Goal: Information Seeking & Learning: Check status

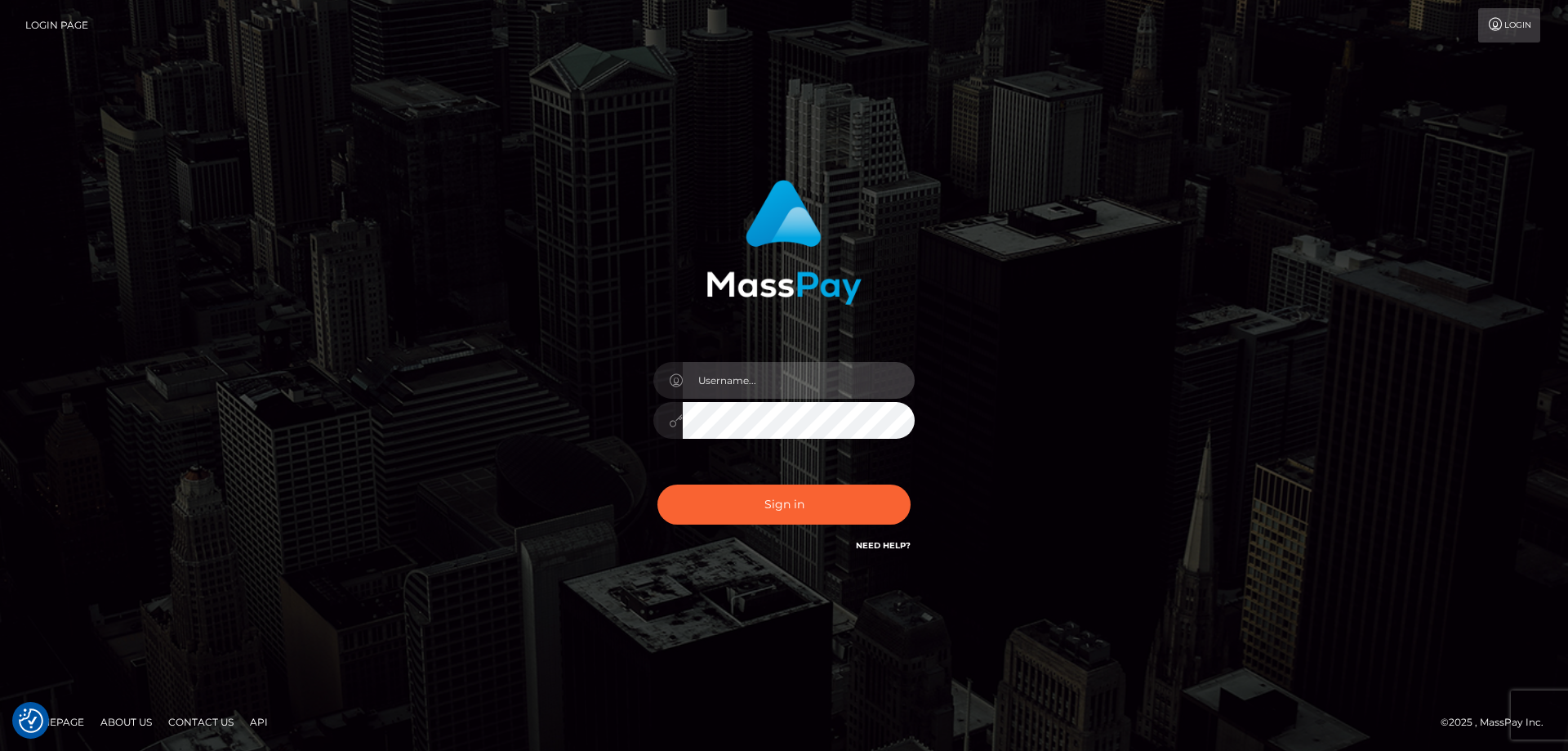
type input "Dan.Cirnat"
click at [907, 478] on div at bounding box center [763, 532] width 335 height 186
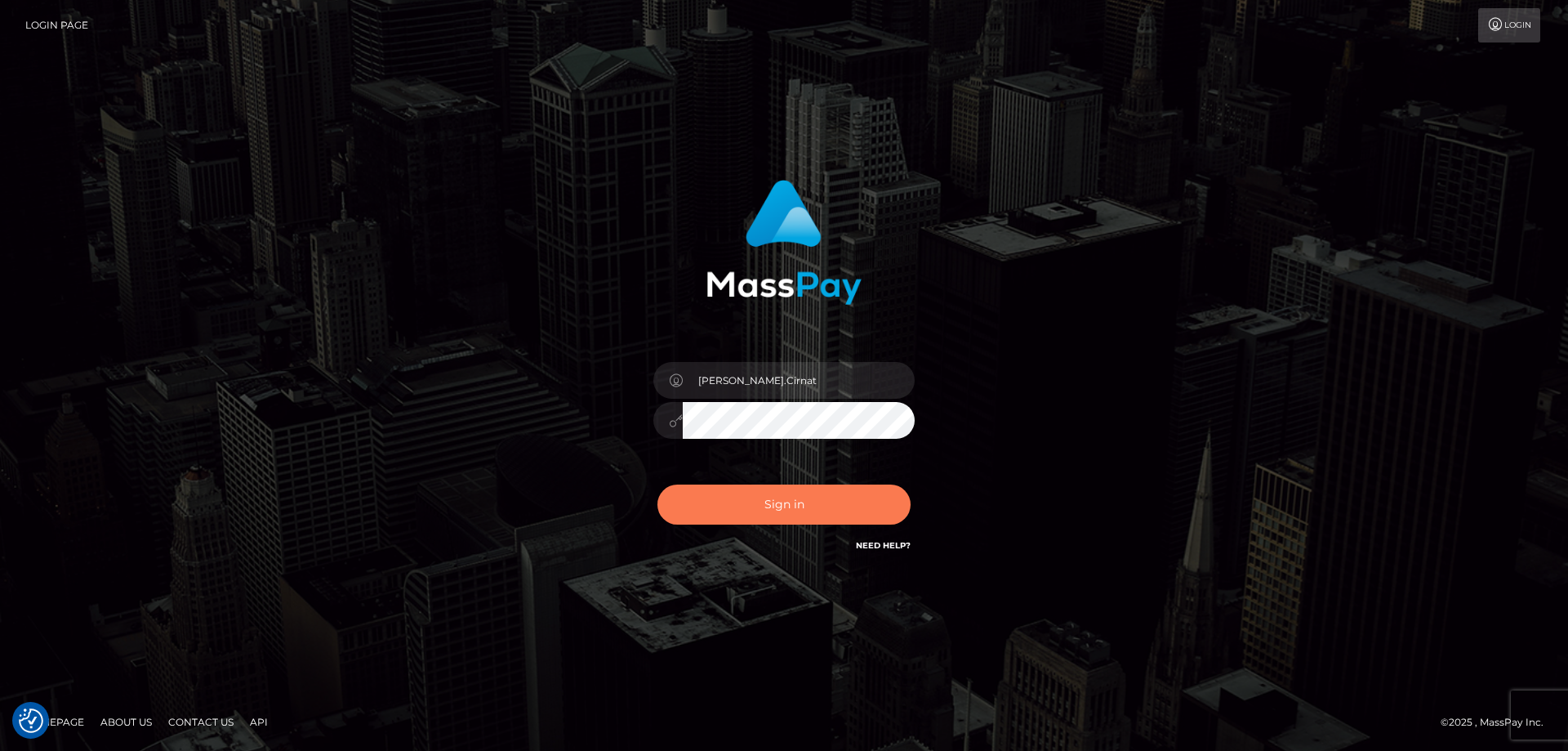
click at [756, 506] on button "Sign in" at bounding box center [784, 504] width 253 height 40
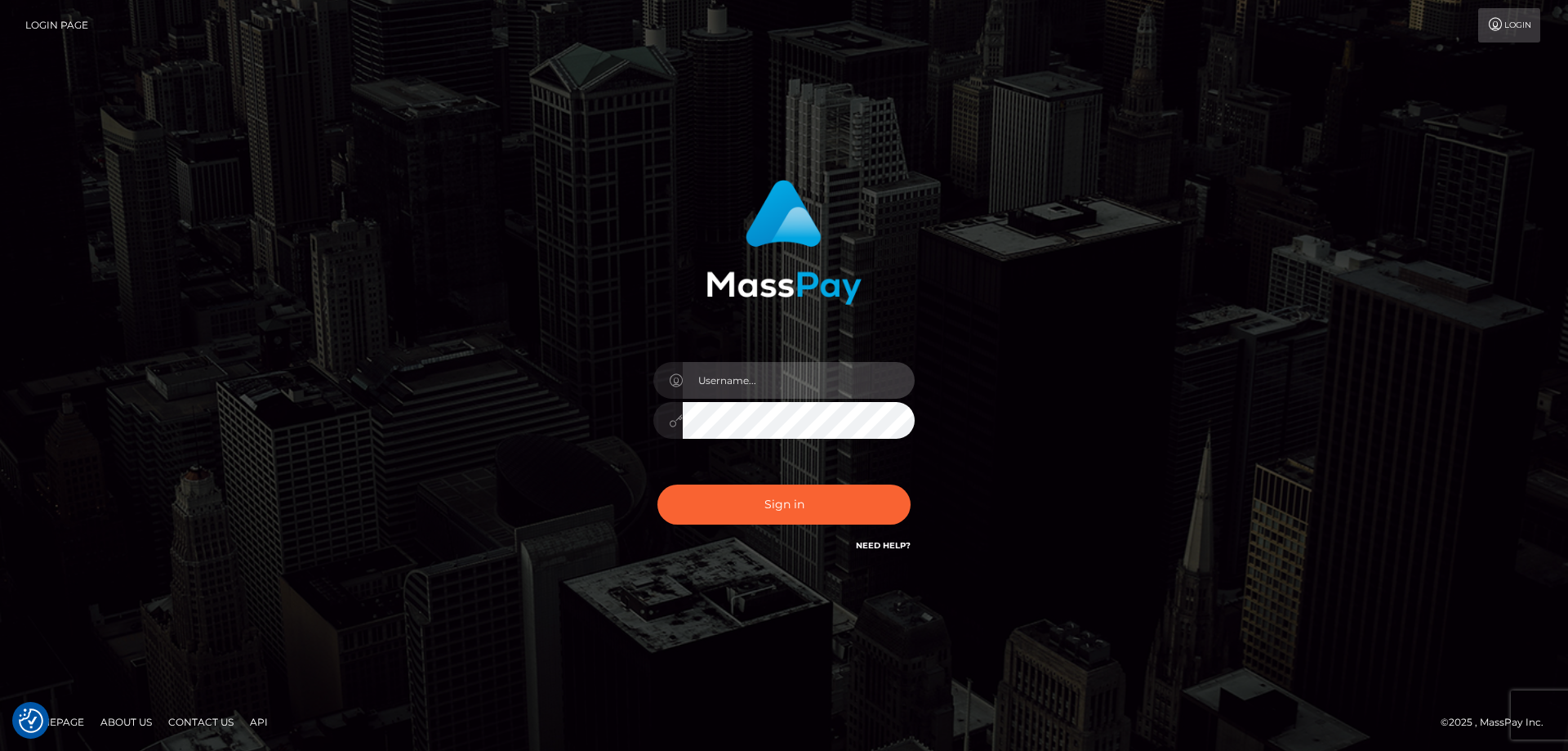
type input "Dan.Cirnat"
click at [910, 481] on div at bounding box center [763, 532] width 335 height 186
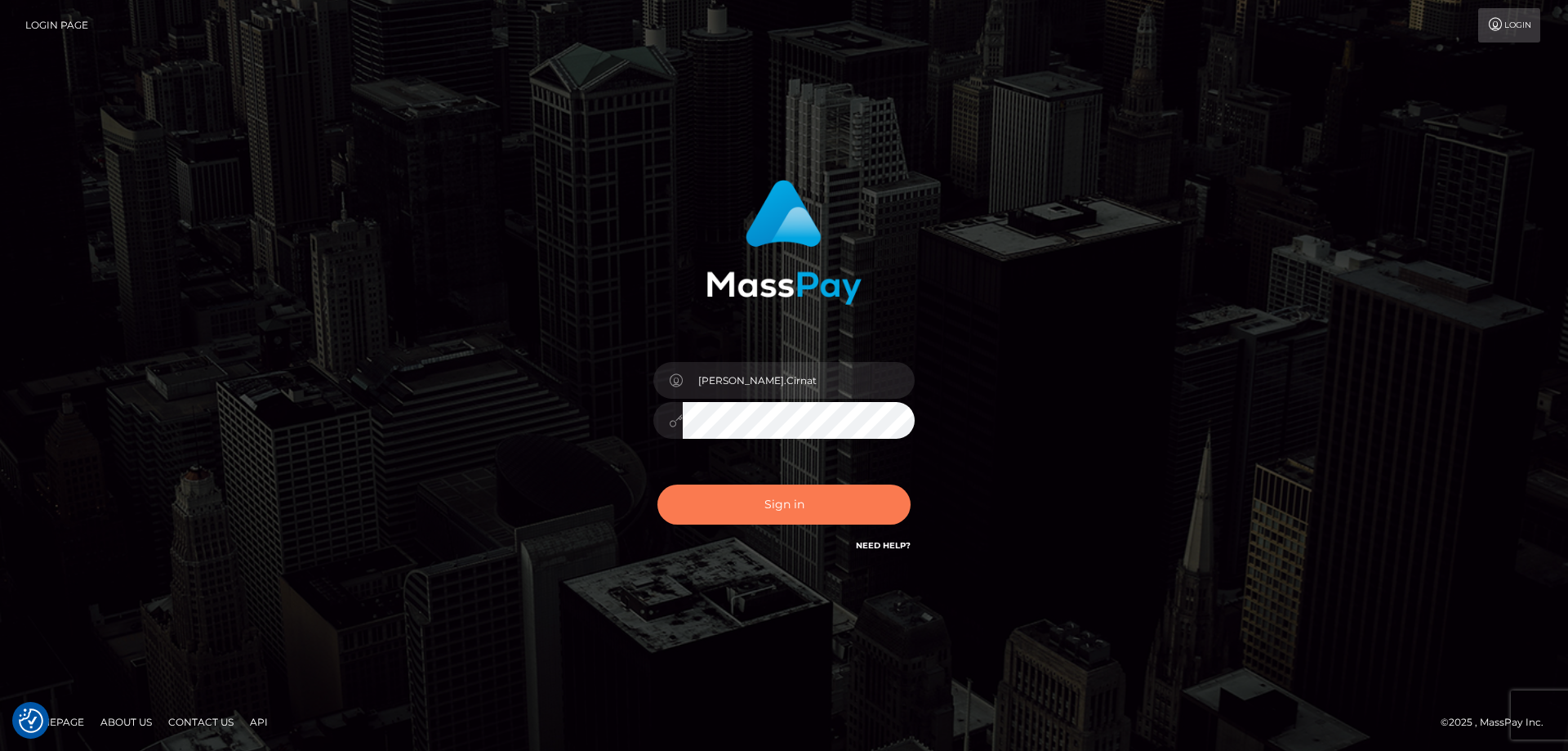
click at [817, 500] on button "Sign in" at bounding box center [784, 504] width 253 height 40
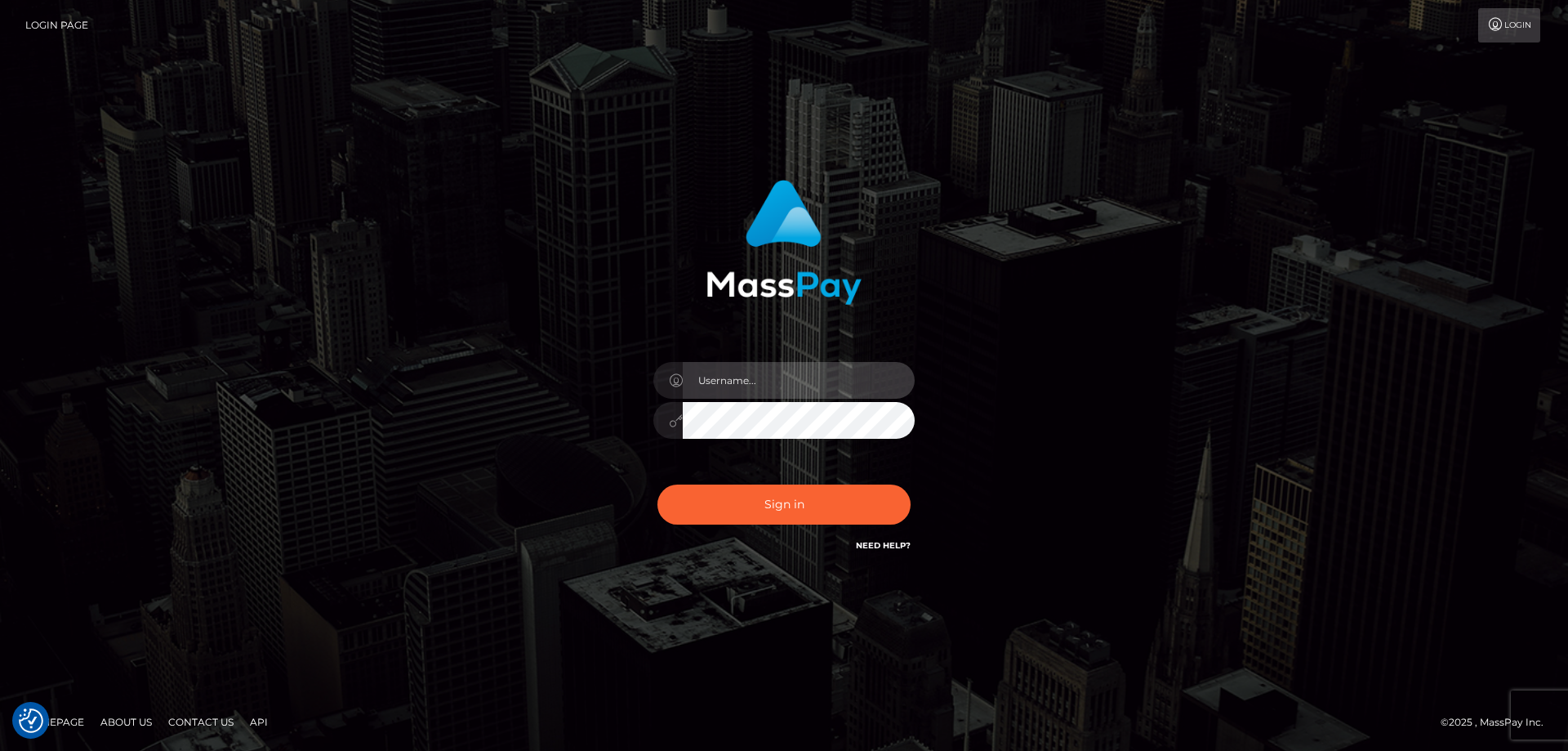
type input "[PERSON_NAME].Cirnat"
click at [915, 475] on div at bounding box center [763, 532] width 335 height 186
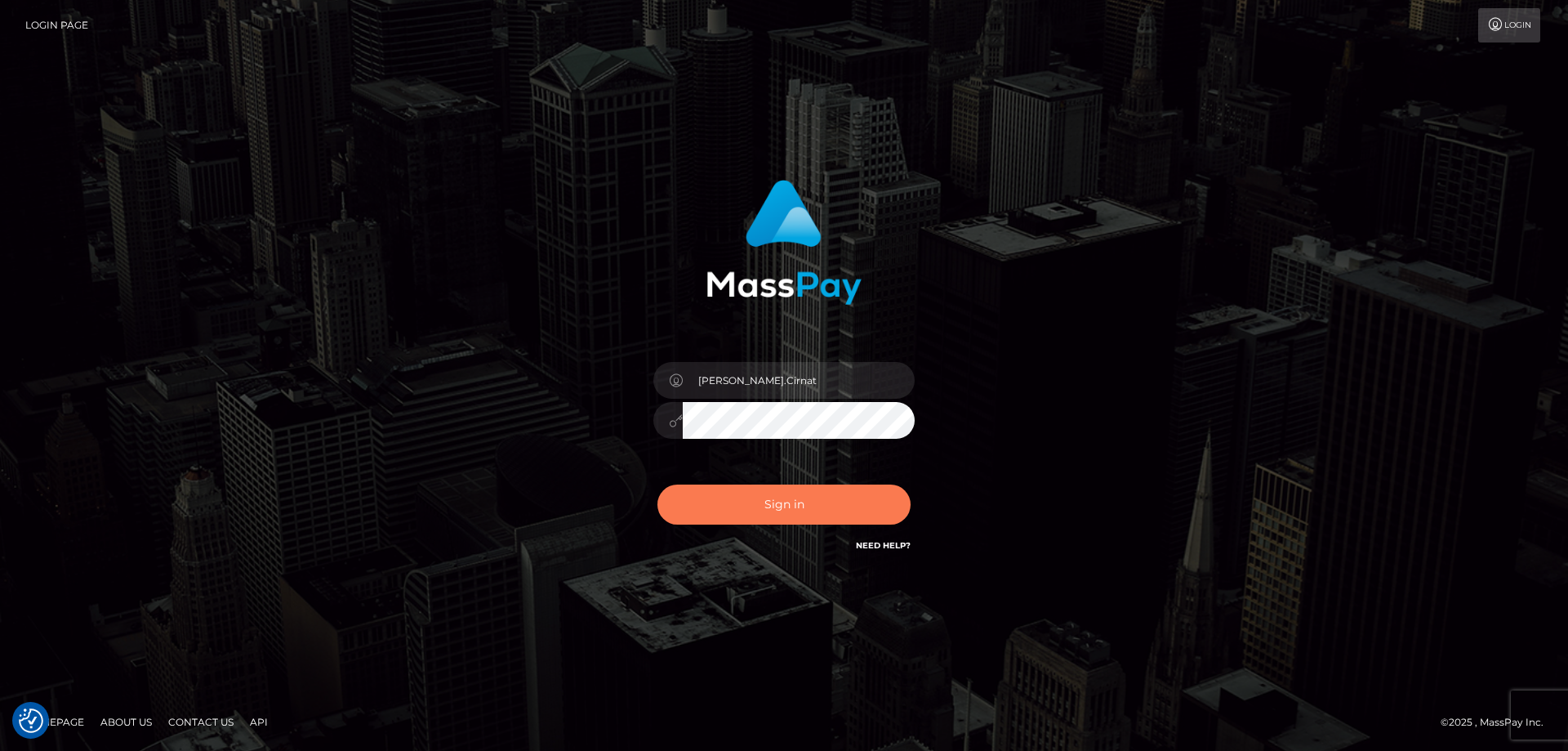
click at [776, 505] on button "Sign in" at bounding box center [784, 504] width 253 height 40
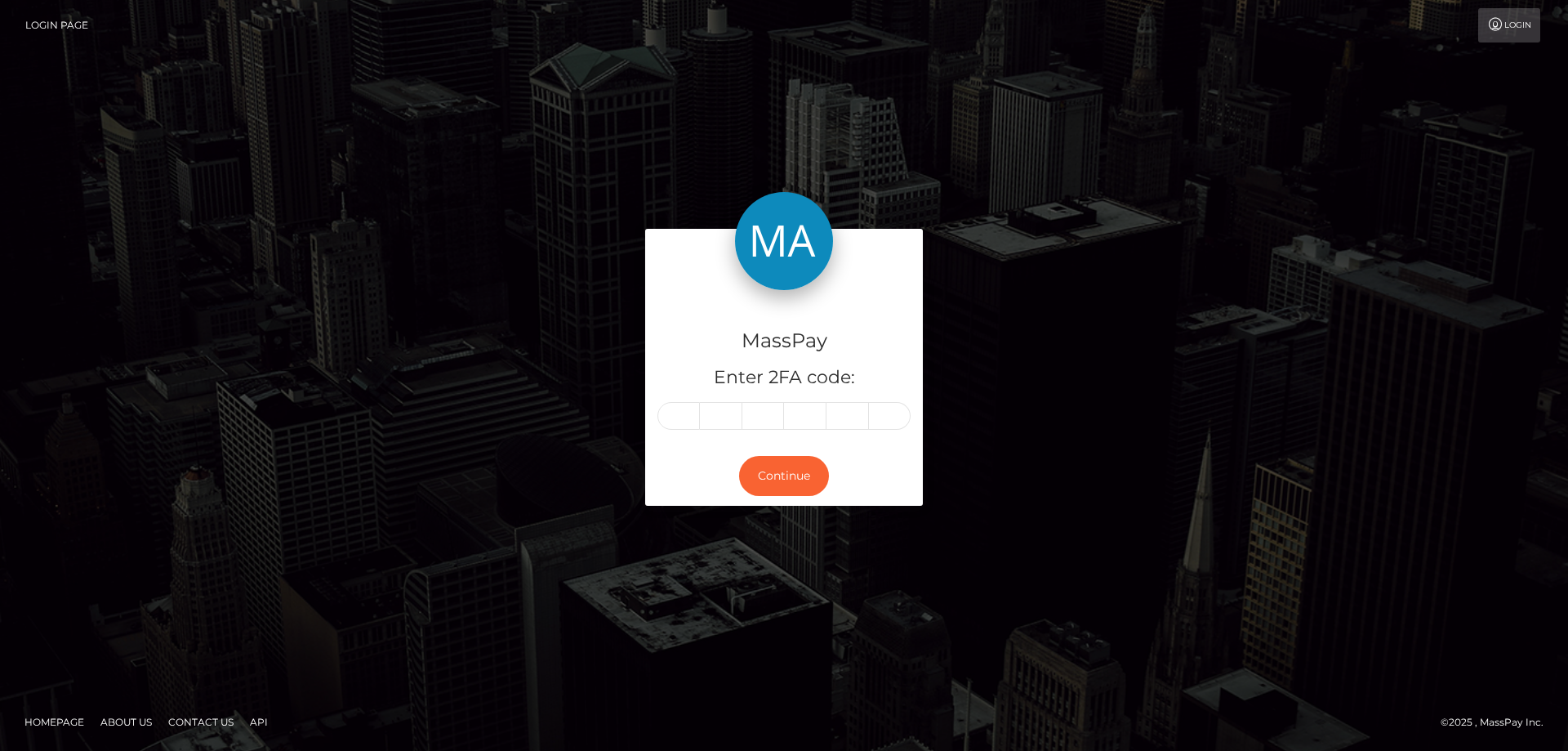
click at [682, 414] on input "text" at bounding box center [679, 416] width 43 height 28
type input "4"
type input "0"
type input "2"
type input "1"
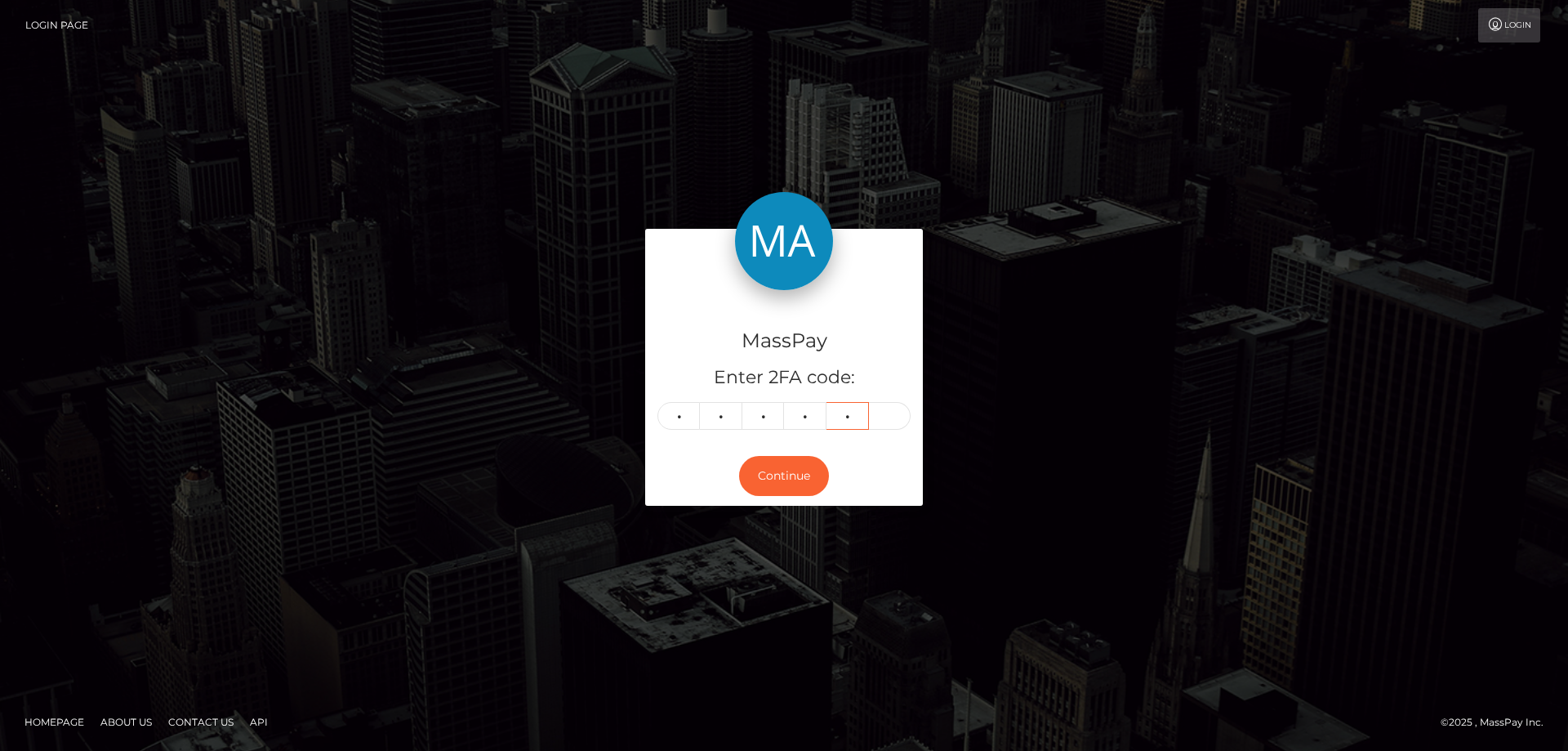
type input "2"
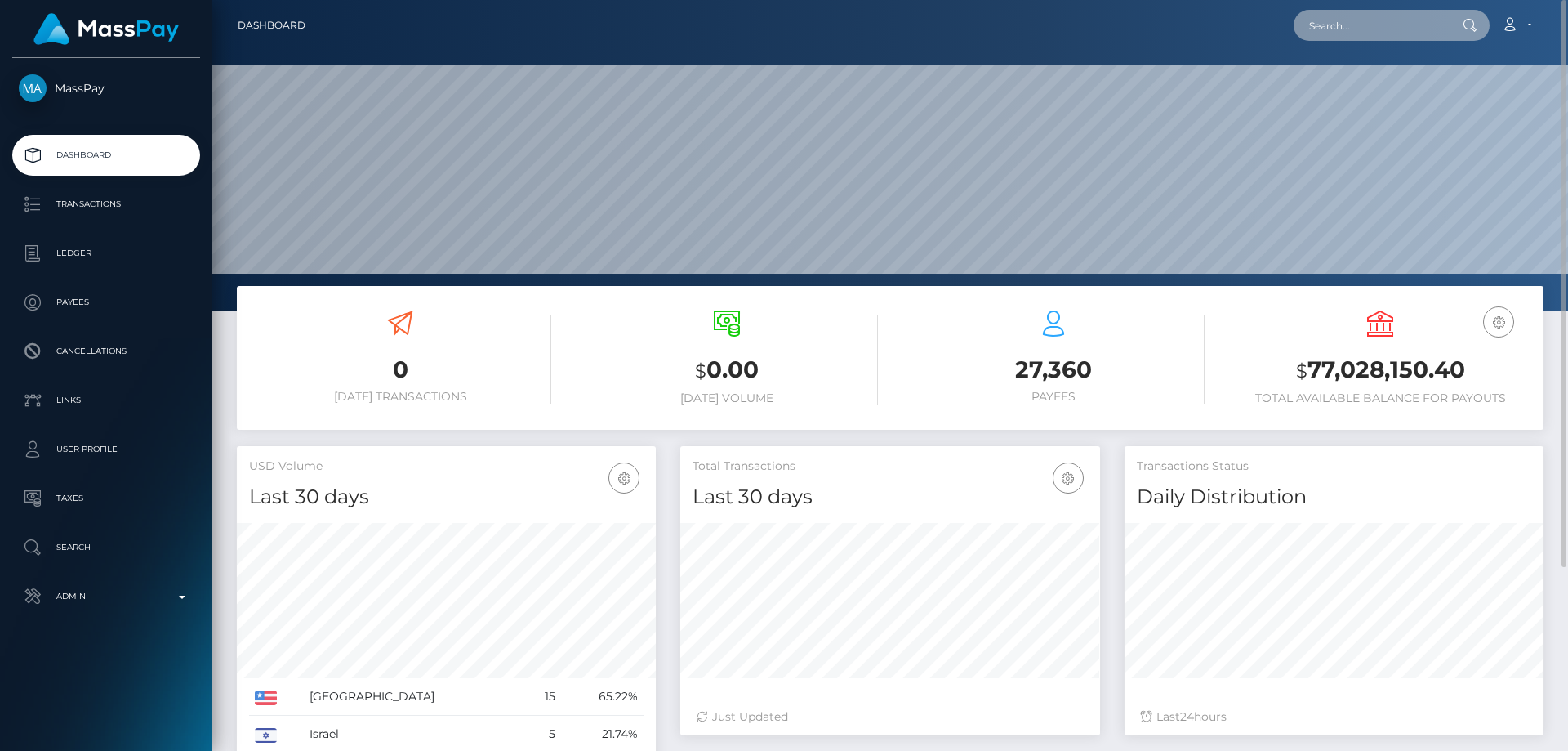
paste input "2613584"
type input "2613584"
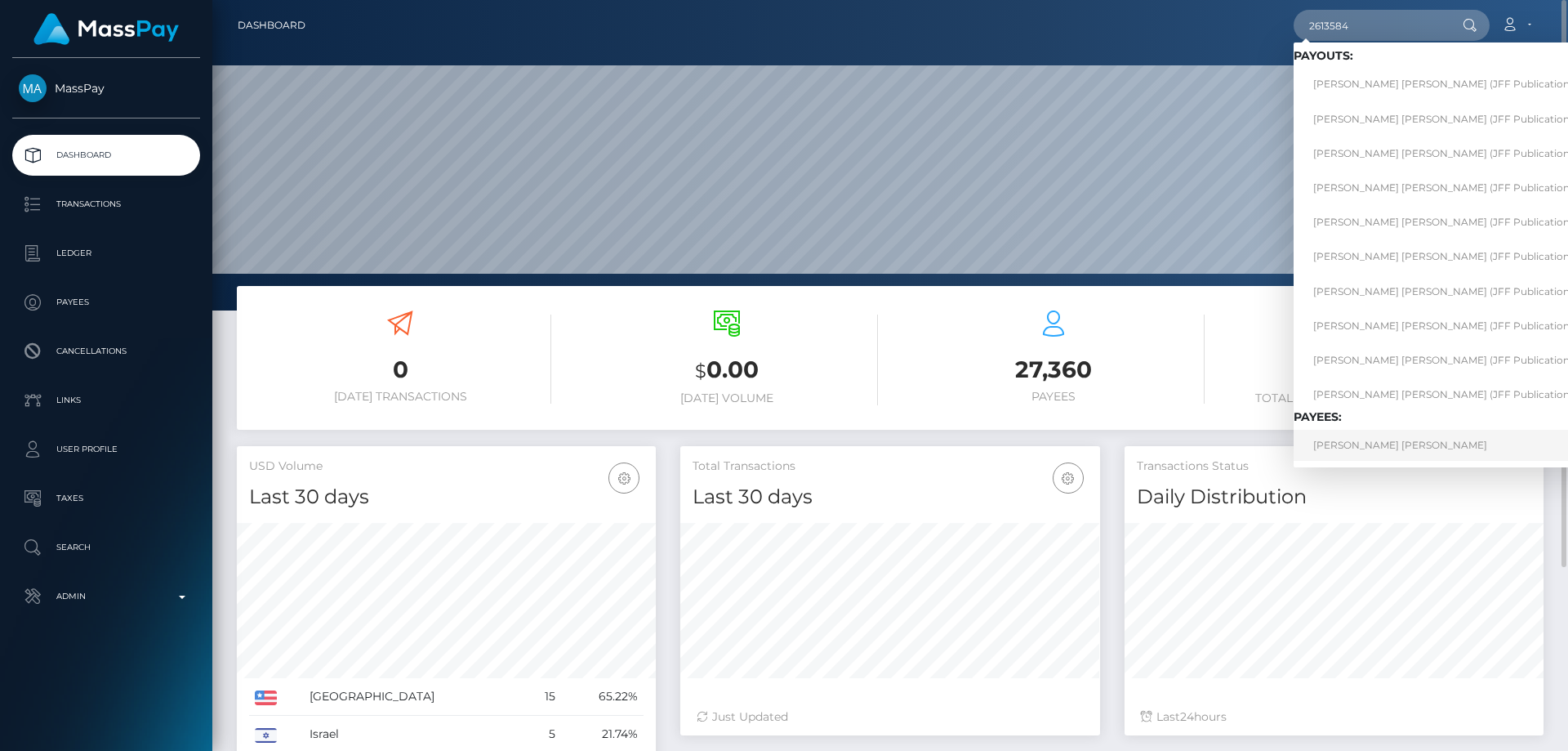
click at [1372, 446] on link "JOSE LOPEZ LOSA" at bounding box center [1460, 445] width 334 height 30
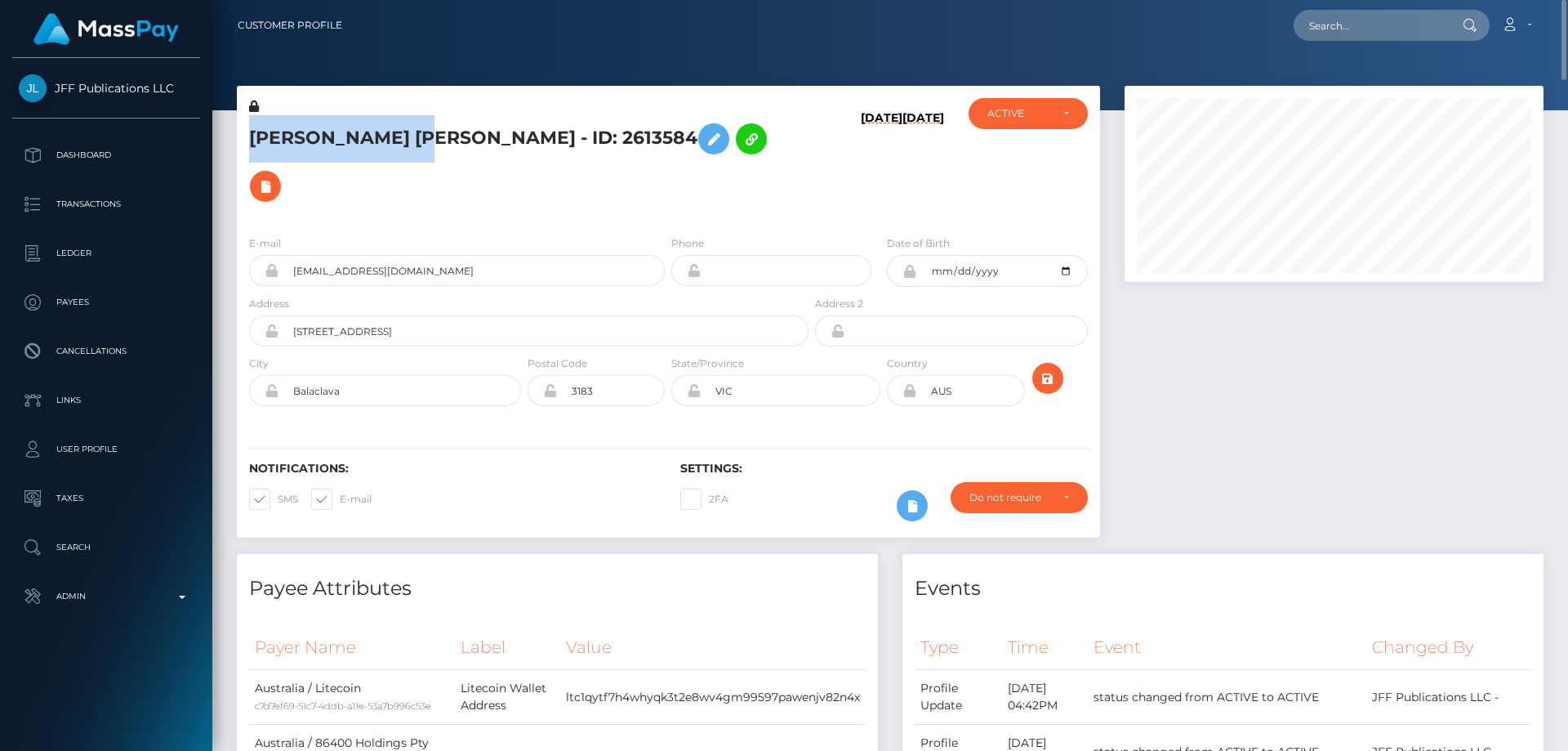
drag, startPoint x: 424, startPoint y: 137, endPoint x: 226, endPoint y: 139, distance: 198.0
copy div "JOSE LOPEZ LOSA"
click at [422, 168] on div "JOSE LOPEZ LOSA - ID: 2613584" at bounding box center [524, 160] width 575 height 124
drag, startPoint x: 421, startPoint y: 139, endPoint x: 253, endPoint y: 142, distance: 168.0
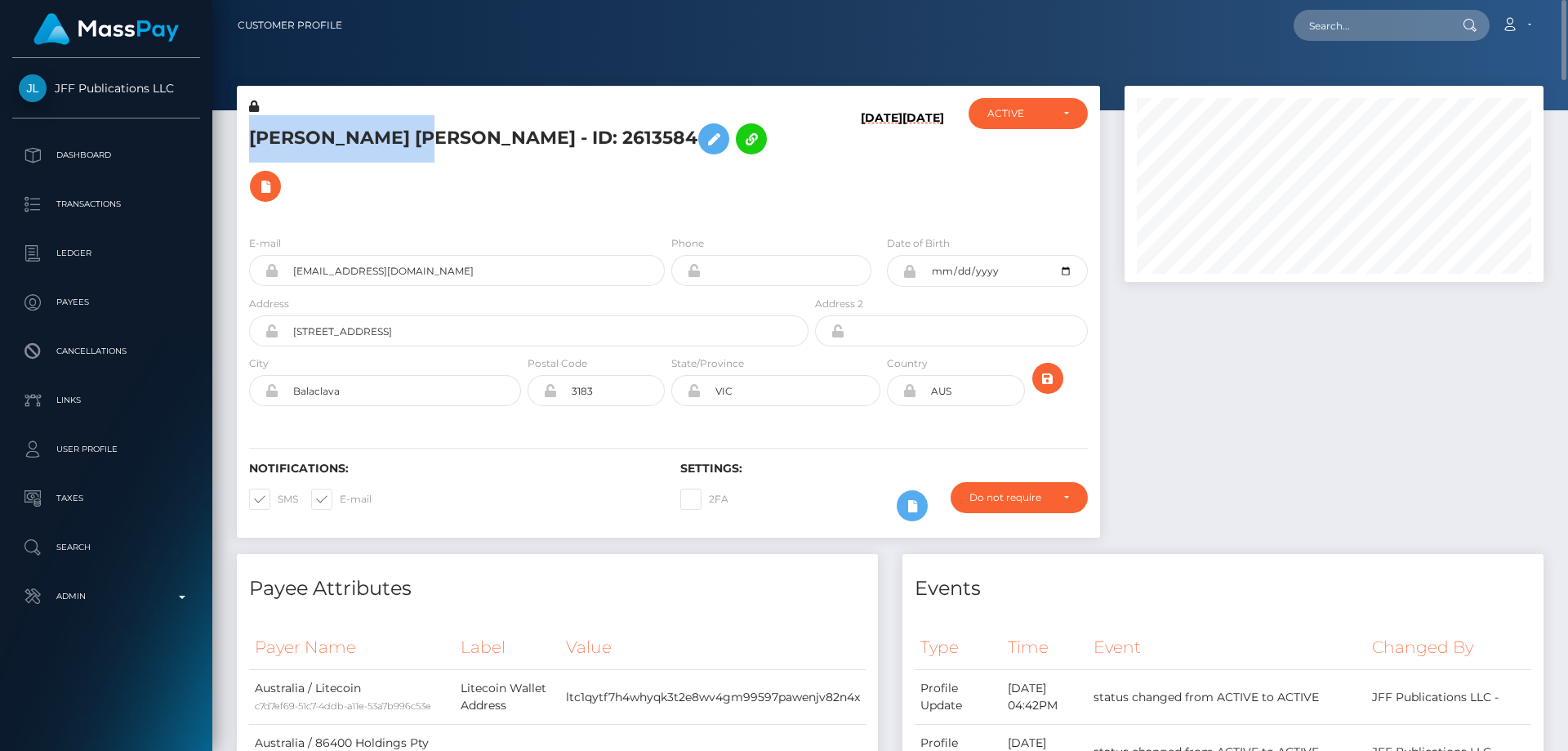
click at [253, 142] on h5 "JOSE LOPEZ LOSA - ID: 2613584" at bounding box center [524, 162] width 551 height 95
copy h5 "JOSE LOPEZ LOSA"
drag, startPoint x: 408, startPoint y: 240, endPoint x: 283, endPoint y: 230, distance: 125.4
click at [283, 235] on div "E-mail s5oi34b1@addy.io" at bounding box center [453, 264] width 431 height 60
drag, startPoint x: 346, startPoint y: 226, endPoint x: 280, endPoint y: 225, distance: 66.0
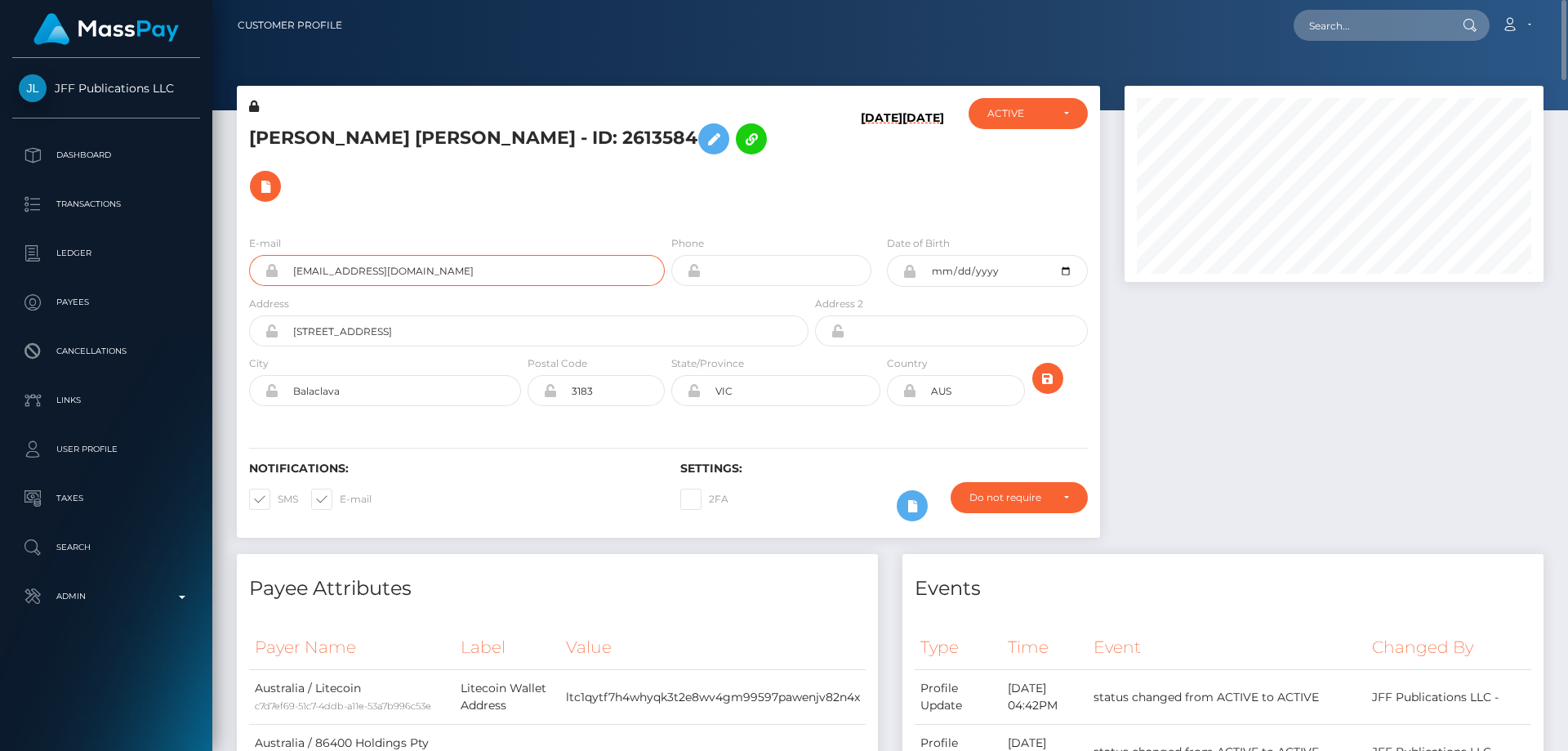
click at [280, 254] on input "s5oi34b1@addy.io" at bounding box center [471, 270] width 386 height 31
paste input "410804738041323520"
type input "410804738041323520"
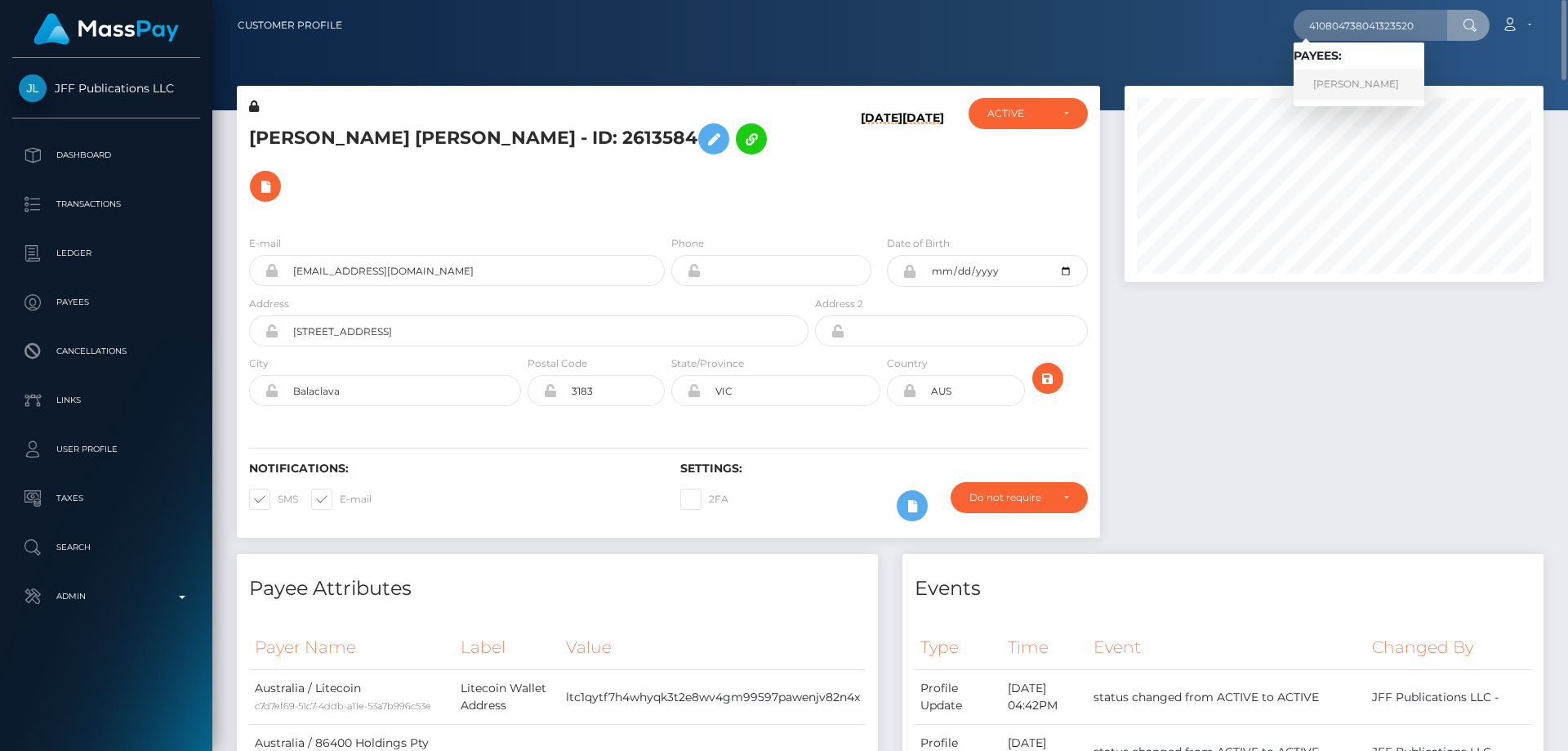
click at [1346, 85] on link "LIUBOV BUBNOVA" at bounding box center [1358, 84] width 131 height 30
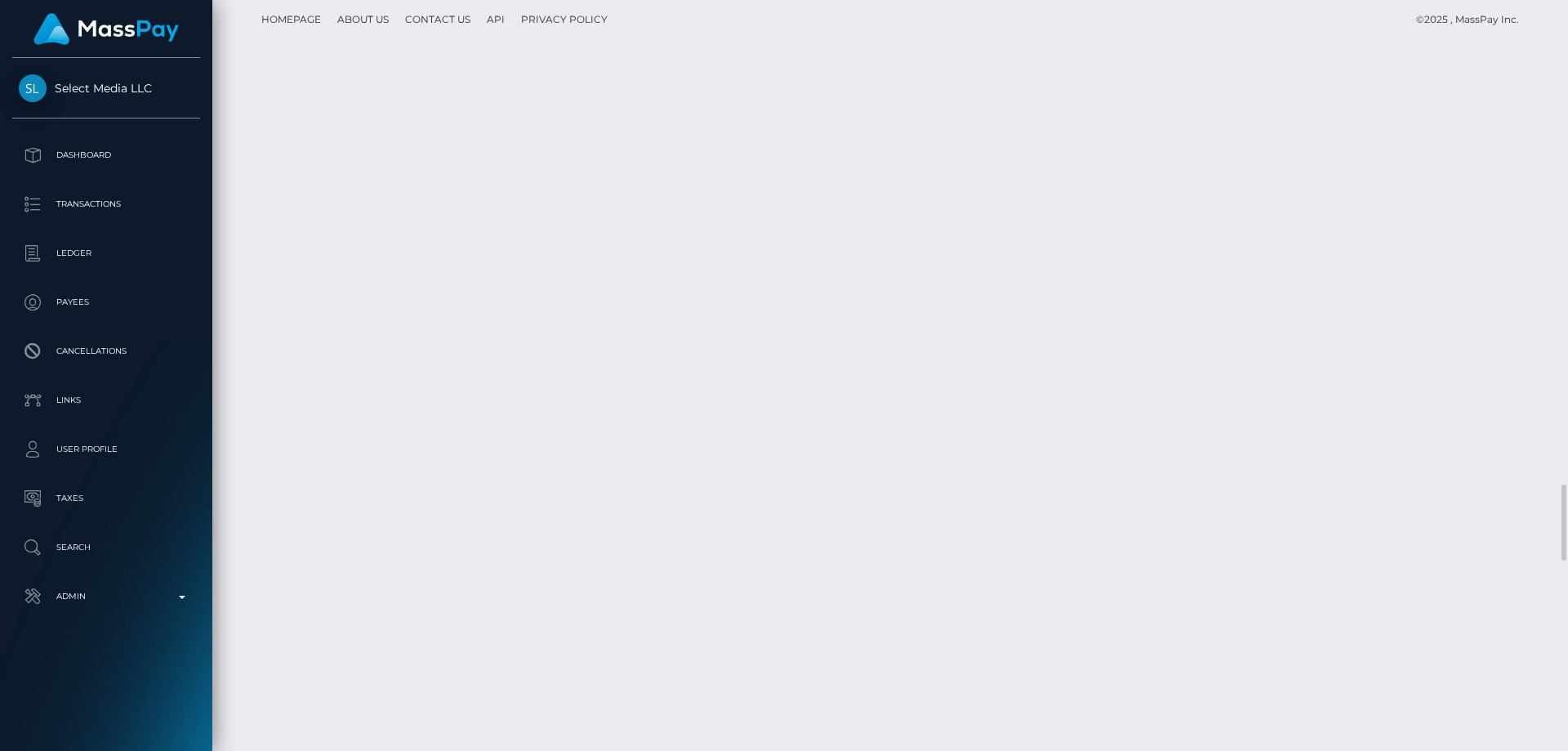
scroll to position [5064, 0]
drag, startPoint x: 1157, startPoint y: 429, endPoint x: 1138, endPoint y: 408, distance: 28.3
copy td "$276.00 USD"
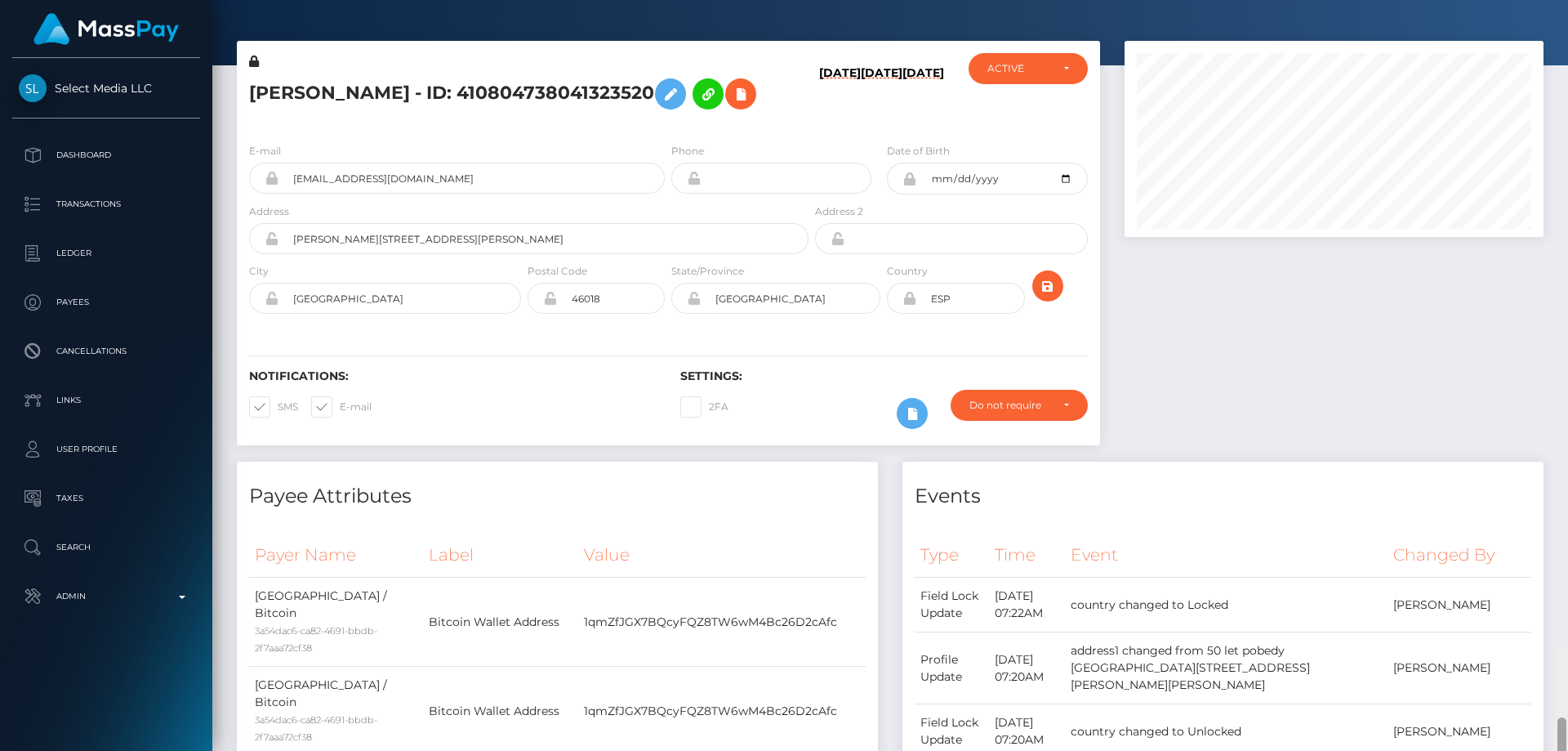
scroll to position [0, 0]
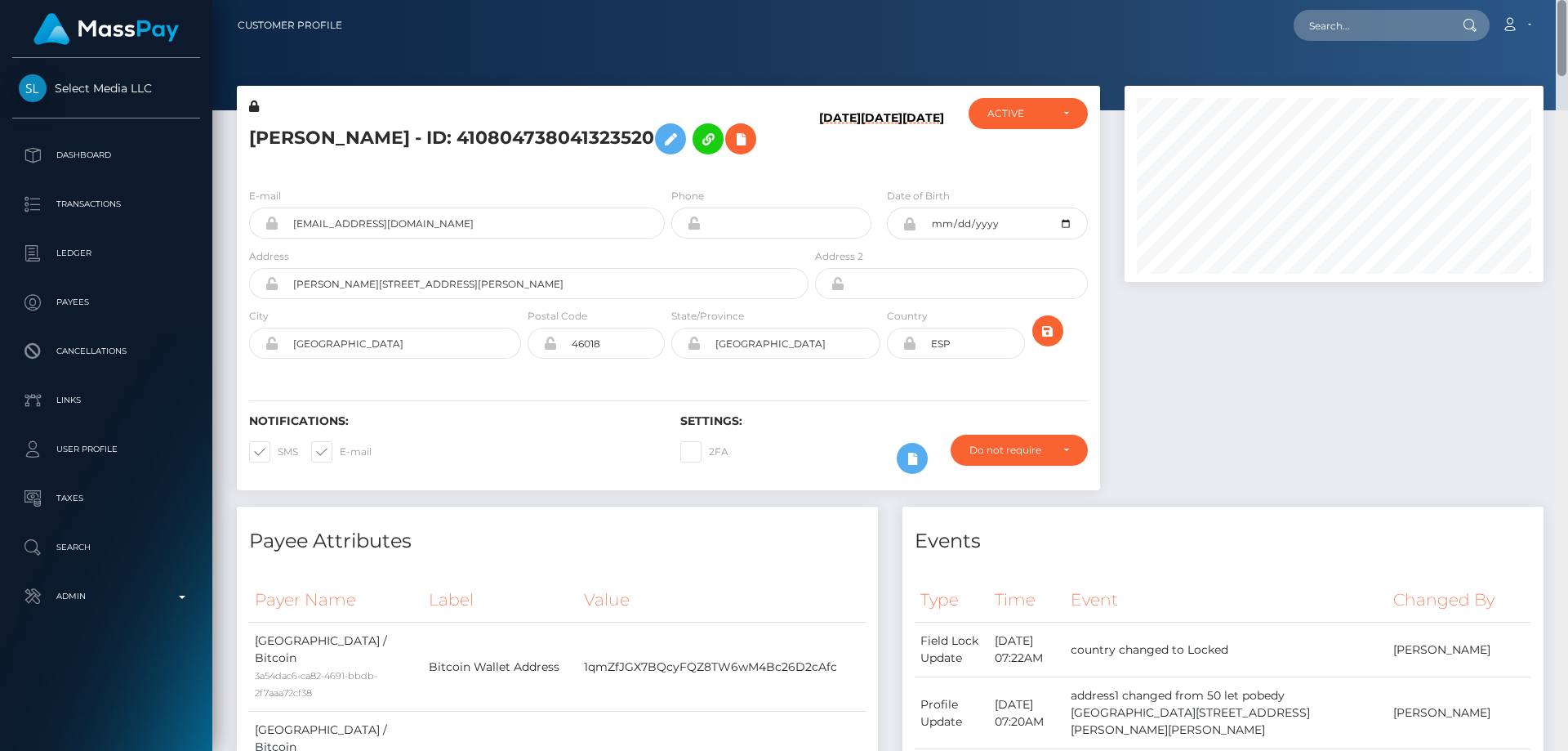
drag, startPoint x: 1563, startPoint y: 465, endPoint x: 1567, endPoint y: -2, distance: 467.0
click at [1567, 0] on html "Select Media LLC Dashboard Transactions Ledger Payees Links Taxes" at bounding box center [784, 376] width 1568 height 751
drag, startPoint x: 428, startPoint y: 142, endPoint x: 251, endPoint y: 146, distance: 177.0
click at [251, 146] on h5 "[PERSON_NAME] - ID: 410804738041323520" at bounding box center [524, 139] width 551 height 48
copy h5 "[PERSON_NAME]"
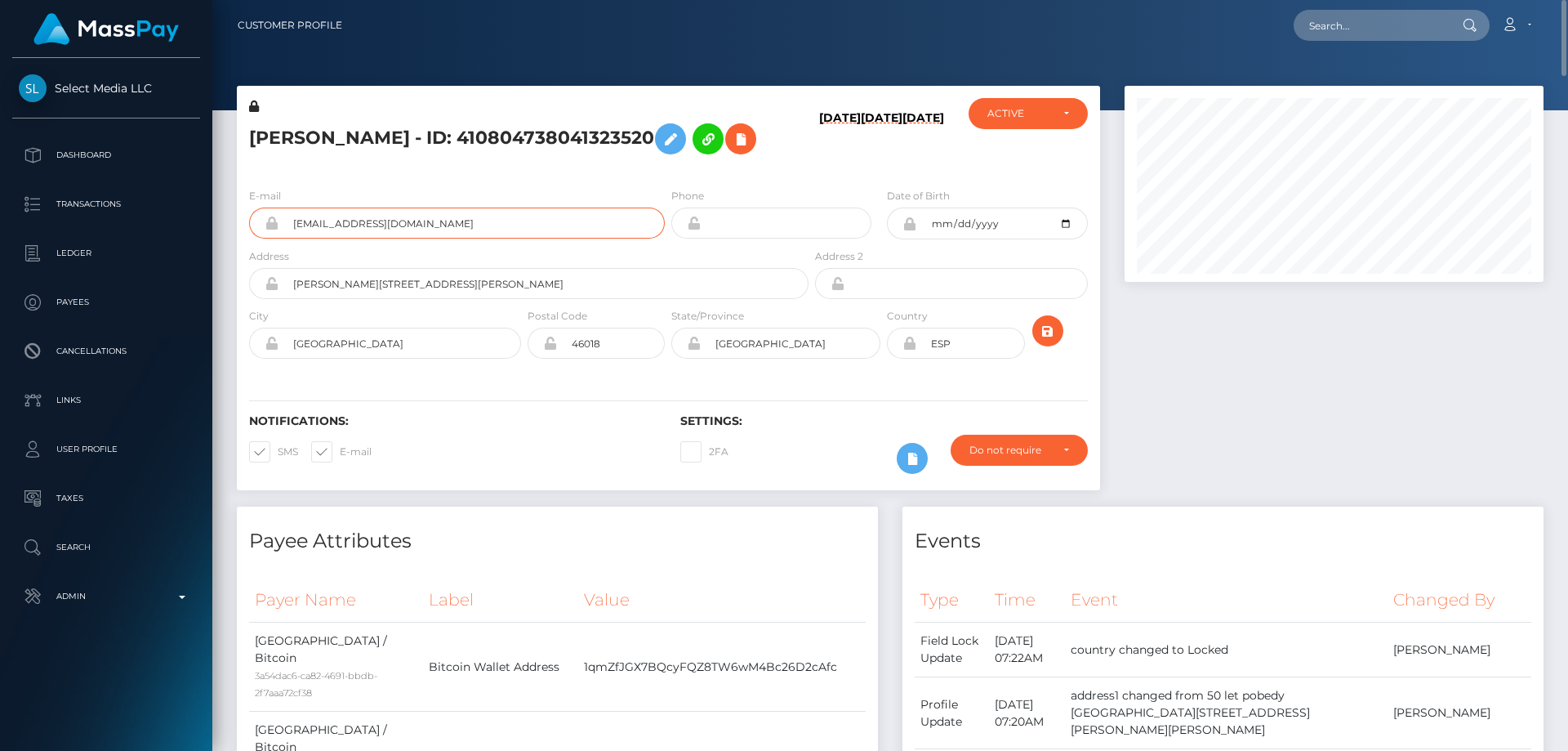
drag, startPoint x: 436, startPoint y: 221, endPoint x: 293, endPoint y: 223, distance: 143.0
click at [293, 223] on input "[EMAIL_ADDRESS][DOMAIN_NAME]" at bounding box center [471, 223] width 386 height 31
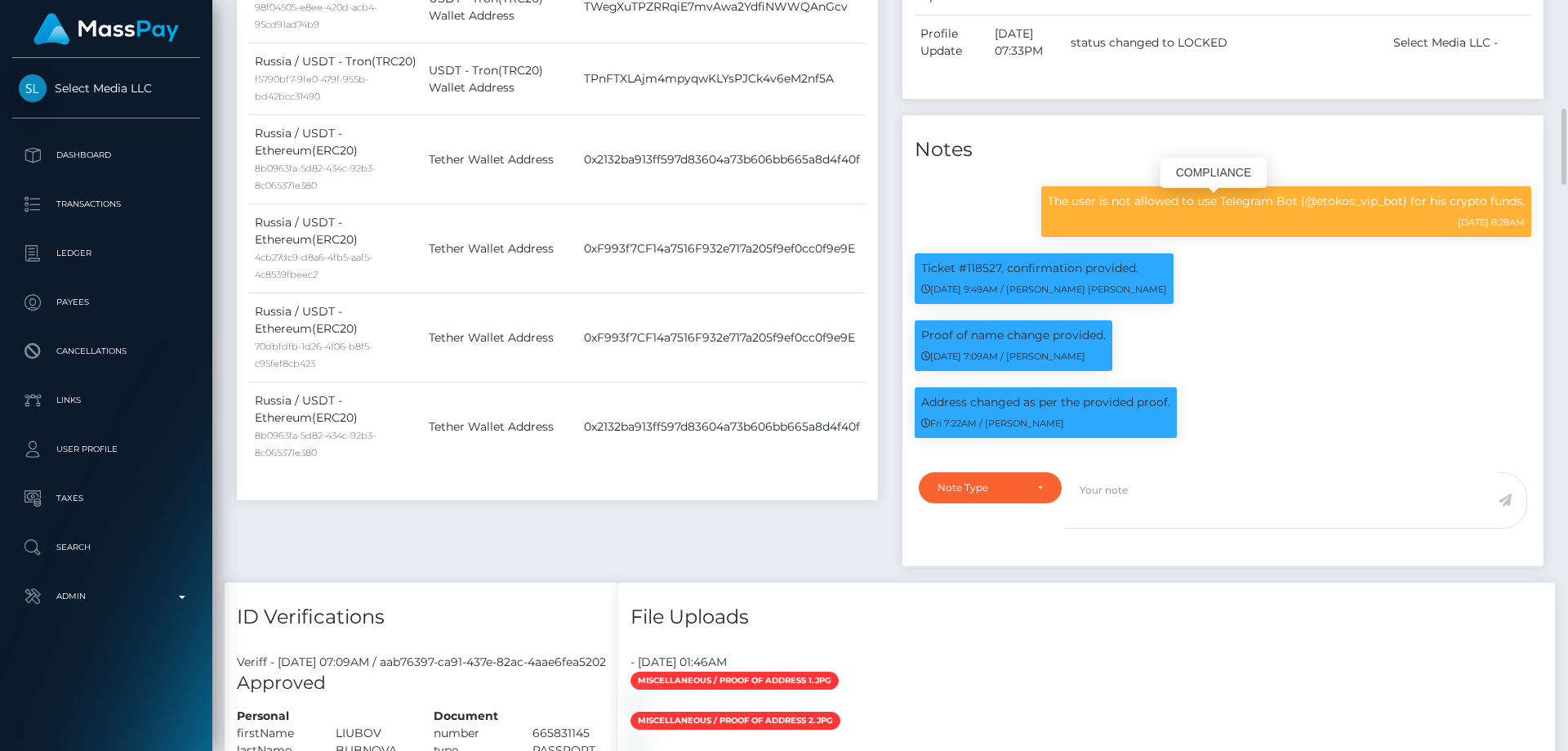
scroll to position [196, 420]
drag, startPoint x: 1225, startPoint y: 207, endPoint x: 1411, endPoint y: 215, distance: 186.2
click at [1411, 210] on p "The user is not allowed to use Telegram Bot (@etokos_vip_bot) for his crypto fu…" at bounding box center [1286, 201] width 477 height 17
copy p "Telegram Bot (@etokos_vip_bot)"
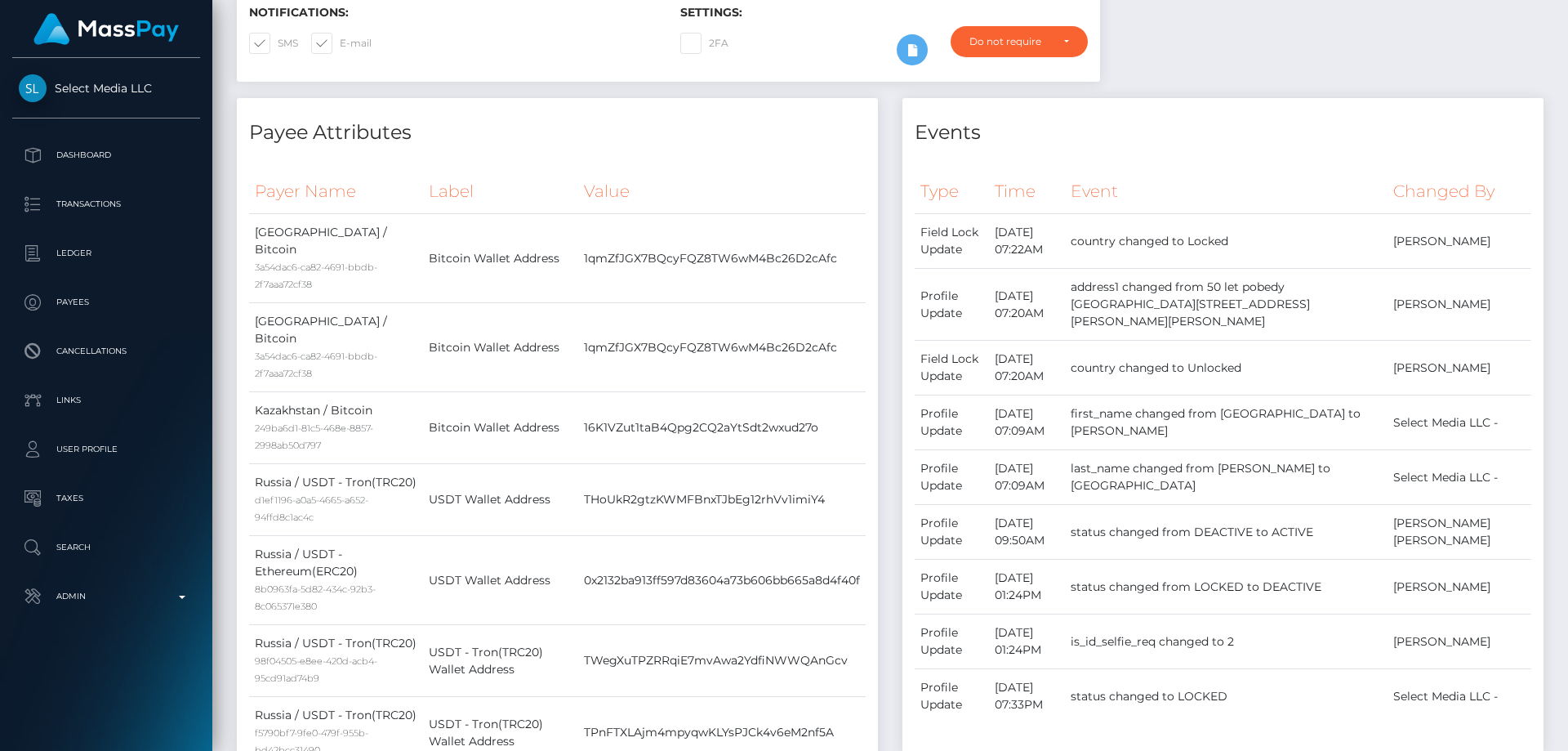
scroll to position [0, 0]
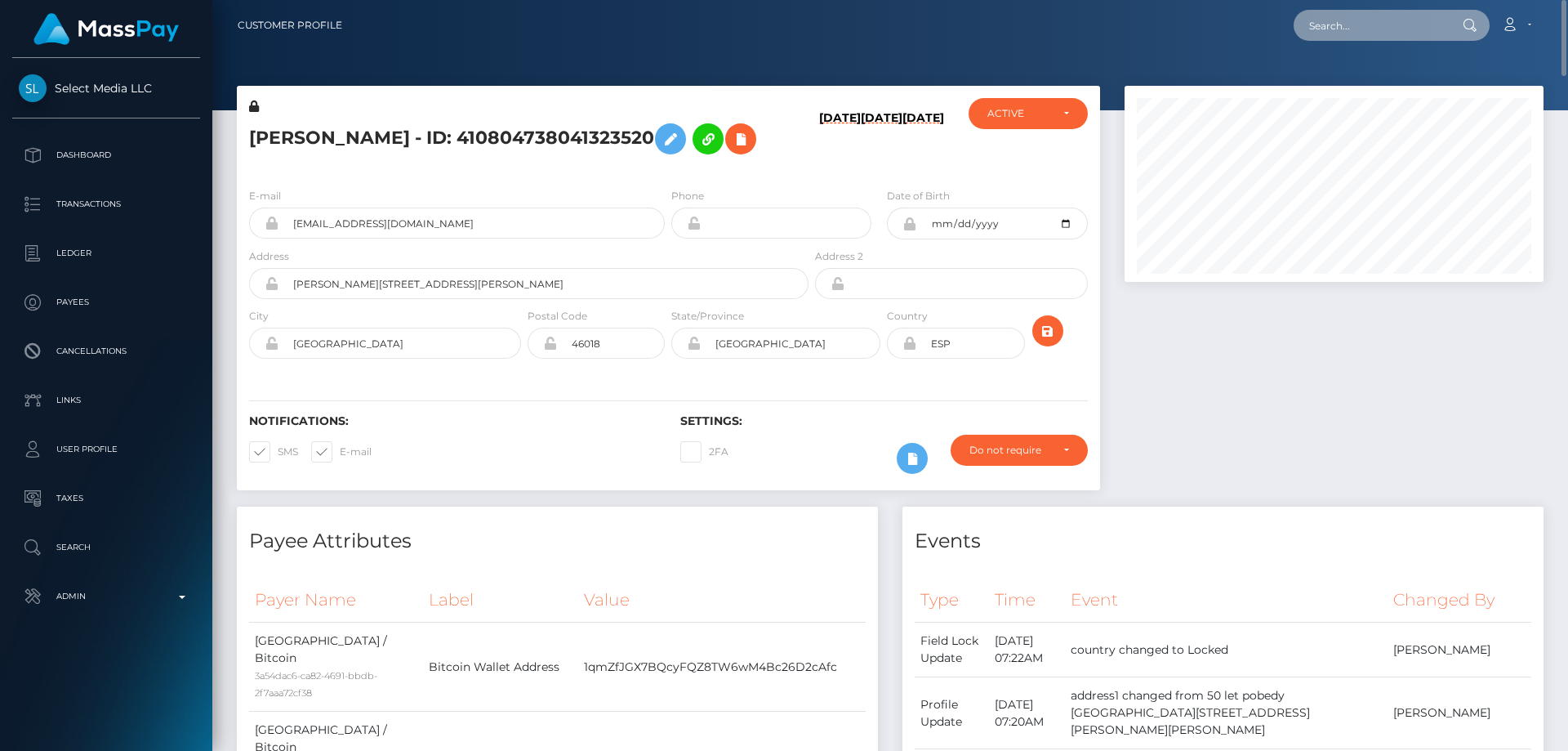
paste input "763328861562740738"
type input "763328861562740738"
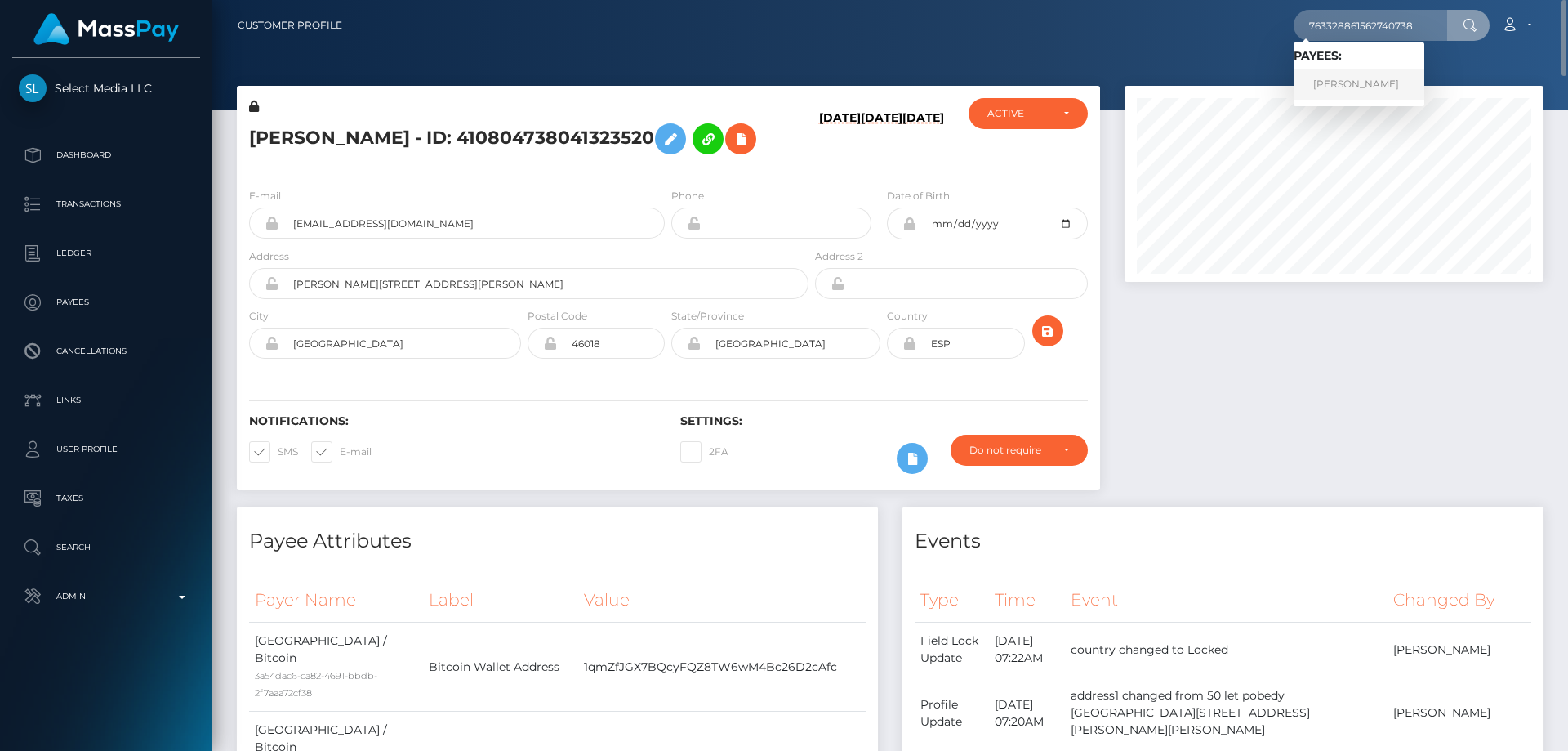
click at [1381, 84] on link "[PERSON_NAME]" at bounding box center [1358, 84] width 131 height 30
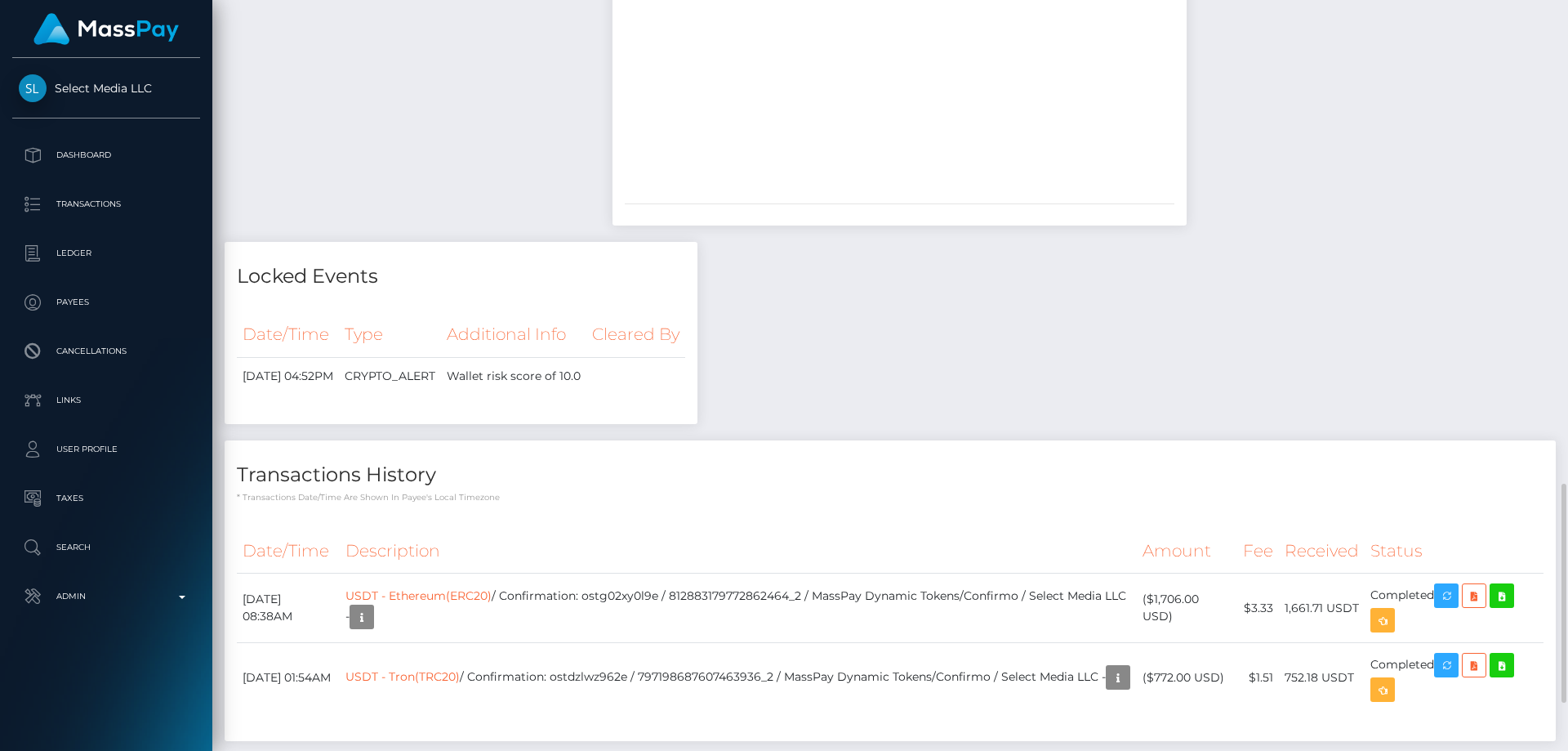
scroll to position [1822, 0]
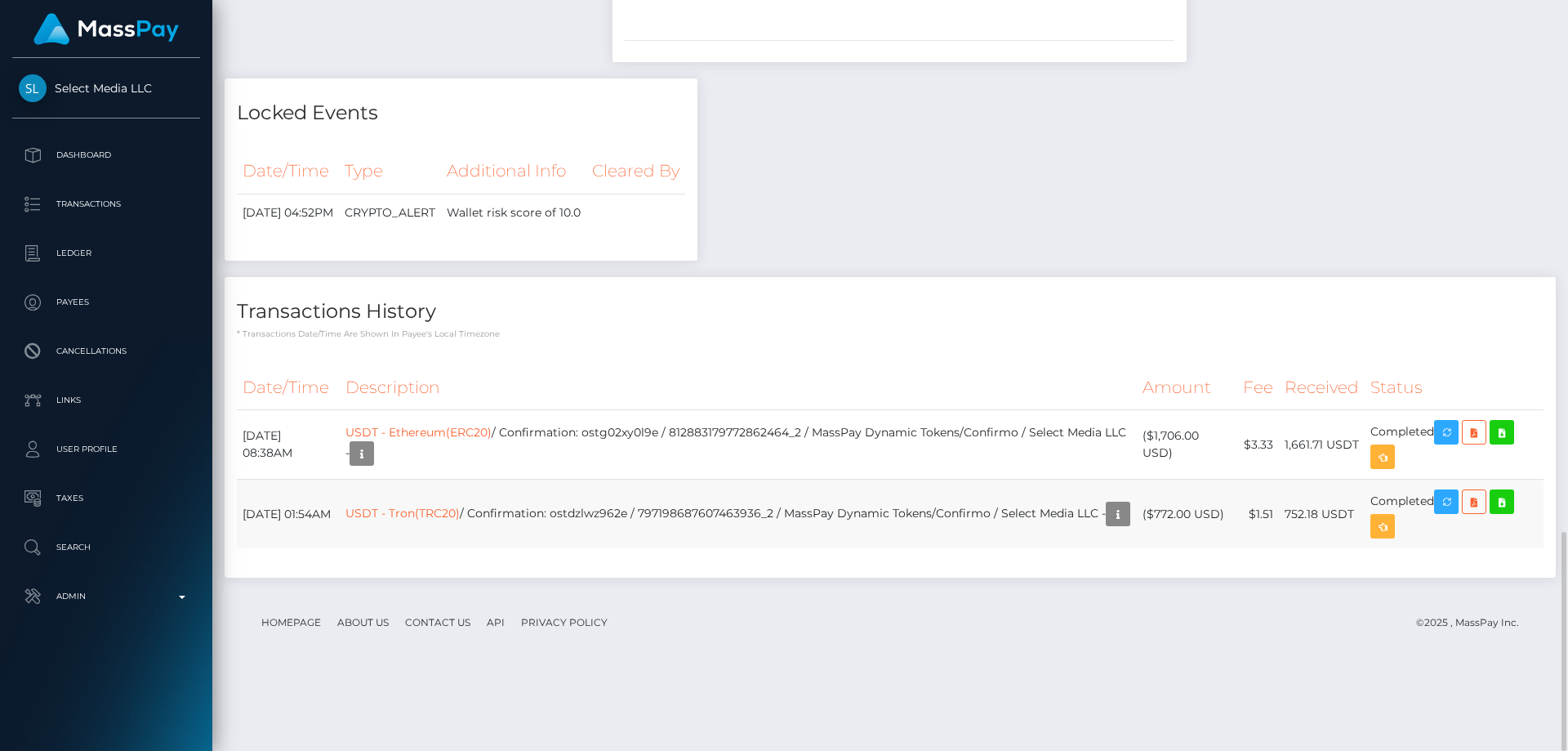
drag, startPoint x: 1227, startPoint y: 588, endPoint x: 1156, endPoint y: 587, distance: 71.0
click at [1156, 549] on td "($772.00 USD)" at bounding box center [1187, 514] width 100 height 69
copy td "$772.00 USD"
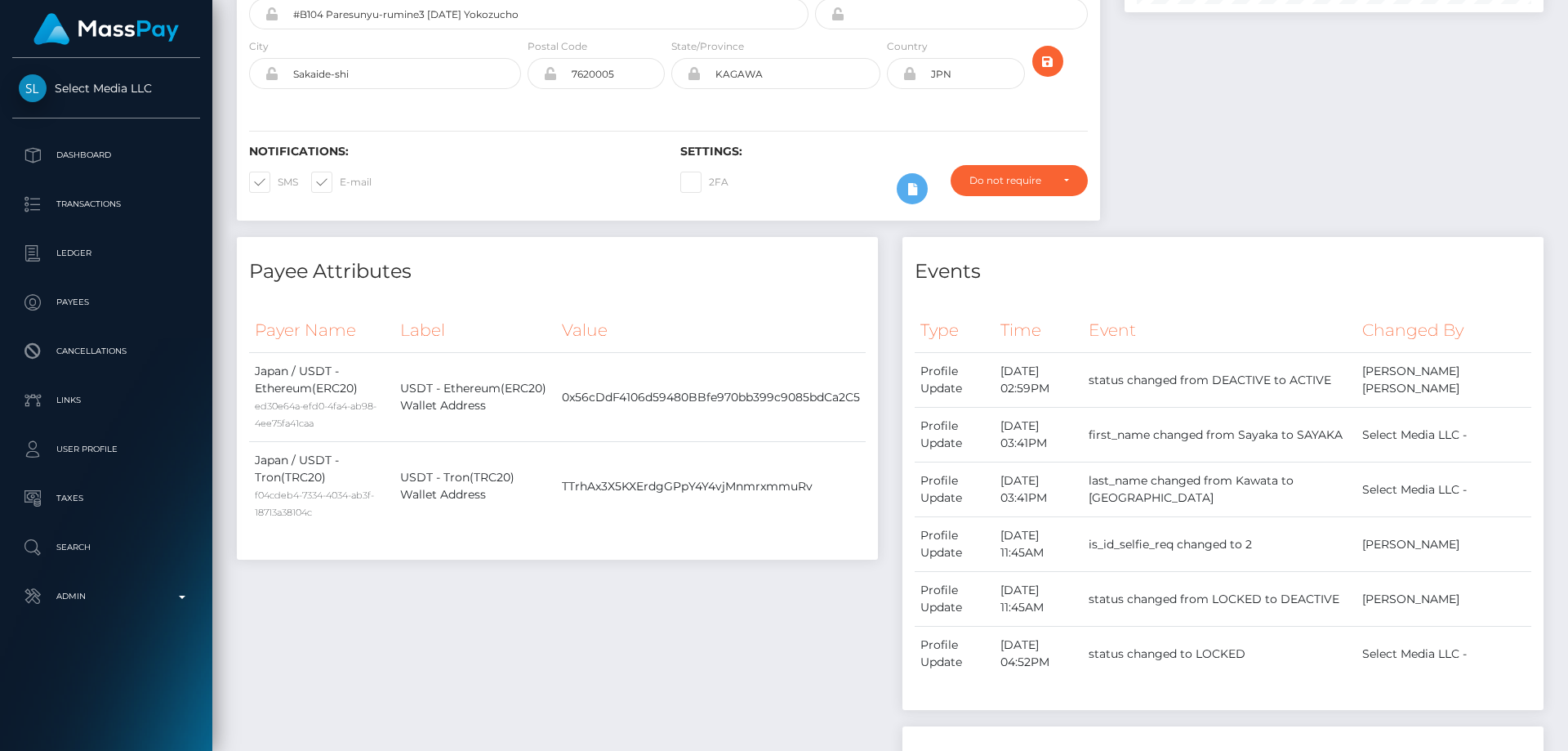
scroll to position [0, 0]
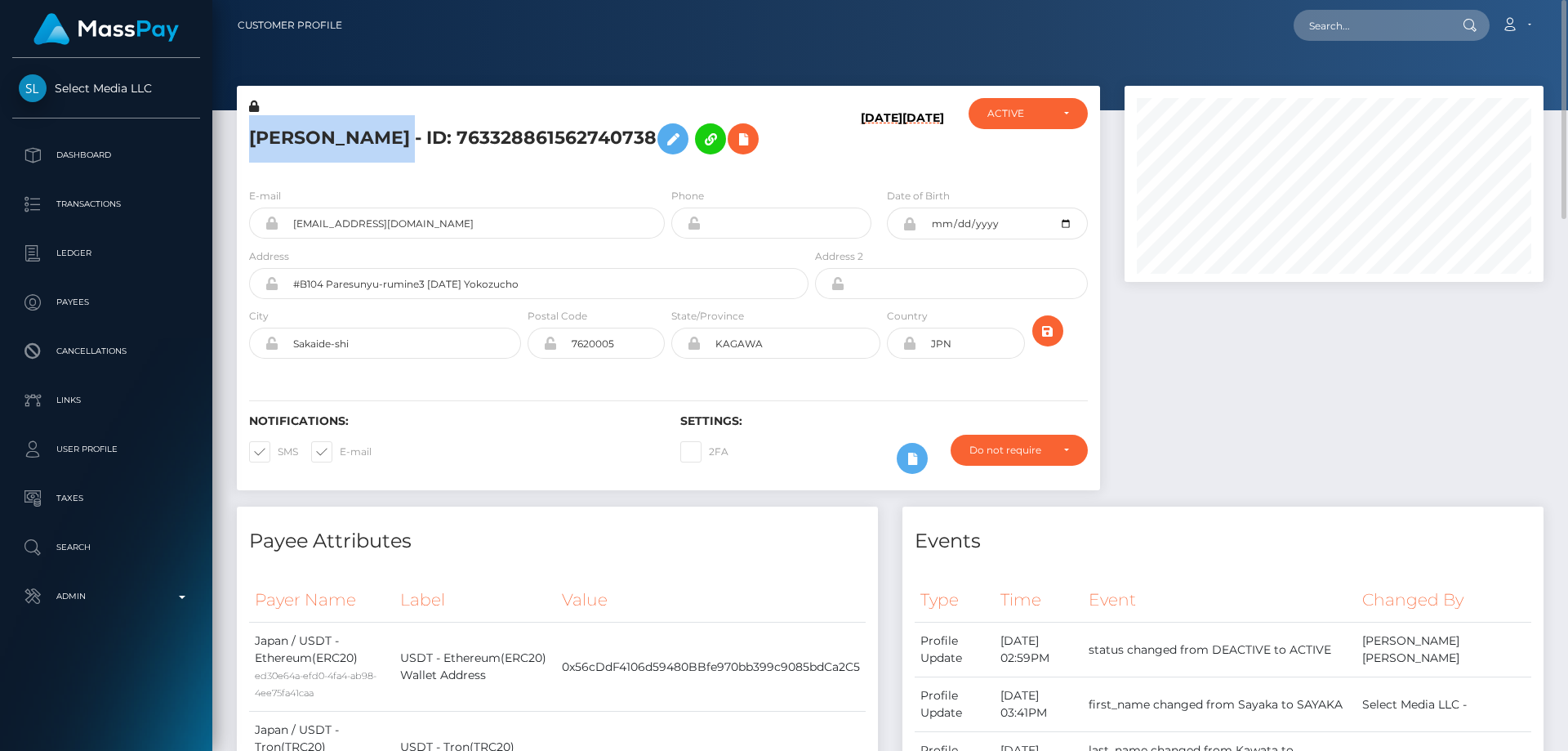
drag, startPoint x: 412, startPoint y: 137, endPoint x: 254, endPoint y: 140, distance: 158.0
click at [254, 140] on h5 "SAYAKA KAWATA - ID: 763328861562740738" at bounding box center [524, 139] width 551 height 48
copy h5 "SAYAKA KAWATA"
drag, startPoint x: 454, startPoint y: 231, endPoint x: 293, endPoint y: 228, distance: 161.0
click at [275, 229] on div "sakurajapanporn@gmail.com" at bounding box center [457, 223] width 416 height 31
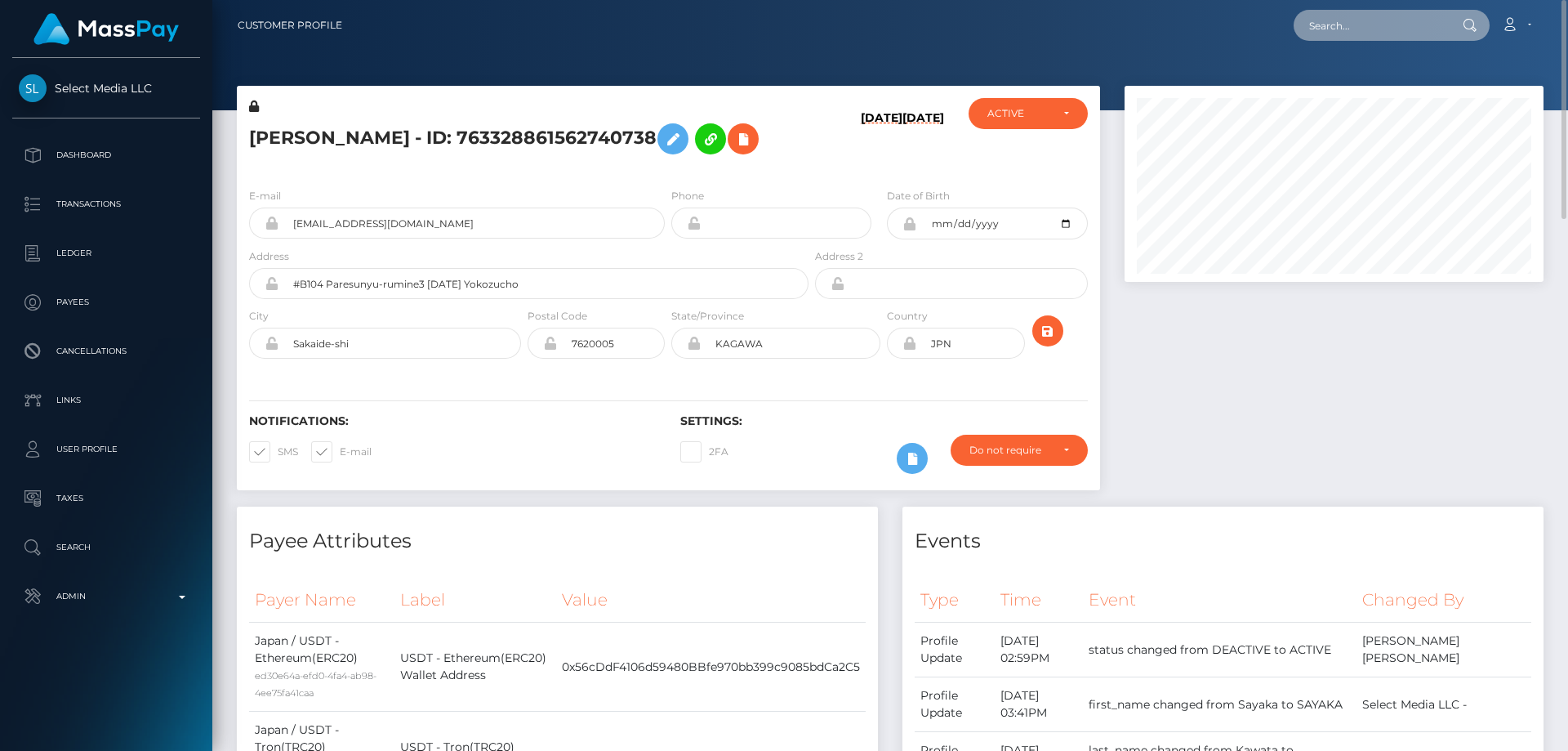
paste input "436708667073503232"
type input "436708667073503232"
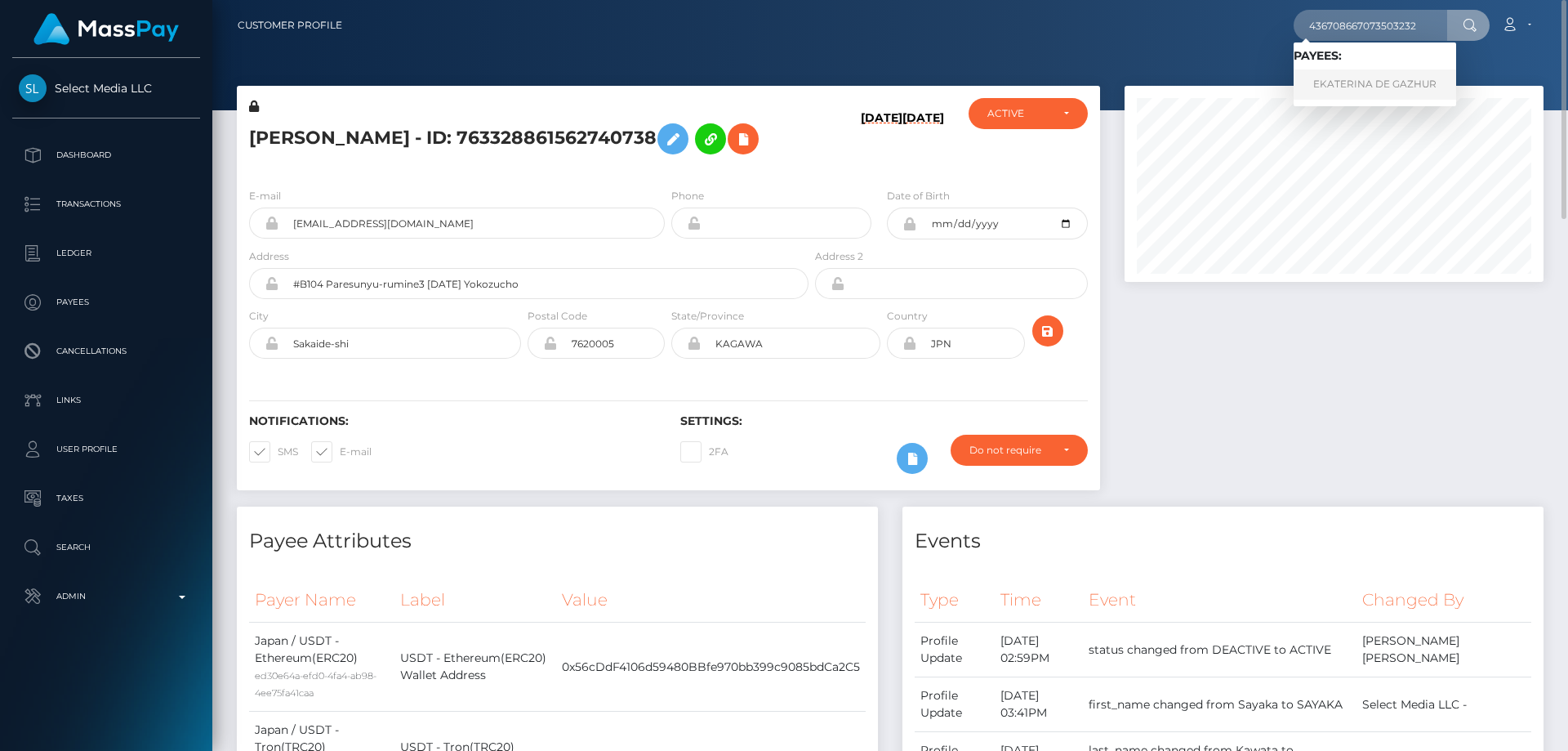
click at [1373, 82] on link "EKATERINA DE GAZHUR" at bounding box center [1374, 84] width 162 height 30
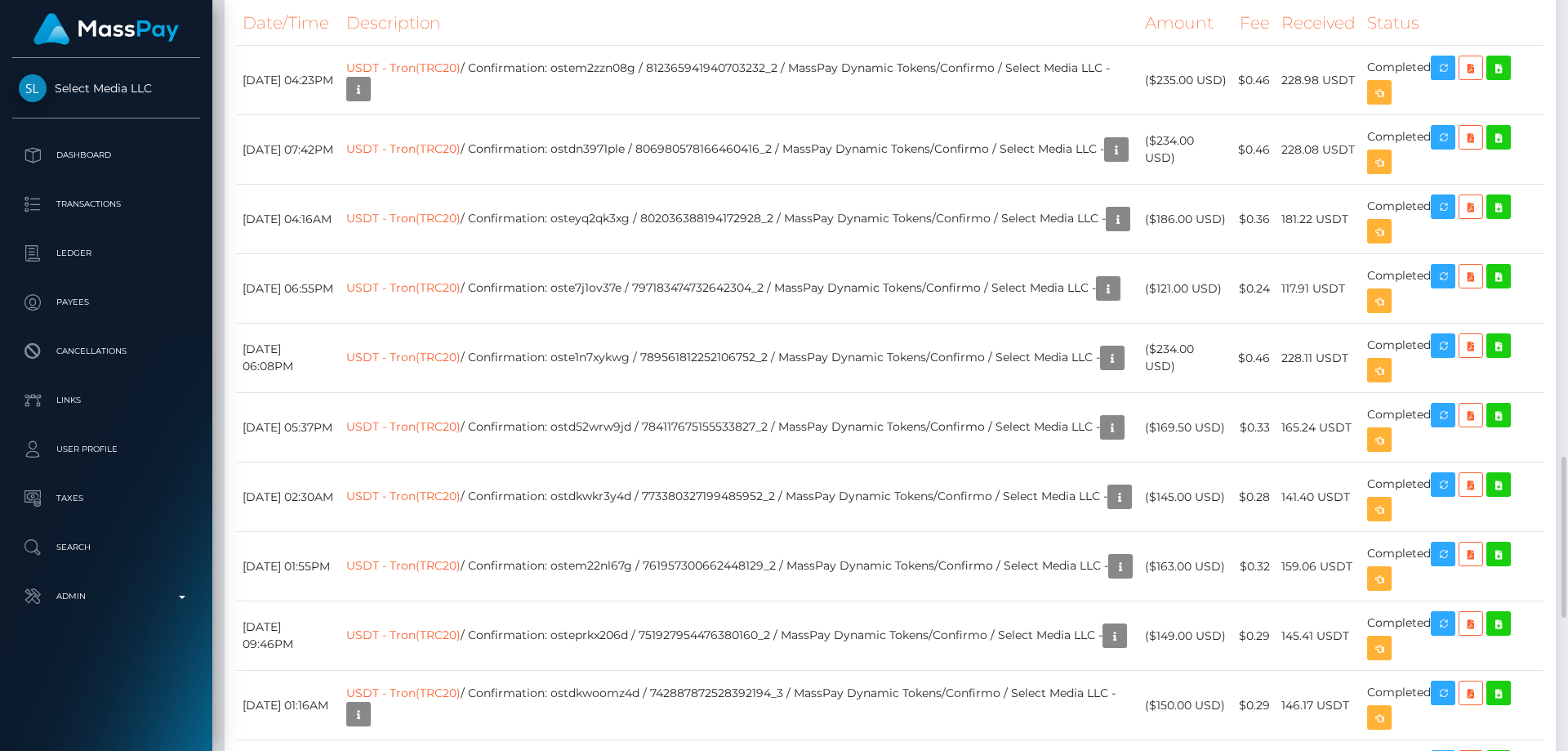
scroll to position [2451, 0]
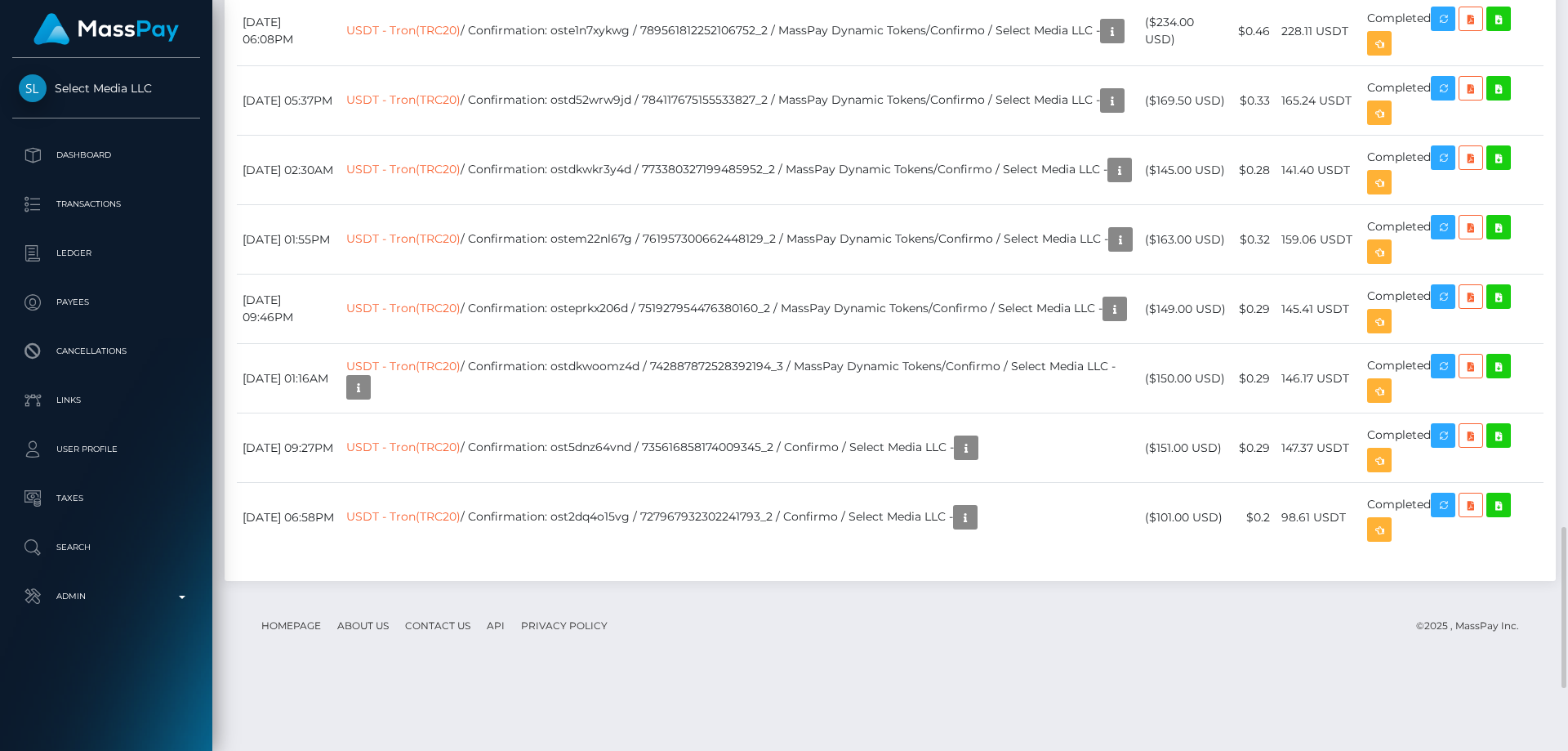
drag, startPoint x: 1226, startPoint y: 326, endPoint x: 1161, endPoint y: 321, distance: 65.2
copy td "$121.00 USD"
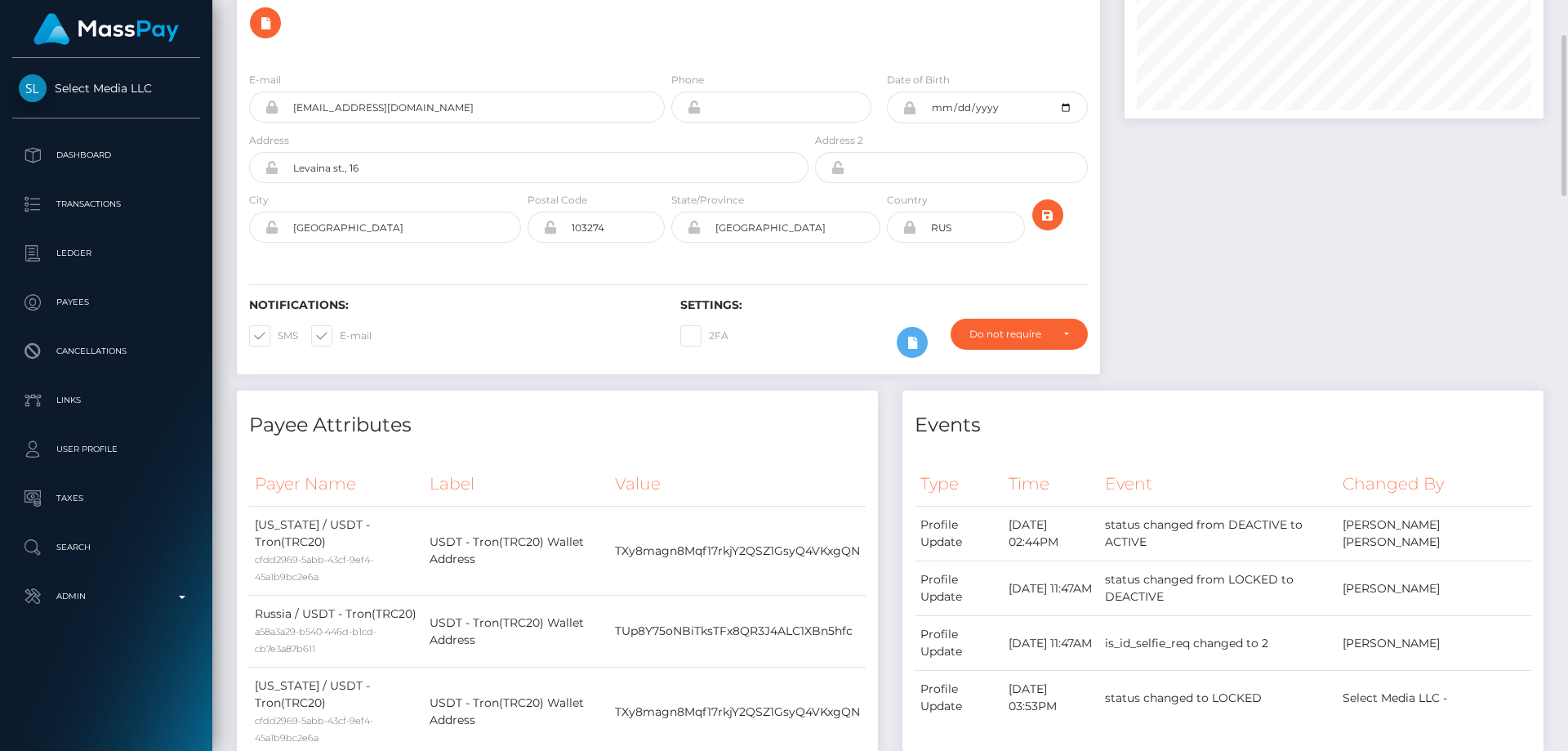
scroll to position [0, 0]
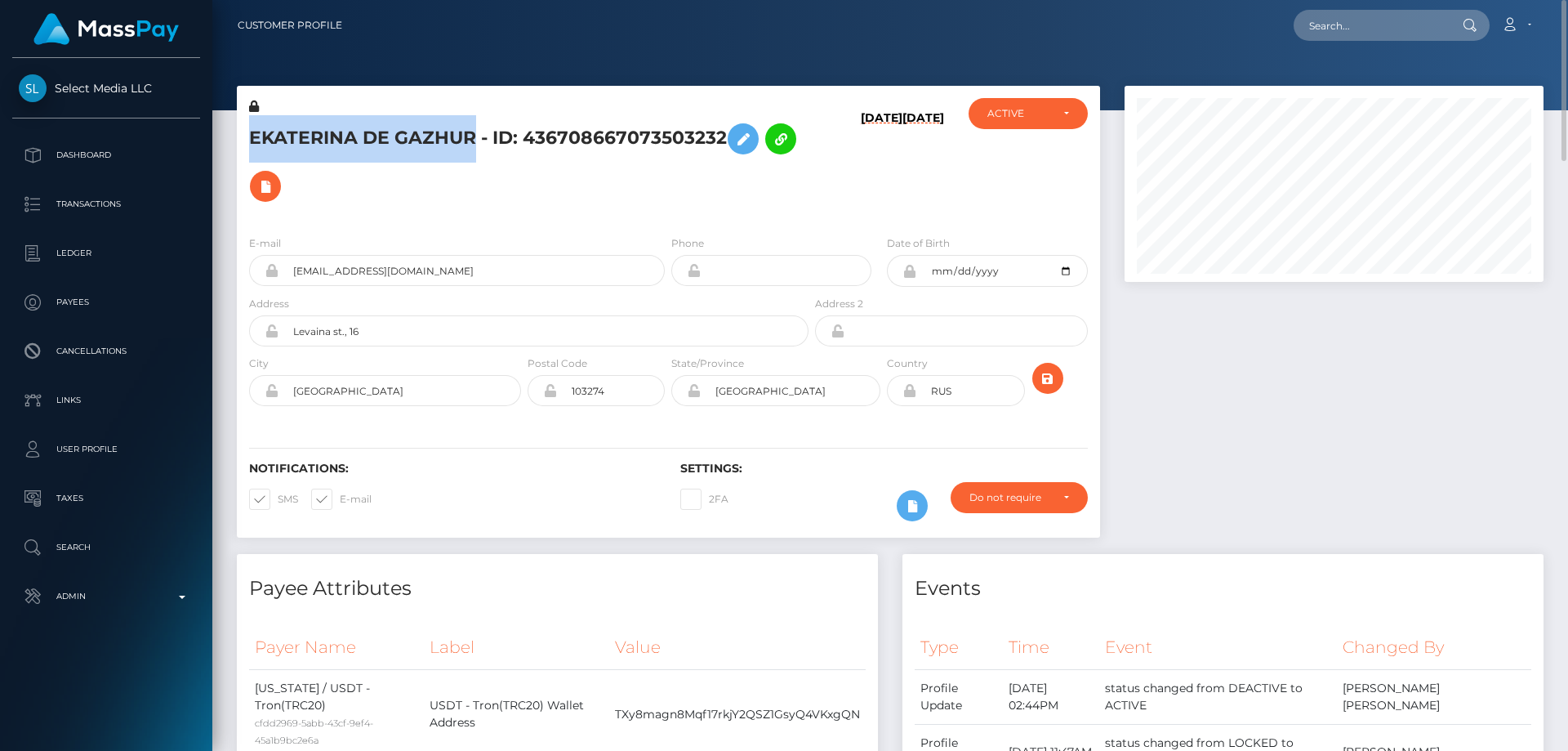
drag, startPoint x: 476, startPoint y: 142, endPoint x: 253, endPoint y: 131, distance: 223.3
click at [253, 131] on h5 "EKATERINA DE GAZHUR - ID: 436708667073503232" at bounding box center [524, 162] width 551 height 95
copy h5 "EKATERINA DE GAZHUR"
drag, startPoint x: 427, startPoint y: 270, endPoint x: 286, endPoint y: 275, distance: 141.1
click at [286, 275] on input "boom123bam@gmail.com" at bounding box center [471, 270] width 386 height 31
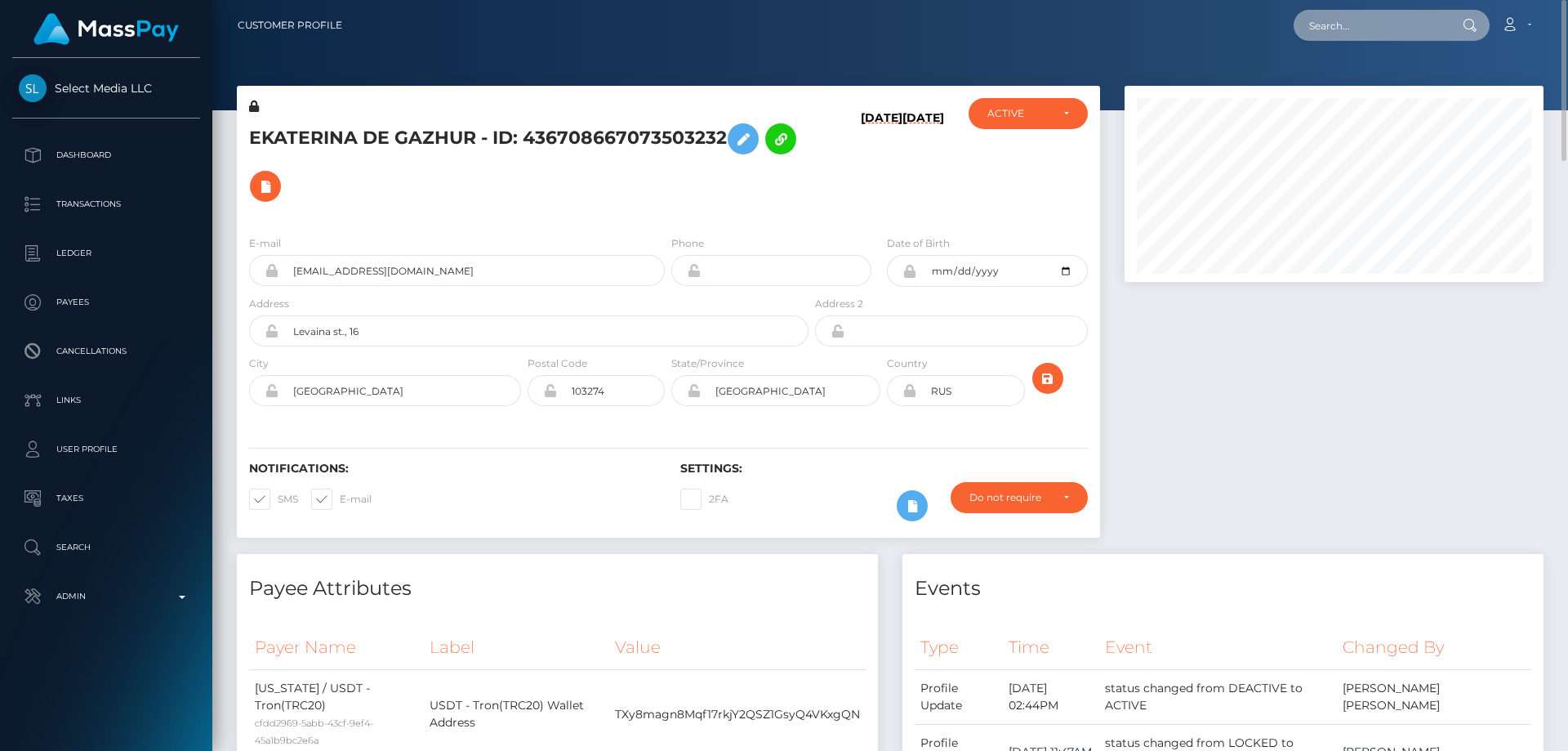
paste input "sakurajapanporn@gmail.com"
type input "sakurajapanporn@gmail.com"
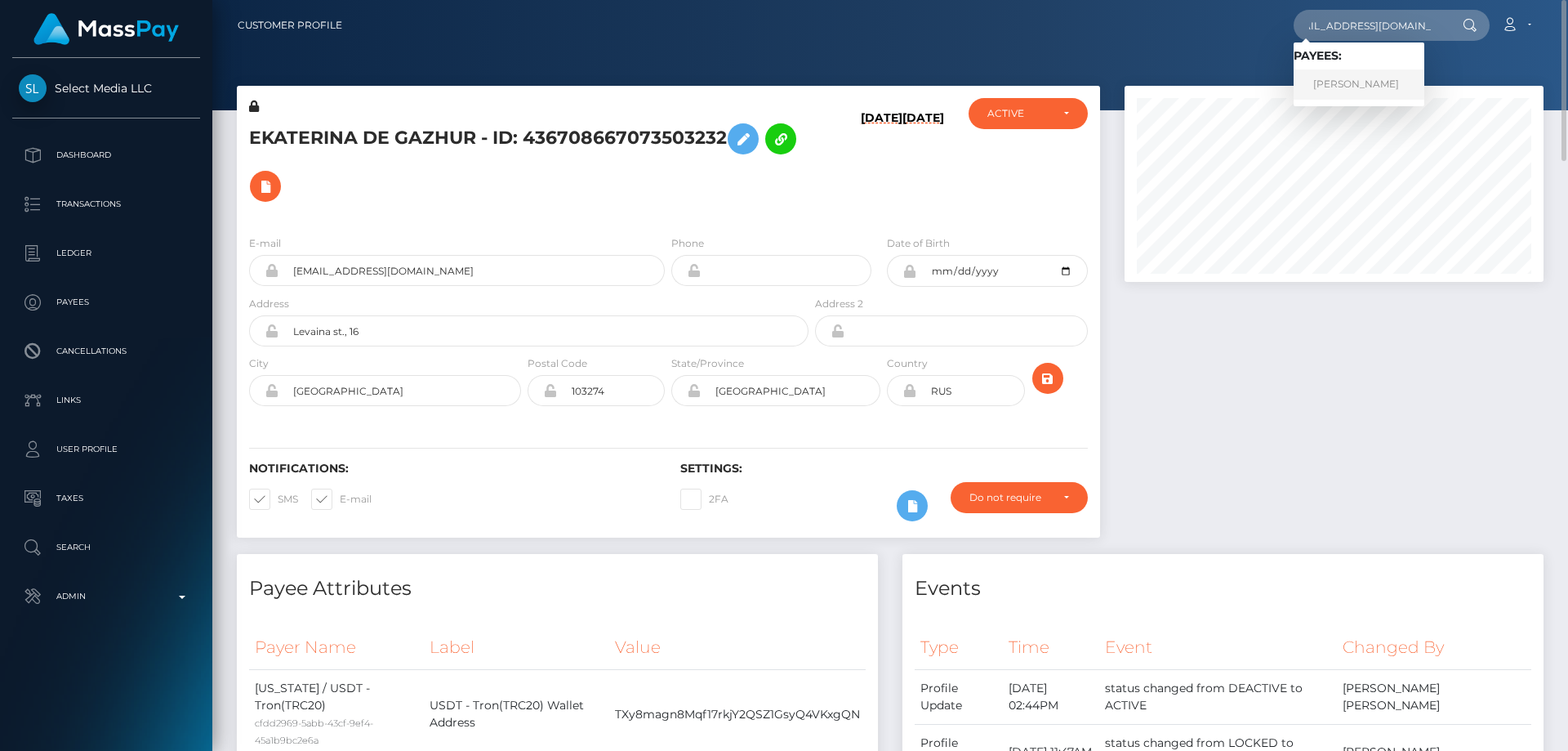
click at [1347, 77] on link "SAYAKA KAWATA" at bounding box center [1358, 84] width 131 height 30
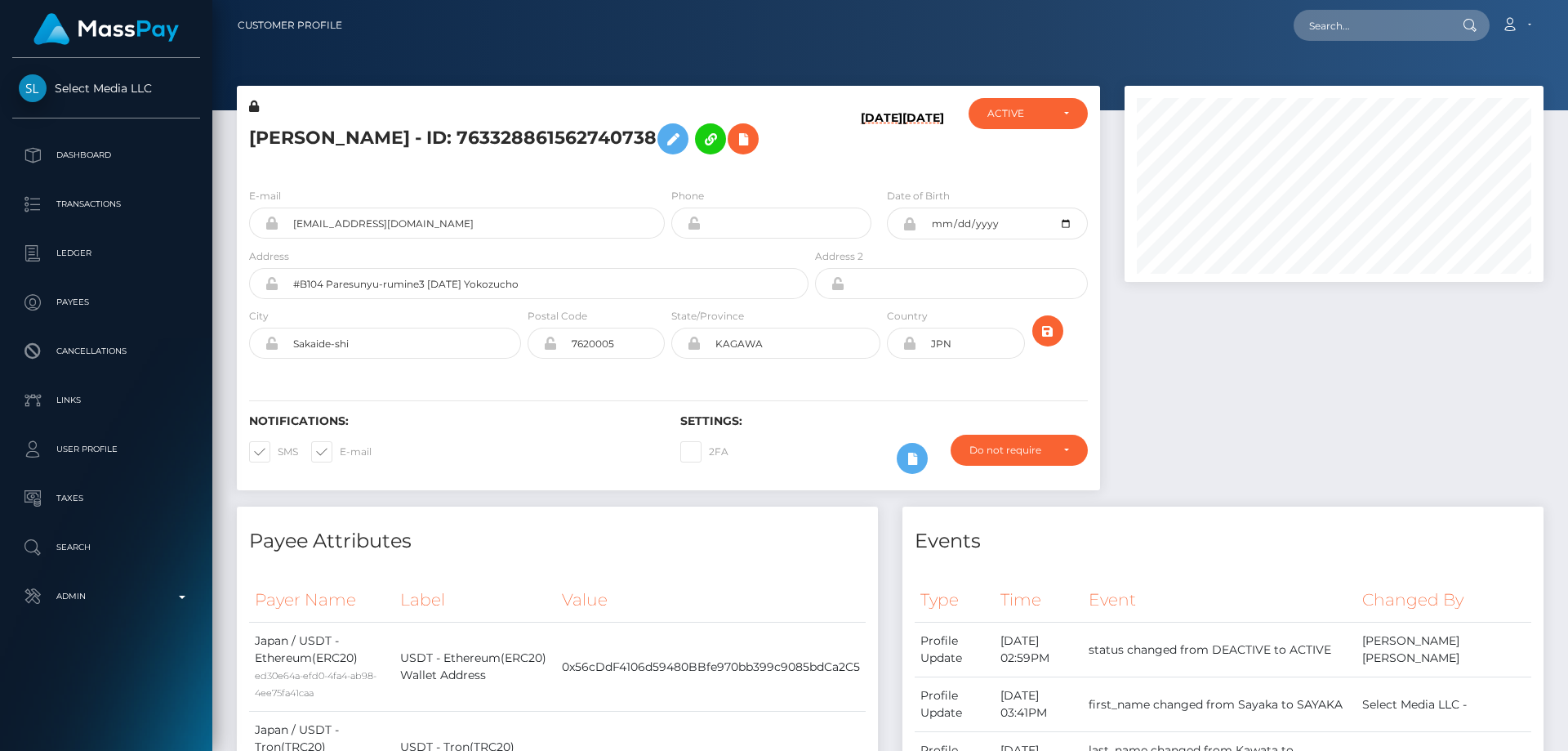
scroll to position [196, 420]
paste input "285701719906594816"
type input "285701719906594816"
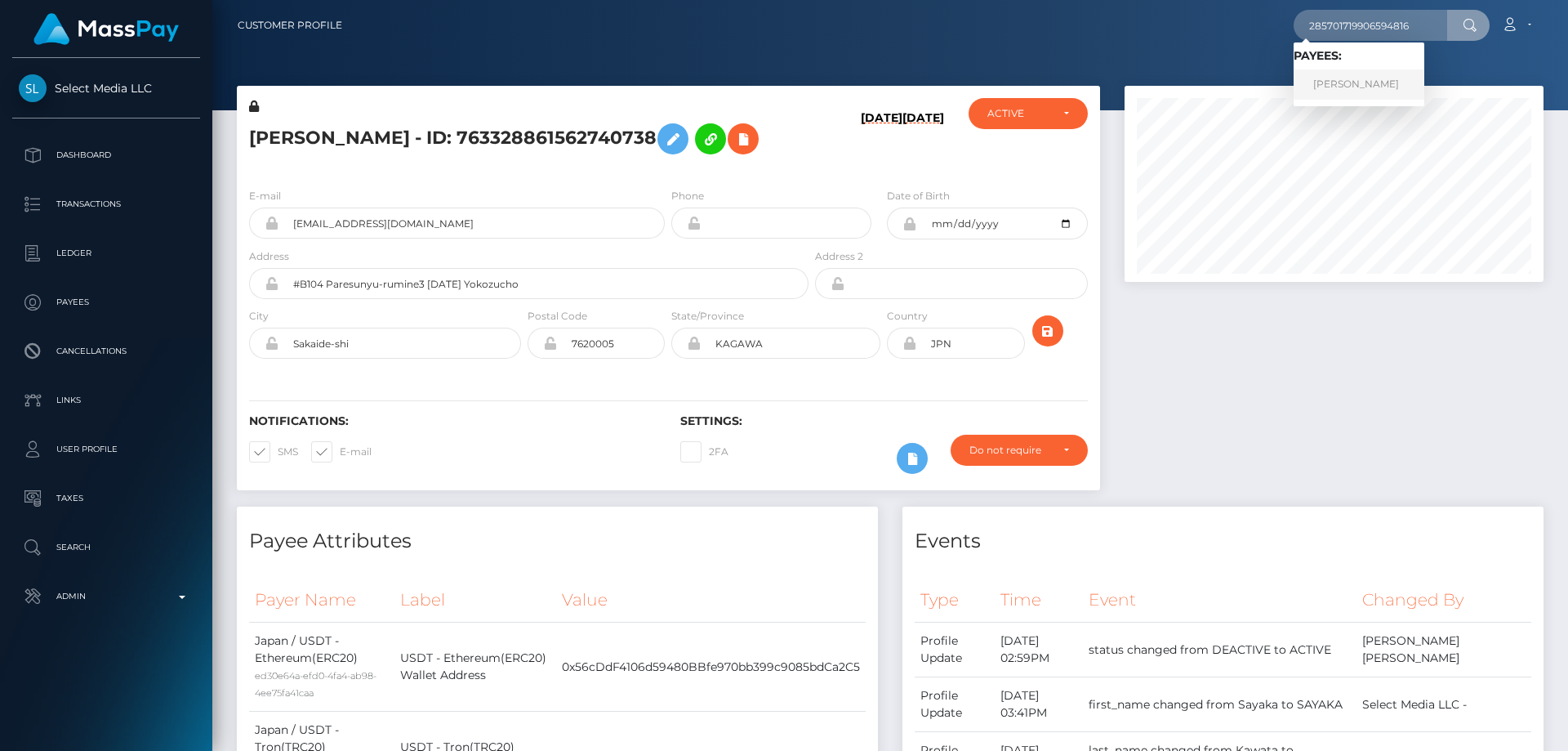
click at [1341, 77] on link "[PERSON_NAME]" at bounding box center [1358, 84] width 131 height 30
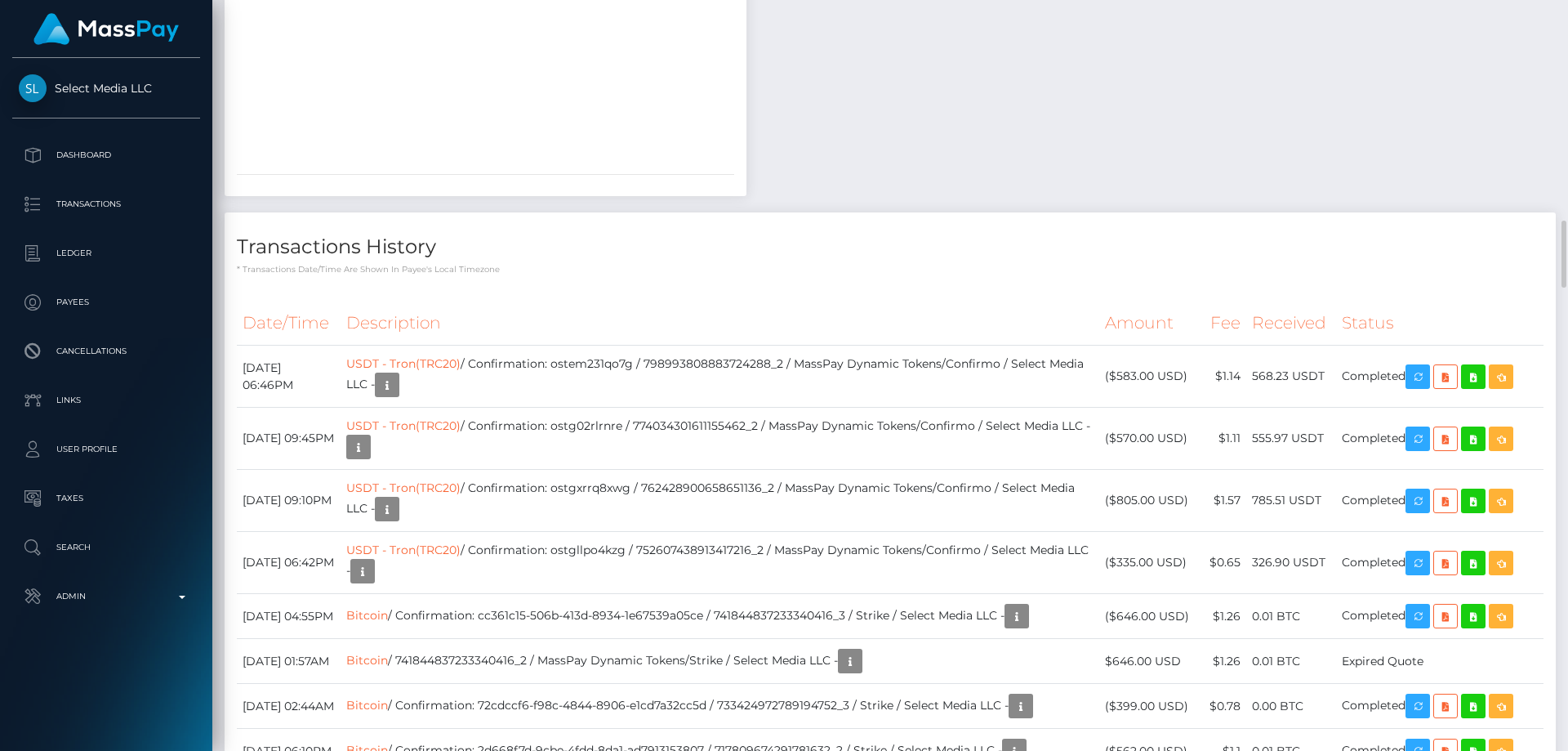
scroll to position [196, 420]
drag, startPoint x: 1192, startPoint y: 338, endPoint x: 1122, endPoint y: 338, distance: 70.0
click at [1122, 346] on td "($583.00 USD)" at bounding box center [1149, 376] width 100 height 62
copy td "$583.00 USD"
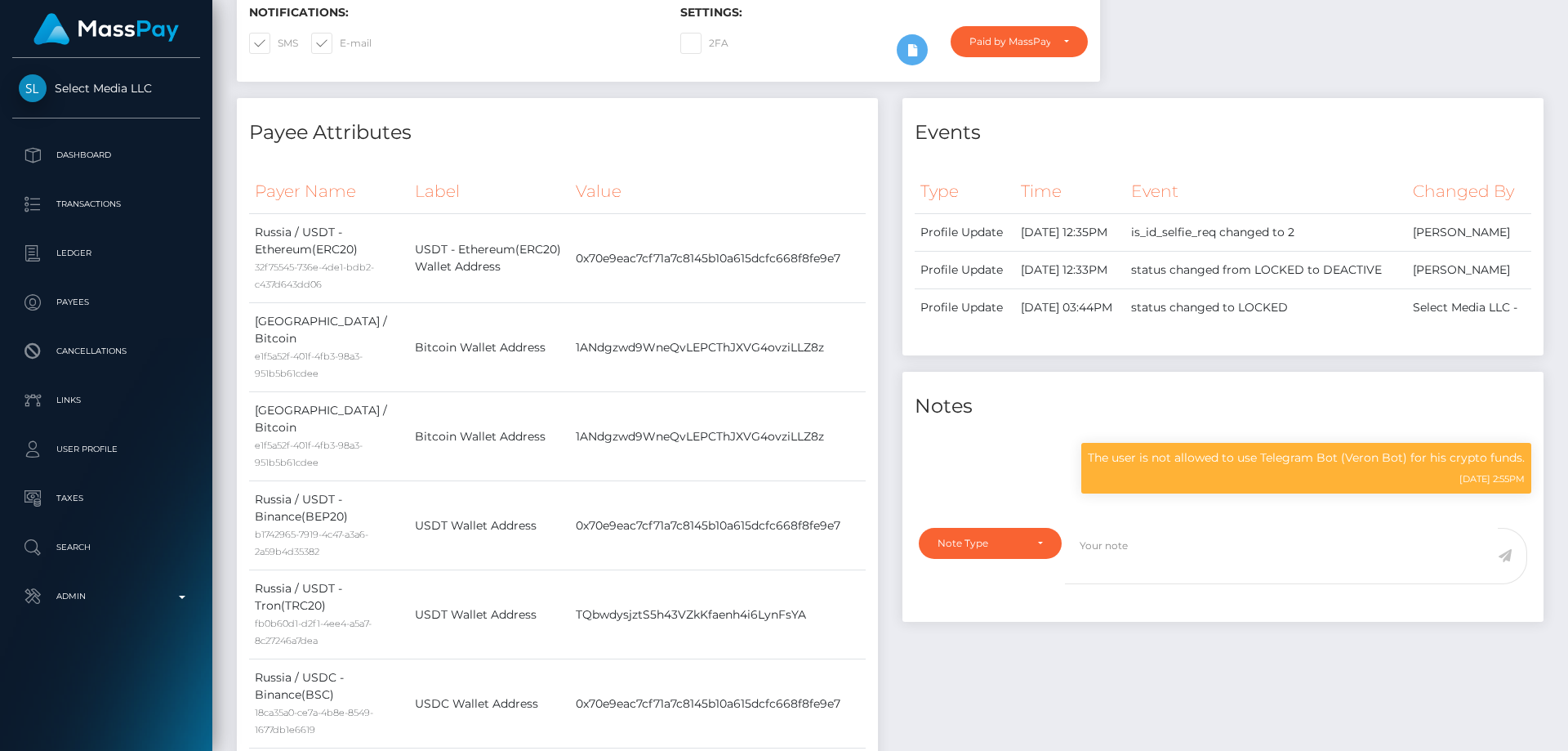
scroll to position [0, 0]
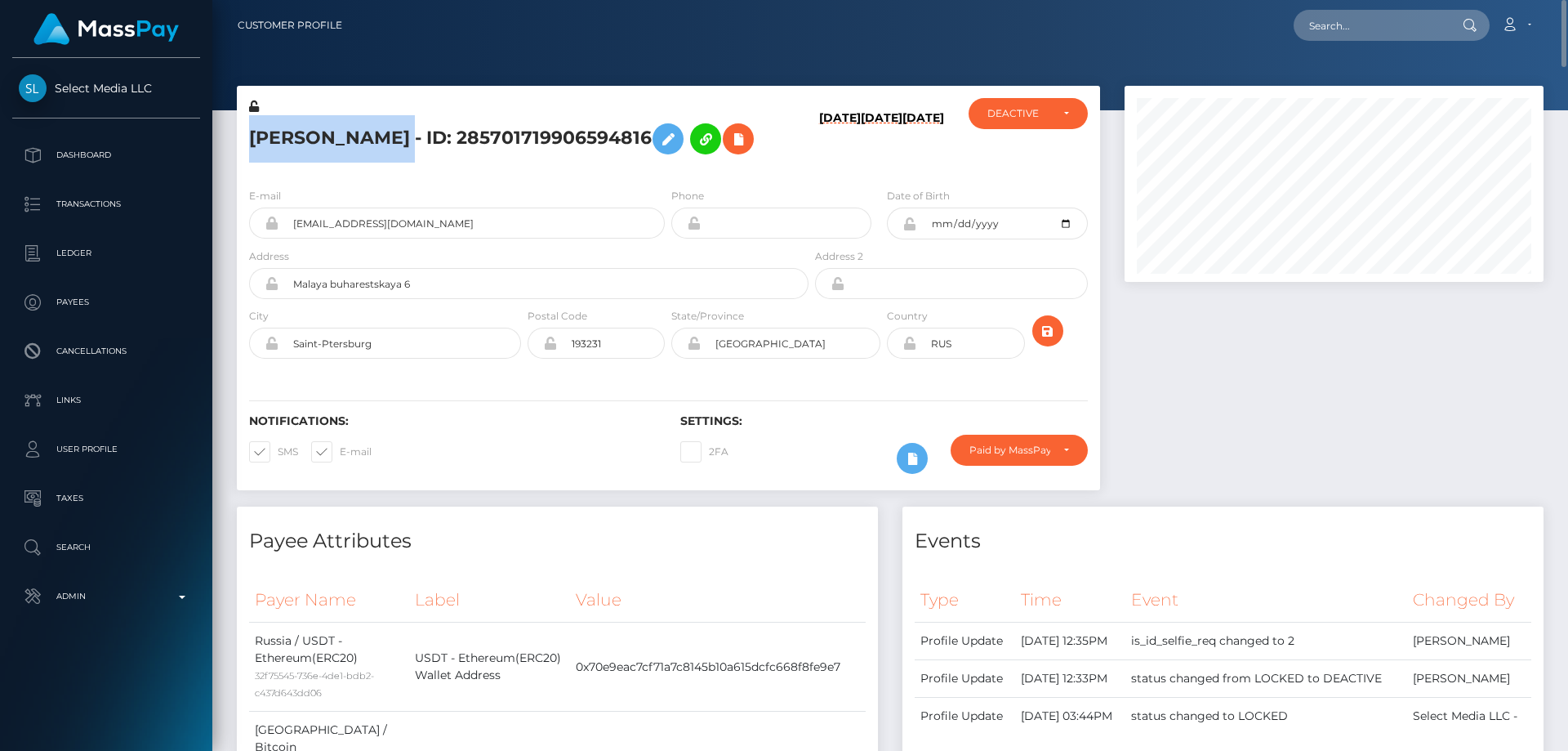
drag, startPoint x: 403, startPoint y: 143, endPoint x: 273, endPoint y: 141, distance: 130.0
click at [254, 144] on h5 "Vitaliy Grigoryev - ID: 285701719906594816" at bounding box center [524, 139] width 551 height 48
copy h5 "Vitaliy Grigoryev"
drag, startPoint x: 432, startPoint y: 222, endPoint x: 289, endPoint y: 225, distance: 143.0
click at [289, 225] on input "directedvgv@gmail.com" at bounding box center [471, 223] width 386 height 31
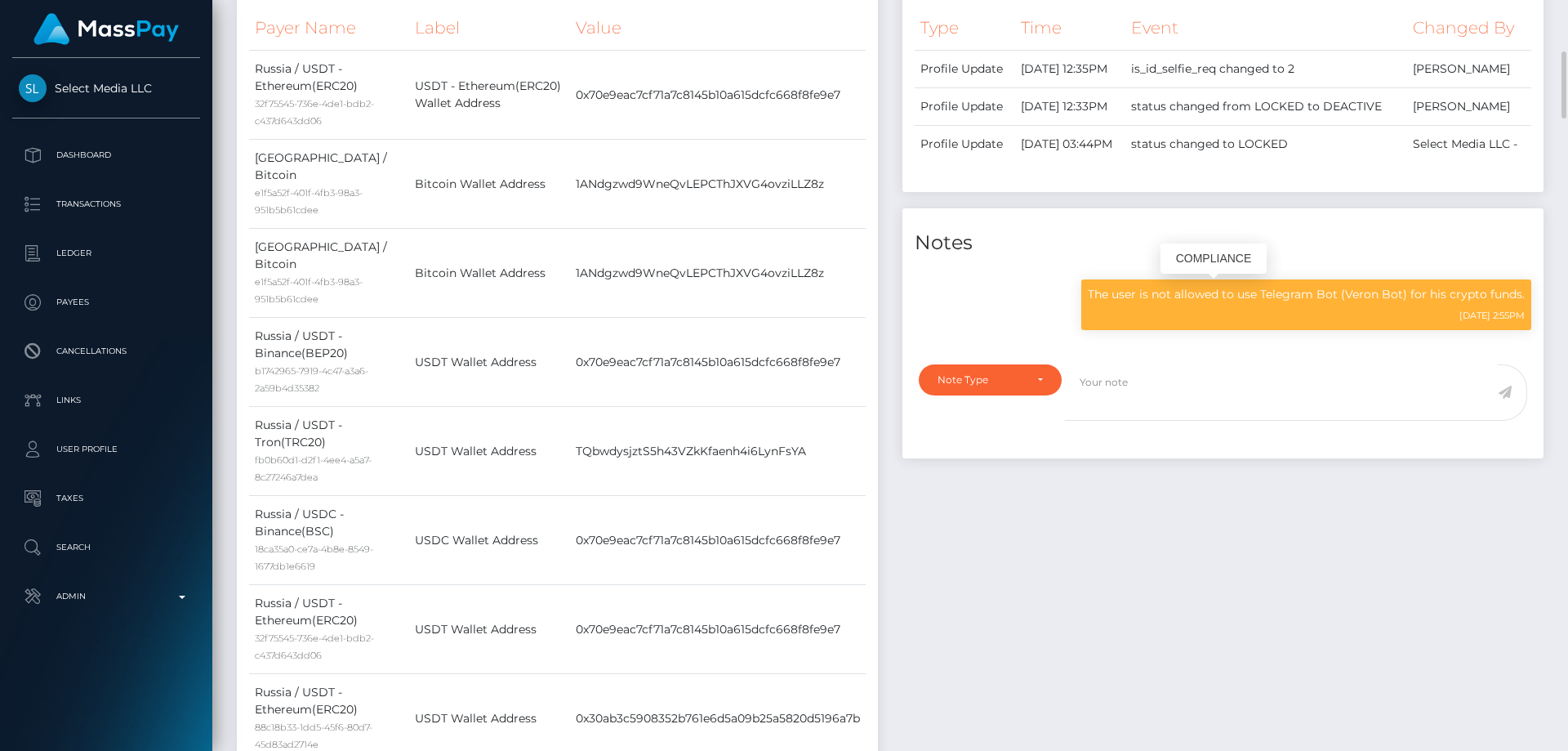
scroll to position [196, 420]
drag, startPoint x: 1266, startPoint y: 290, endPoint x: 1408, endPoint y: 293, distance: 142.0
click at [1408, 293] on p "The user is not allowed to use Telegram Bot (Veron Bot) for his crypto funds." at bounding box center [1305, 294] width 437 height 17
copy p "Telegram Bot (Veron Bot)"
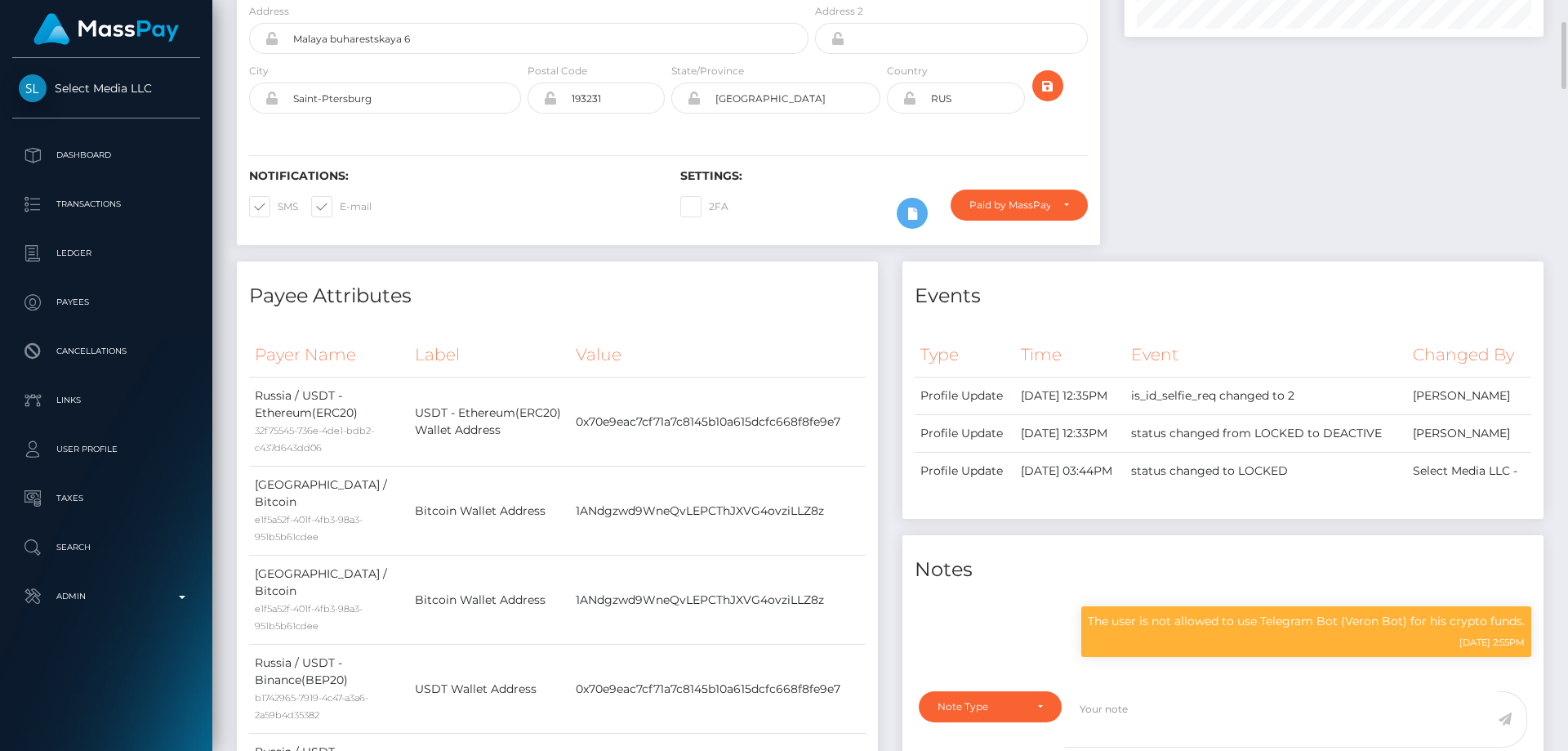
scroll to position [0, 0]
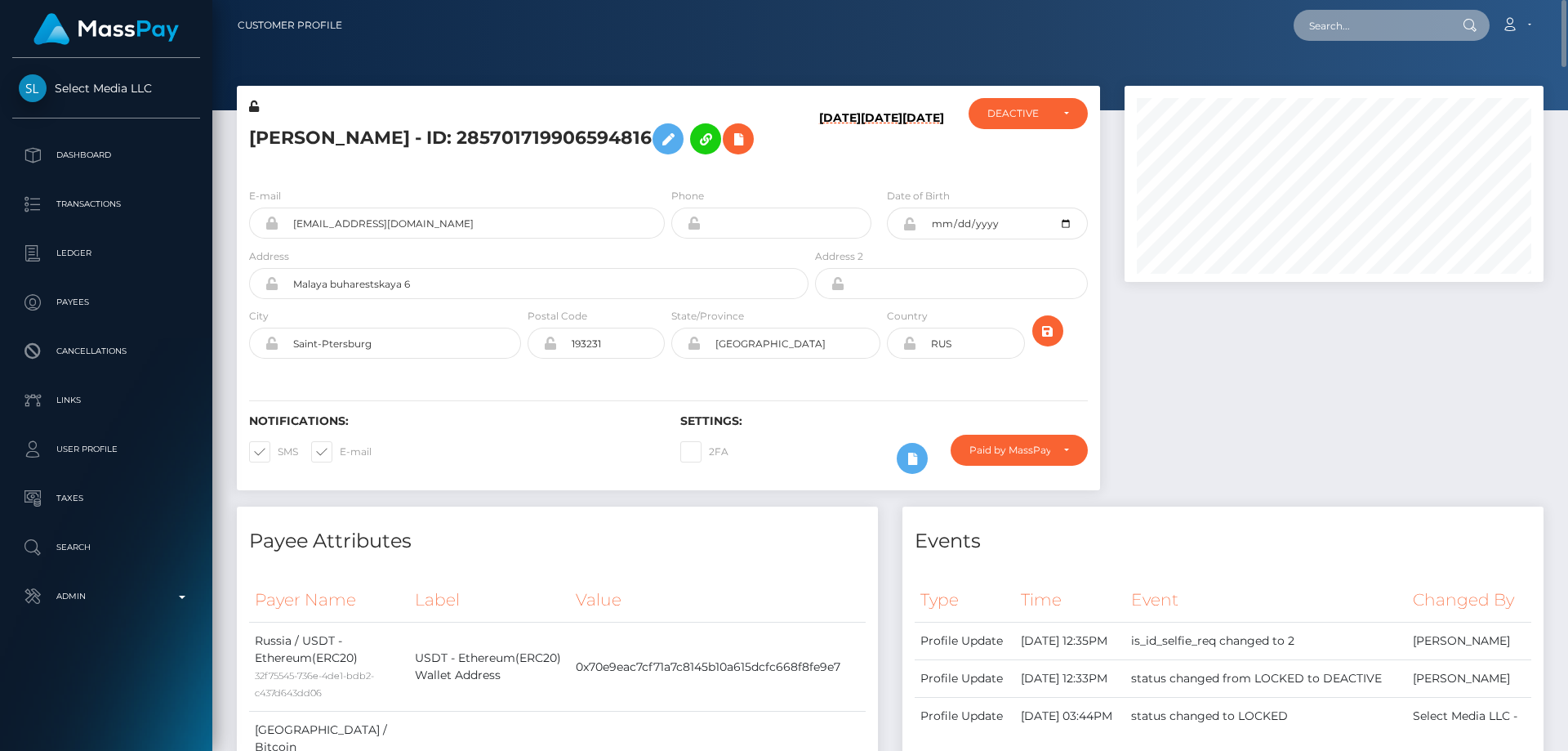
paste input "654483111488270336"
type input "654483111488270336"
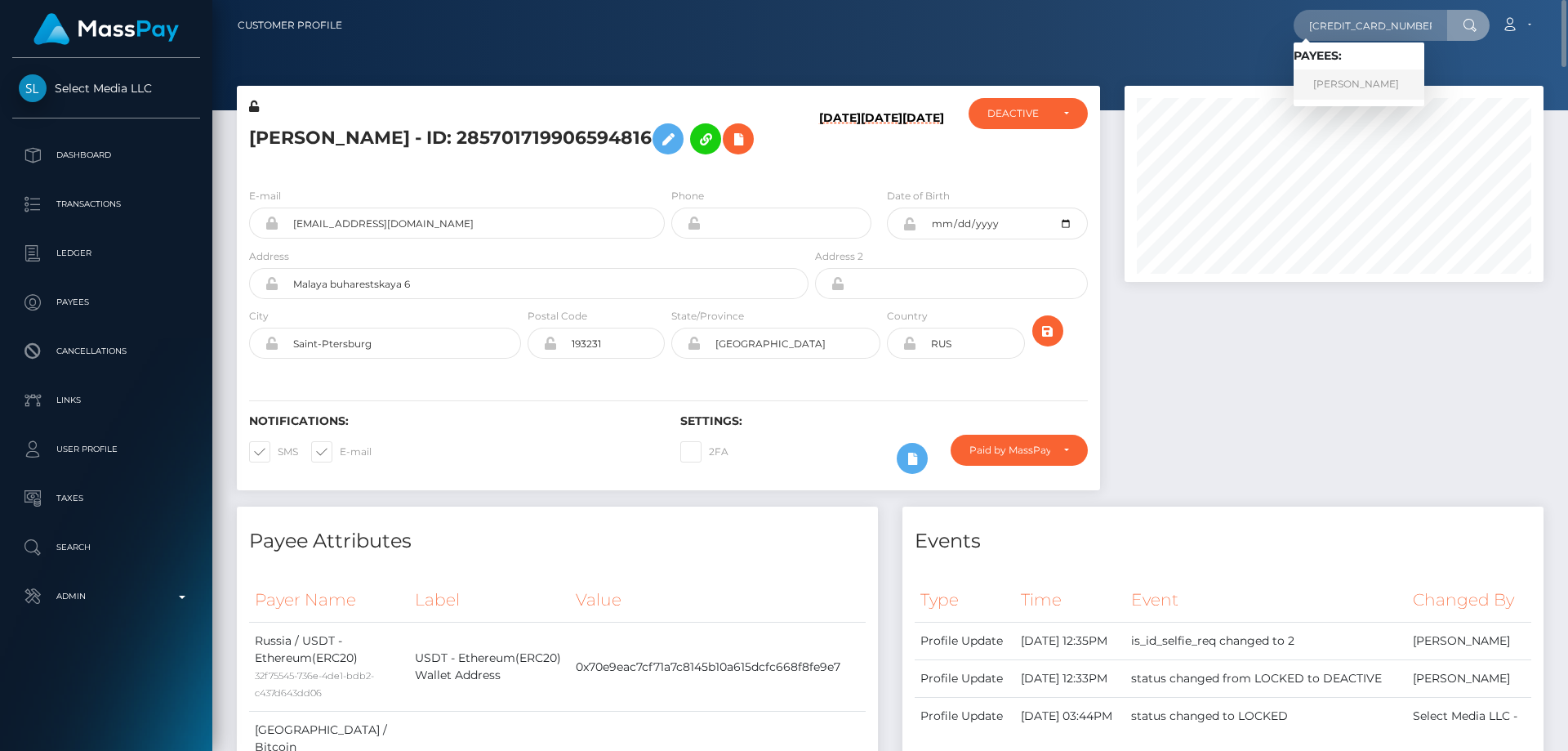
click at [1329, 81] on link "ELENA DMITRIEVNA BASOVA" at bounding box center [1358, 84] width 131 height 30
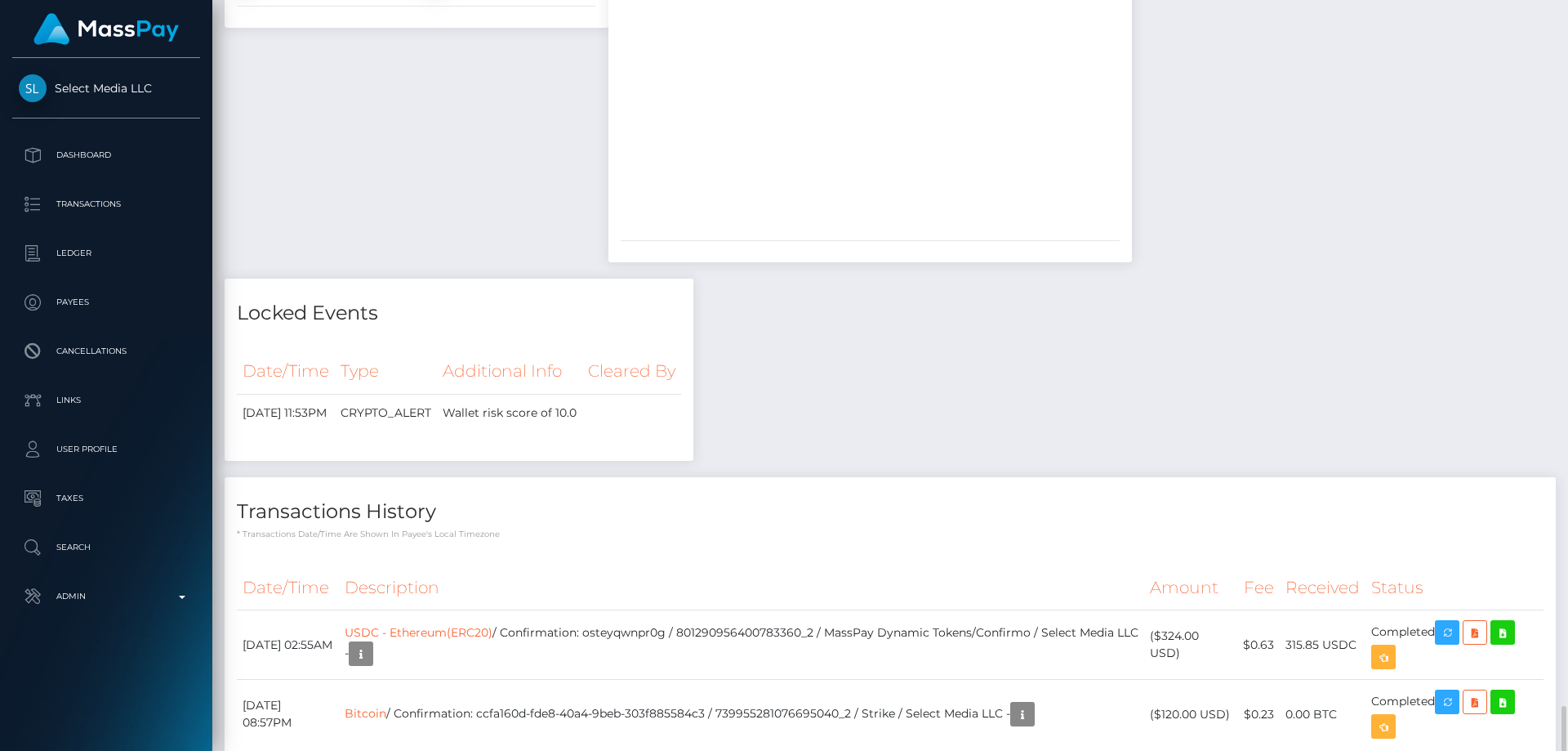
scroll to position [1808, 0]
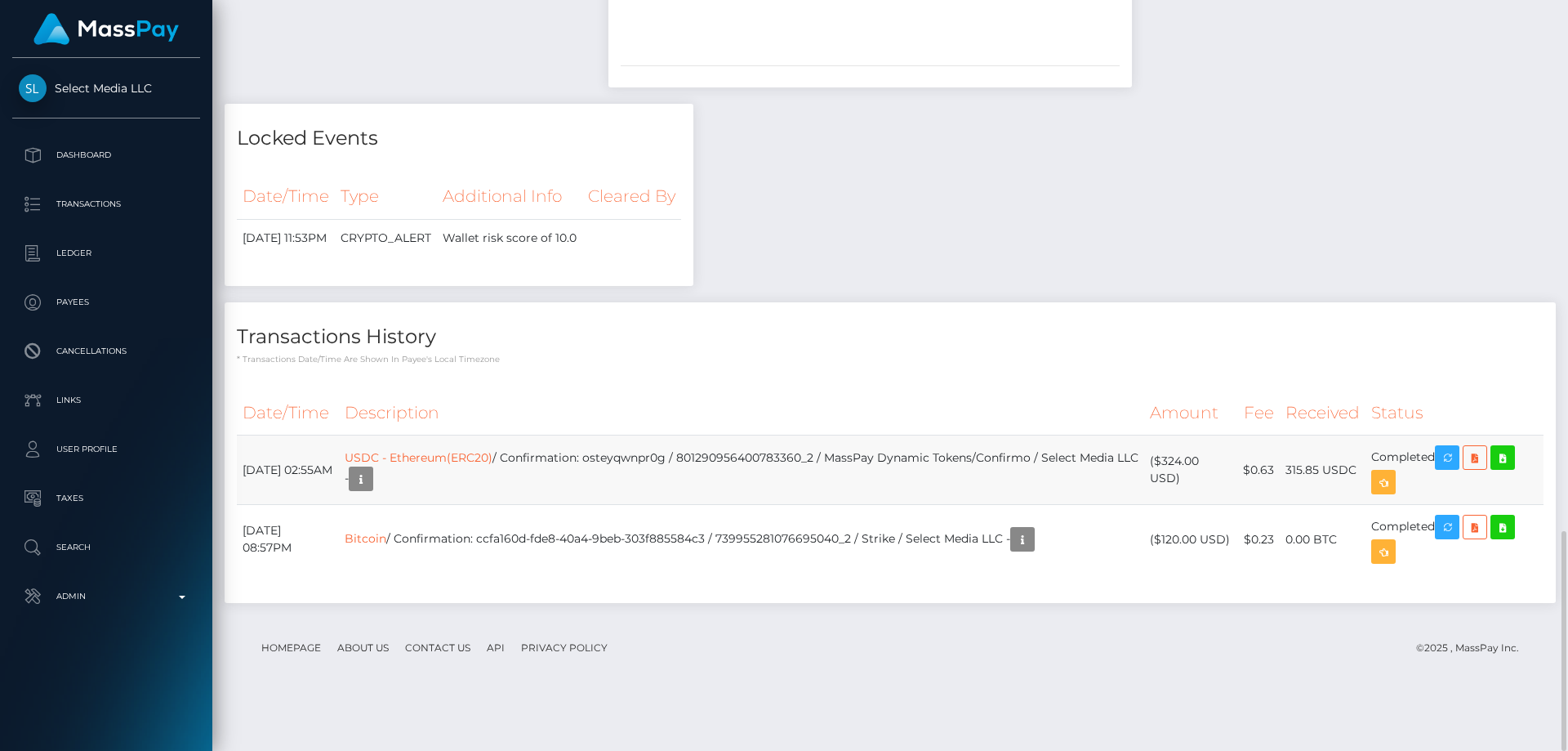
drag, startPoint x: 1182, startPoint y: 527, endPoint x: 1162, endPoint y: 511, distance: 25.6
click at [1162, 505] on td "($324.00 USD)" at bounding box center [1190, 470] width 93 height 69
copy td "$324.00 USD"
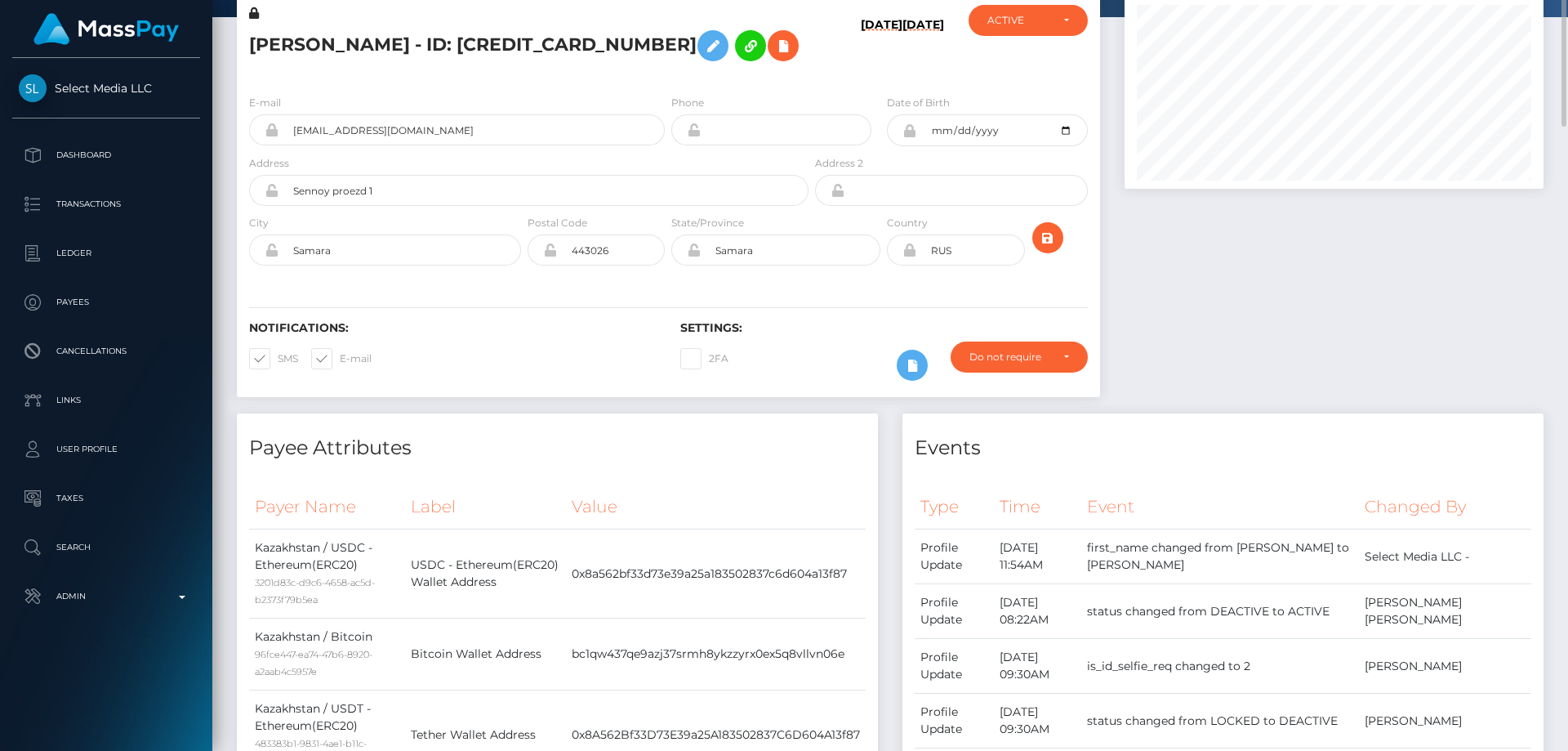
scroll to position [0, 0]
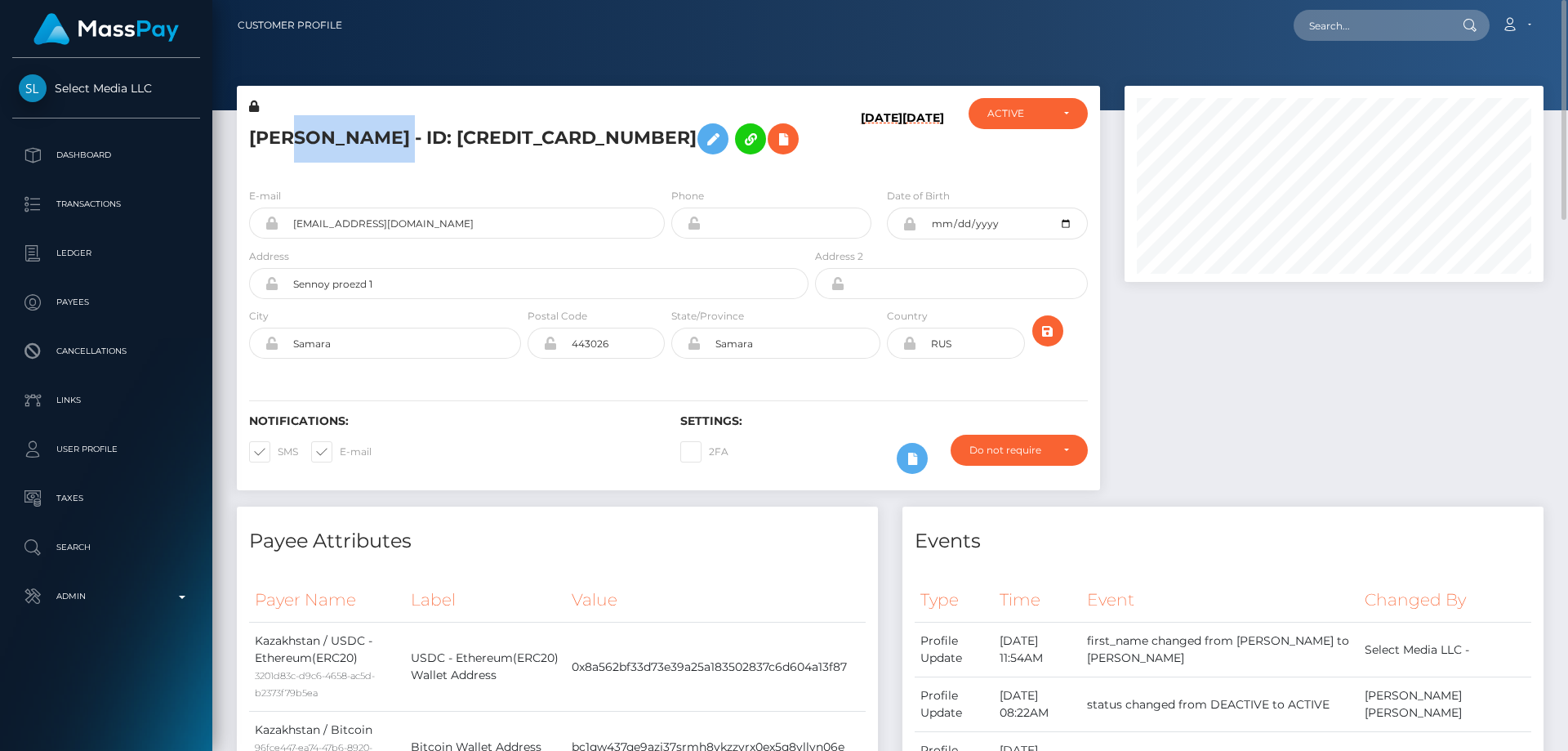
drag, startPoint x: 523, startPoint y: 132, endPoint x: 293, endPoint y: 117, distance: 230.5
click at [293, 117] on h5 "[PERSON_NAME] - ID: [CREDIT_CARD_NUMBER]" at bounding box center [524, 139] width 551 height 48
drag, startPoint x: 293, startPoint y: 117, endPoint x: 279, endPoint y: 113, distance: 14.6
click at [291, 116] on h5 "[PERSON_NAME] - ID: [CREDIT_CARD_NUMBER]" at bounding box center [524, 139] width 551 height 48
click at [262, 115] on h5 "ELENA DMITRIEVNA BASOVA - ID: 654483111488270336" at bounding box center [524, 139] width 551 height 48
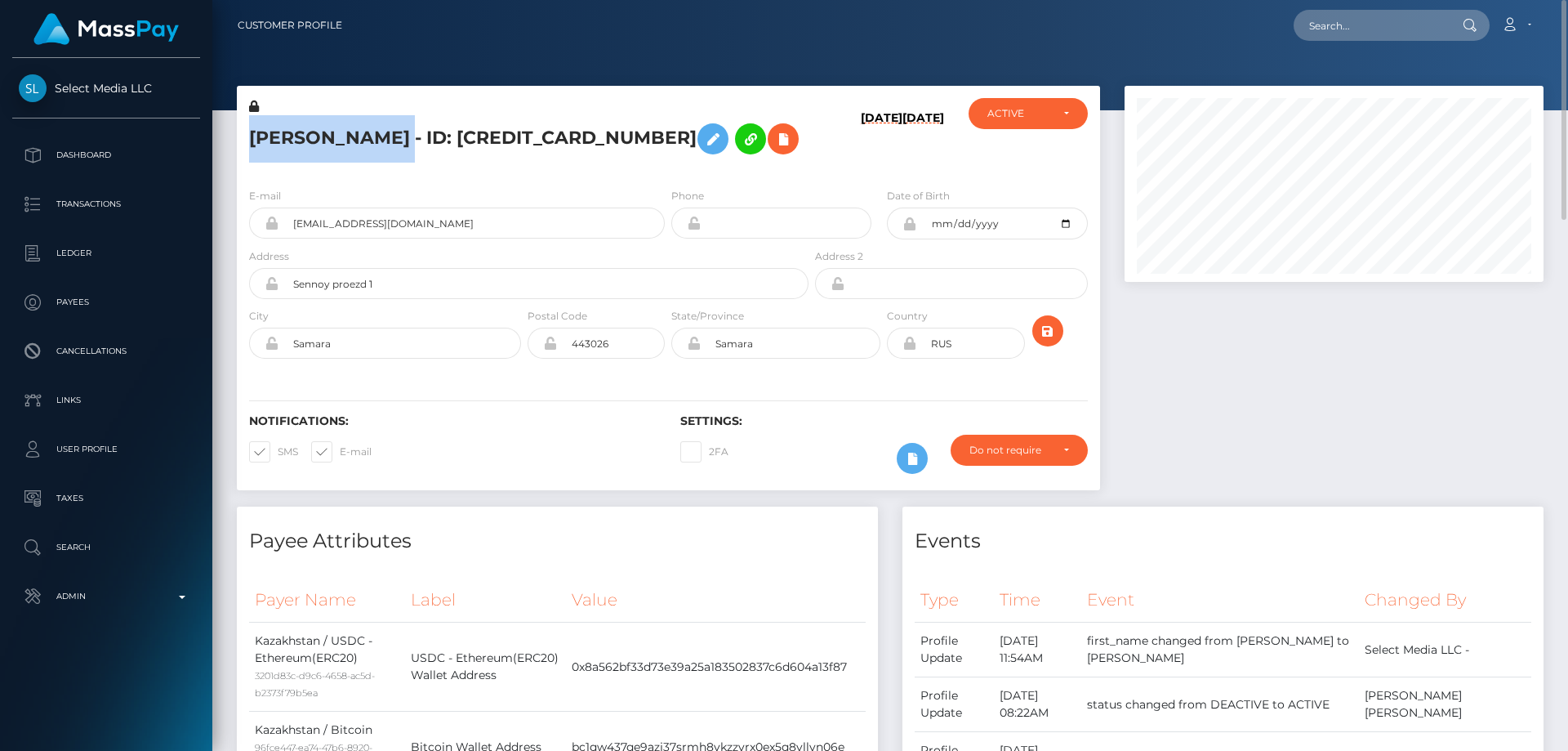
drag, startPoint x: 250, startPoint y: 124, endPoint x: 524, endPoint y: 122, distance: 274.0
click at [524, 122] on h5 "ELENA DMITRIEVNA BASOVA - ID: 654483111488270336" at bounding box center [524, 139] width 551 height 48
copy h5 "ELENA DMITRIEVNA BASOVA"
drag, startPoint x: 409, startPoint y: 247, endPoint x: 295, endPoint y: 254, distance: 114.2
click at [295, 239] on input "erolisaveta87@gmail.com" at bounding box center [471, 223] width 386 height 31
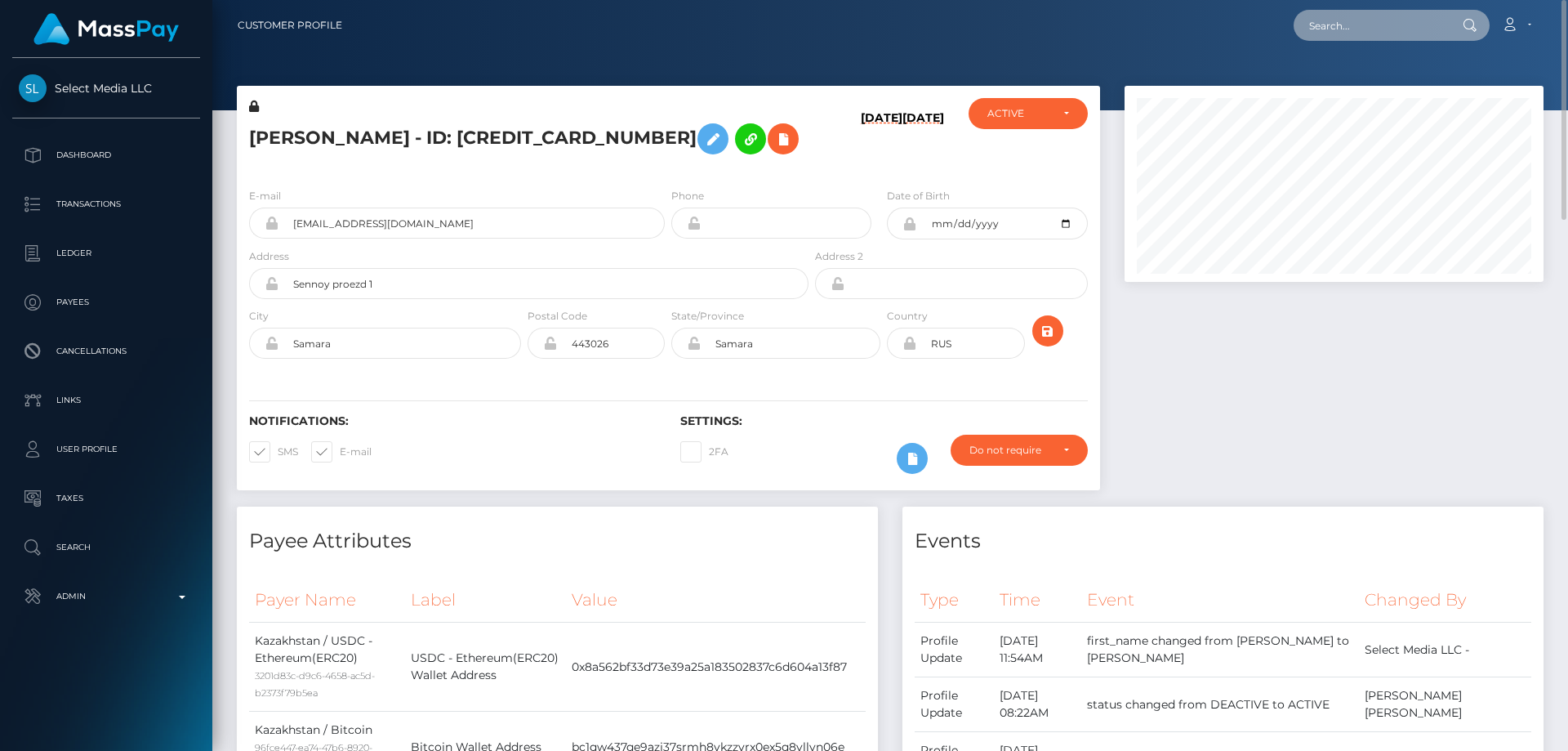
paste input "509640116222828544"
type input "509640116222828544"
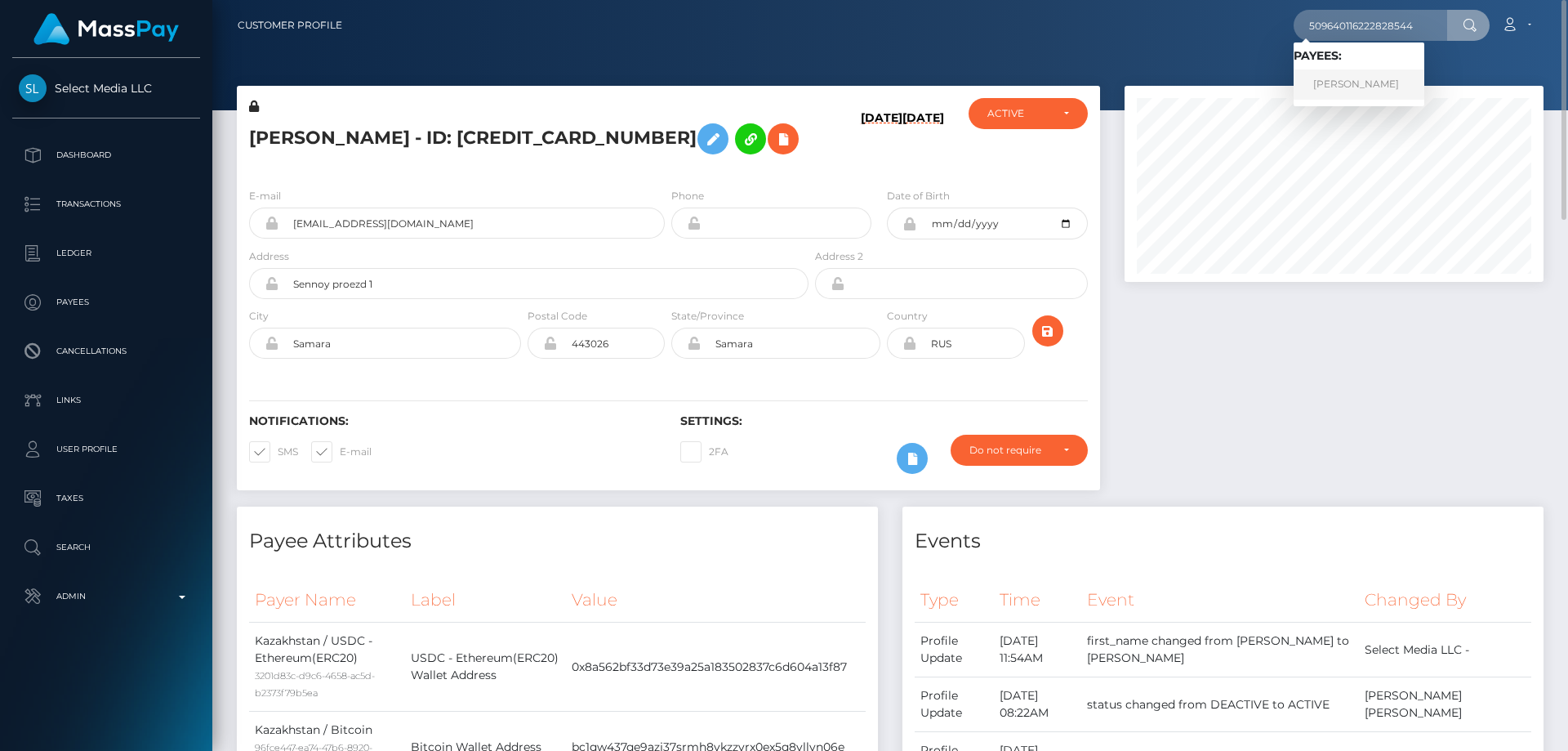
drag, startPoint x: 1328, startPoint y: 78, endPoint x: 1217, endPoint y: 96, distance: 112.4
click at [1328, 78] on link "[PERSON_NAME]" at bounding box center [1358, 84] width 131 height 30
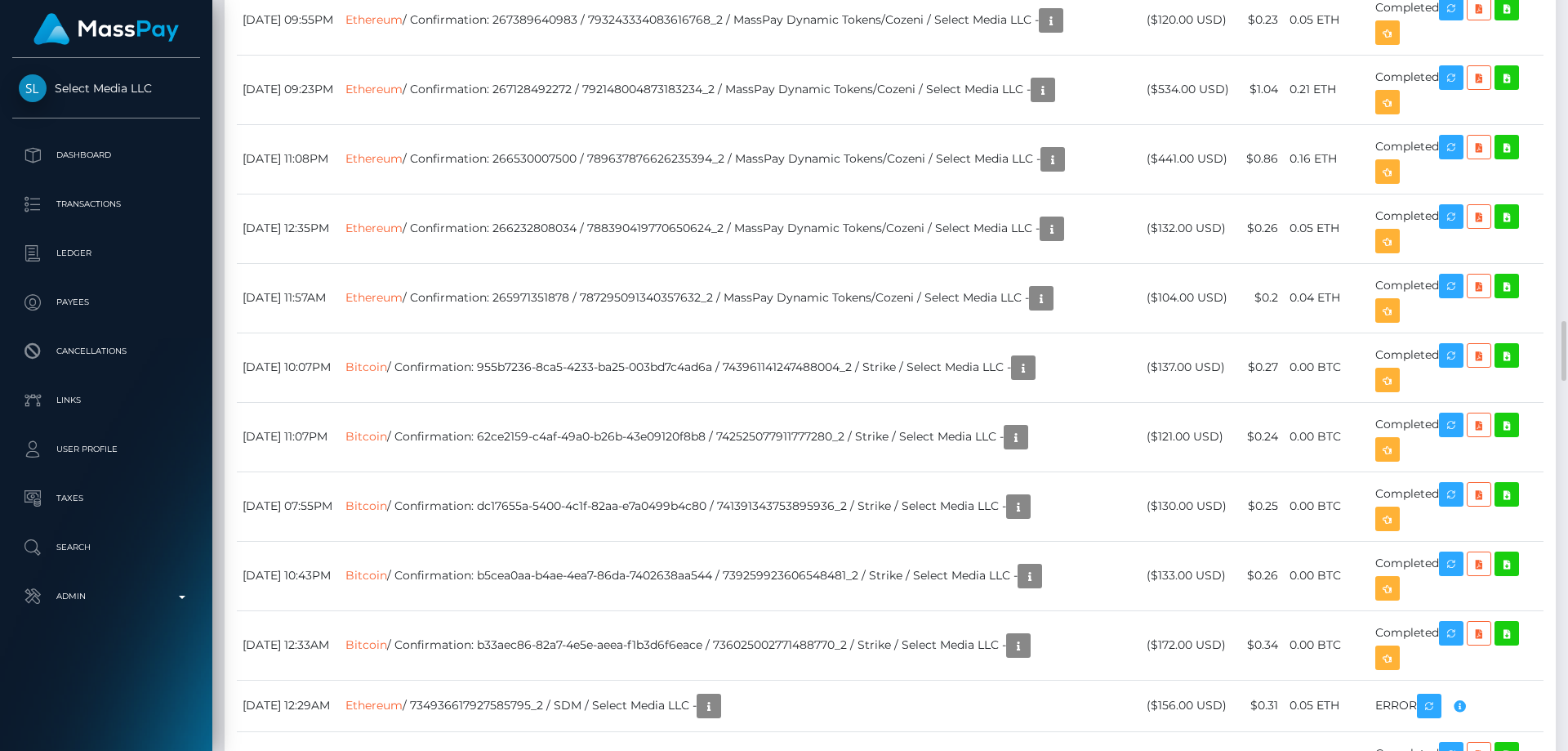
scroll to position [4329, 0]
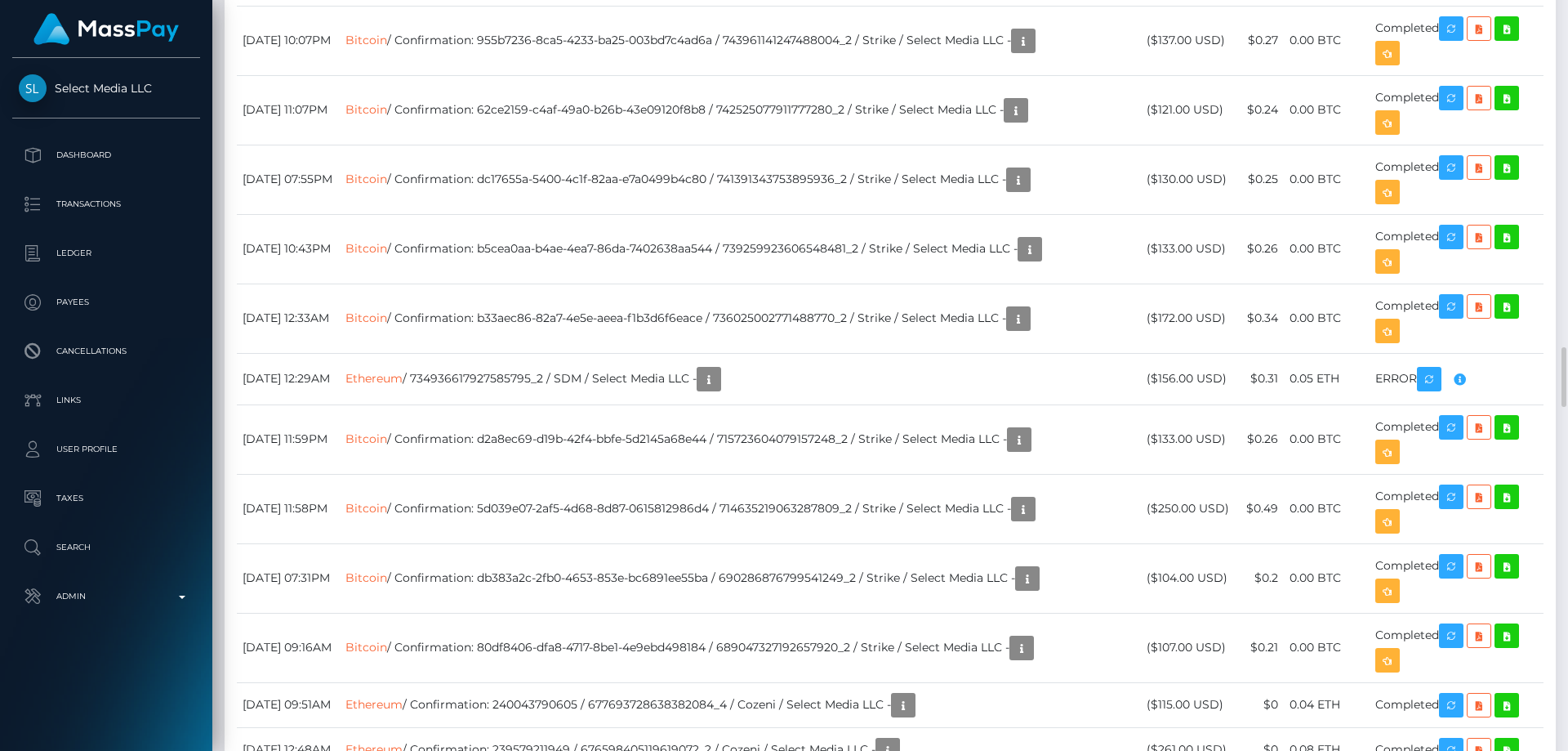
drag, startPoint x: 1235, startPoint y: 279, endPoint x: 1163, endPoint y: 278, distance: 72.0
copy td "$456.00 USD"
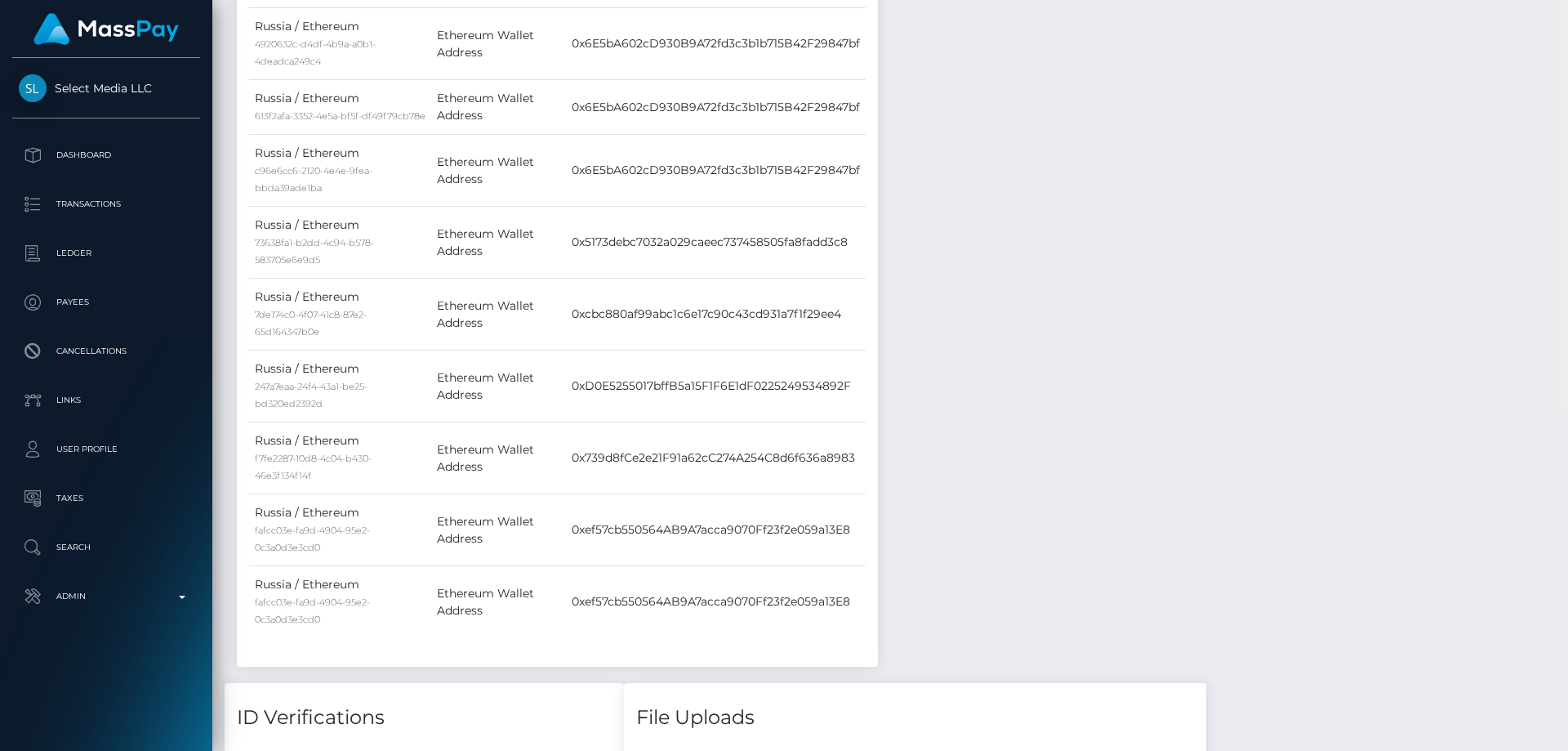
scroll to position [0, 0]
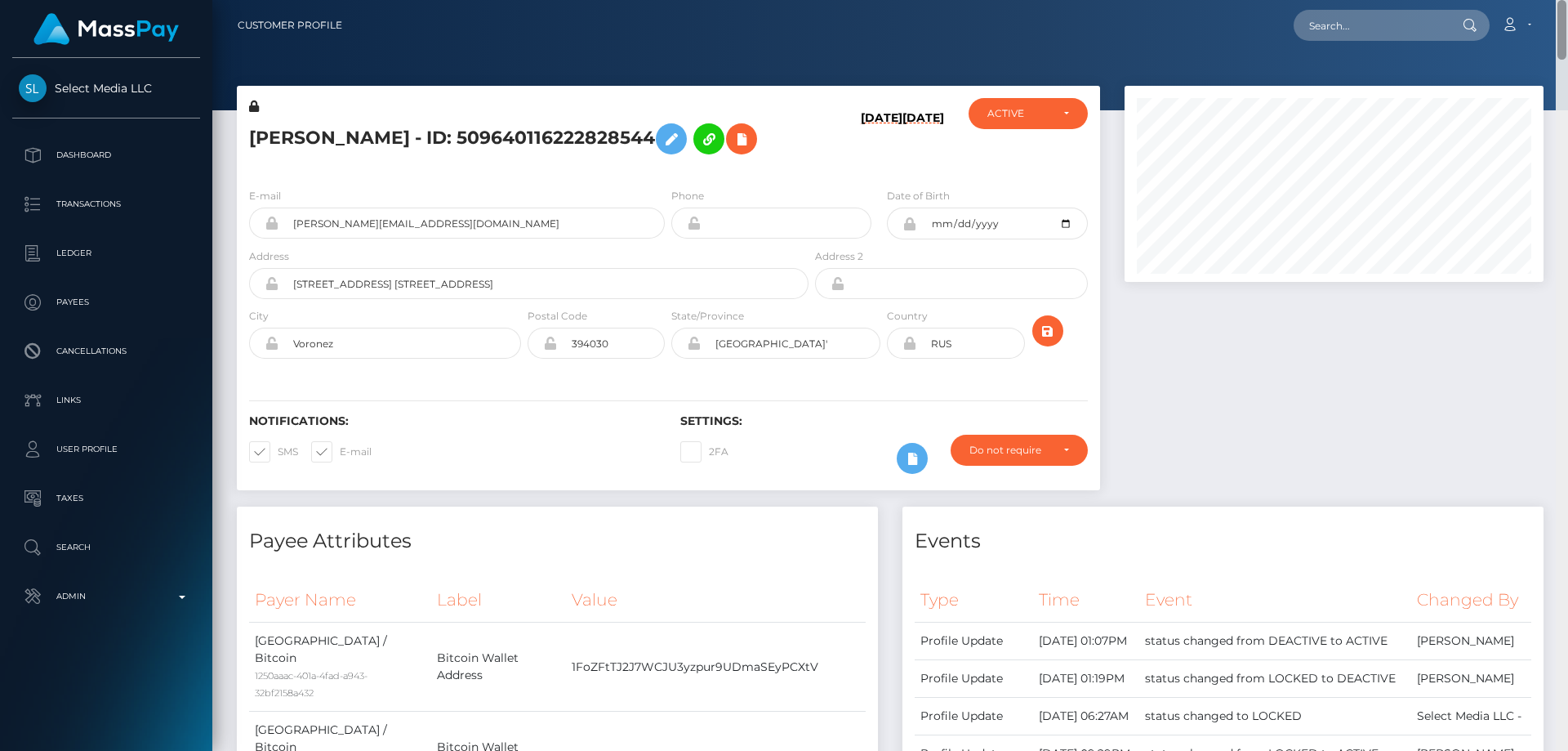
drag, startPoint x: 1565, startPoint y: 298, endPoint x: 1567, endPoint y: -9, distance: 307.0
click at [1567, 0] on html "Select Media LLC Dashboard Transactions Ledger Payees Links Taxes" at bounding box center [784, 376] width 1568 height 751
drag, startPoint x: 534, startPoint y: 126, endPoint x: 247, endPoint y: 122, distance: 287.0
click at [247, 122] on div "[PERSON_NAME] - ID: 509640116222828544" at bounding box center [524, 136] width 575 height 77
copy h5 "[PERSON_NAME]"
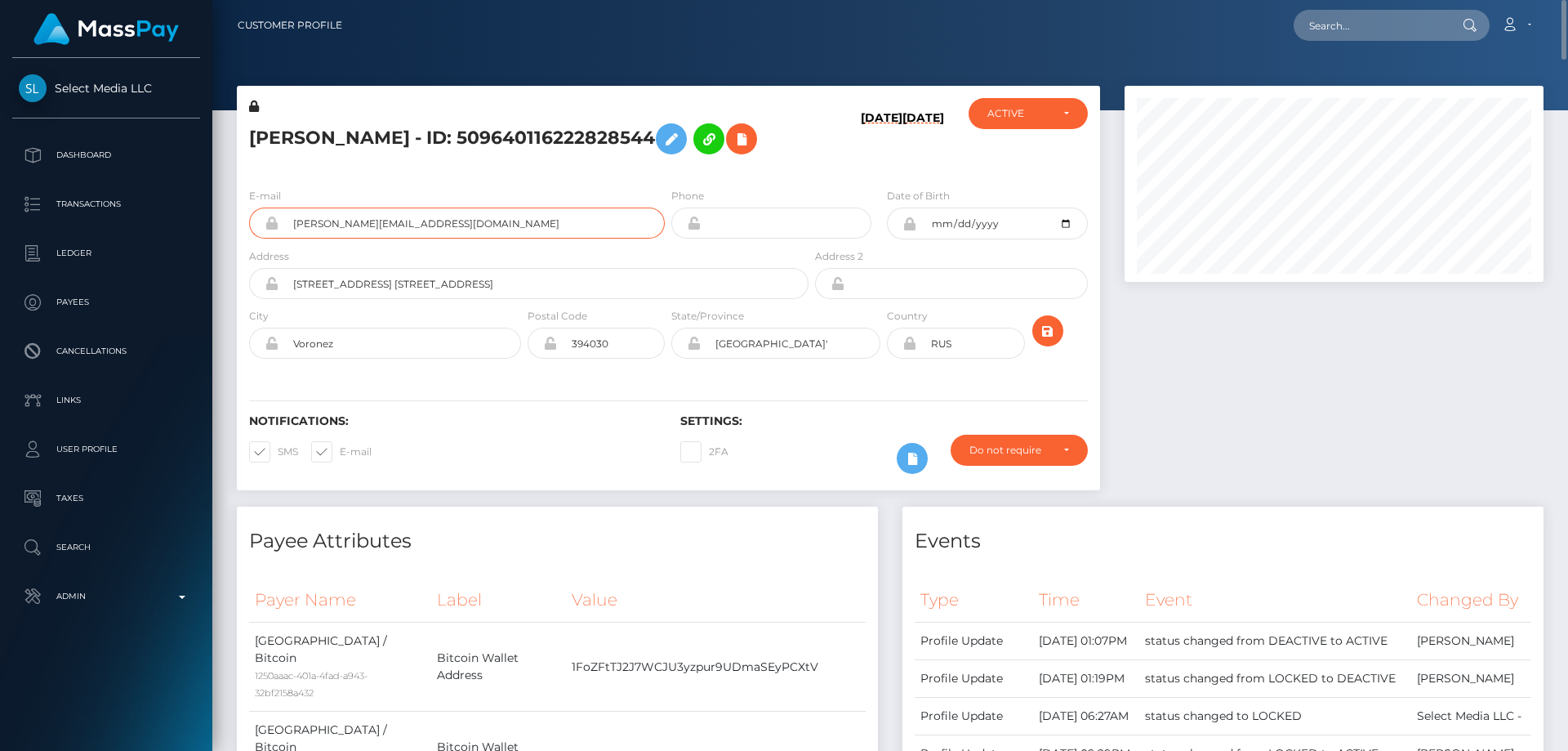
drag, startPoint x: 380, startPoint y: 240, endPoint x: 291, endPoint y: 252, distance: 89.8
click at [291, 239] on input "[PERSON_NAME][EMAIL_ADDRESS][DOMAIN_NAME]" at bounding box center [471, 223] width 386 height 31
paste input "706228072096997378"
type input "706228072096997378"
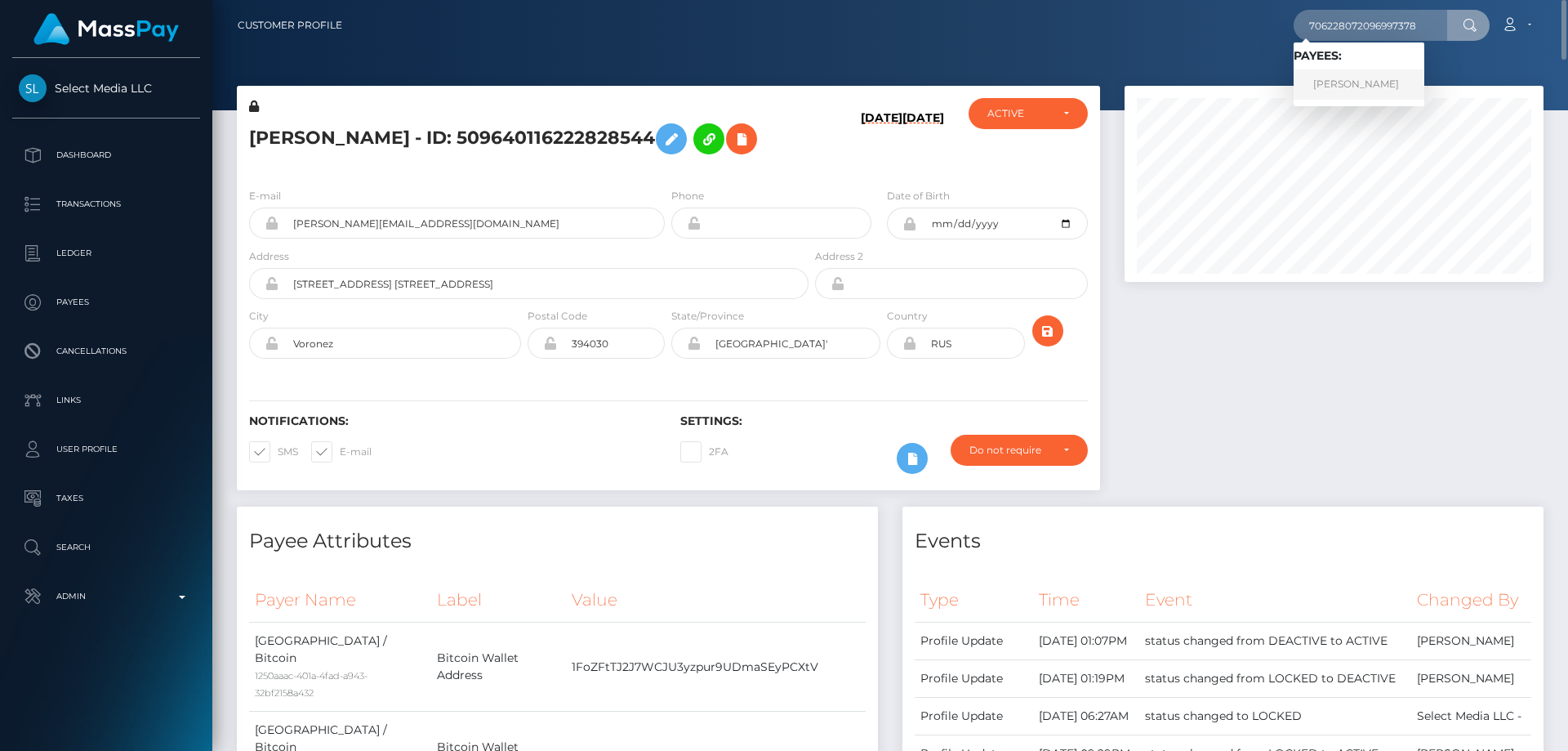
click at [1338, 83] on link "[PERSON_NAME]" at bounding box center [1358, 84] width 131 height 30
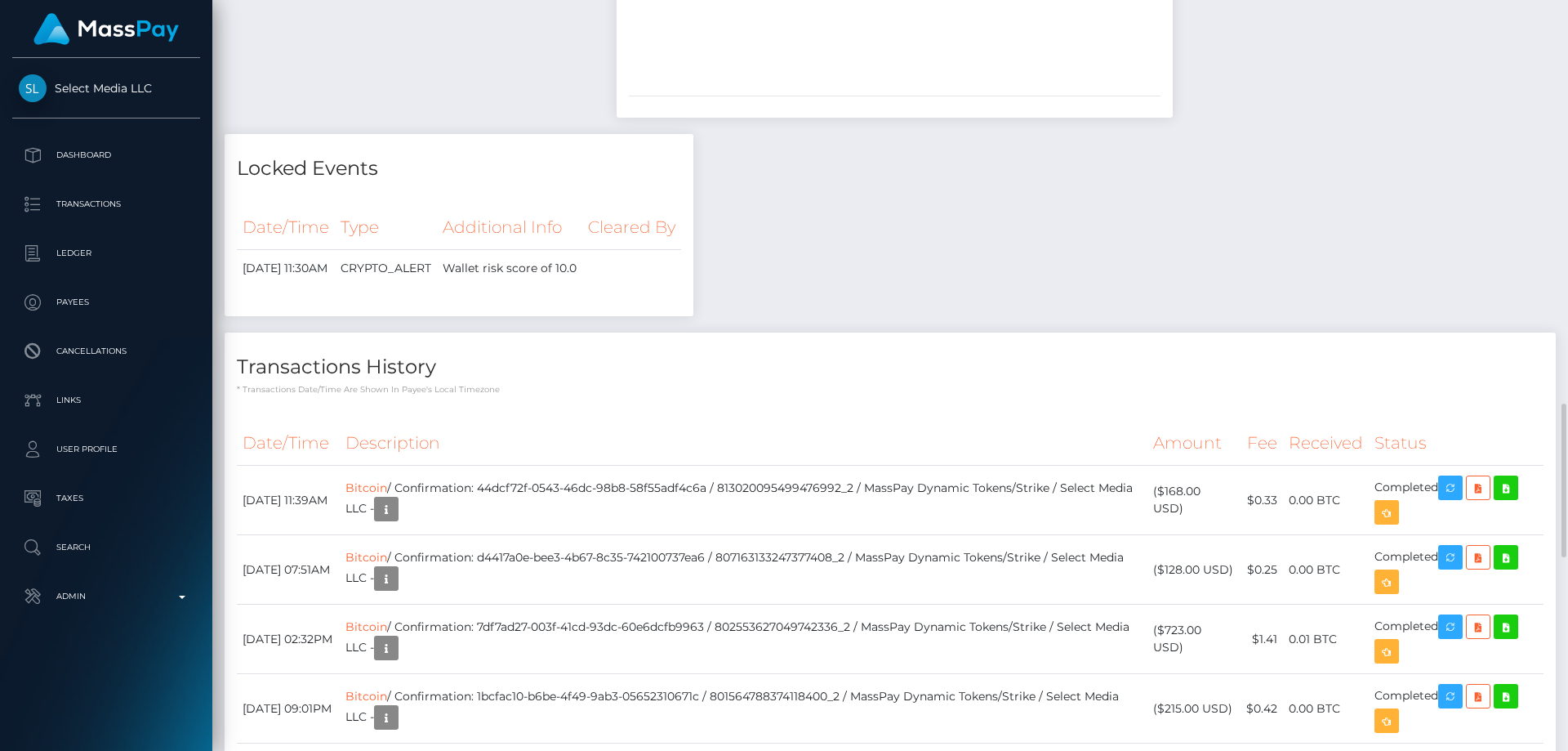
scroll to position [2042, 0]
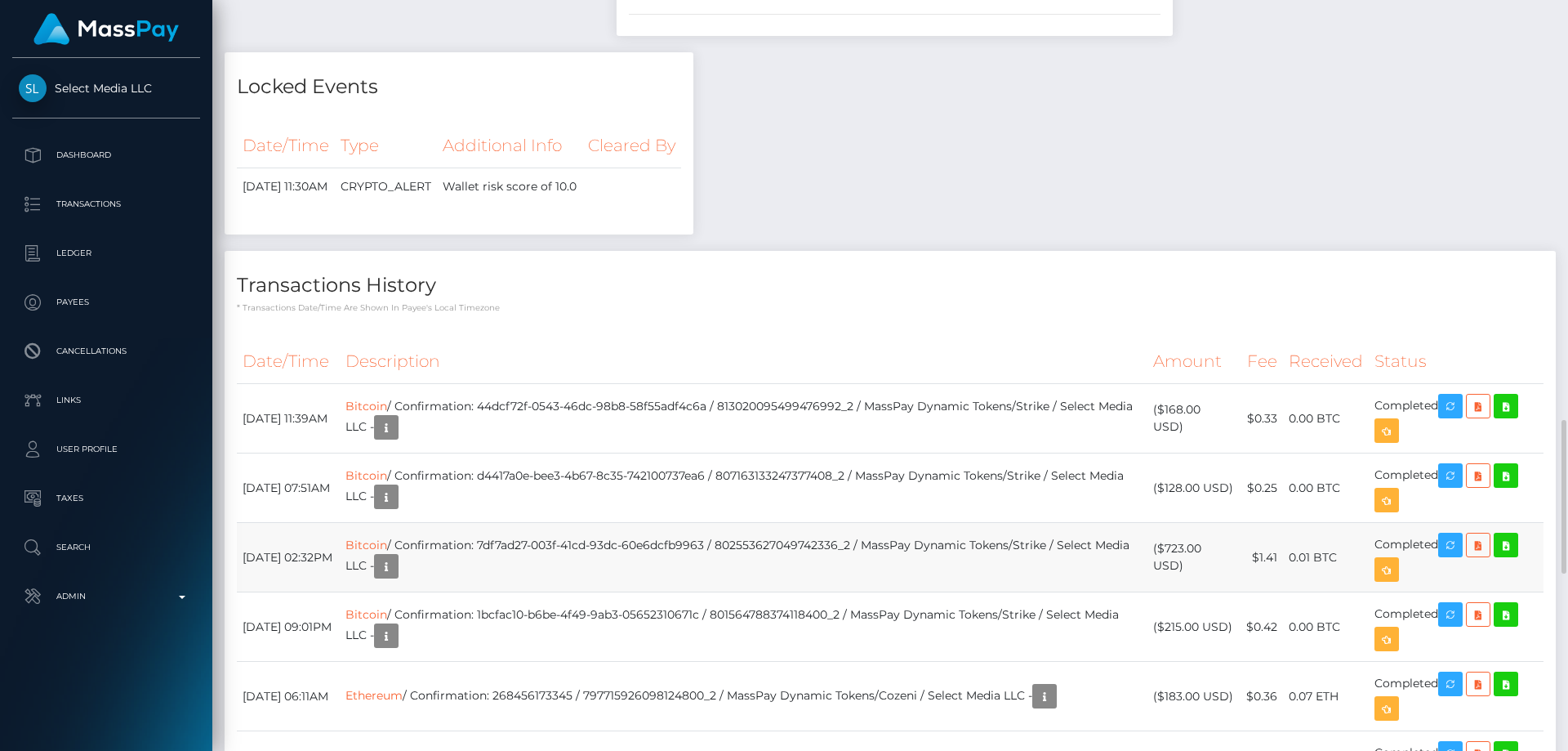
drag, startPoint x: 1188, startPoint y: 424, endPoint x: 1166, endPoint y: 416, distance: 23.4
click at [1166, 523] on td "($723.00 USD)" at bounding box center [1193, 557] width 92 height 69
copy td "$723.00 USD)"
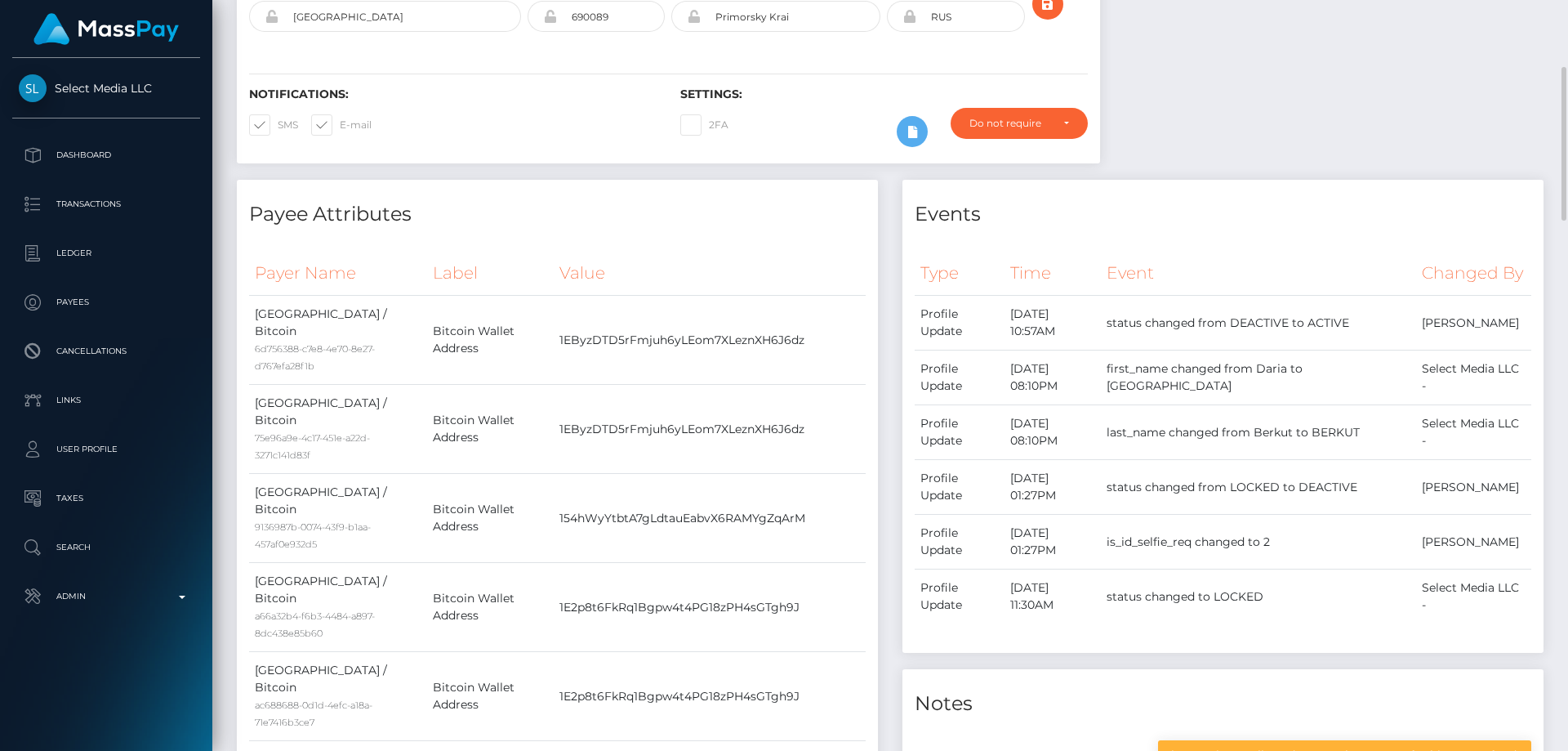
scroll to position [0, 0]
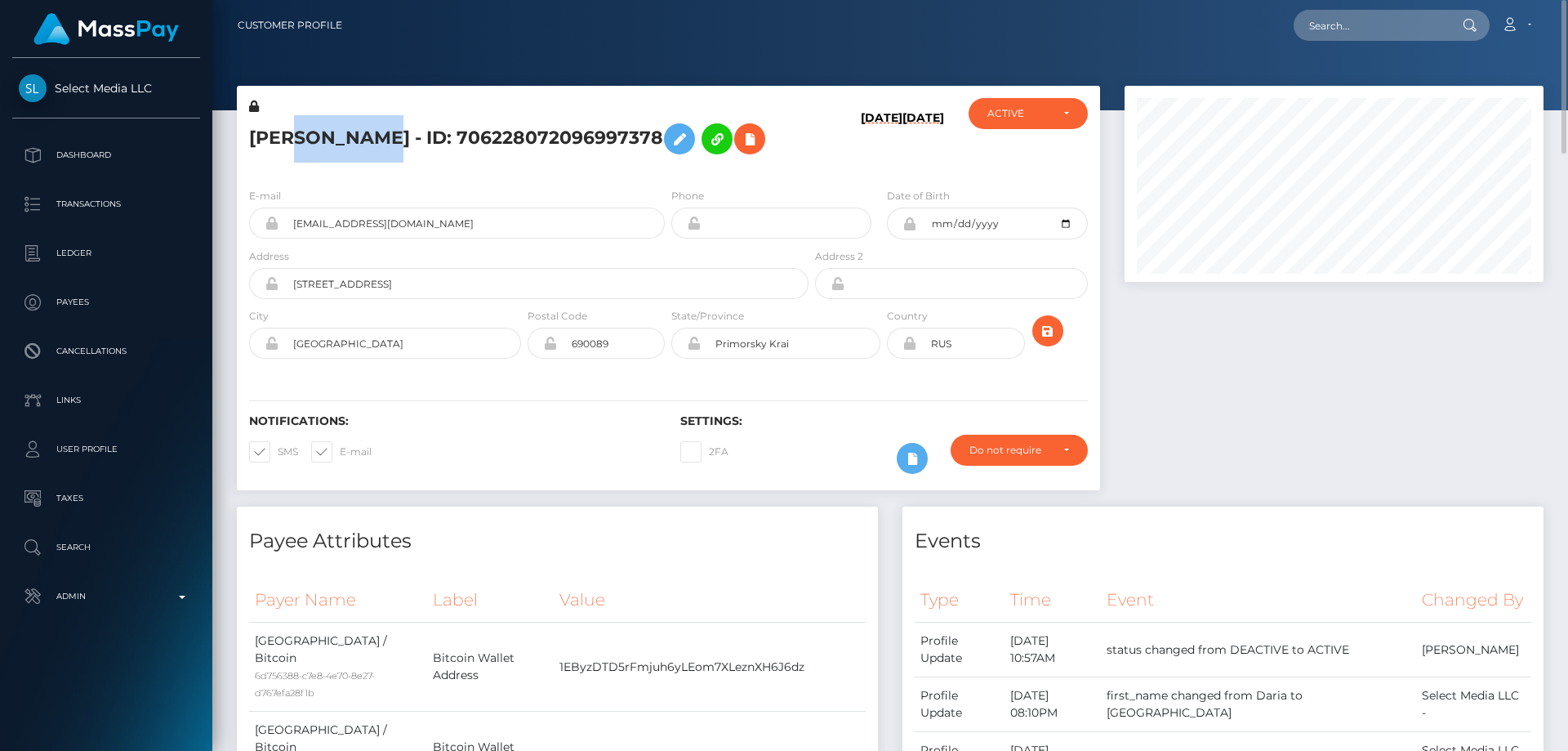
drag, startPoint x: 385, startPoint y: 137, endPoint x: 301, endPoint y: 137, distance: 84.0
click at [301, 137] on h5 "DARIA BERKUT - ID: 706228072096997378" at bounding box center [524, 139] width 551 height 48
click at [387, 147] on h5 "DARIA BERKUT - ID: 706228072096997378" at bounding box center [524, 139] width 551 height 48
drag, startPoint x: 392, startPoint y: 138, endPoint x: 253, endPoint y: 140, distance: 139.0
click at [244, 140] on div "DARIA BERKUT - ID: 706228072096997378" at bounding box center [524, 136] width 575 height 77
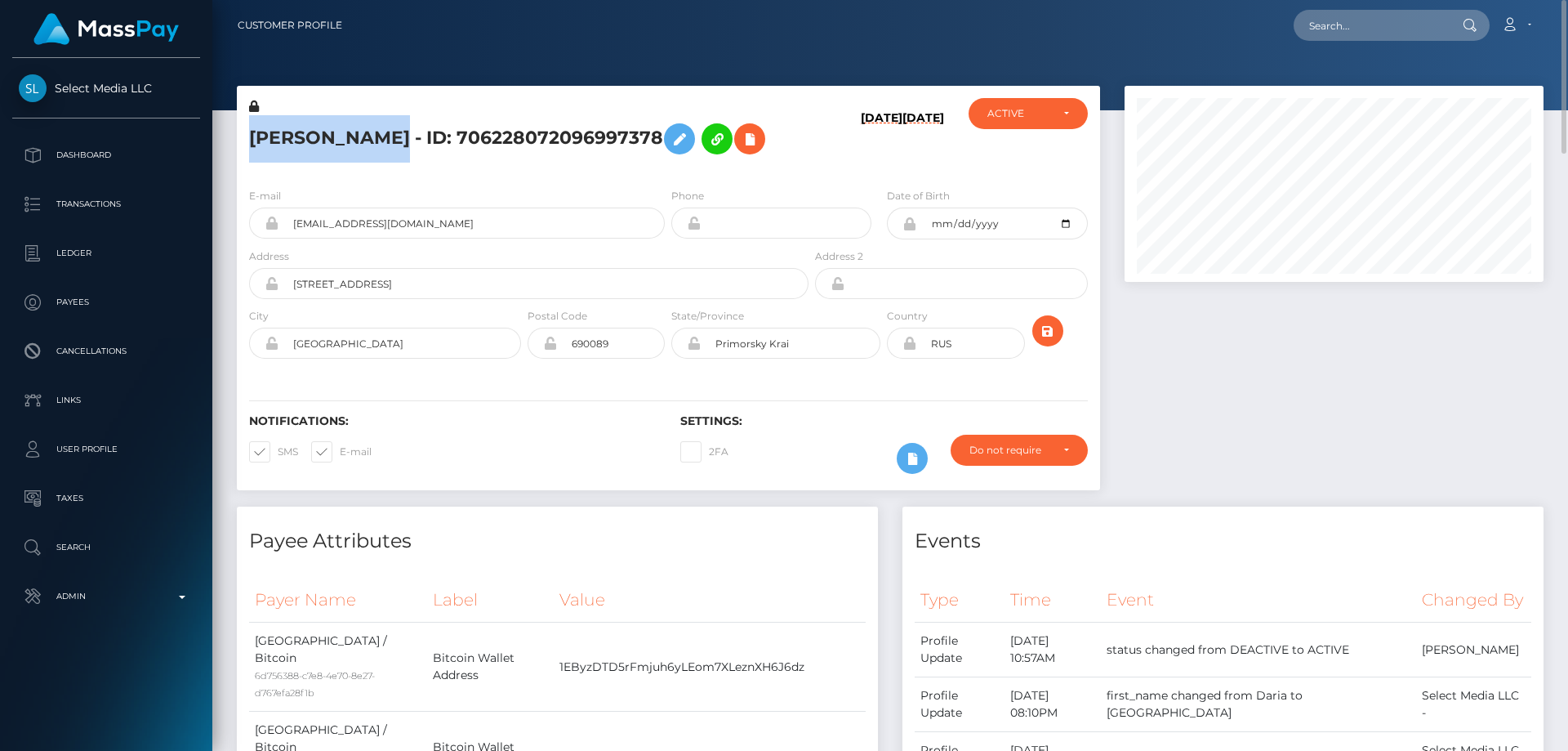
copy h5 "DARIA BERKUT"
drag, startPoint x: 428, startPoint y: 229, endPoint x: 285, endPoint y: 218, distance: 143.4
click at [285, 218] on input "viktorovila46@gmail.com" at bounding box center [471, 223] width 386 height 31
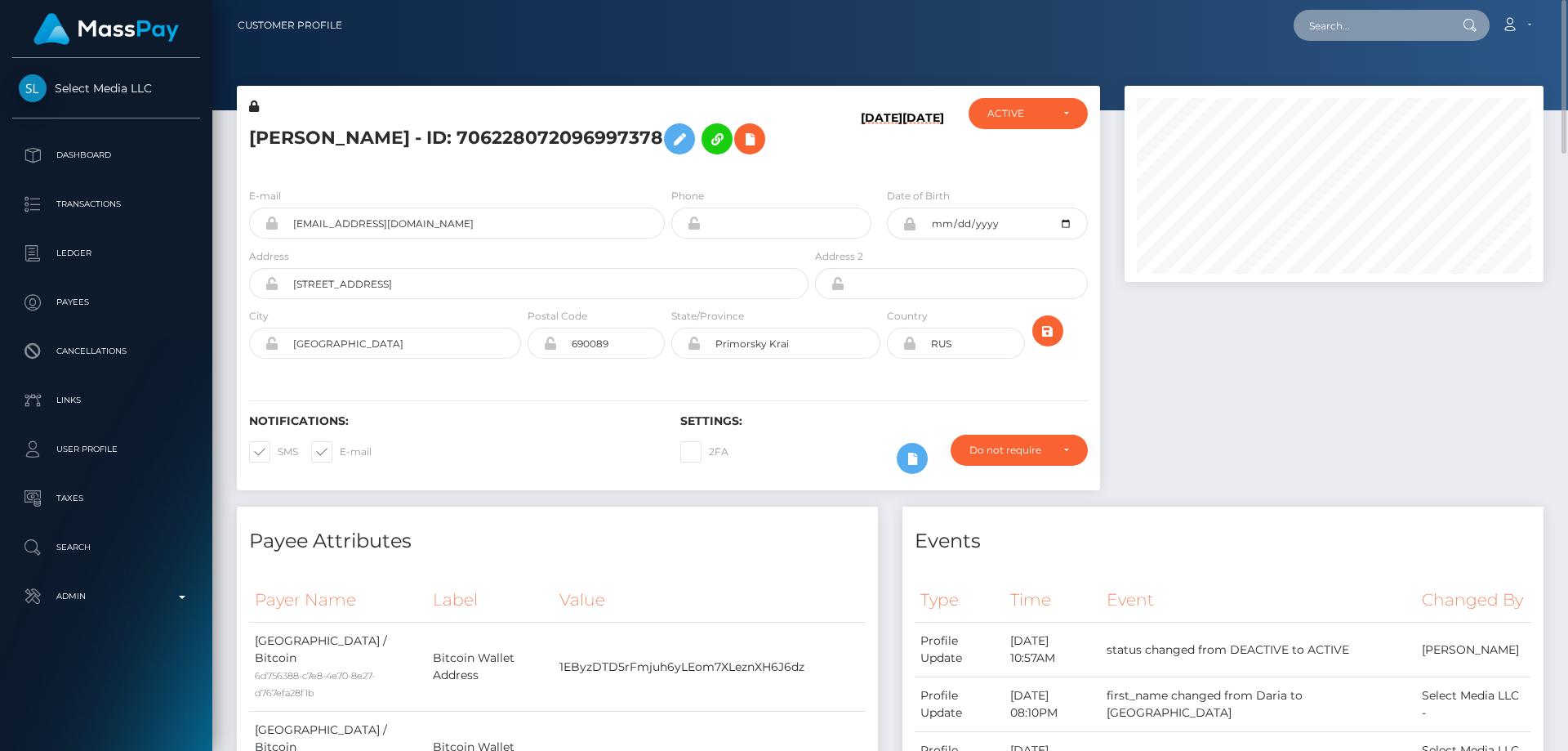
paste input "379650809446539264"
type input "379650809446539264"
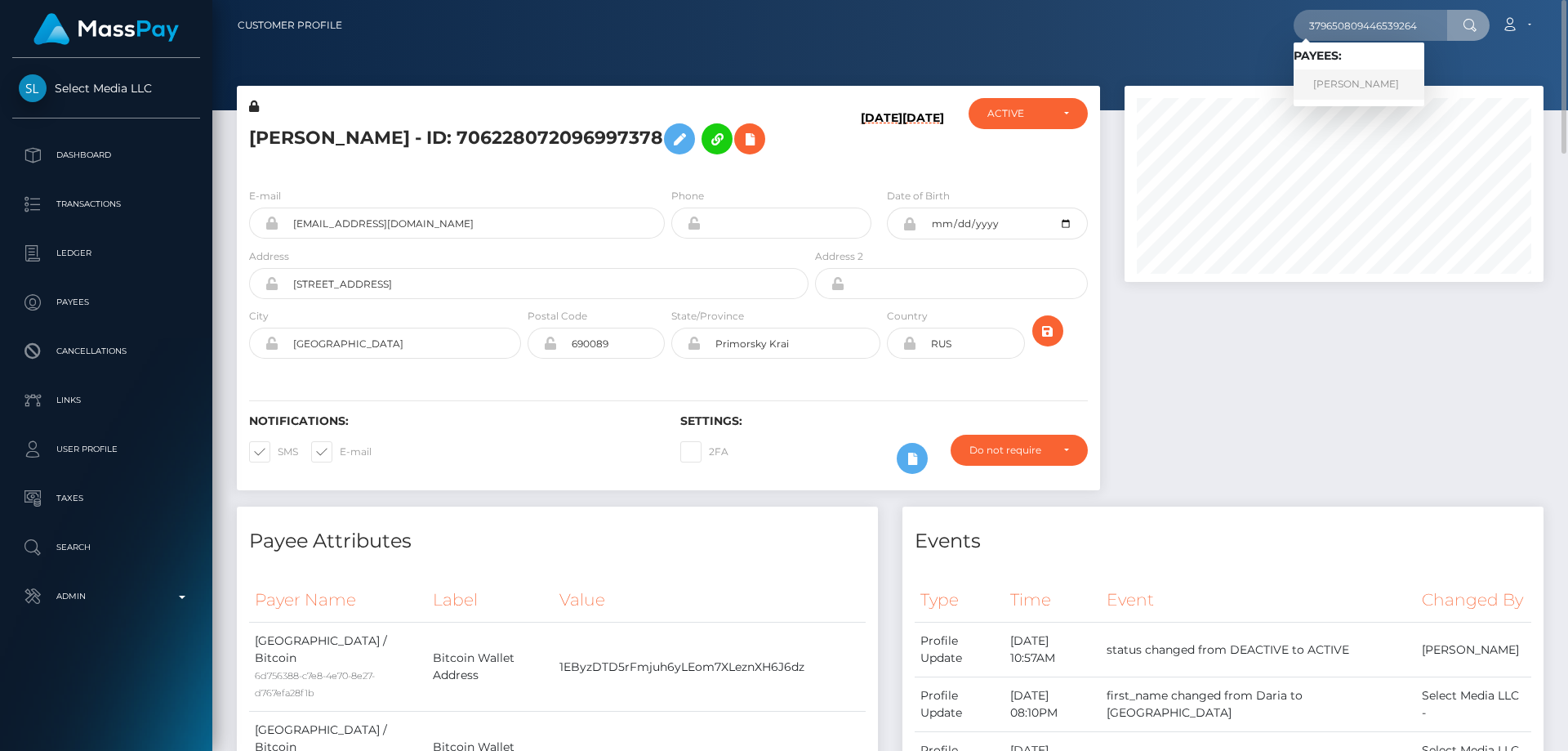
click at [1368, 78] on link "Ekaterina Sergeevna Dmitrieva" at bounding box center [1358, 84] width 131 height 30
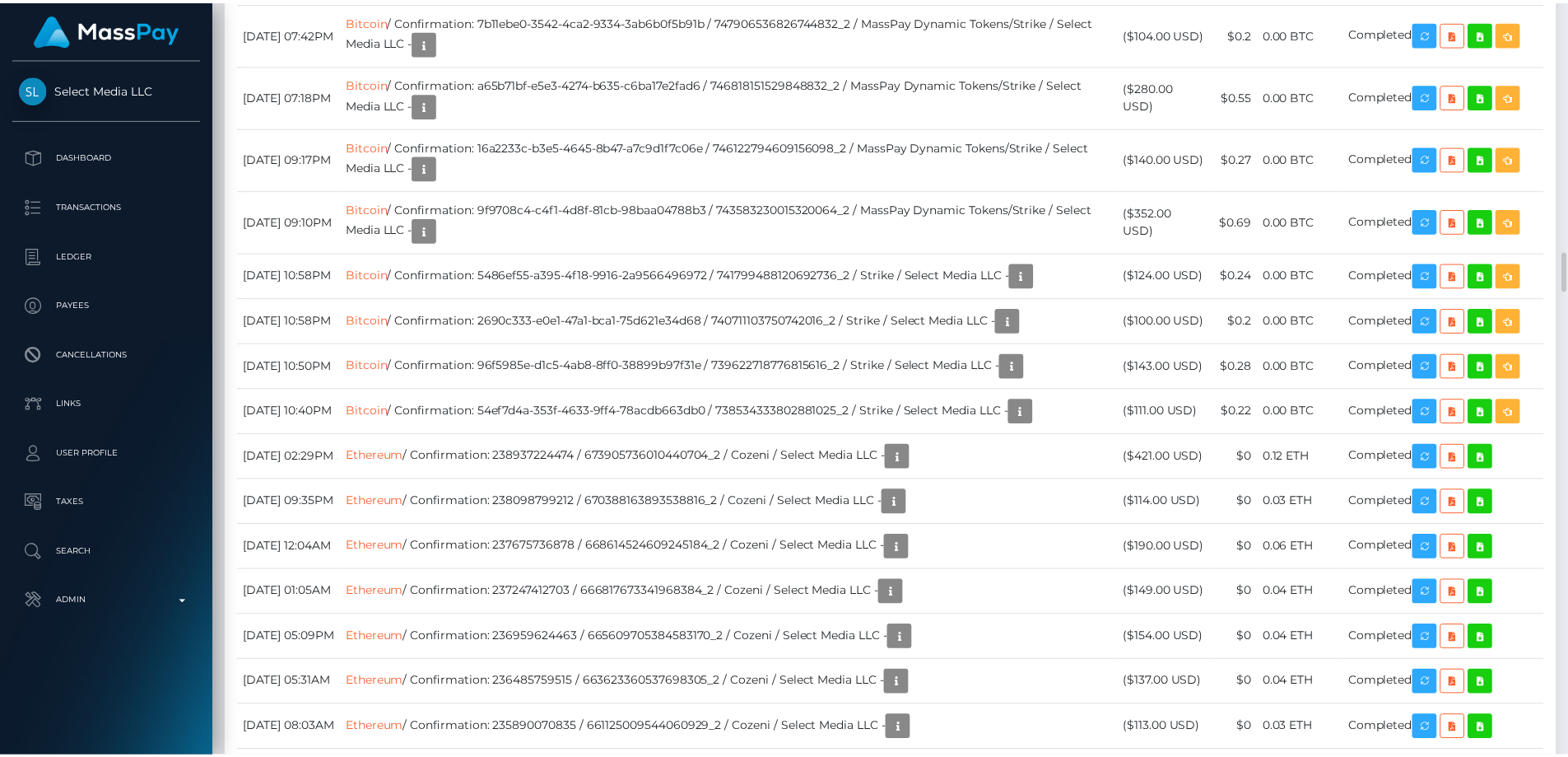
scroll to position [5105, 0]
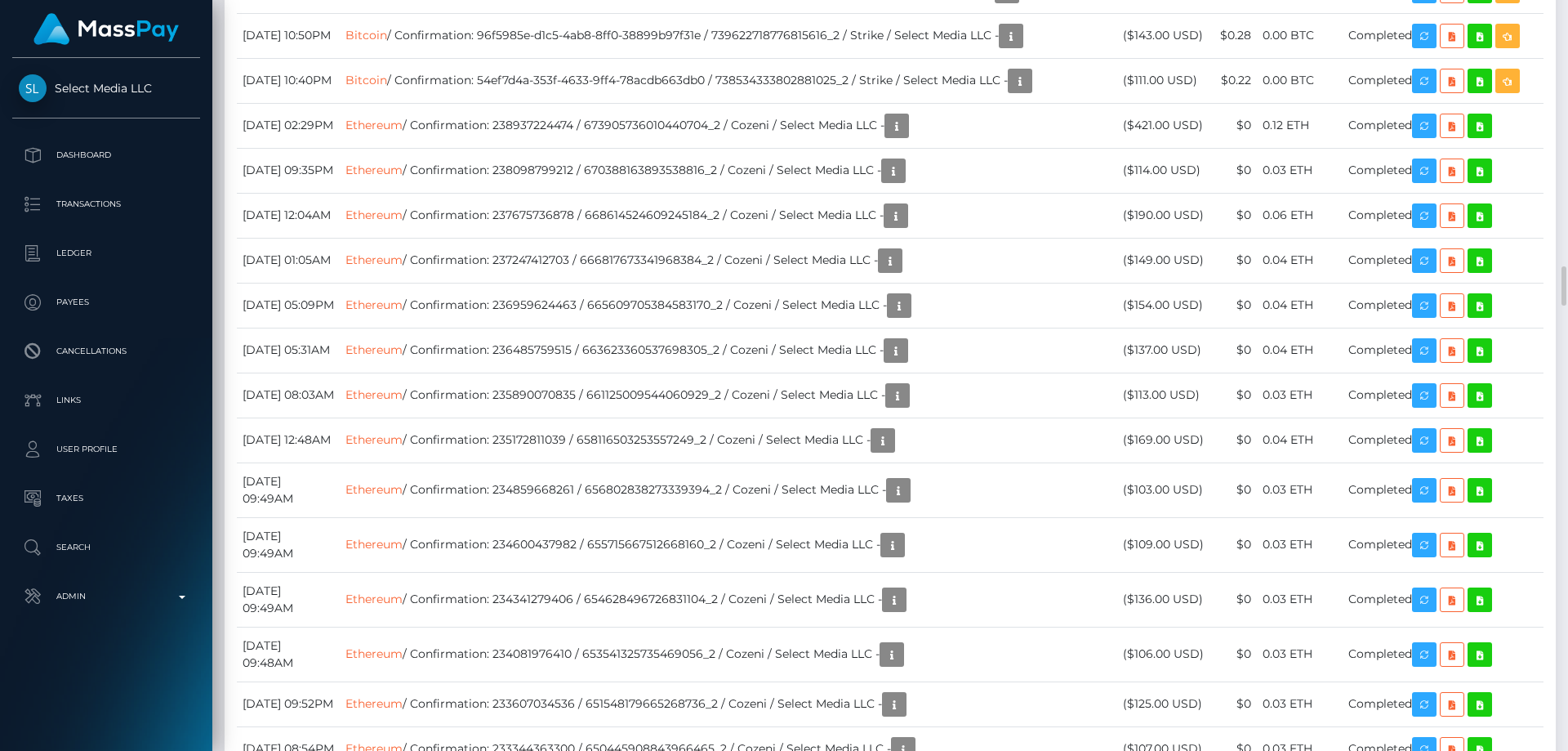
drag, startPoint x: 1158, startPoint y: 334, endPoint x: 1138, endPoint y: 316, distance: 26.9
copy td "$223.00 USD"
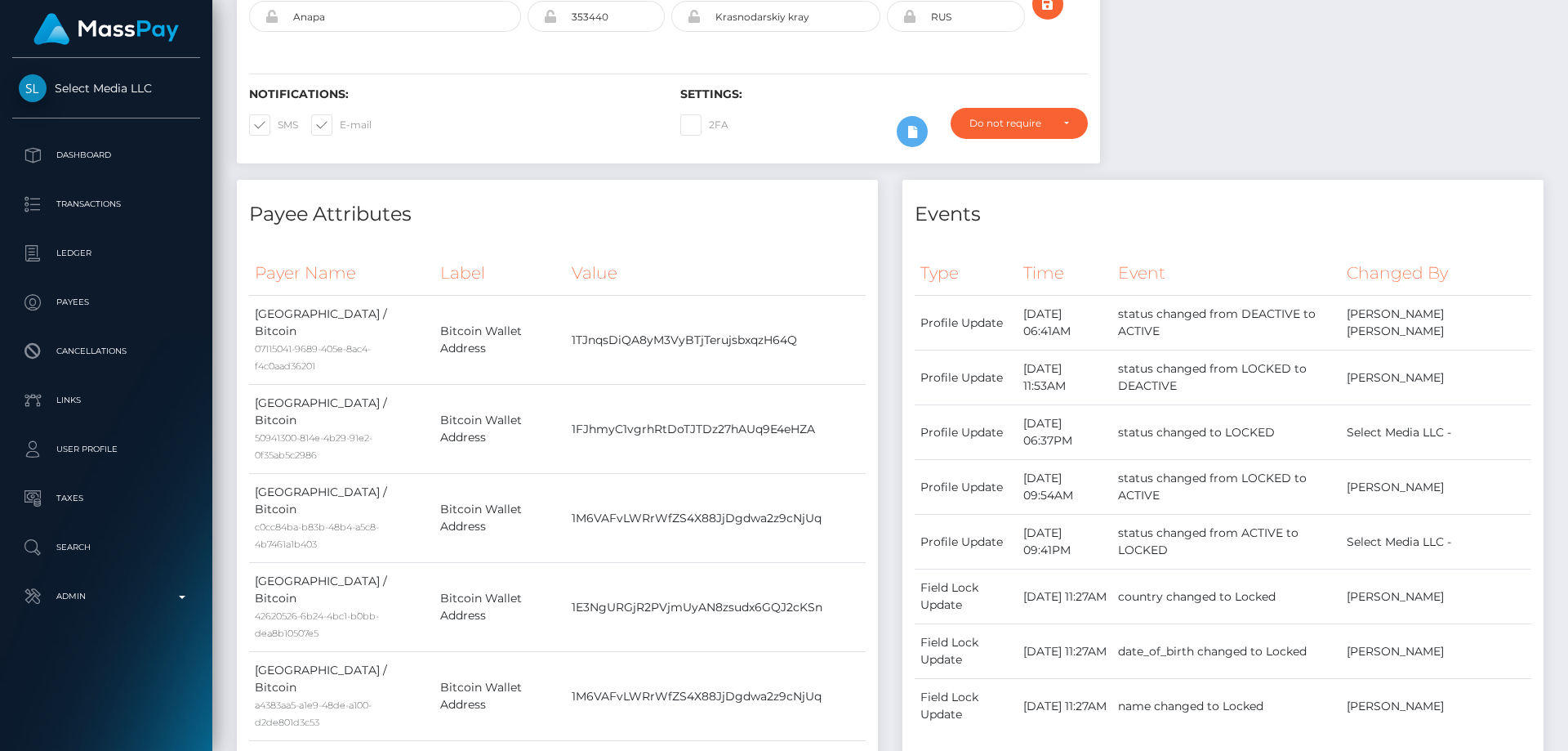
scroll to position [0, 0]
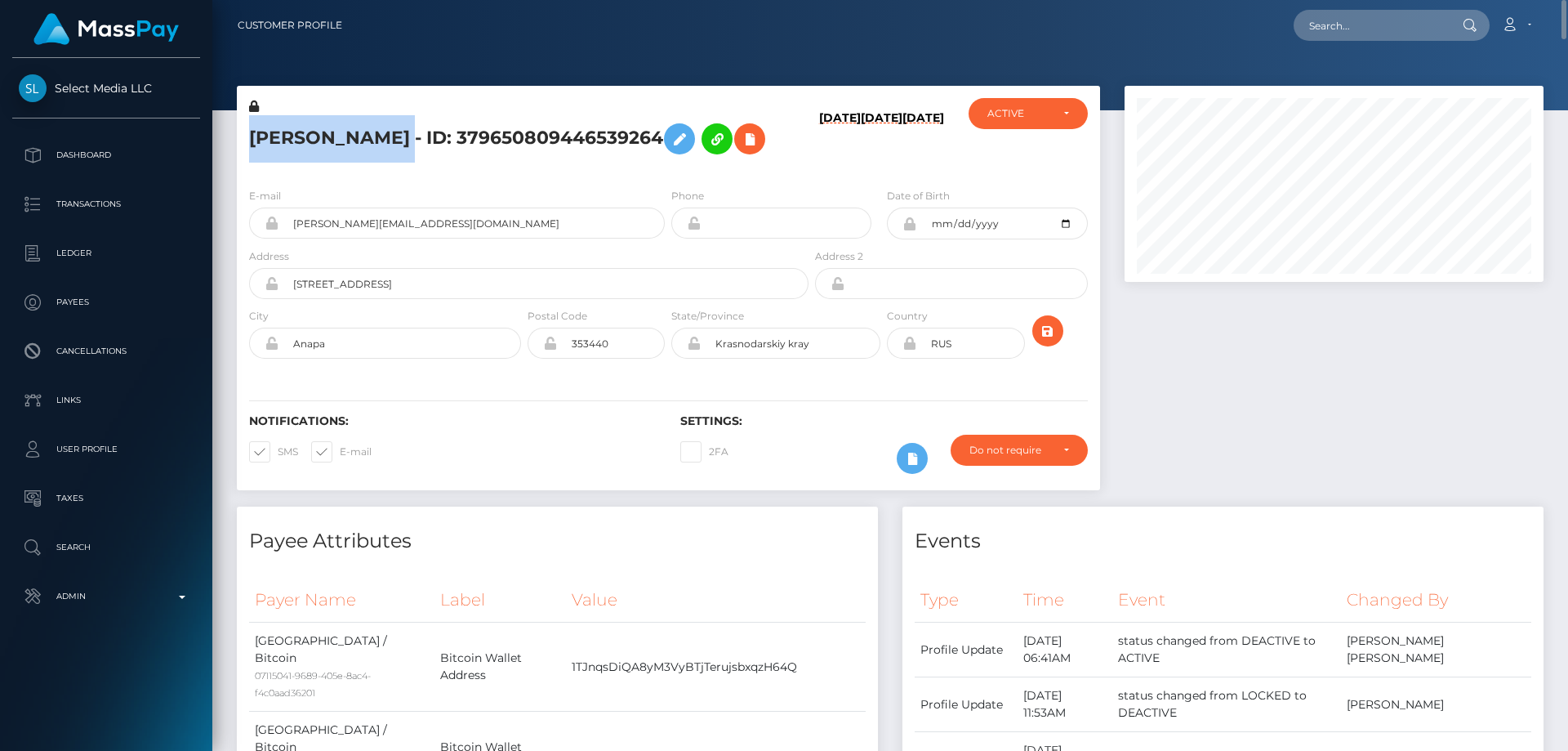
drag, startPoint x: 516, startPoint y: 128, endPoint x: 250, endPoint y: 128, distance: 266.0
click at [250, 128] on h5 "Ekaterina Sergeevna Dmitrieva - ID: 379650809446539264" at bounding box center [524, 139] width 551 height 48
copy h5 "Ekaterina Sergeevna Dmitrieva"
drag, startPoint x: 441, startPoint y: 250, endPoint x: 278, endPoint y: 250, distance: 163.0
click at [278, 239] on input "dmitriyeva.yekterina@bk.ru" at bounding box center [471, 223] width 386 height 31
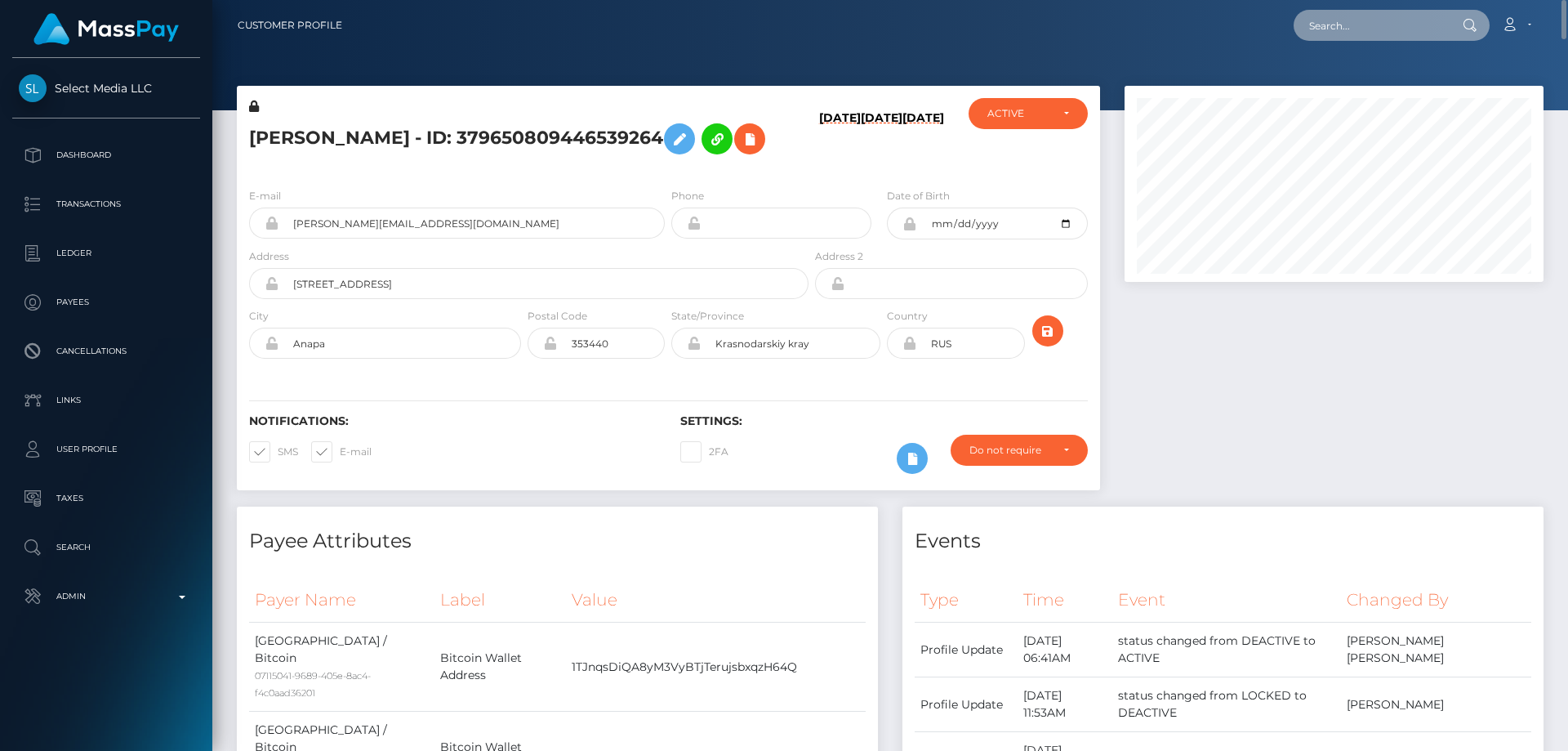
paste input "e11cb443-b36e-4089-b484-961e4f91b614"
type input "e11cb443-b36e-4089-b484-961e4f91b614"
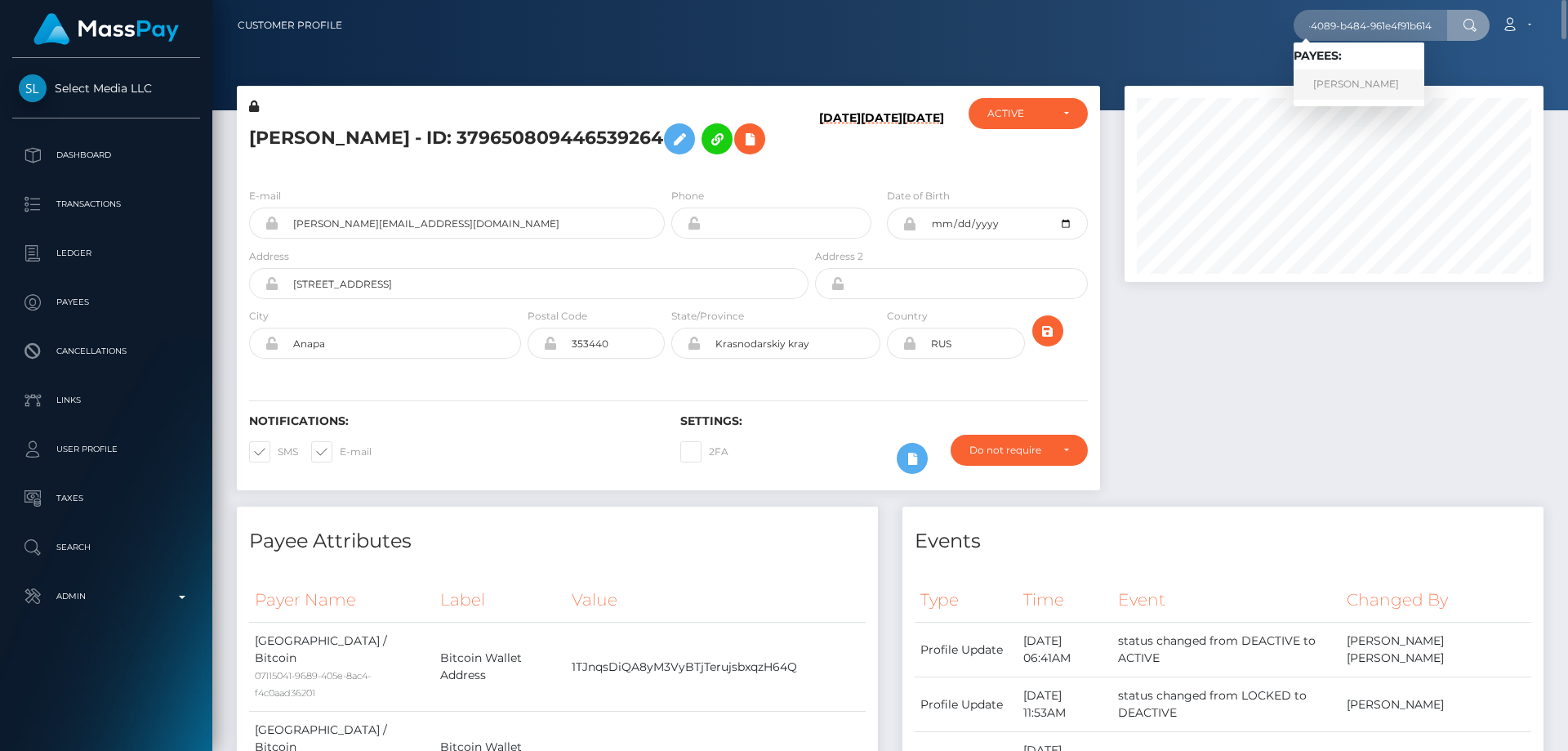
click at [1373, 78] on link "ALEKSA SLAVKOVIC" at bounding box center [1358, 84] width 131 height 30
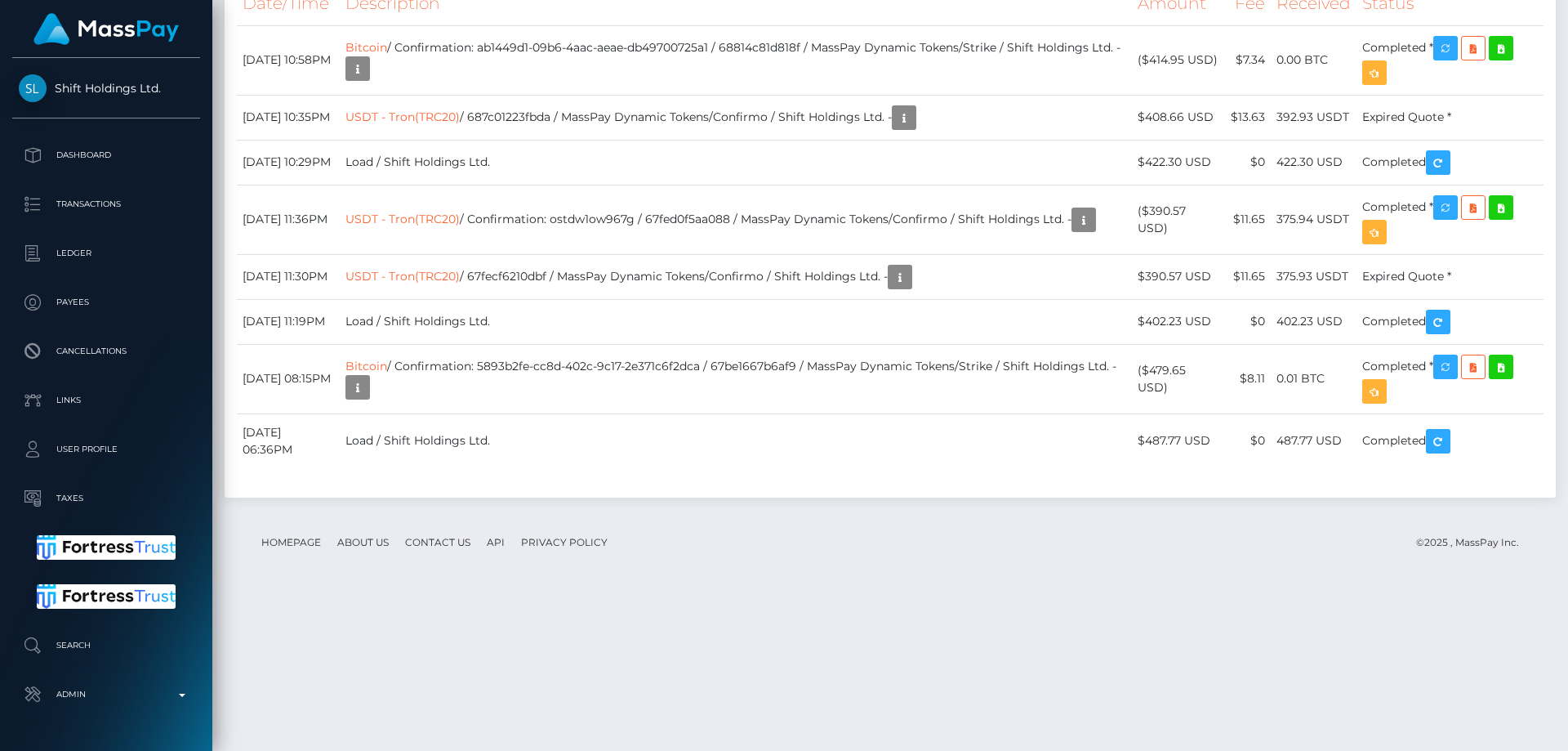
scroll to position [3268, 0]
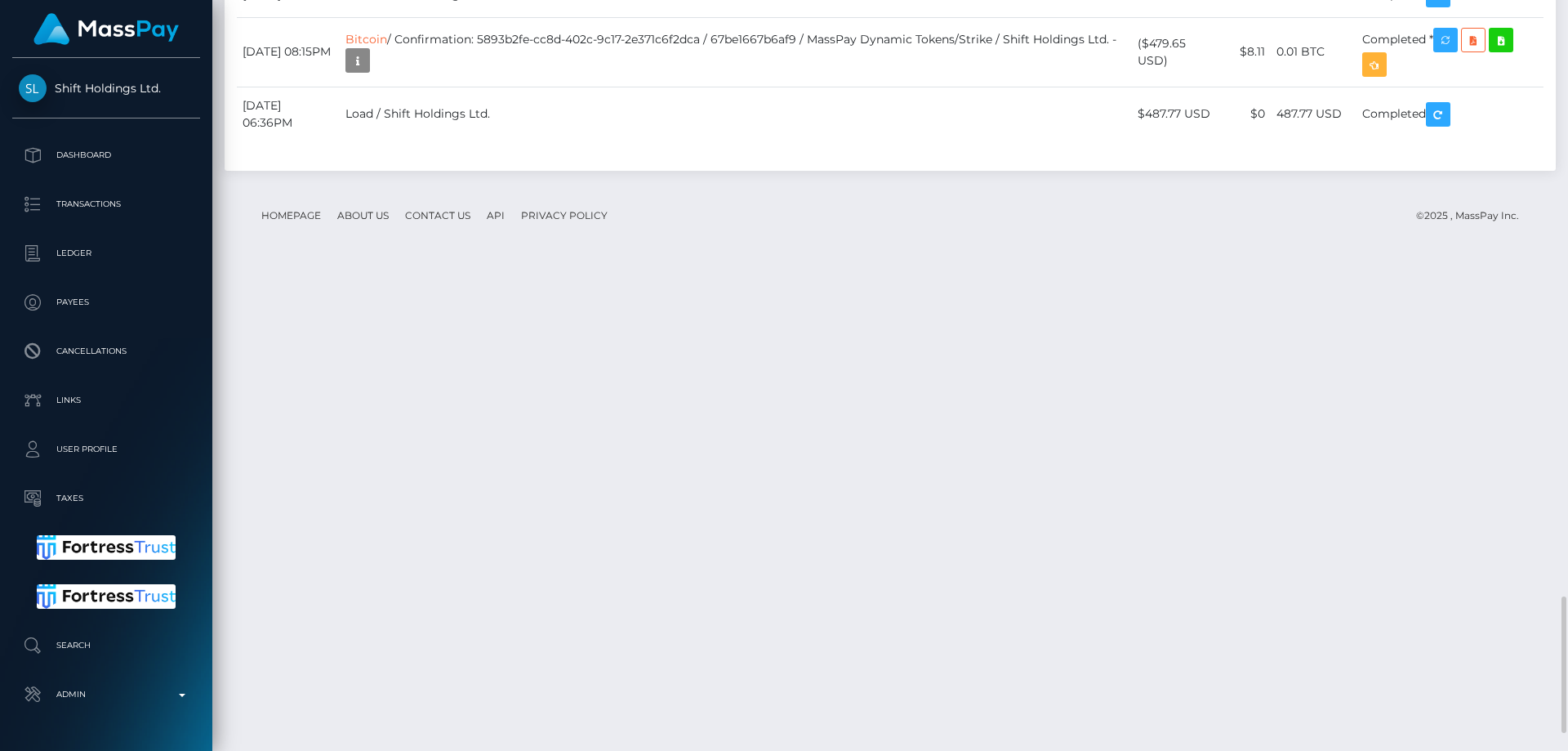
drag, startPoint x: 1222, startPoint y: 370, endPoint x: 1147, endPoint y: 372, distance: 75.0
copy td "$408.66 USD"
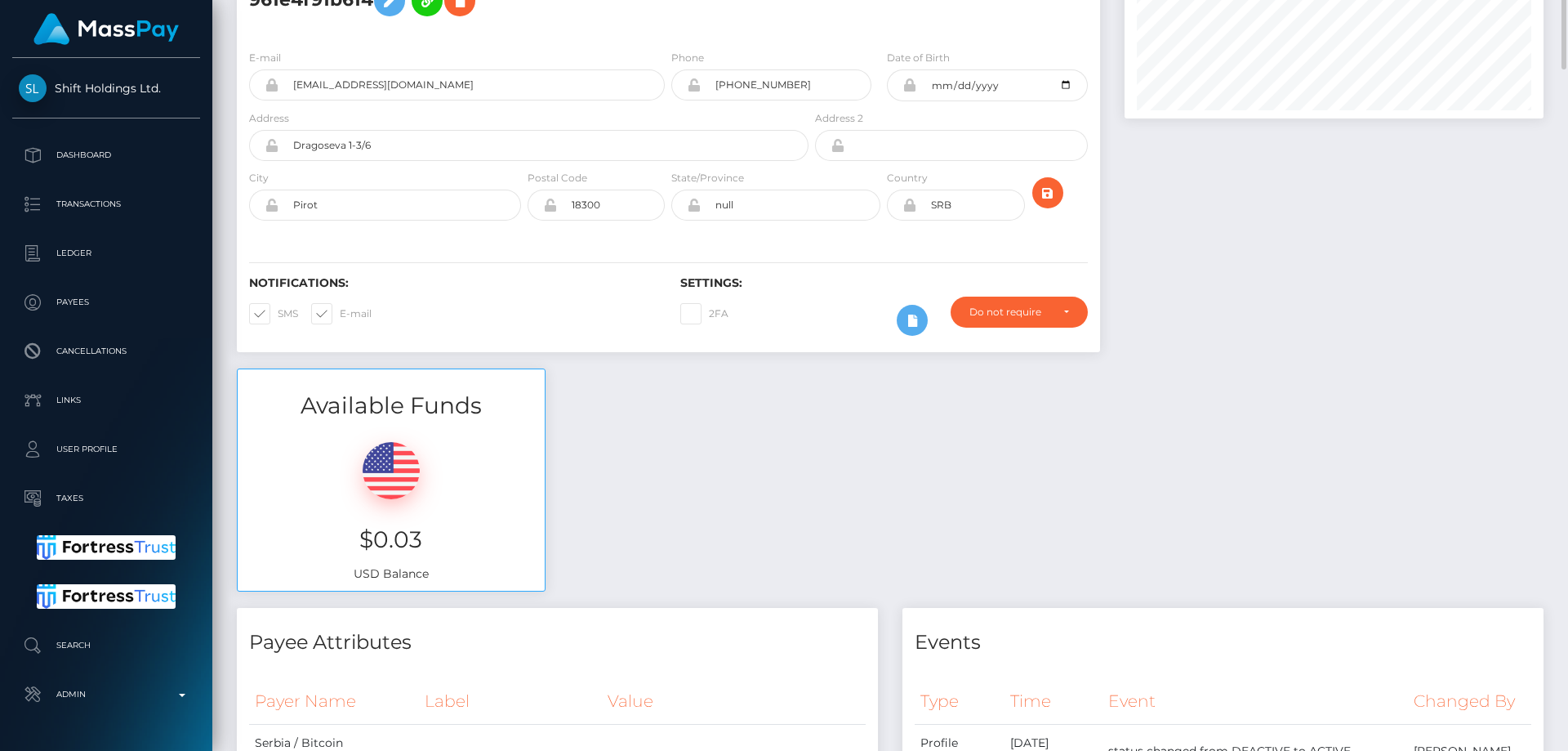
scroll to position [0, 0]
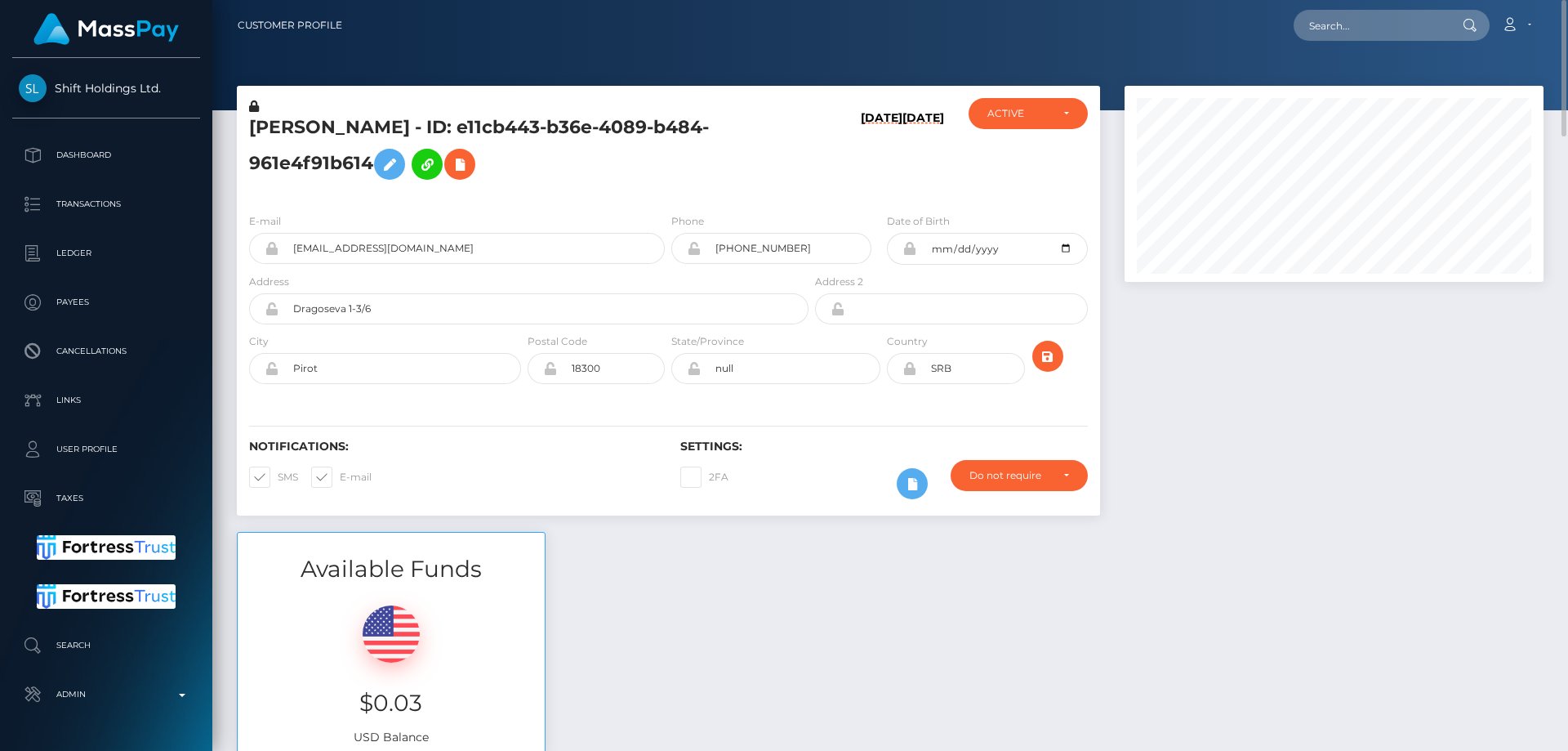
drag, startPoint x: 370, startPoint y: 162, endPoint x: 250, endPoint y: 119, distance: 127.5
click at [250, 119] on h5 "ALEKSA SLAVKOVIC - ID: e11cb443-b36e-4089-b484-961e4f91b614" at bounding box center [524, 152] width 551 height 72
click at [629, 168] on h5 "ALEKSA SLAVKOVIC - ID: e11cb443-b36e-4089-b484-961e4f91b614" at bounding box center [524, 152] width 551 height 72
drag, startPoint x: 440, startPoint y: 124, endPoint x: 243, endPoint y: 119, distance: 197.1
click at [243, 119] on div "ALEKSA SLAVKOVIC - ID: e11cb443-b36e-4089-b484-961e4f91b614" at bounding box center [524, 149] width 575 height 102
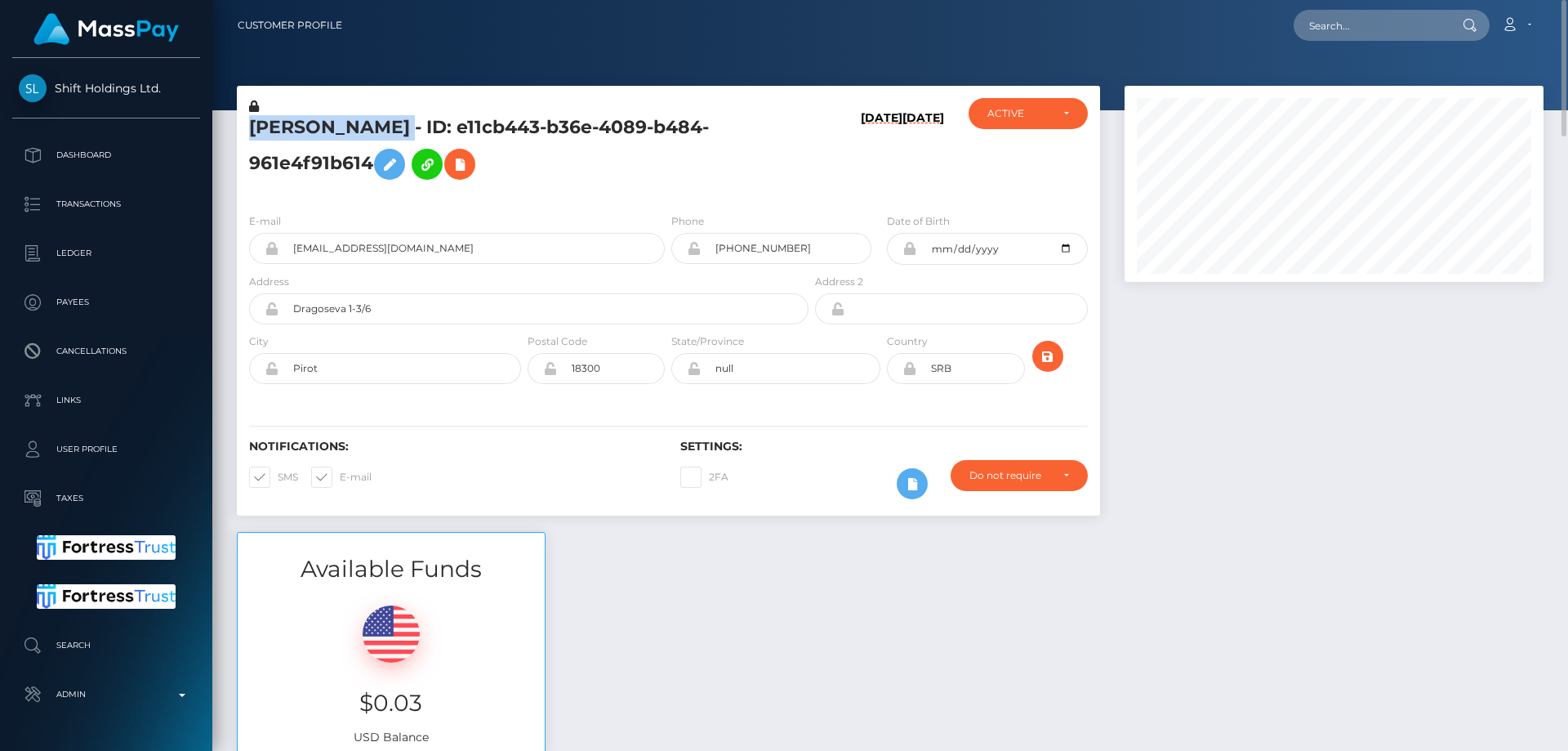
copy h5 "ALEKSA SLAVKOVIC"
drag, startPoint x: 436, startPoint y: 248, endPoint x: 305, endPoint y: 249, distance: 131.0
click at [267, 243] on div "marijadivanov@hotmail.com" at bounding box center [457, 249] width 416 height 31
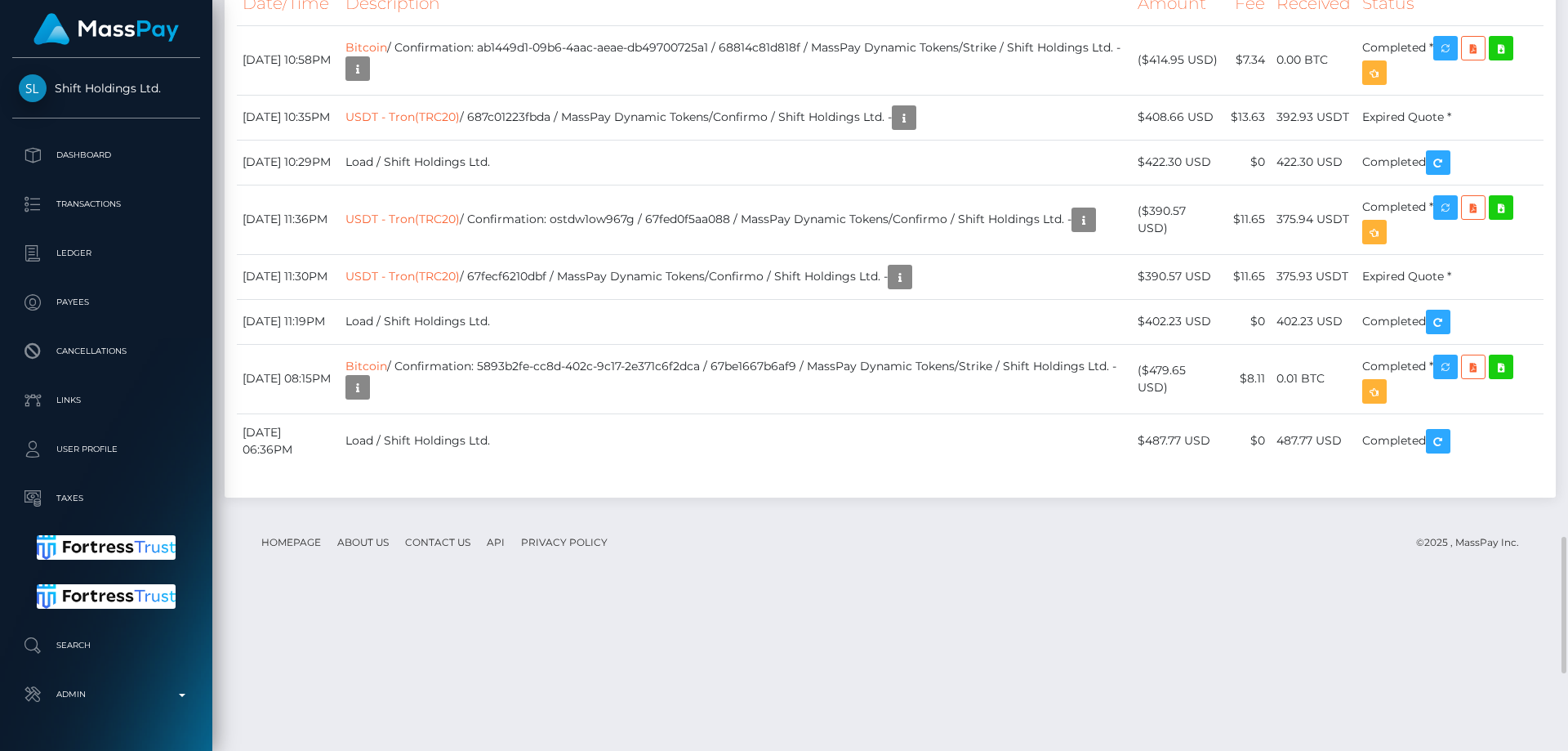
scroll to position [3186, 0]
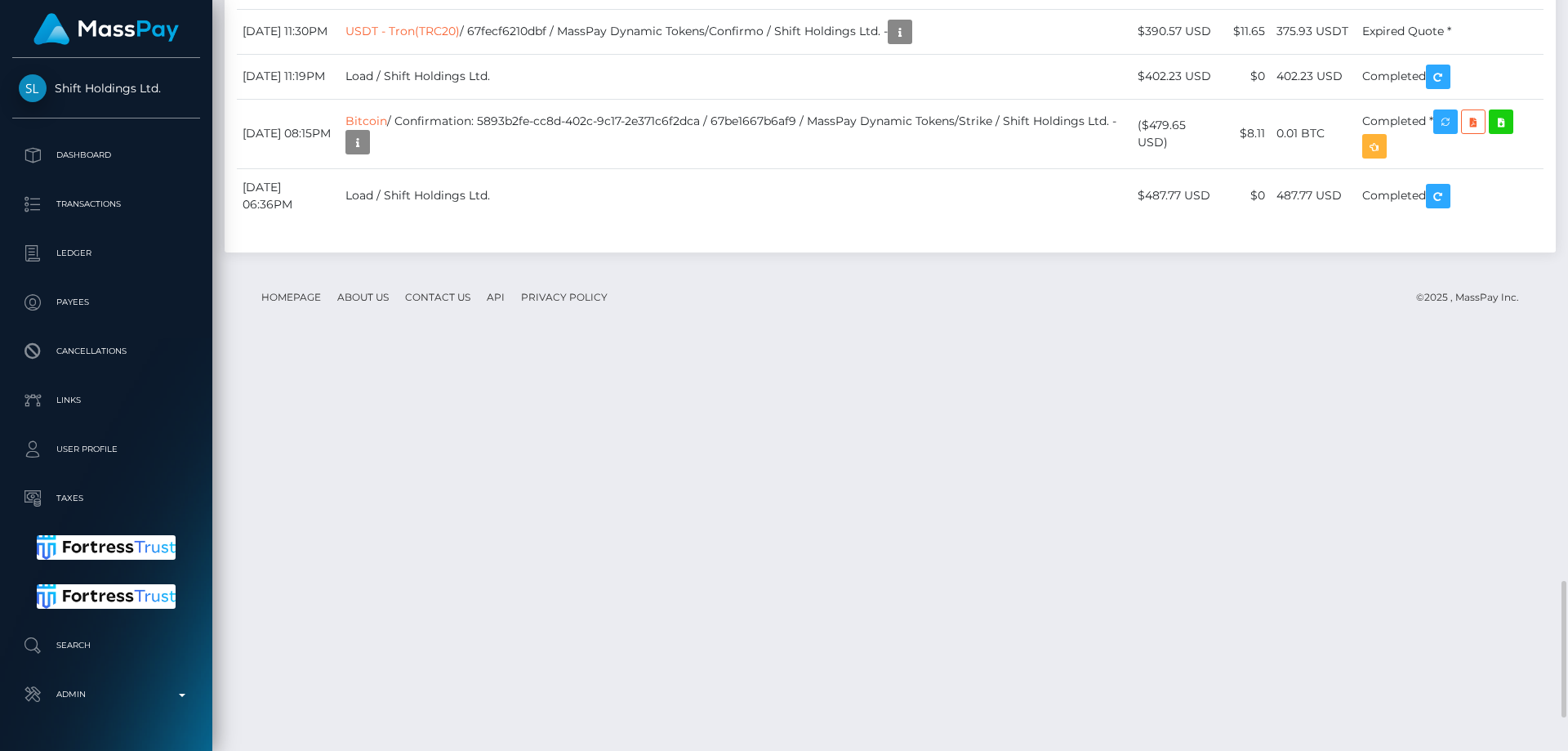
drag, startPoint x: 1372, startPoint y: 455, endPoint x: 1448, endPoint y: 457, distance: 76.0
copy td "Expired Quote"
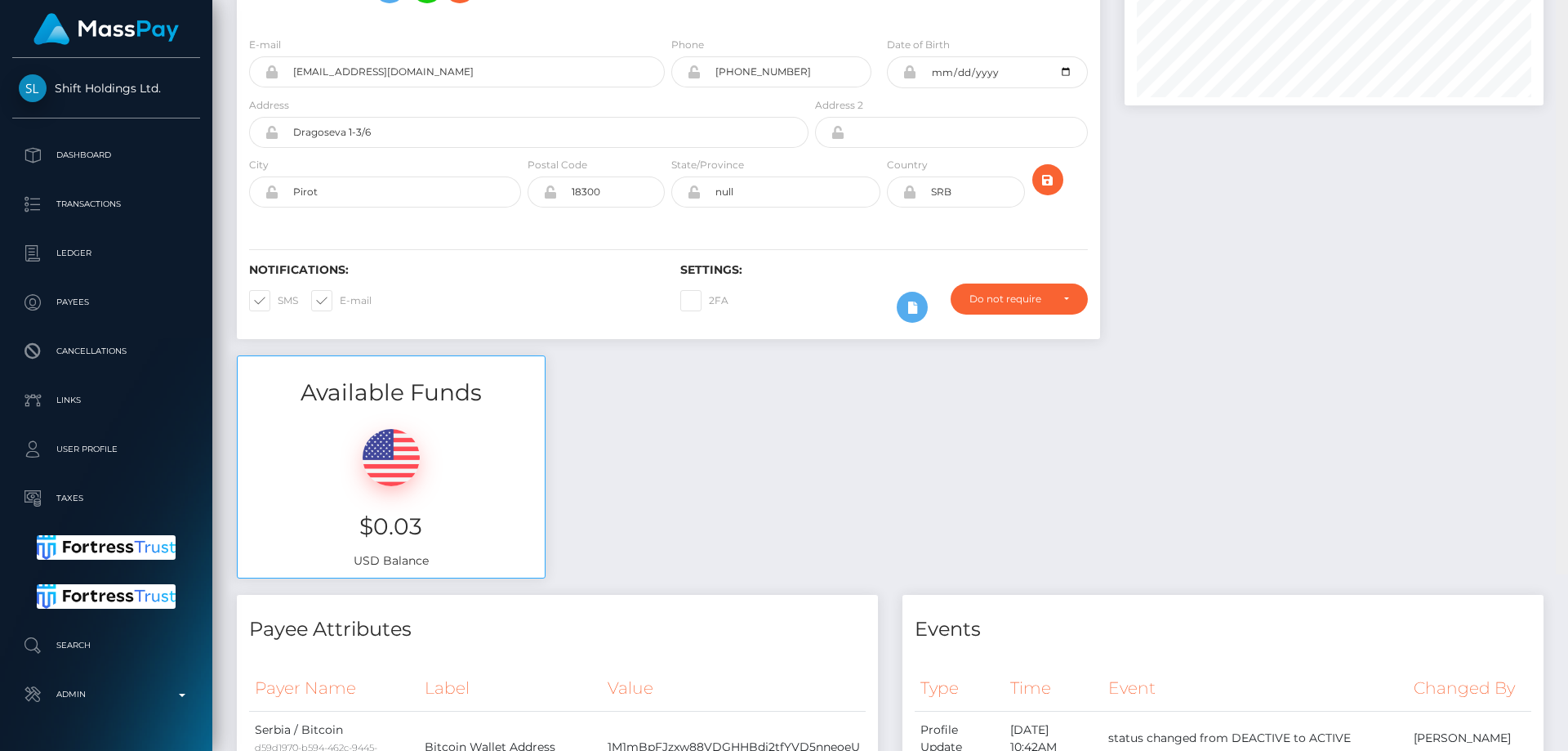
scroll to position [0, 0]
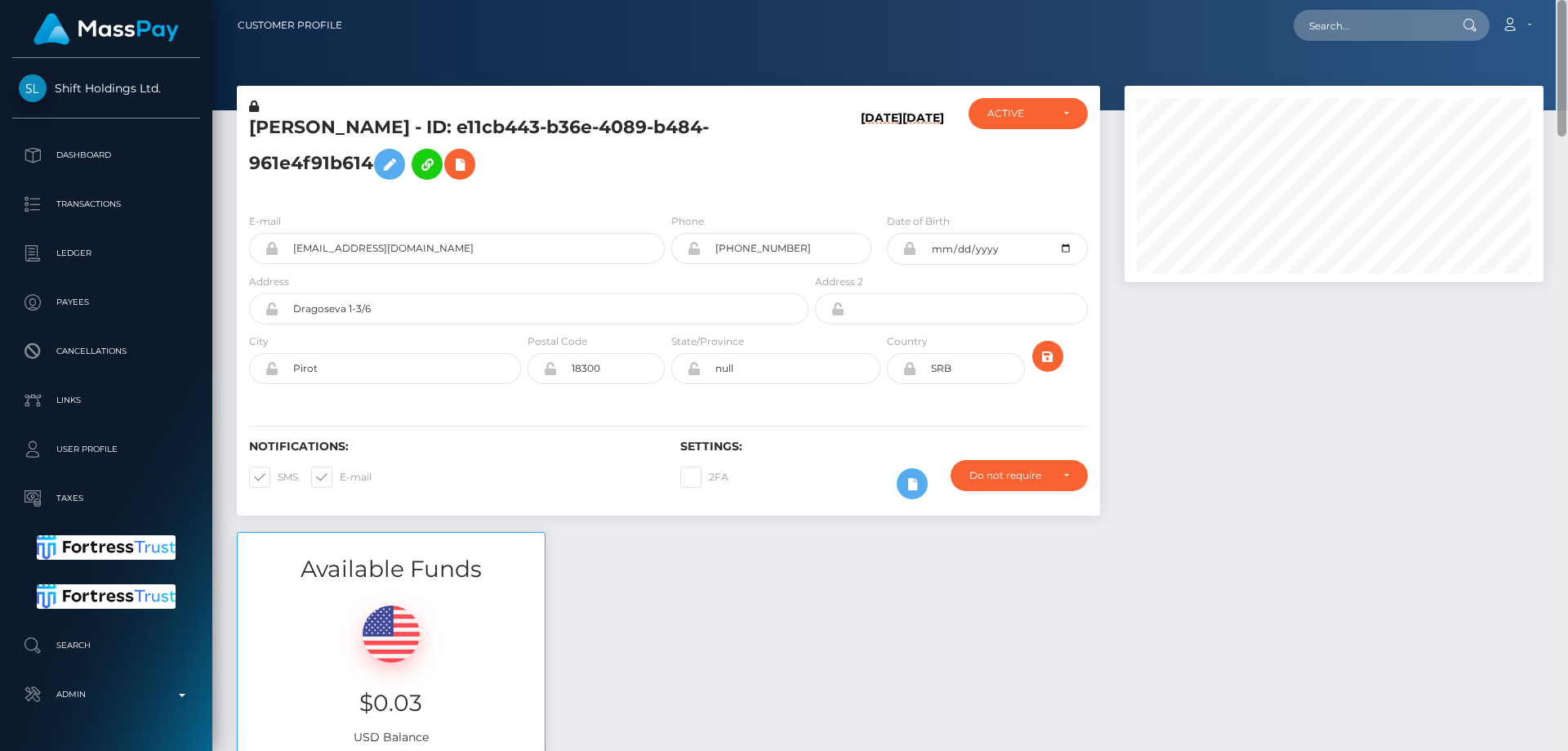
drag, startPoint x: 1558, startPoint y: 609, endPoint x: 1567, endPoint y: 29, distance: 580.1
click at [1567, 29] on div "Customer Profile Loading... Loading..." at bounding box center [890, 376] width 1356 height 751
paste input "492715633494990848"
type input "492715633494990848"
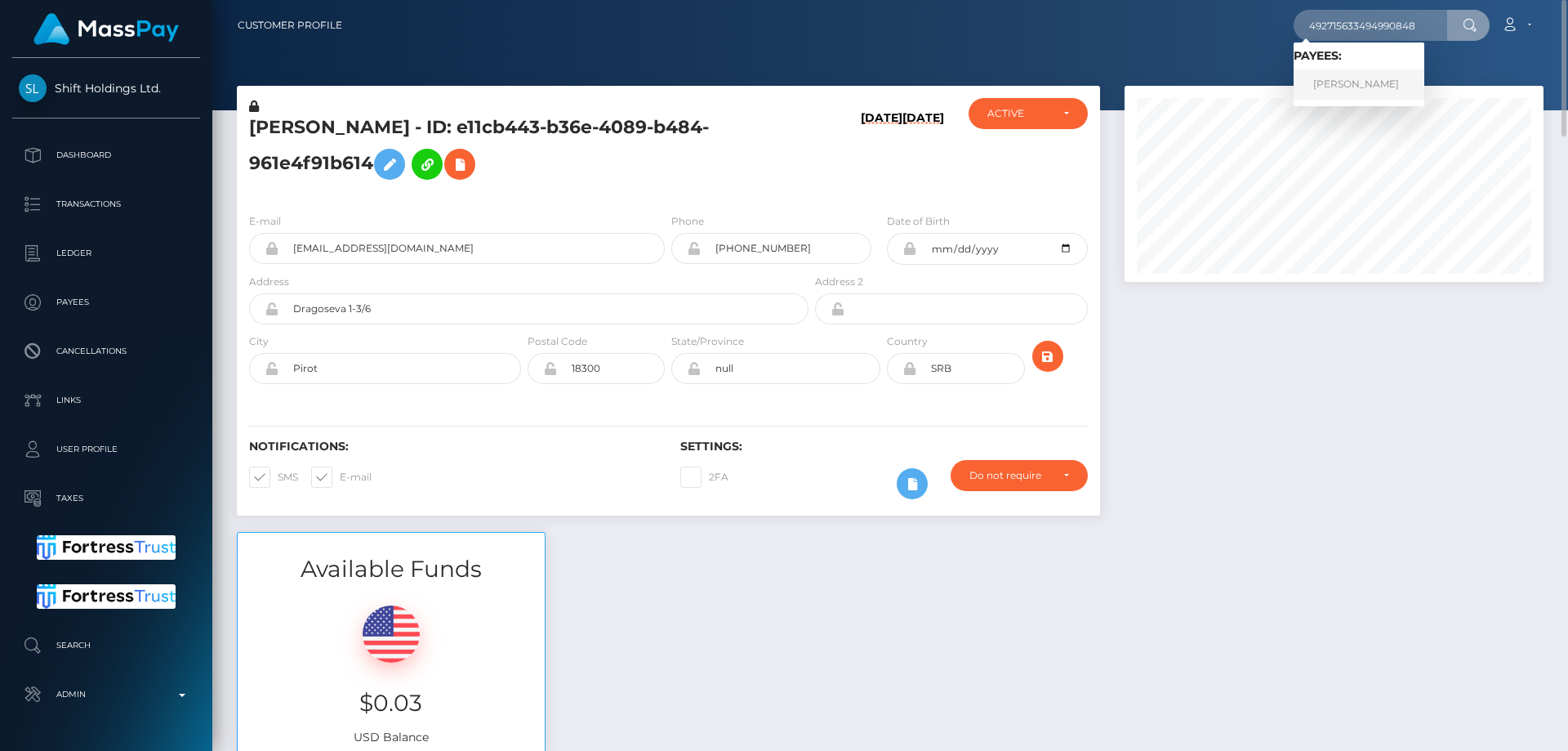
click at [1347, 86] on link "ELIZAVETA PAVLOVNA PRIHODKO" at bounding box center [1358, 84] width 131 height 30
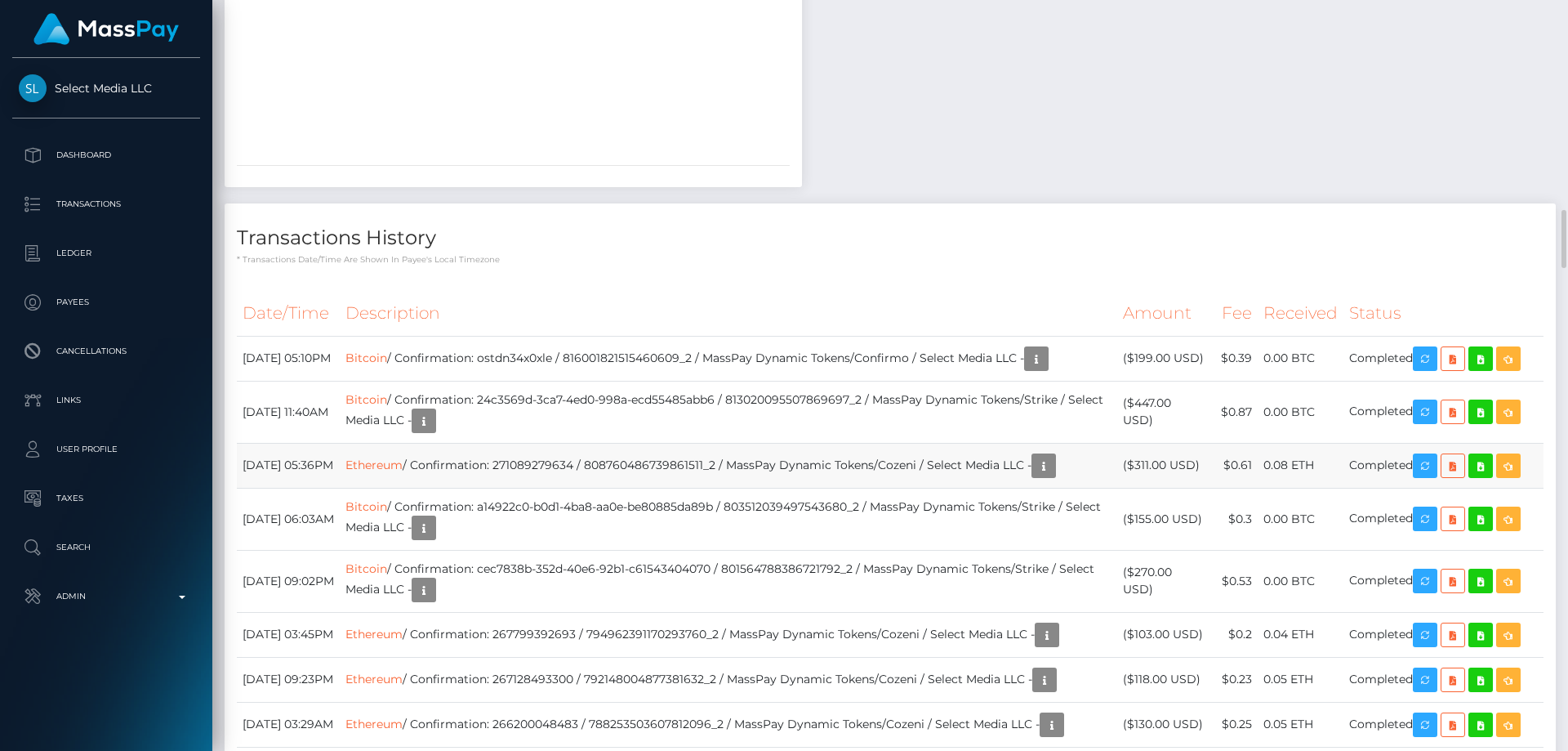
scroll to position [3022, 0]
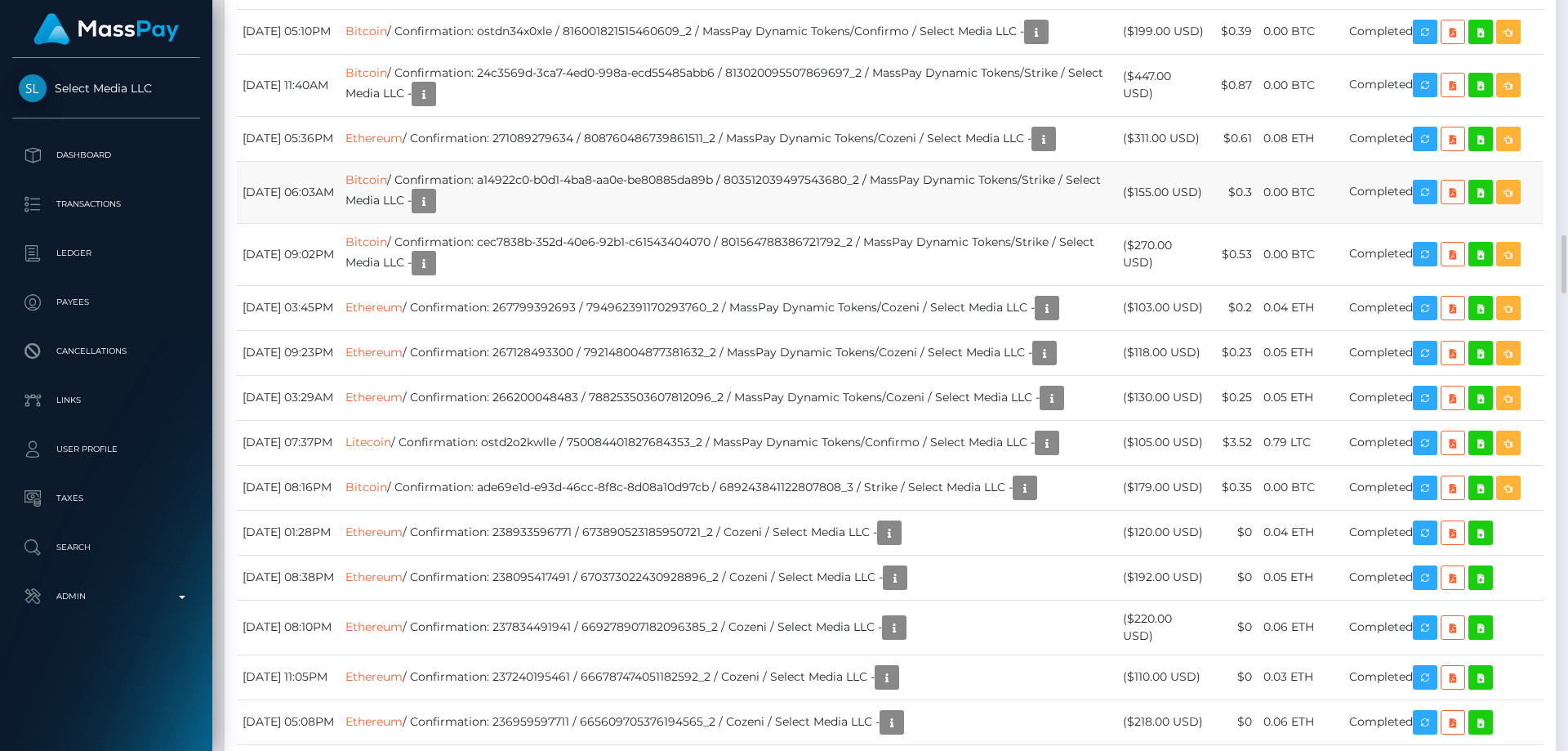
drag, startPoint x: 1204, startPoint y: 611, endPoint x: 1154, endPoint y: 607, distance: 50.2
click at [1143, 223] on td "($155.00 USD)" at bounding box center [1163, 191] width 93 height 62
click at [1151, 223] on td "($155.00 USD)" at bounding box center [1163, 191] width 93 height 62
drag, startPoint x: 1139, startPoint y: 606, endPoint x: 1204, endPoint y: 606, distance: 65.0
click at [1204, 223] on td "($155.00 USD)" at bounding box center [1163, 191] width 93 height 62
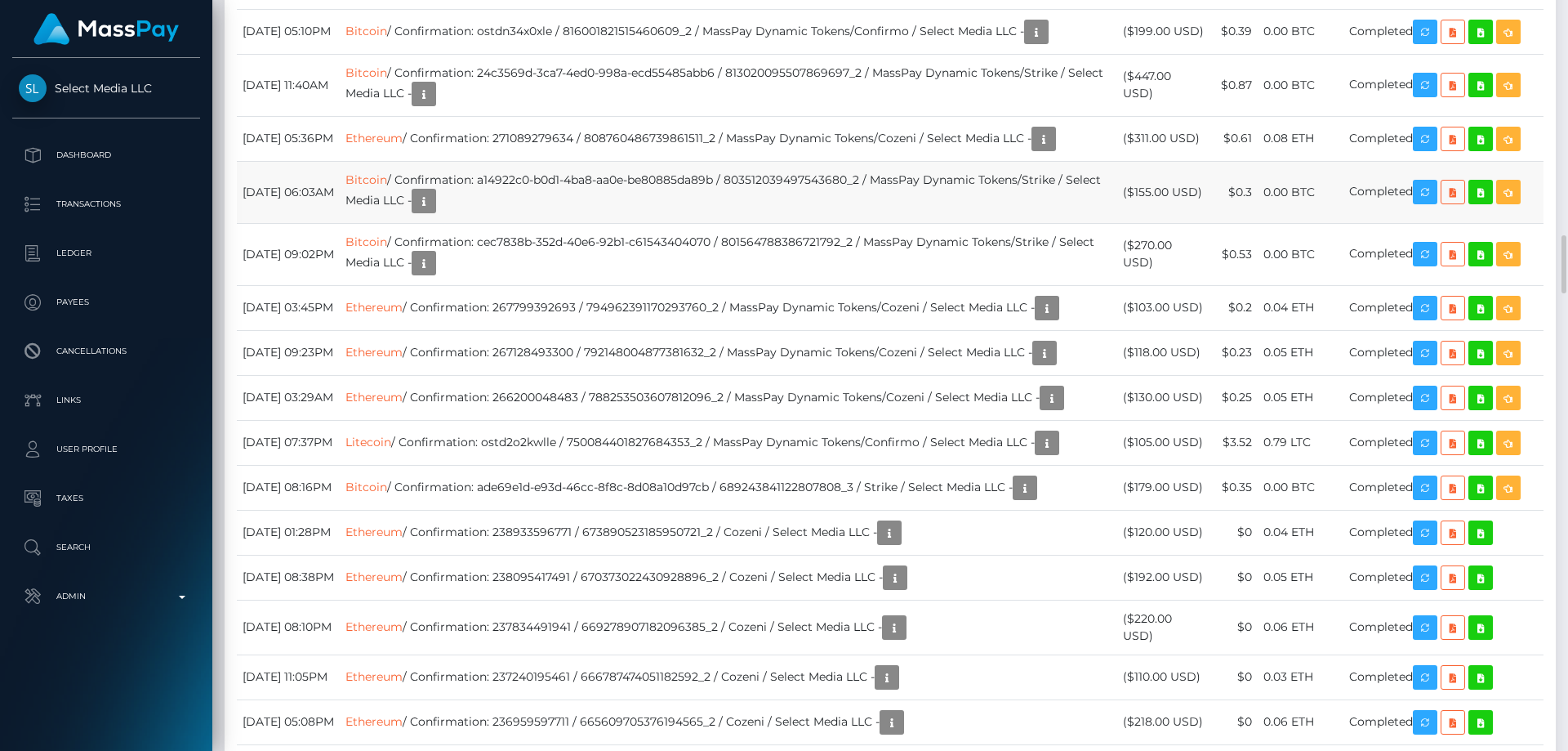
copy td "$155.00 USD"
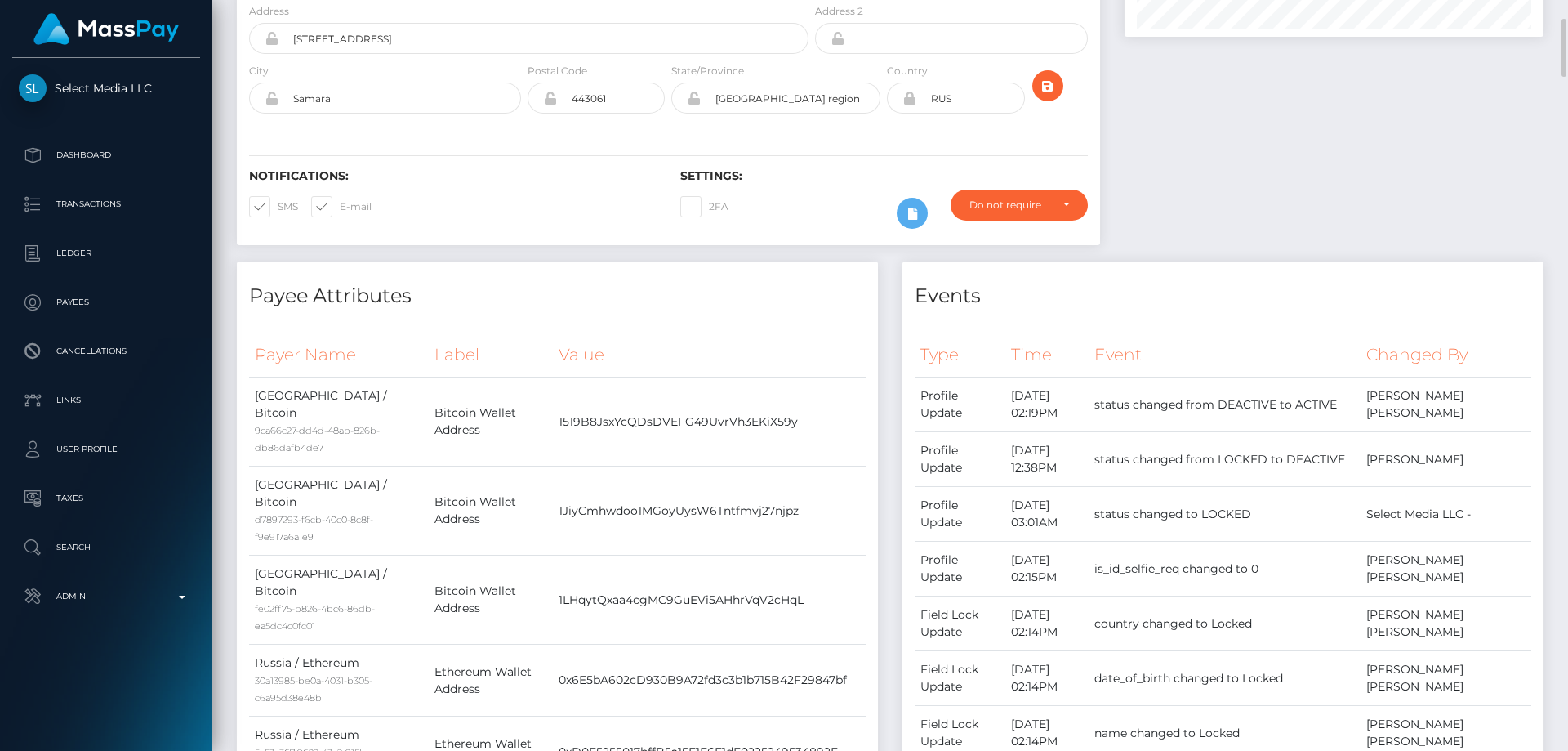
scroll to position [0, 0]
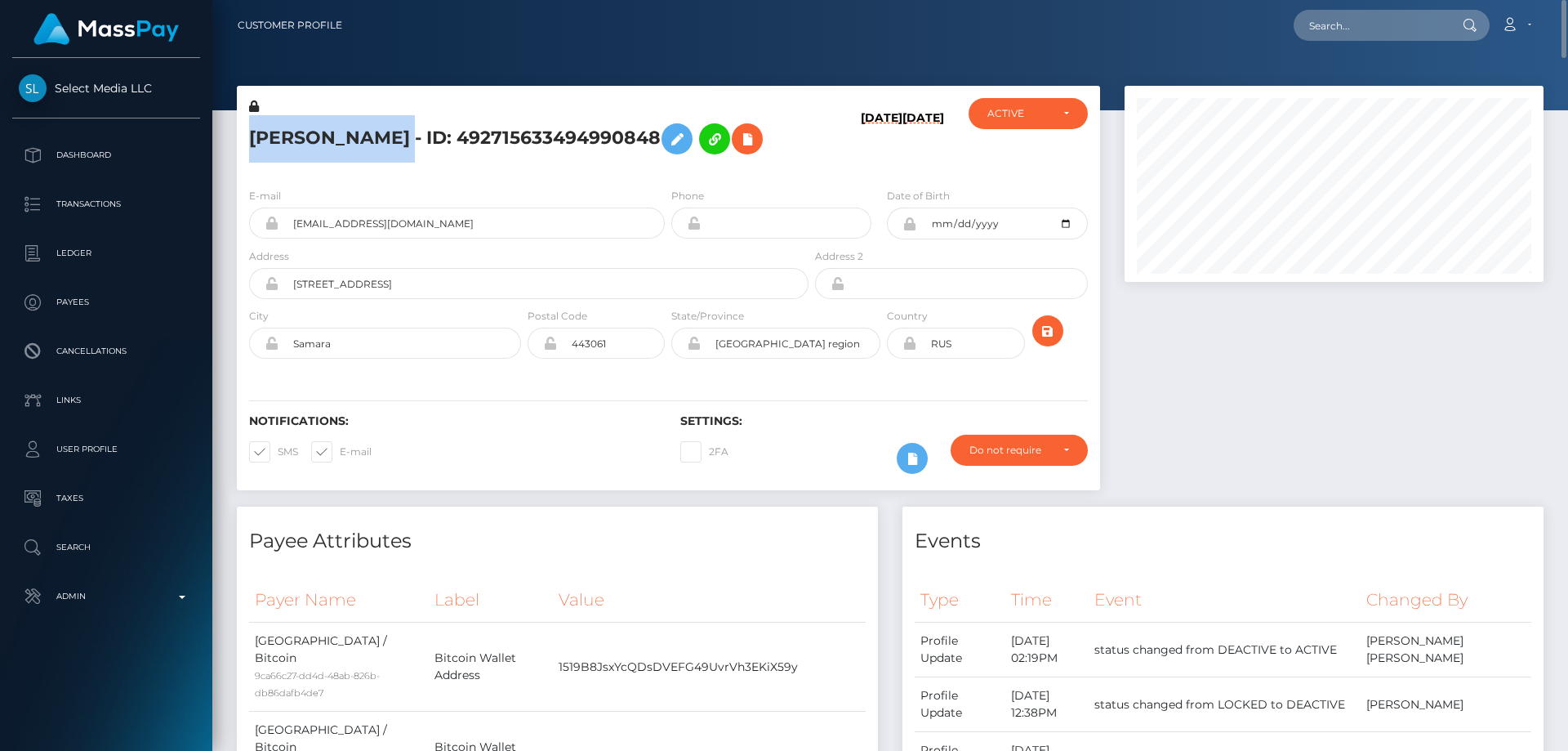
drag, startPoint x: 569, startPoint y: 128, endPoint x: 252, endPoint y: 134, distance: 317.1
click at [252, 134] on h5 "[PERSON_NAME] - ID: 492715633494990848" at bounding box center [524, 139] width 551 height 48
copy h5 "[PERSON_NAME]"
drag, startPoint x: 441, startPoint y: 254, endPoint x: 278, endPoint y: 244, distance: 163.3
click at [278, 239] on input "[EMAIL_ADDRESS][DOMAIN_NAME]" at bounding box center [471, 223] width 386 height 31
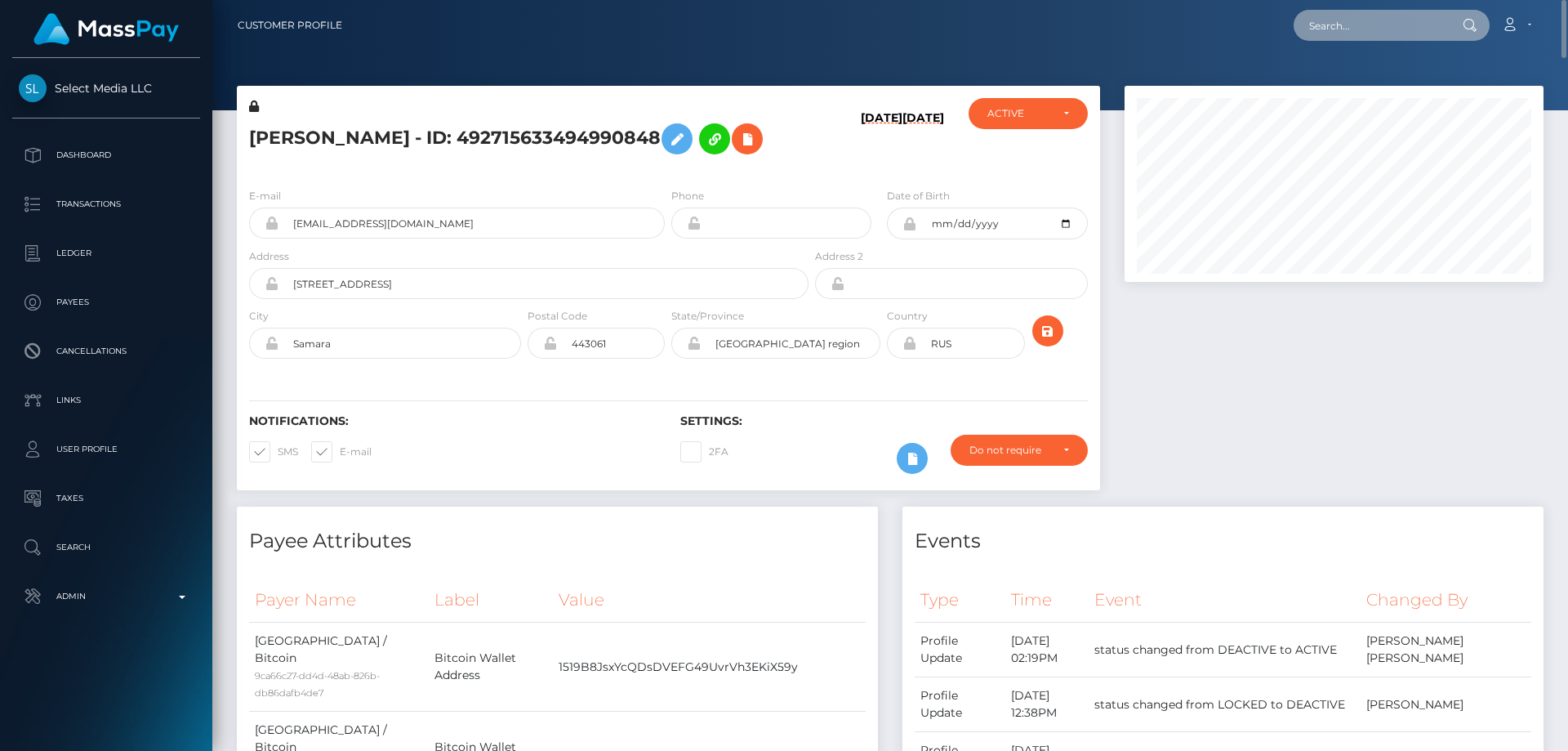
paste input "387978794889125888"
type input "387978794889125888"
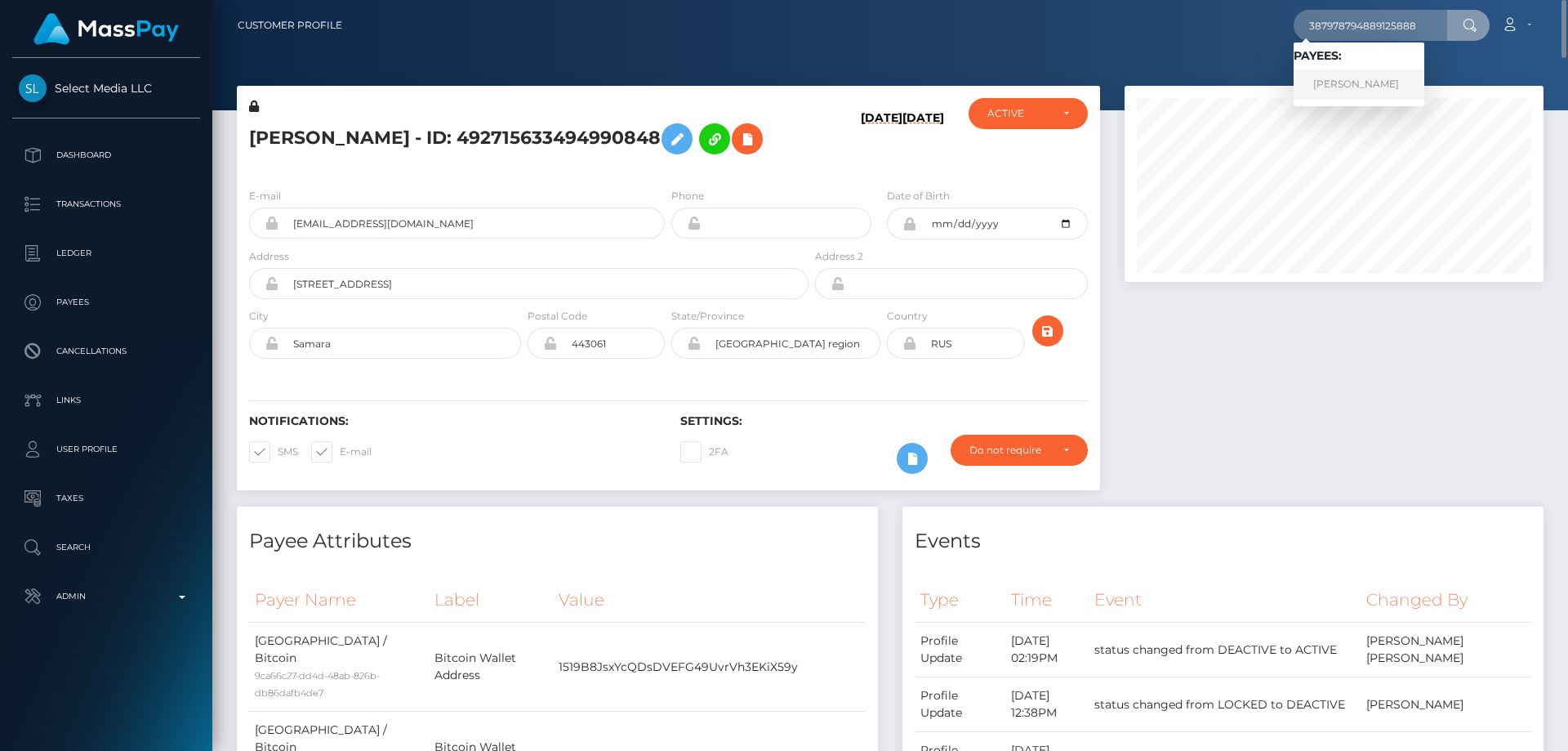
click at [1342, 87] on link "[PERSON_NAME]" at bounding box center [1358, 84] width 131 height 30
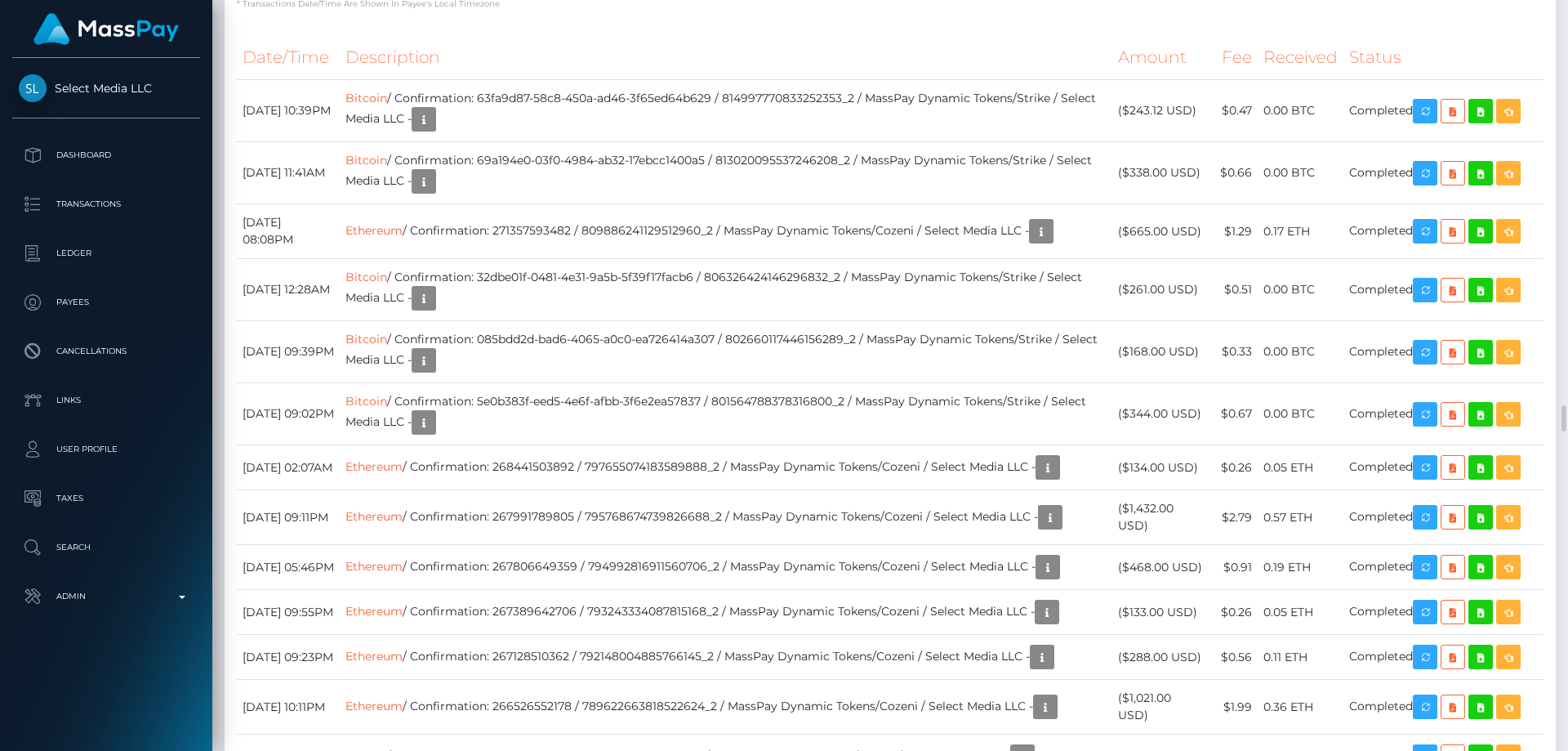
scroll to position [4574, 0]
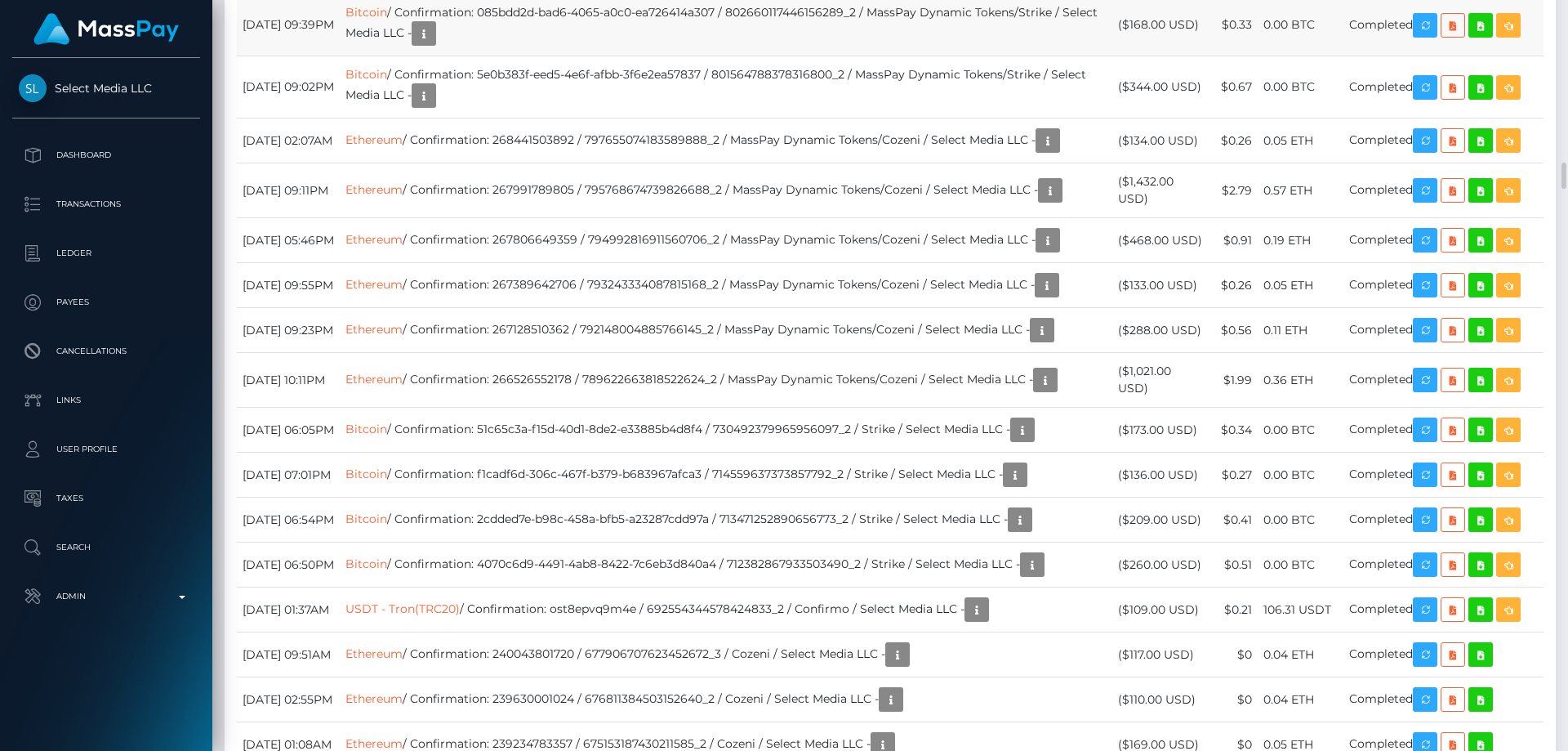
drag, startPoint x: 1205, startPoint y: 545, endPoint x: 1152, endPoint y: 547, distance: 53.0
click at [1135, 56] on td "($168.00 USD)" at bounding box center [1161, 25] width 98 height 62
copy td "$168.00 USD"
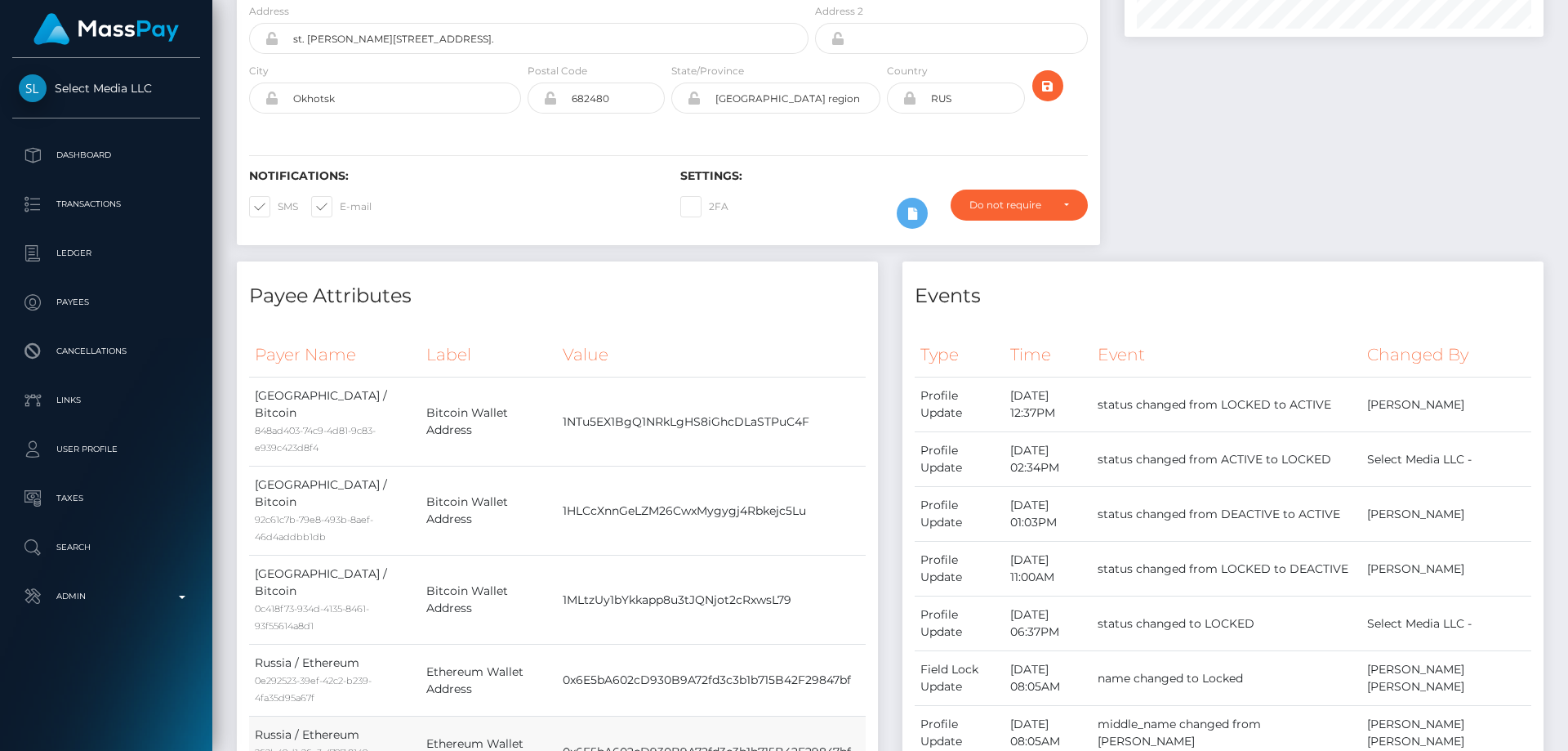
scroll to position [0, 0]
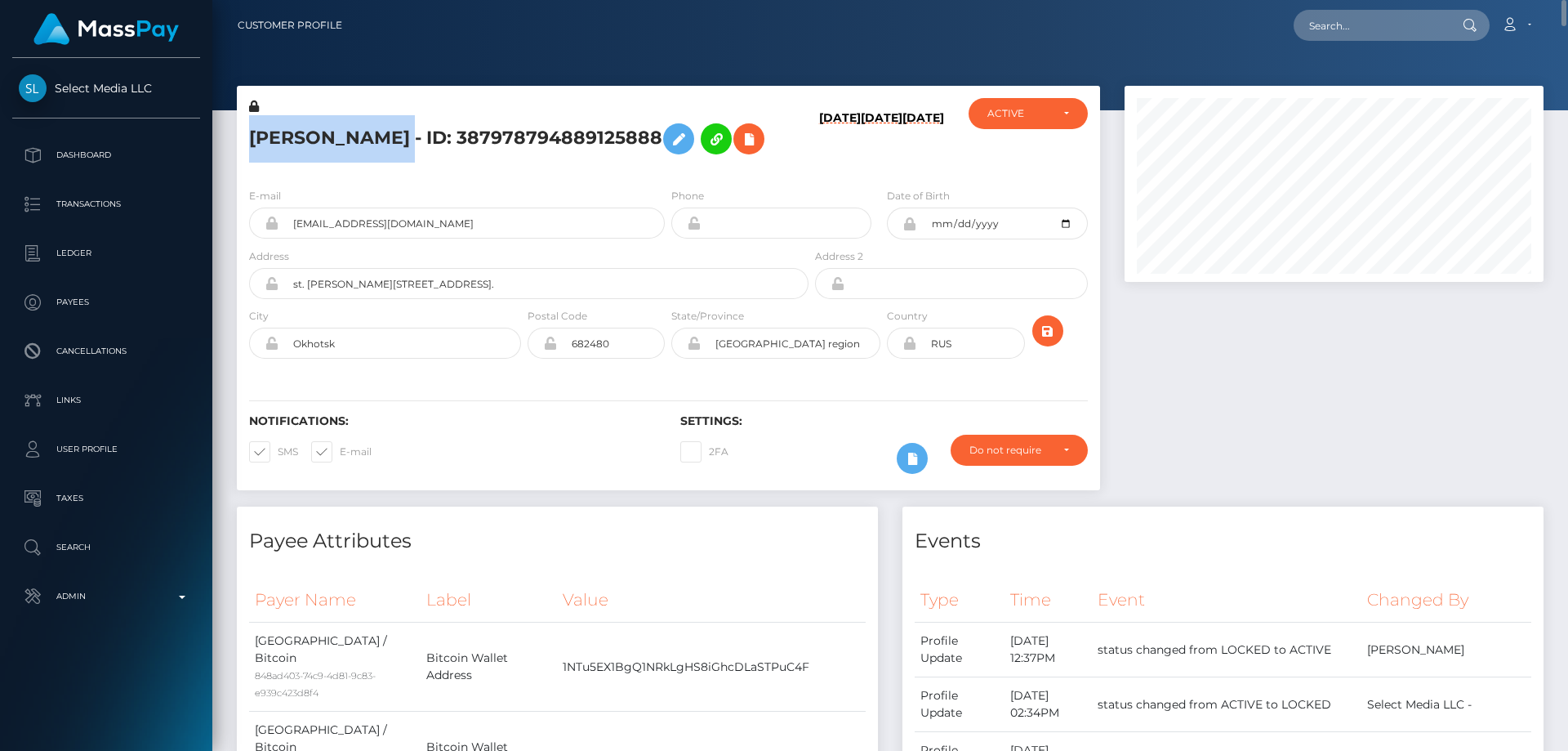
drag, startPoint x: 422, startPoint y: 140, endPoint x: 252, endPoint y: 132, distance: 170.2
click at [252, 132] on h5 "DIANA ANDREEVA - ID: 387978794889125888" at bounding box center [524, 139] width 551 height 48
copy h5 "DIANA ANDREEVA"
drag, startPoint x: 432, startPoint y: 229, endPoint x: 282, endPoint y: 221, distance: 150.2
click at [282, 221] on input "marykuzy184@gmail.com" at bounding box center [471, 223] width 386 height 31
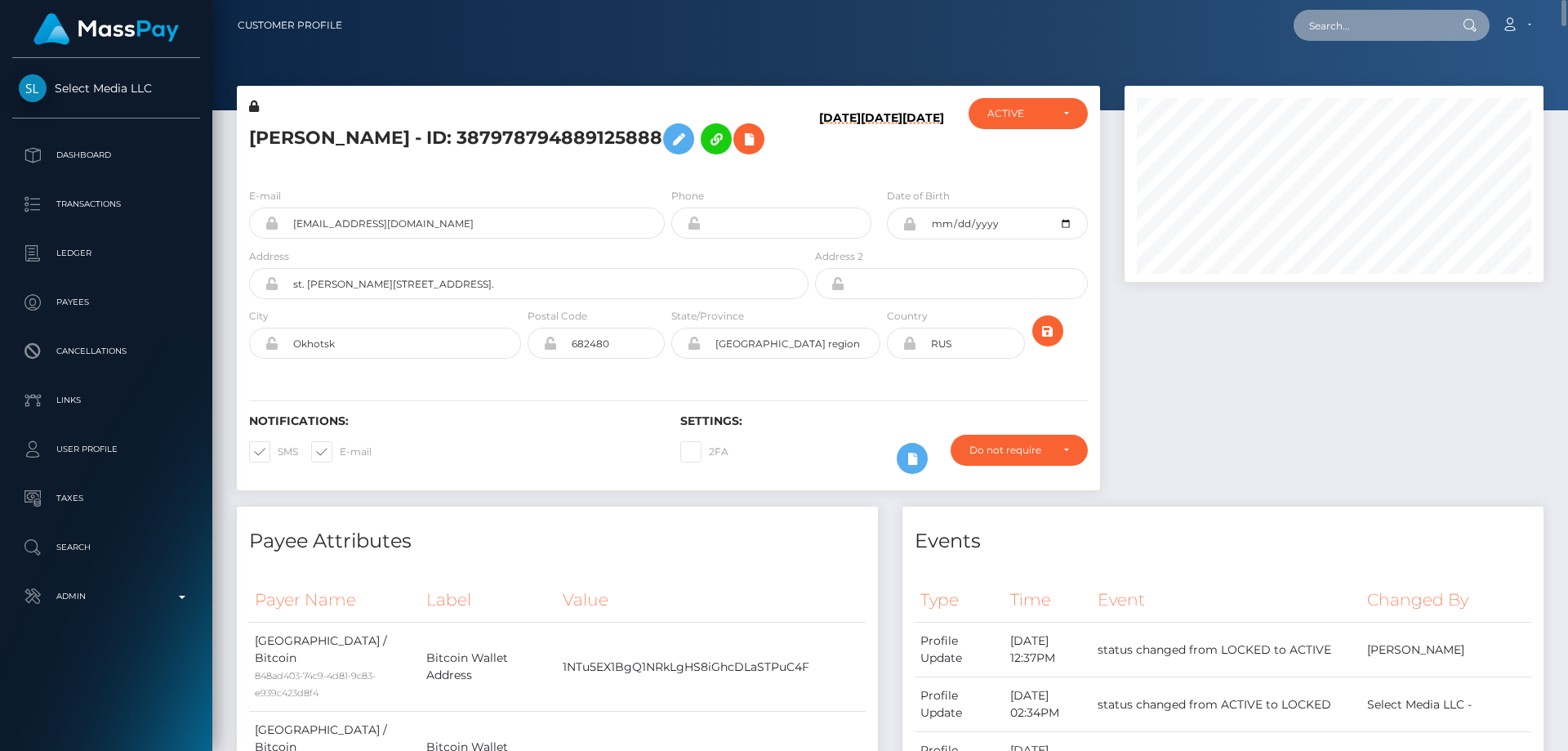
paste input "713116010823036928"
type input "713116010823036928"
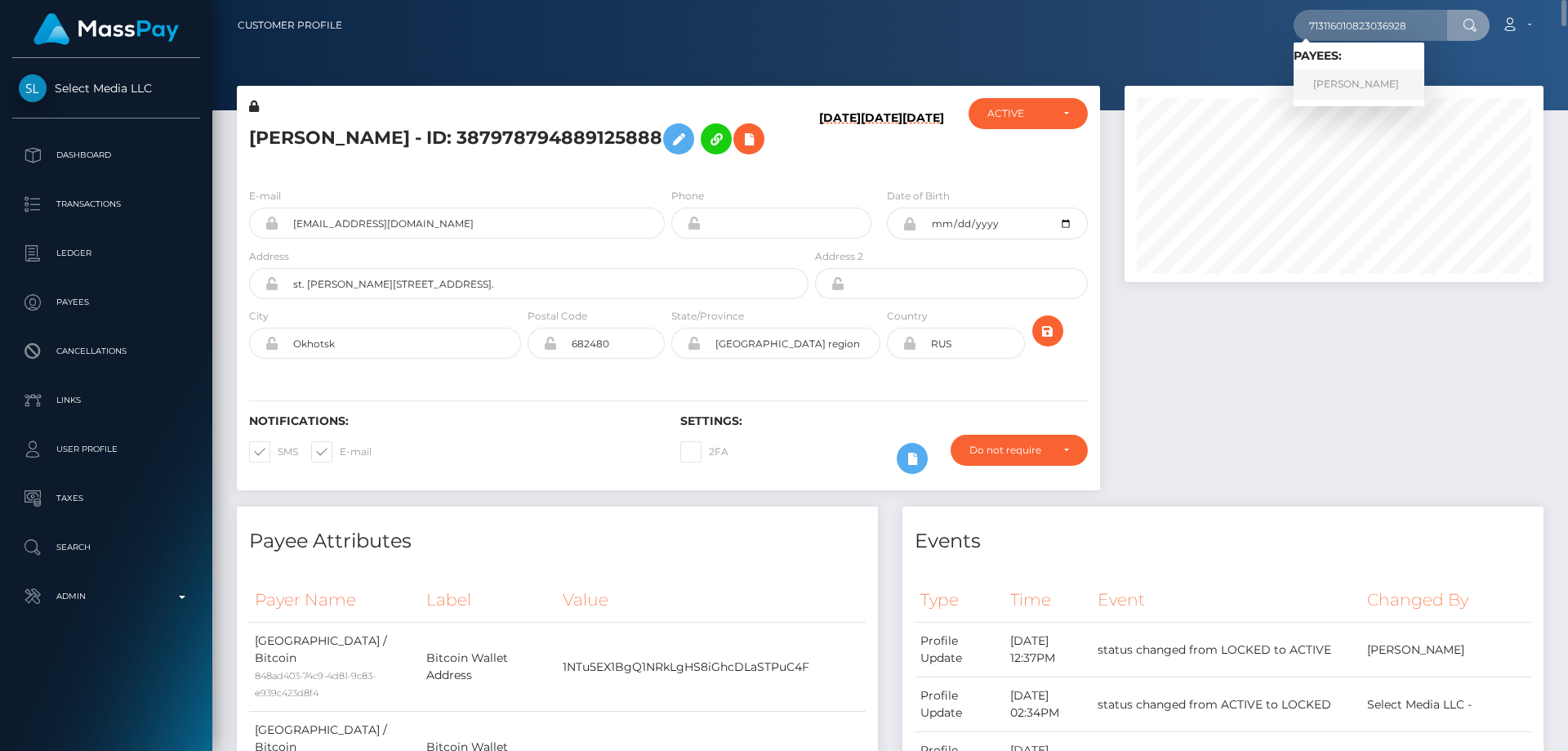
click at [1346, 89] on link "ALENA EVTIUKHOVA" at bounding box center [1358, 84] width 131 height 30
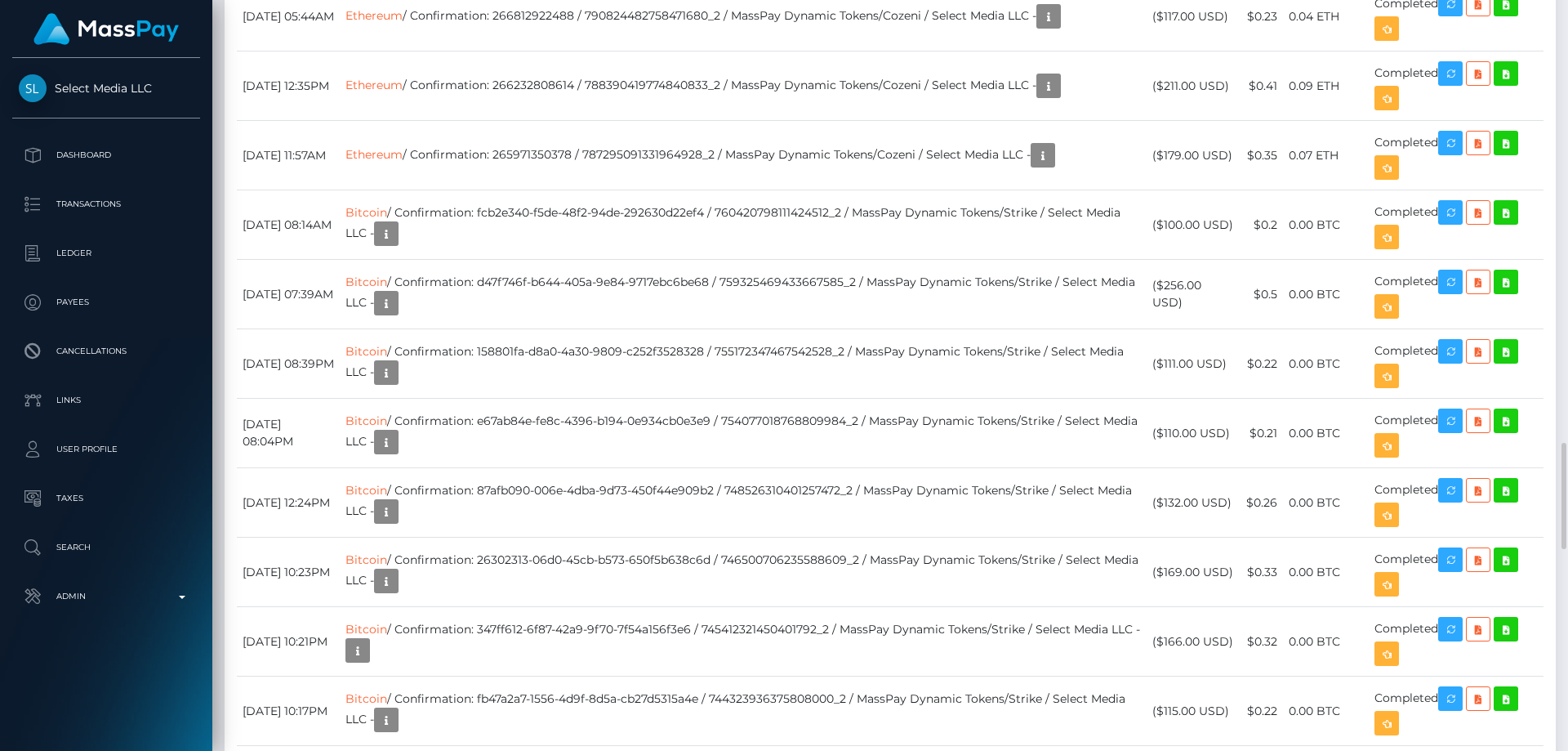
scroll to position [3349, 0]
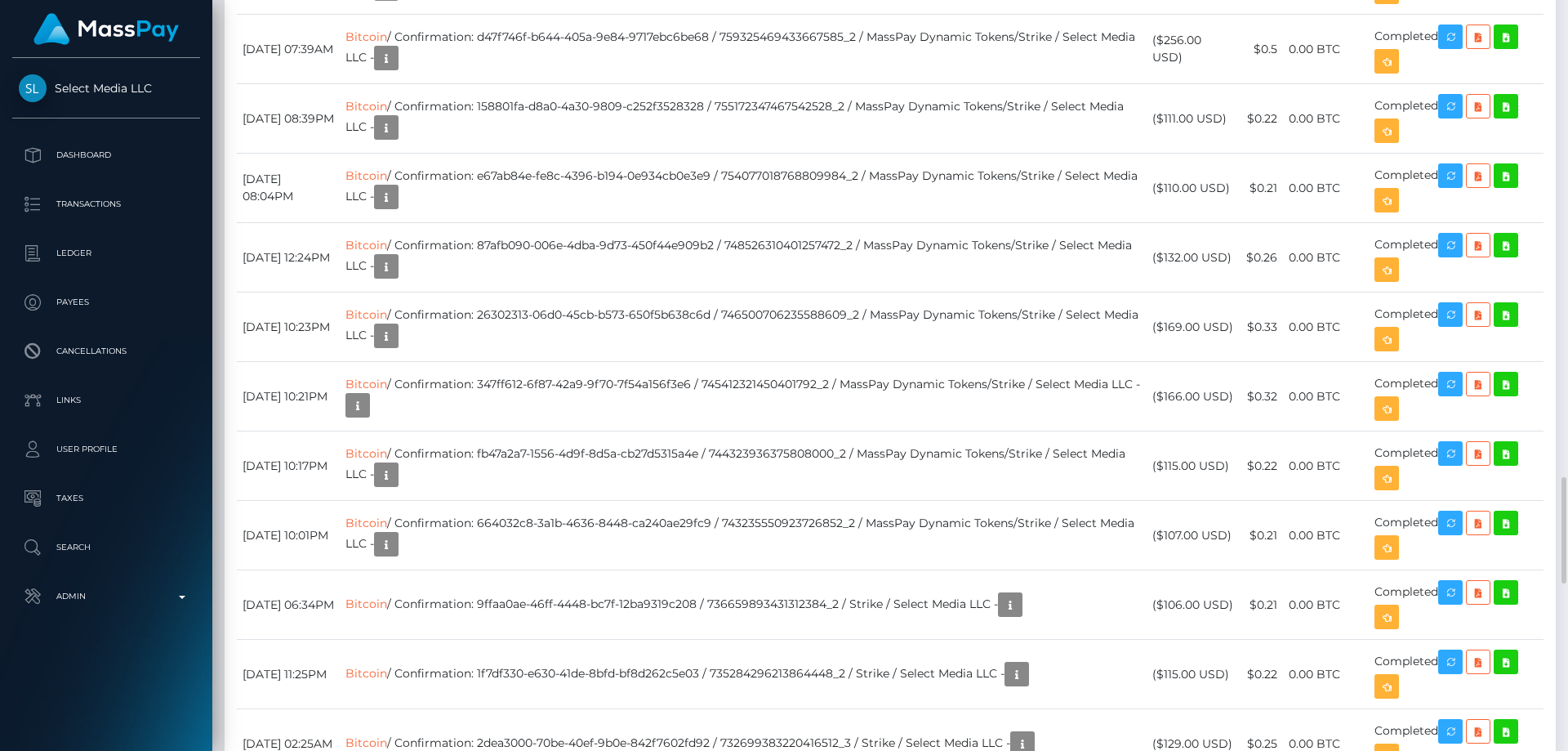
drag, startPoint x: 1231, startPoint y: 362, endPoint x: 1165, endPoint y: 357, distance: 66.2
copy td "$115.00 USD"
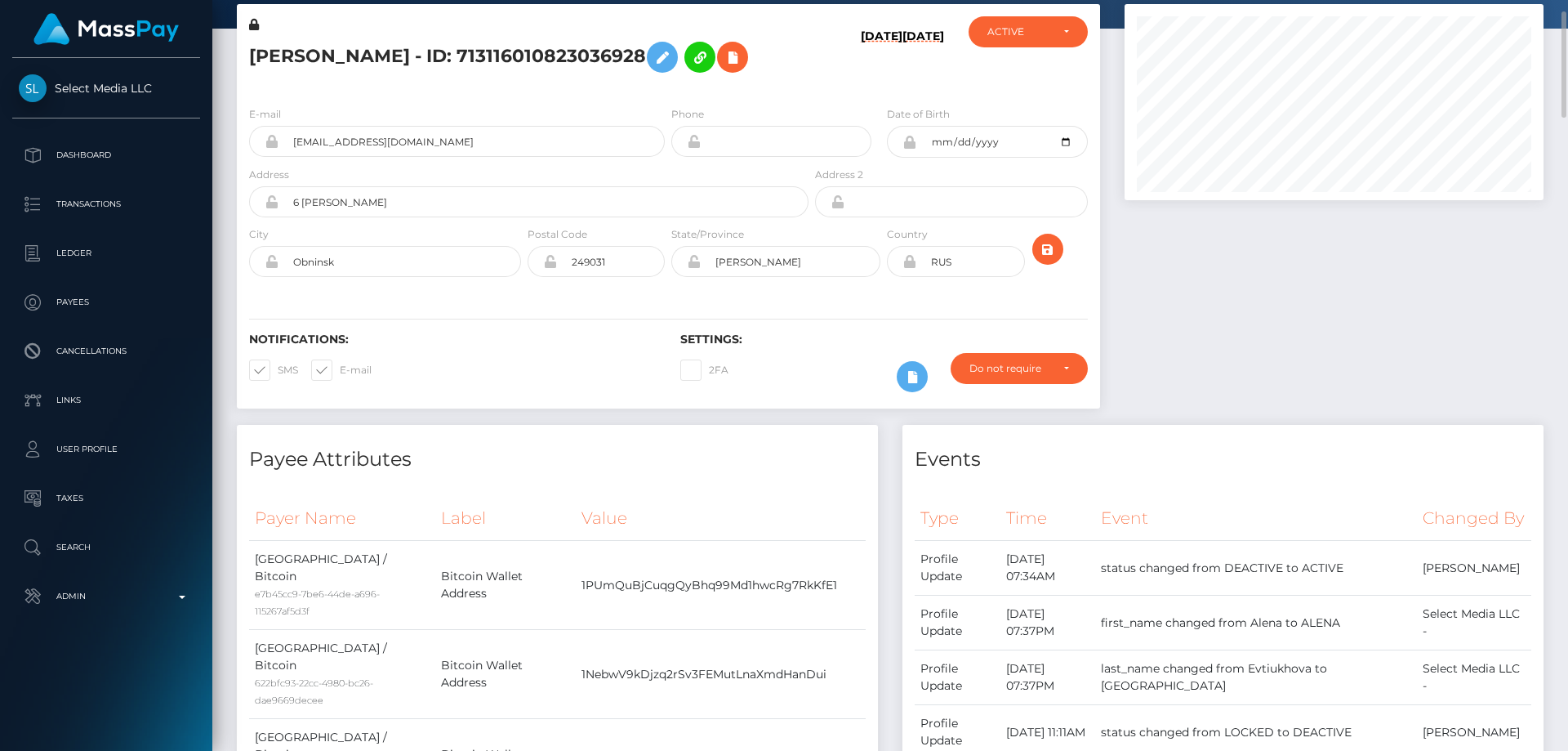
scroll to position [0, 0]
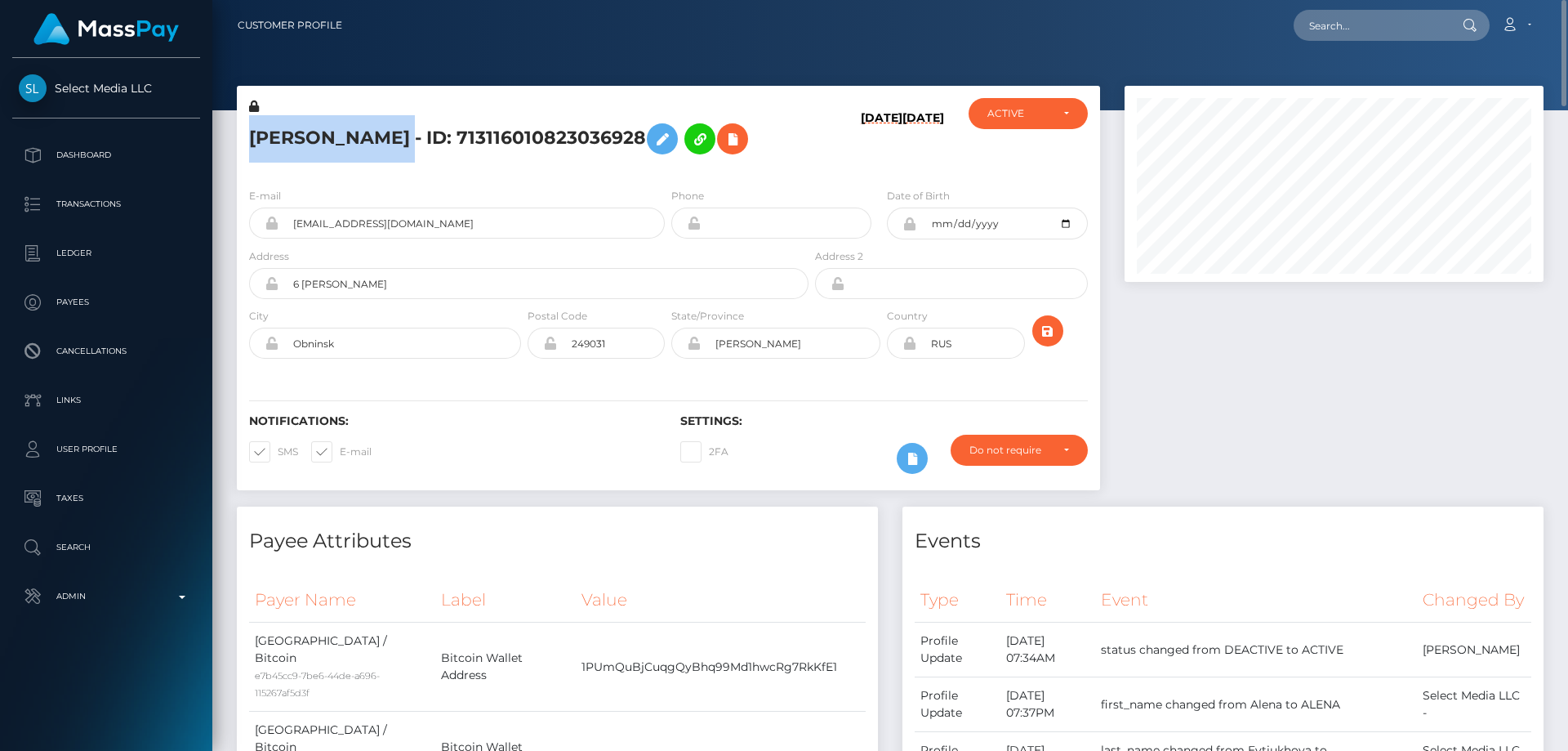
drag, startPoint x: 441, startPoint y: 140, endPoint x: 248, endPoint y: 133, distance: 193.1
click at [248, 133] on div "[PERSON_NAME] - ID: 713116010823036928" at bounding box center [524, 136] width 575 height 77
copy h5 "[PERSON_NAME]"
drag, startPoint x: 442, startPoint y: 232, endPoint x: 288, endPoint y: 231, distance: 154.0
click at [288, 231] on input "mariashal00ve@gmail.com" at bounding box center [471, 223] width 386 height 31
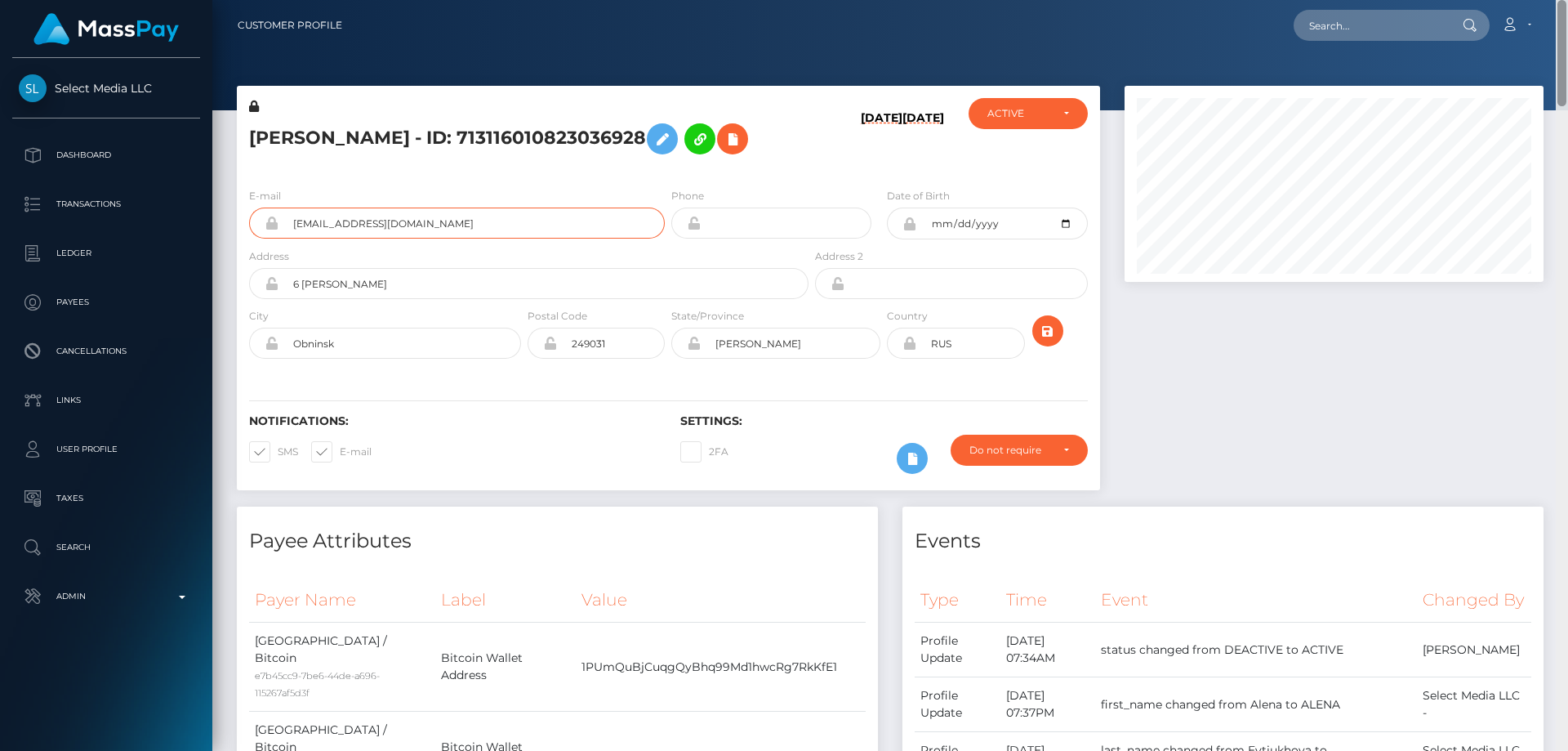
drag, startPoint x: 1562, startPoint y: 322, endPoint x: 1567, endPoint y: -13, distance: 335.0
click at [1567, 0] on html "Select Media LLC Dashboard Transactions Ledger Payees Links Taxes" at bounding box center [784, 376] width 1568 height 751
paste input "799482542251061250"
type input "799482542251061250"
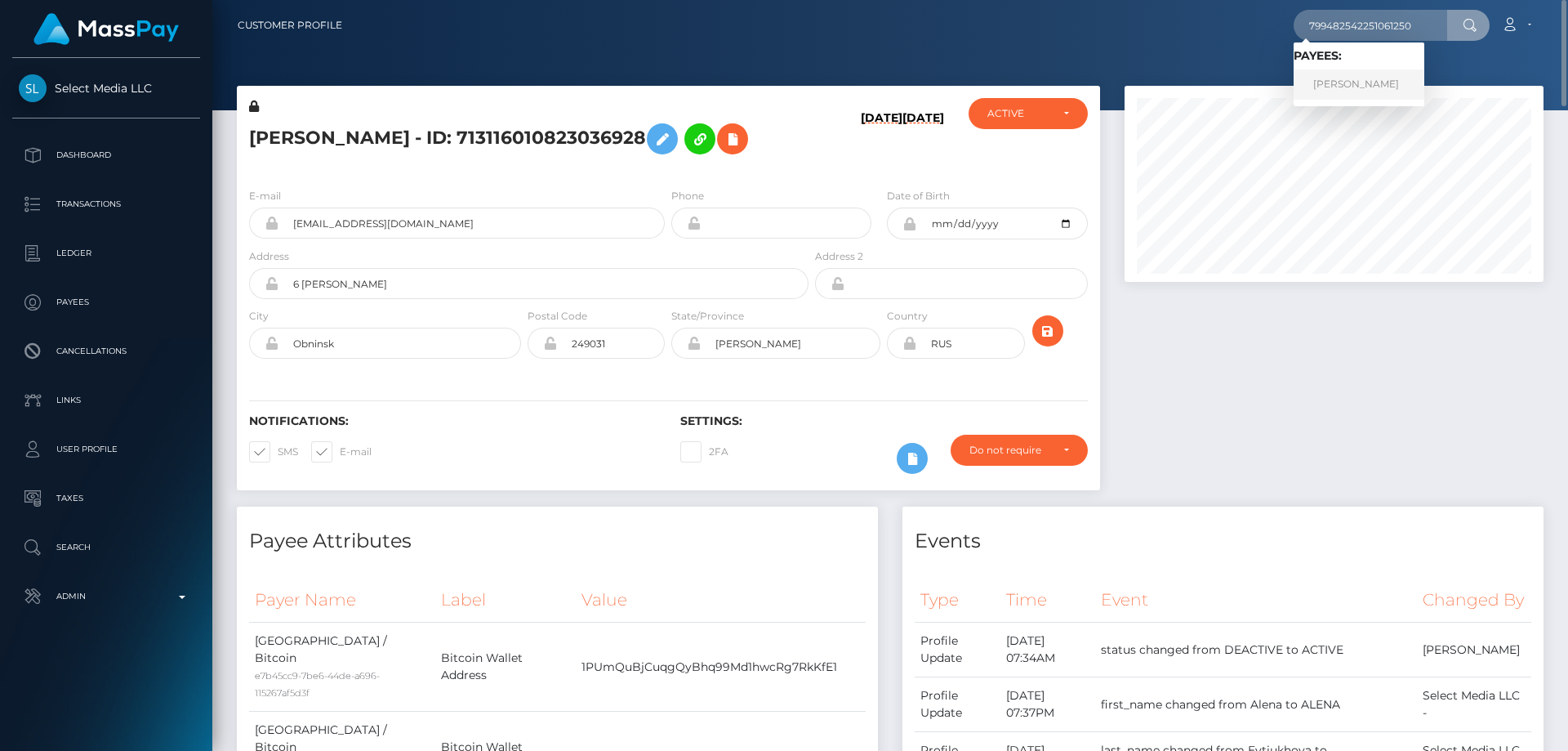
click at [1348, 77] on link "RODRIGO BATISTA DE ALMEIDA" at bounding box center [1358, 84] width 131 height 30
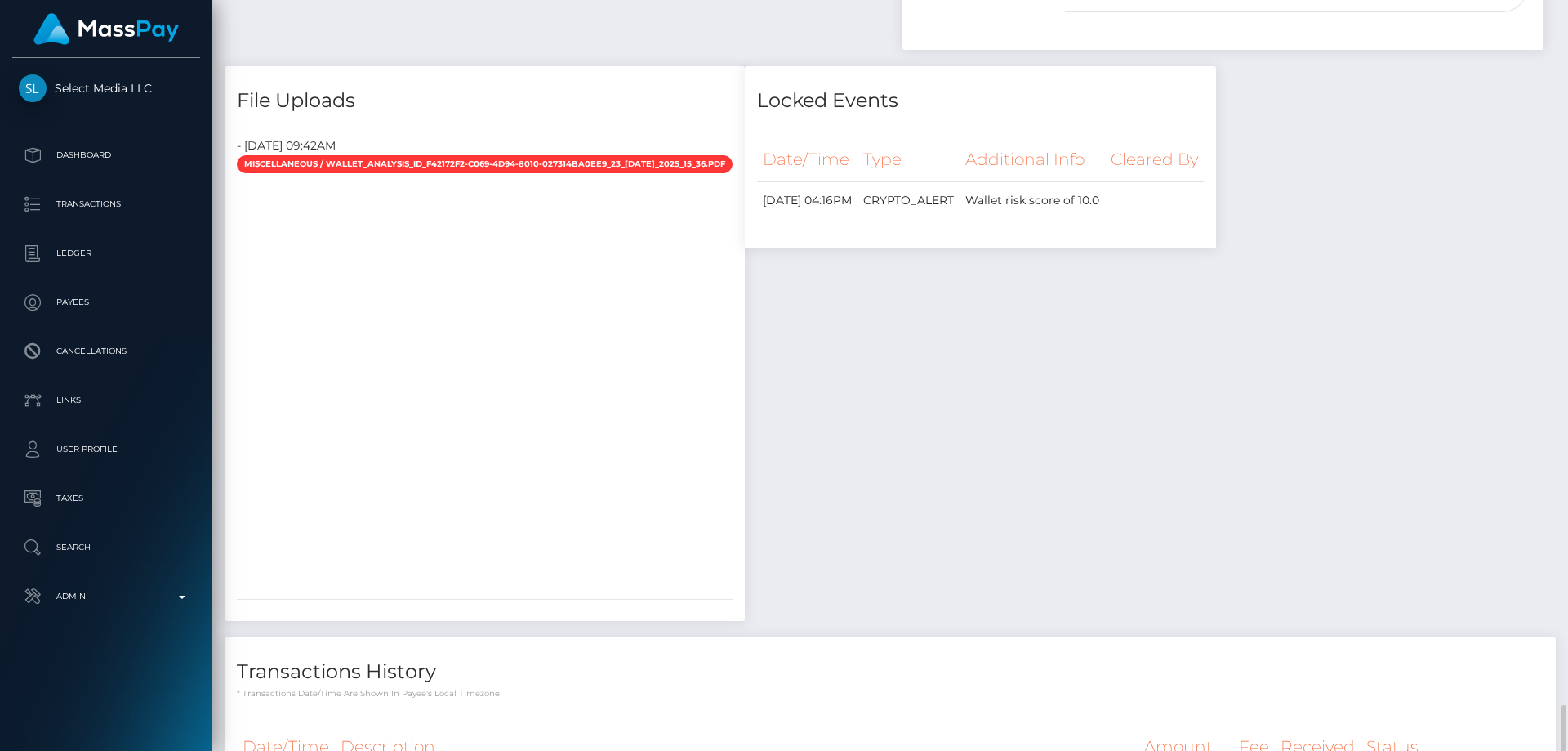
scroll to position [1220, 0]
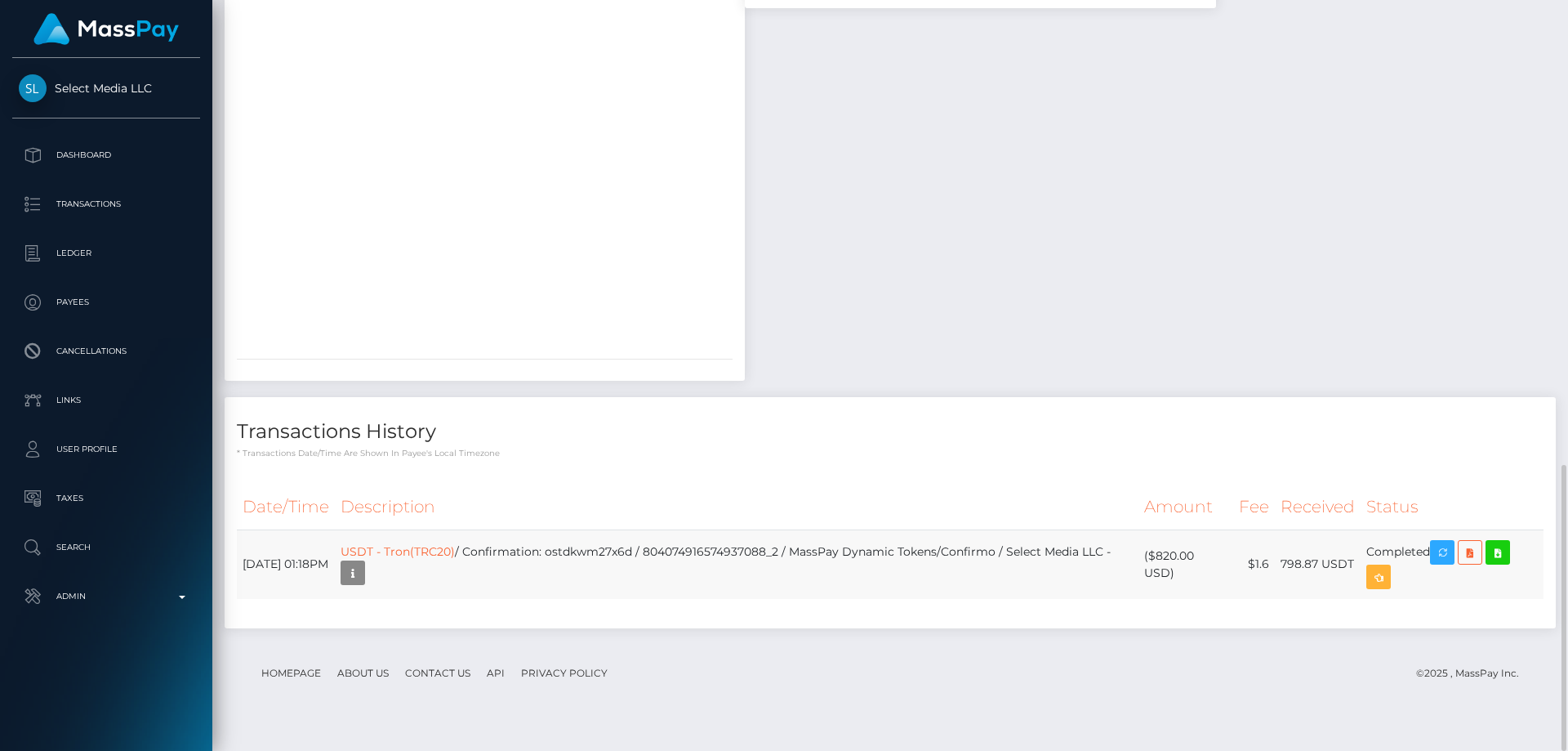
drag, startPoint x: 1175, startPoint y: 593, endPoint x: 1155, endPoint y: 585, distance: 21.5
click at [1155, 585] on td "($820.00 USD)" at bounding box center [1185, 564] width 95 height 69
copy td "$820.00 USD"
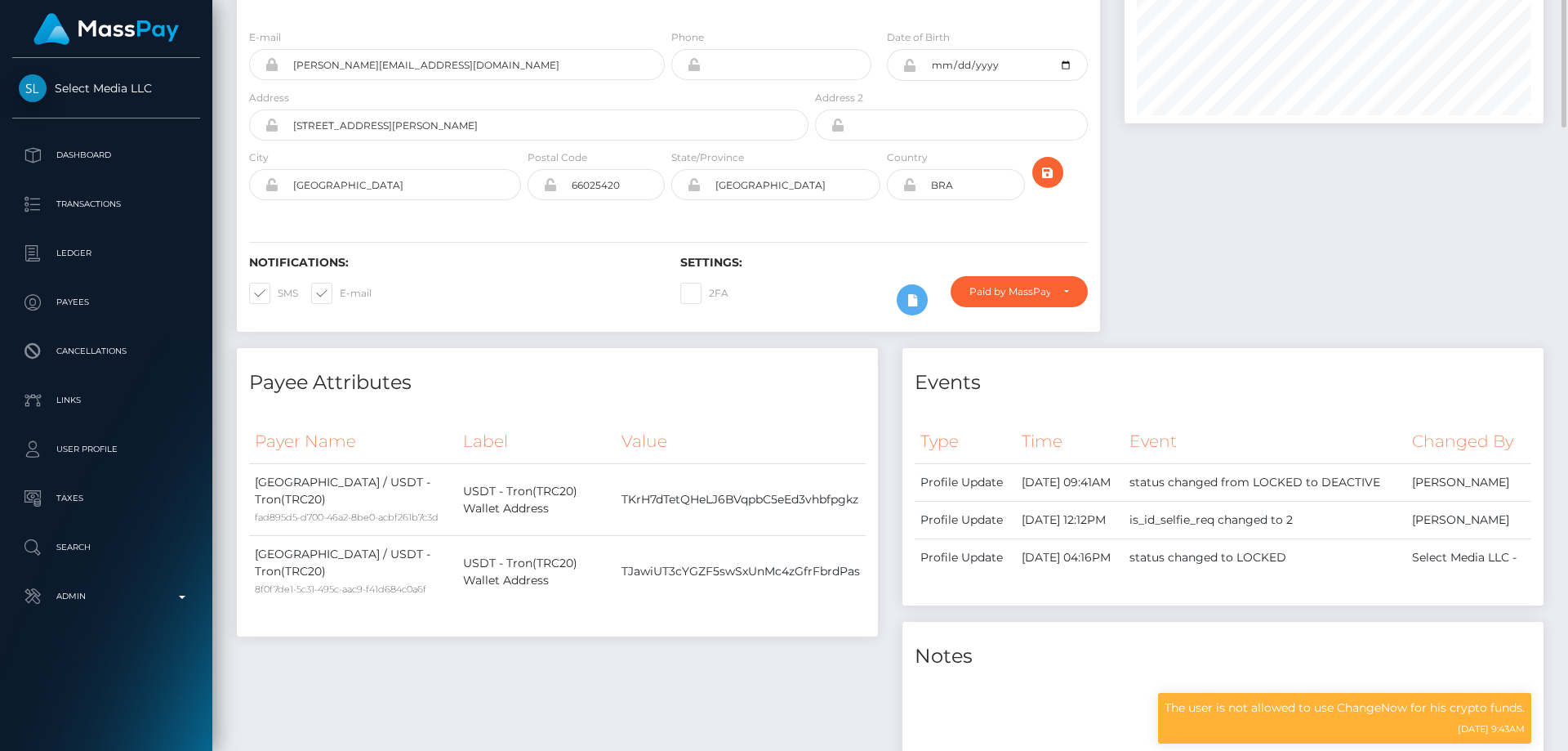
scroll to position [0, 0]
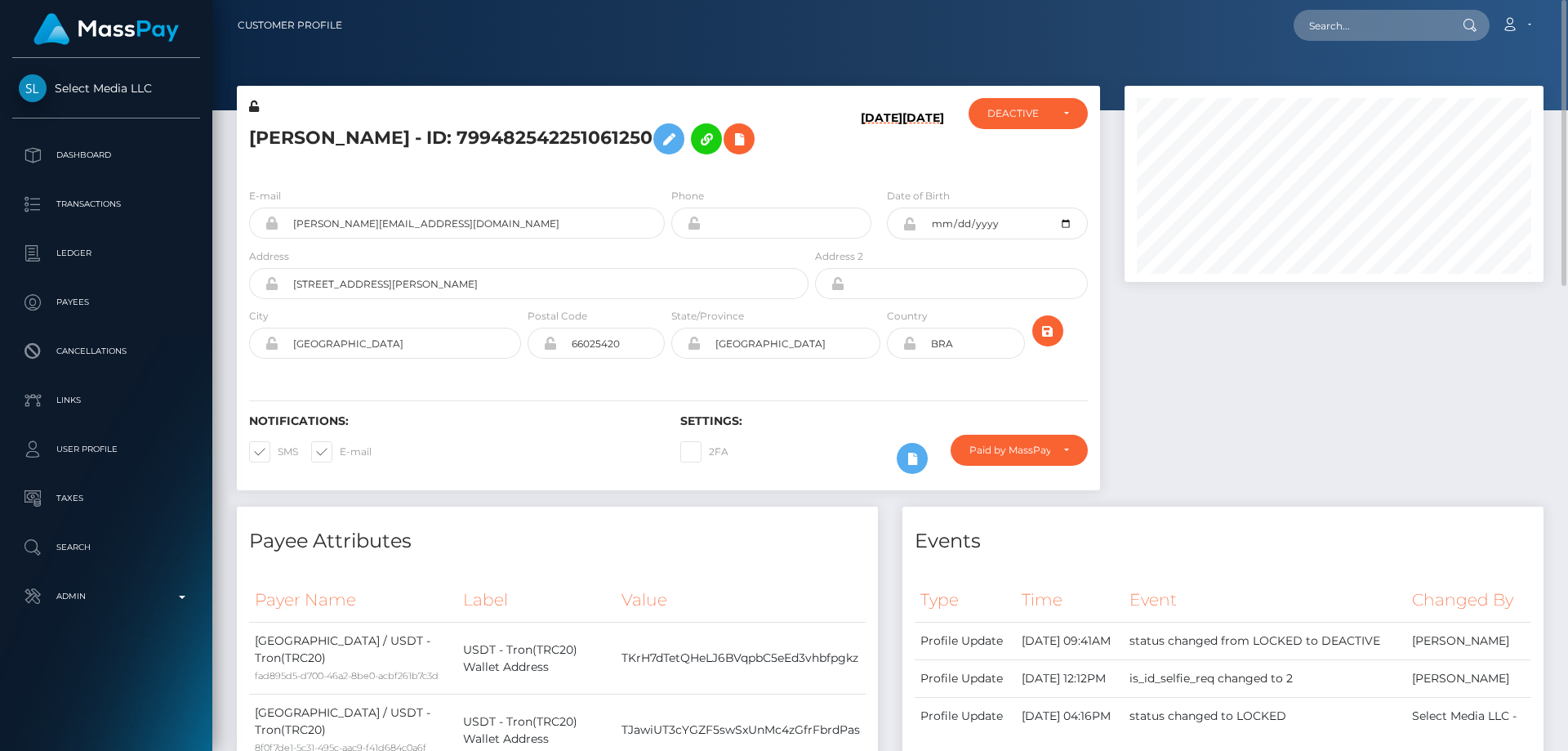
drag, startPoint x: 449, startPoint y: 172, endPoint x: 479, endPoint y: 147, distance: 39.1
click at [454, 162] on h5 "RODRIGO BATISTA DE ALMEIDA - ID: 799482542251061250" at bounding box center [524, 139] width 551 height 48
drag, startPoint x: 547, startPoint y: 128, endPoint x: 252, endPoint y: 125, distance: 295.0
click at [252, 125] on h5 "RODRIGO BATISTA DE ALMEIDA - ID: 799482542251061250" at bounding box center [524, 139] width 551 height 48
copy h5 "RODRIGO BATISTA DE ALMEIDA"
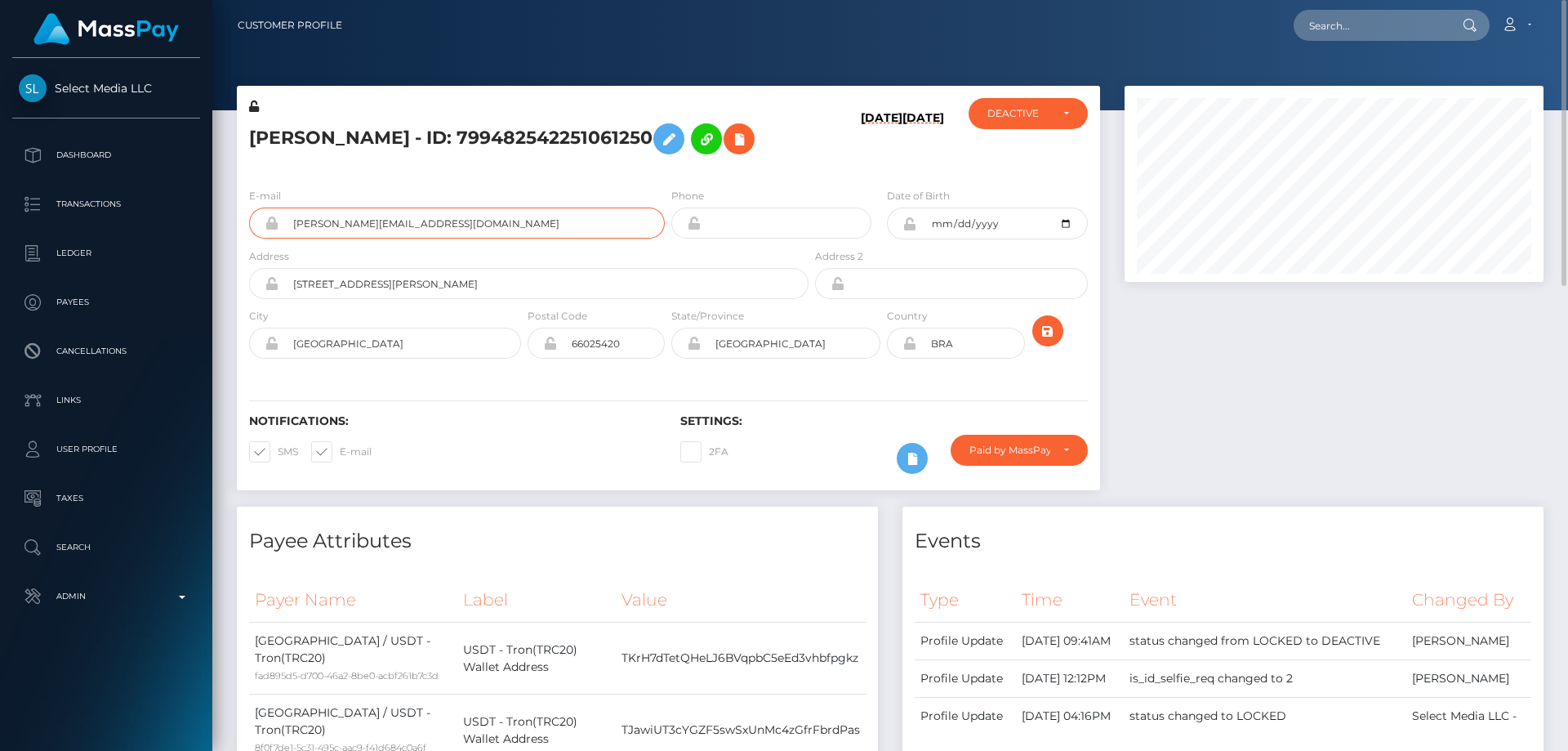
drag, startPoint x: 464, startPoint y: 244, endPoint x: 294, endPoint y: 245, distance: 170.0
click at [294, 239] on input "Rodrigo.almeida4389@gmail.com" at bounding box center [471, 223] width 386 height 31
paste input "441893049954476032"
type input "441893049954476032"
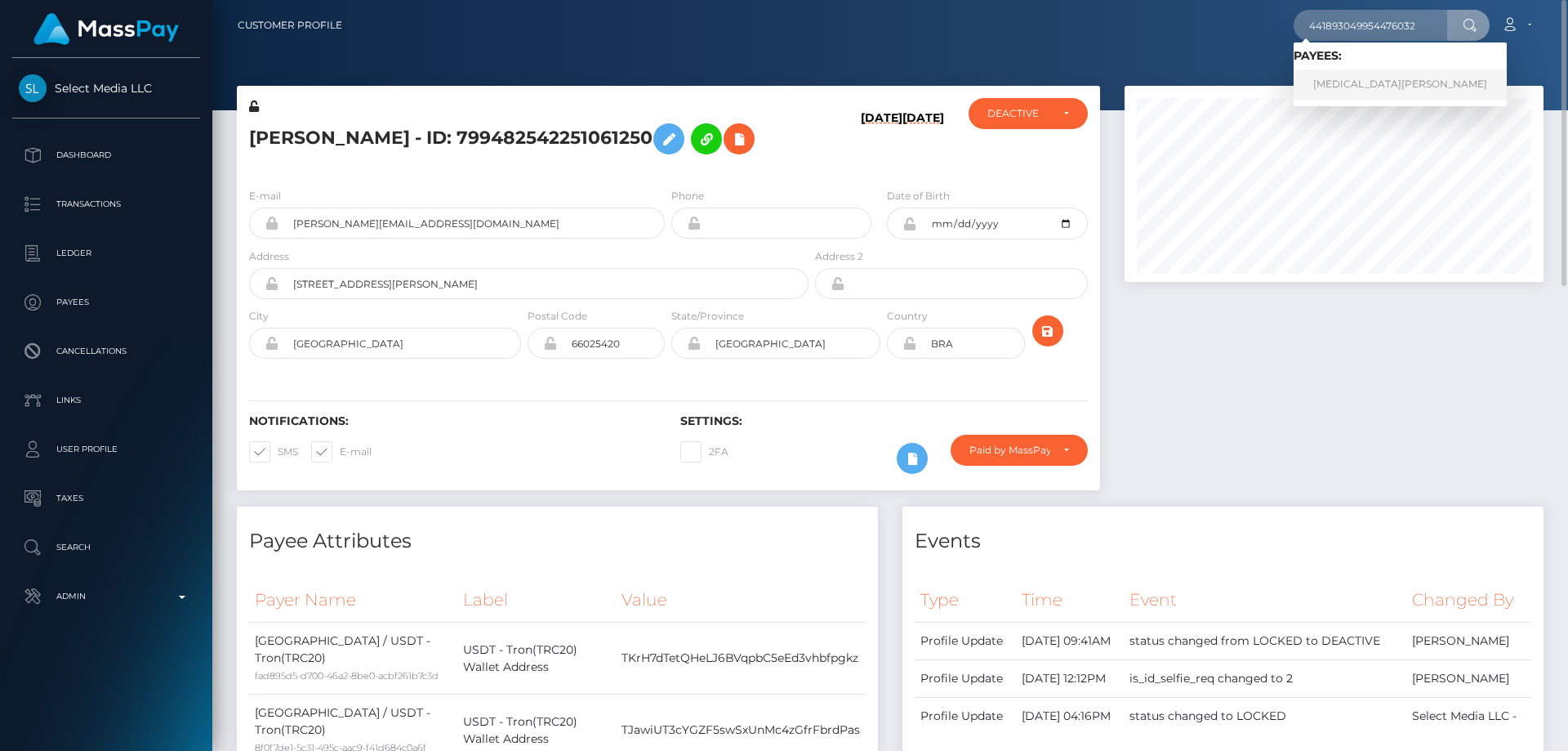
click at [1408, 75] on link "[MEDICAL_DATA][PERSON_NAME]" at bounding box center [1399, 84] width 213 height 30
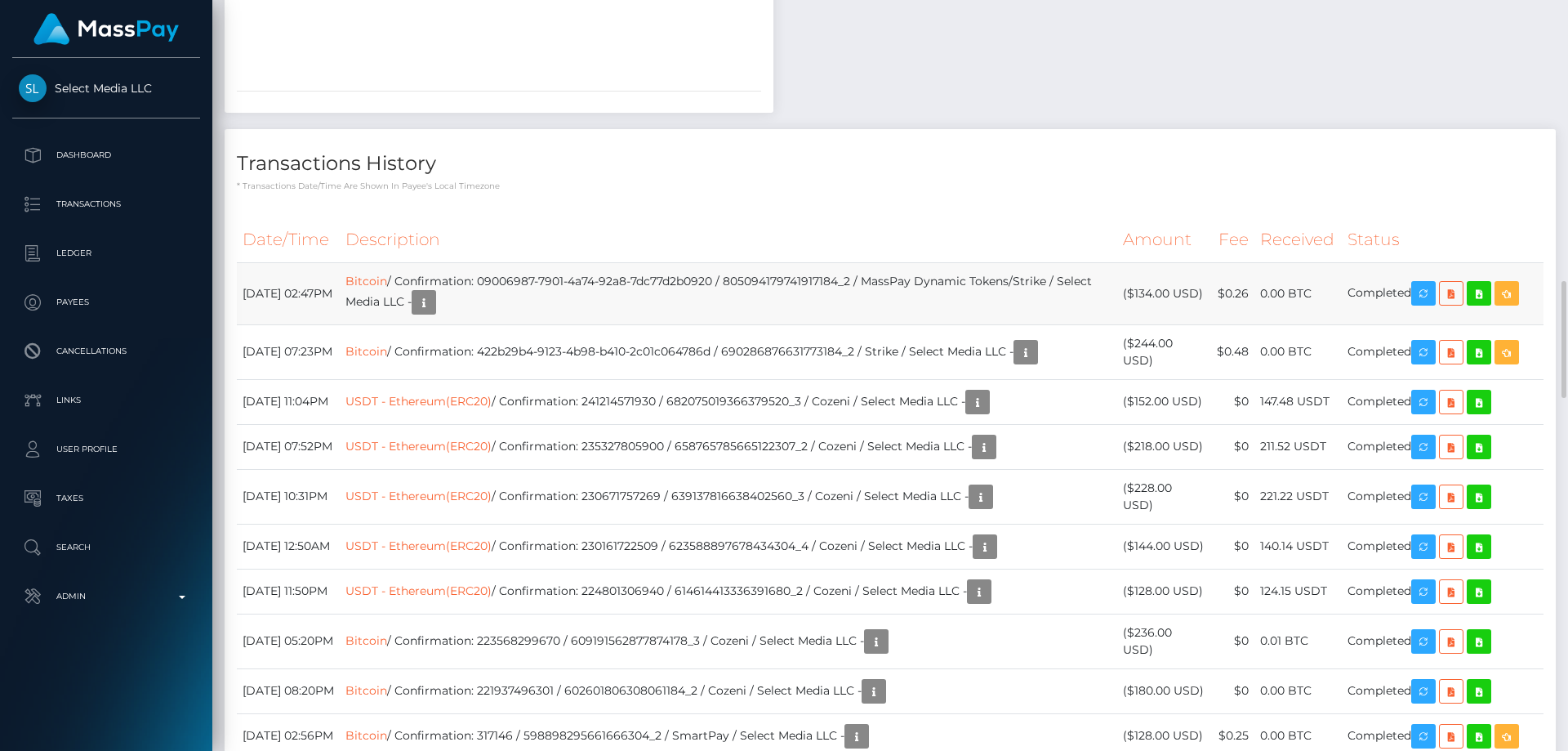
scroll to position [1961, 0]
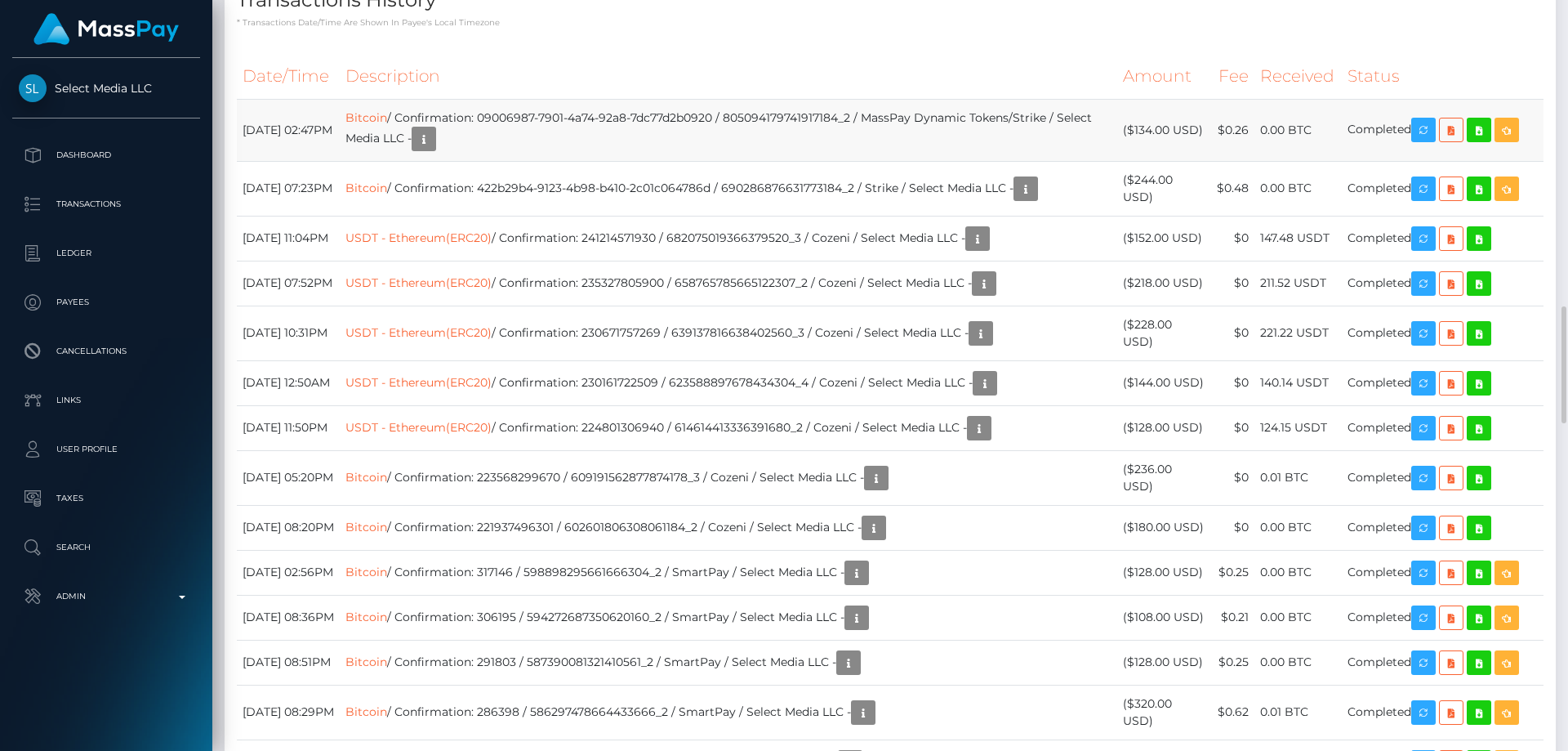
drag, startPoint x: 1207, startPoint y: 273, endPoint x: 1138, endPoint y: 274, distance: 69.0
click at [1138, 161] on td "($134.00 USD)" at bounding box center [1164, 129] width 94 height 62
copy td "$134.00 USD"
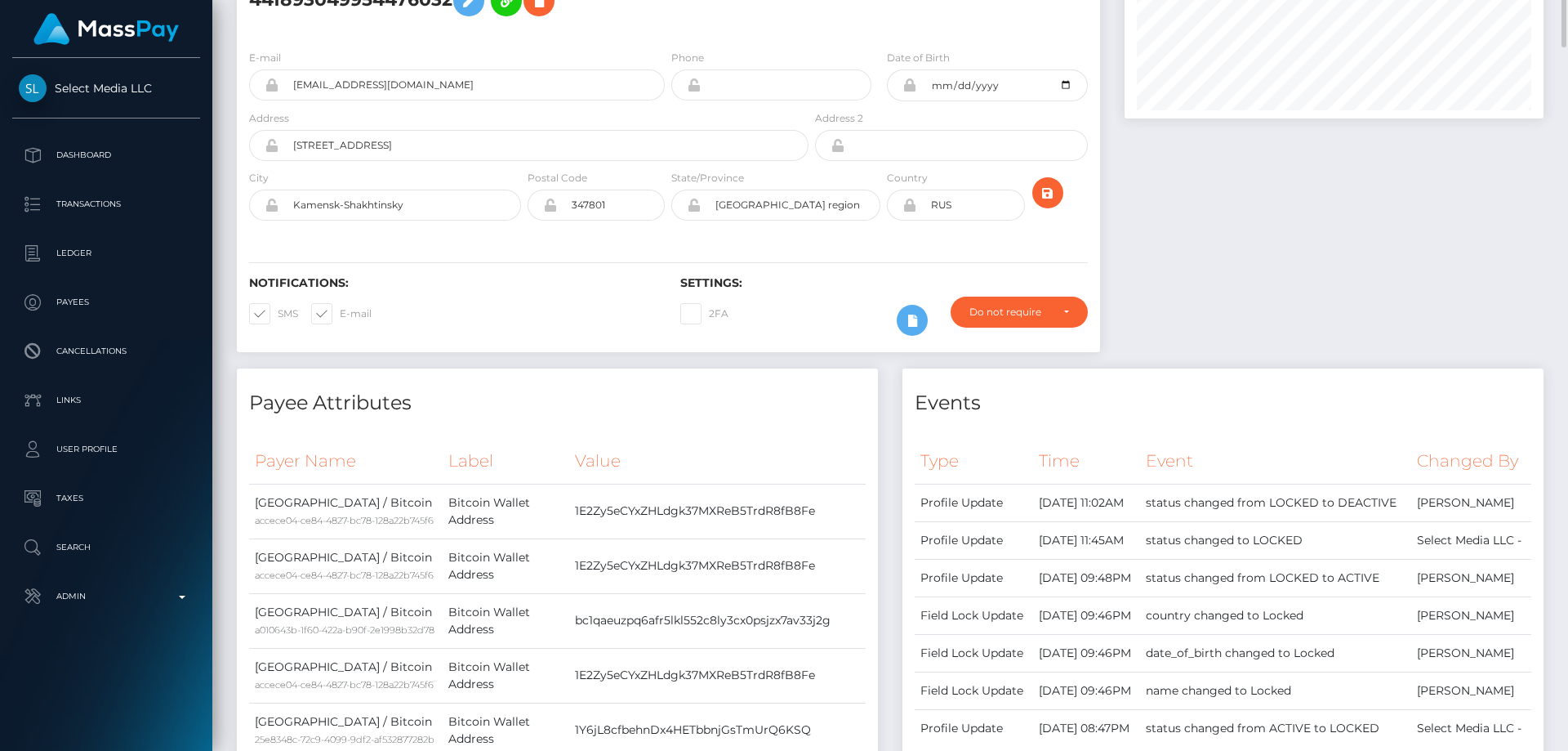
scroll to position [0, 0]
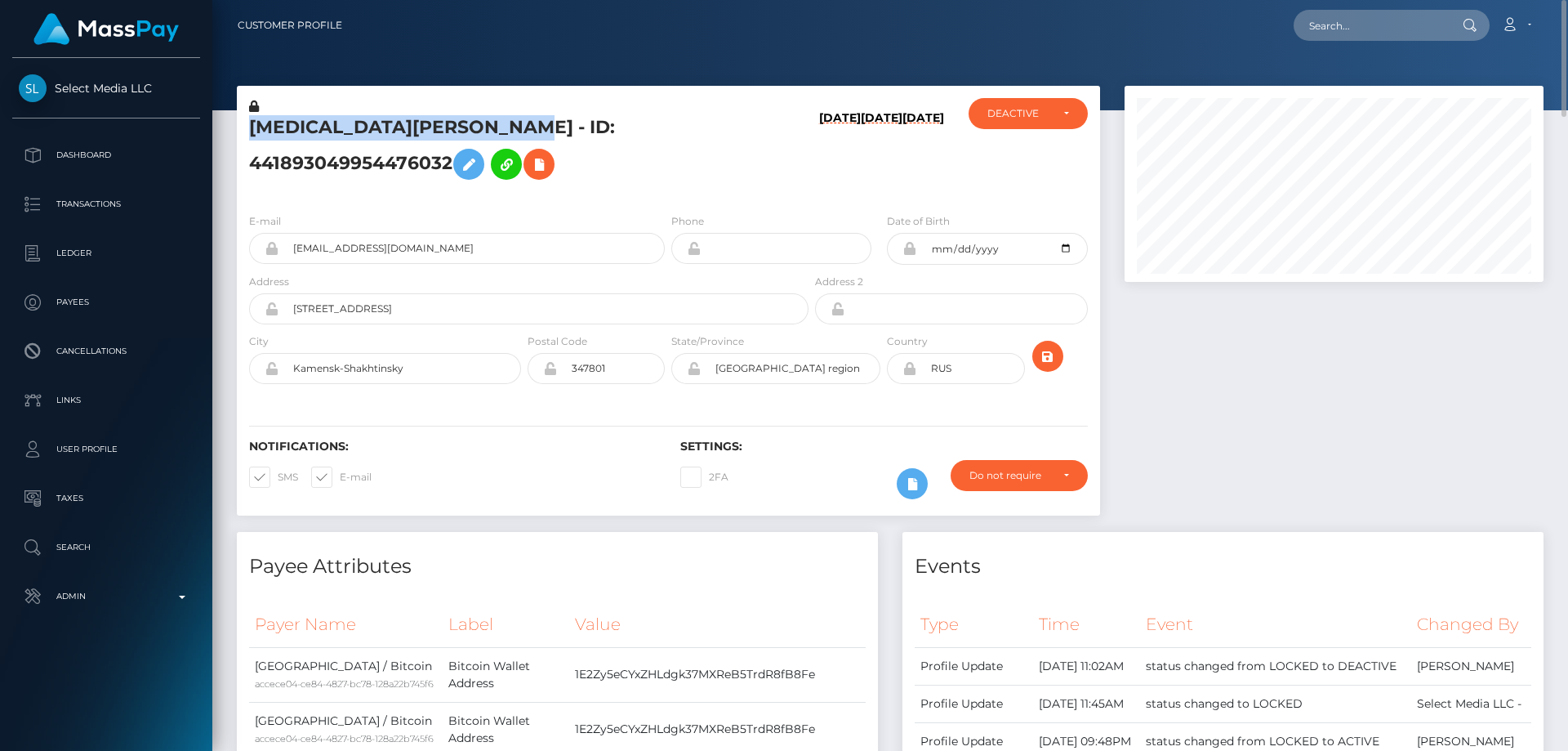
drag, startPoint x: 489, startPoint y: 137, endPoint x: 252, endPoint y: 128, distance: 237.2
click at [252, 128] on h5 "[MEDICAL_DATA][PERSON_NAME] - ID: 441893049954476032" at bounding box center [524, 152] width 551 height 72
copy h5 "[MEDICAL_DATA][PERSON_NAME]"
drag, startPoint x: 397, startPoint y: 273, endPoint x: 294, endPoint y: 264, distance: 103.4
click at [294, 264] on input "[EMAIL_ADDRESS][DOMAIN_NAME]" at bounding box center [471, 249] width 386 height 31
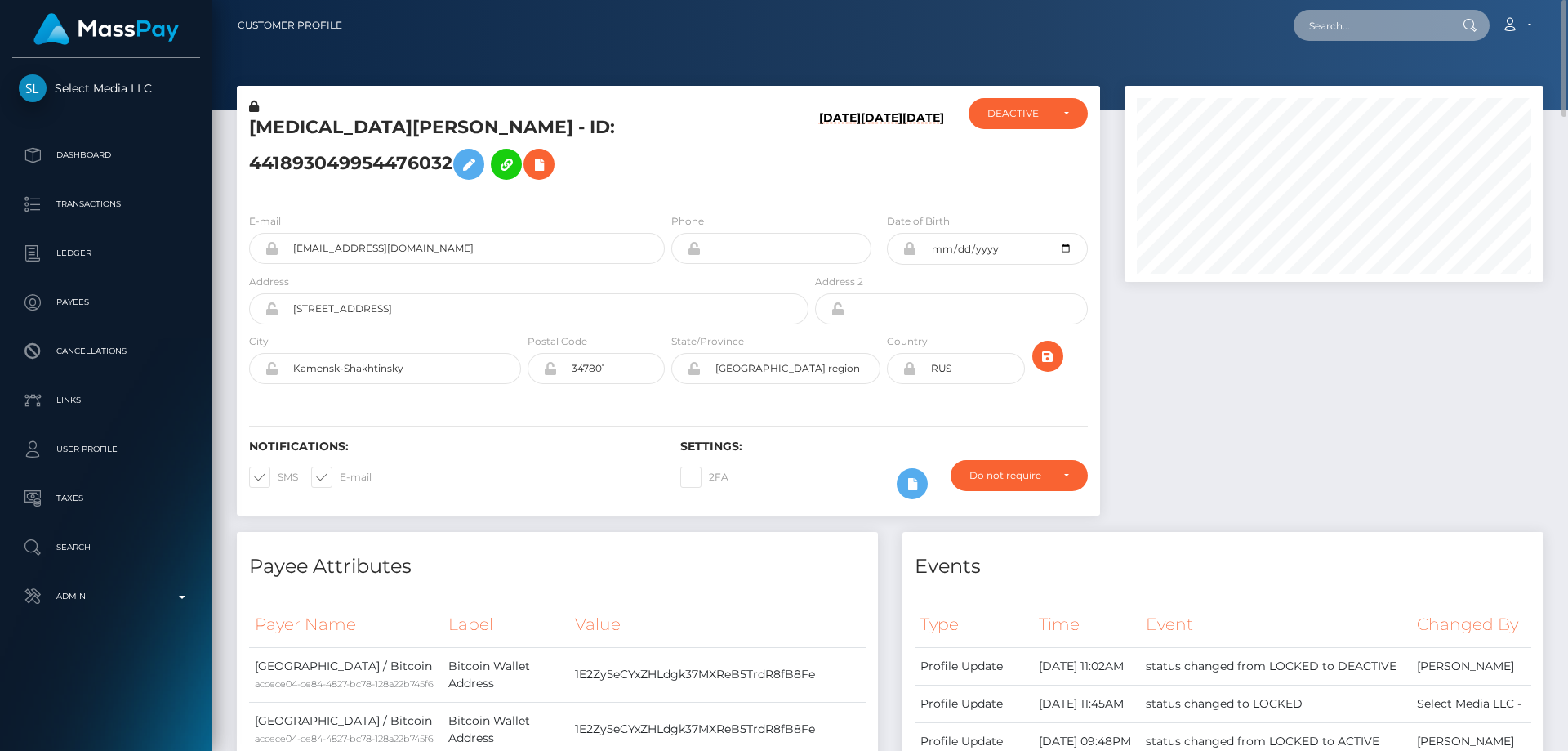
paste input "797779415617511427"
type input "797779415617511427"
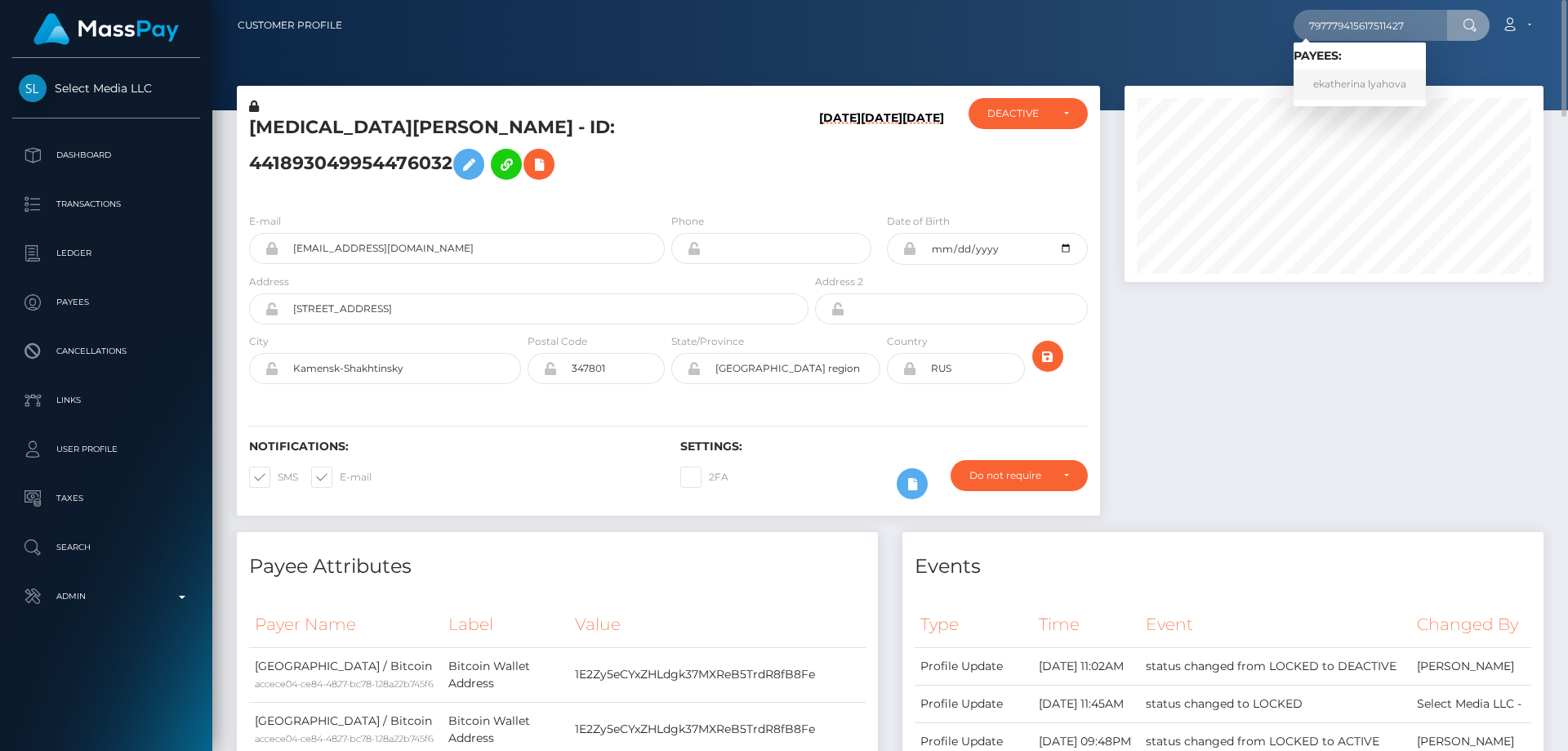
click at [1347, 76] on link "ekatherina lyahova" at bounding box center [1359, 84] width 133 height 30
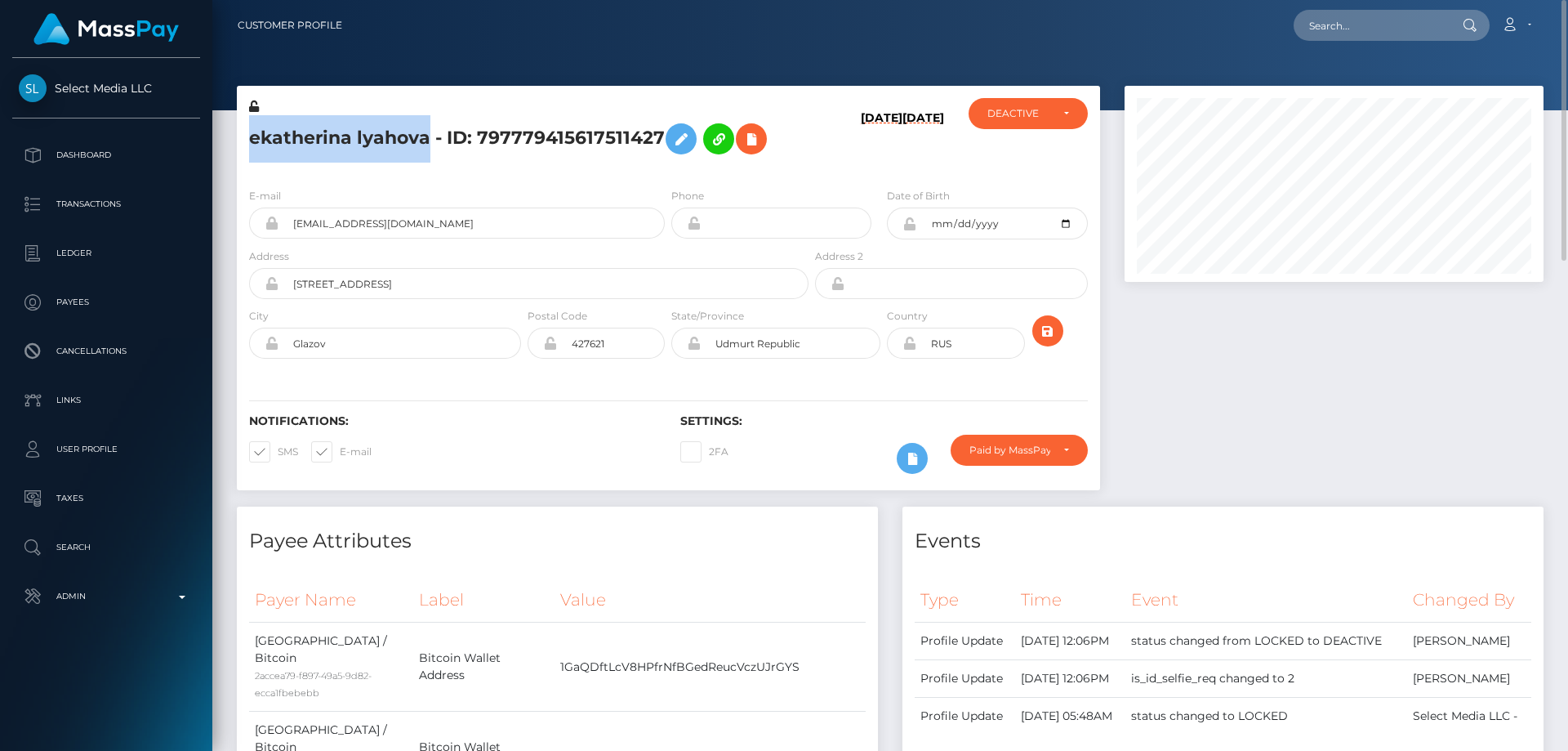
drag, startPoint x: 430, startPoint y: 139, endPoint x: 249, endPoint y: 142, distance: 181.0
click at [249, 142] on h5 "ekatherina lyahova - ID: 797779415617511427" at bounding box center [524, 139] width 551 height 48
copy h5 "ekatherina lyahova"
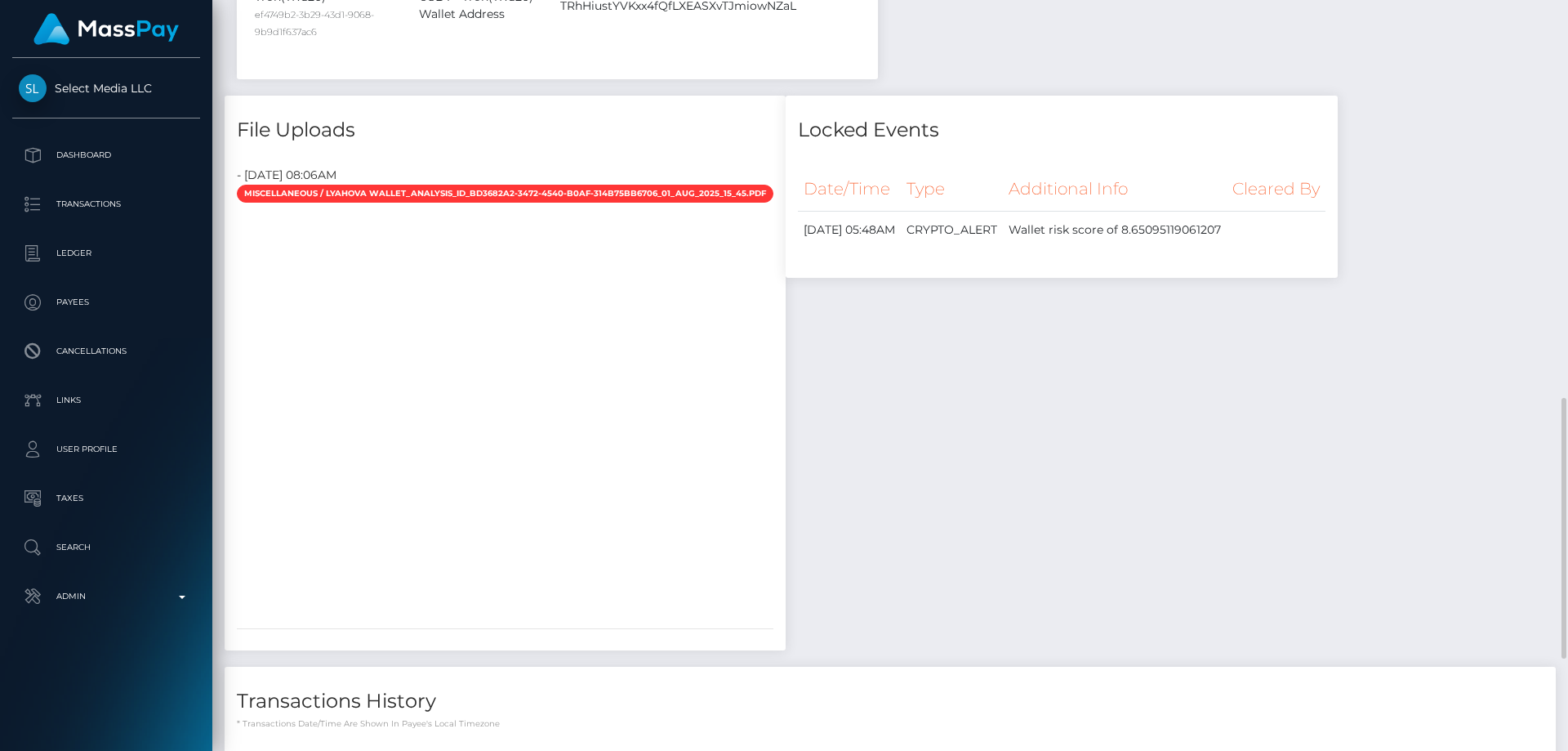
scroll to position [1388, 0]
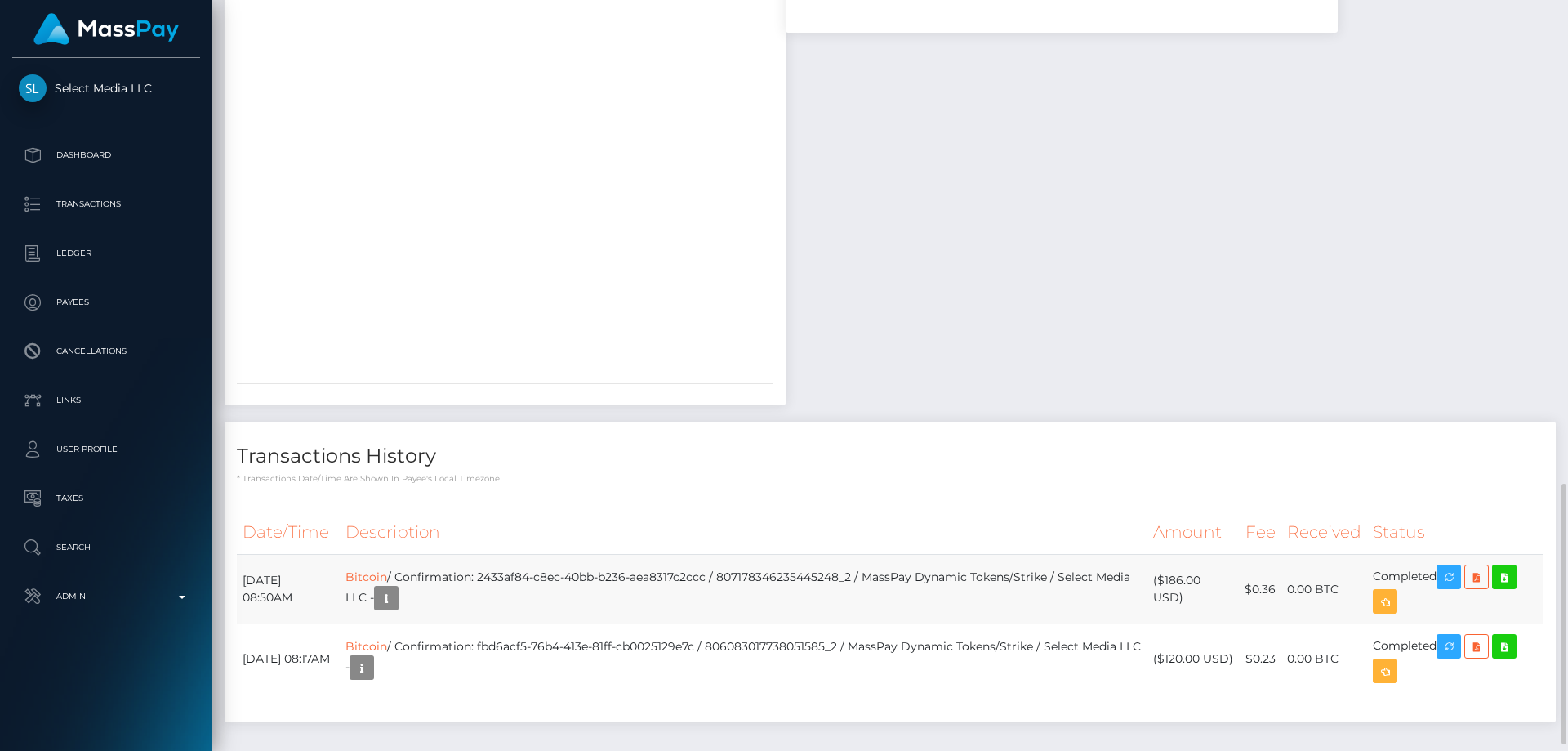
drag, startPoint x: 1184, startPoint y: 547, endPoint x: 1162, endPoint y: 533, distance: 26.1
click at [1162, 555] on td "($186.00 USD)" at bounding box center [1193, 590] width 91 height 69
copy td "$186.00 USD"
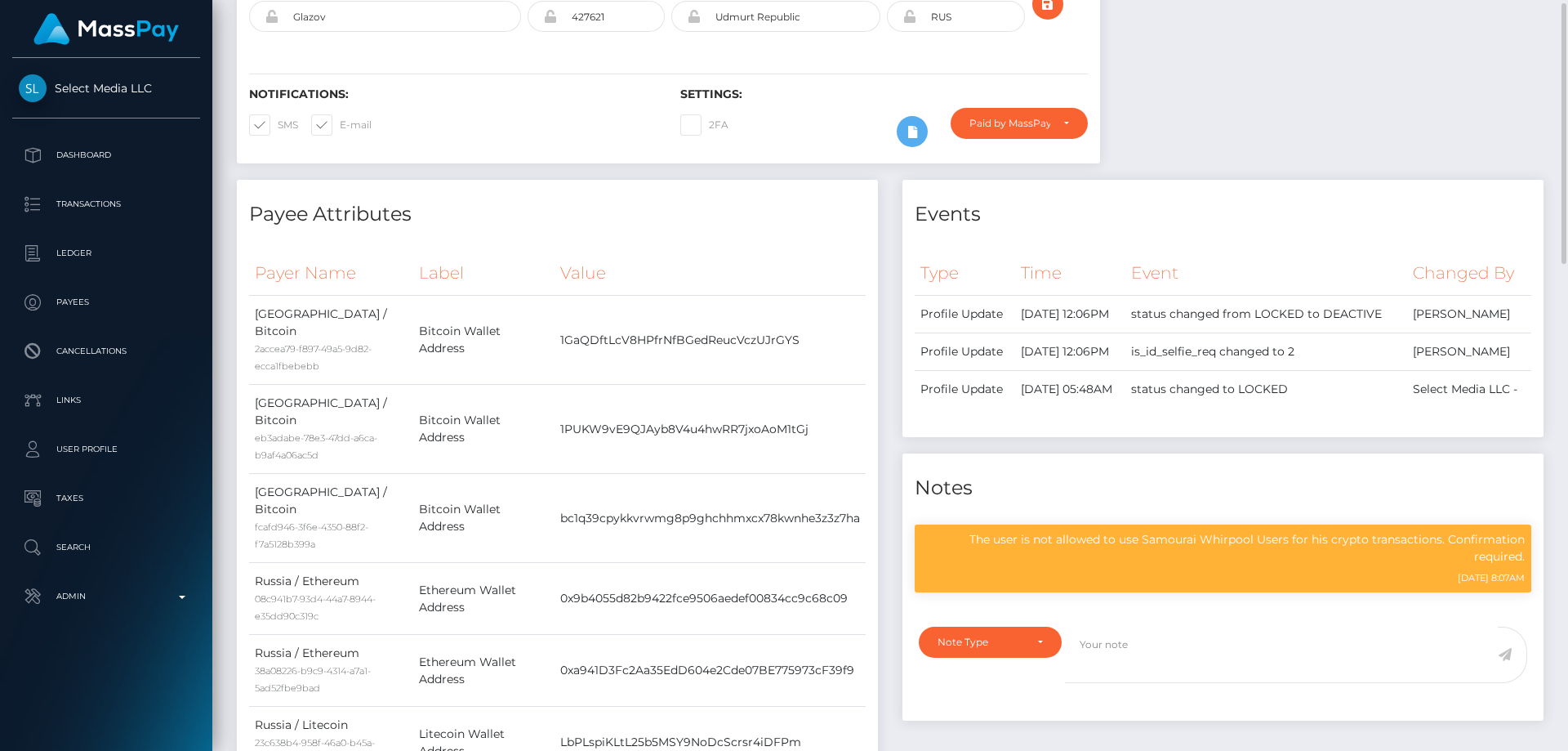
scroll to position [0, 0]
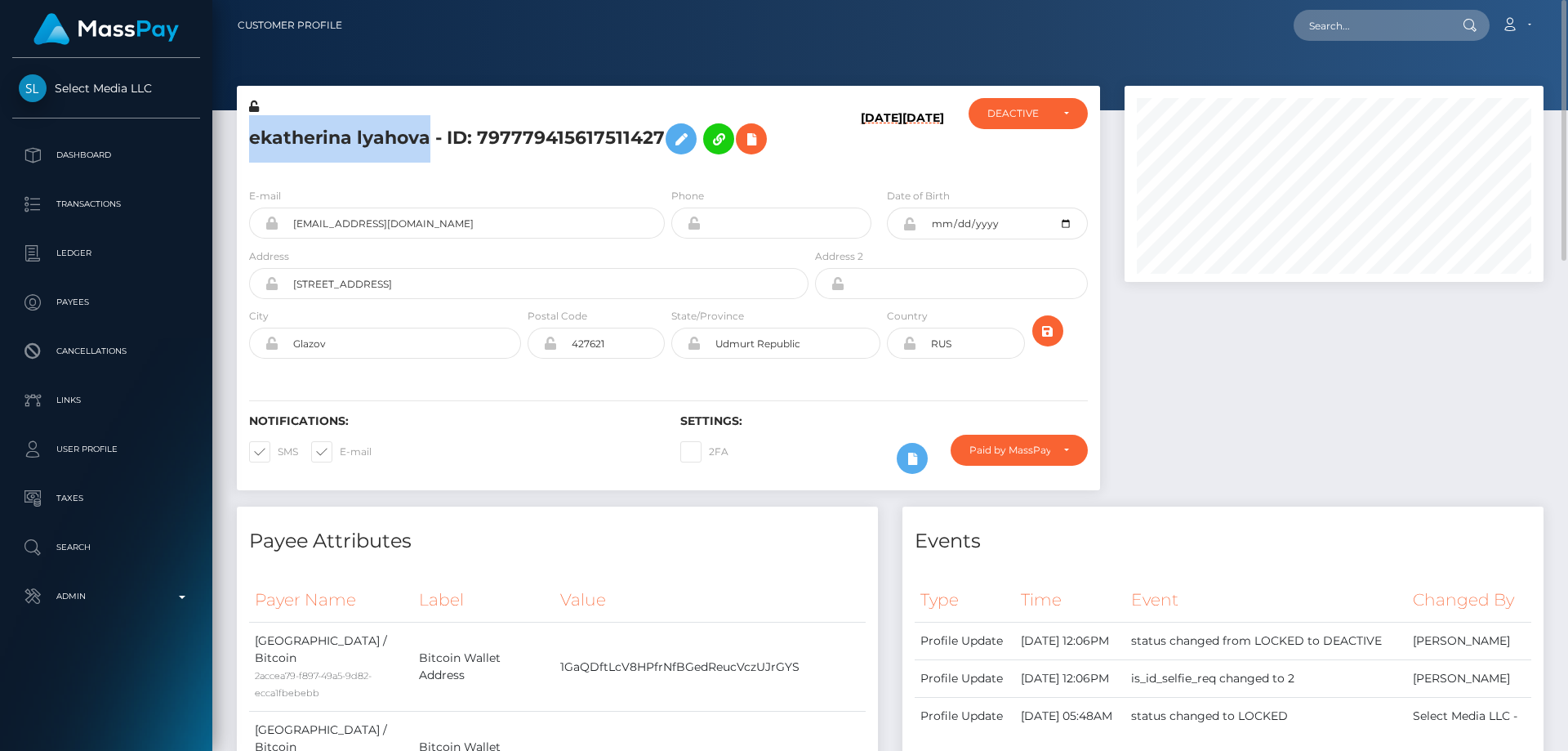
drag, startPoint x: 408, startPoint y: 138, endPoint x: 260, endPoint y: 134, distance: 148.1
click at [251, 135] on h5 "ekatherina lyahova - ID: 797779415617511427" at bounding box center [524, 139] width 551 height 48
copy h5 "ekatherina lyahova"
drag, startPoint x: 457, startPoint y: 222, endPoint x: 287, endPoint y: 226, distance: 170.0
click at [287, 226] on input "ekatherinalyahova@gmail.com" at bounding box center [471, 223] width 386 height 31
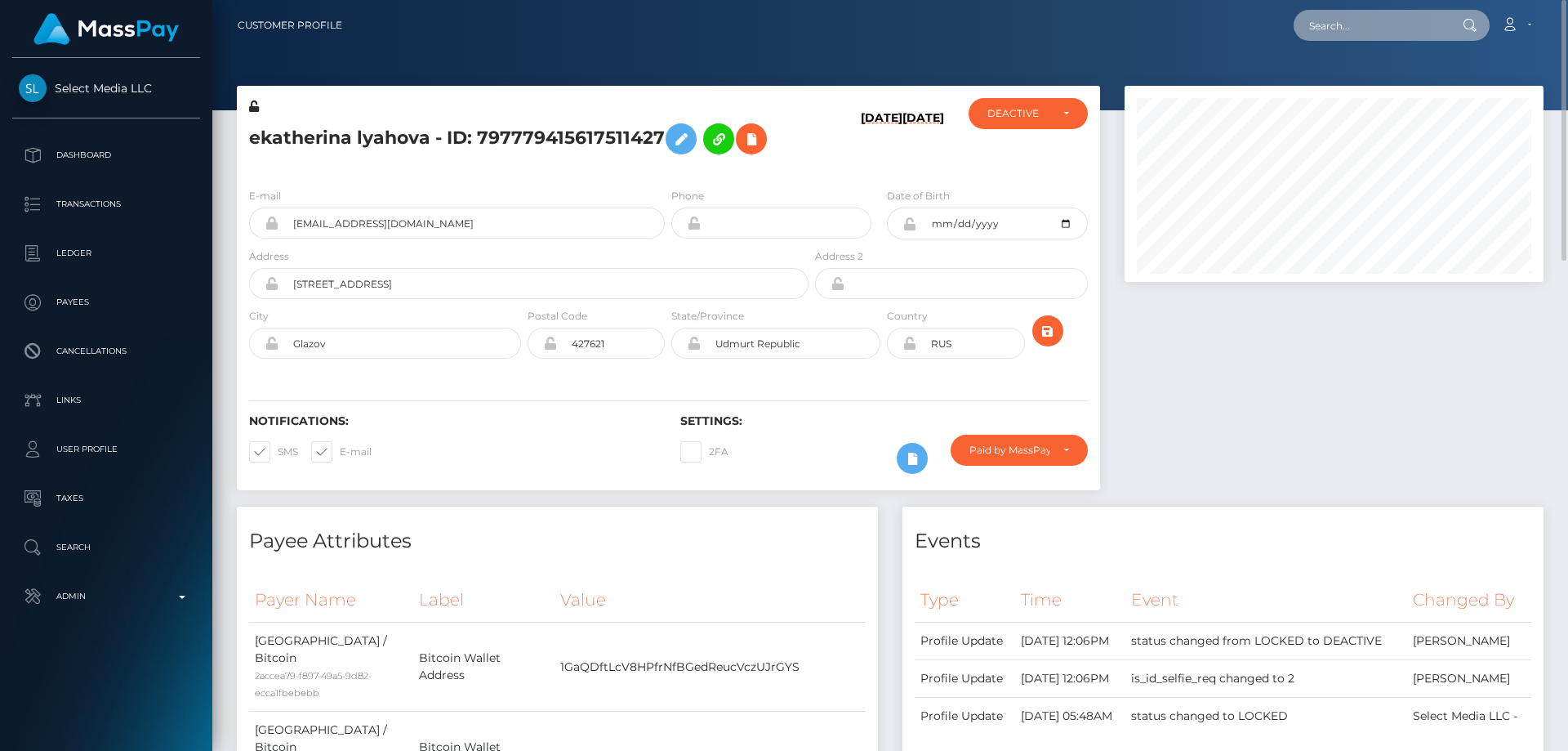
paste input "slushy-67e5462c5045aee8258a41bf-lt74kkr7rd"
type input "slushy-67e5462c5045aee8258a41bf-lt74kkr7rd"
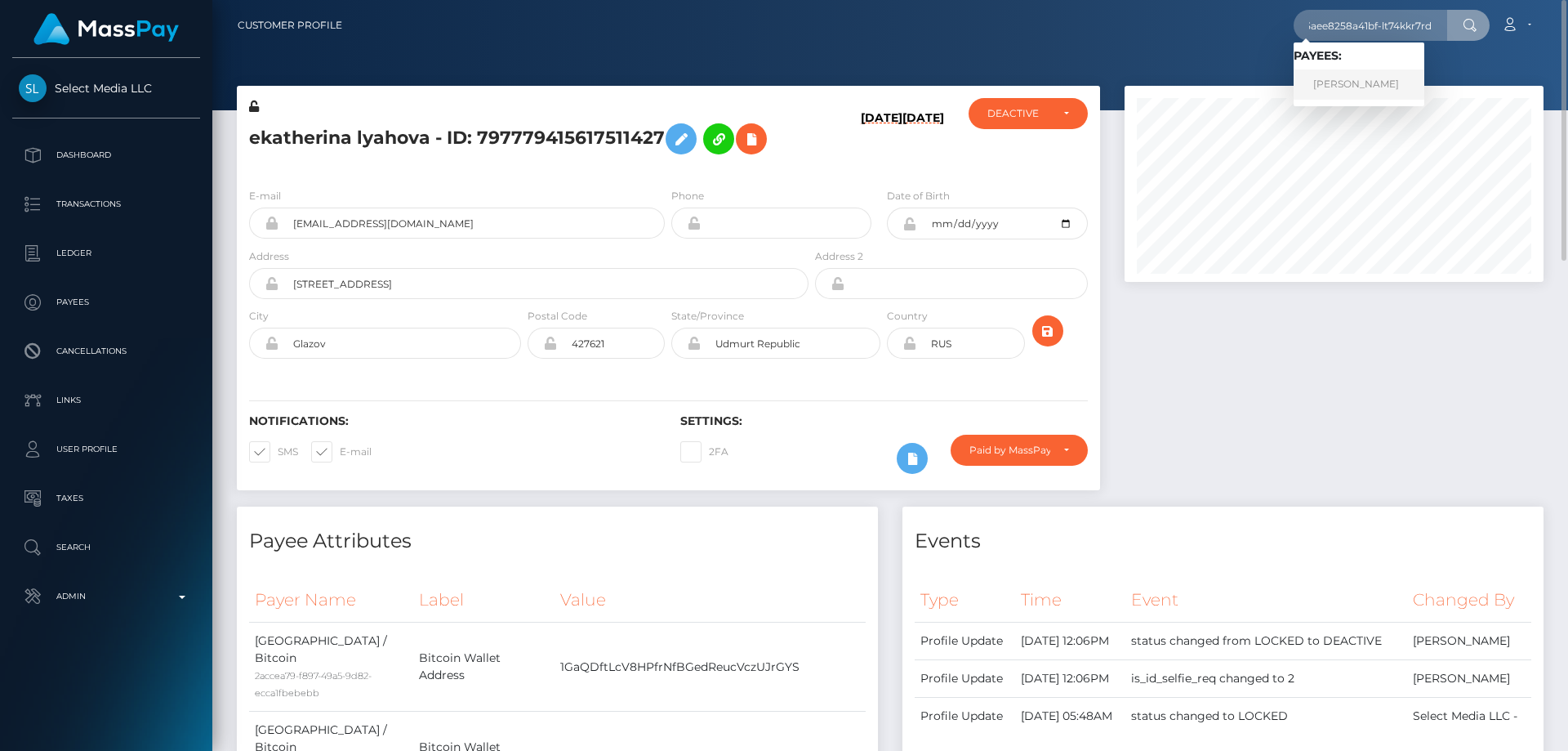
click at [1344, 86] on link "BEN PETERS" at bounding box center [1358, 84] width 131 height 30
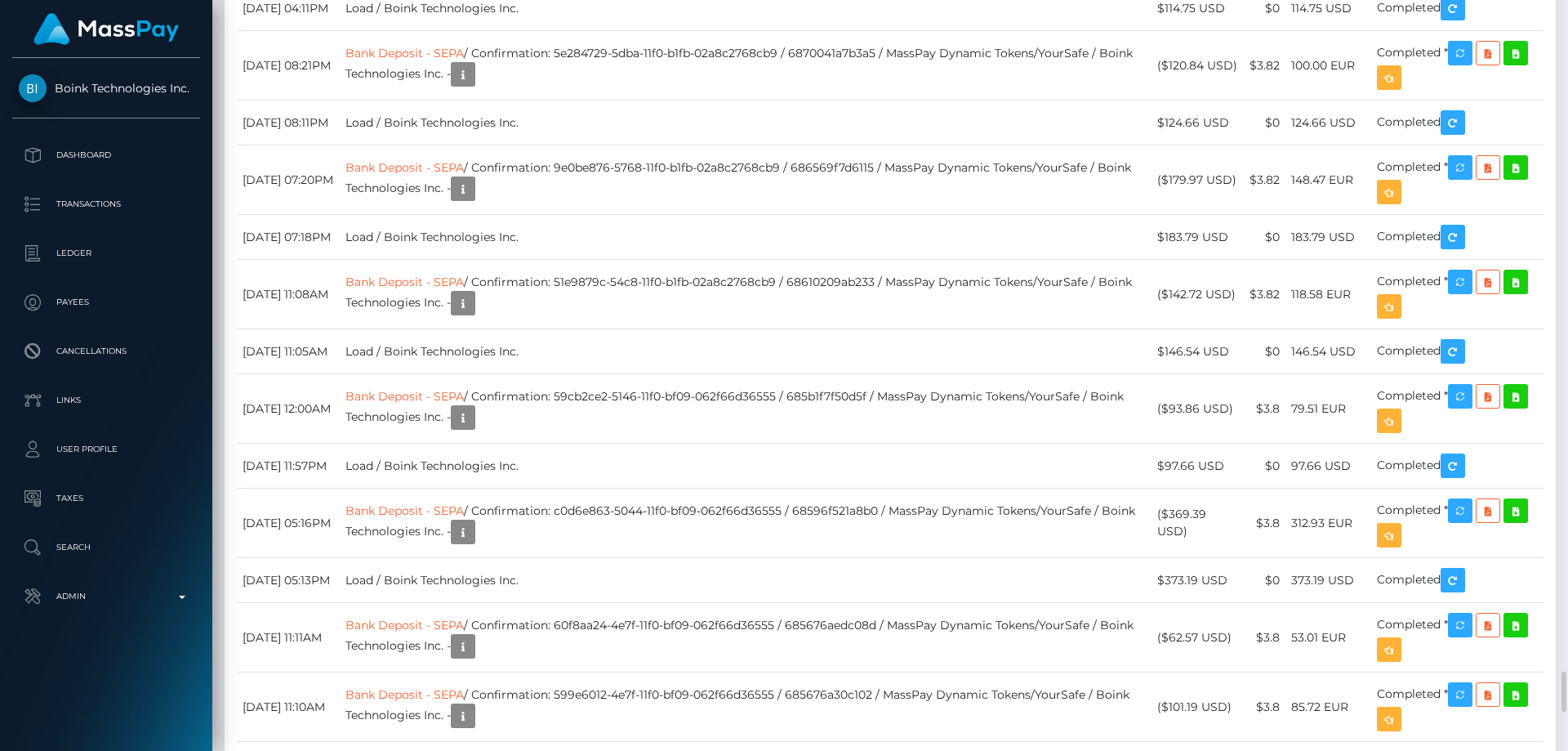
scroll to position [7923, 0]
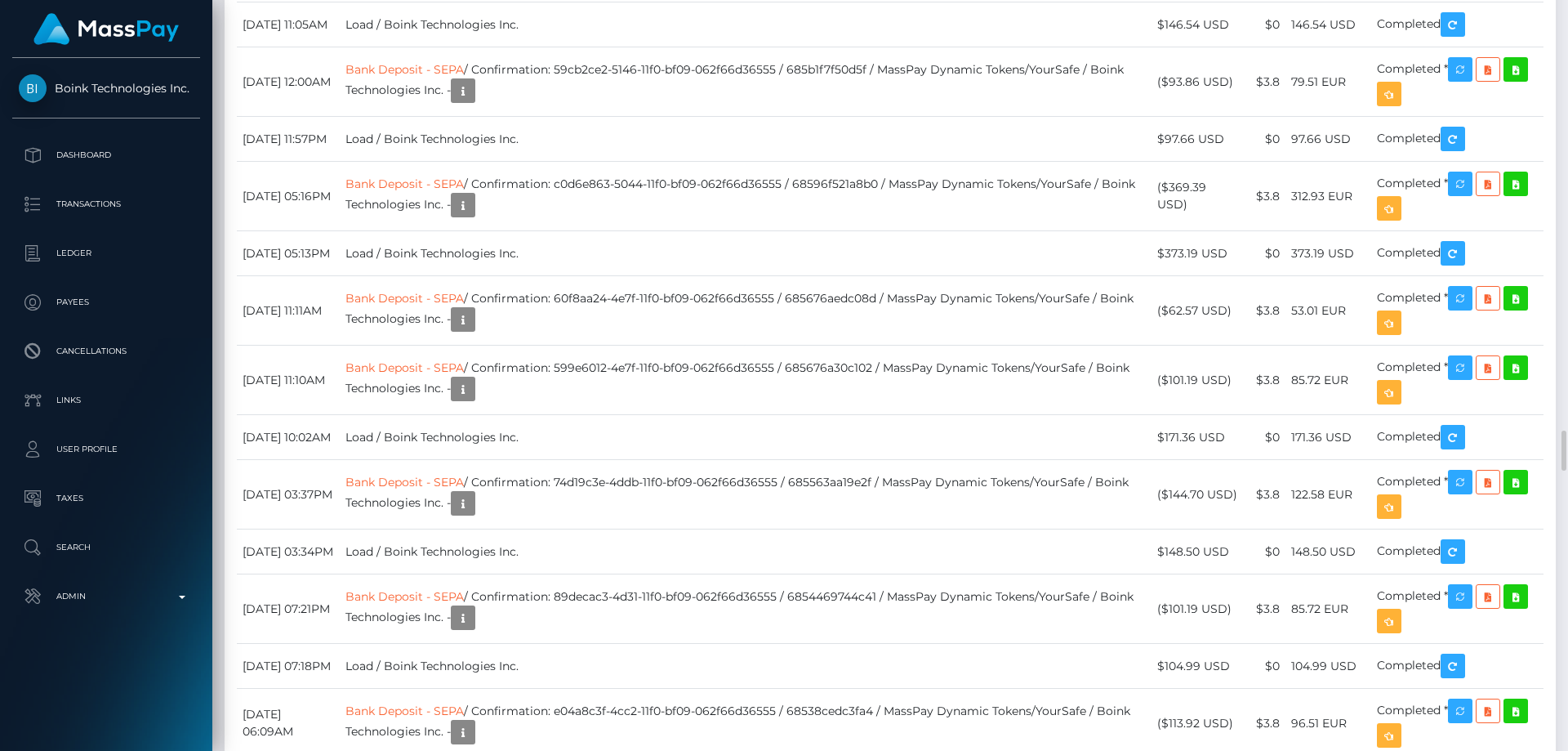
drag, startPoint x: 563, startPoint y: 335, endPoint x: 627, endPoint y: 330, distance: 64.2
drag, startPoint x: 575, startPoint y: 368, endPoint x: 664, endPoint y: 365, distance: 89.1
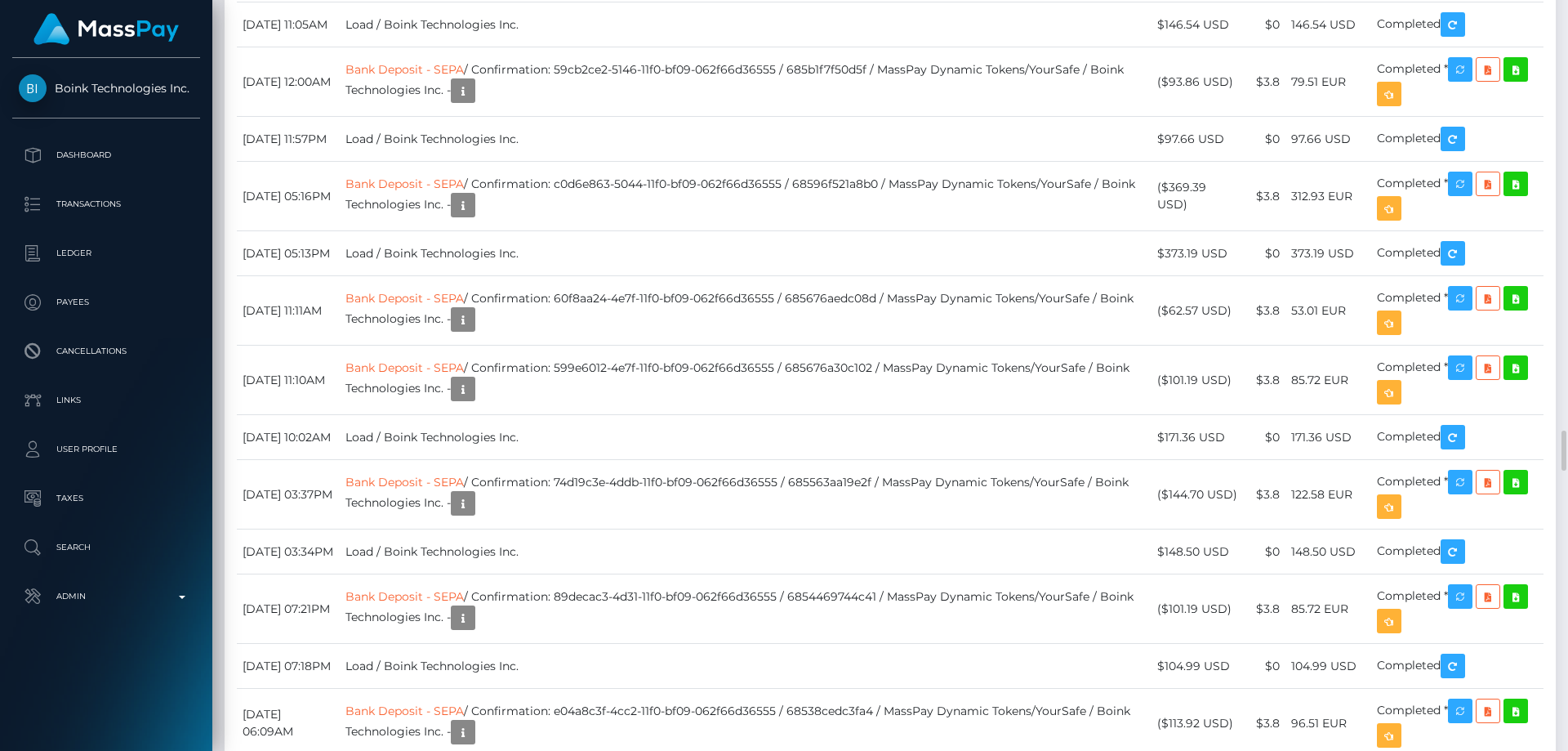
scroll to position [8168, 0]
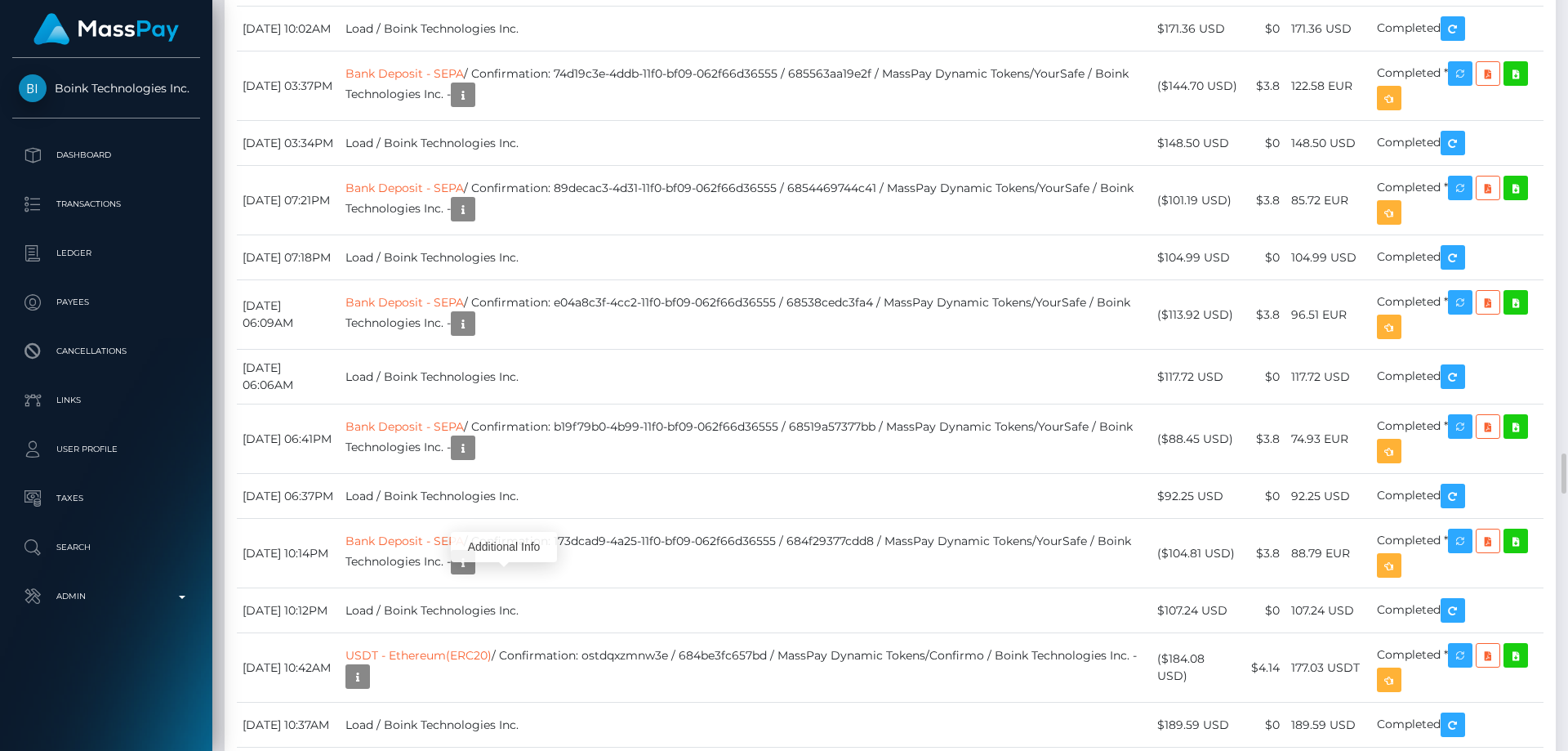
scroll to position [196, 420]
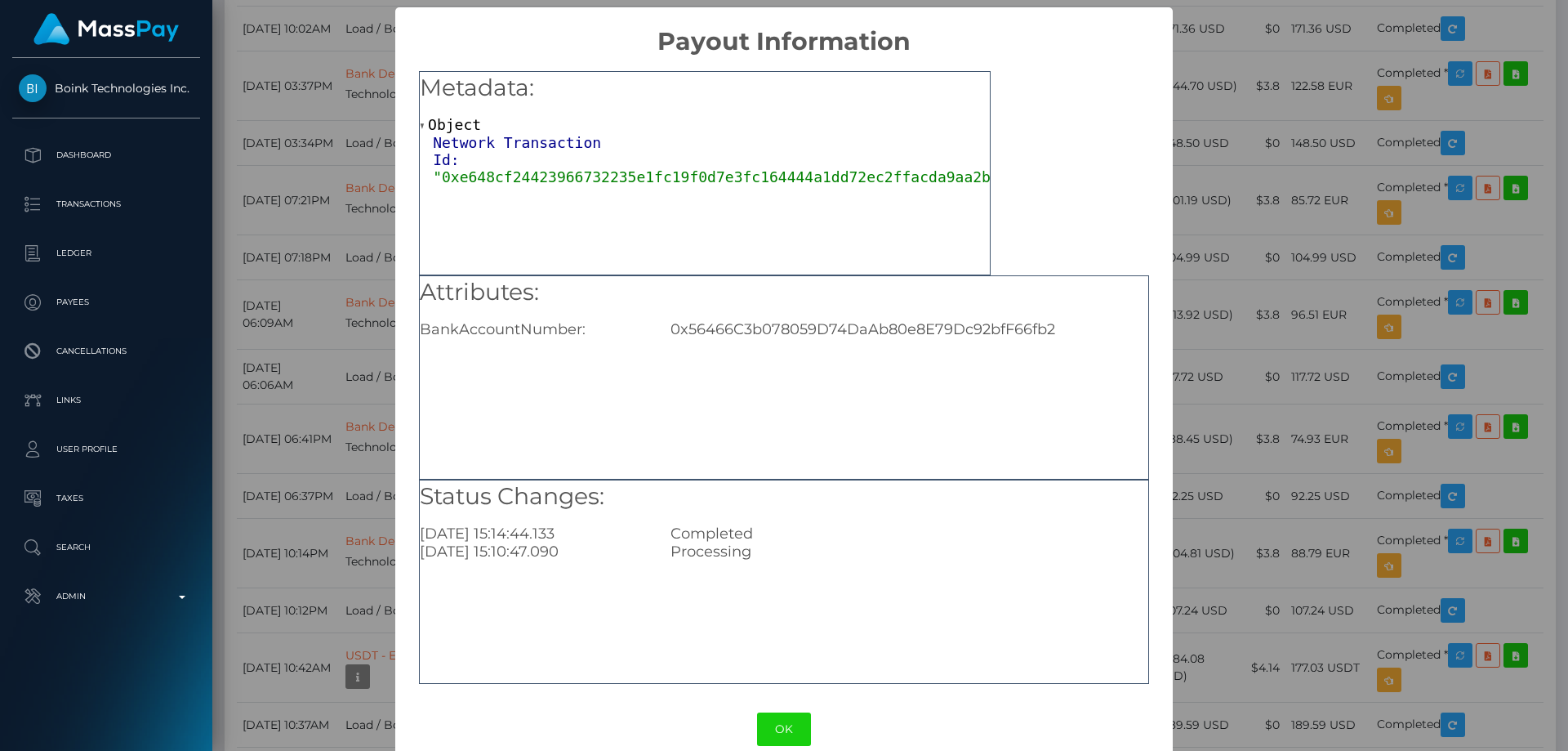
click at [1278, 262] on div "× Payout Information Metadata: Object Network Transaction Id: "0xe648cf24423966…" at bounding box center [784, 376] width 1568 height 751
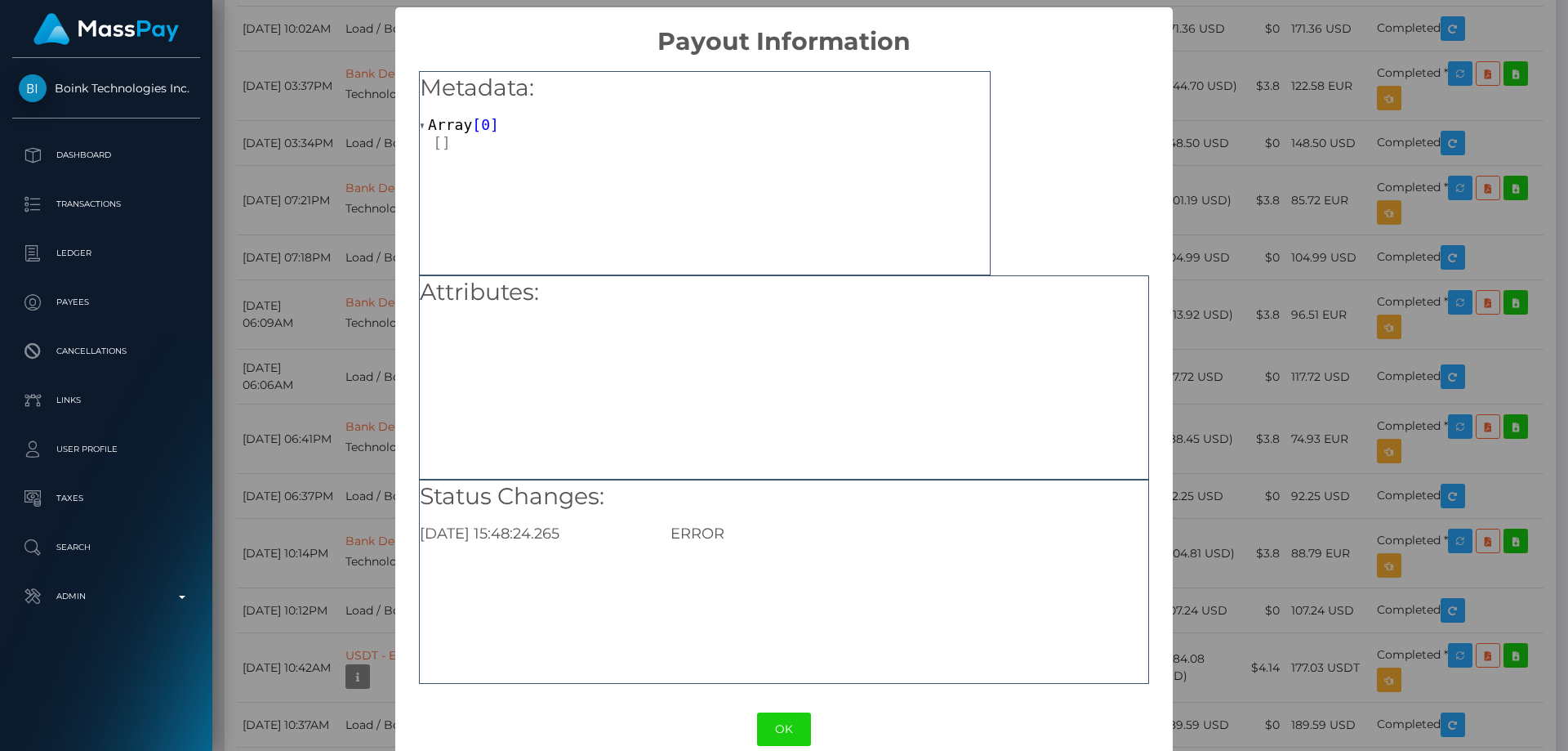
click at [1265, 428] on div "× Payout Information Metadata: Array [ 0 ] Attributes: Status Changes: 2025-08-…" at bounding box center [784, 376] width 1568 height 751
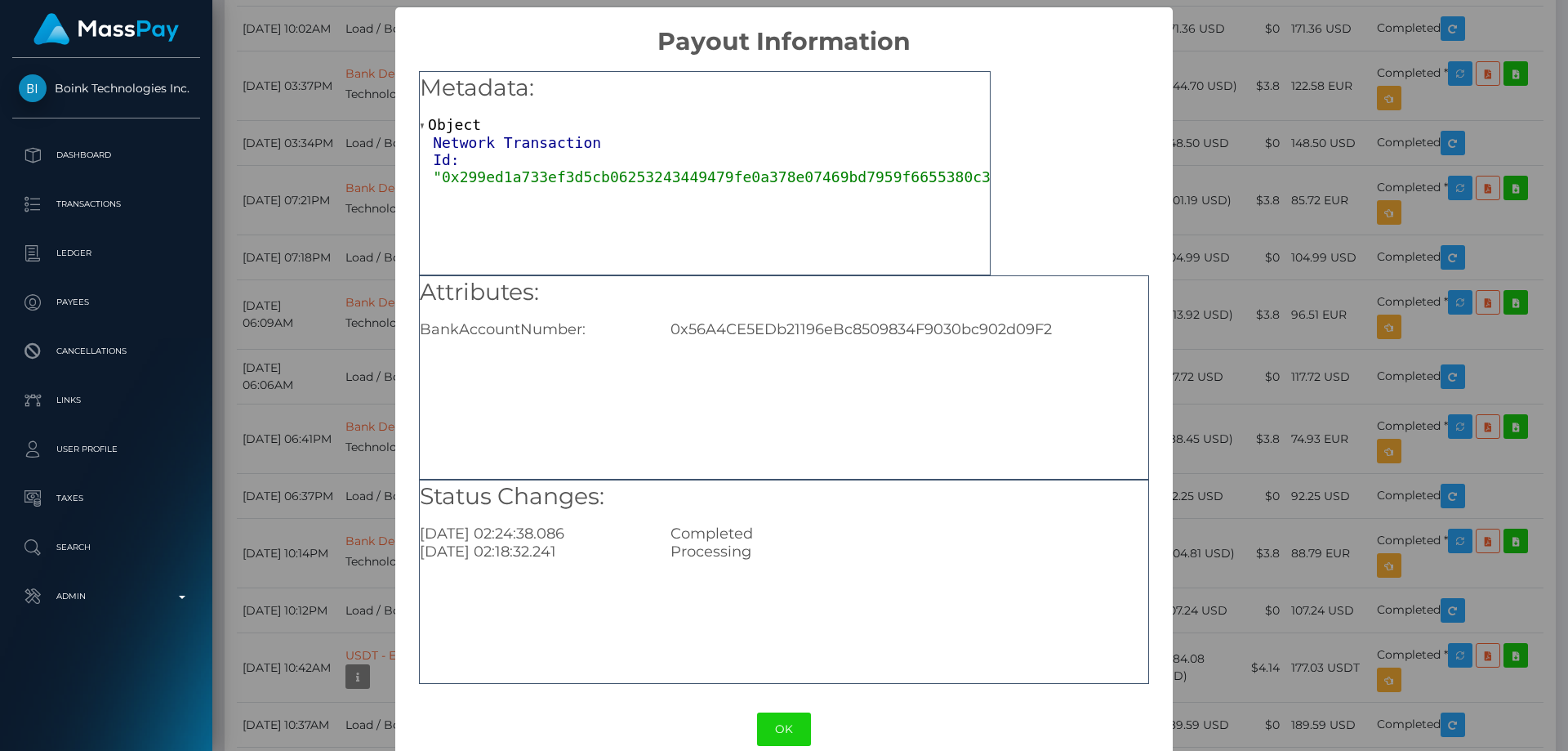
click at [1209, 433] on div "× Payout Information Metadata: Object Network Transaction Id: "0x299ed1a733ef3d…" at bounding box center [784, 376] width 1568 height 751
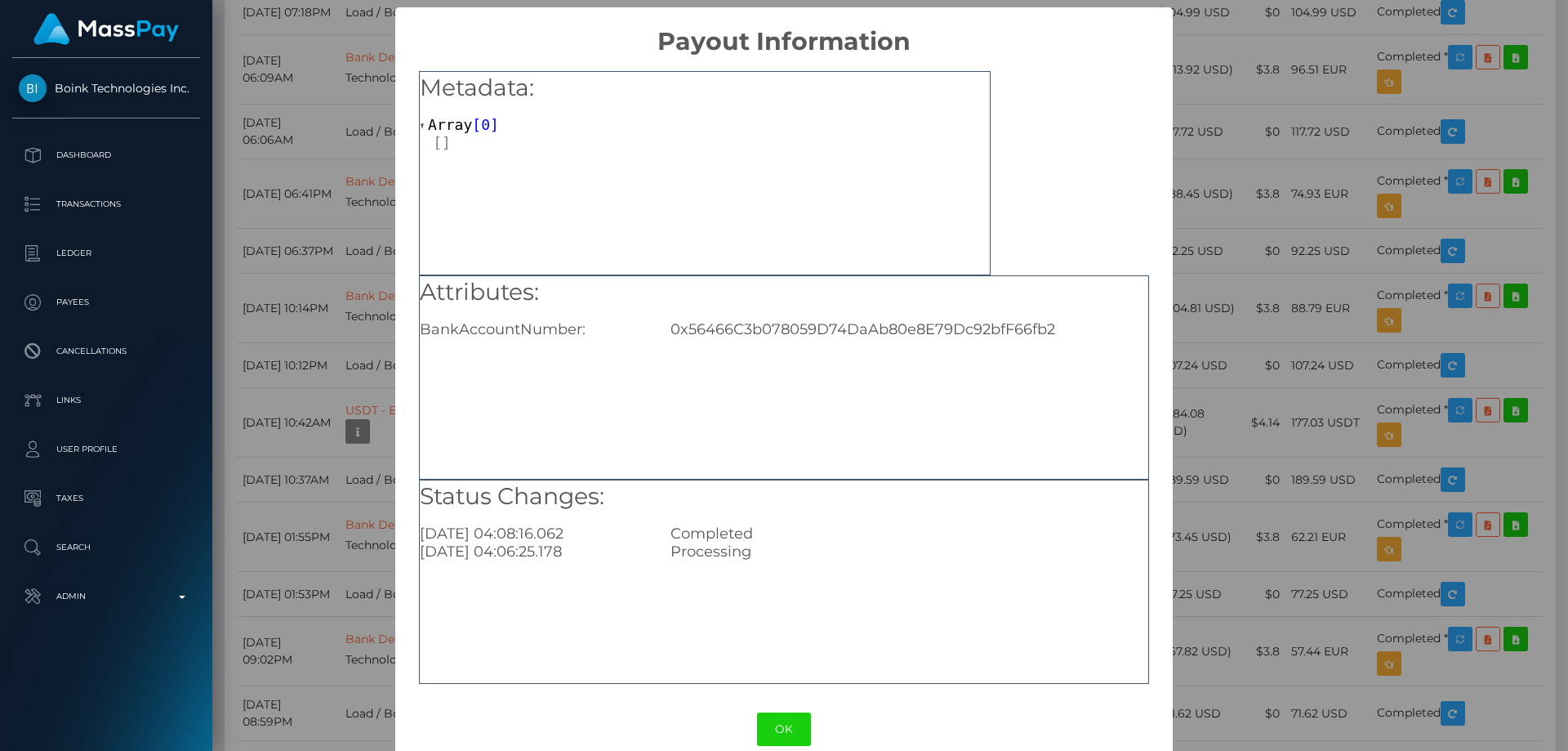
click at [1249, 429] on div "× Payout Information Metadata: Array [ 0 ] Attributes: BankAccountNumber: 0x564…" at bounding box center [784, 376] width 1568 height 751
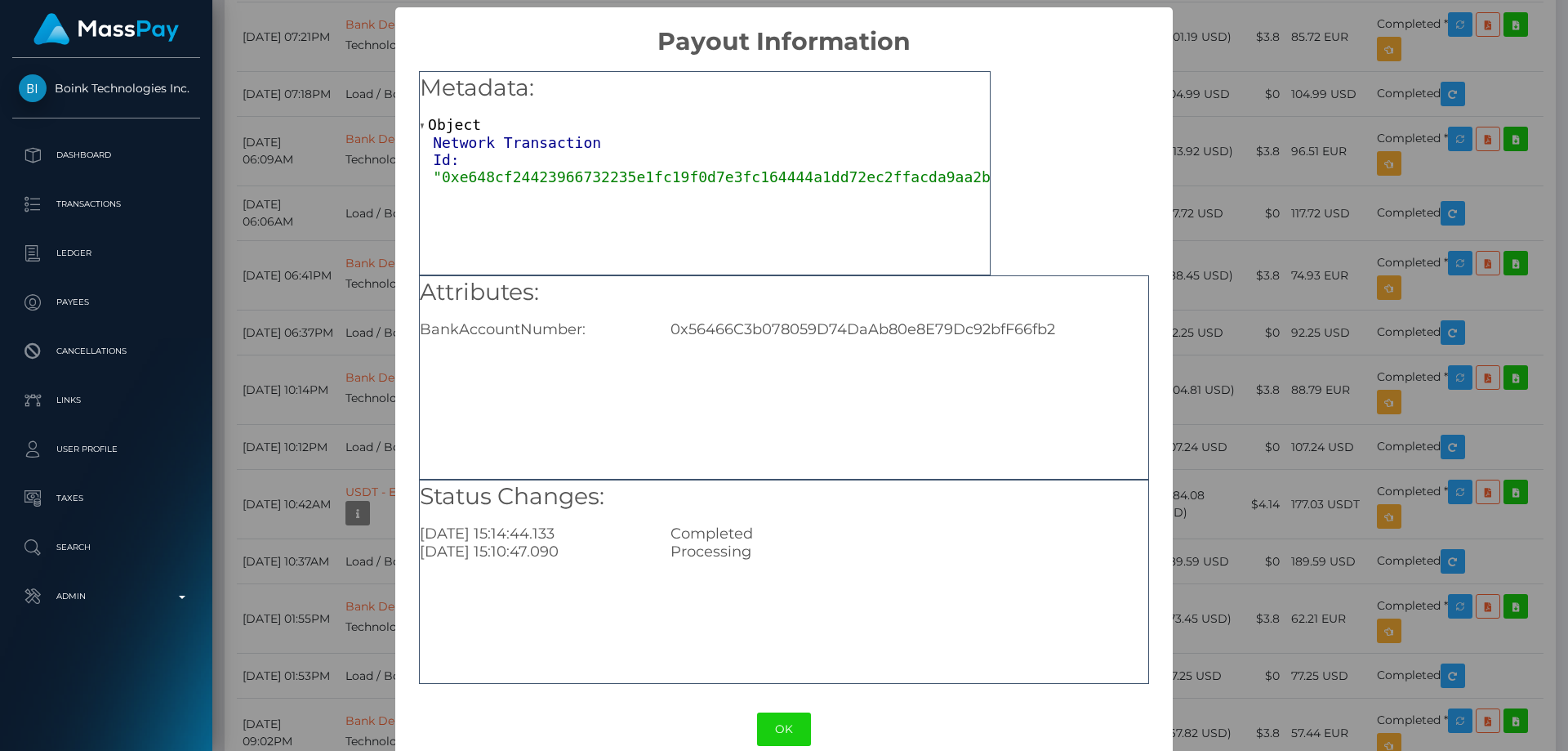
click at [1328, 408] on div "× Payout Information Metadata: Object Network Transaction Id: "0xe648cf24423966…" at bounding box center [784, 376] width 1568 height 751
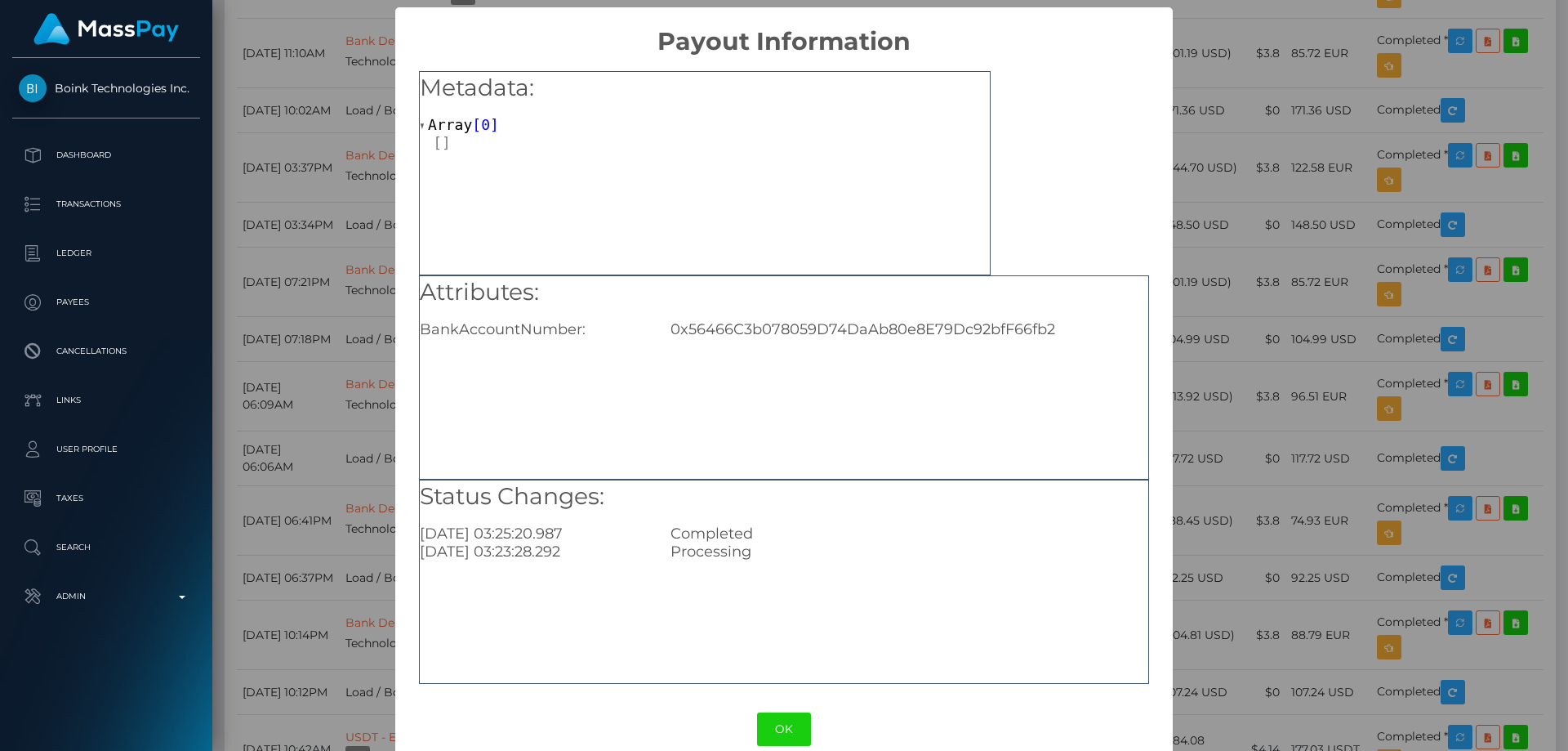
click at [1282, 194] on div "× Payout Information Metadata: Array [ 0 ] Attributes: BankAccountNumber: 0x564…" at bounding box center [784, 376] width 1568 height 751
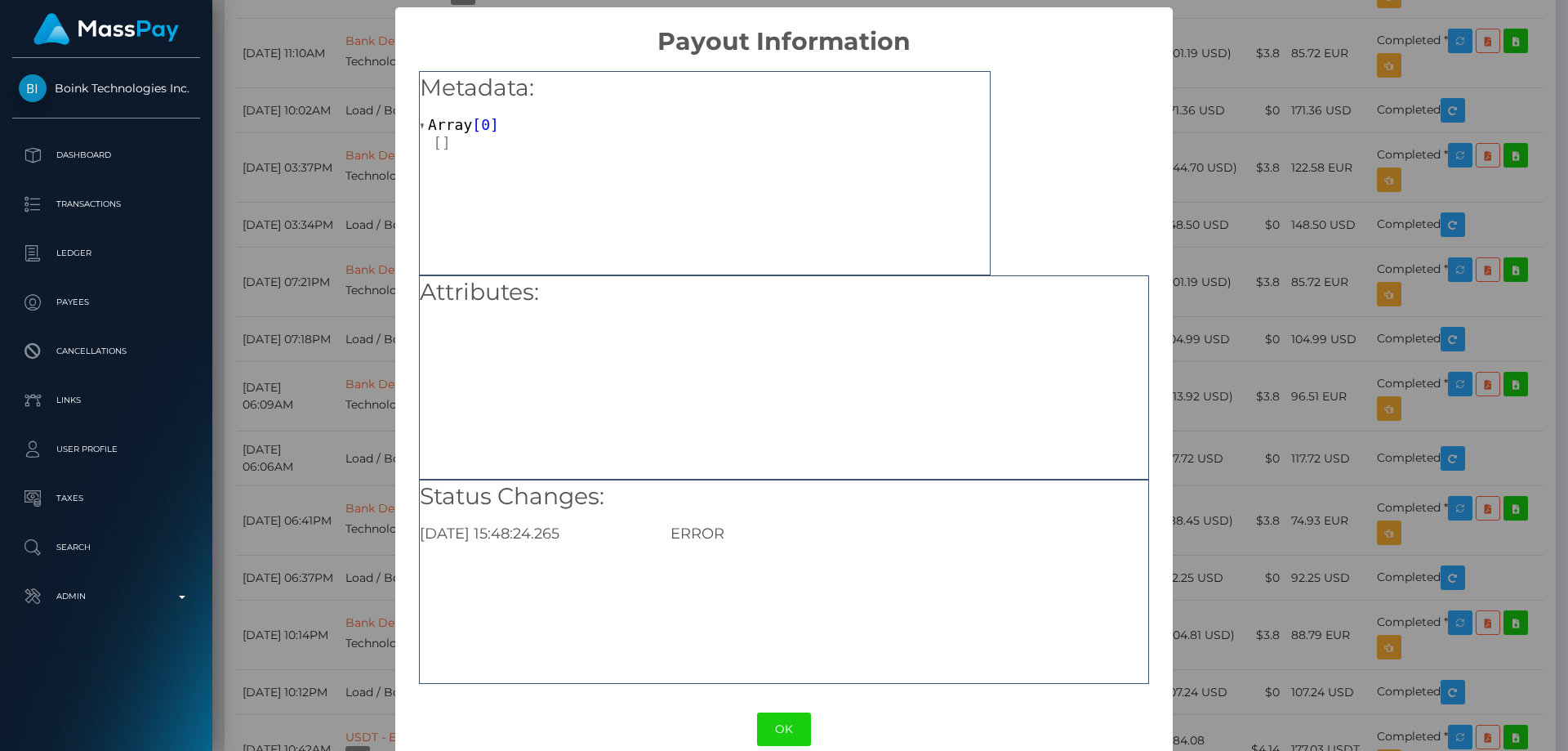
click at [1297, 212] on div "× Payout Information Metadata: Array [ 0 ] Attributes: Status Changes: 2025-08-…" at bounding box center [784, 376] width 1568 height 751
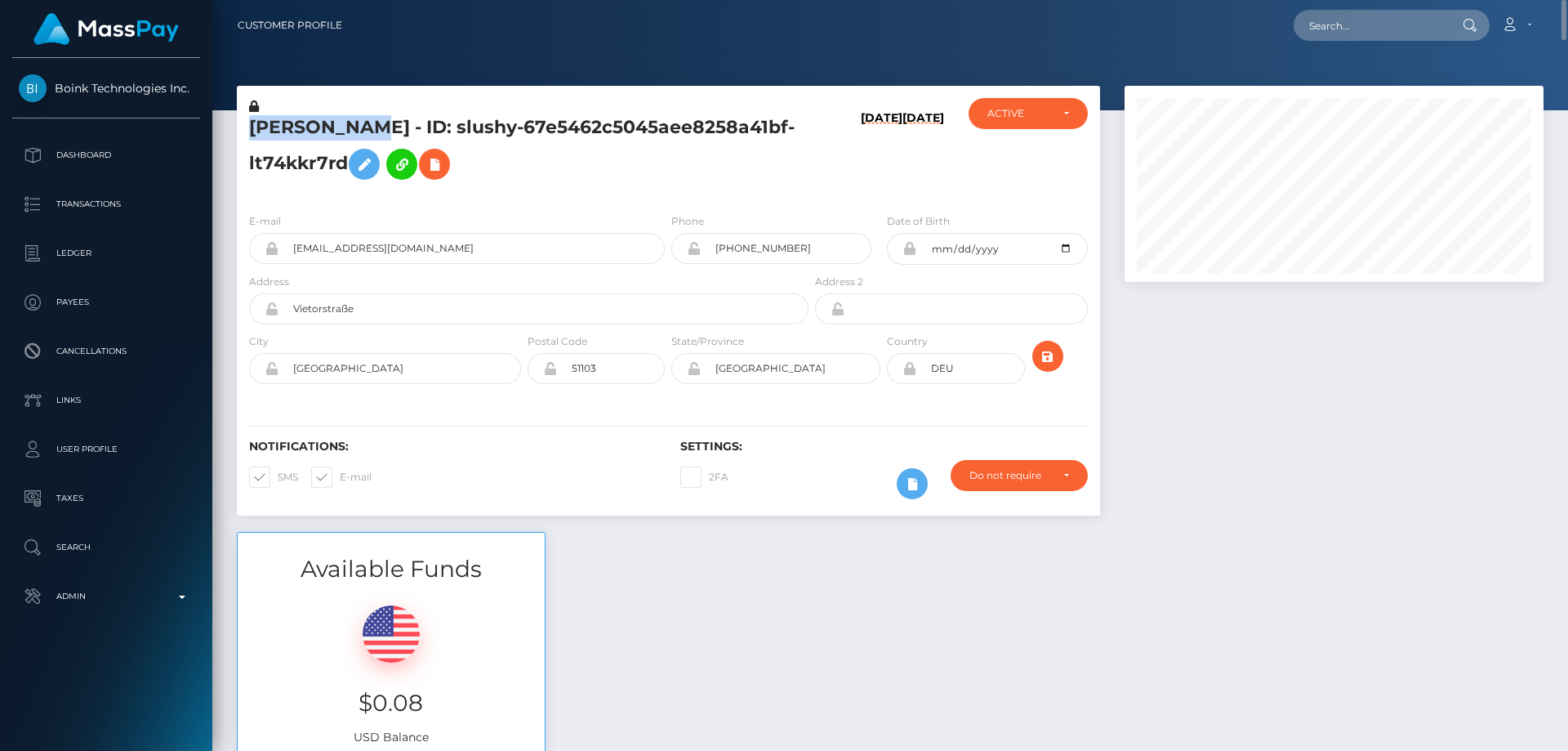
drag, startPoint x: 365, startPoint y: 119, endPoint x: 252, endPoint y: 119, distance: 113.0
click at [252, 119] on h5 "BEN PETERS - ID: slushy-67e5462c5045aee8258a41bf-lt74kkr7rd" at bounding box center [524, 152] width 551 height 72
copy h5 "BEN PETERS"
drag, startPoint x: 392, startPoint y: 253, endPoint x: 288, endPoint y: 257, distance: 104.1
click at [288, 257] on input "benpeters.062006@gmail.com" at bounding box center [471, 249] width 386 height 31
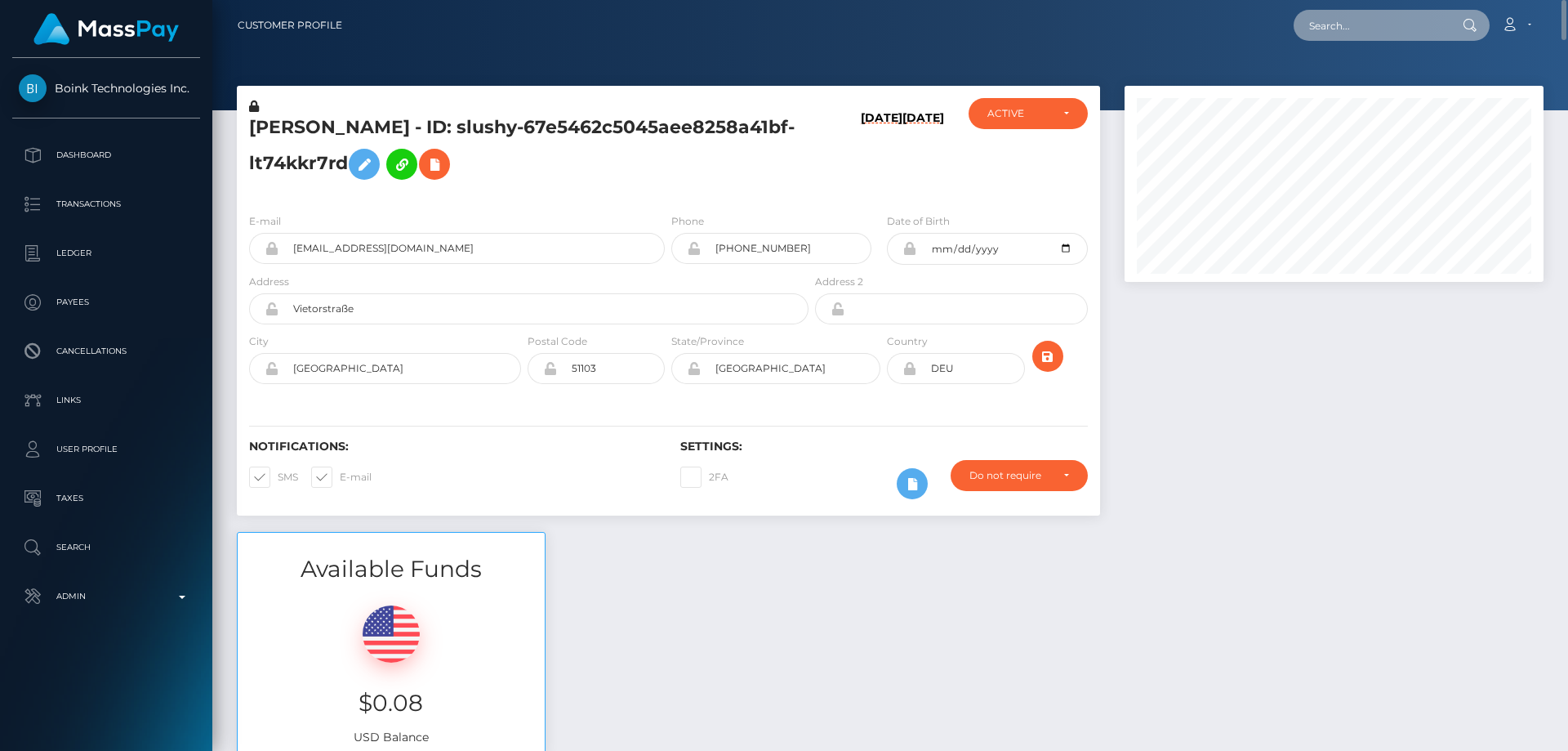
paste input "755501891990855680"
type input "755501891990855680"
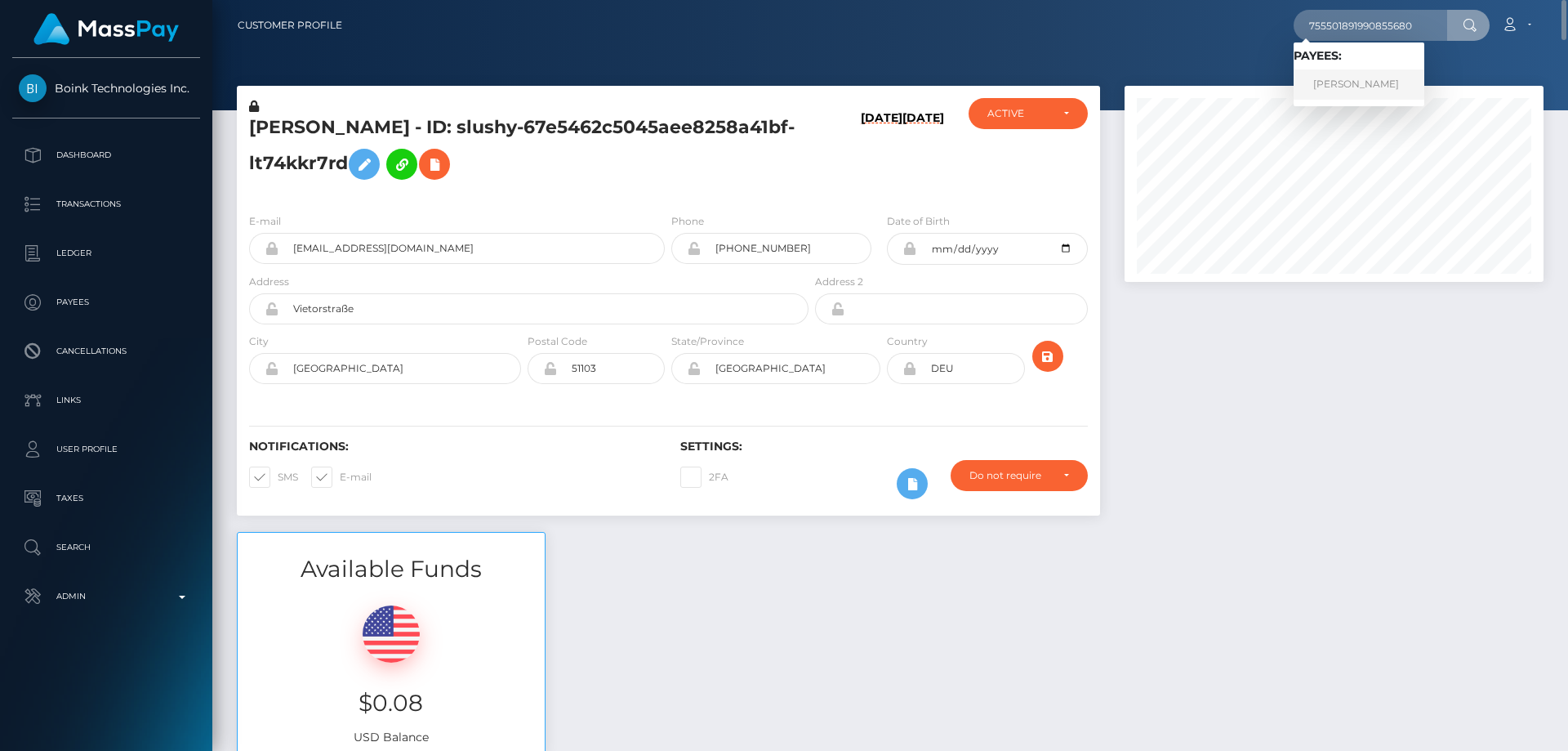
drag, startPoint x: 1319, startPoint y: 79, endPoint x: 1319, endPoint y: 88, distance: 9.0
click at [1319, 79] on link "DARIA DMITRIEVNA OREHOVA" at bounding box center [1358, 84] width 131 height 30
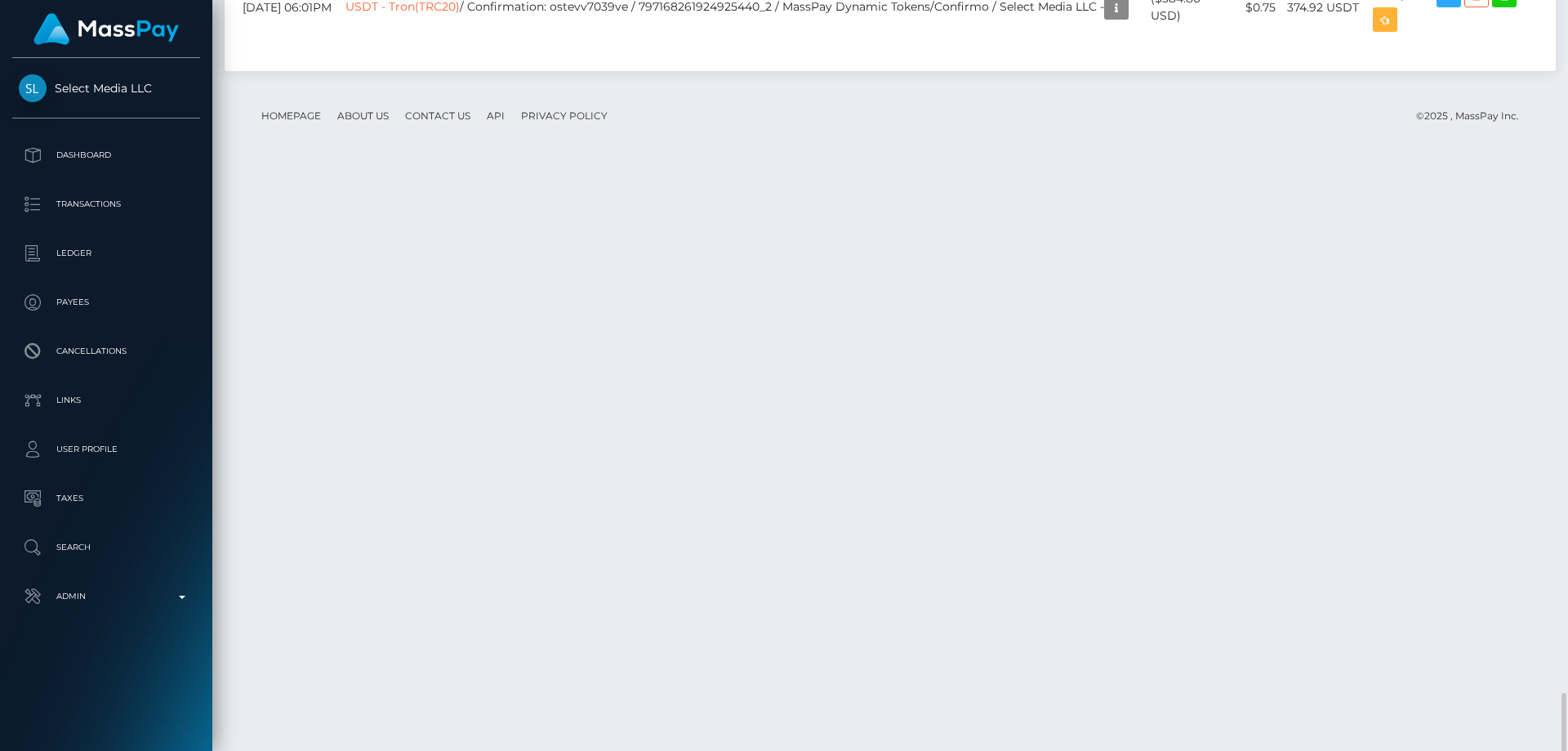
scroll to position [3594, 0]
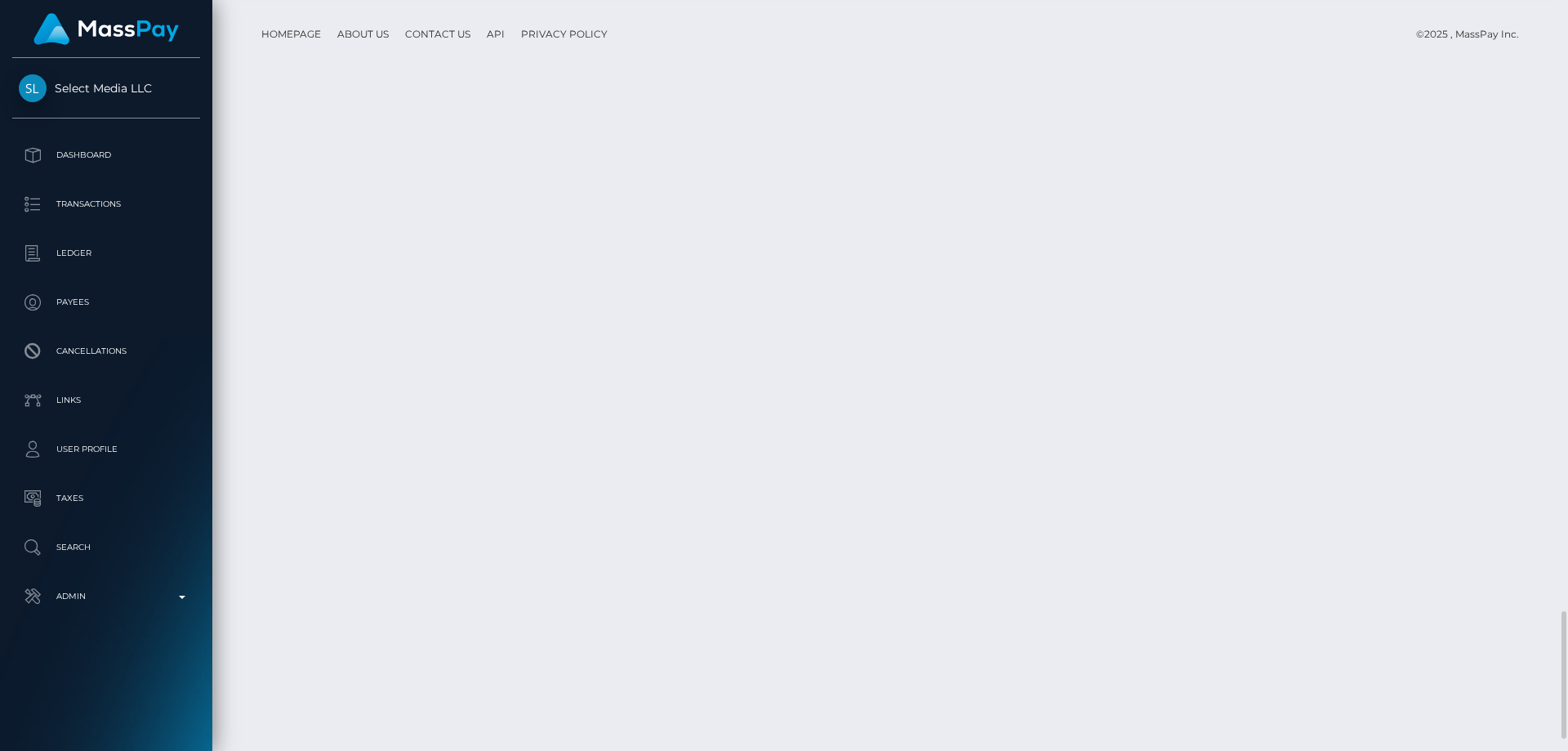
drag, startPoint x: 1232, startPoint y: 525, endPoint x: 1164, endPoint y: 516, distance: 68.6
copy td "$100.00 USD"
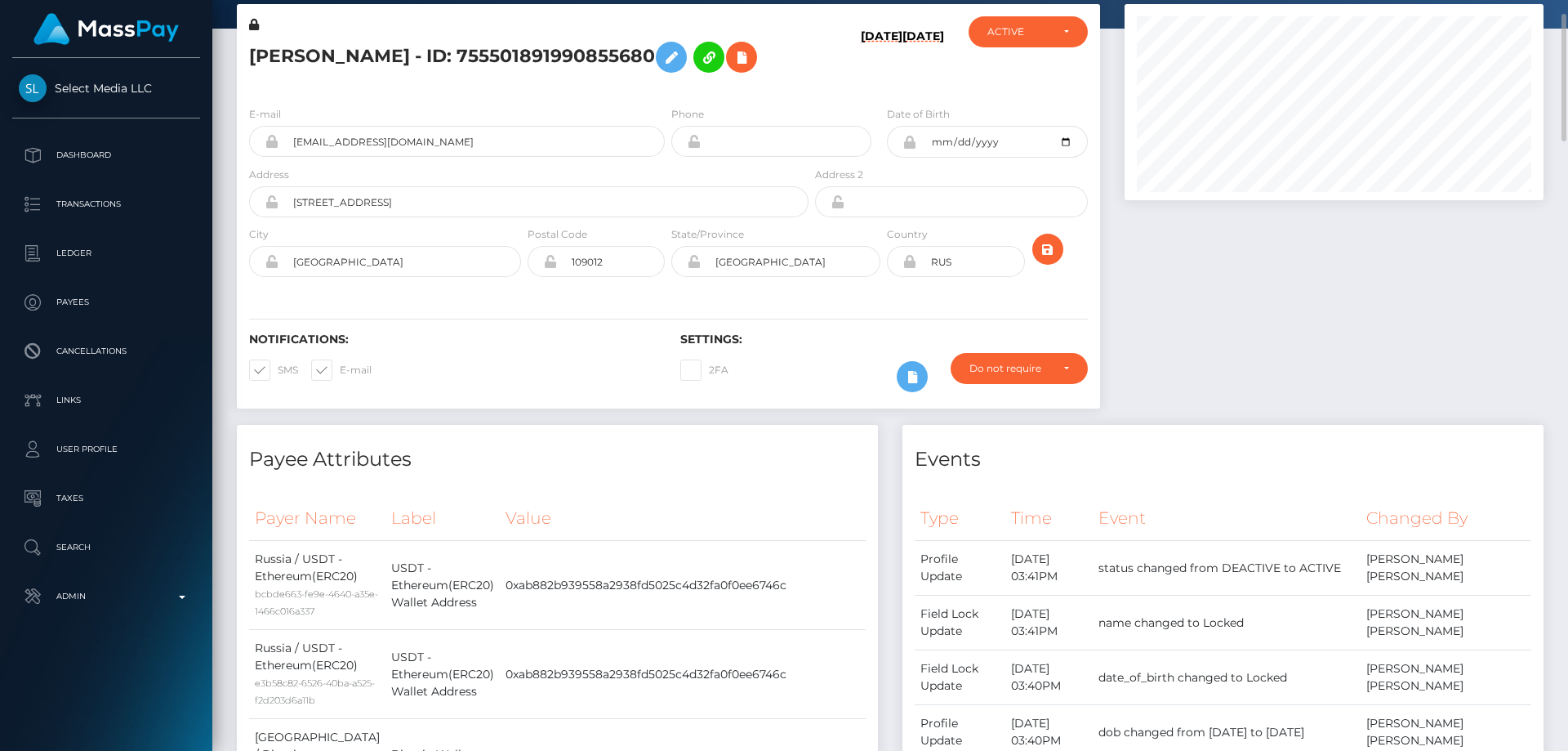
scroll to position [0, 0]
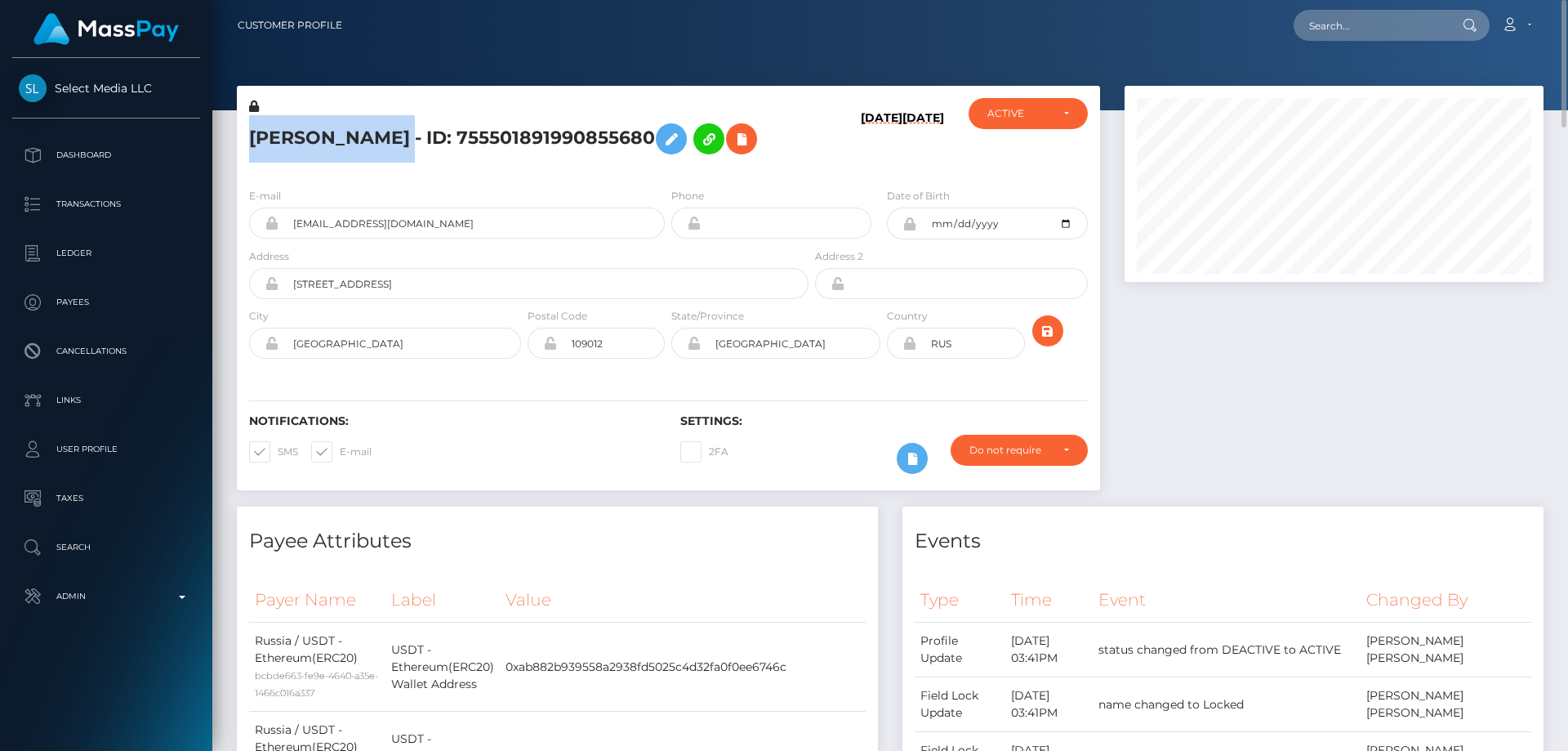
drag, startPoint x: 540, startPoint y: 131, endPoint x: 261, endPoint y: 114, distance: 279.5
click at [261, 114] on div "[PERSON_NAME] - ID: 755501891990855680" at bounding box center [524, 136] width 575 height 77
copy div "[PERSON_NAME]"
drag, startPoint x: 457, startPoint y: 202, endPoint x: 473, endPoint y: 143, distance: 61.1
click at [457, 201] on div "E-mail [EMAIL_ADDRESS][DOMAIN_NAME] Phone [DATE]" at bounding box center [668, 274] width 863 height 200
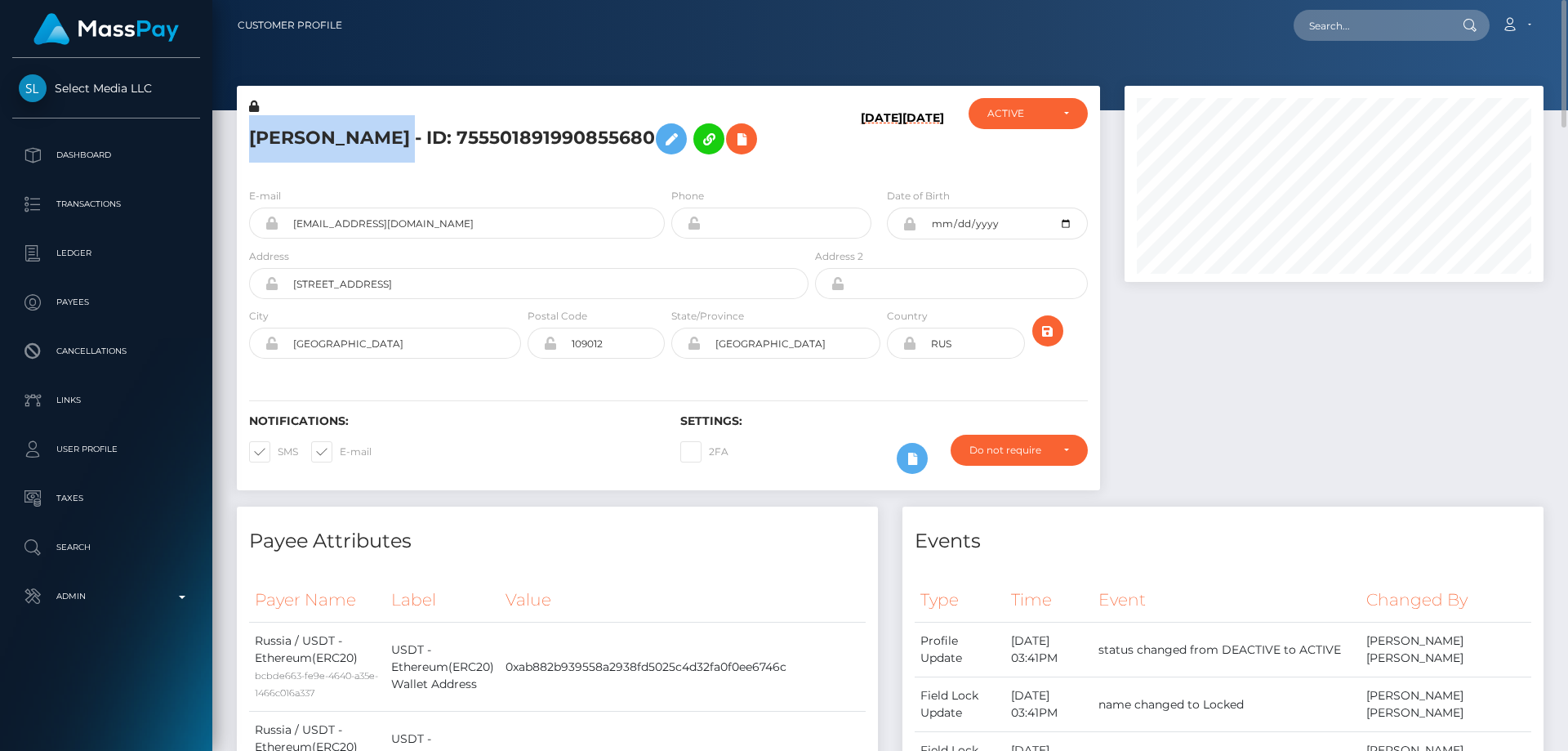
drag, startPoint x: 535, startPoint y: 128, endPoint x: 250, endPoint y: 129, distance: 285.0
click at [250, 129] on h5 "[PERSON_NAME] - ID: 755501891990855680" at bounding box center [524, 139] width 551 height 48
copy h5 "[PERSON_NAME]"
drag, startPoint x: 445, startPoint y: 255, endPoint x: 303, endPoint y: 250, distance: 142.1
click at [284, 239] on input "[EMAIL_ADDRESS][DOMAIN_NAME]" at bounding box center [471, 223] width 386 height 31
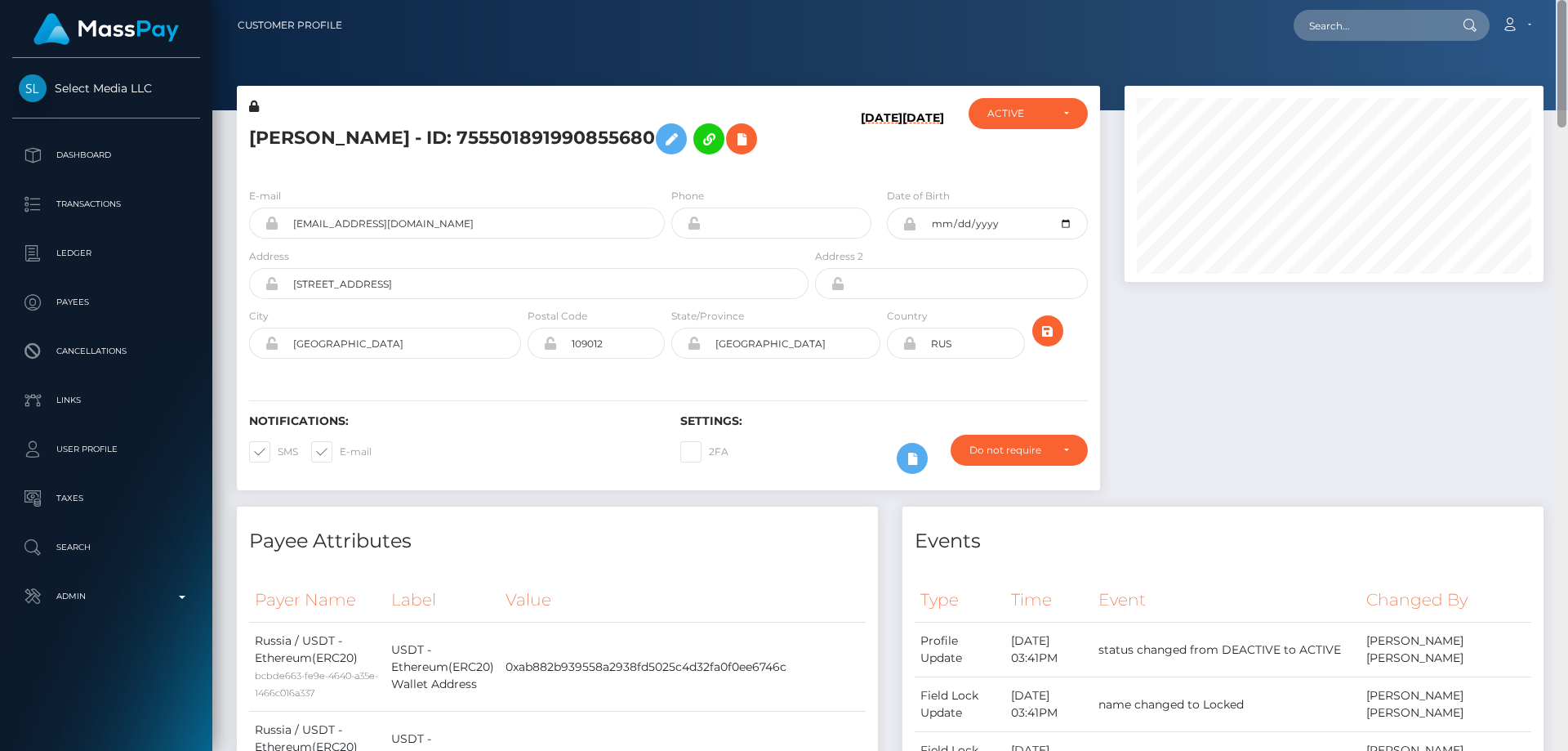
drag, startPoint x: 1561, startPoint y: 184, endPoint x: 1567, endPoint y: -9, distance: 193.1
click at [1567, 0] on html "Select Media LLC Dashboard Transactions Ledger Payees Links Taxes" at bounding box center [784, 376] width 1568 height 751
paste input "poact_HmRuSc5FIyTX"
type input "poact_HmRuSc5FIyTX"
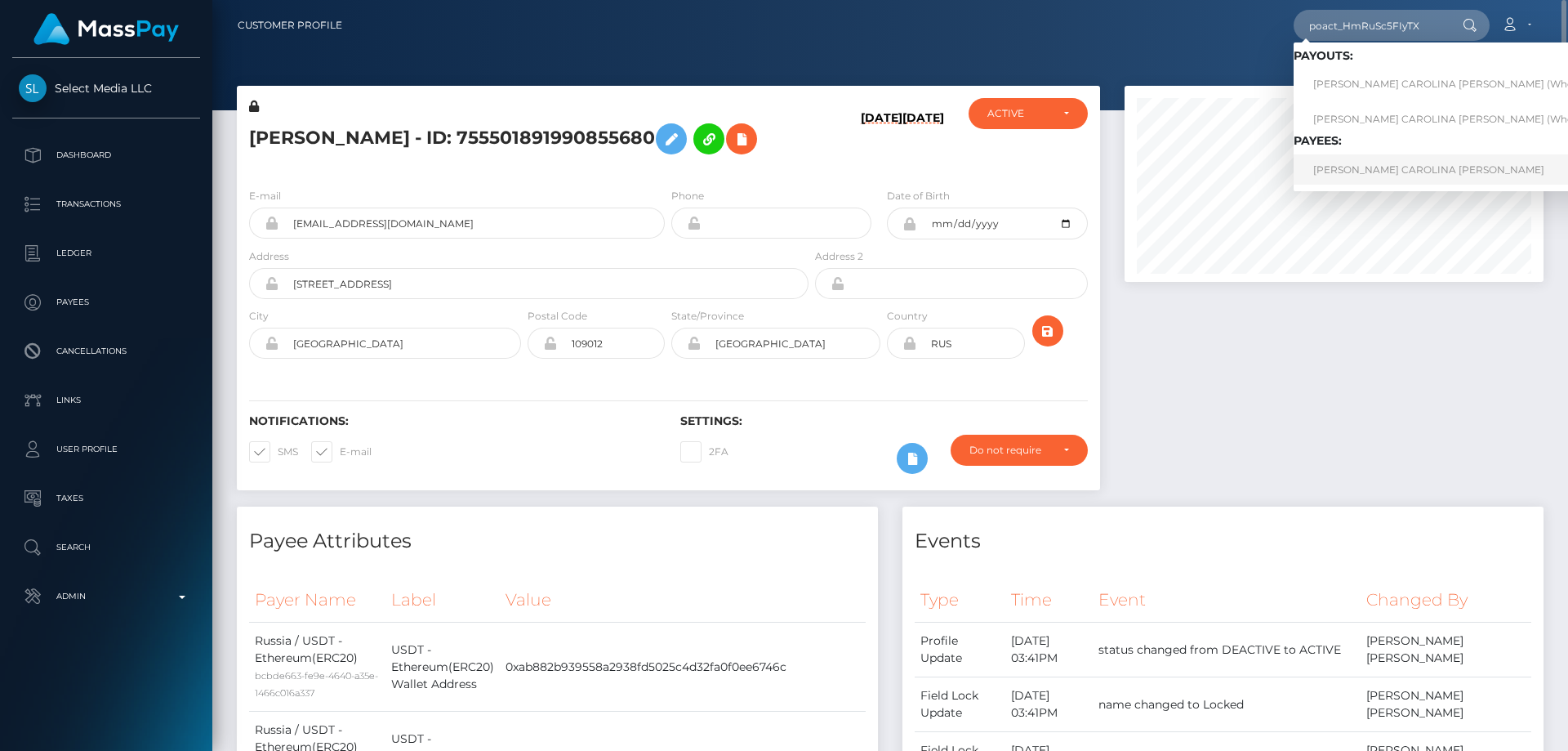
click at [1423, 170] on link "[PERSON_NAME] CAROLINA [PERSON_NAME]" at bounding box center [1461, 169] width 337 height 30
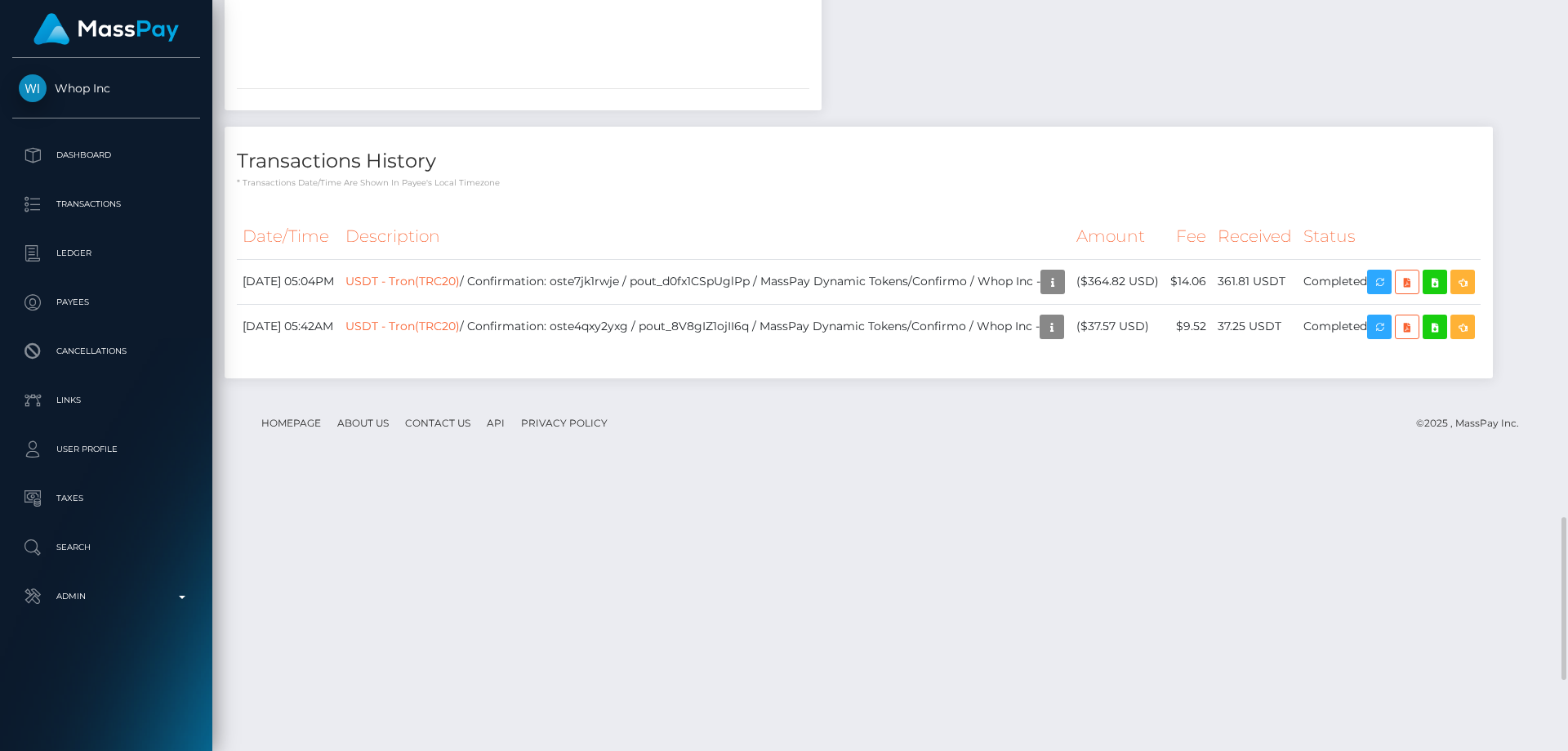
scroll to position [2708, 0]
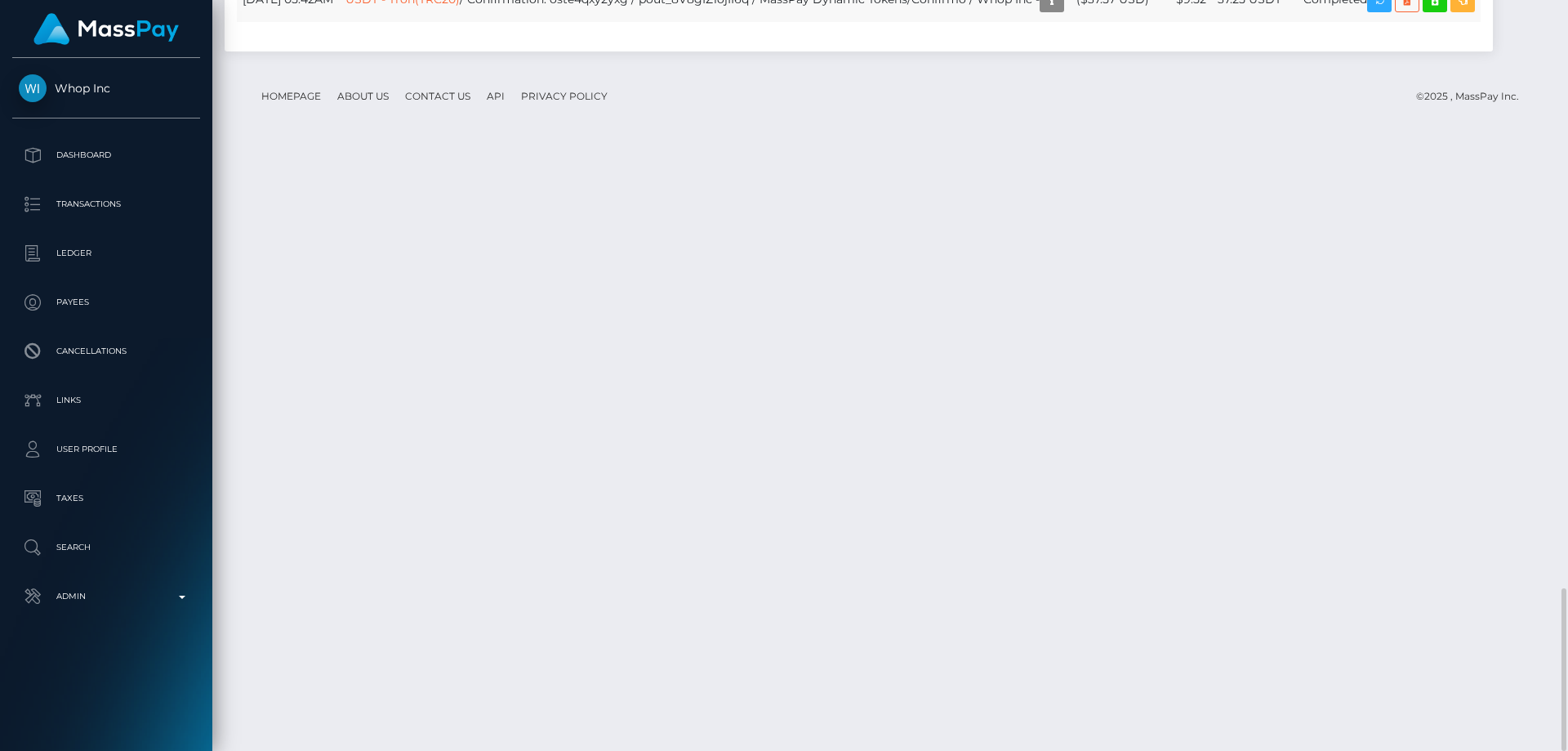
drag, startPoint x: 1189, startPoint y: 599, endPoint x: 1130, endPoint y: 599, distance: 59.0
click at [1130, 22] on td "($37.57 USD)" at bounding box center [1117, -1] width 94 height 45
copy td "$37.57 USD"
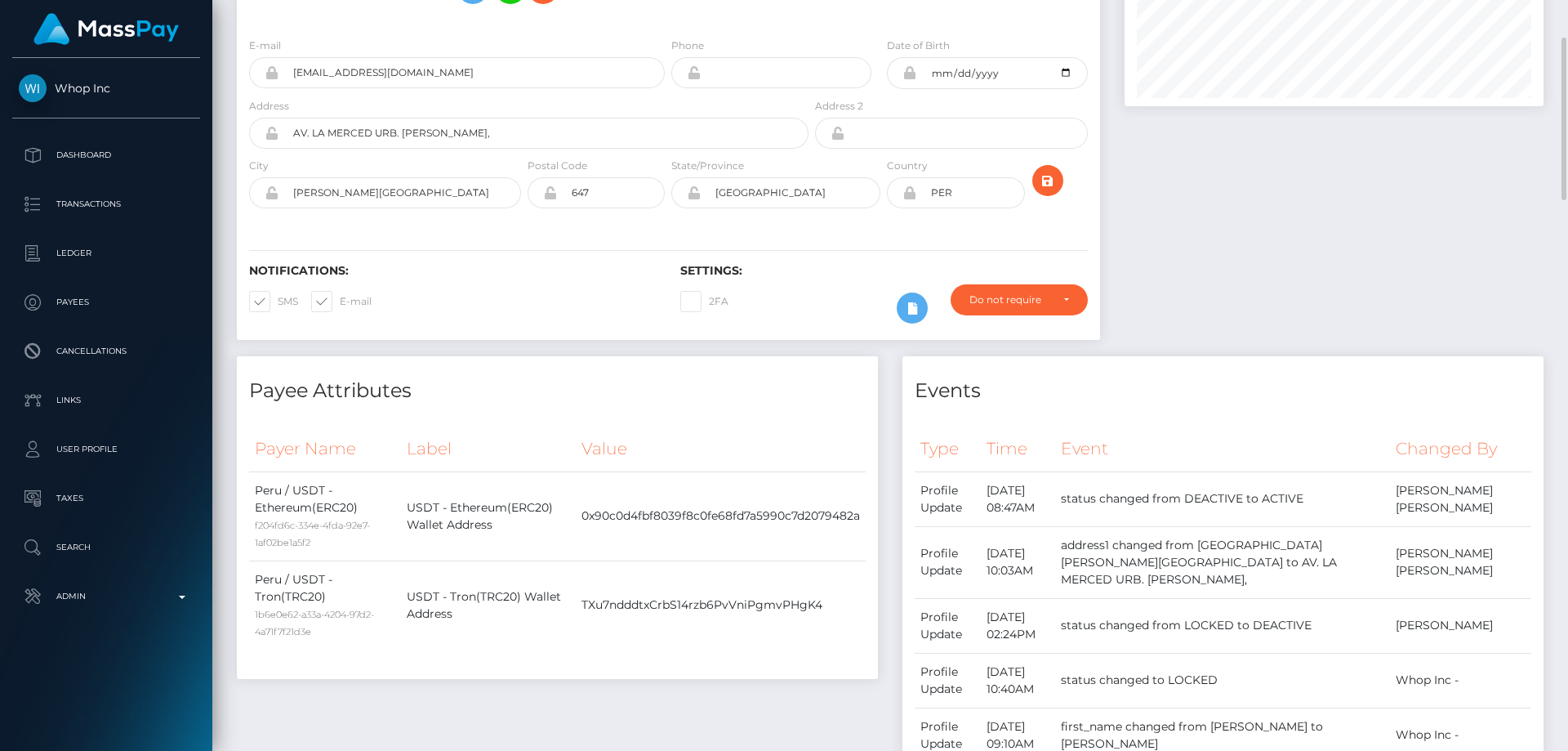
scroll to position [0, 0]
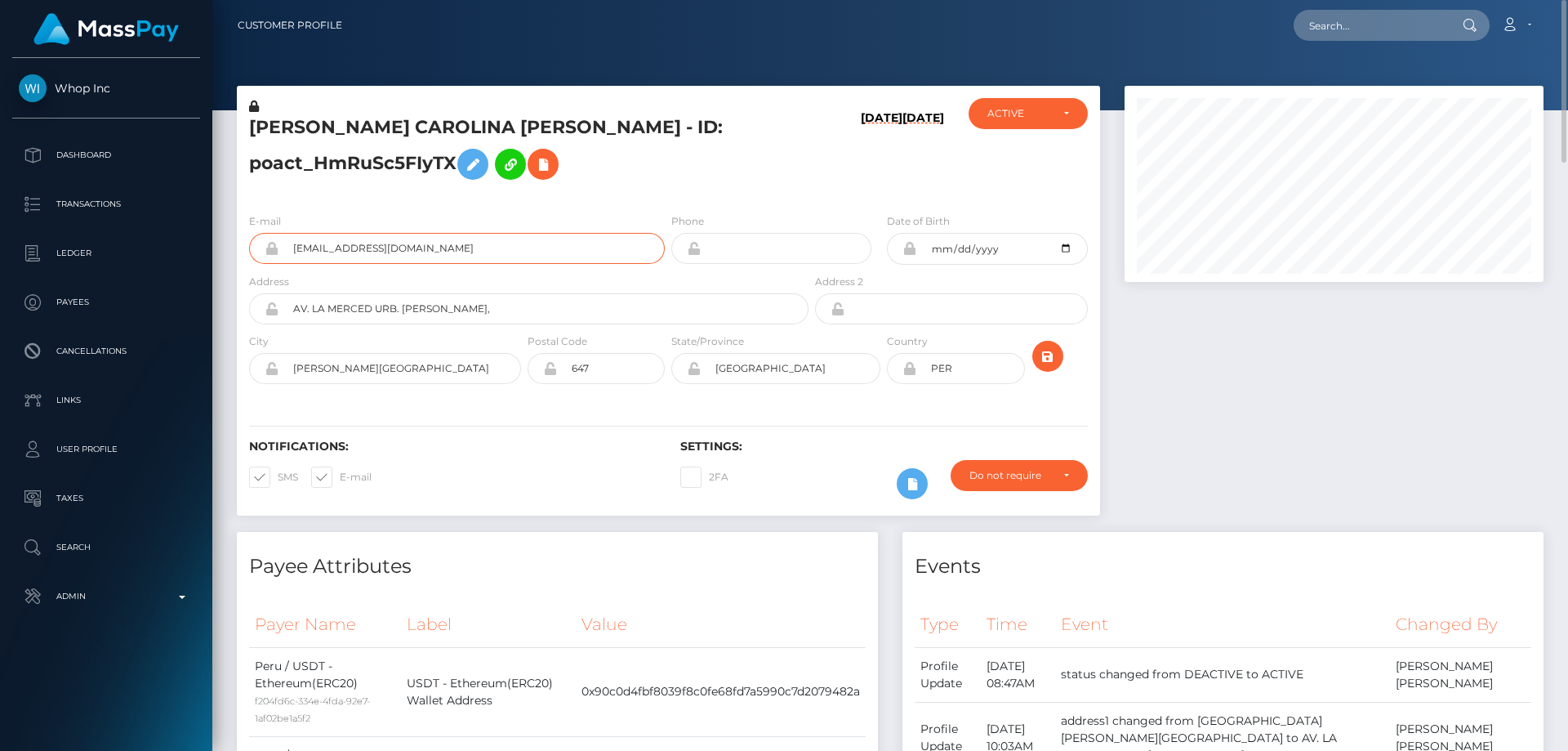
drag, startPoint x: 421, startPoint y: 258, endPoint x: 290, endPoint y: 254, distance: 131.1
click at [290, 254] on input "supplyalien@gmail.com" at bounding box center [471, 249] width 386 height 31
drag, startPoint x: 592, startPoint y: 128, endPoint x: 251, endPoint y: 130, distance: 341.0
click at [251, 130] on h5 "VANESSA CAROLINA VALERA LUJAN - ID: poact_HmRuSc5FIyTX" at bounding box center [524, 152] width 551 height 72
copy h5 "VANESSA CAROLINA VALERA LUJAN"
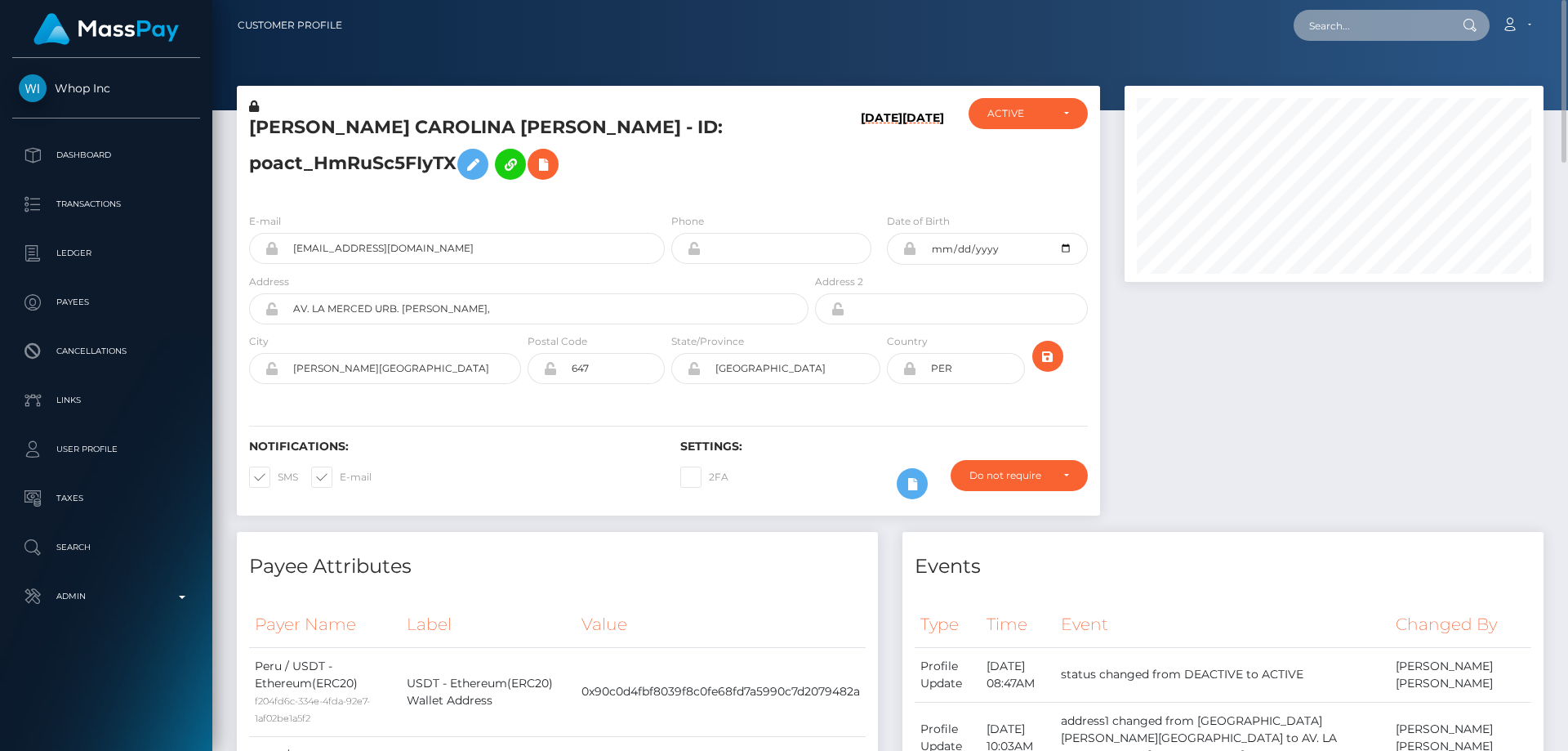
paste input "poact_PPCRwYaV2JqO"
type input "poact_PPCRwYaV2JqO"
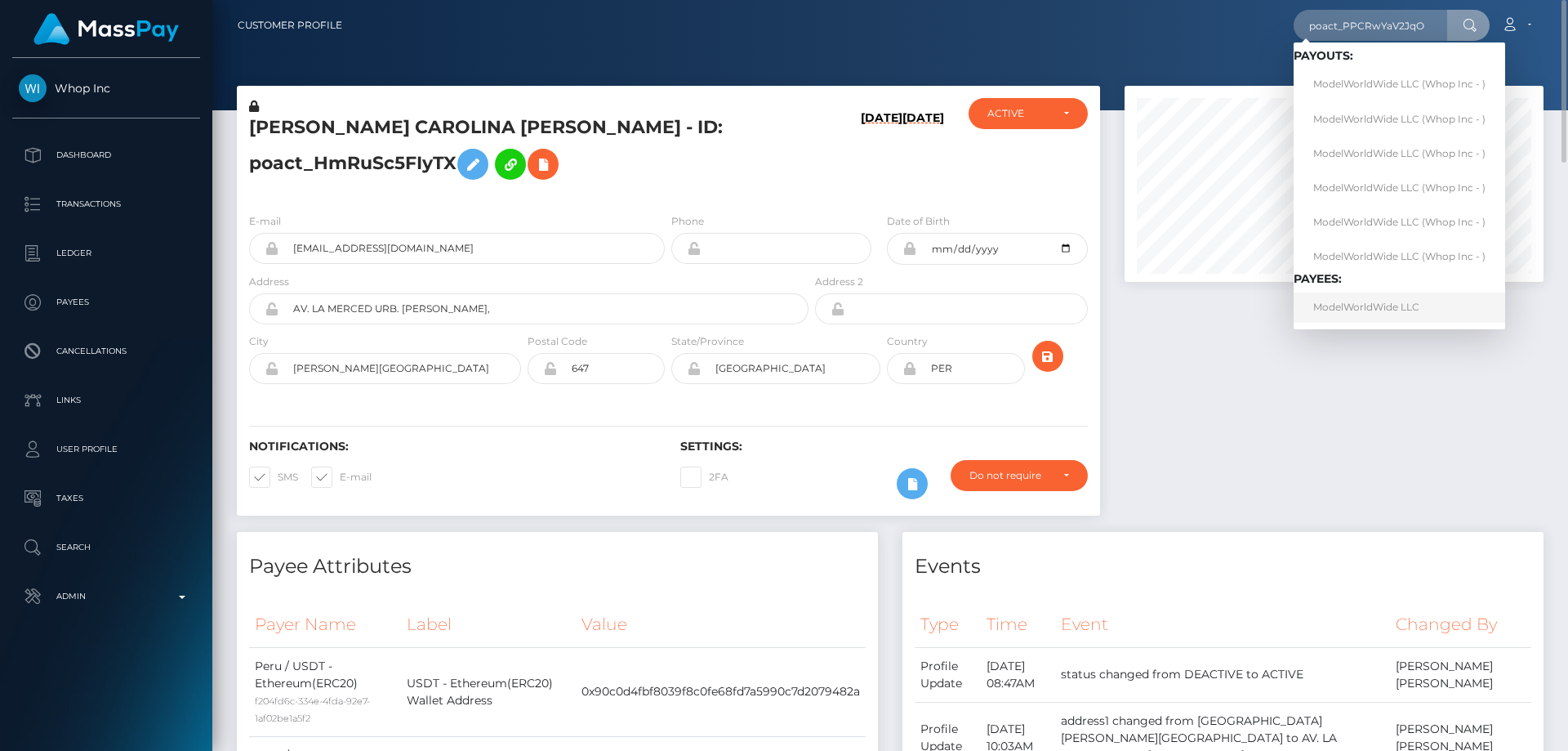
click at [1352, 307] on link "ModelWorldWide LLC" at bounding box center [1398, 307] width 212 height 30
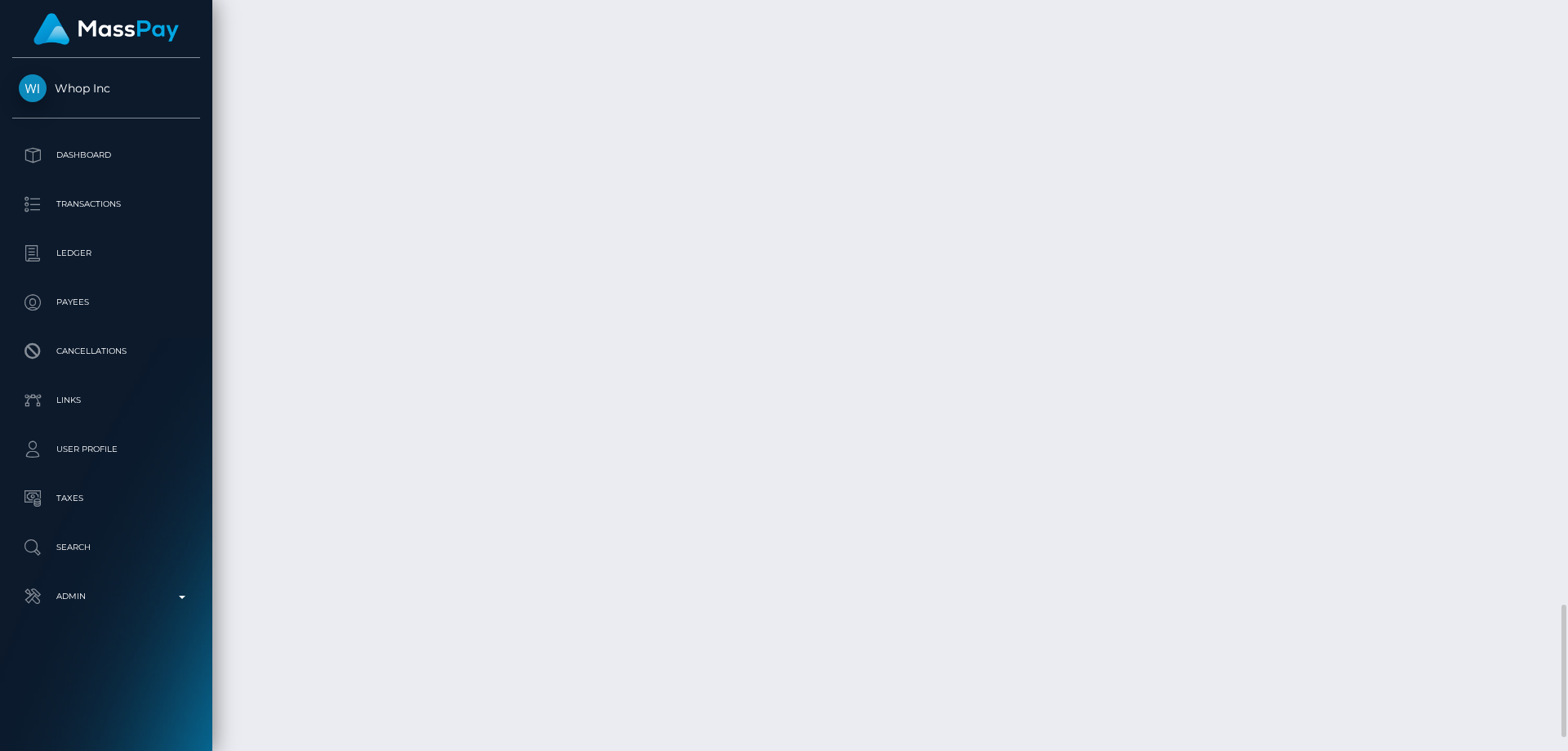
scroll to position [3506, 0]
drag, startPoint x: 1221, startPoint y: 591, endPoint x: 1163, endPoint y: 592, distance: 58.0
copy td "$57.55 USD"
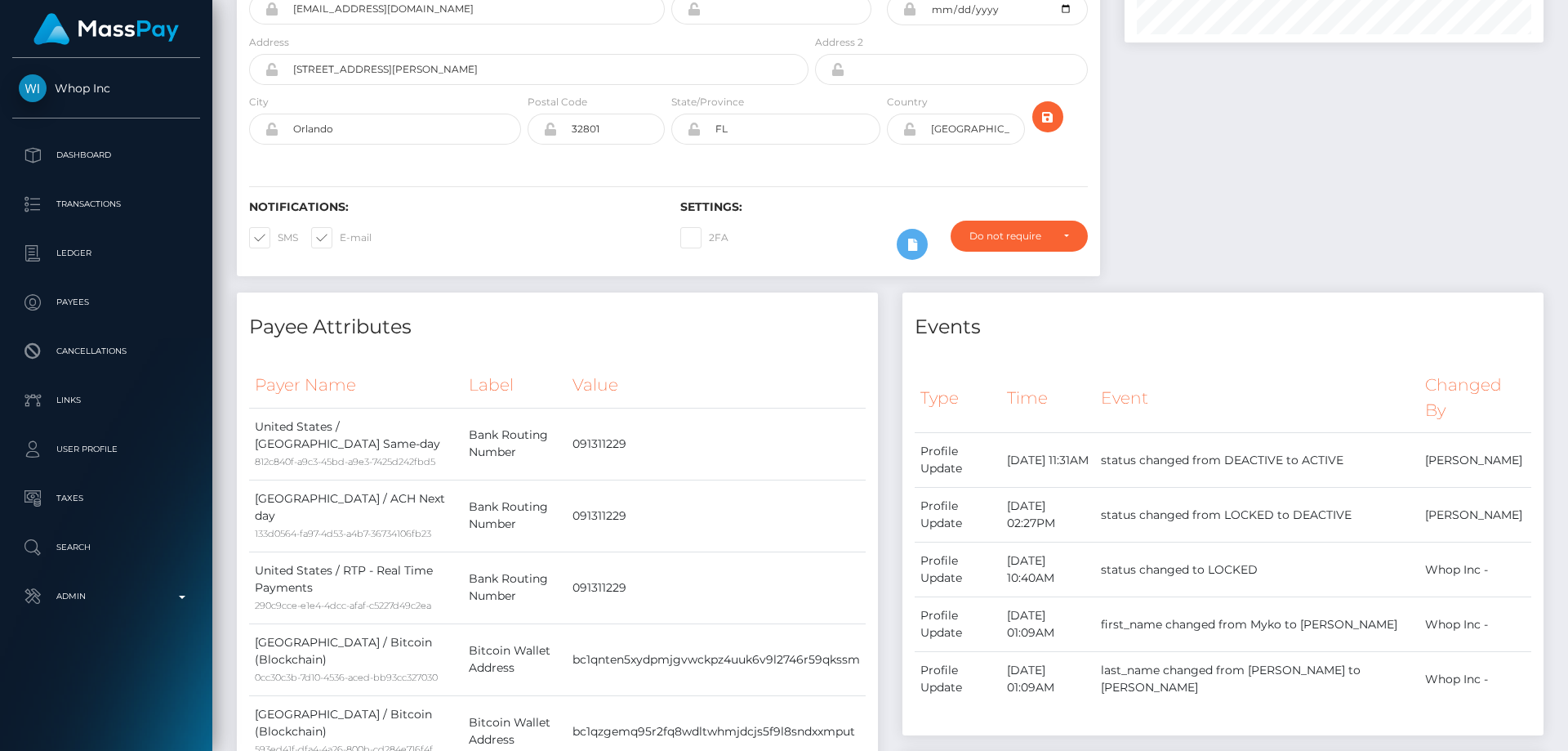
scroll to position [0, 0]
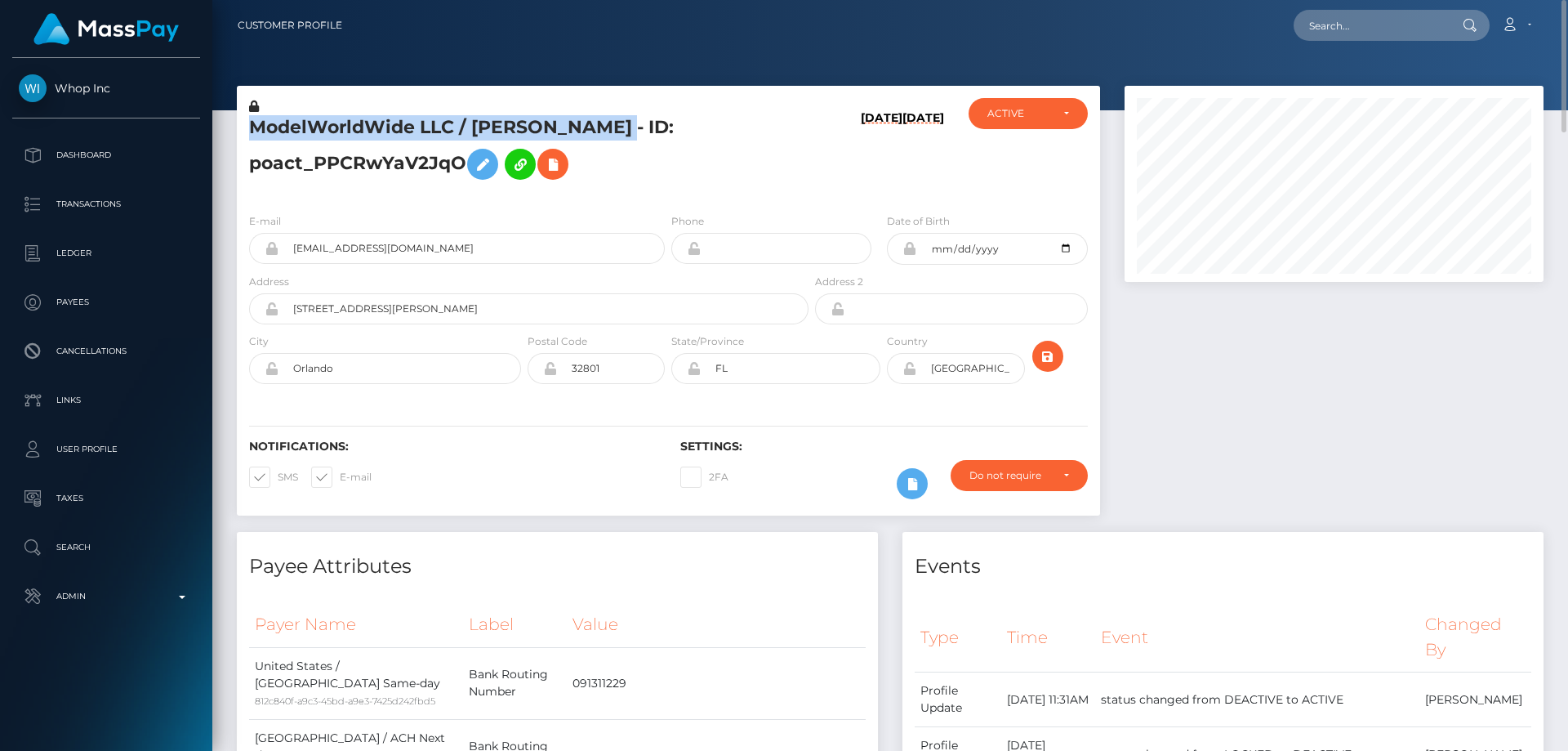
drag, startPoint x: 657, startPoint y: 125, endPoint x: 258, endPoint y: 131, distance: 399.0
click at [250, 135] on h5 "ModelWorldWide LLC / MYKO G GONZALES - ID: poact_PPCRwYaV2JqO" at bounding box center [524, 152] width 551 height 72
copy h5 "ModelWorldWide LLC / MYKO G GONZALES"
drag, startPoint x: 486, startPoint y: 250, endPoint x: 277, endPoint y: 253, distance: 209.0
click at [277, 253] on div "mikeconfess+669c349b95@gmail.com" at bounding box center [457, 249] width 416 height 31
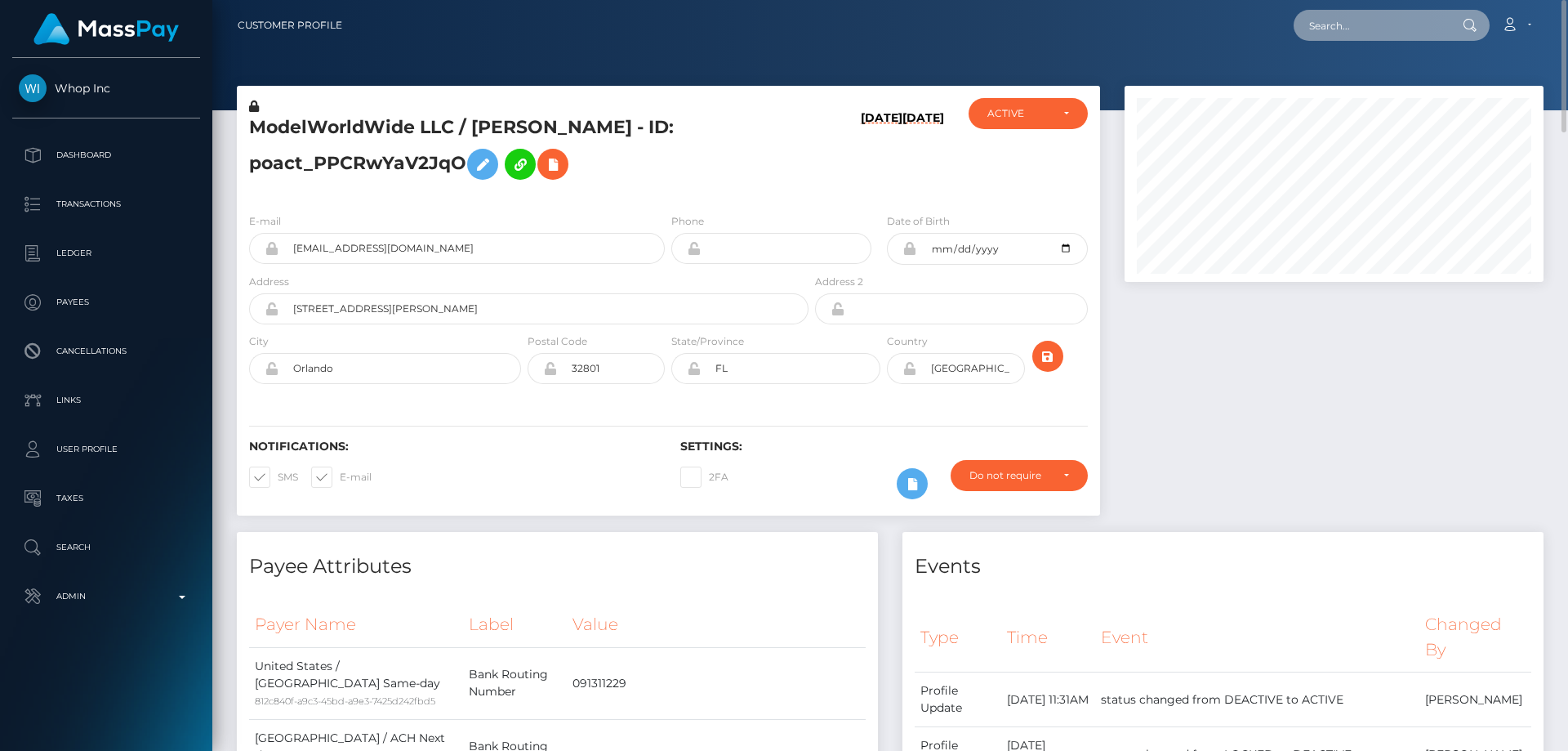
paste input "poact_oSij0wFE5YCk"
type input "poact_oSij0wFE5YCk"
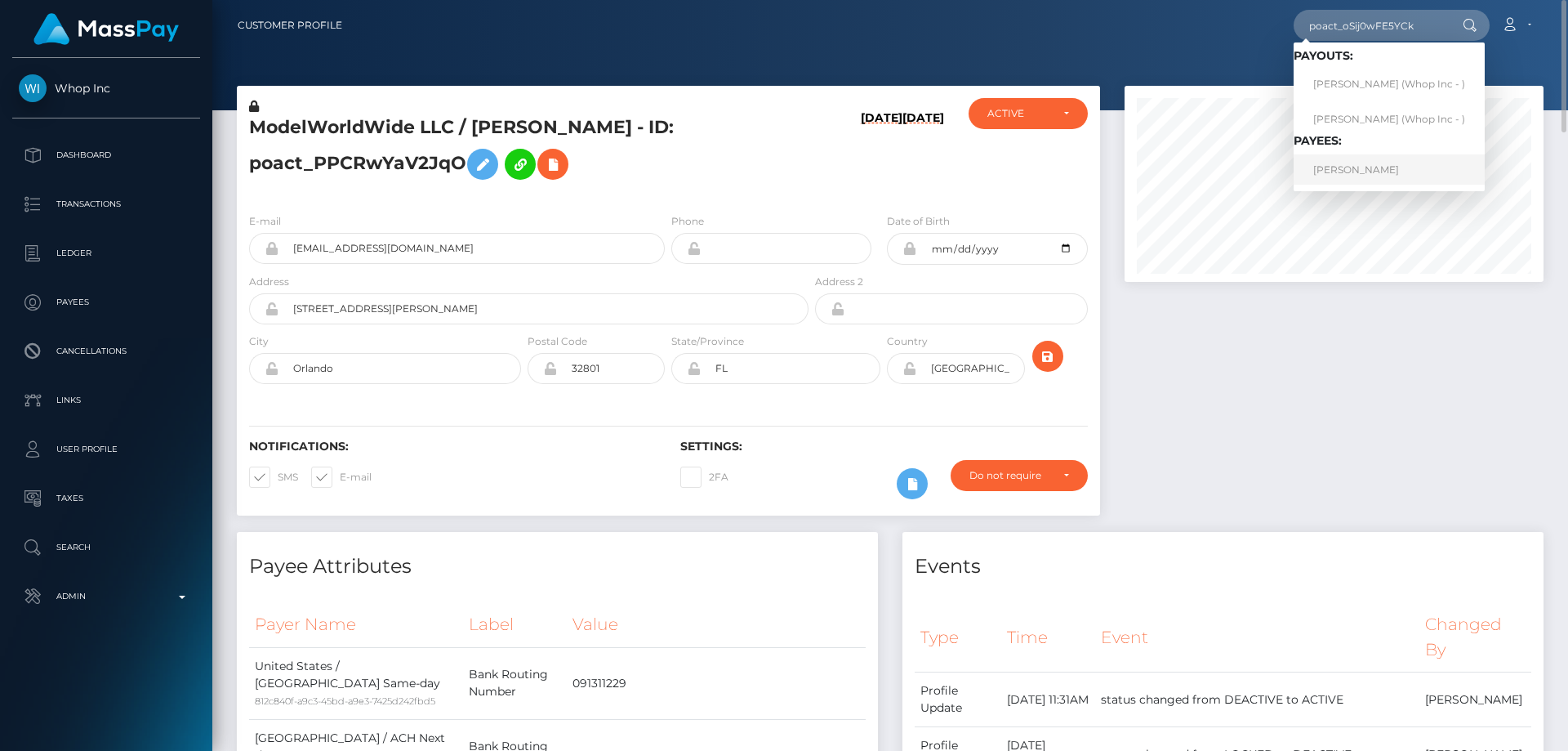
click at [1366, 169] on link "[PERSON_NAME]" at bounding box center [1389, 169] width 191 height 30
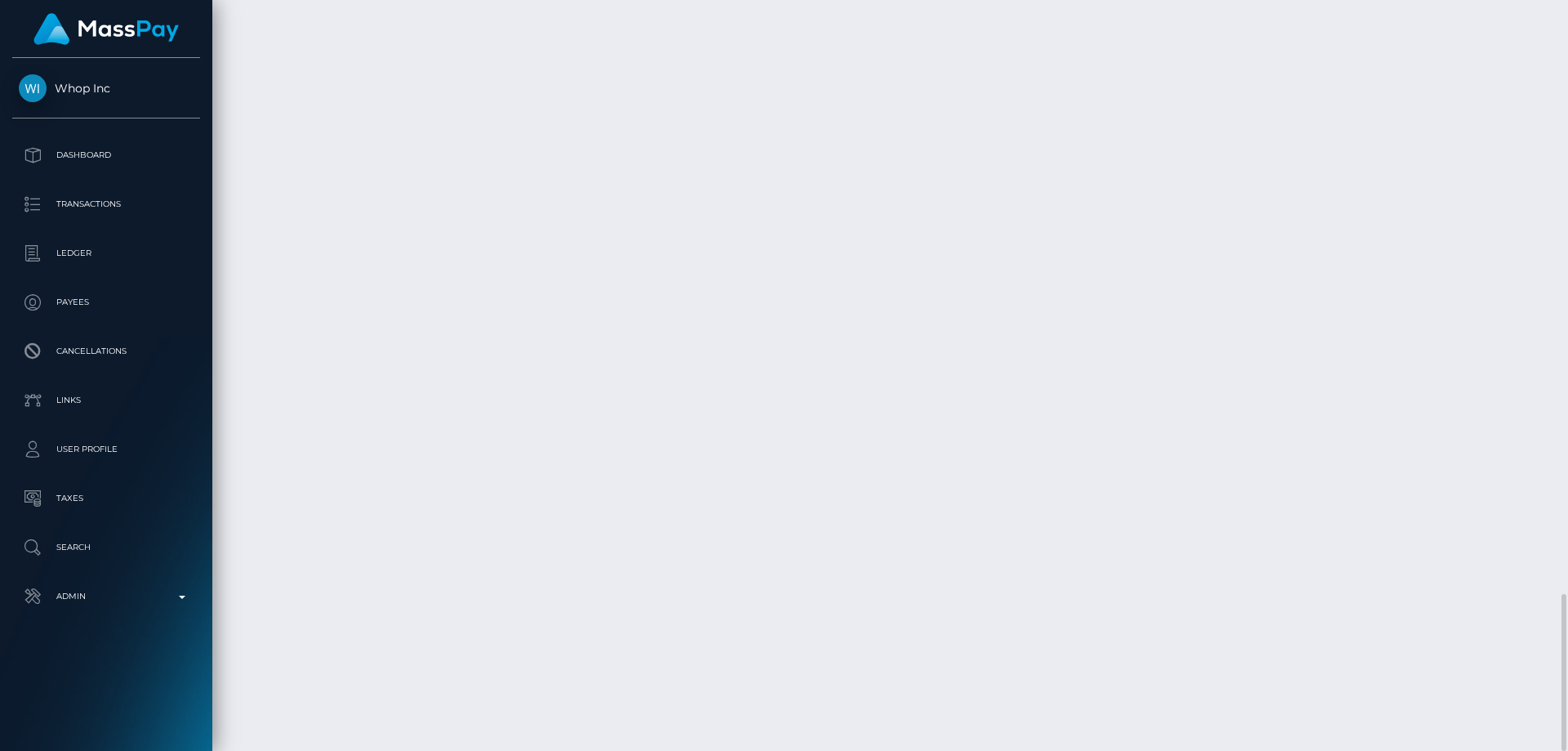
scroll to position [196, 420]
drag, startPoint x: 1181, startPoint y: 525, endPoint x: 1161, endPoint y: 512, distance: 23.9
copy td "$26.27 USD"
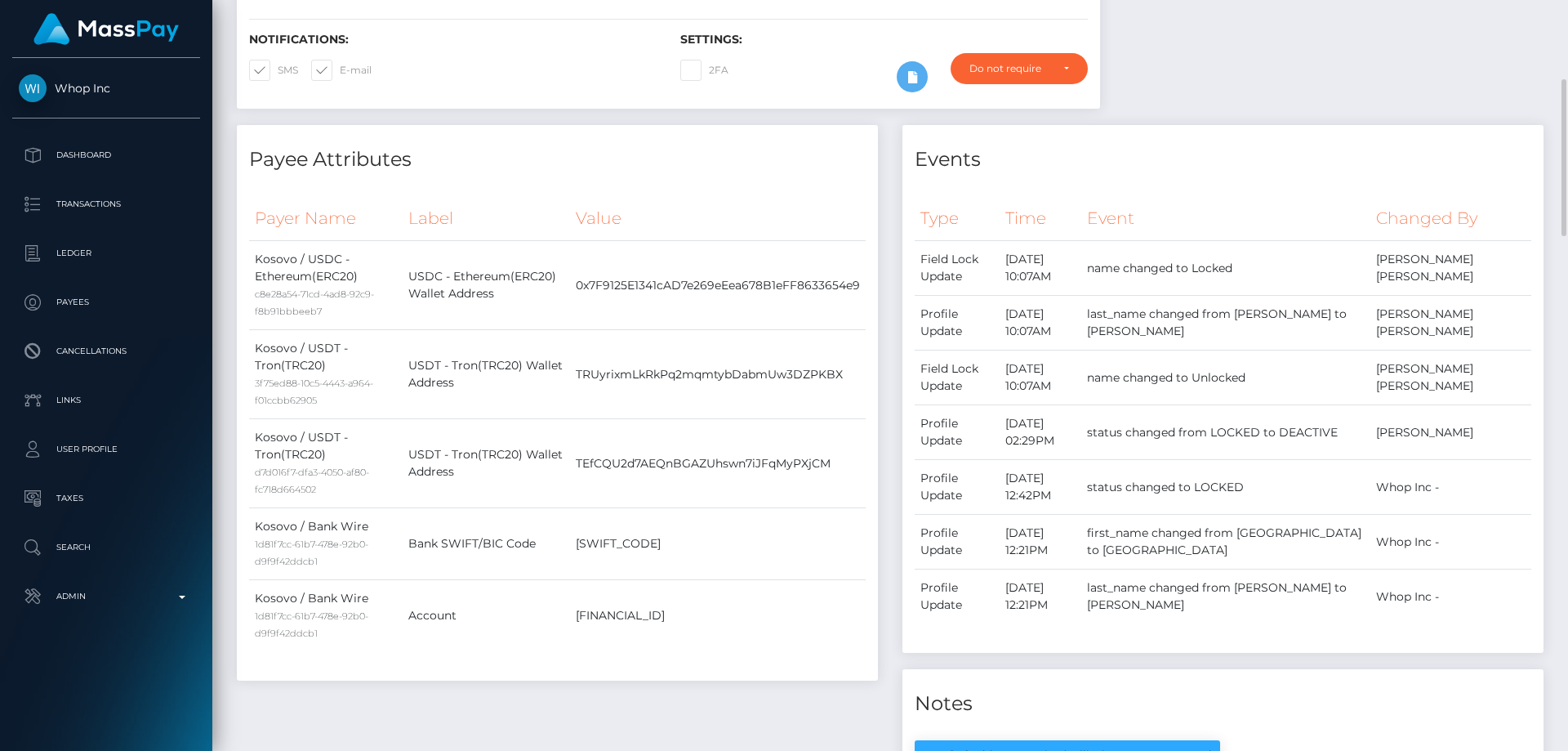
scroll to position [0, 0]
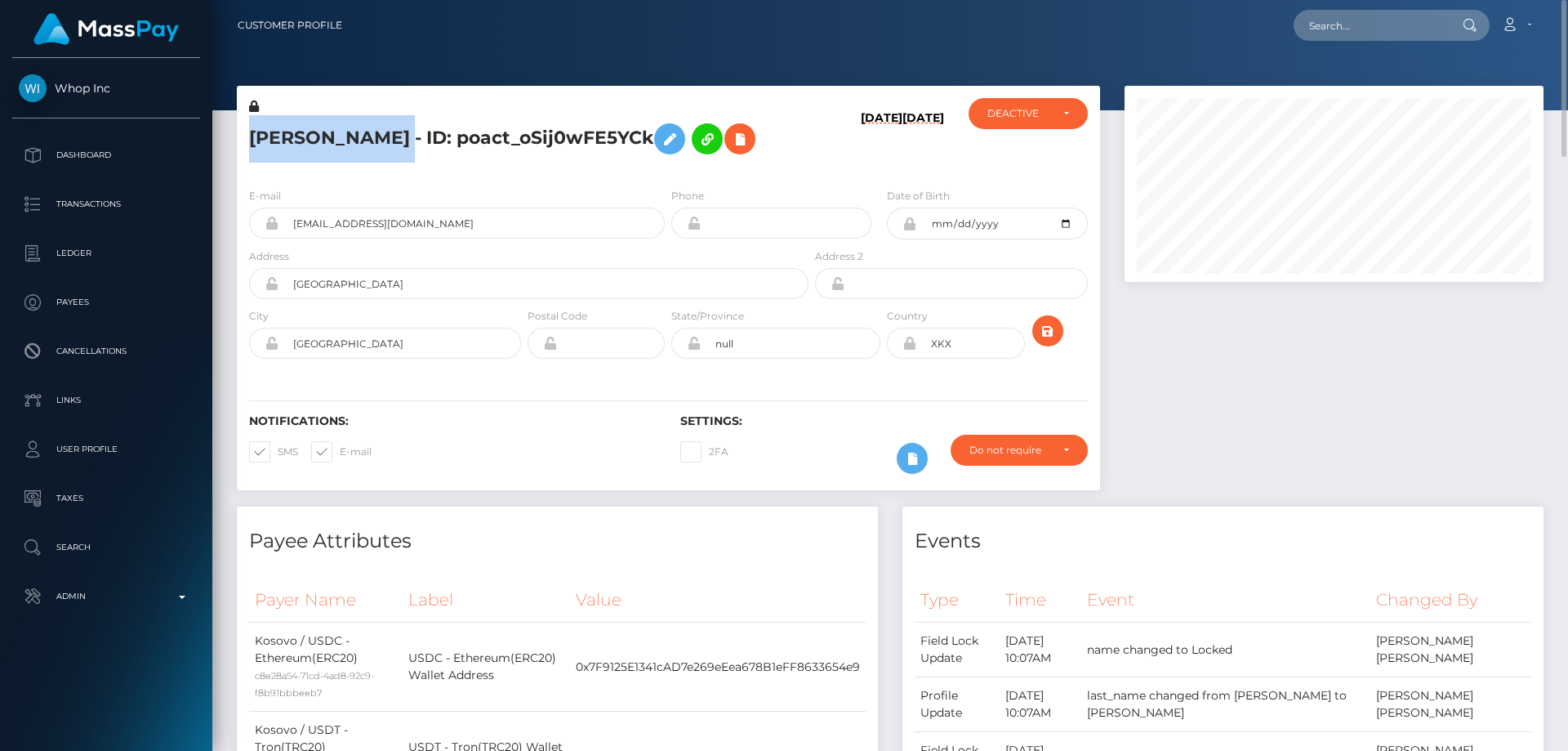
drag, startPoint x: 392, startPoint y: 142, endPoint x: 251, endPoint y: 144, distance: 141.0
click at [251, 144] on h5 "[PERSON_NAME] - ID: poact_oSij0wFE5YCk" at bounding box center [524, 139] width 551 height 48
copy h5 "[PERSON_NAME]"
drag, startPoint x: 404, startPoint y: 231, endPoint x: 283, endPoint y: 233, distance: 121.0
click at [283, 233] on input "[EMAIL_ADDRESS][DOMAIN_NAME]" at bounding box center [471, 223] width 386 height 31
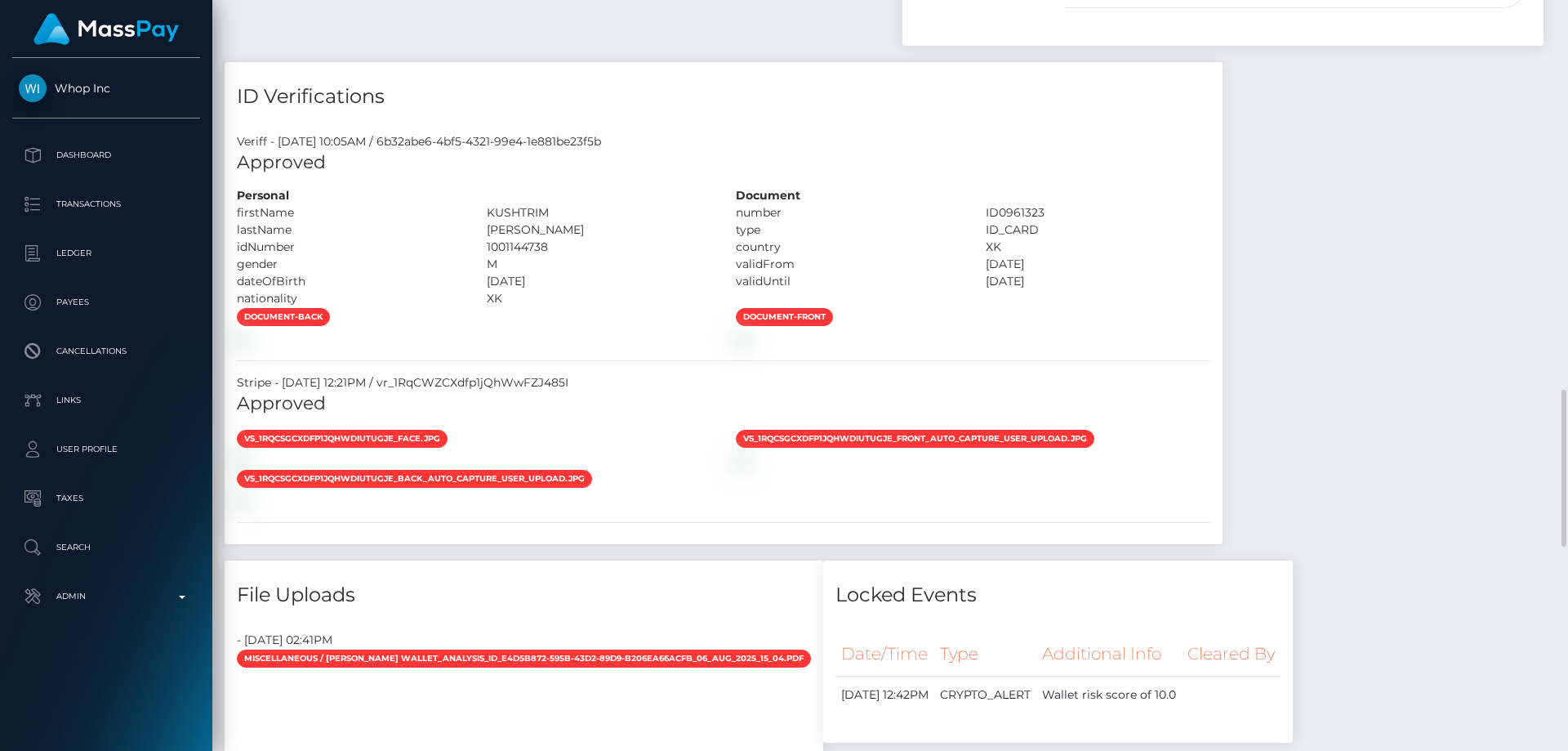
scroll to position [1470, 0]
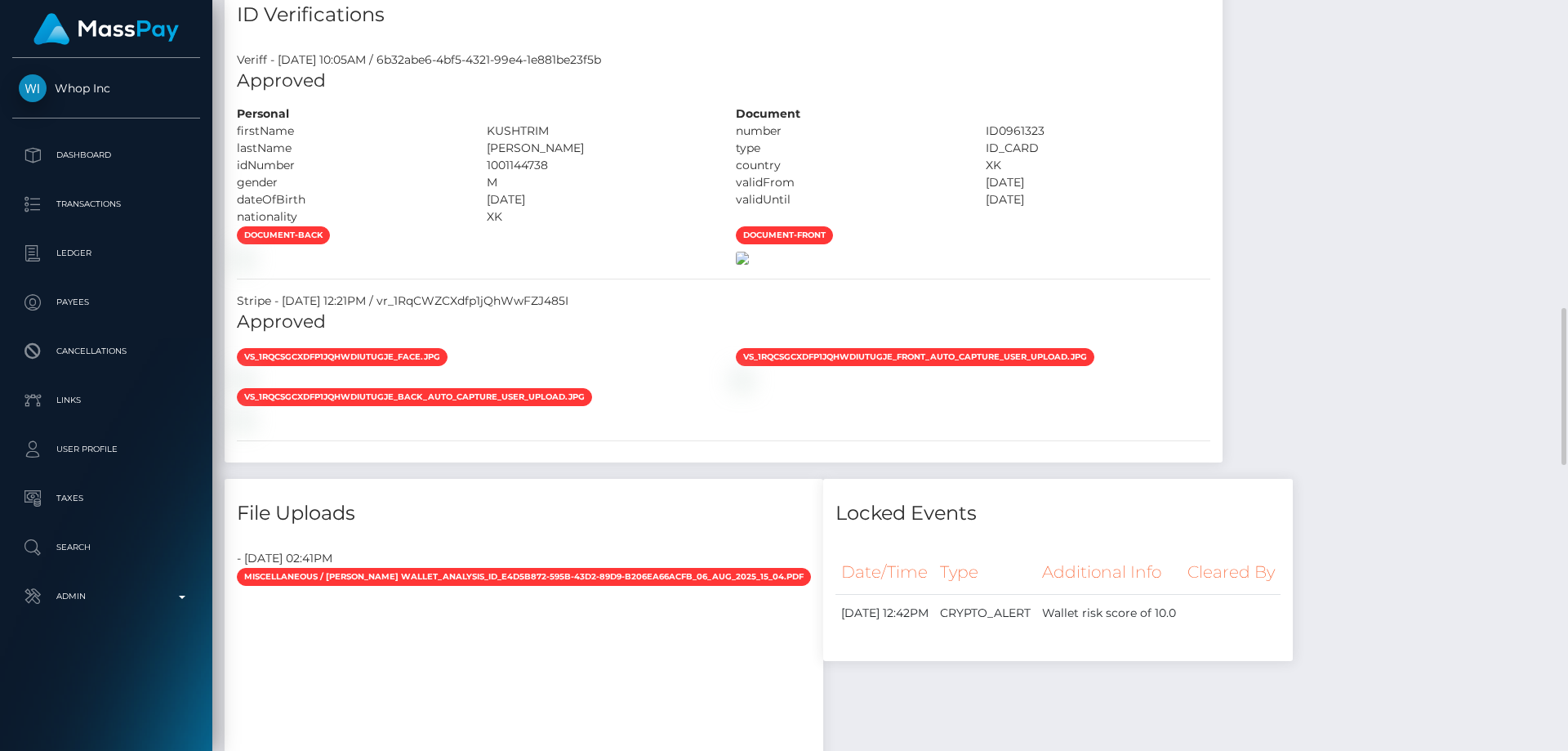
click at [749, 264] on img at bounding box center [742, 259] width 13 height 13
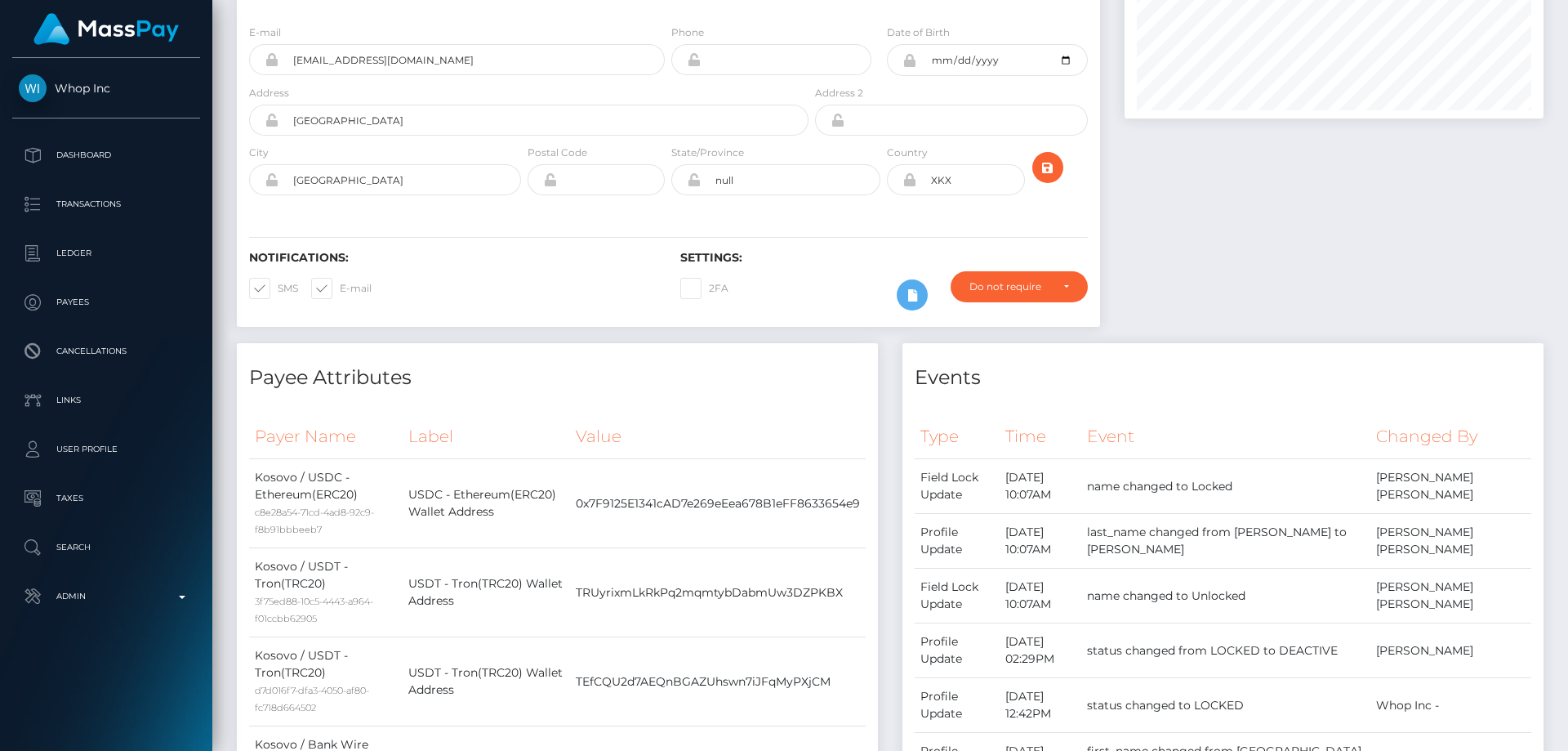
scroll to position [0, 0]
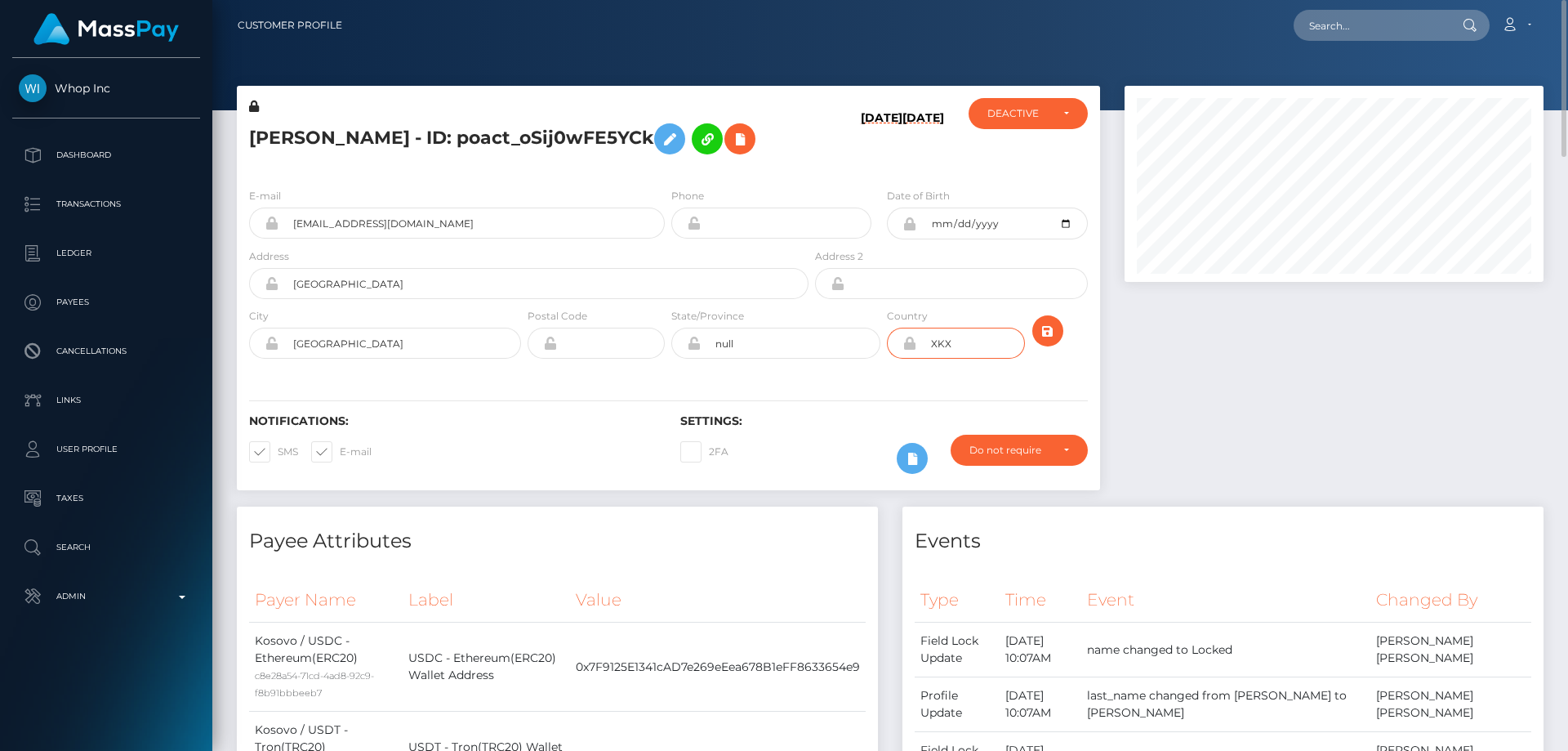
drag, startPoint x: 965, startPoint y: 341, endPoint x: 924, endPoint y: 343, distance: 41.0
click at [924, 343] on input "XKX" at bounding box center [970, 343] width 108 height 31
paste input "0UHFvAnDJRkv"
click at [1343, 25] on input "0UHFvAnDJRkv" at bounding box center [1370, 26] width 153 height 31
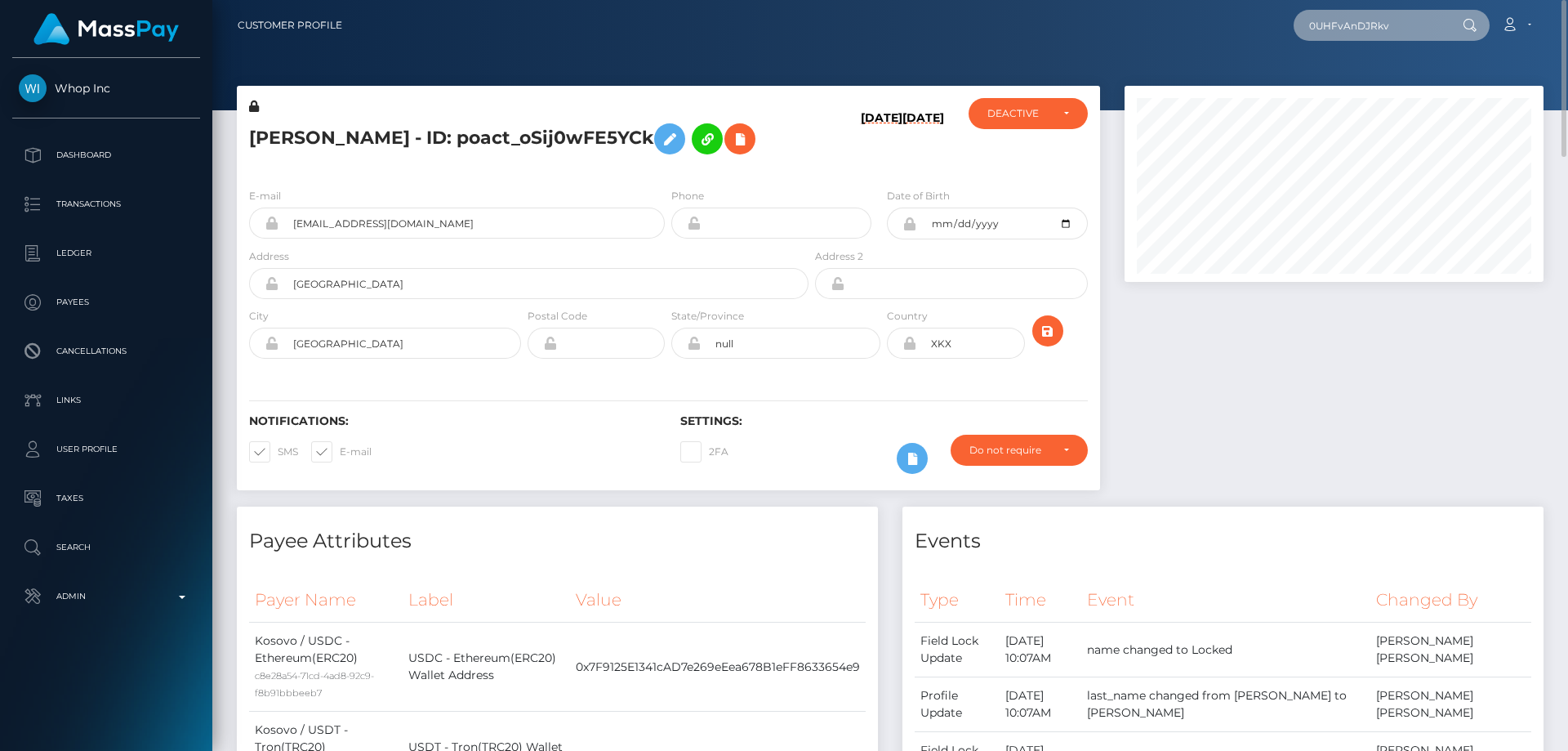
paste input "poact_"
type input "poact_0UHFvAnDJRkv"
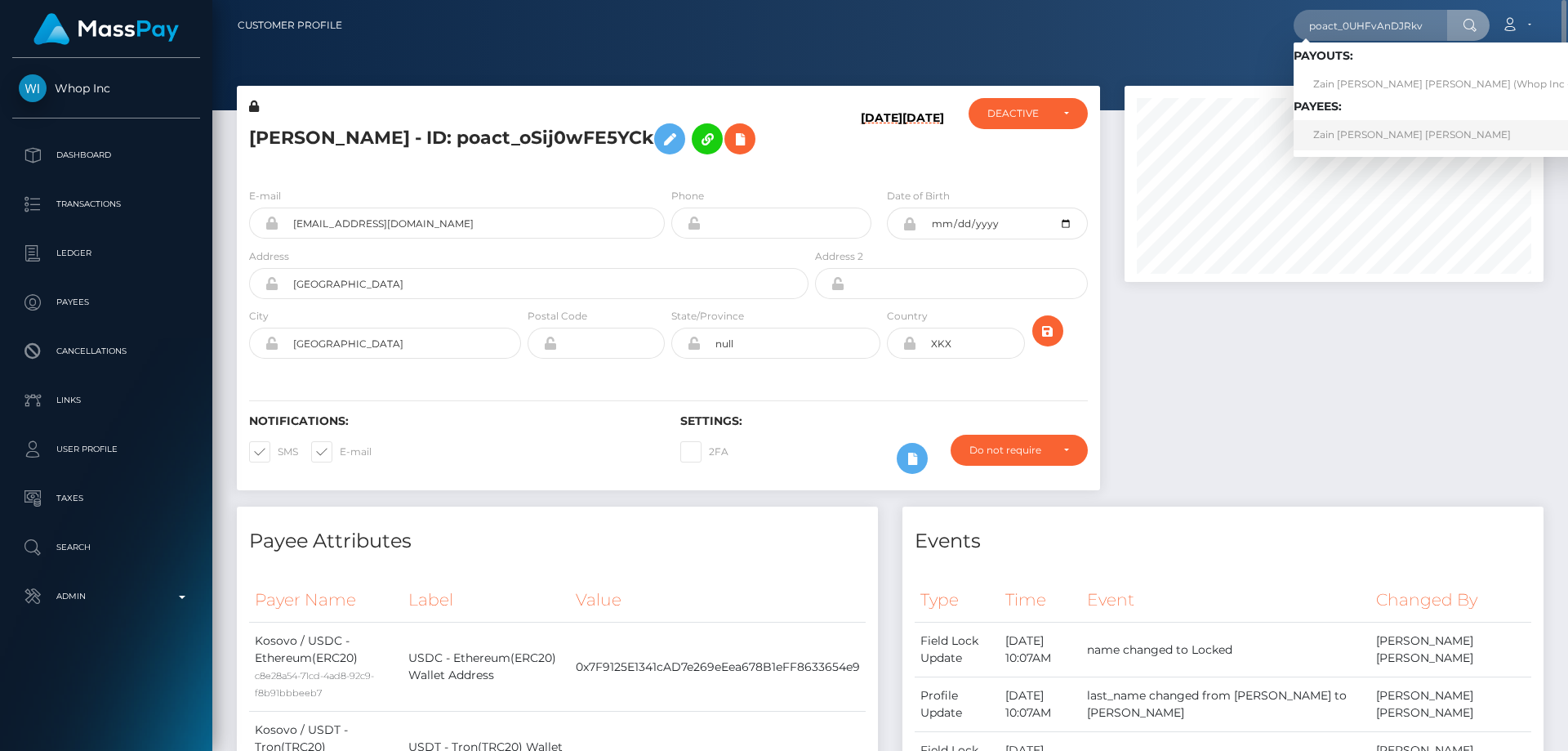
click at [1351, 133] on link "Zain Hisham Zaki Mahmoud" at bounding box center [1445, 135] width 303 height 30
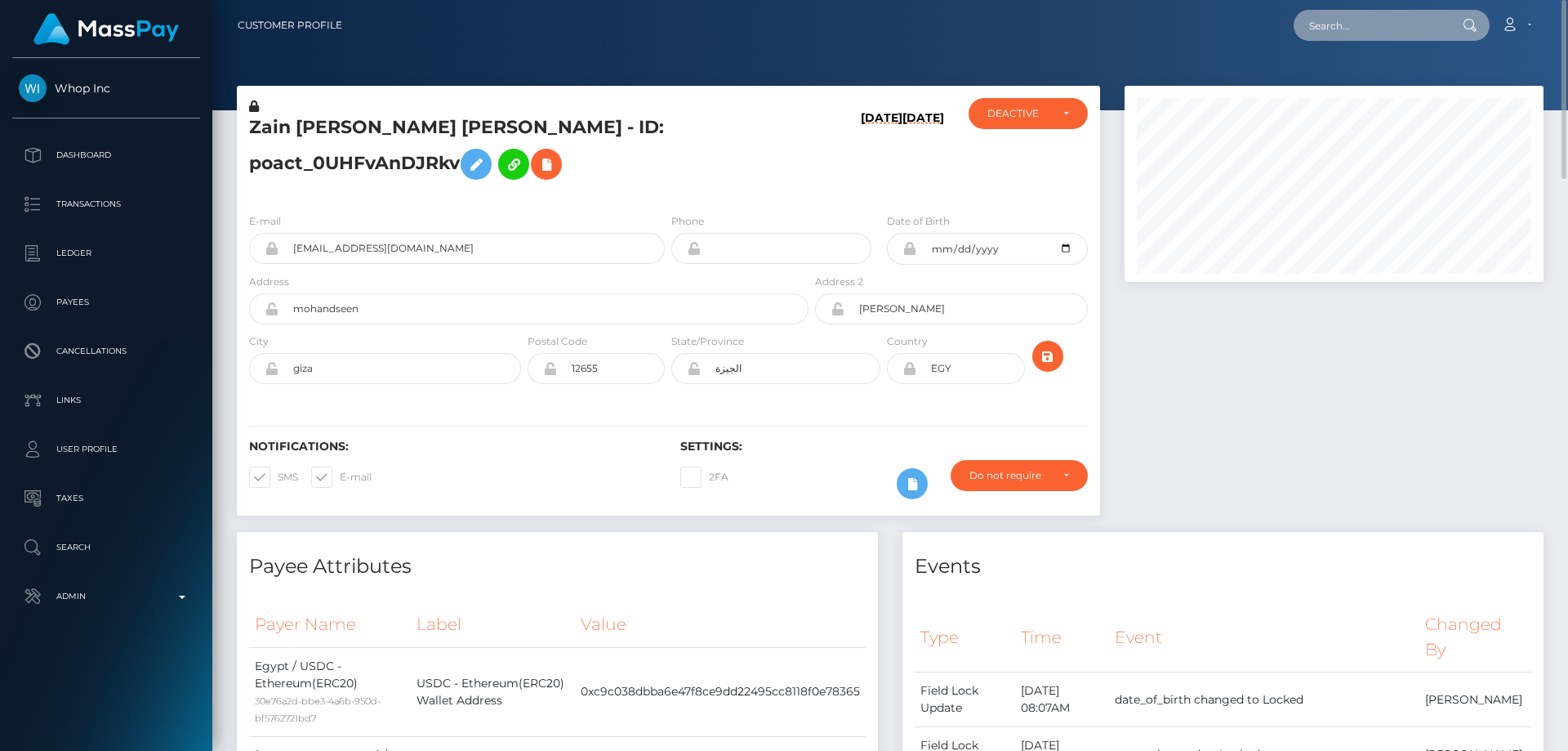
paste input "poact_km8SJPcl4vCV"
type input "poact_km8SJPcl4vCV"
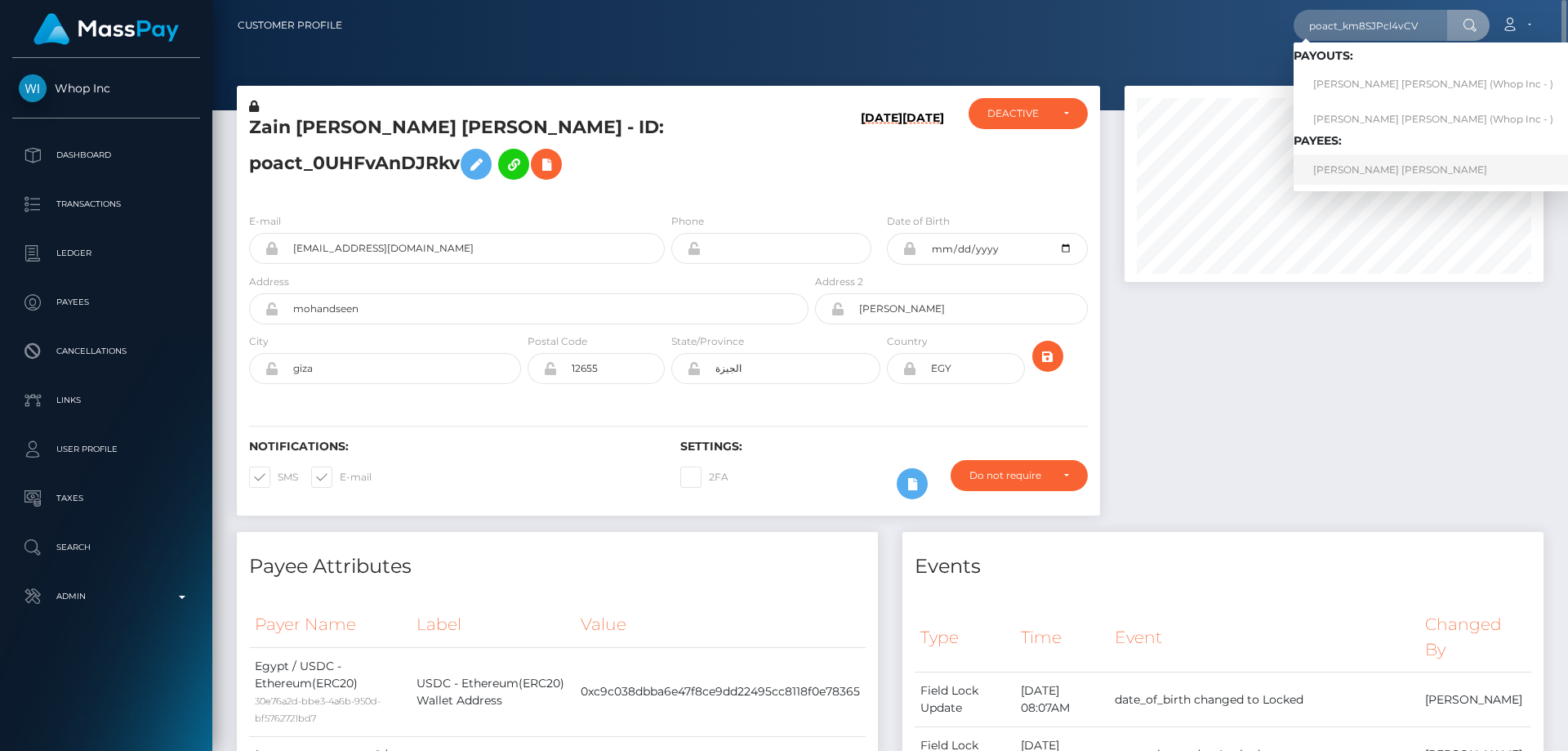
click at [1348, 168] on link "[PERSON_NAME] [PERSON_NAME]" at bounding box center [1432, 169] width 279 height 30
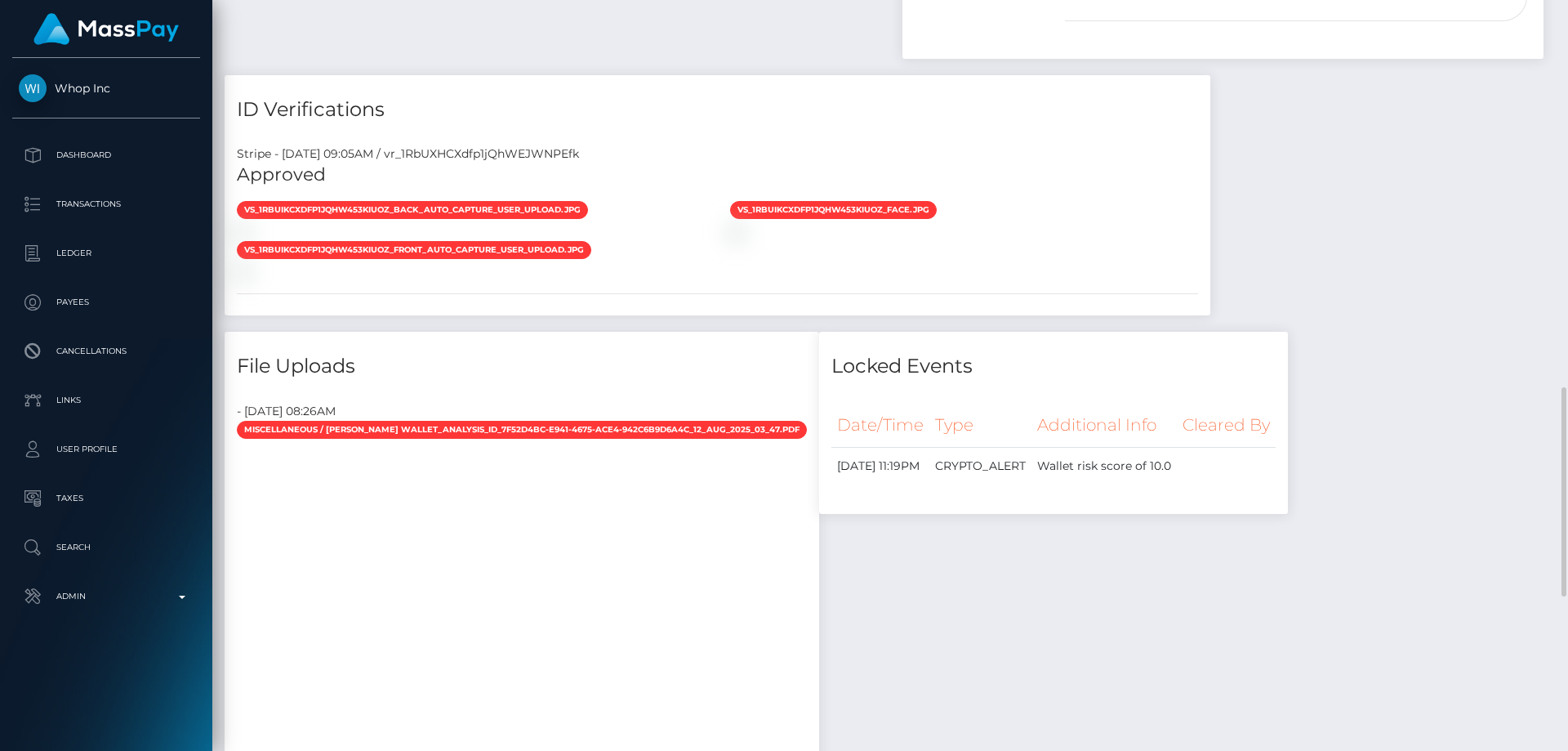
scroll to position [1715, 0]
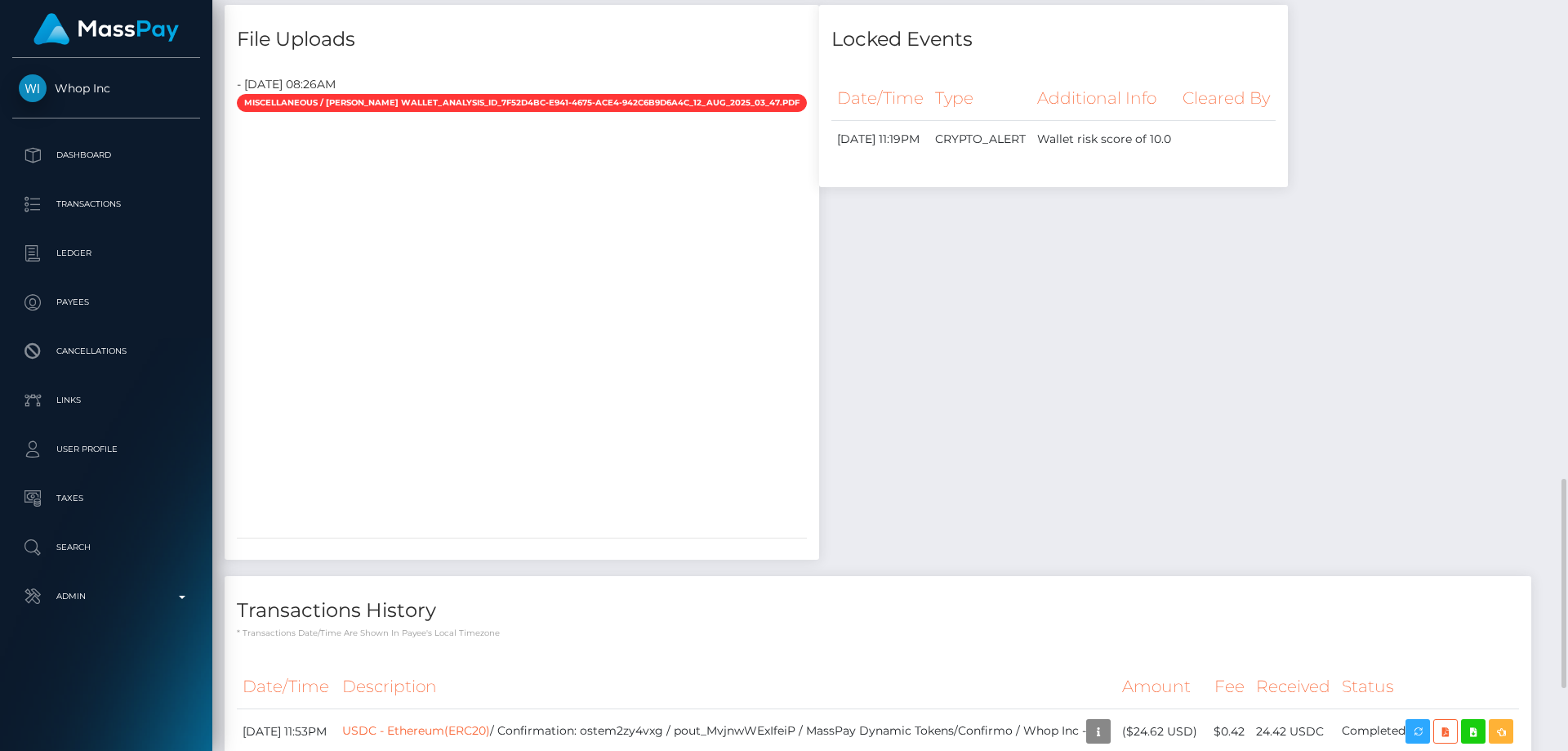
click at [481, 383] on div at bounding box center [360, 320] width 245 height 408
click at [481, 392] on div at bounding box center [360, 320] width 245 height 408
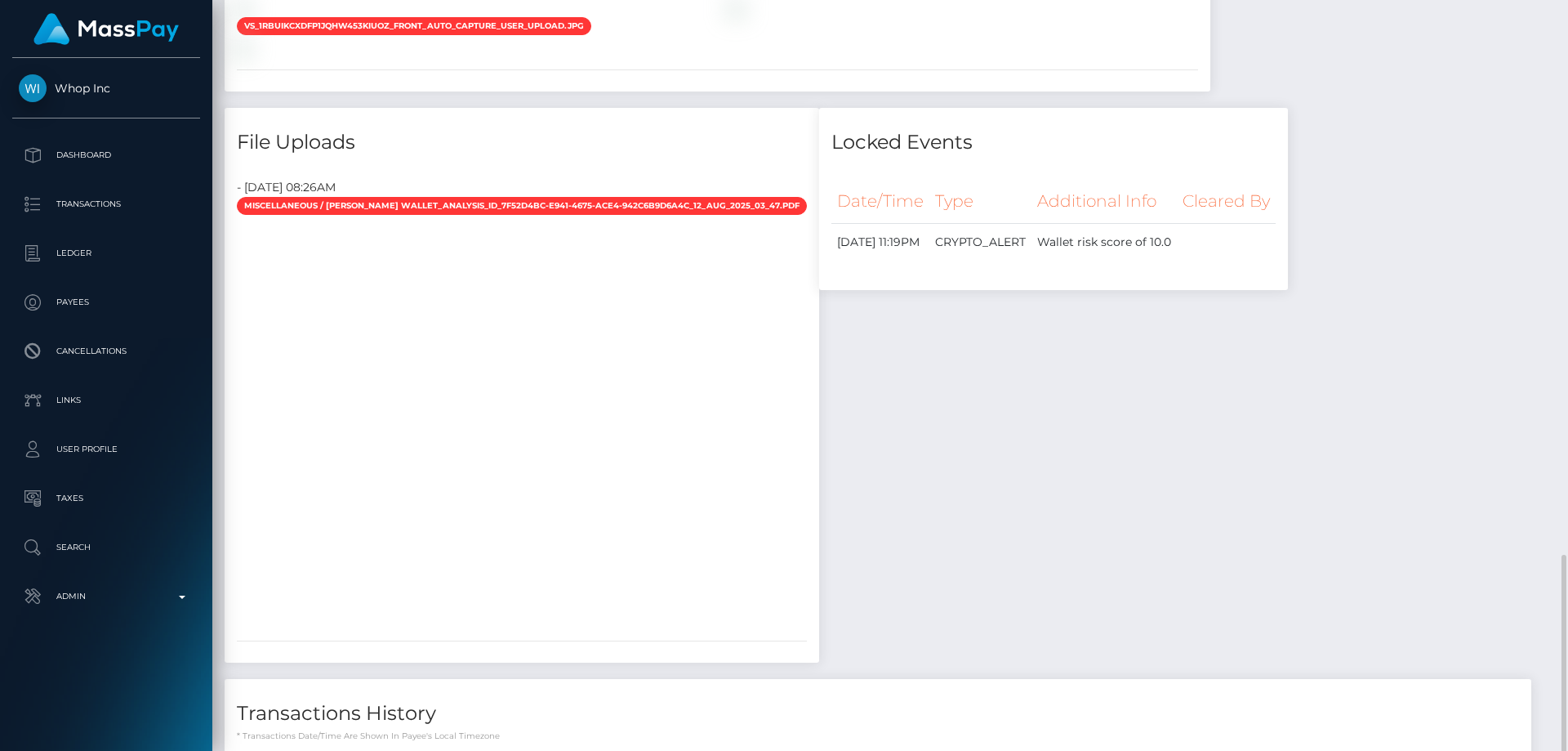
scroll to position [1939, 0]
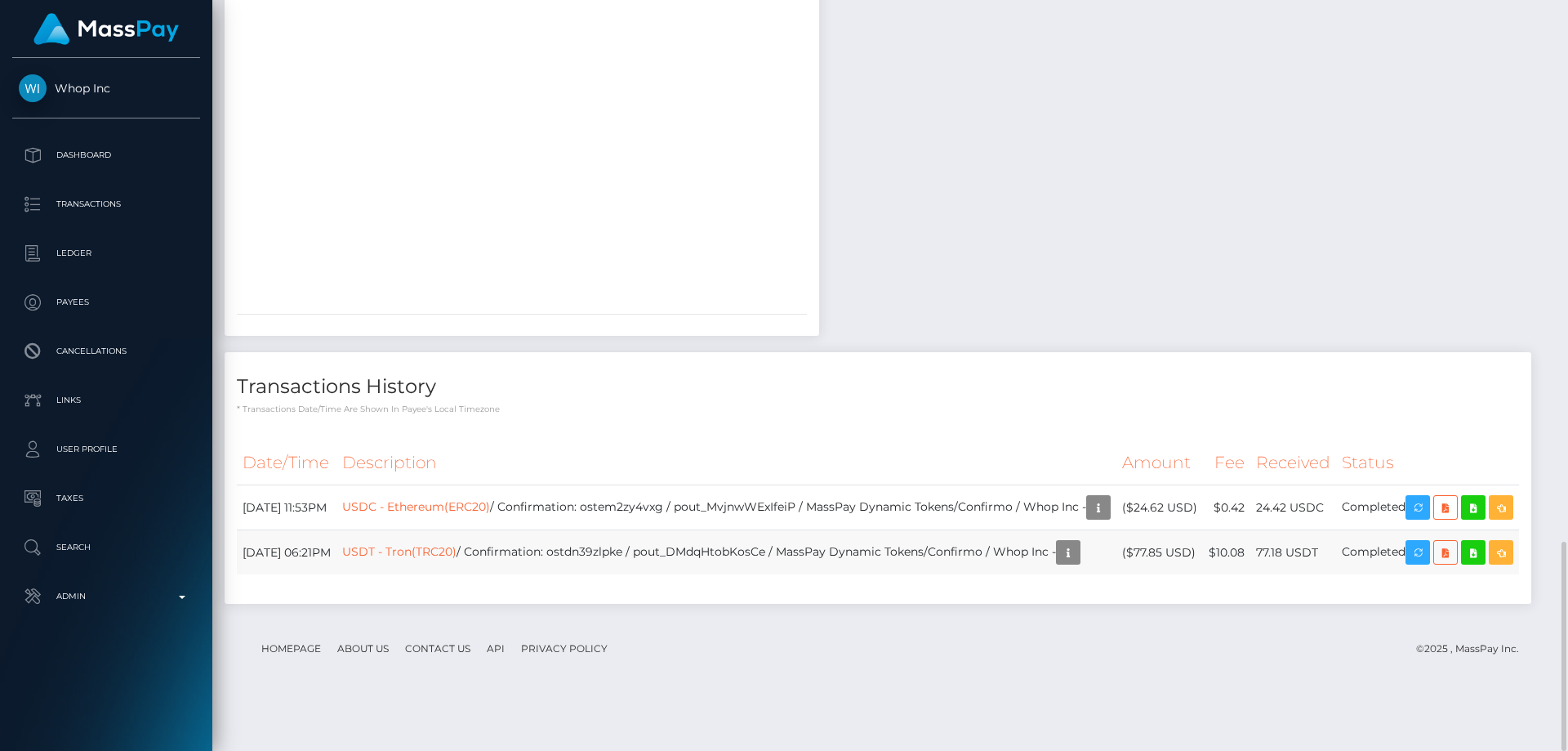
drag, startPoint x: 1218, startPoint y: 591, endPoint x: 1155, endPoint y: 585, distance: 63.3
click at [1155, 575] on td "($77.85 USD)" at bounding box center [1159, 553] width 86 height 45
copy td "$77.85 USD"
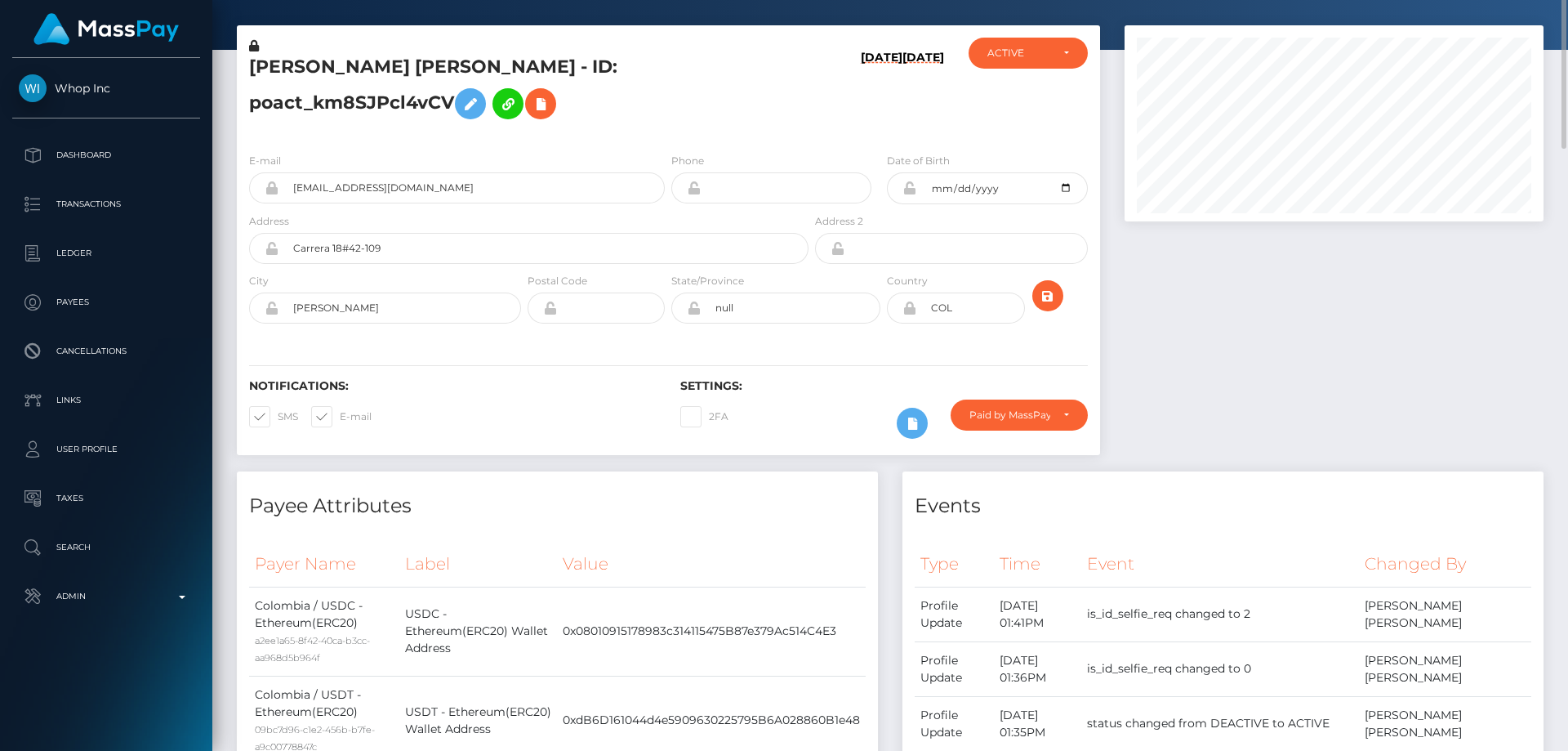
scroll to position [0, 0]
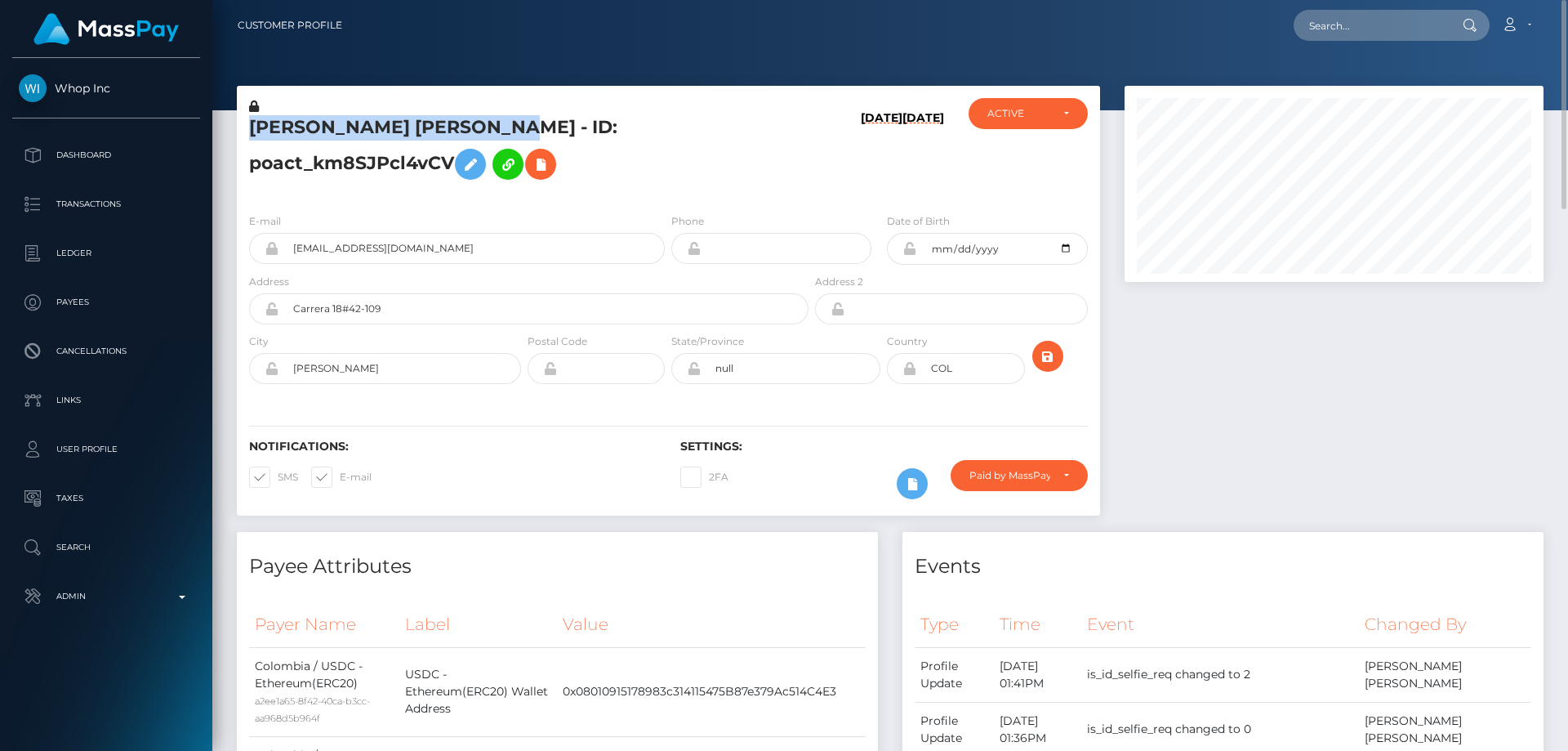
drag, startPoint x: 535, startPoint y: 126, endPoint x: 250, endPoint y: 123, distance: 285.0
click at [250, 123] on h5 "[PERSON_NAME] [PERSON_NAME] - ID: poact_km8SJPcl4vCV" at bounding box center [524, 152] width 551 height 72
copy h5 "SERGIO ANDRES PARRA LUNA"
drag, startPoint x: 402, startPoint y: 248, endPoint x: 294, endPoint y: 244, distance: 108.1
click at [294, 244] on input "greenjoker116@gmail.com" at bounding box center [471, 249] width 386 height 31
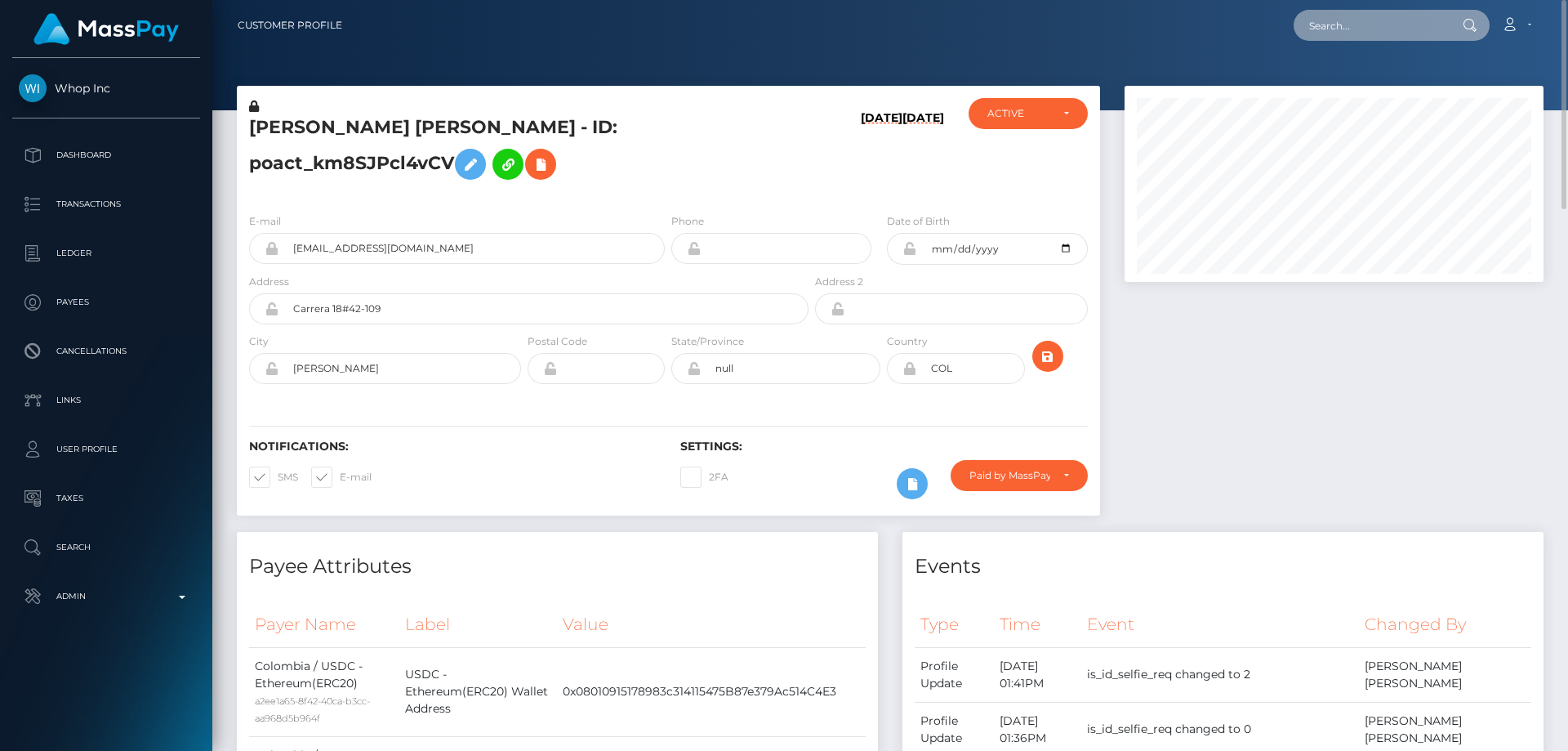
paste input "poact_5dhGncFjc4m3"
type input "poact_5dhGncFjc4m3"
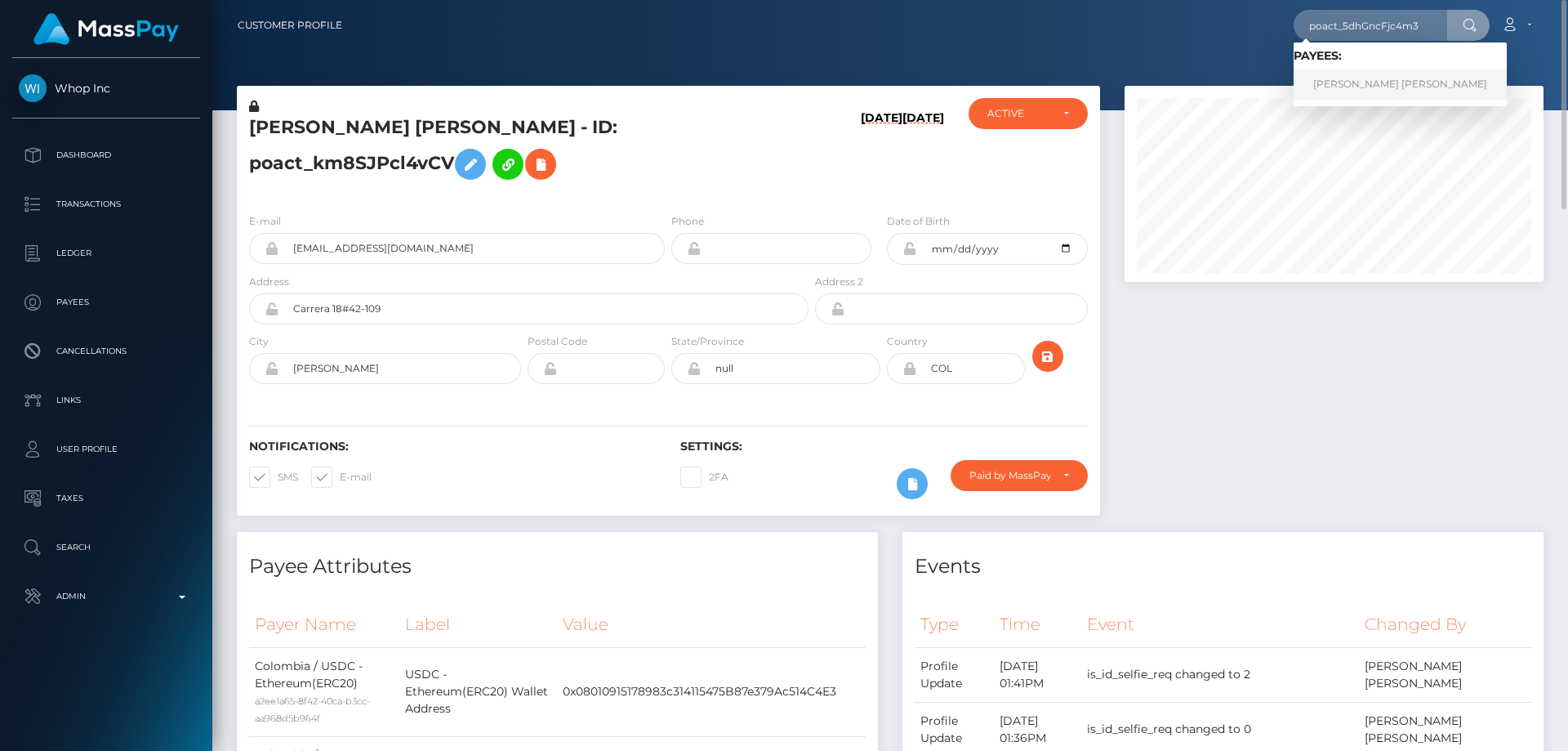
click at [1359, 86] on link "[PERSON_NAME] [PERSON_NAME]" at bounding box center [1399, 84] width 213 height 30
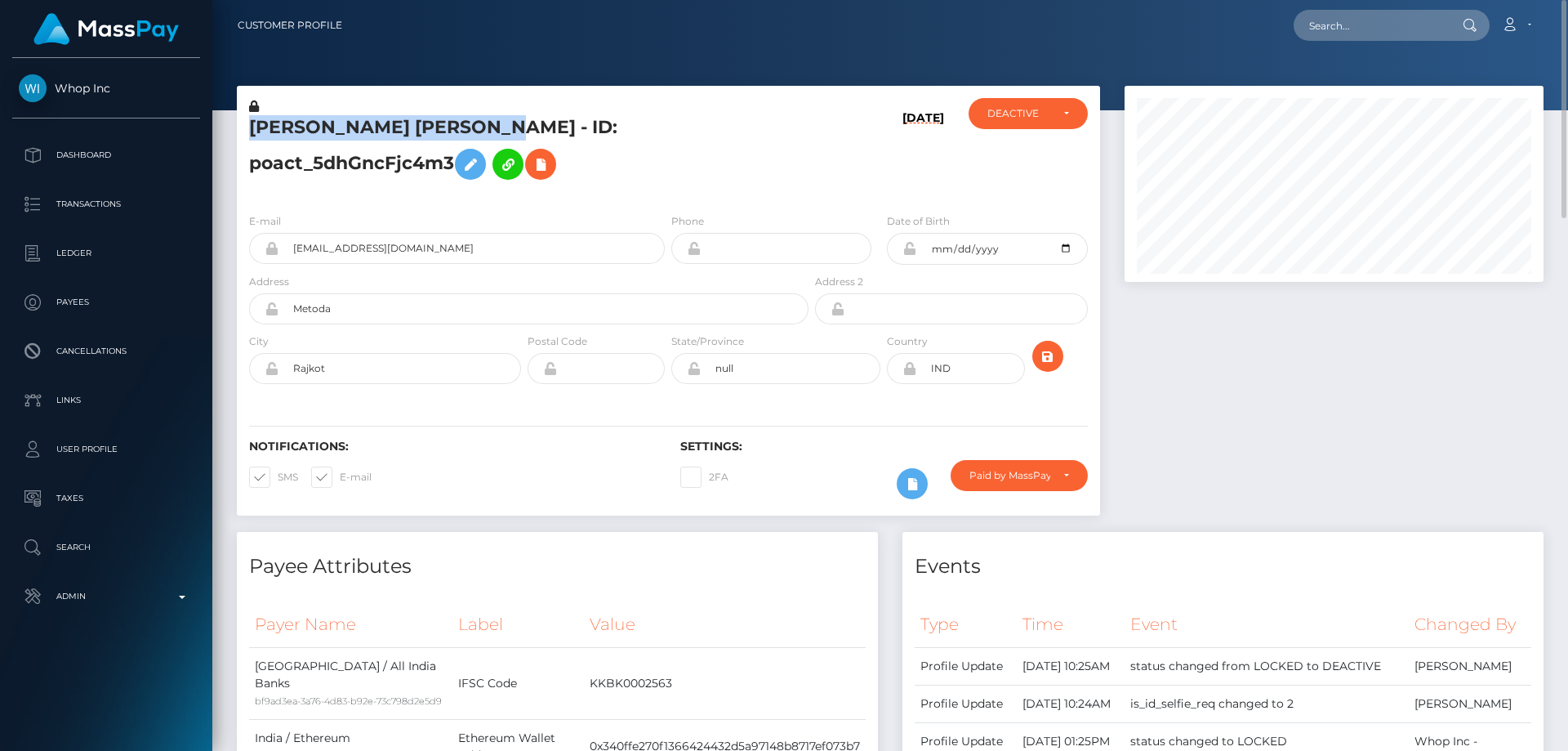
drag, startPoint x: 518, startPoint y: 128, endPoint x: 252, endPoint y: 117, distance: 266.2
click at [252, 117] on h5 "[PERSON_NAME] [PERSON_NAME] - ID: poact_5dhGncFjc4m3" at bounding box center [524, 152] width 551 height 72
copy h5 "[PERSON_NAME] [PERSON_NAME]"
drag, startPoint x: 446, startPoint y: 246, endPoint x: 292, endPoint y: 250, distance: 154.1
click at [292, 250] on input "[EMAIL_ADDRESS][DOMAIN_NAME]" at bounding box center [471, 249] width 386 height 31
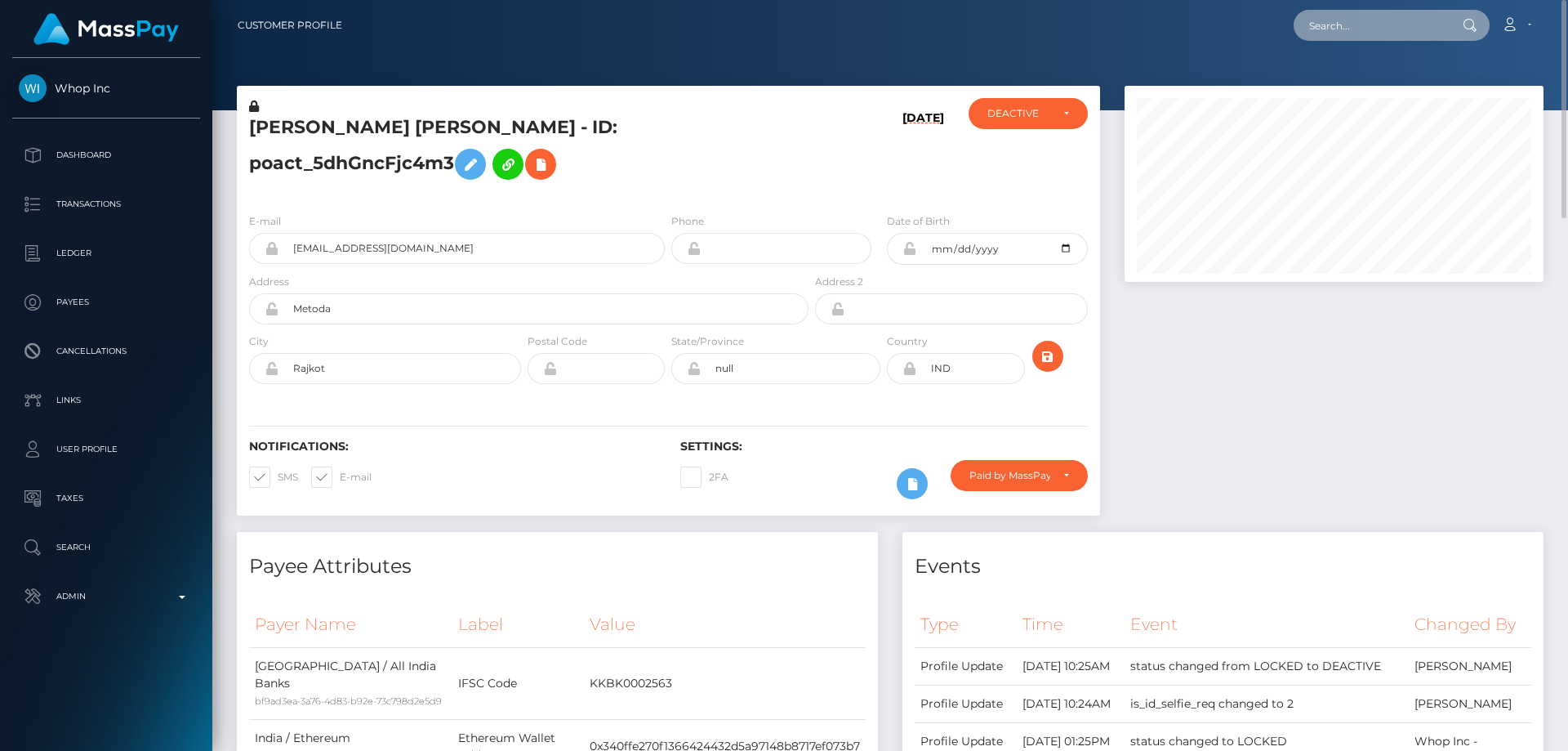
paste input "poact_buhAaYrLmtKg"
type input "poact_buhAaYrLmtKg"
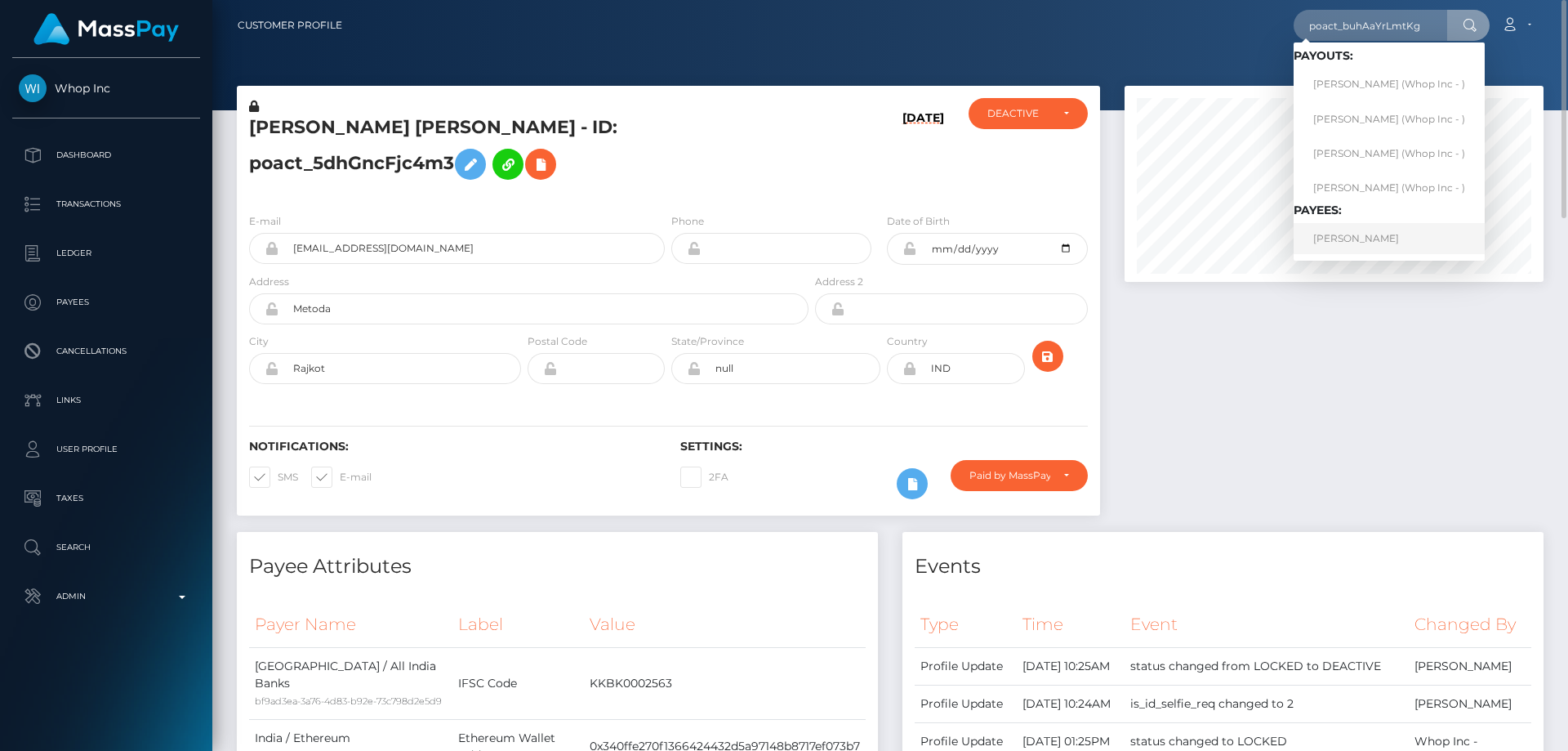
click at [1336, 242] on link "[PERSON_NAME]" at bounding box center [1389, 238] width 191 height 30
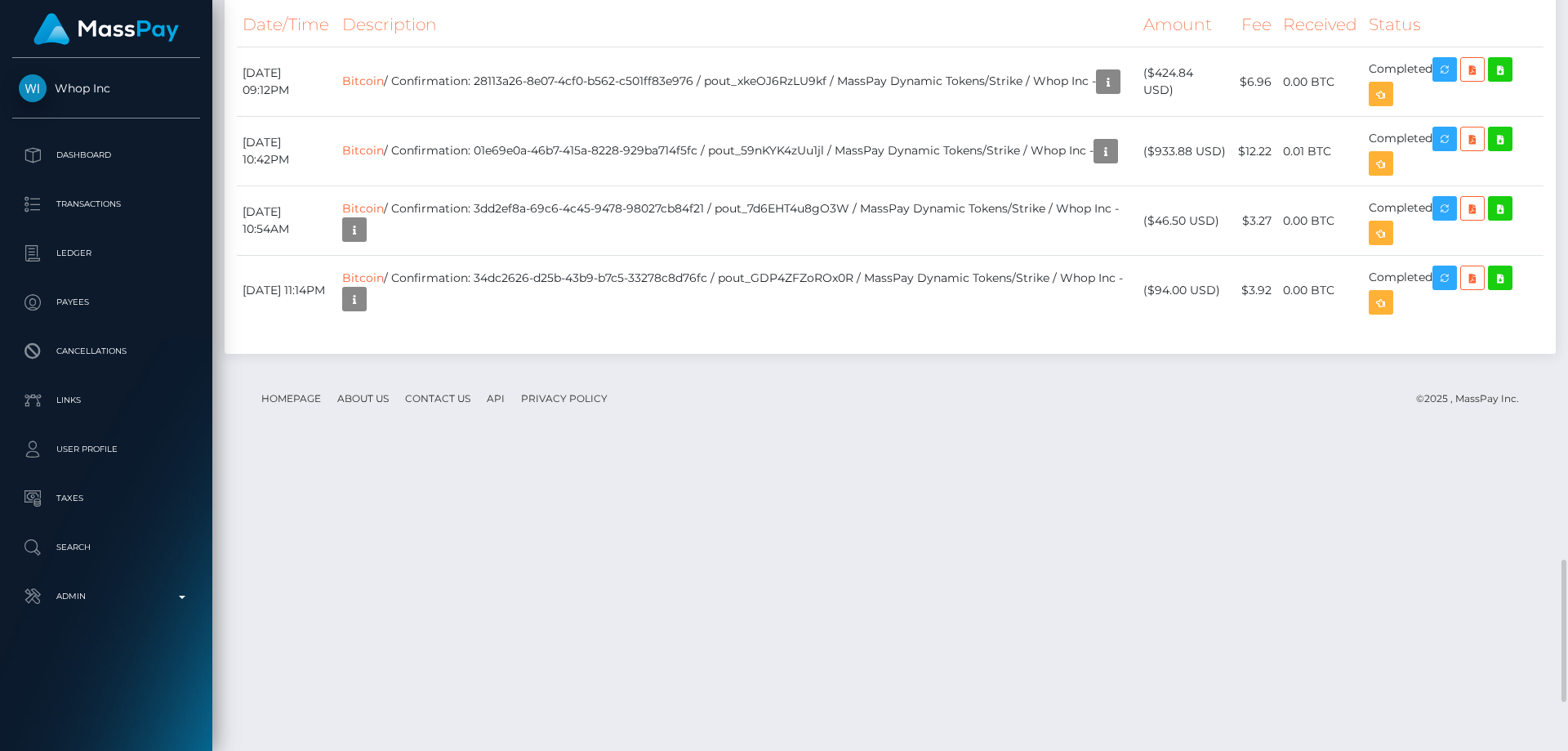
scroll to position [3186, 0]
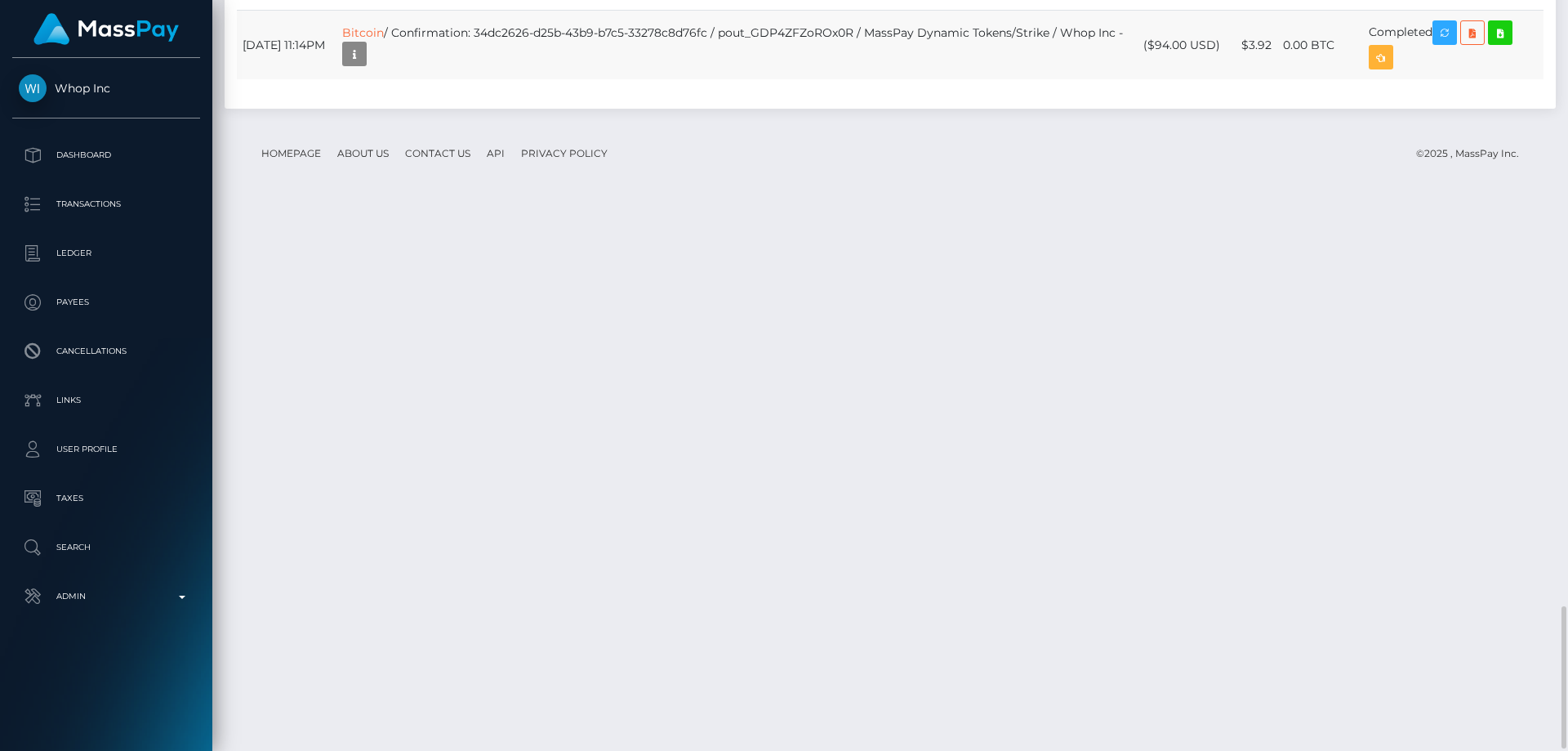
drag, startPoint x: 1217, startPoint y: 595, endPoint x: 1182, endPoint y: 599, distance: 35.2
click at [1158, 80] on td "($94.00 USD)" at bounding box center [1184, 45] width 95 height 69
drag, startPoint x: 1182, startPoint y: 599, endPoint x: 1166, endPoint y: 608, distance: 18.4
click at [1166, 80] on td "($94.00 USD)" at bounding box center [1184, 45] width 95 height 69
drag, startPoint x: 1156, startPoint y: 593, endPoint x: 1219, endPoint y: 595, distance: 63.0
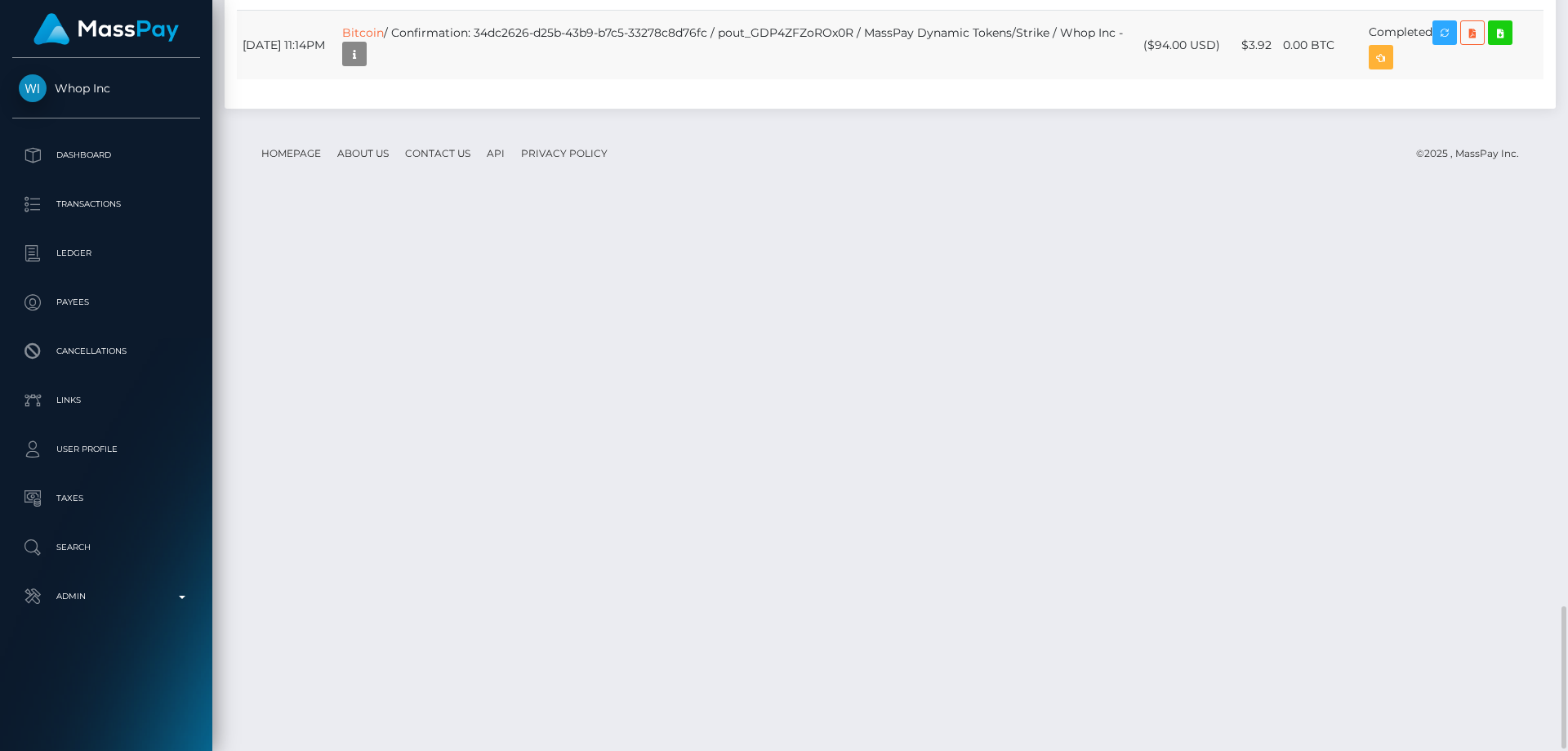
click at [1219, 80] on td "($94.00 USD)" at bounding box center [1184, 45] width 95 height 69
copy td "$94.00 USD"
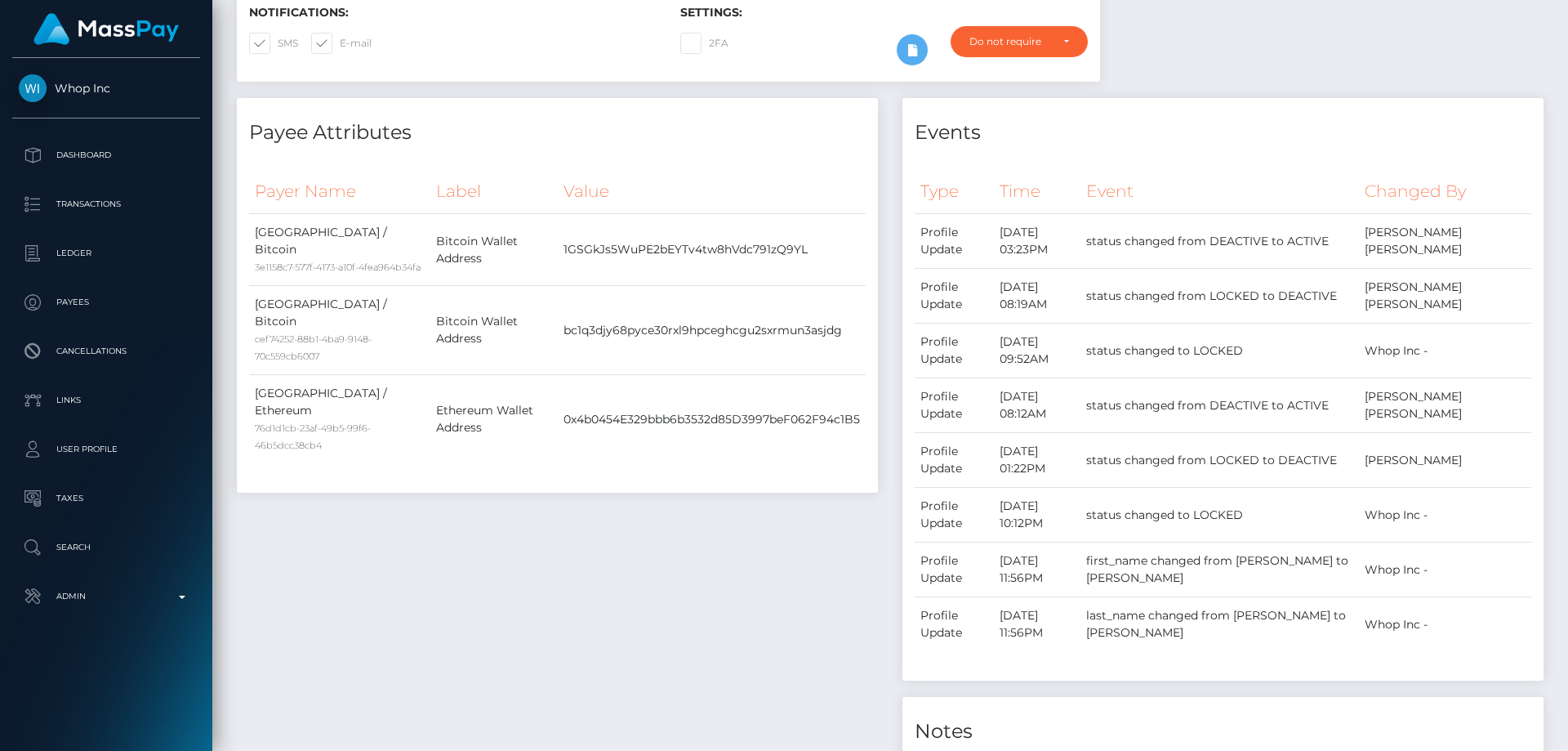
scroll to position [0, 0]
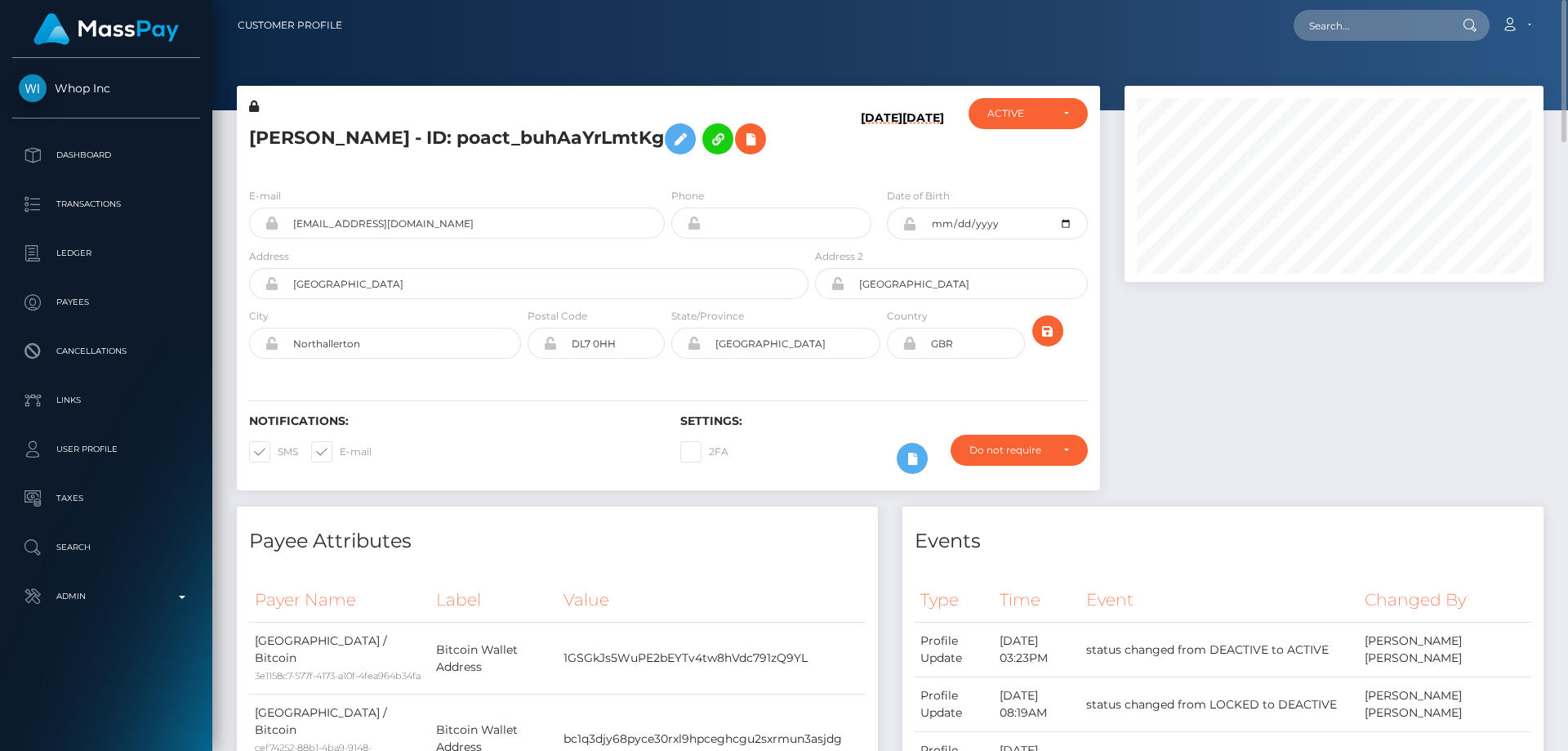
click at [478, 137] on h5 "[PERSON_NAME] - ID: poact_buhAaYrLmtKg" at bounding box center [524, 139] width 551 height 48
drag, startPoint x: 480, startPoint y: 140, endPoint x: 246, endPoint y: 137, distance: 234.0
click at [246, 137] on div "[PERSON_NAME] - ID: poact_buhAaYrLmtKg" at bounding box center [524, 136] width 575 height 77
copy h5 "[PERSON_NAME]"
drag, startPoint x: 420, startPoint y: 265, endPoint x: 267, endPoint y: 271, distance: 153.1
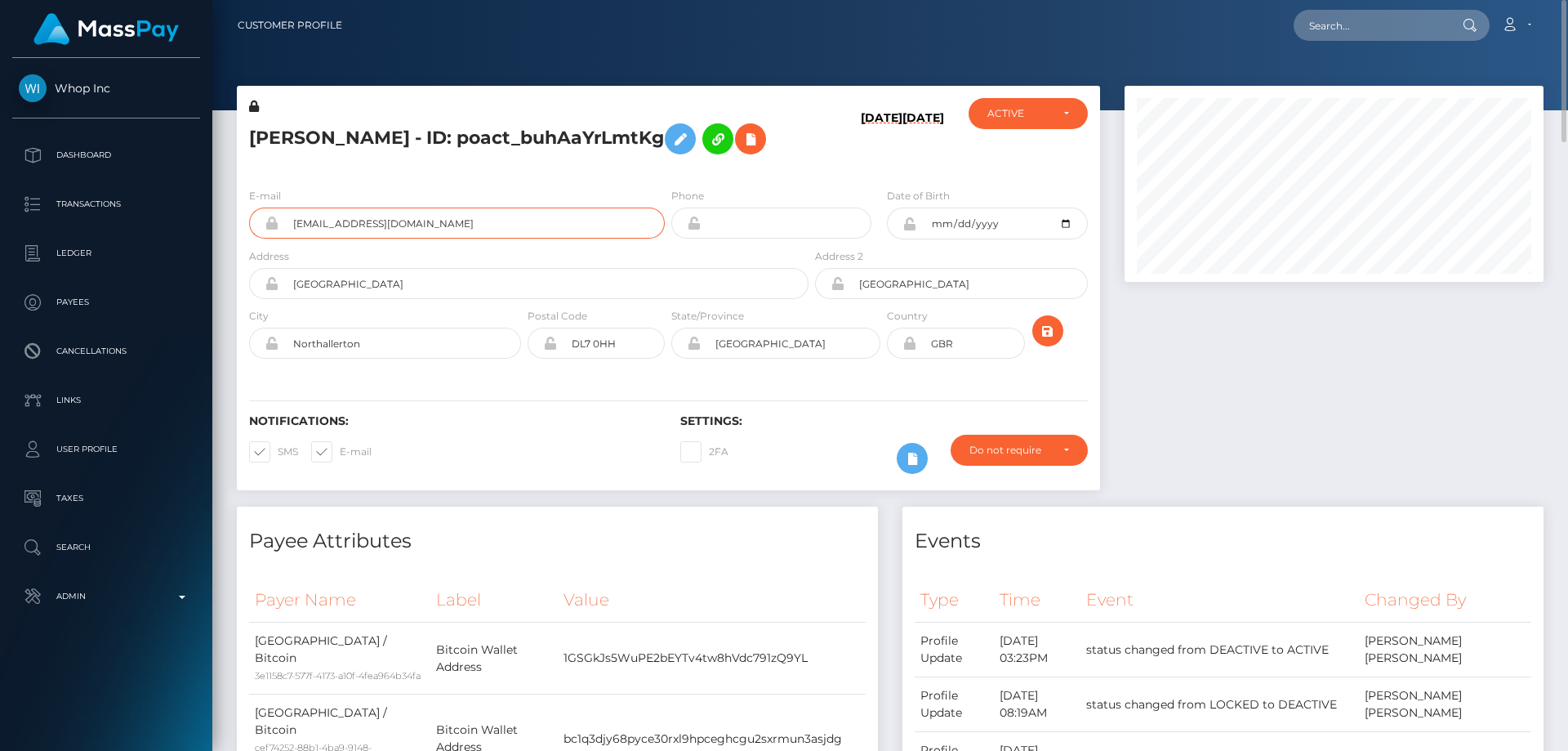
click at [266, 239] on div "sam4cet12@gmail.com" at bounding box center [457, 223] width 416 height 31
paste input "poact_EnlaN6If7wB8"
type input "poact_EnlaN6If7wB8"
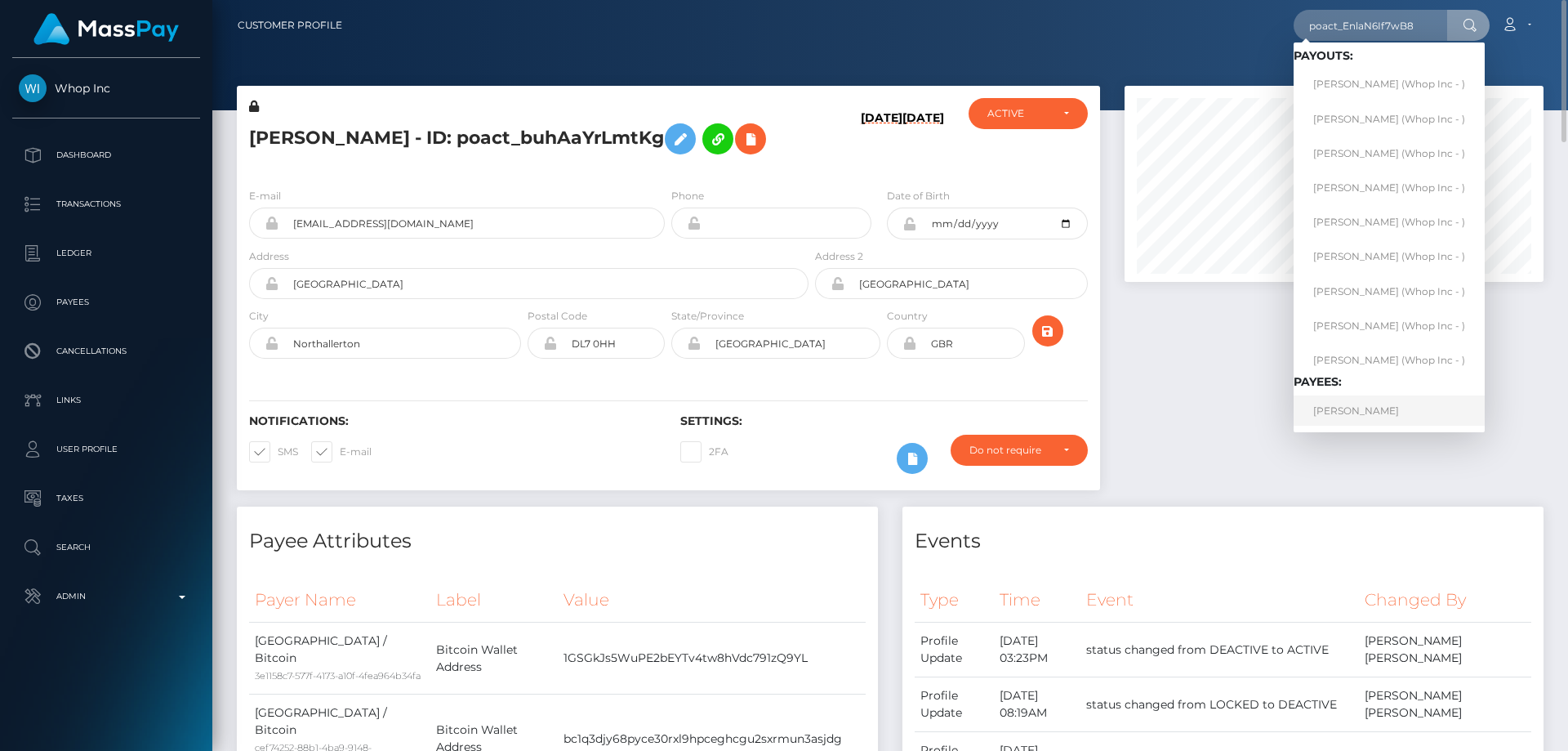
click at [1356, 413] on link "[PERSON_NAME]" at bounding box center [1389, 410] width 191 height 30
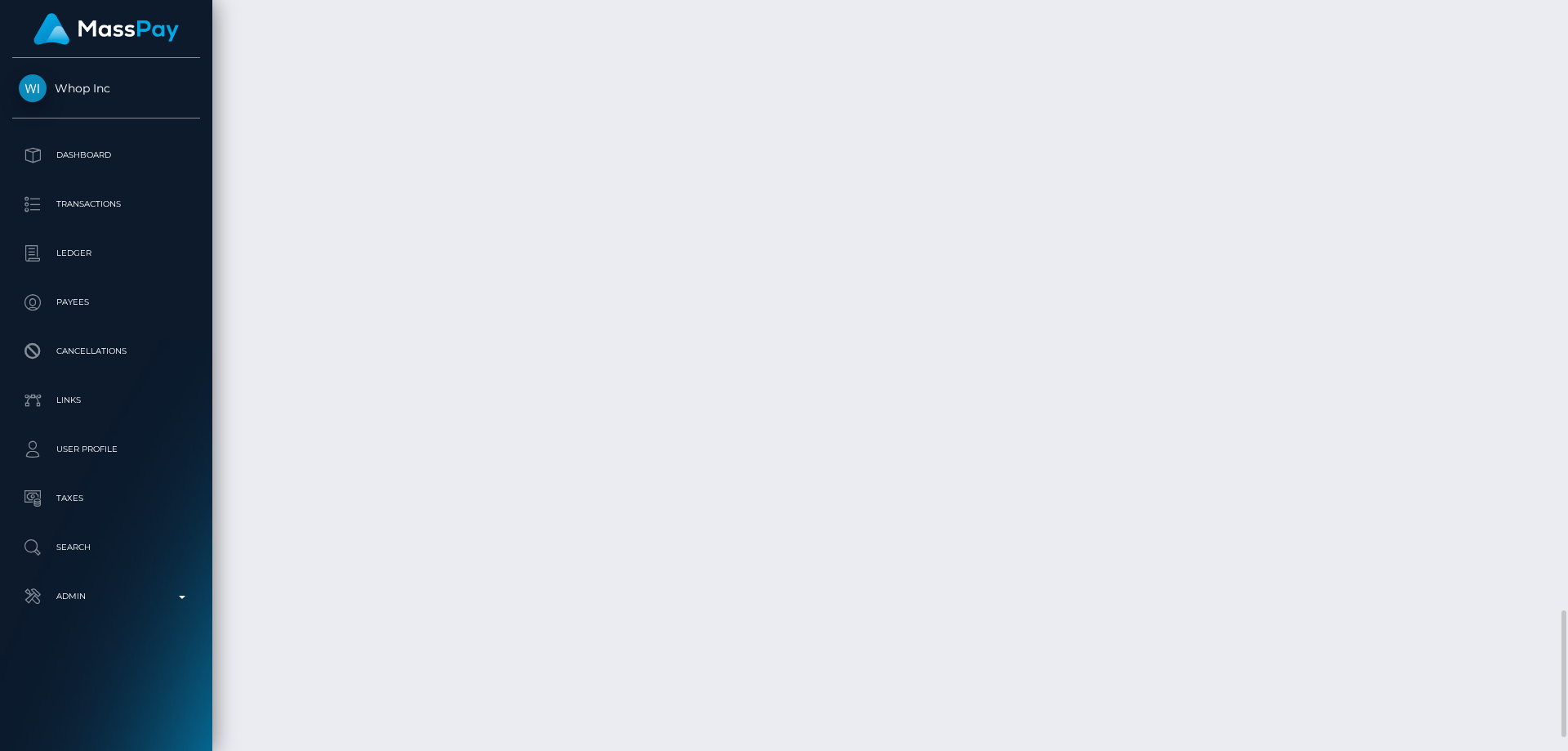
scroll to position [3696, 0]
drag, startPoint x: 1223, startPoint y: 590, endPoint x: 1175, endPoint y: 585, distance: 48.3
copy td "$34.43 USD"
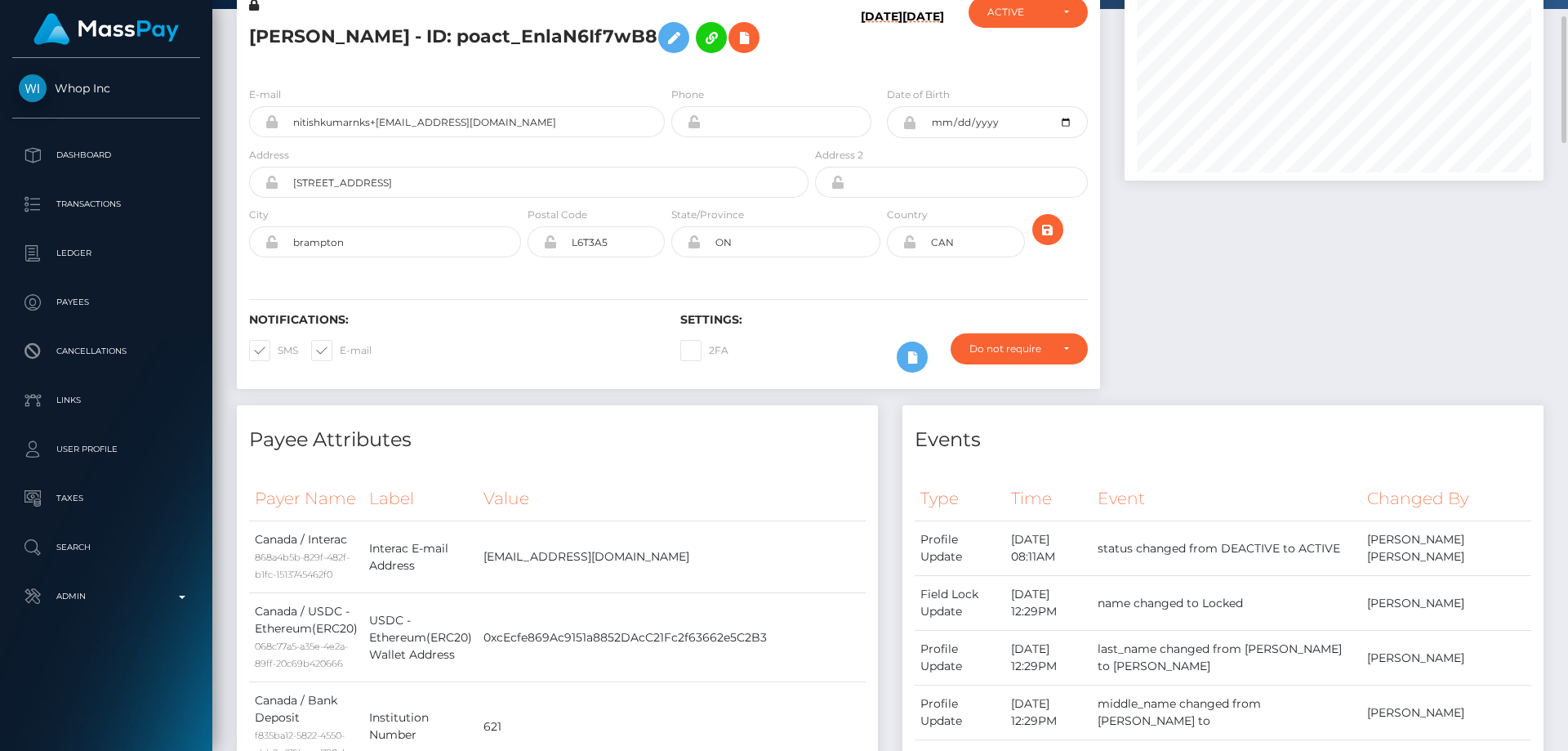
scroll to position [0, 0]
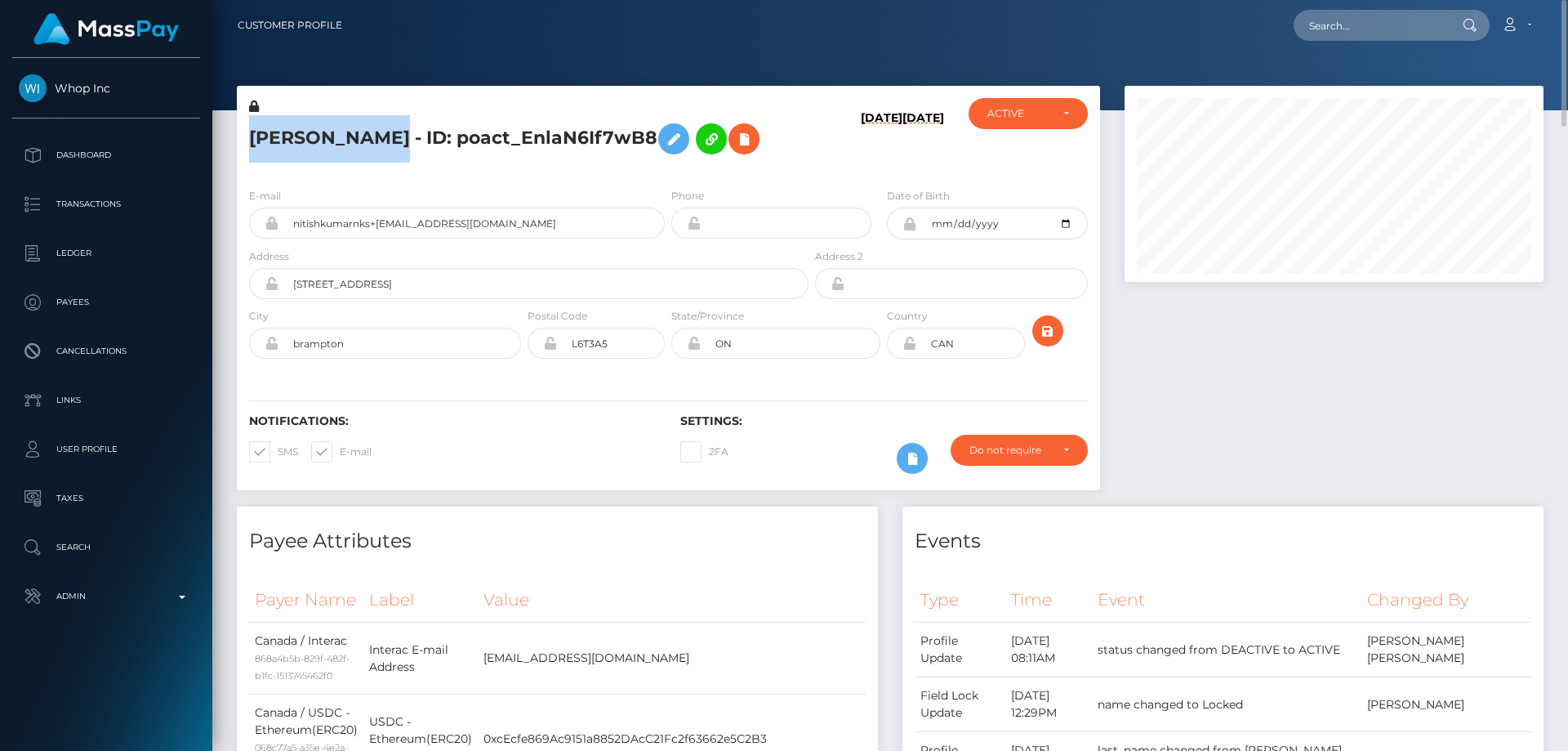
drag, startPoint x: 387, startPoint y: 137, endPoint x: 249, endPoint y: 138, distance: 138.0
click at [249, 138] on h5 "NITISH KUMAR - ID: poact_EnlaN6If7wB8" at bounding box center [524, 139] width 551 height 48
copy h5 "NITISH KUMAR"
drag, startPoint x: 519, startPoint y: 224, endPoint x: 294, endPoint y: 222, distance: 225.0
click at [294, 222] on input "nitishkumarnks+702bbcbe73@outlook.com" at bounding box center [471, 223] width 386 height 31
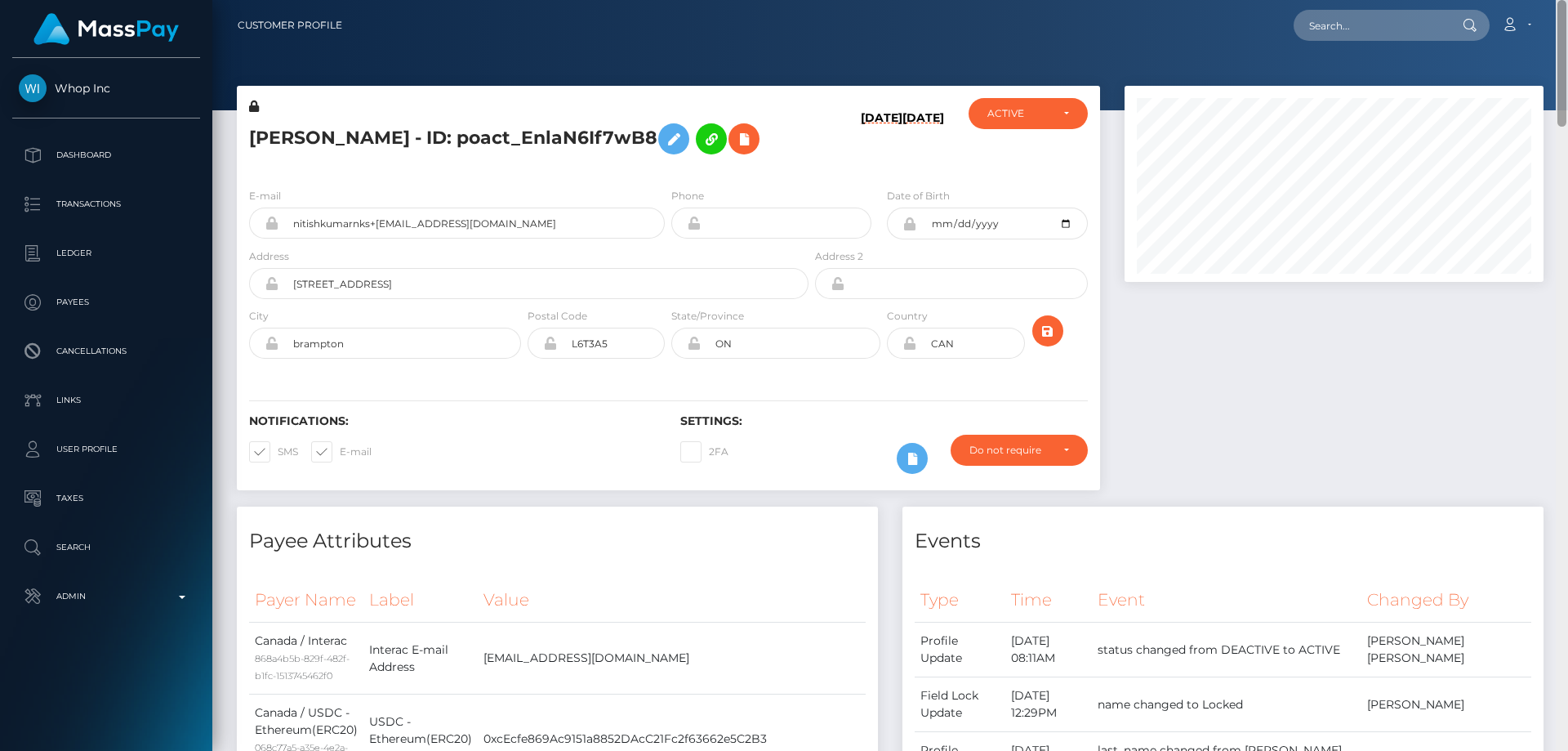
drag, startPoint x: 1562, startPoint y: 304, endPoint x: 1567, endPoint y: -19, distance: 323.0
click at [1567, 0] on html "Whop Inc Dashboard Transactions Ledger Payees Cancellations Links" at bounding box center [784, 376] width 1568 height 751
drag, startPoint x: 1333, startPoint y: 25, endPoint x: 1459, endPoint y: 354, distance: 352.3
click at [1459, 354] on div at bounding box center [1333, 296] width 444 height 421
drag, startPoint x: 386, startPoint y: 140, endPoint x: 254, endPoint y: 152, distance: 132.5
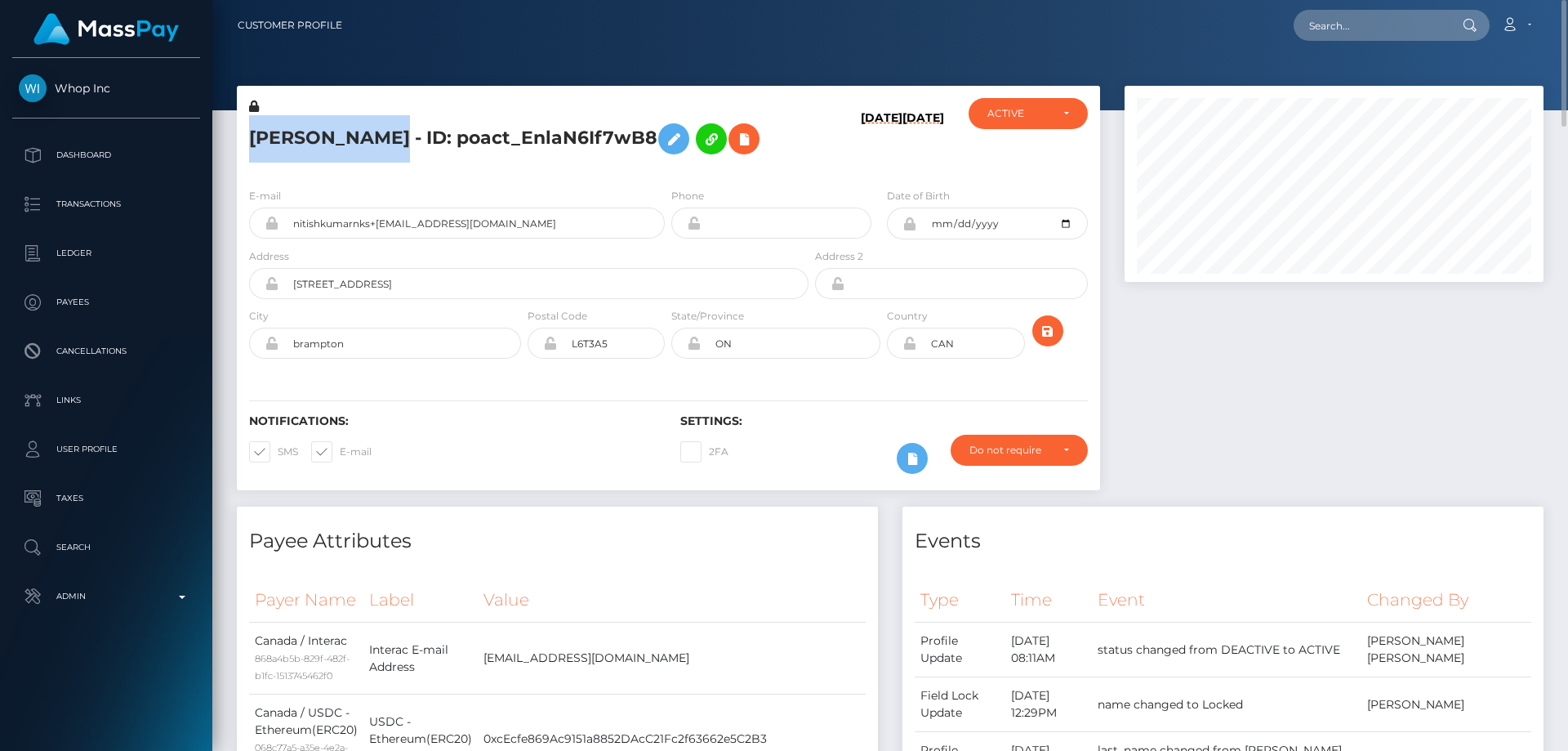
click at [254, 152] on h5 "NITISH KUMAR - ID: poact_EnlaN6If7wB8" at bounding box center [524, 139] width 551 height 48
copy h5 "NITISH KUMAR"
drag, startPoint x: 1361, startPoint y: 40, endPoint x: 1359, endPoint y: 22, distance: 18.1
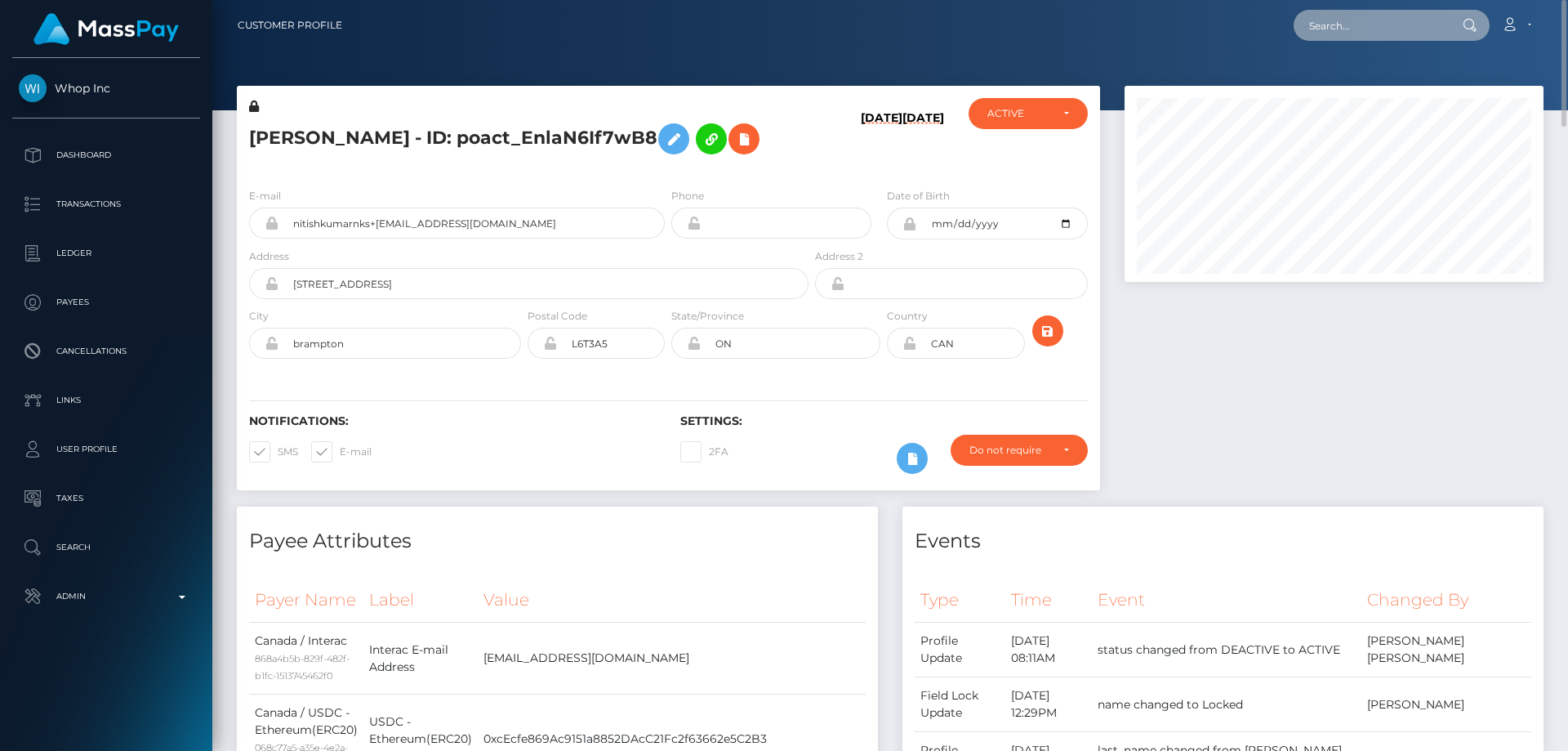
paste input "poact_eBFt6R2uS6K7"
type input "poact_eBFt6R2uS6K7"
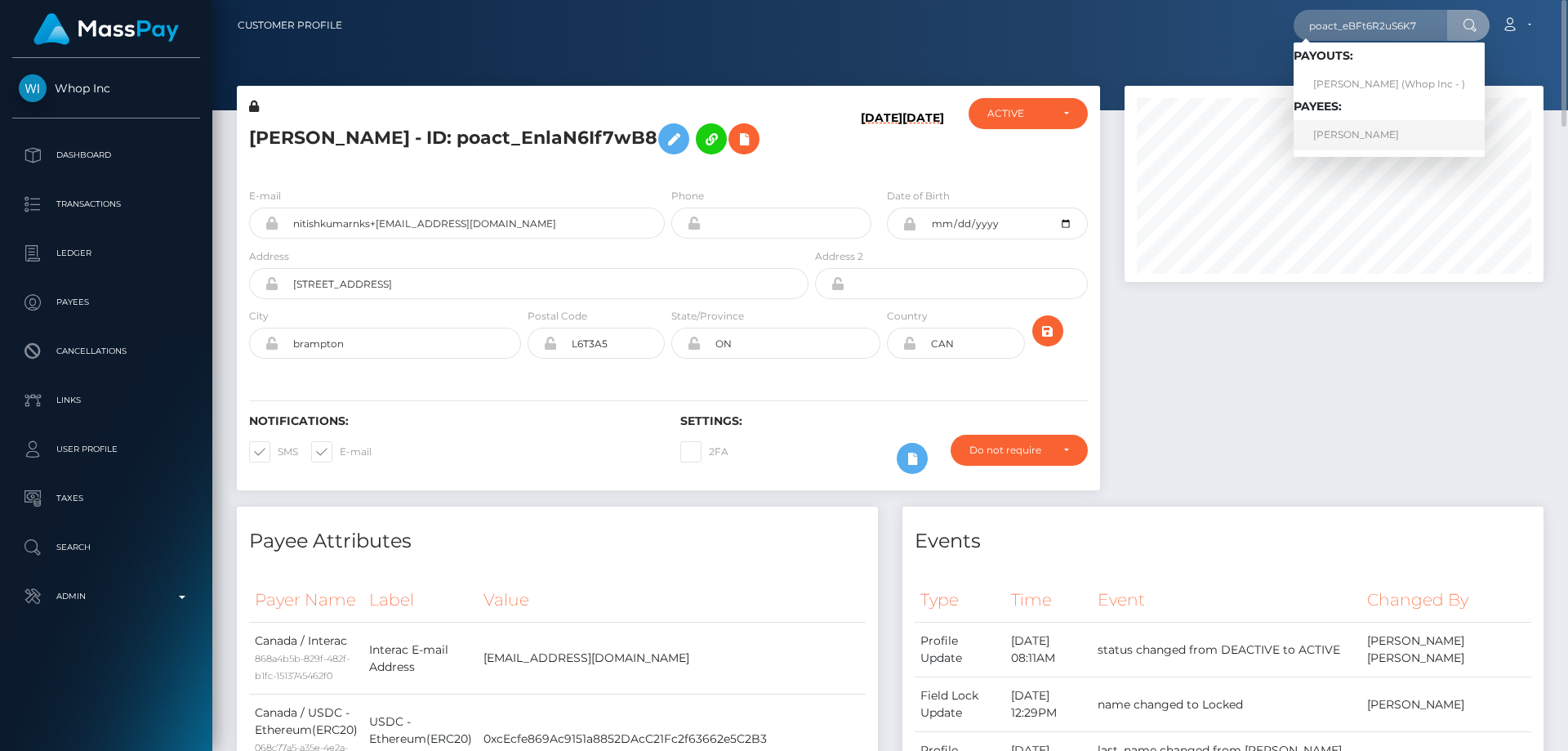
click at [1350, 135] on link "BRUNO NICOLAS PARENTE" at bounding box center [1389, 135] width 191 height 30
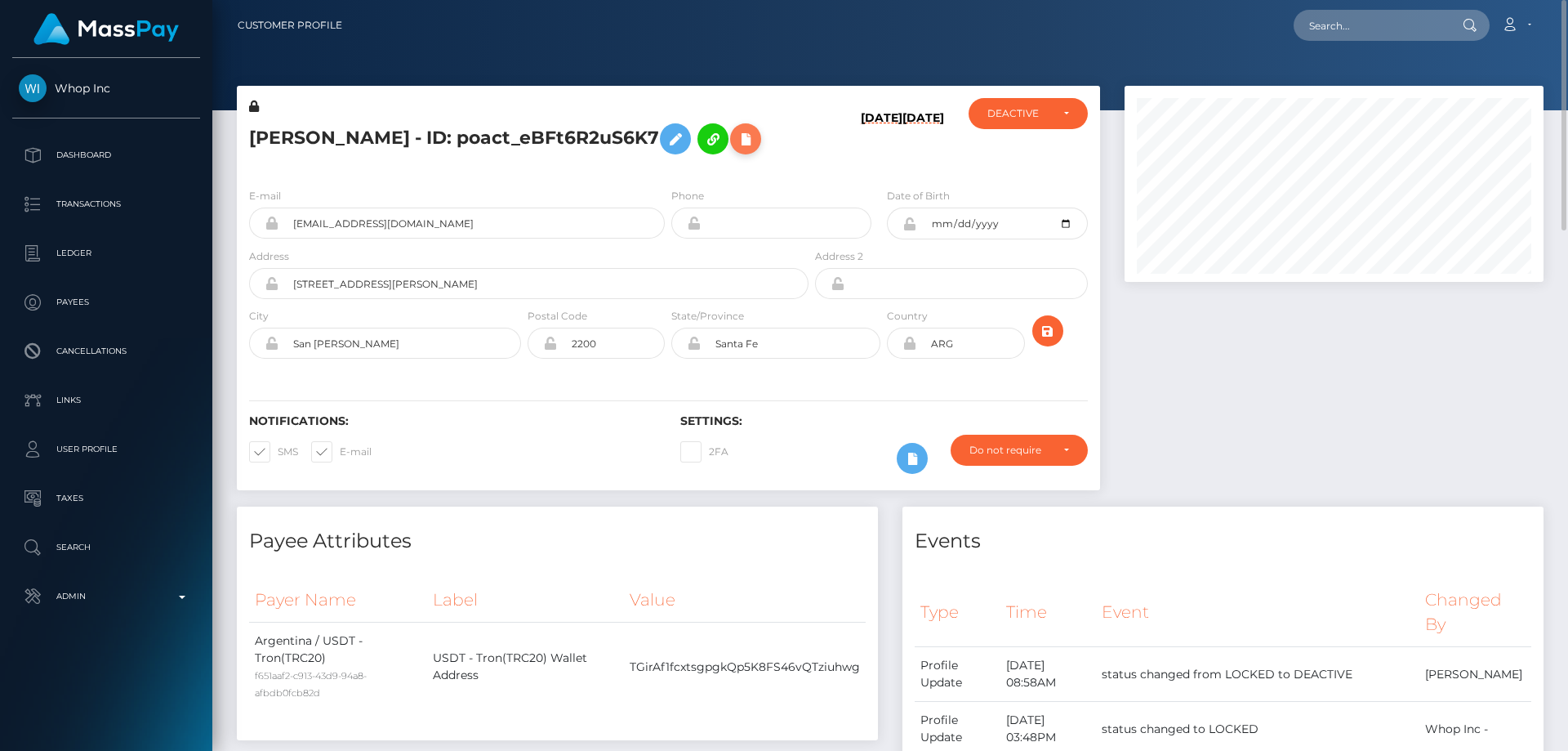
click at [736, 150] on icon at bounding box center [746, 139] width 20 height 21
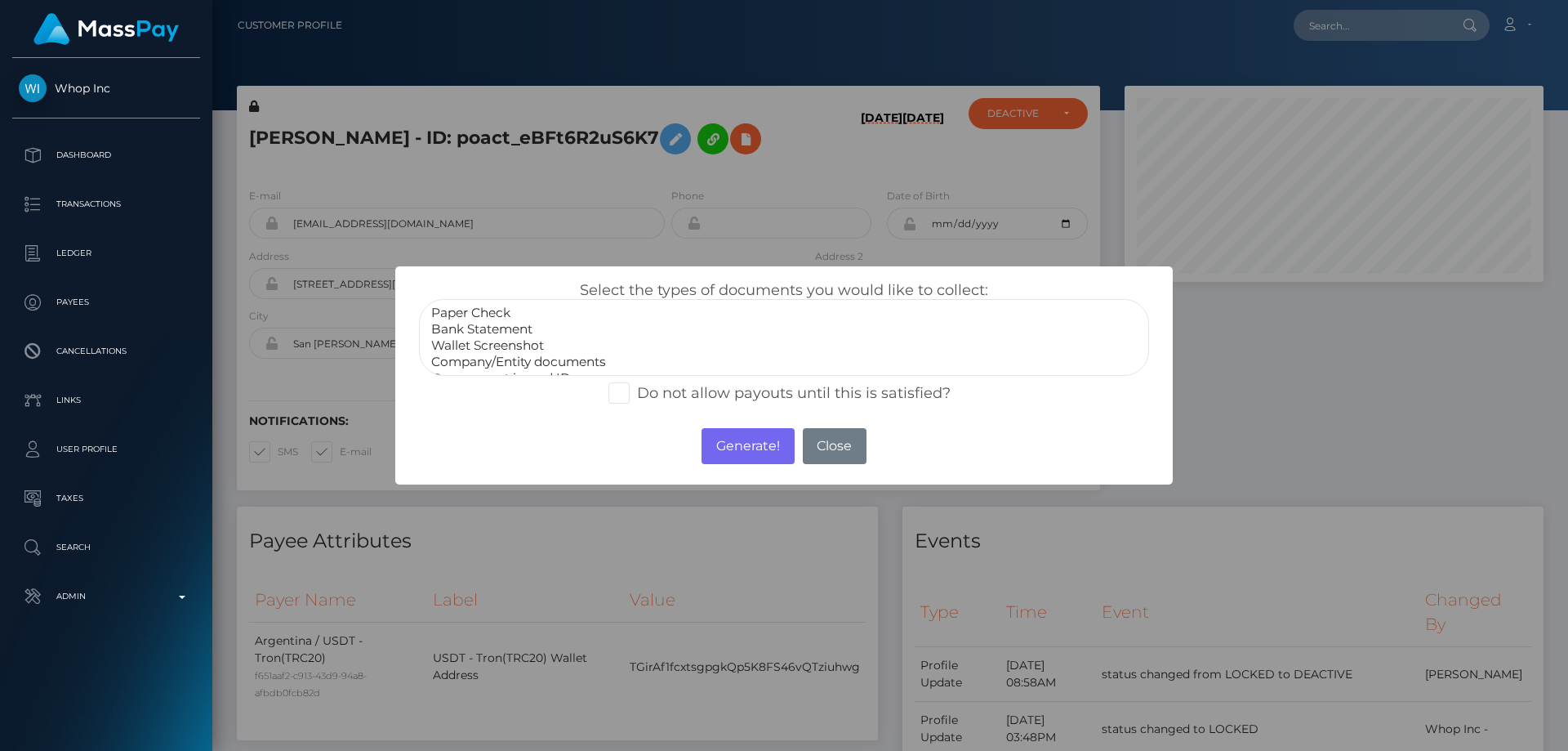
scroll to position [33, 0]
select select "Miscellaneous"
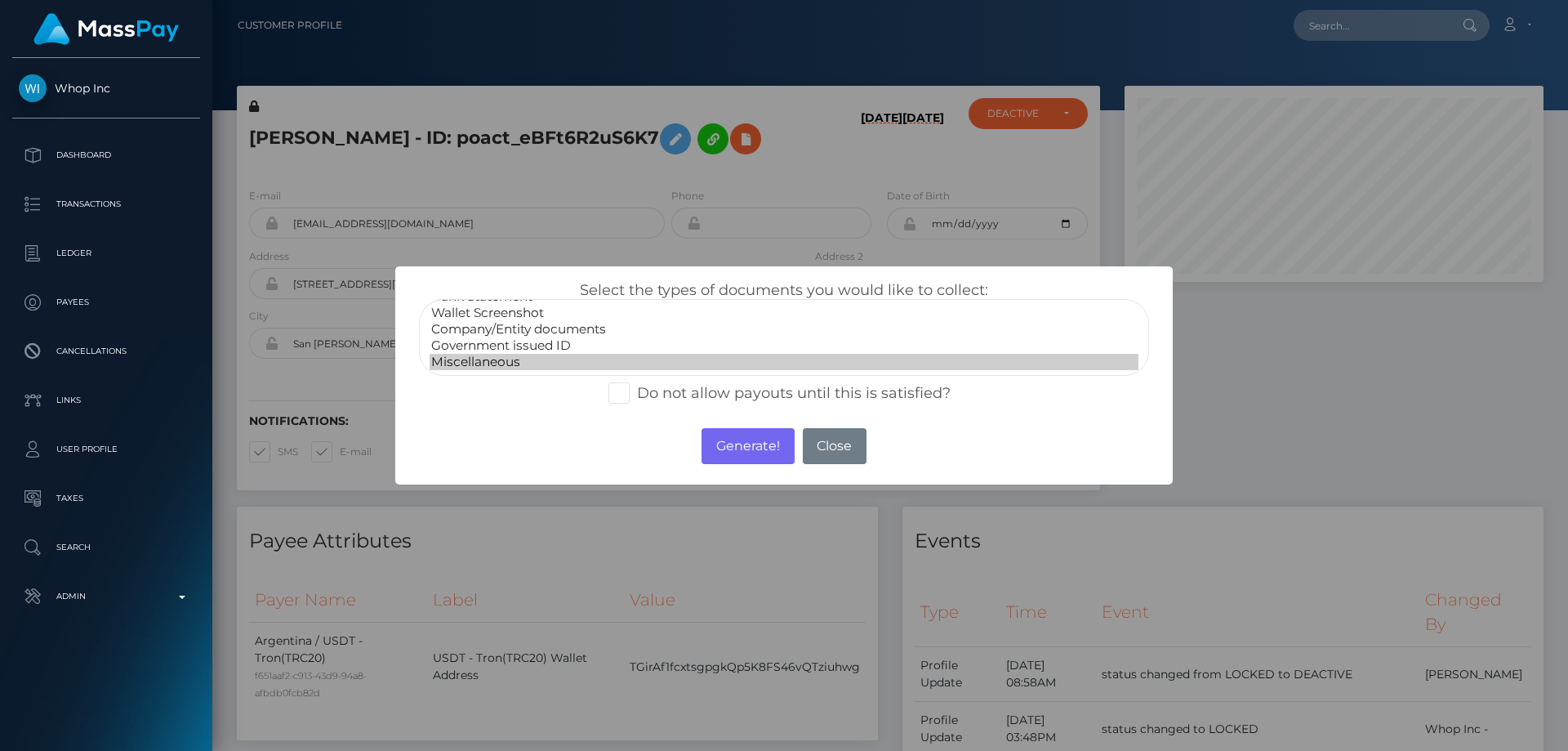
click at [498, 360] on option "Miscellaneous" at bounding box center [784, 362] width 709 height 16
click at [738, 447] on button "Generate!" at bounding box center [747, 446] width 92 height 36
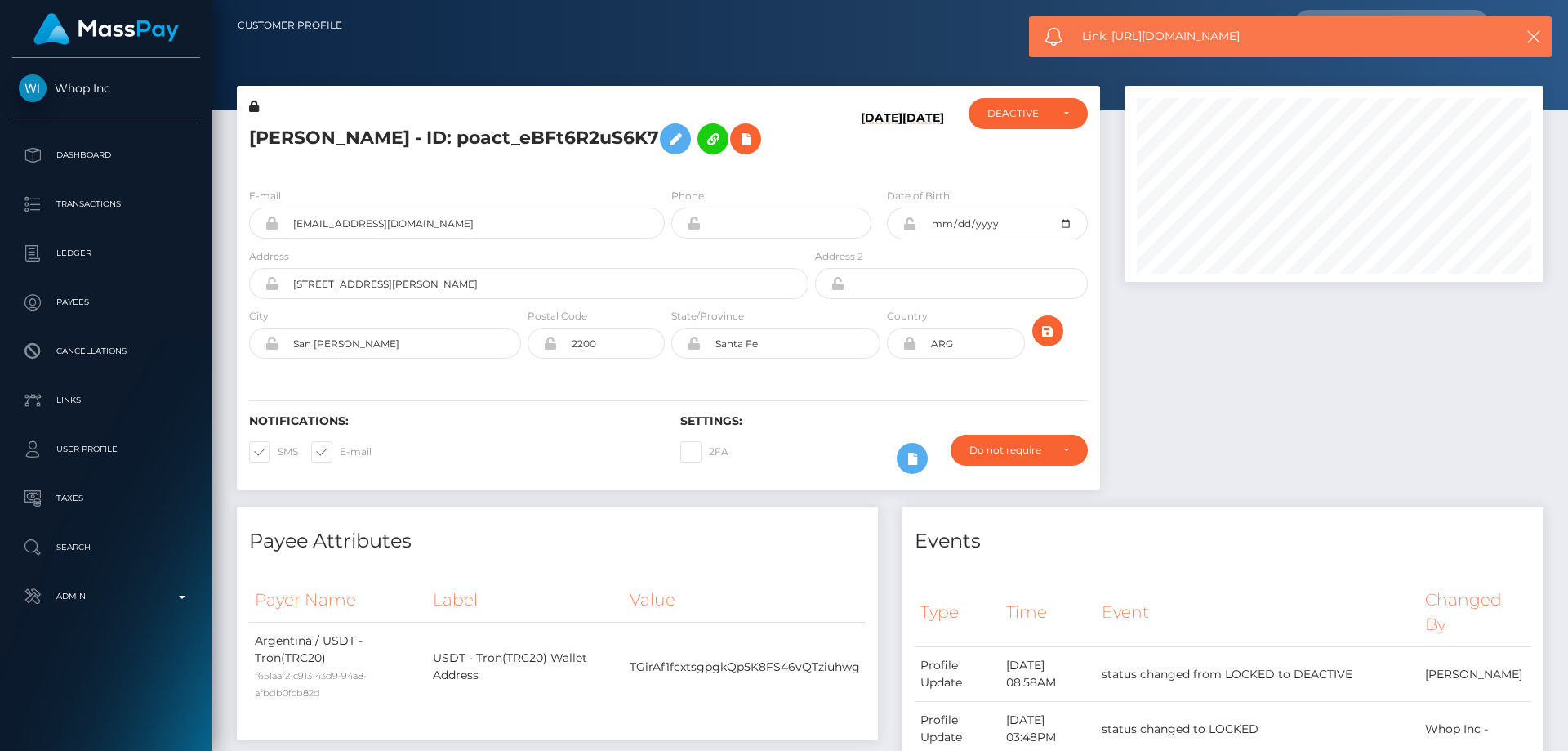
drag, startPoint x: 1275, startPoint y: 35, endPoint x: 1112, endPoint y: 35, distance: 163.0
click at [1112, 35] on span "Link: [URL][DOMAIN_NAME]" at bounding box center [1283, 36] width 403 height 17
copy span "[URL][DOMAIN_NAME]"
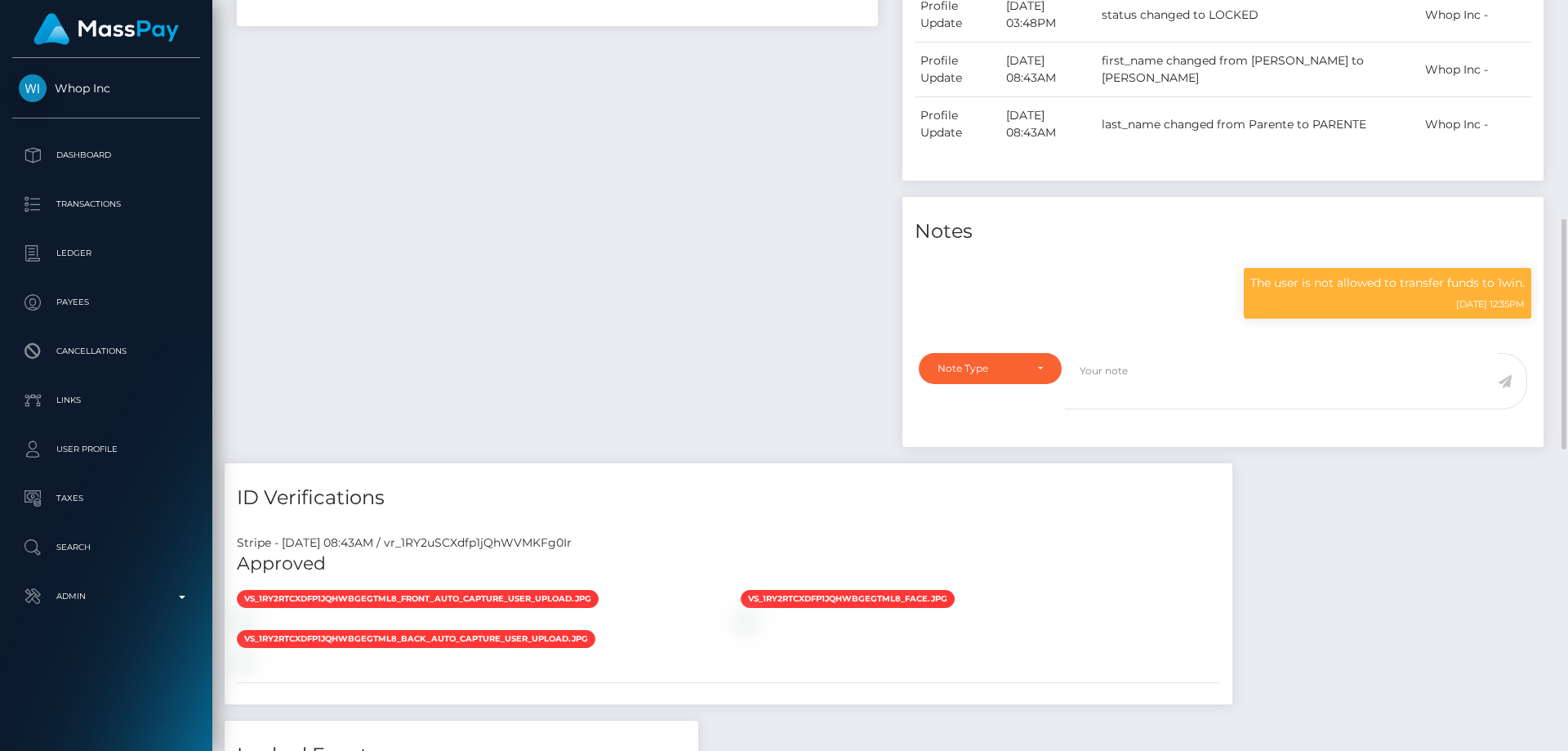
scroll to position [306, 0]
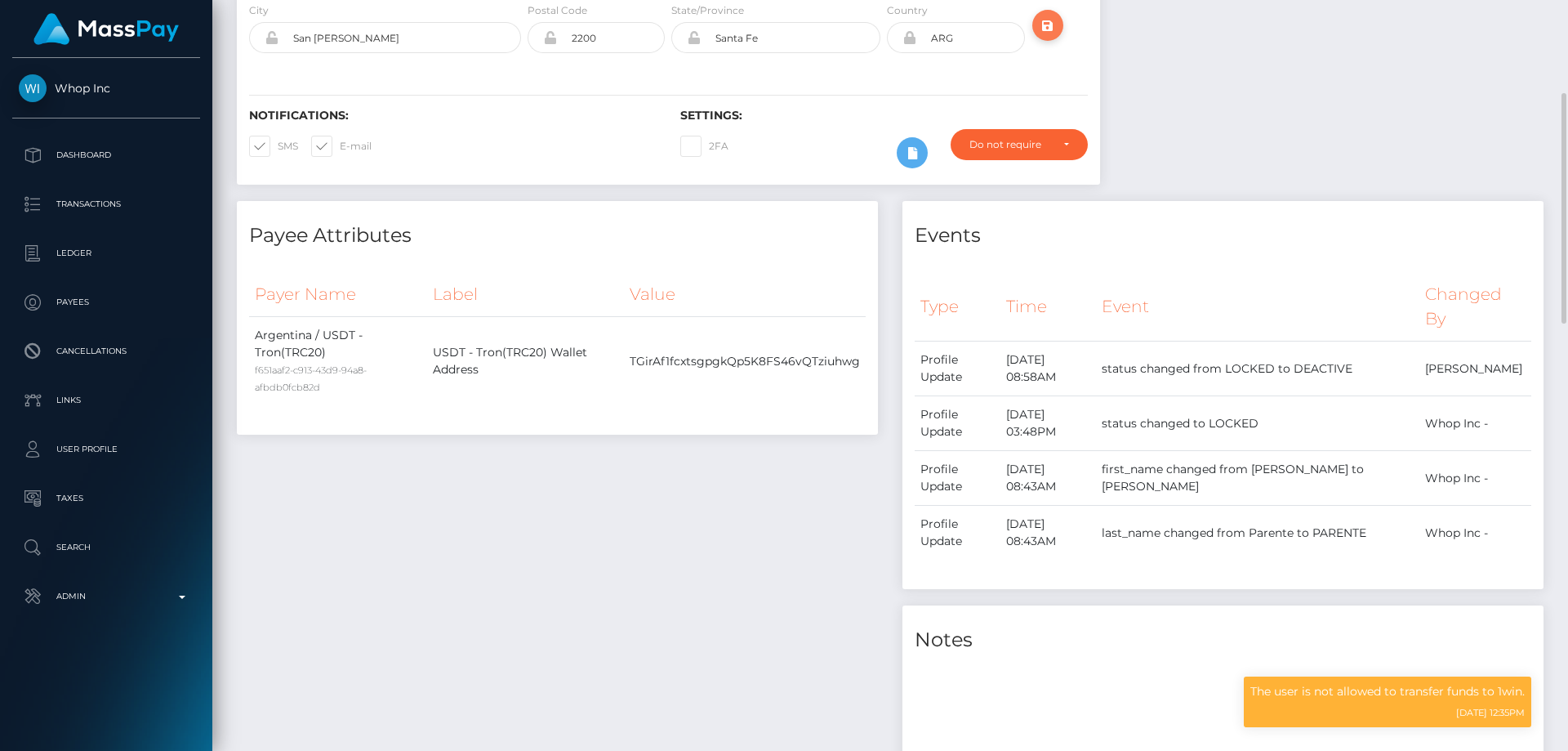
click at [1048, 36] on icon "submit" at bounding box center [1048, 26] width 20 height 21
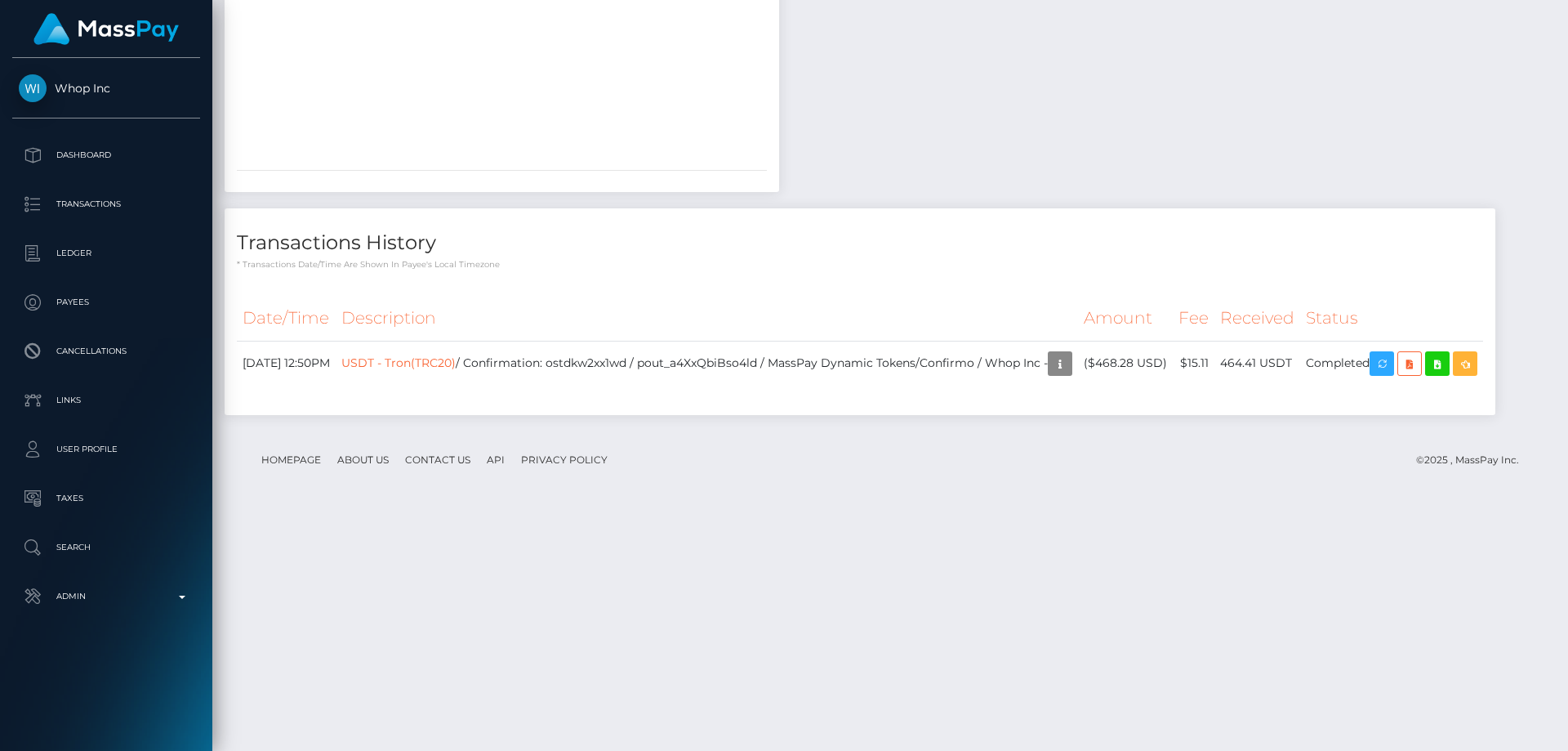
scroll to position [2066, 0]
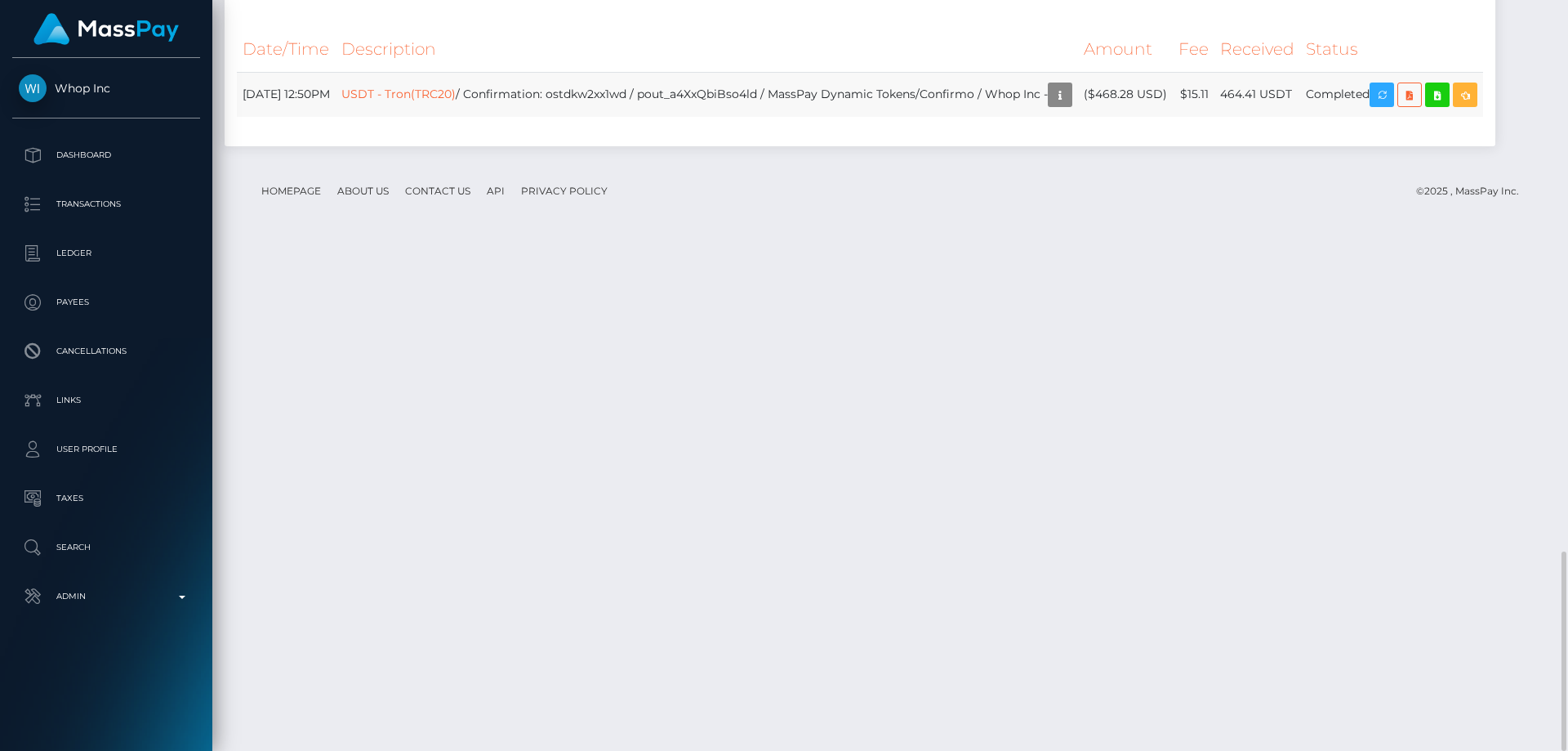
drag, startPoint x: 1206, startPoint y: 604, endPoint x: 1135, endPoint y: 599, distance: 71.2
click at [1135, 117] on td "($468.28 USD)" at bounding box center [1124, 94] width 95 height 45
copy td "$468.28 USD"
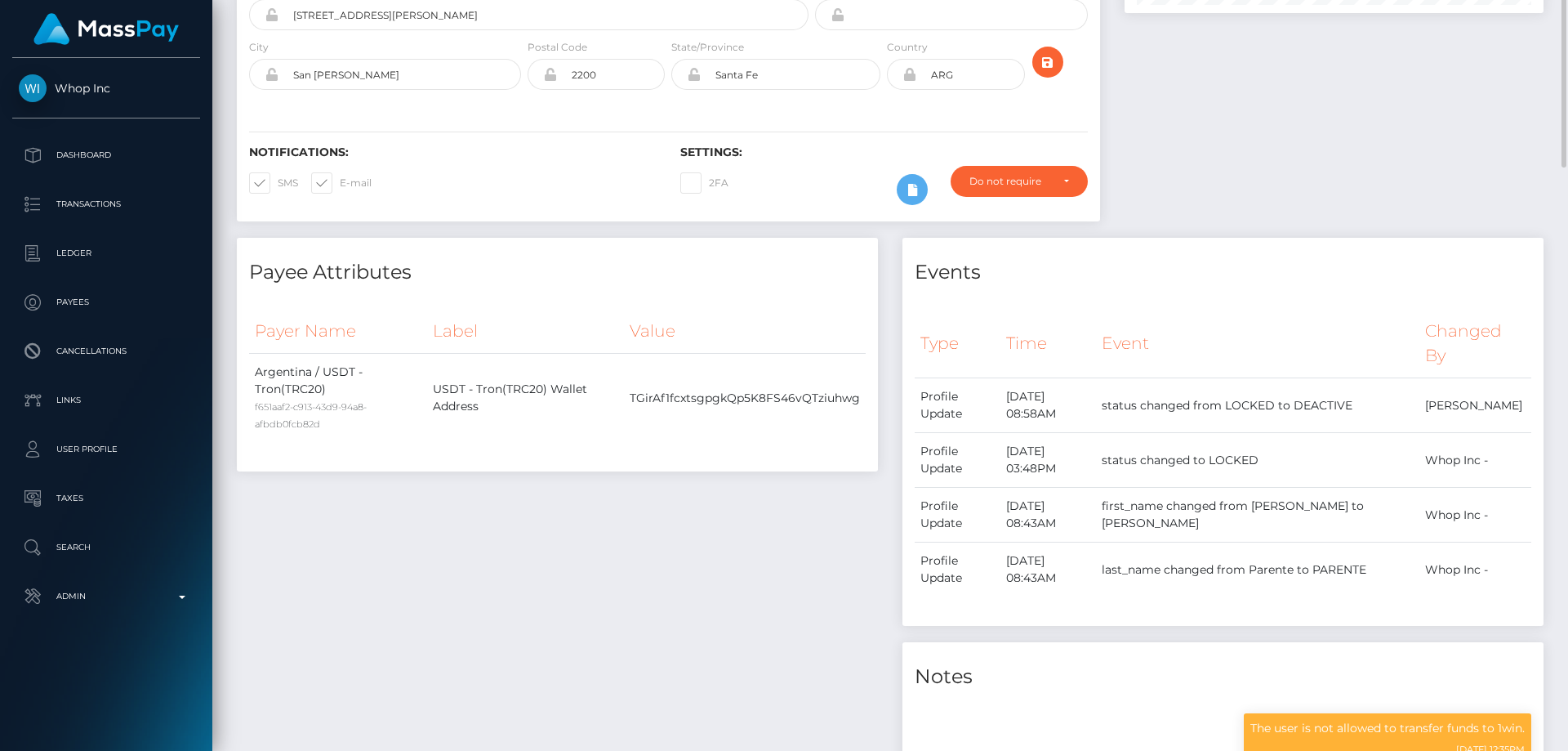
scroll to position [0, 0]
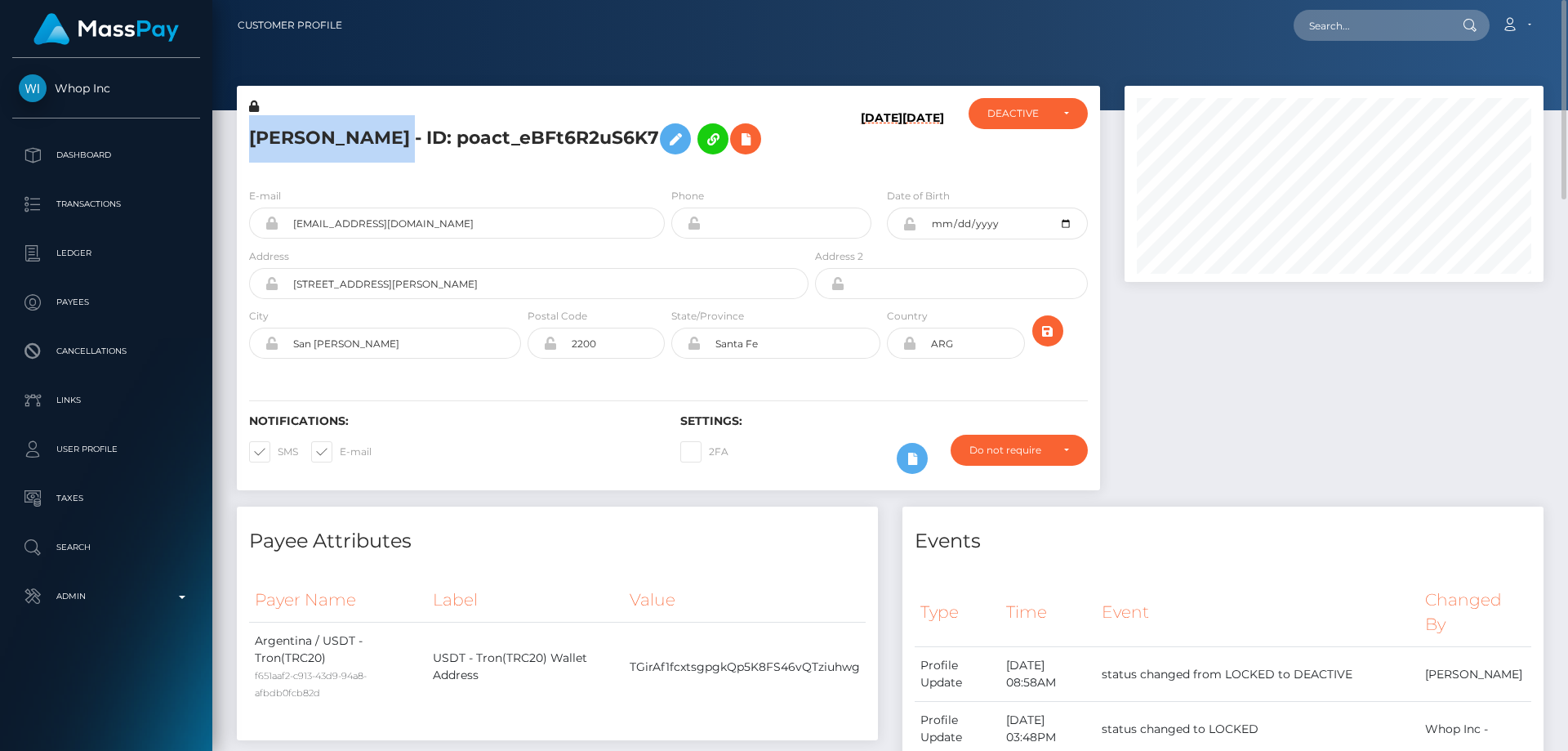
drag, startPoint x: 502, startPoint y: 138, endPoint x: 252, endPoint y: 139, distance: 250.0
click at [252, 139] on h5 "[PERSON_NAME] - ID: poact_eBFt6R2uS6K7" at bounding box center [524, 139] width 551 height 48
copy h5 "[PERSON_NAME]"
drag, startPoint x: 423, startPoint y: 277, endPoint x: 314, endPoint y: 272, distance: 109.1
click at [276, 239] on div "[EMAIL_ADDRESS][DOMAIN_NAME]" at bounding box center [457, 223] width 416 height 31
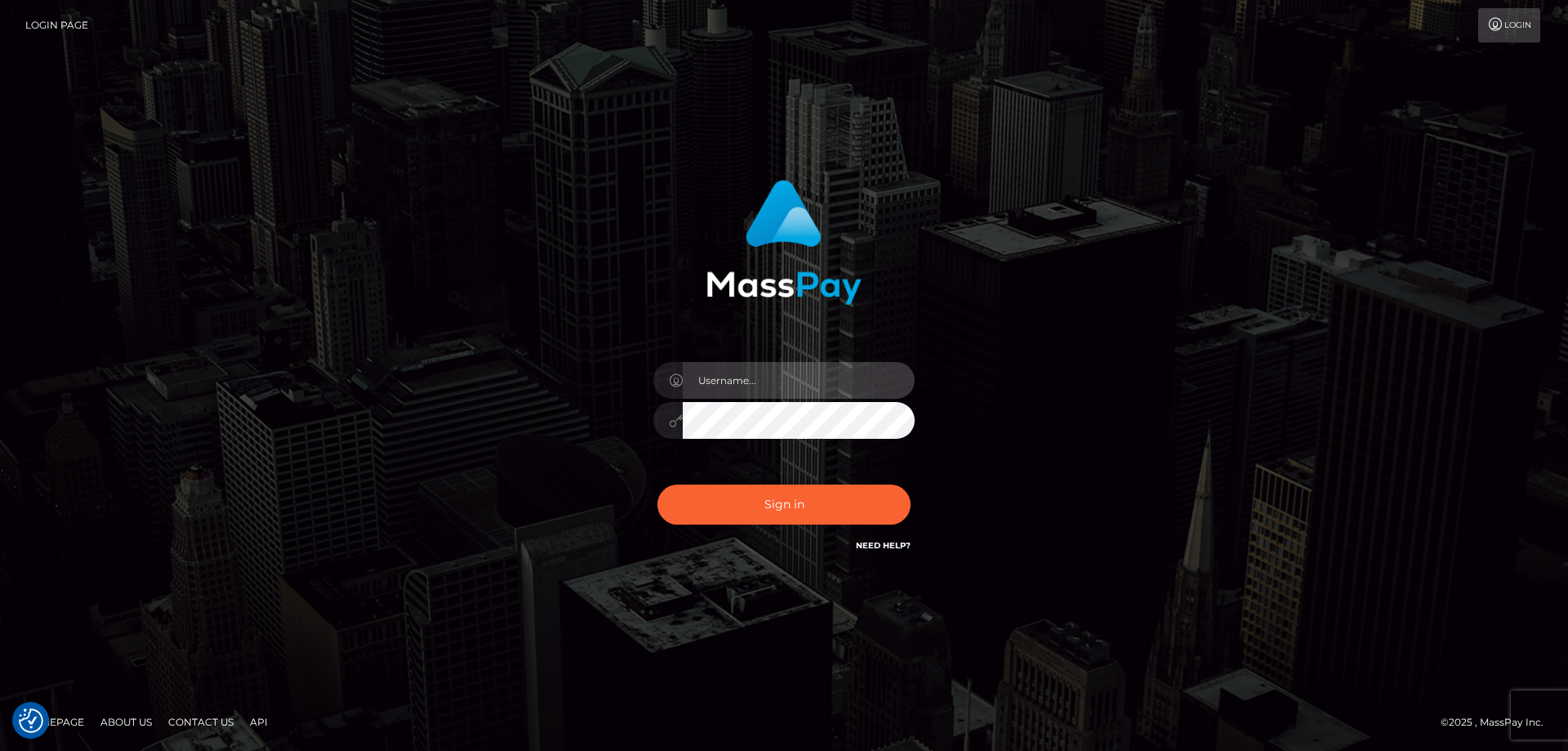
type input "[PERSON_NAME].Cirnat"
click at [908, 481] on div at bounding box center [763, 532] width 335 height 186
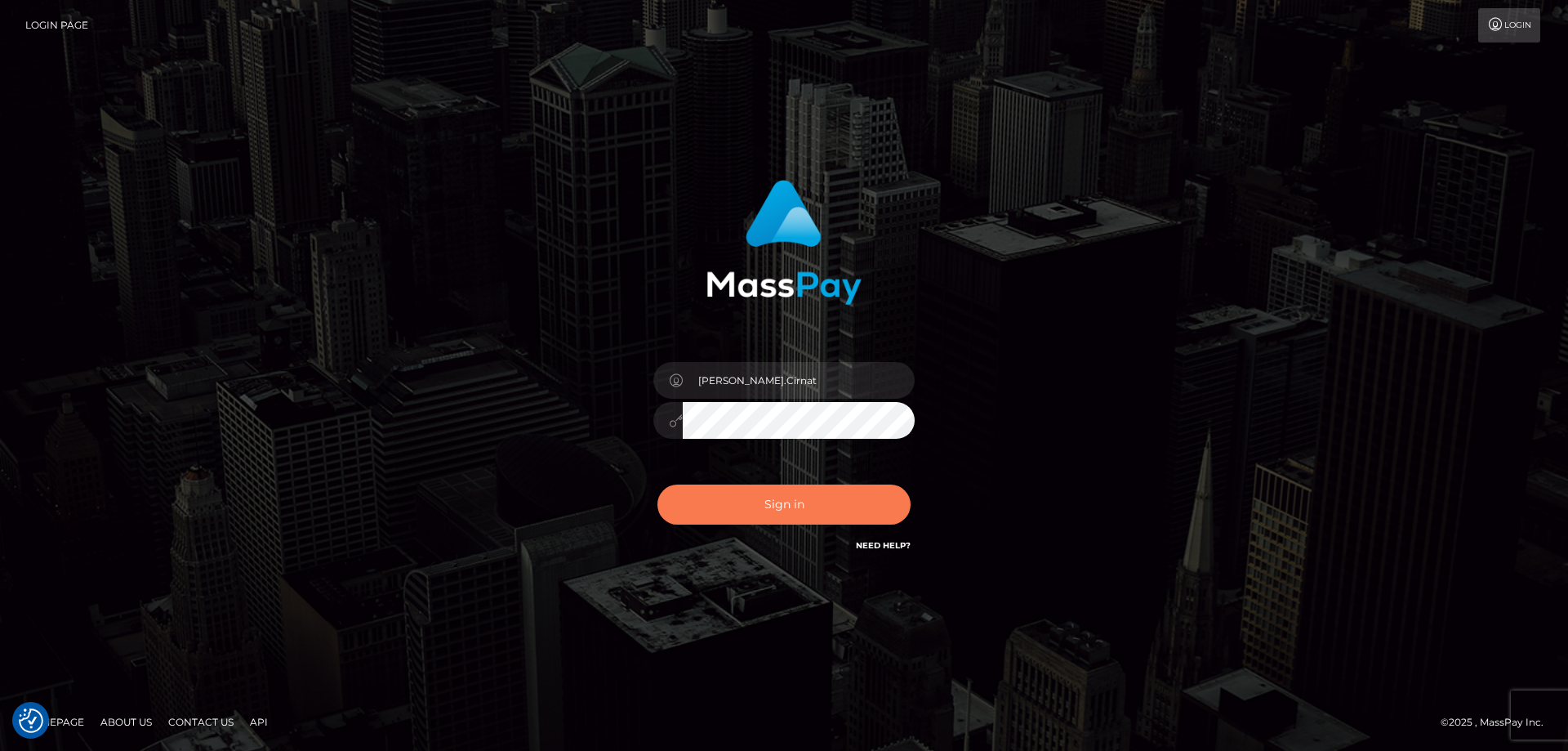
click at [847, 499] on button "Sign in" at bounding box center [784, 504] width 253 height 40
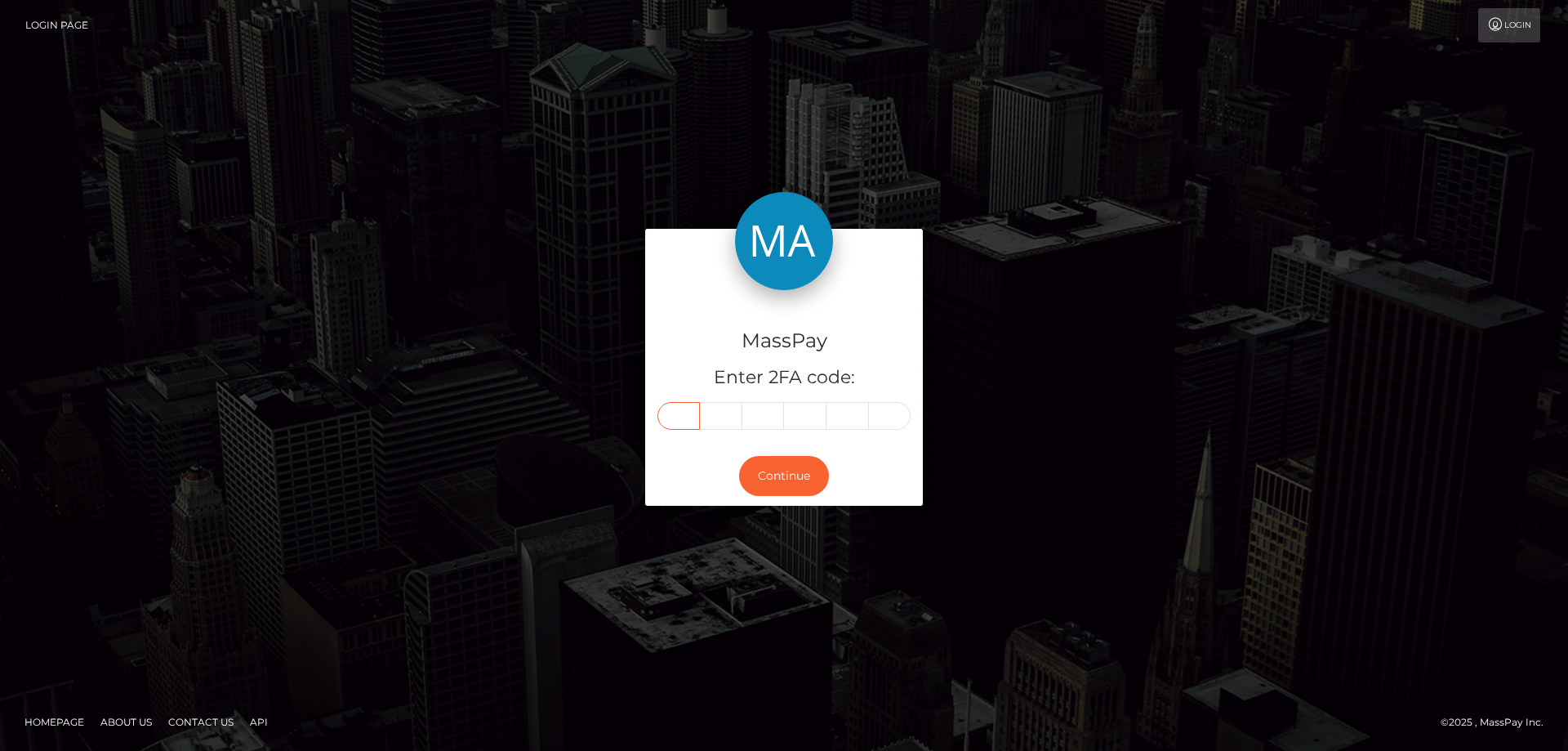
click at [672, 416] on input "text" at bounding box center [679, 416] width 43 height 28
type input "2"
type input "8"
type input "1"
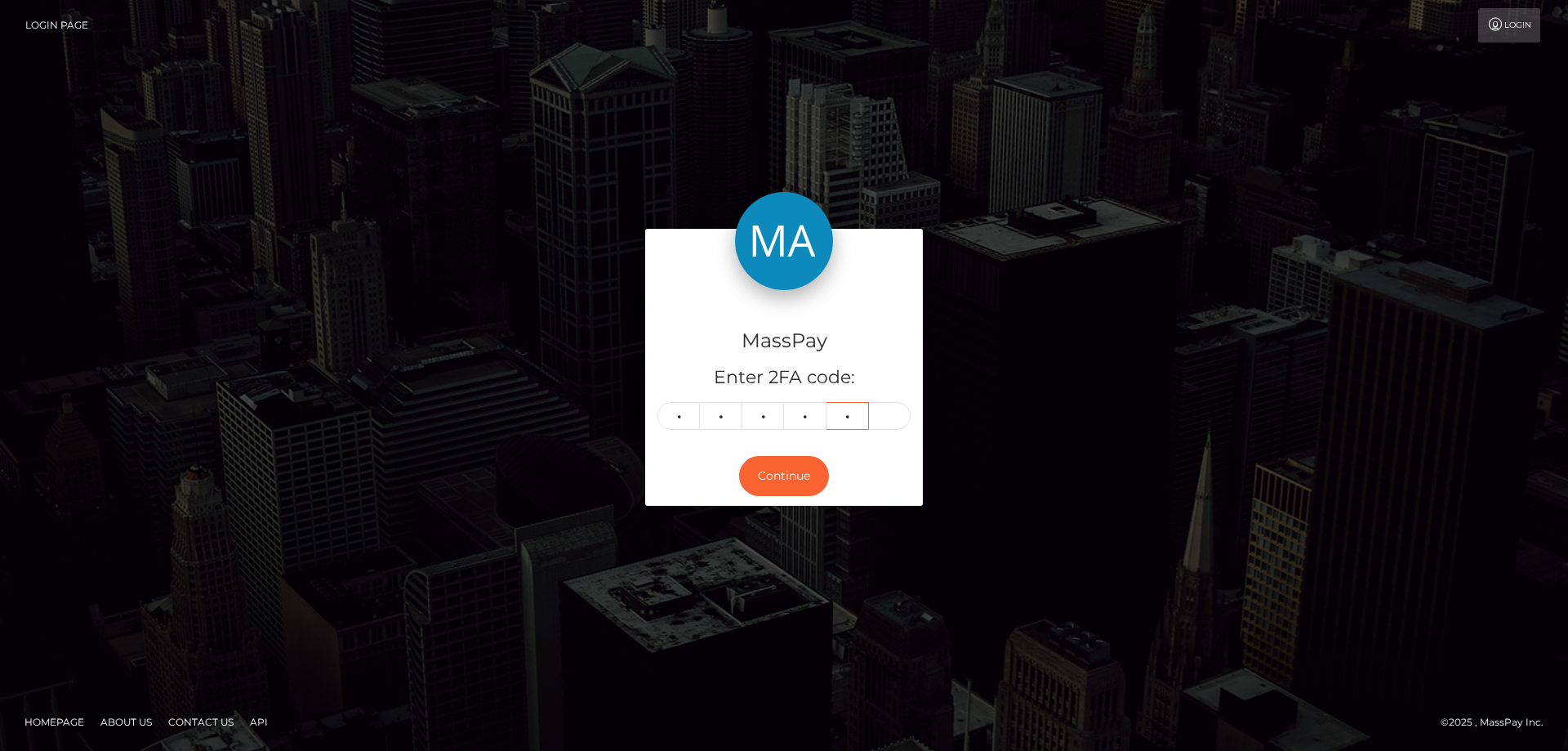
type input "3"
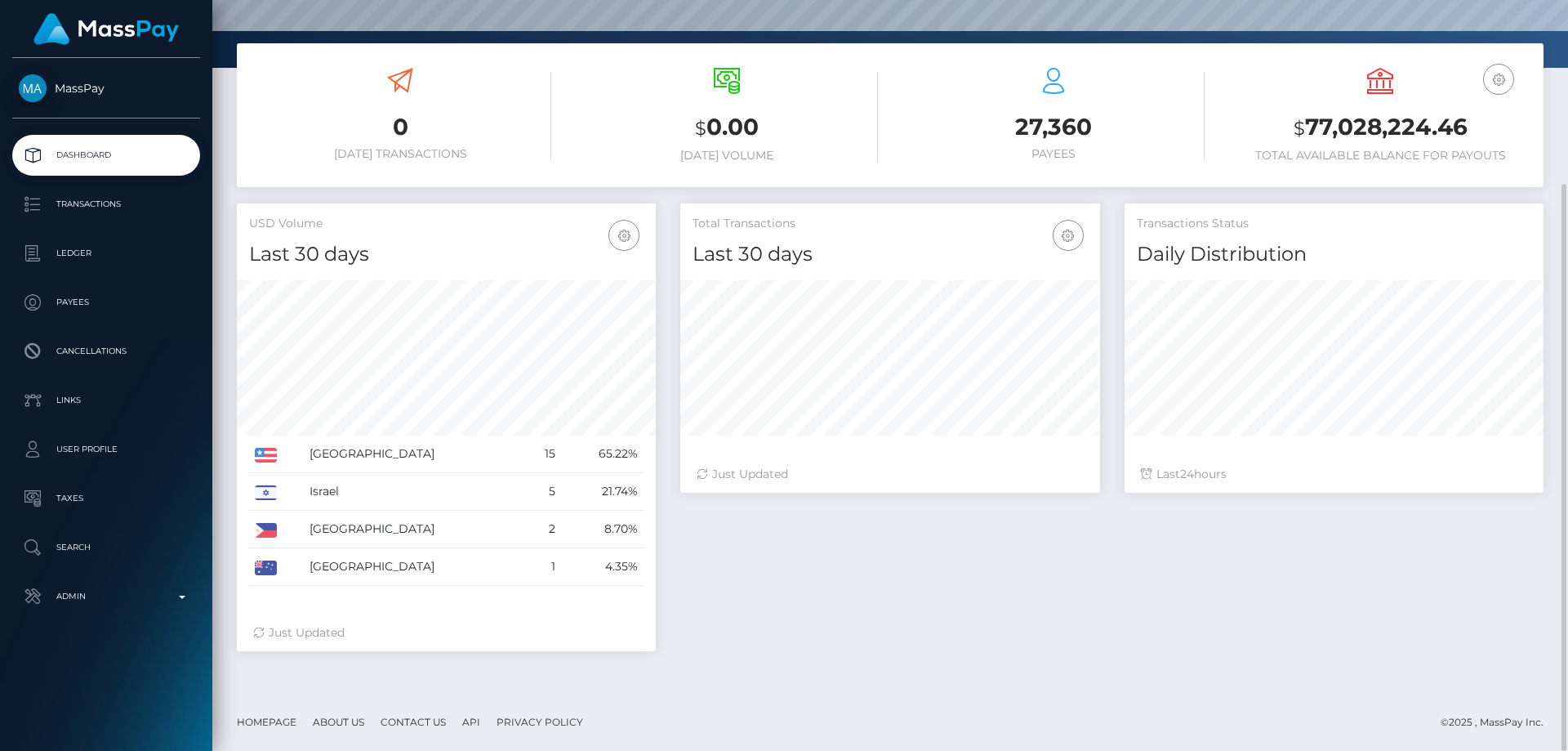
scroll to position [290, 420]
click at [869, 648] on div "Total Transactions Last 30 days Last 30 days Last 60 days Last 90 days 24" at bounding box center [1111, 435] width 887 height 464
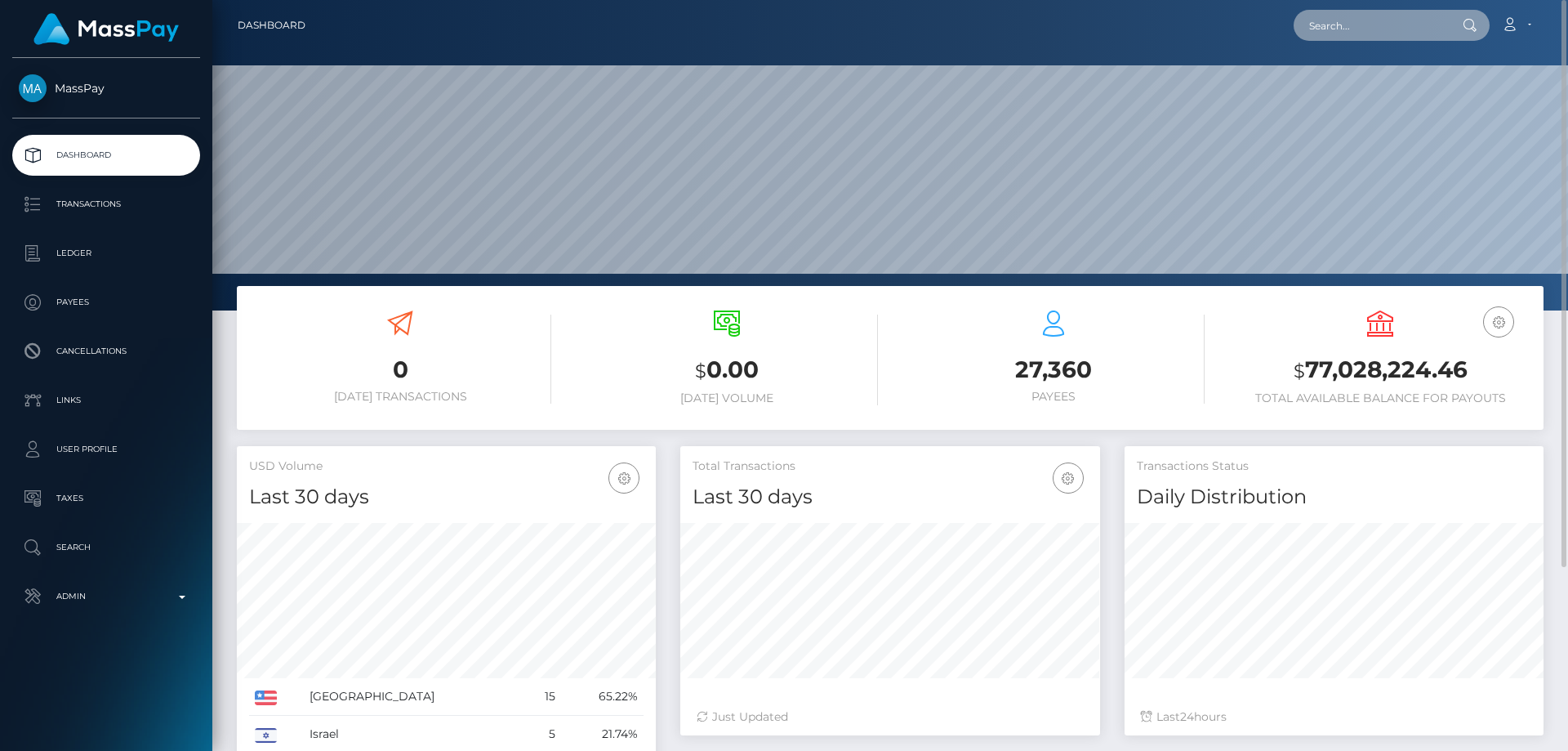
paste input "poact_buhAaYrLmtKg"
type input "poact_buhAaYrLmtKg"
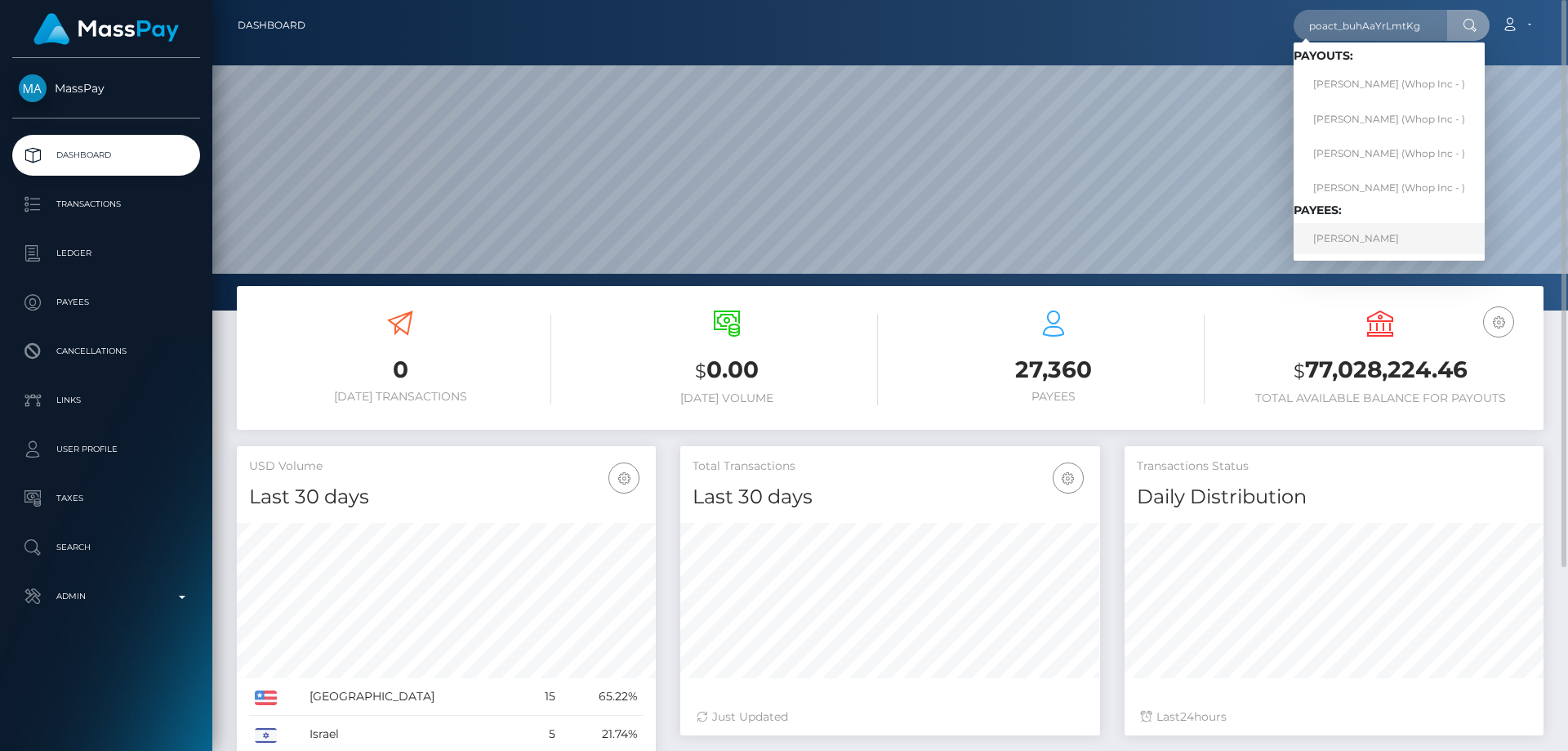
click at [1335, 239] on link "[PERSON_NAME]" at bounding box center [1389, 238] width 191 height 30
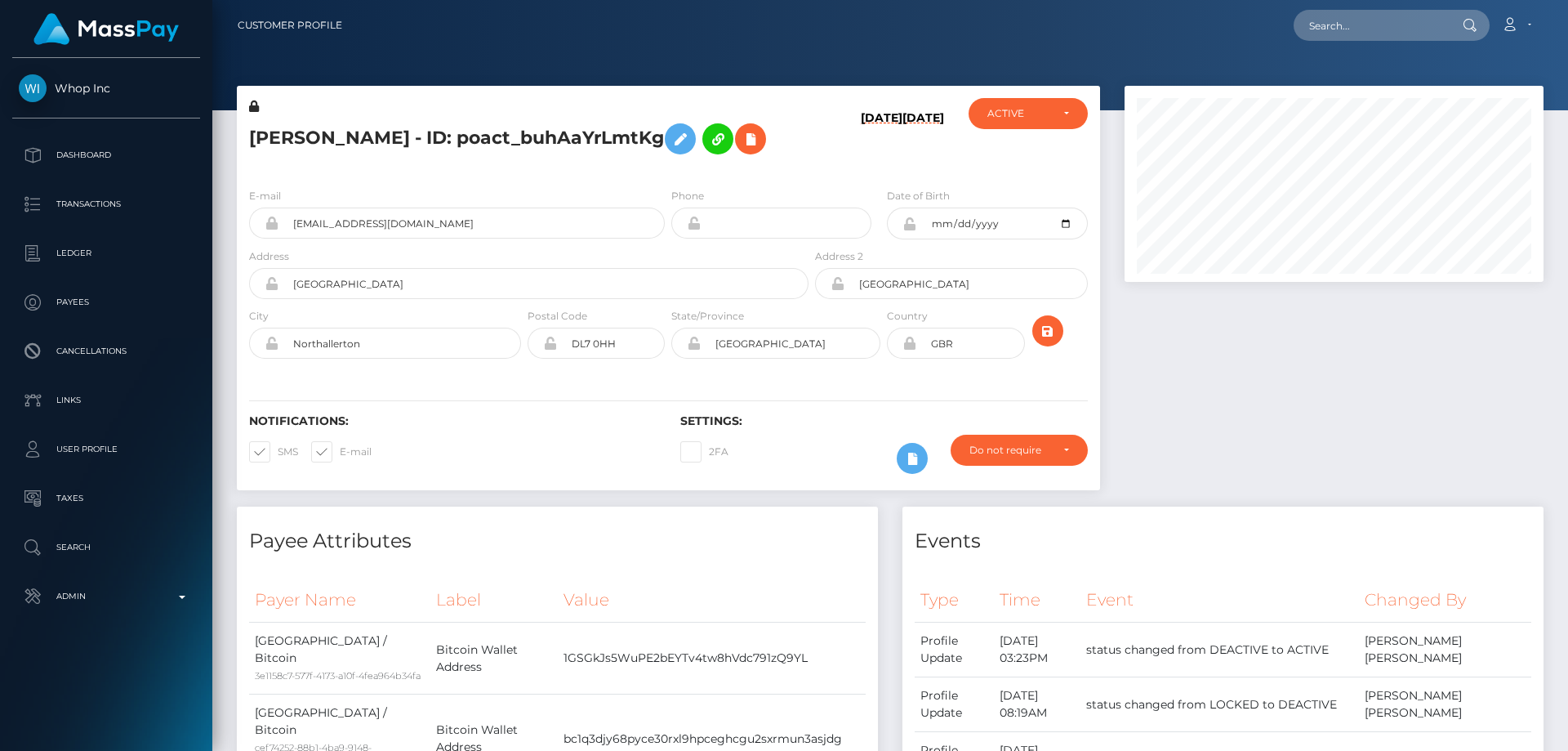
scroll to position [196, 420]
click at [429, 175] on div "[PERSON_NAME] - ID: poact_buhAaYrLmtKg" at bounding box center [524, 136] width 575 height 77
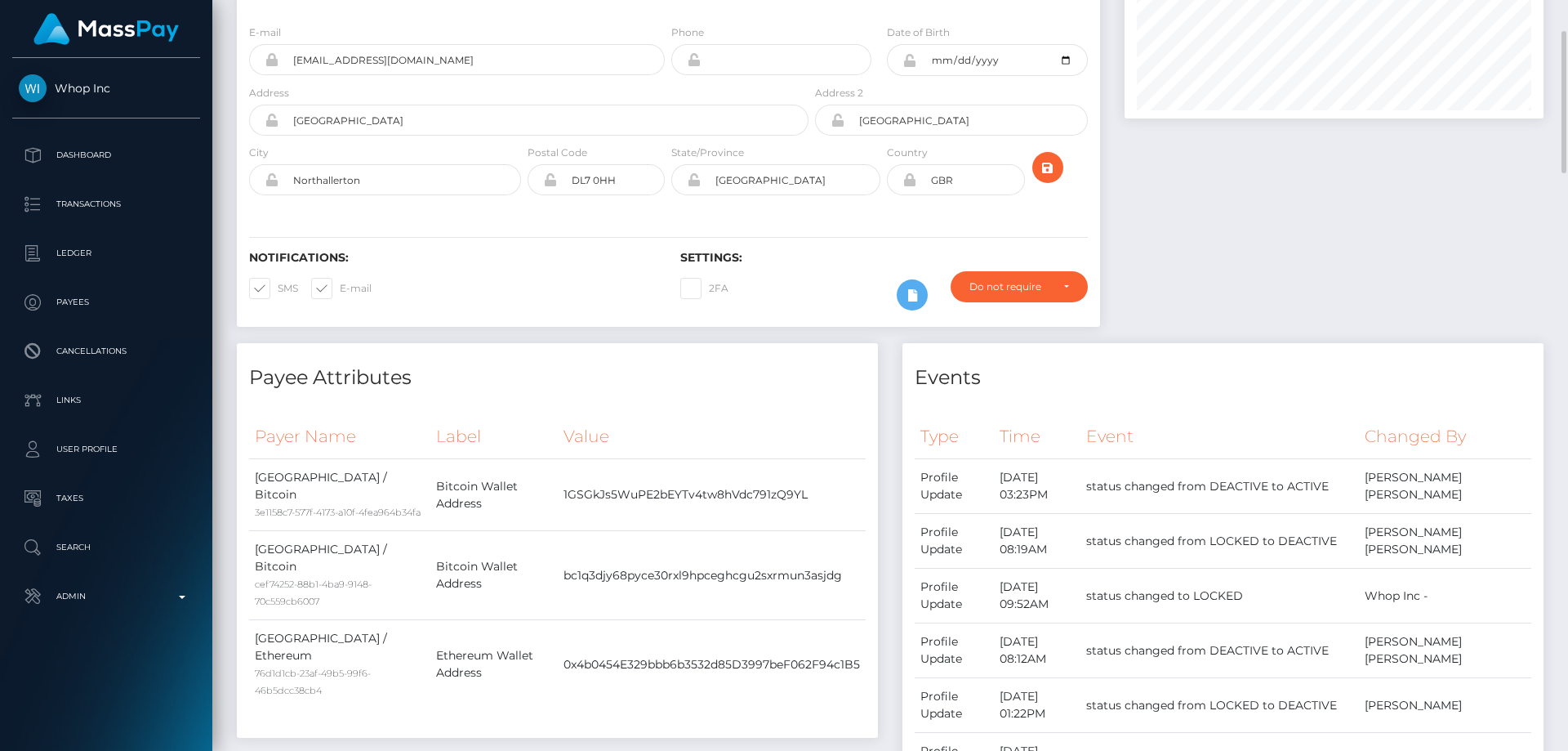
scroll to position [0, 0]
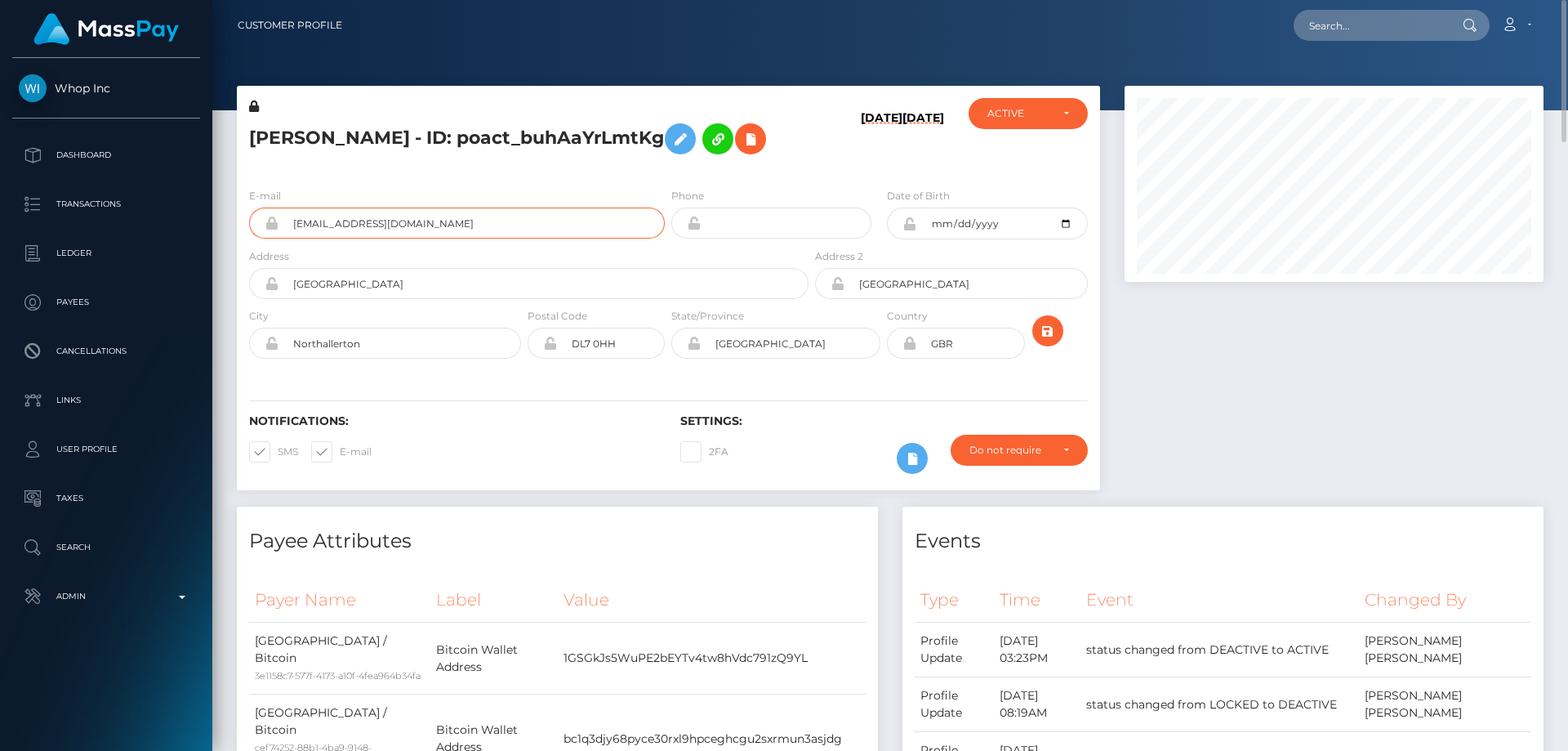
drag, startPoint x: 447, startPoint y: 260, endPoint x: 280, endPoint y: 282, distance: 168.4
click at [280, 239] on input "sam4cet12@gmail.com" at bounding box center [471, 223] width 386 height 31
paste input "sam4cet12@gmail.com"
type input "sam4cet12@gmail.com"
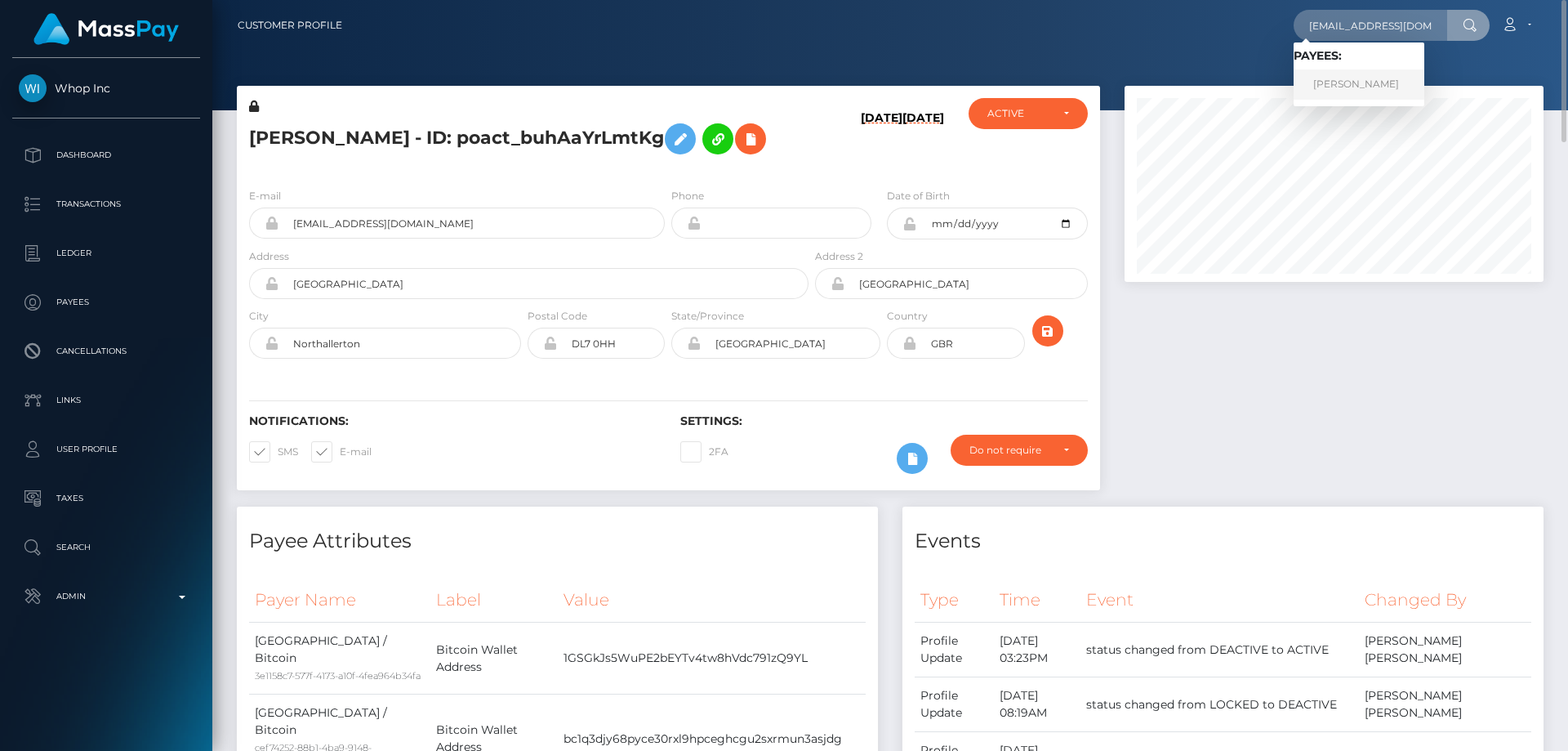
click at [1345, 84] on link "SAMUEL LUKE FAWCETT" at bounding box center [1358, 84] width 131 height 30
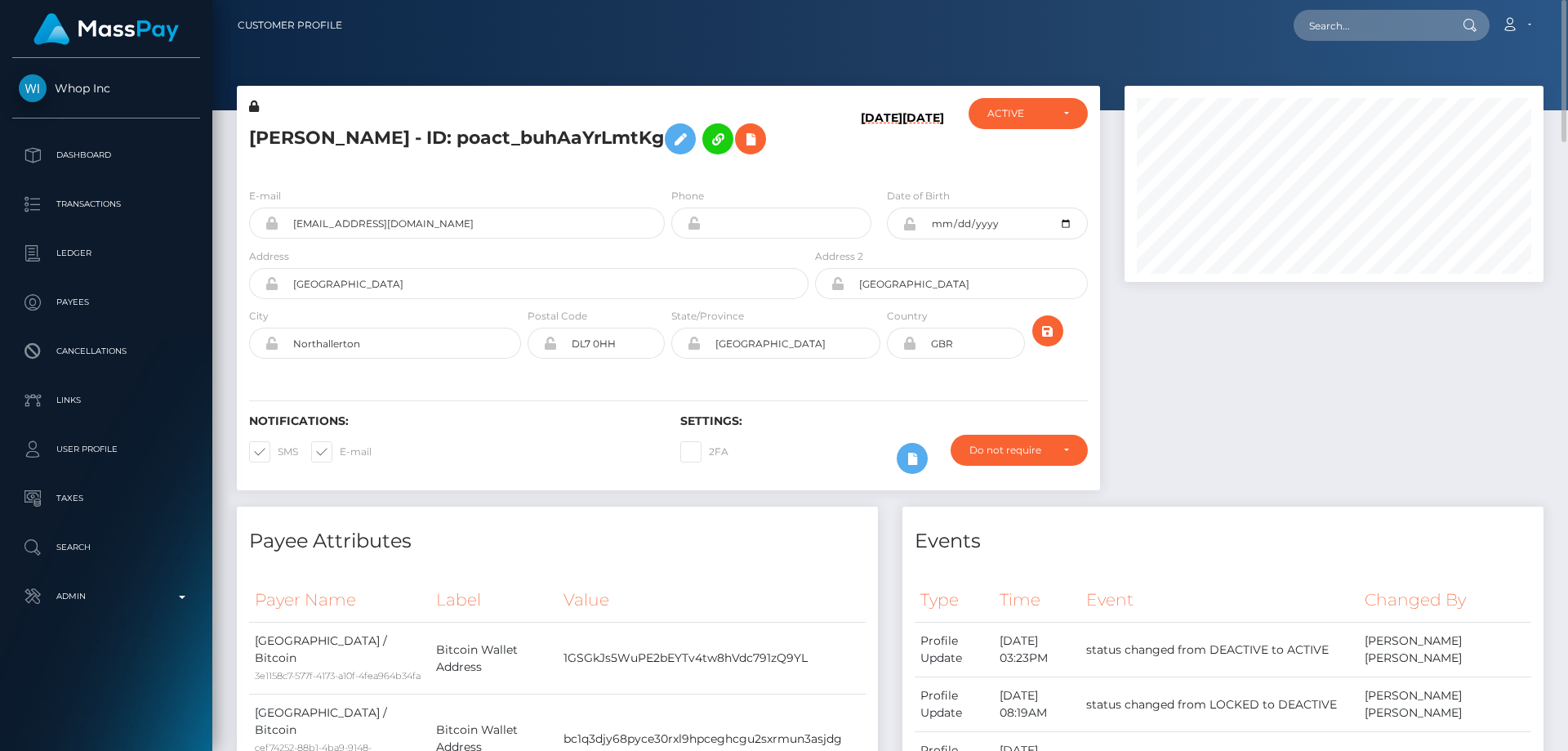
click at [473, 162] on h5 "[PERSON_NAME] - ID: poact_buhAaYrLmtKg" at bounding box center [524, 139] width 551 height 48
drag, startPoint x: 333, startPoint y: 266, endPoint x: 302, endPoint y: 275, distance: 32.3
click at [276, 239] on div "[EMAIL_ADDRESS][DOMAIN_NAME]" at bounding box center [457, 223] width 416 height 31
paste input "[EMAIL_ADDRESS][DOMAIN_NAME]"
type input "[EMAIL_ADDRESS][DOMAIN_NAME]"
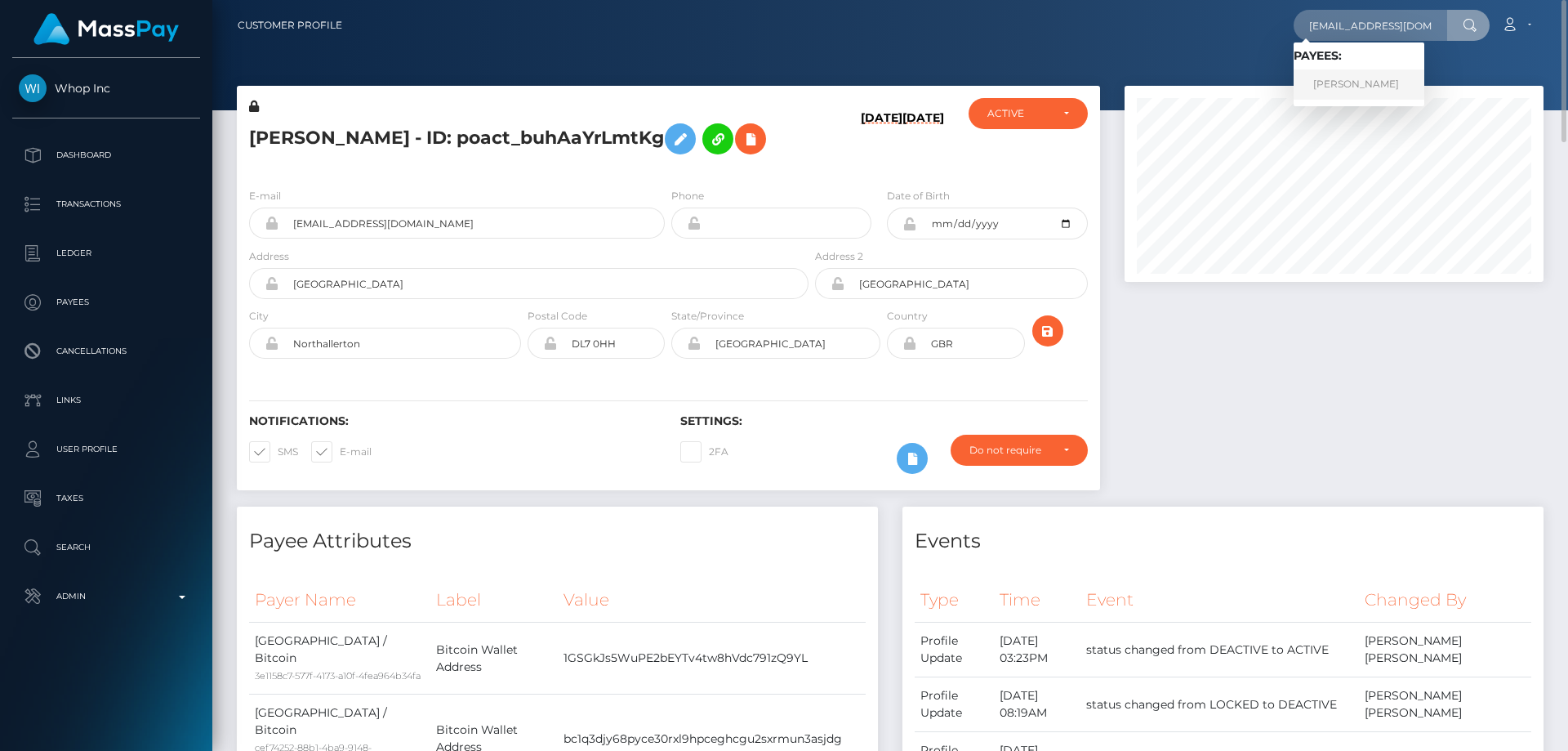
click at [1360, 83] on link "[PERSON_NAME]" at bounding box center [1358, 84] width 131 height 30
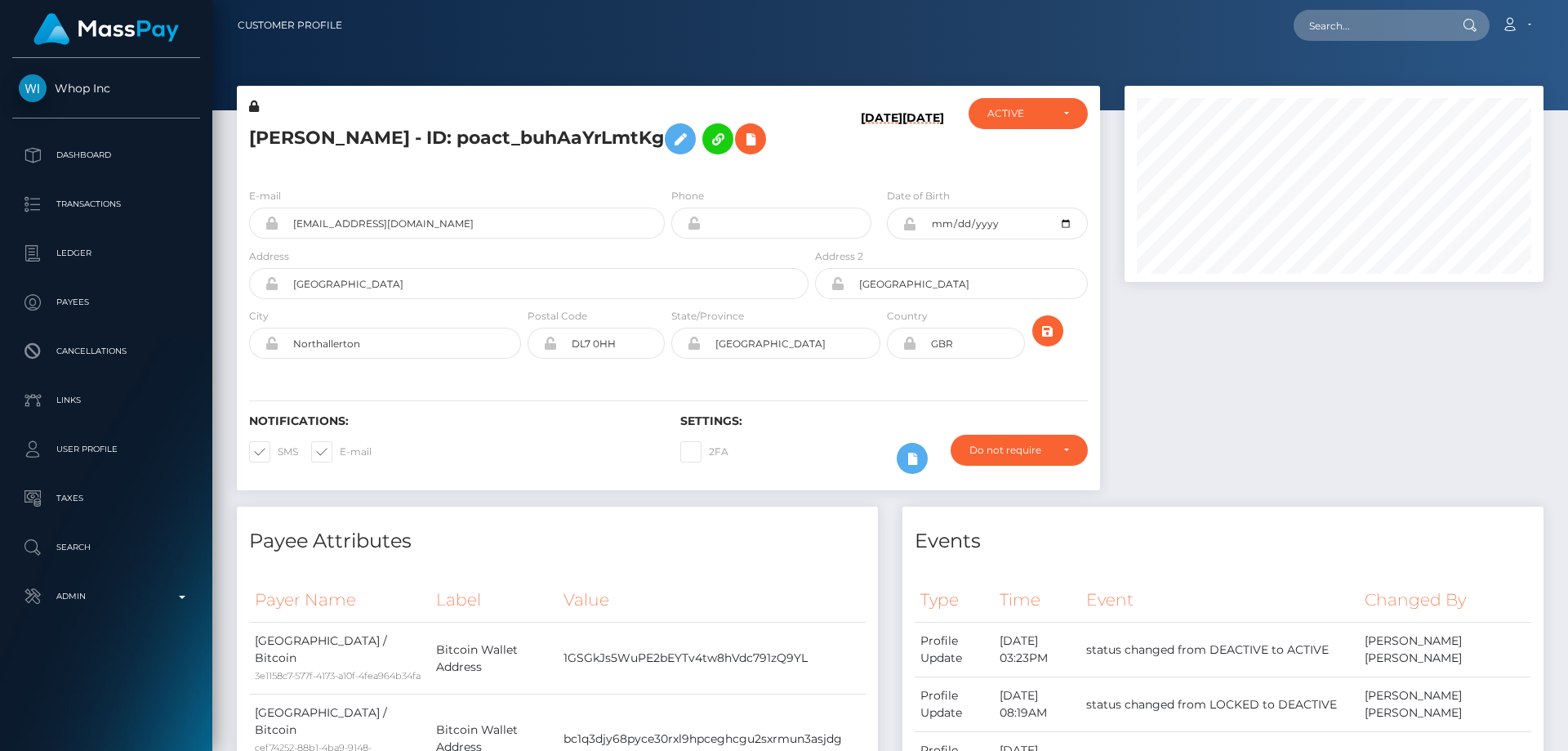
scroll to position [196, 420]
click at [482, 162] on h5 "[PERSON_NAME] - ID: poact_buhAaYrLmtKg" at bounding box center [524, 139] width 551 height 48
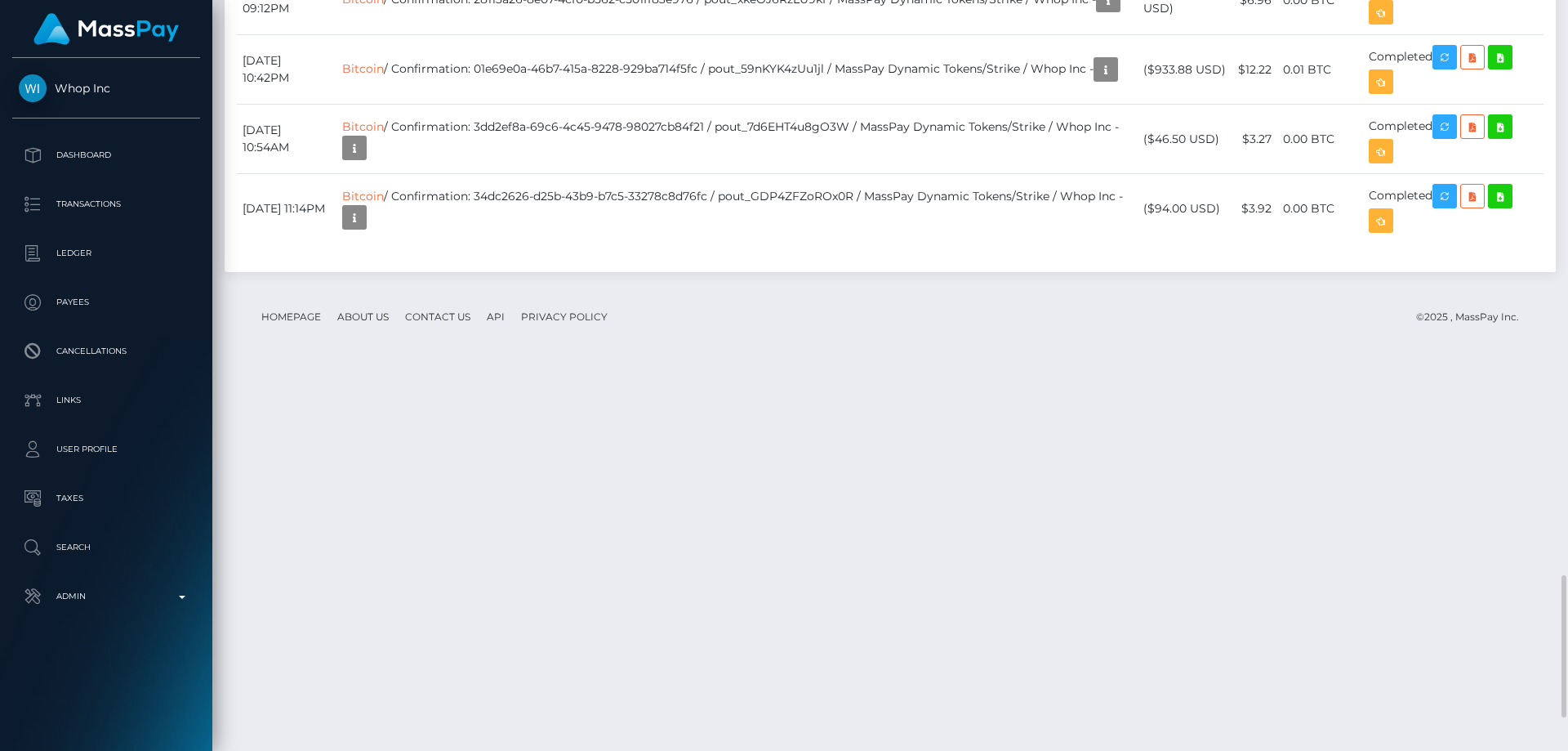
scroll to position [3194, 0]
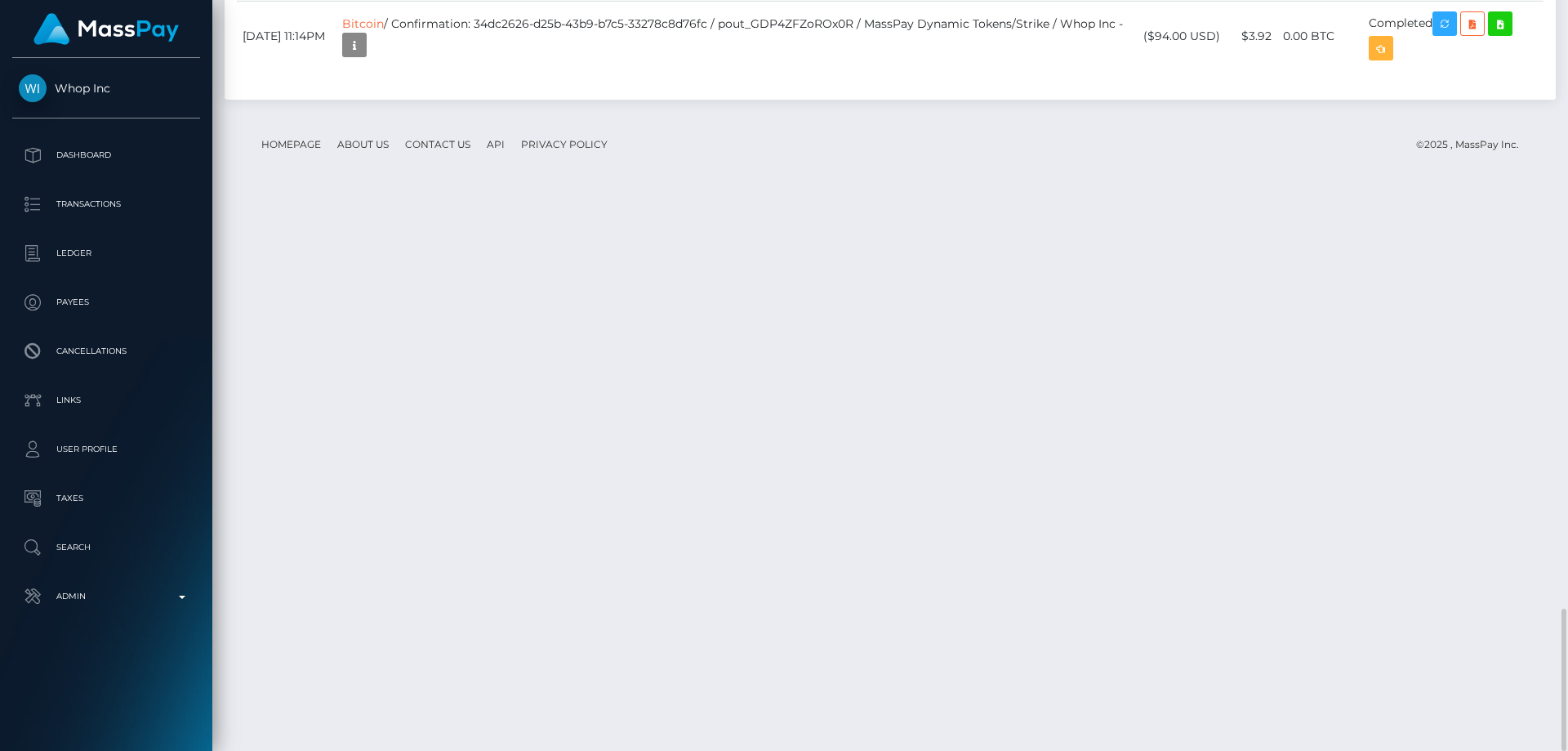
drag, startPoint x: 1218, startPoint y: 521, endPoint x: 1155, endPoint y: 520, distance: 63.0
copy td "$46.50 USD"
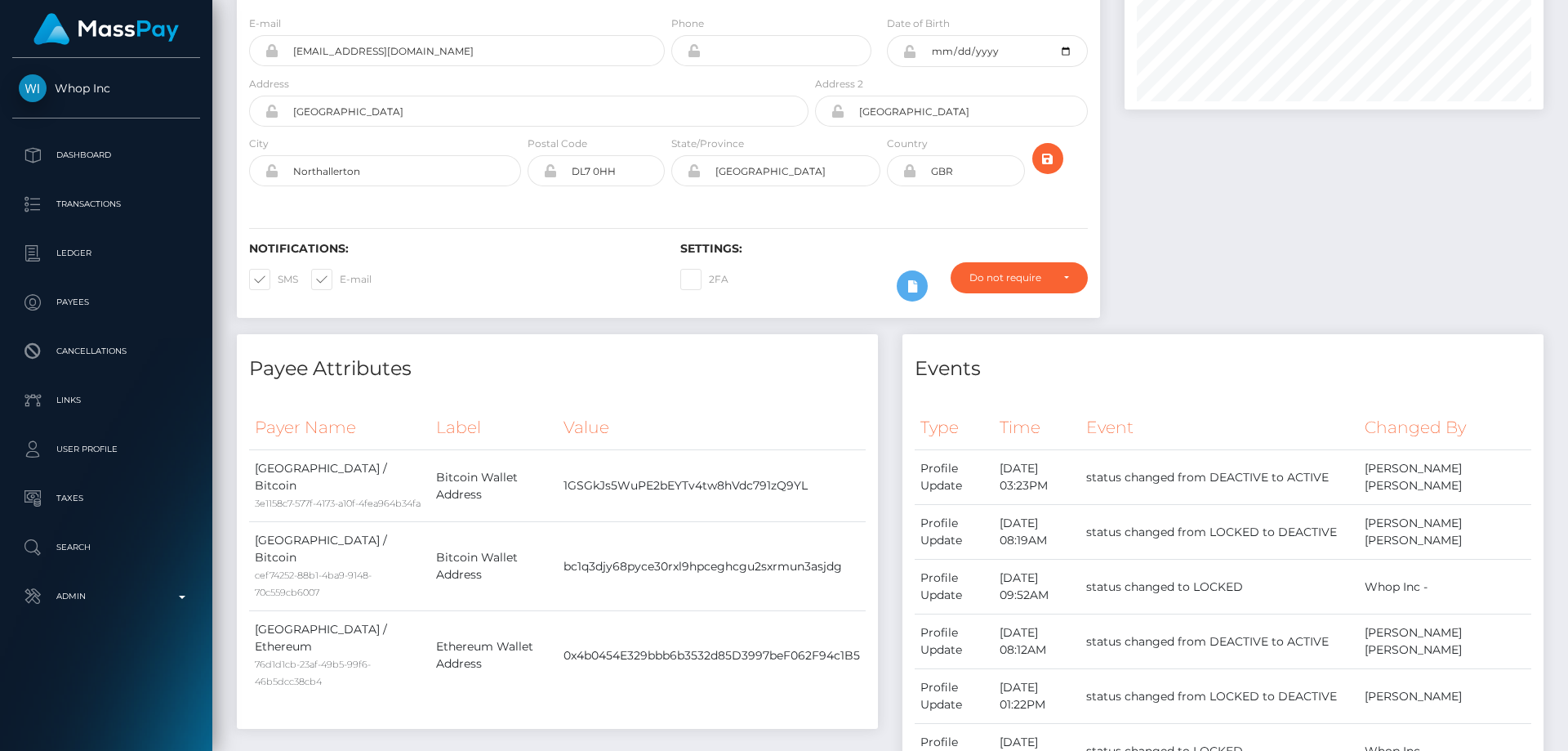
scroll to position [0, 0]
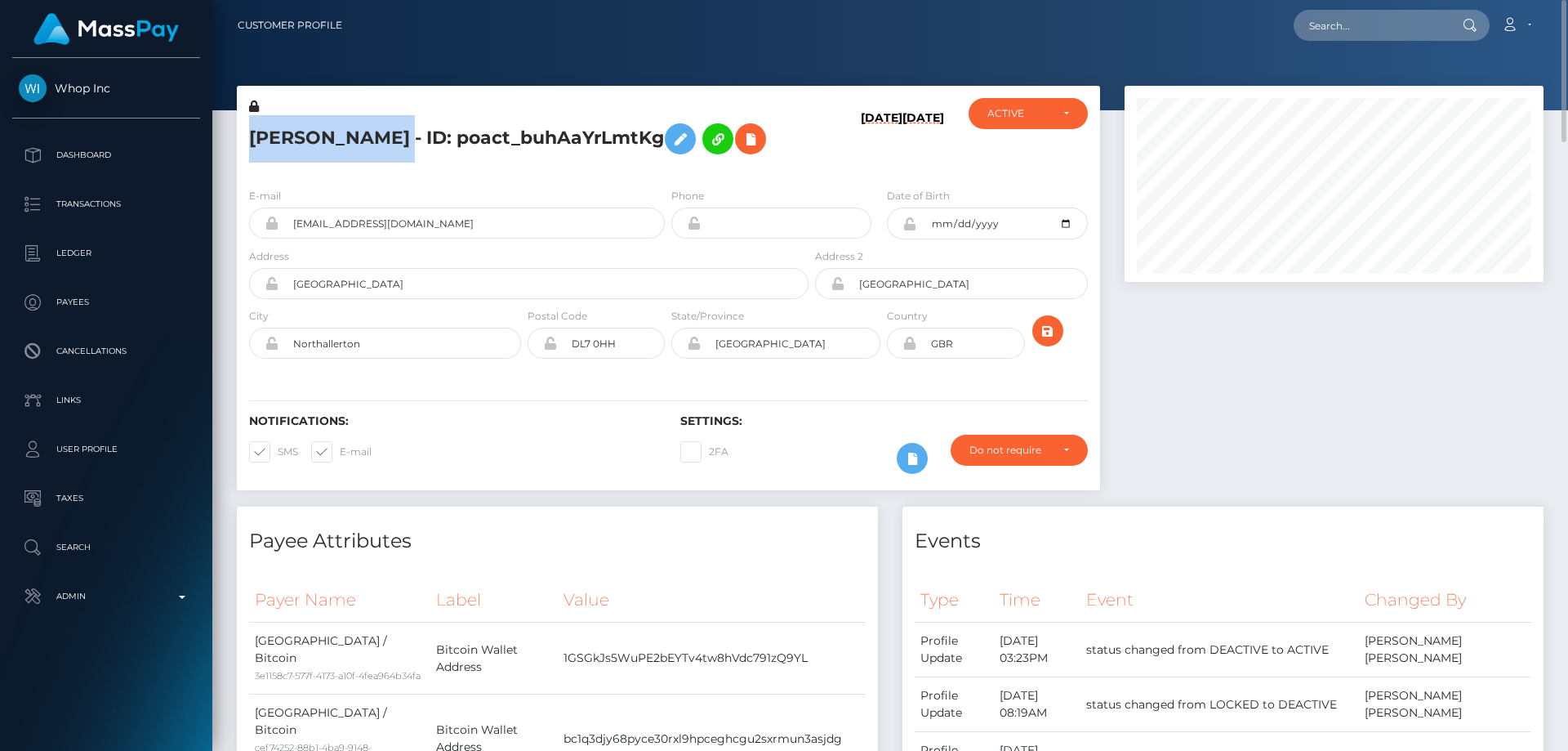
drag, startPoint x: 480, startPoint y: 132, endPoint x: 247, endPoint y: 133, distance: 233.0
click at [247, 133] on div "[PERSON_NAME] - ID: poact_buhAaYrLmtKg" at bounding box center [524, 136] width 575 height 77
copy h5 "[PERSON_NAME]"
drag, startPoint x: 407, startPoint y: 274, endPoint x: 309, endPoint y: 271, distance: 98.0
click at [275, 239] on div "[EMAIL_ADDRESS][DOMAIN_NAME]" at bounding box center [457, 223] width 416 height 31
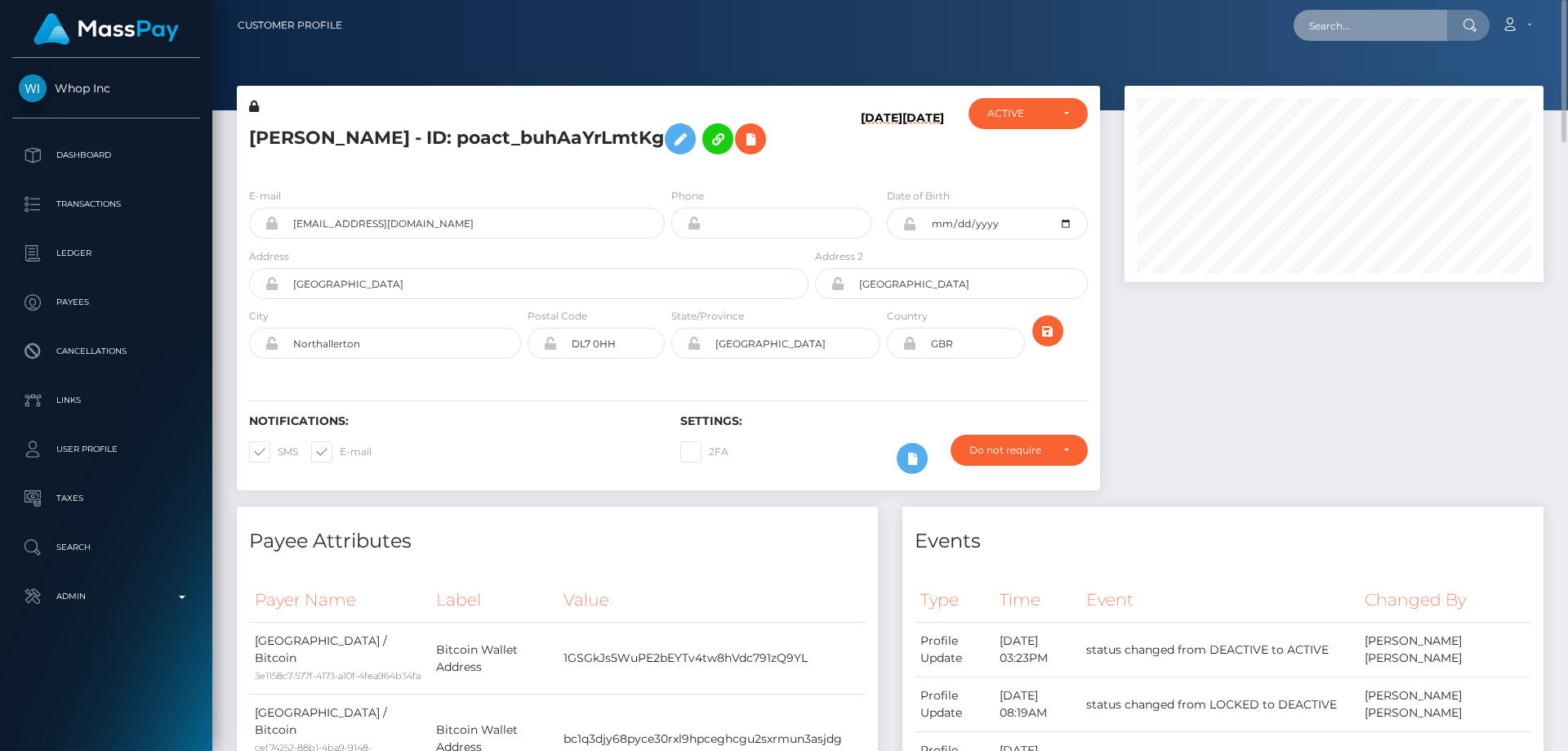
drag, startPoint x: 1352, startPoint y: 5, endPoint x: 1395, endPoint y: 29, distance: 49.2
paste input "520643548182224896"
type input "520643548182224896"
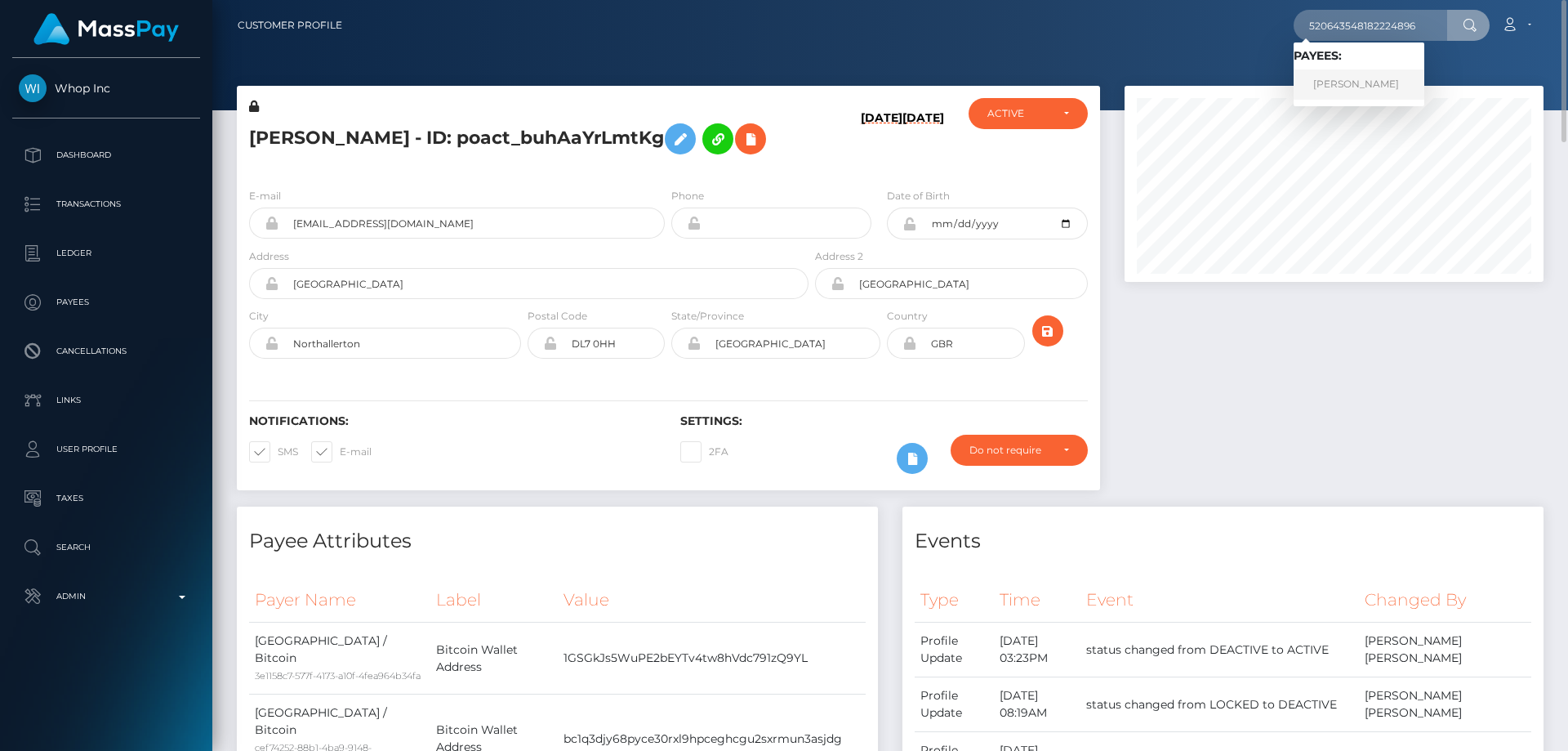
click at [1346, 80] on link "[PERSON_NAME]" at bounding box center [1358, 84] width 131 height 30
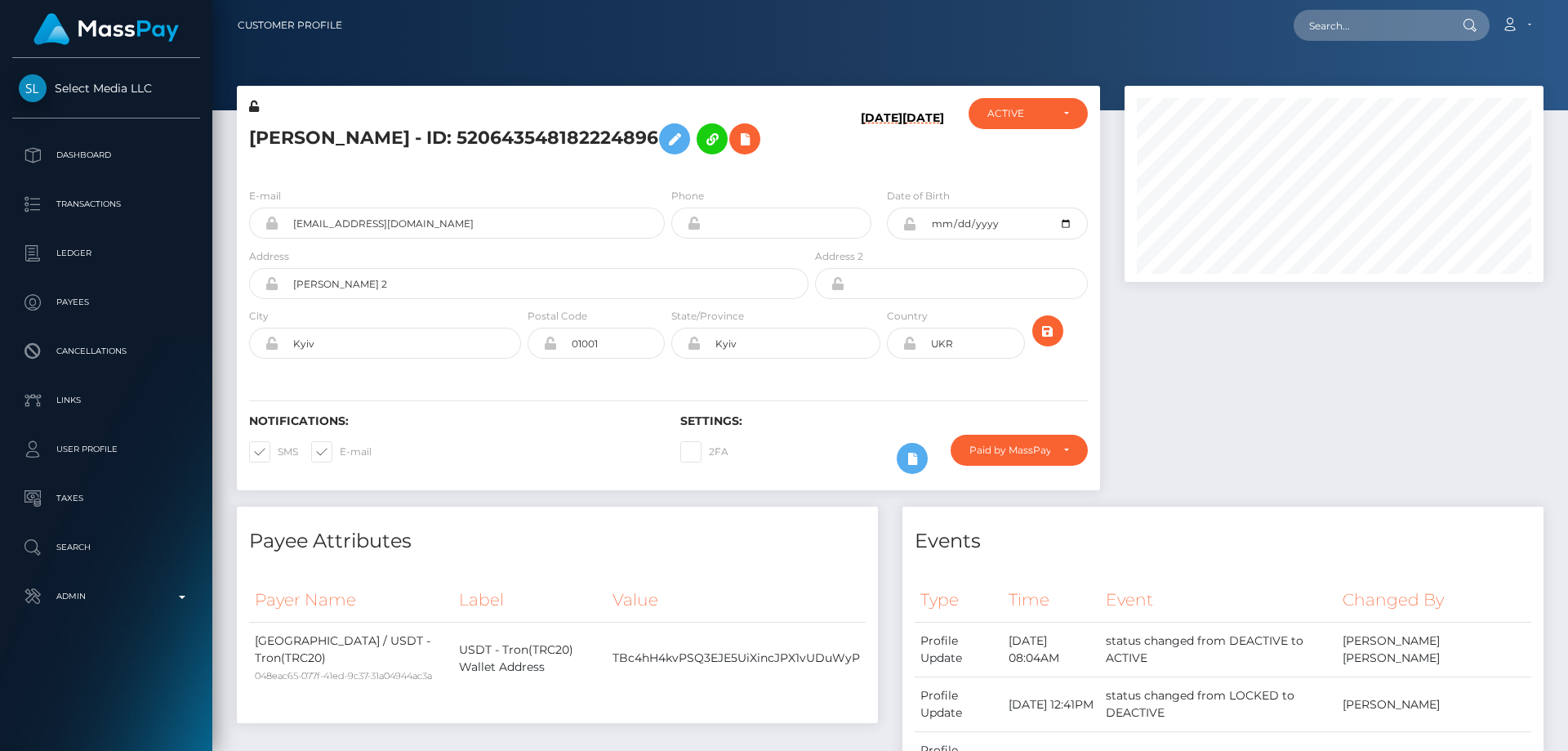
scroll to position [196, 420]
click at [1355, 355] on div at bounding box center [1333, 296] width 444 height 421
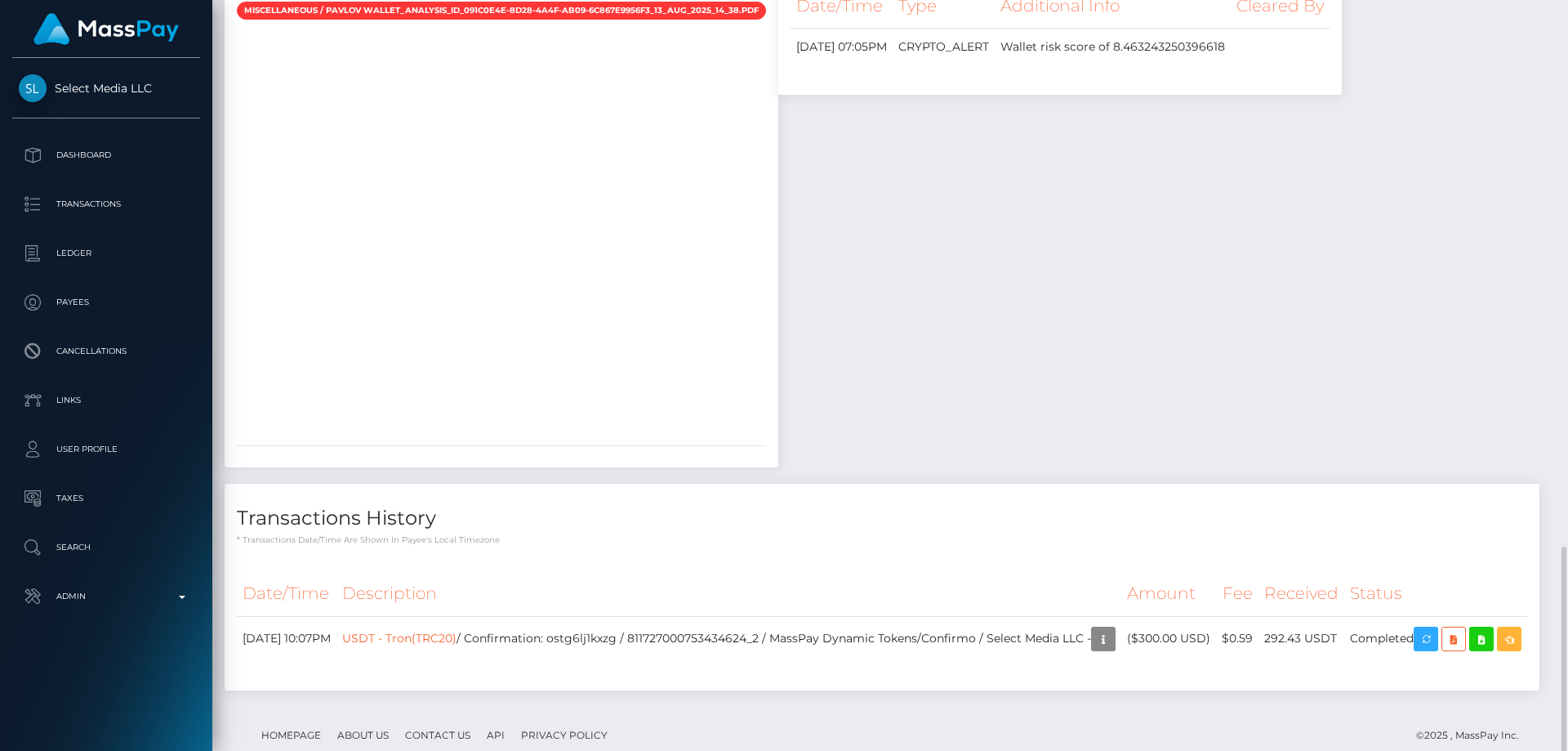
scroll to position [1368, 0]
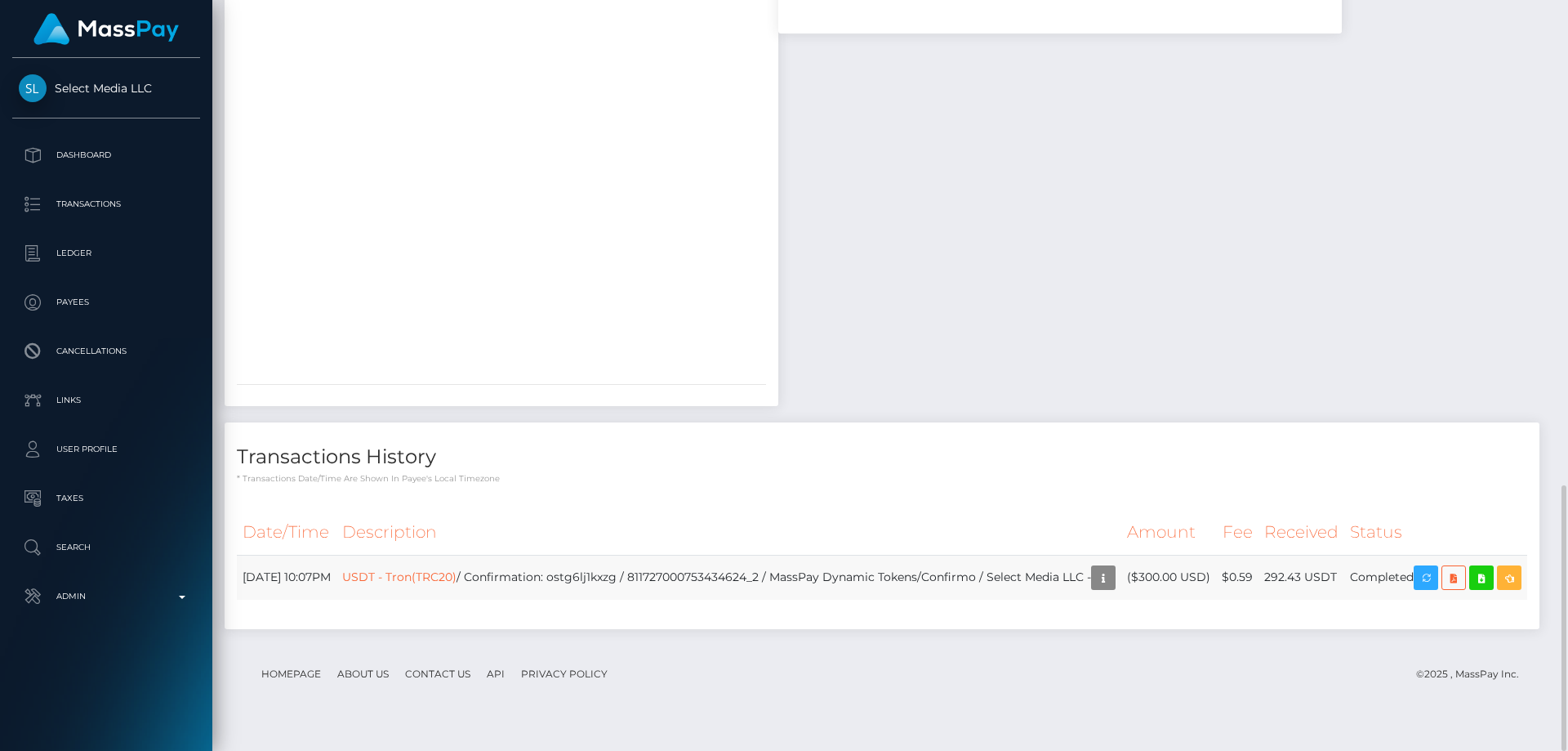
drag, startPoint x: 1170, startPoint y: 599, endPoint x: 1155, endPoint y: 581, distance: 23.4
click at [1155, 581] on td "($300.00 USD)" at bounding box center [1168, 577] width 95 height 45
copy td "$300.00 USD"
drag, startPoint x: 1040, startPoint y: 463, endPoint x: 773, endPoint y: 463, distance: 267.0
click at [1040, 463] on h4 "Transactions History" at bounding box center [882, 457] width 1290 height 29
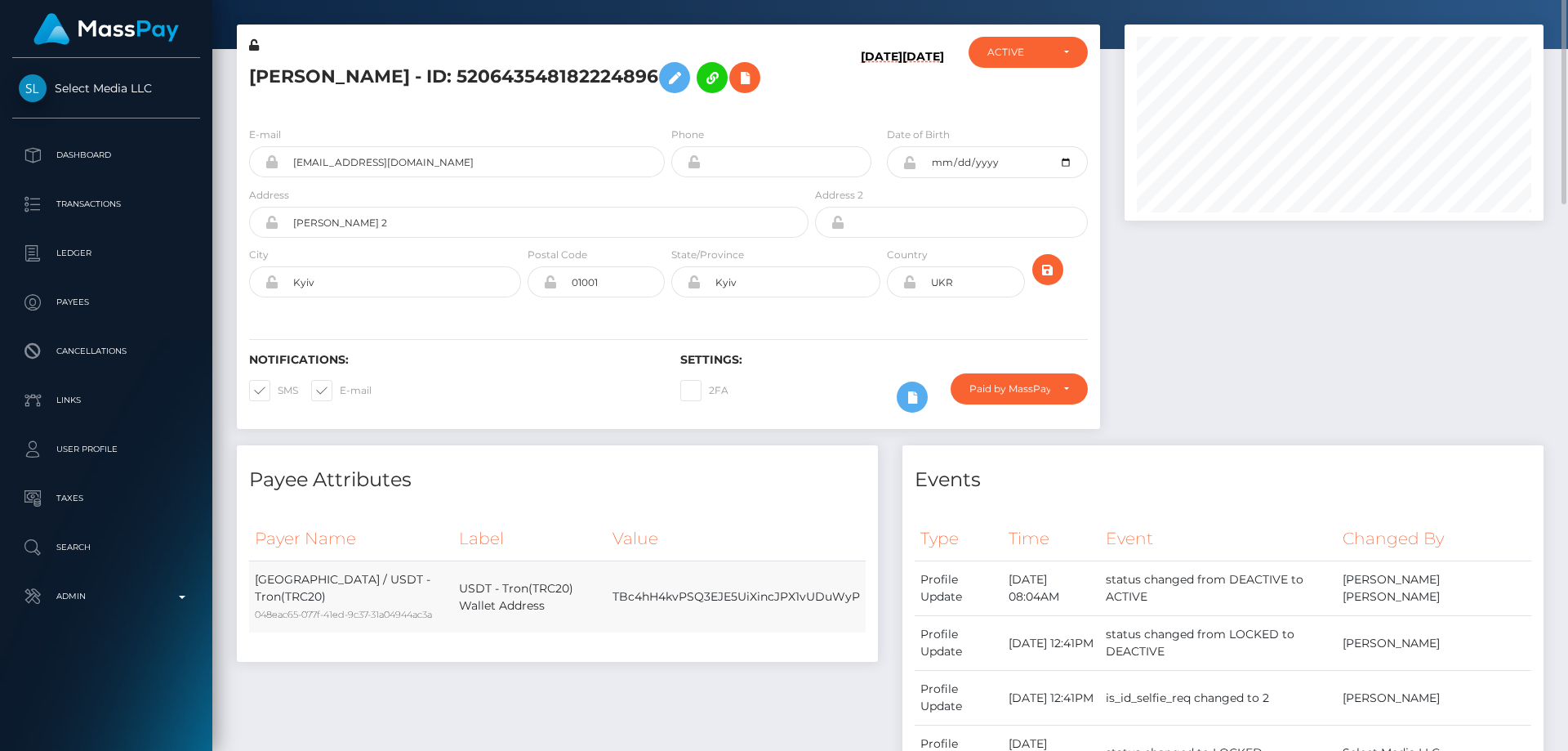
scroll to position [0, 0]
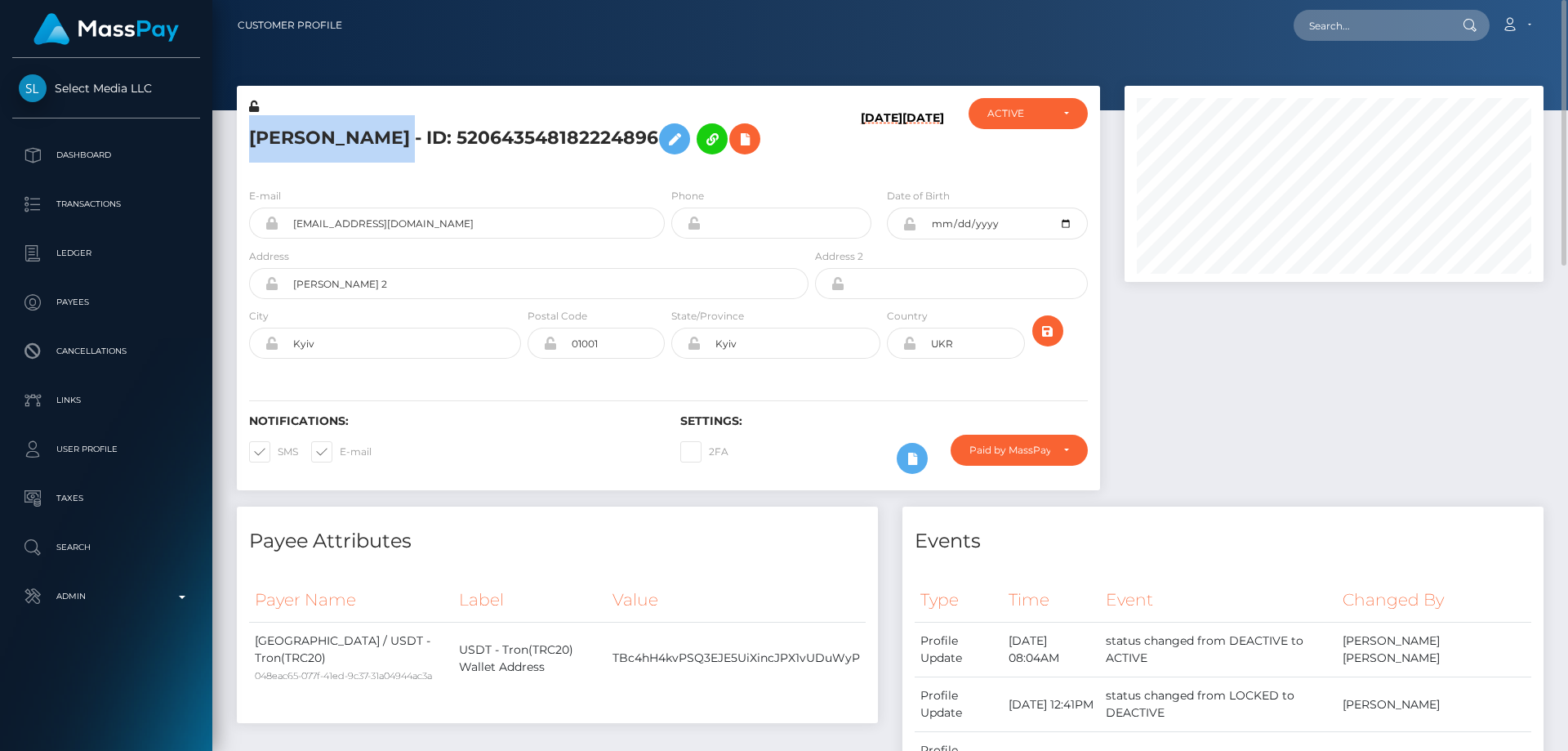
drag, startPoint x: 420, startPoint y: 139, endPoint x: 240, endPoint y: 143, distance: 180.0
click at [240, 143] on div "STANISLAV Pavlov - ID: 520643548182224896" at bounding box center [524, 136] width 575 height 77
copy h5 "STANISLAV Pavlov"
drag, startPoint x: 347, startPoint y: 231, endPoint x: 273, endPoint y: 231, distance: 74.0
click at [273, 231] on div "litlestasfox@gmail.com" at bounding box center [457, 223] width 416 height 31
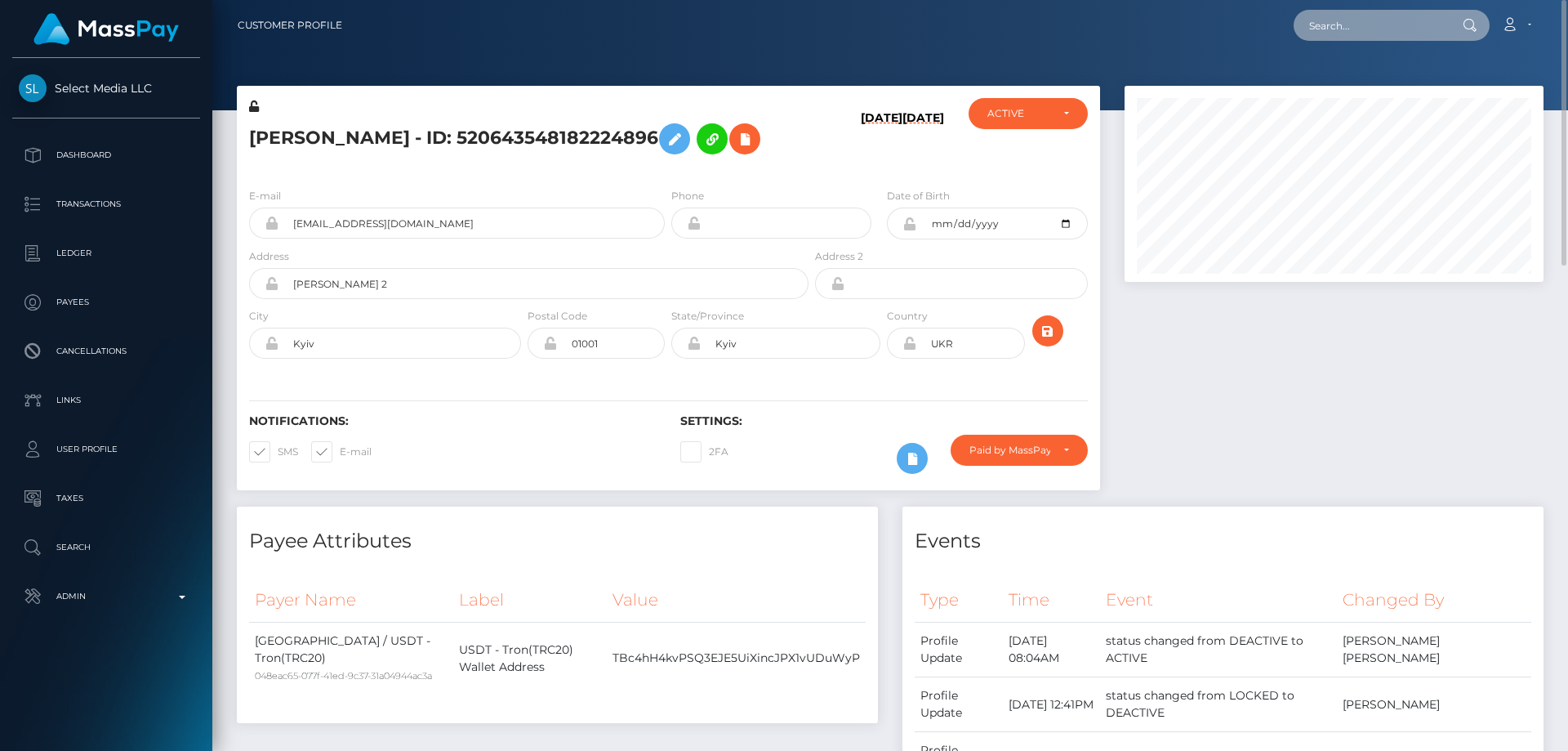
paste input "742821377366564864"
type input "742821377366564864"
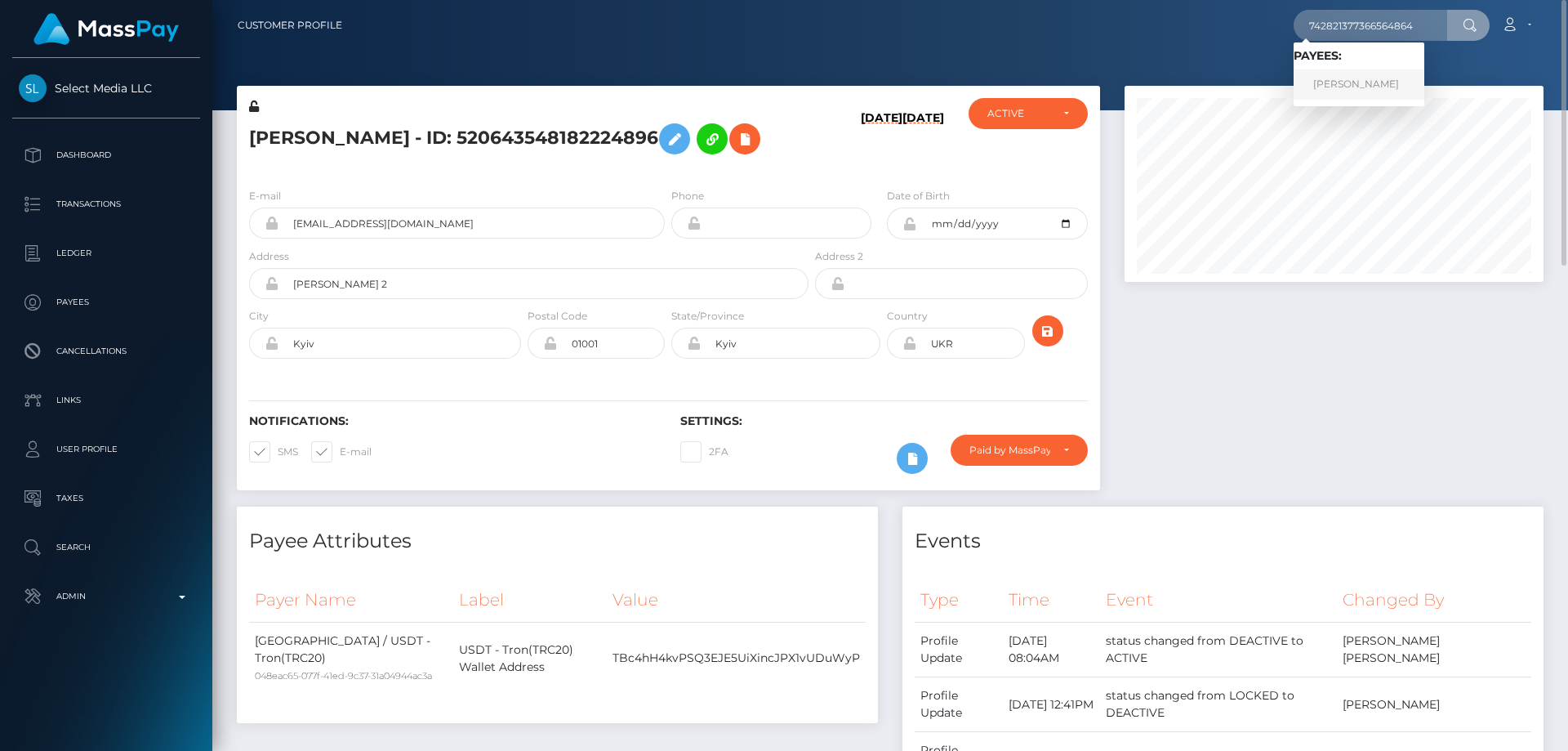
click at [1337, 87] on link "[PERSON_NAME]" at bounding box center [1358, 84] width 131 height 30
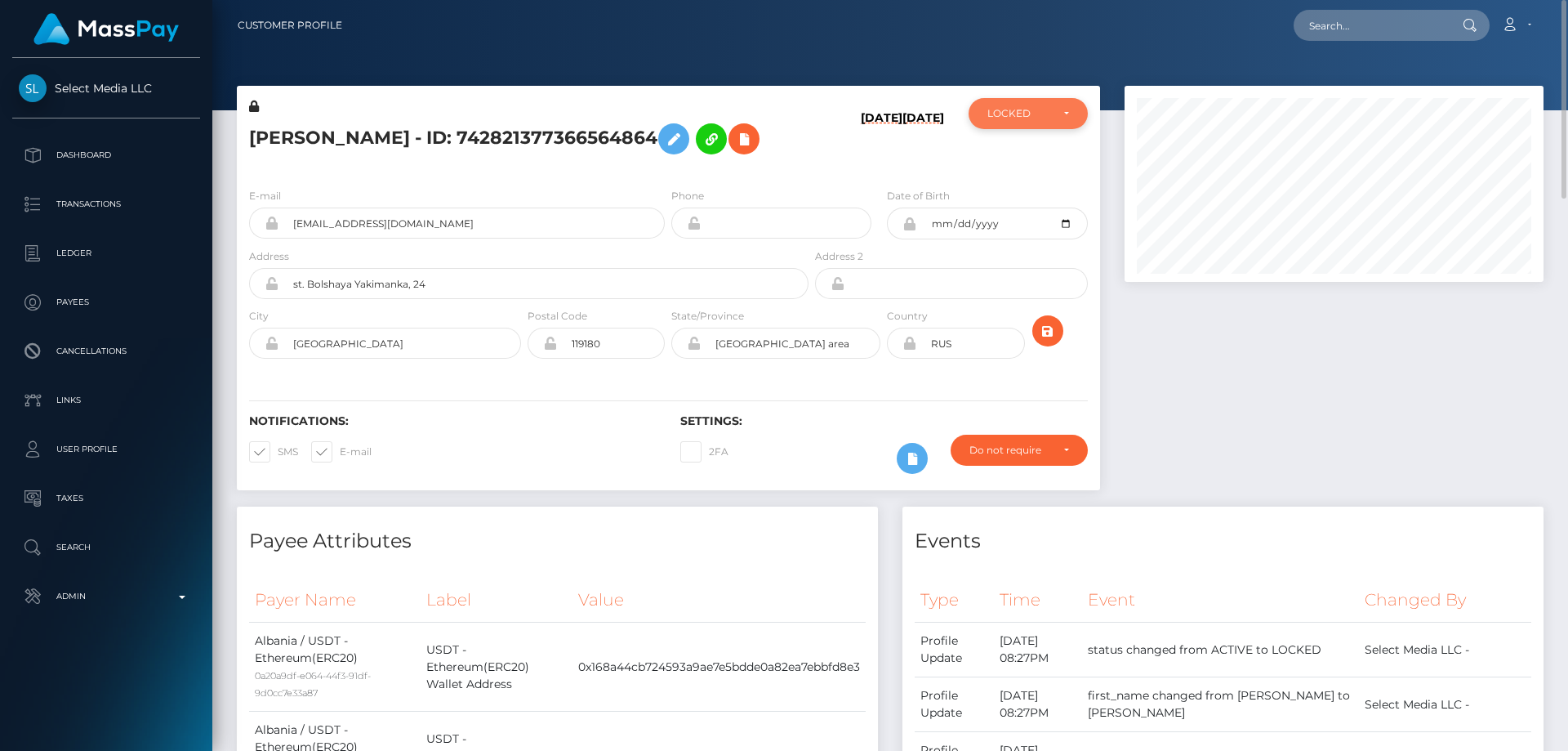
click at [1026, 106] on div "LOCKED" at bounding box center [1027, 114] width 119 height 31
click at [1014, 163] on span "ACTIVE" at bounding box center [1006, 158] width 37 height 15
select select "ACTIVE"
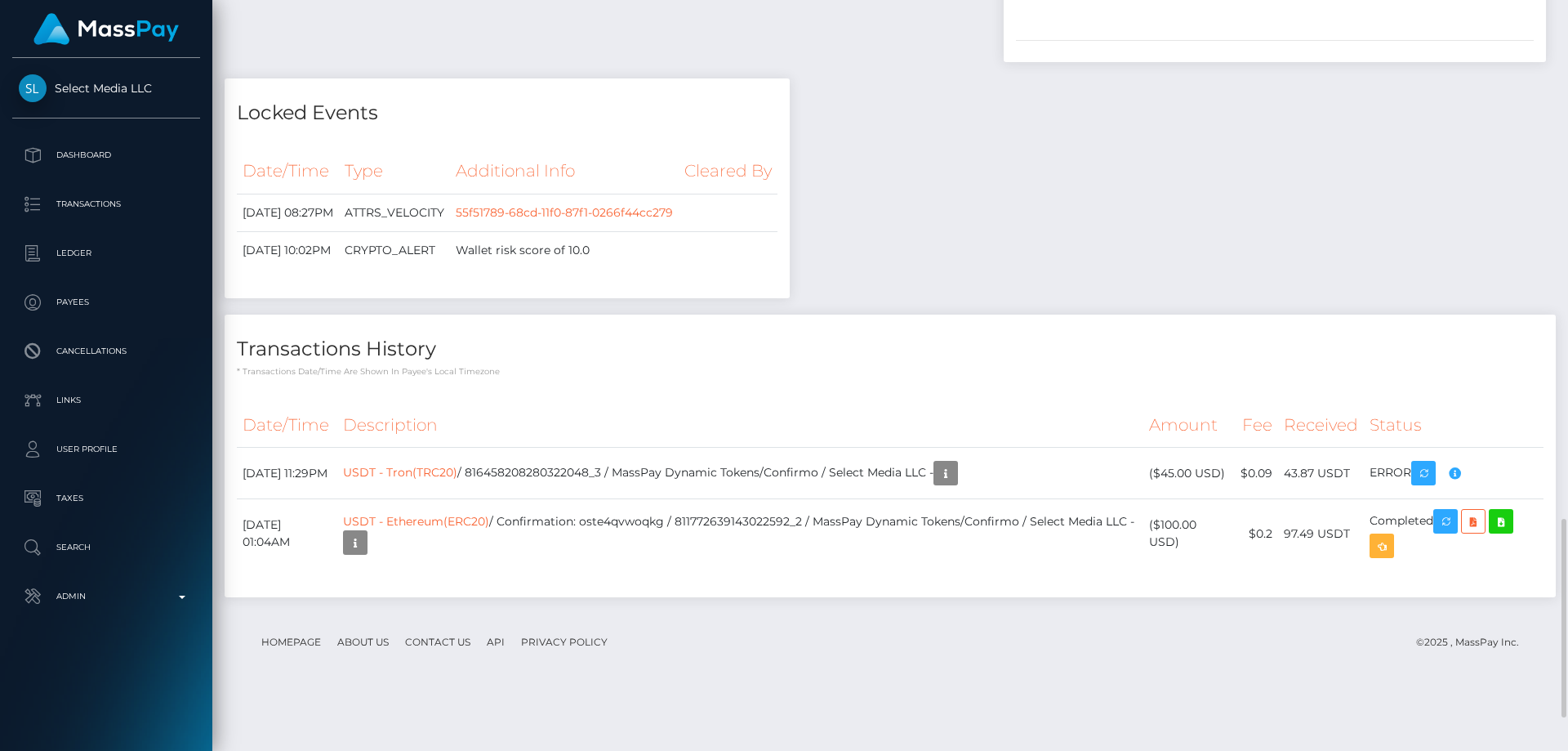
scroll to position [2086, 0]
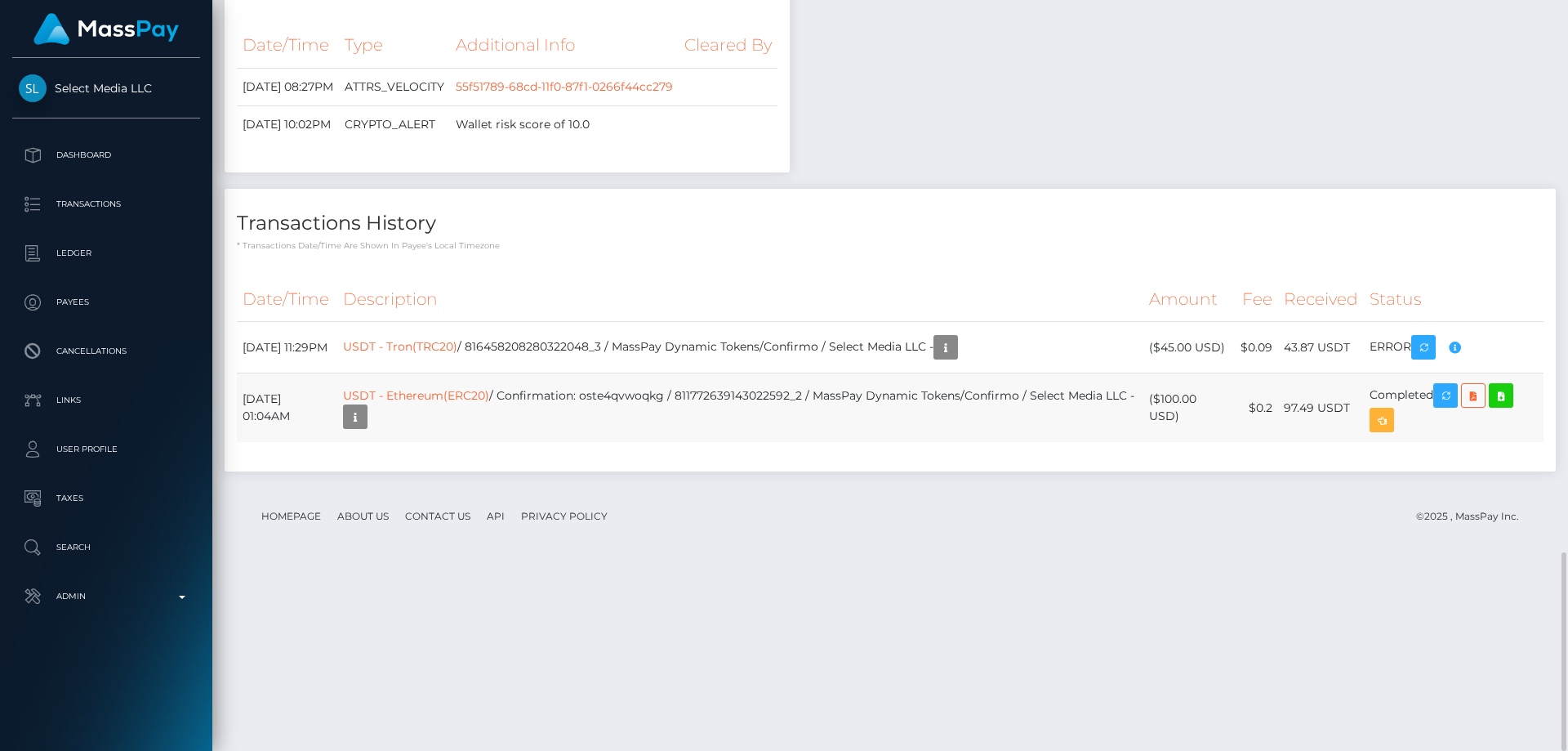
drag, startPoint x: 1181, startPoint y: 599, endPoint x: 1162, endPoint y: 581, distance: 26.2
click at [1162, 443] on td "($100.00 USD)" at bounding box center [1189, 408] width 92 height 69
copy td "$100.00 USD"
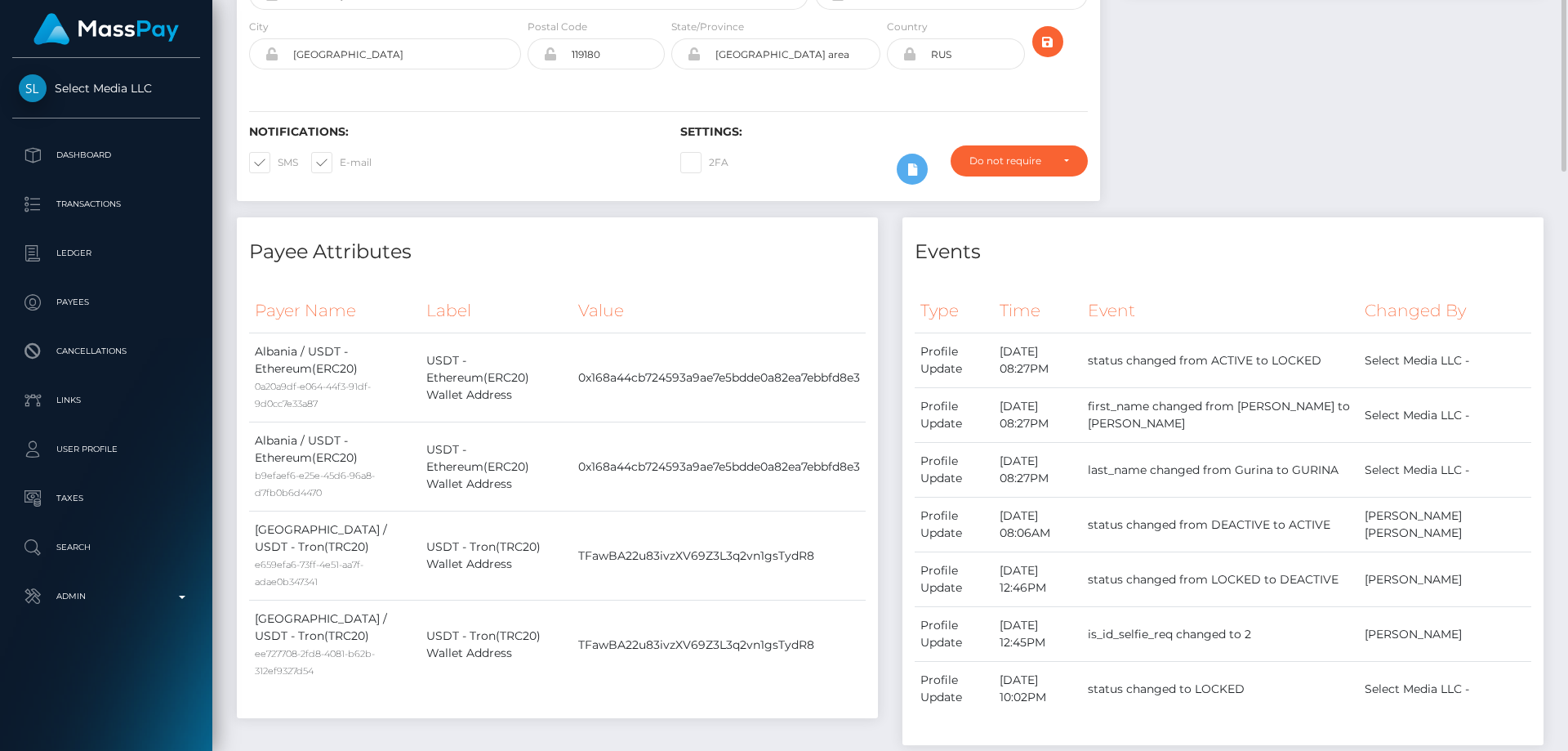
scroll to position [0, 0]
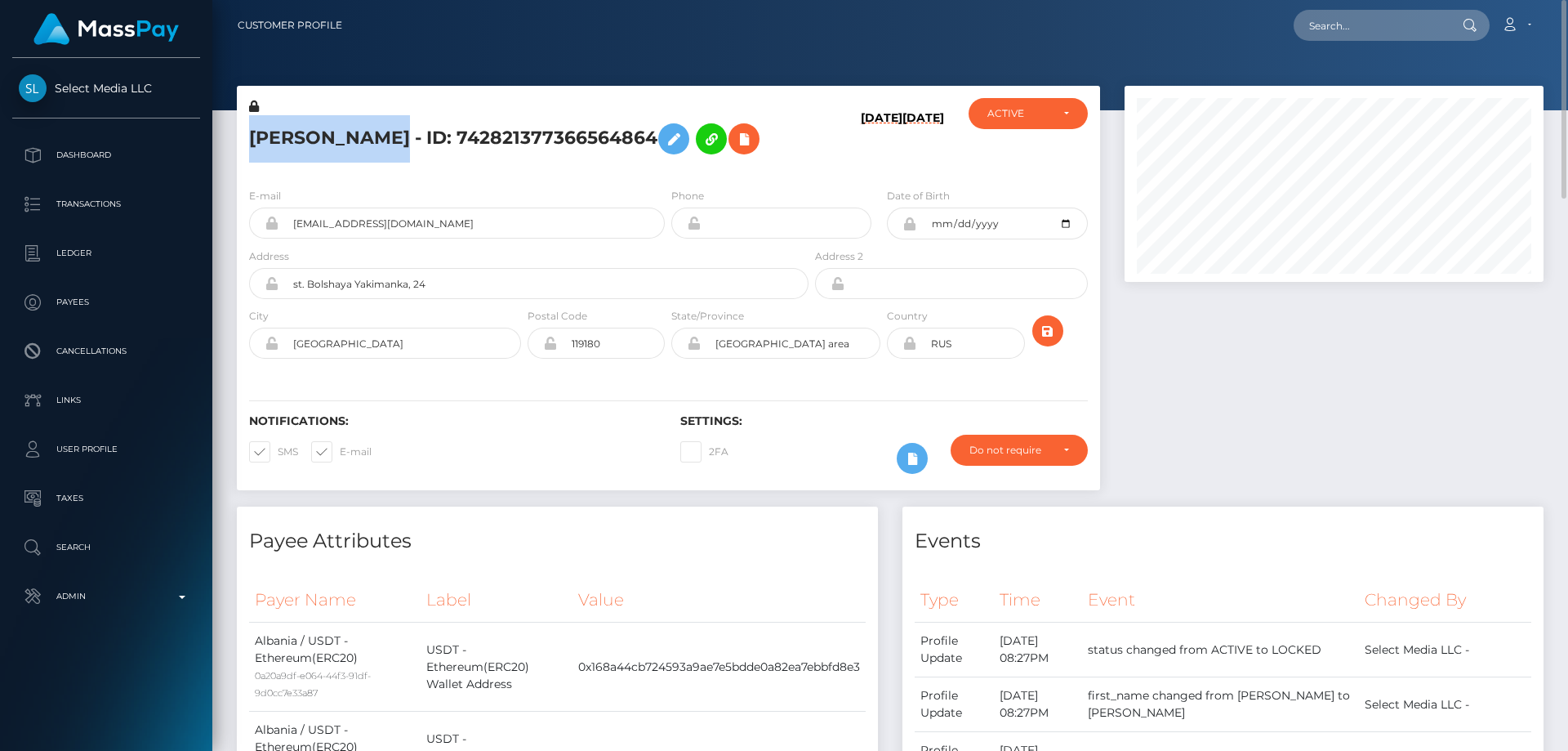
drag, startPoint x: 371, startPoint y: 138, endPoint x: 248, endPoint y: 133, distance: 123.1
click at [248, 133] on div "ELENA GURINA - ID: 742821377366564864" at bounding box center [524, 136] width 575 height 77
copy h5 "ELENA GURINA"
drag, startPoint x: 372, startPoint y: 226, endPoint x: 292, endPoint y: 225, distance: 80.0
click at [249, 226] on div "erelebaby@gmail.com" at bounding box center [457, 223] width 416 height 31
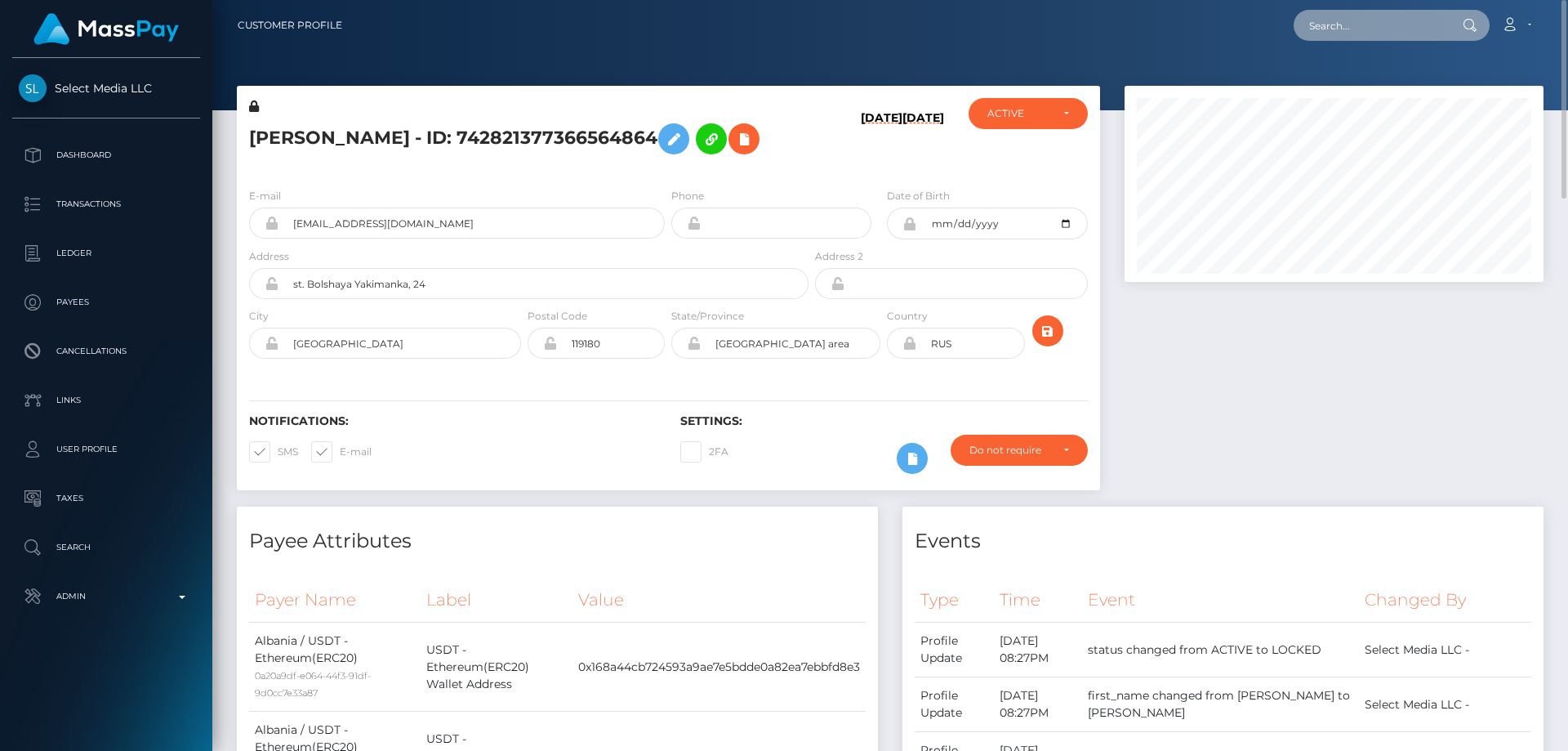
paste input "Sanctions evasion"
click at [1371, 26] on input "Sanctions evasion" at bounding box center [1370, 26] width 153 height 31
paste input "poact_pnxj2EZrnn8z"
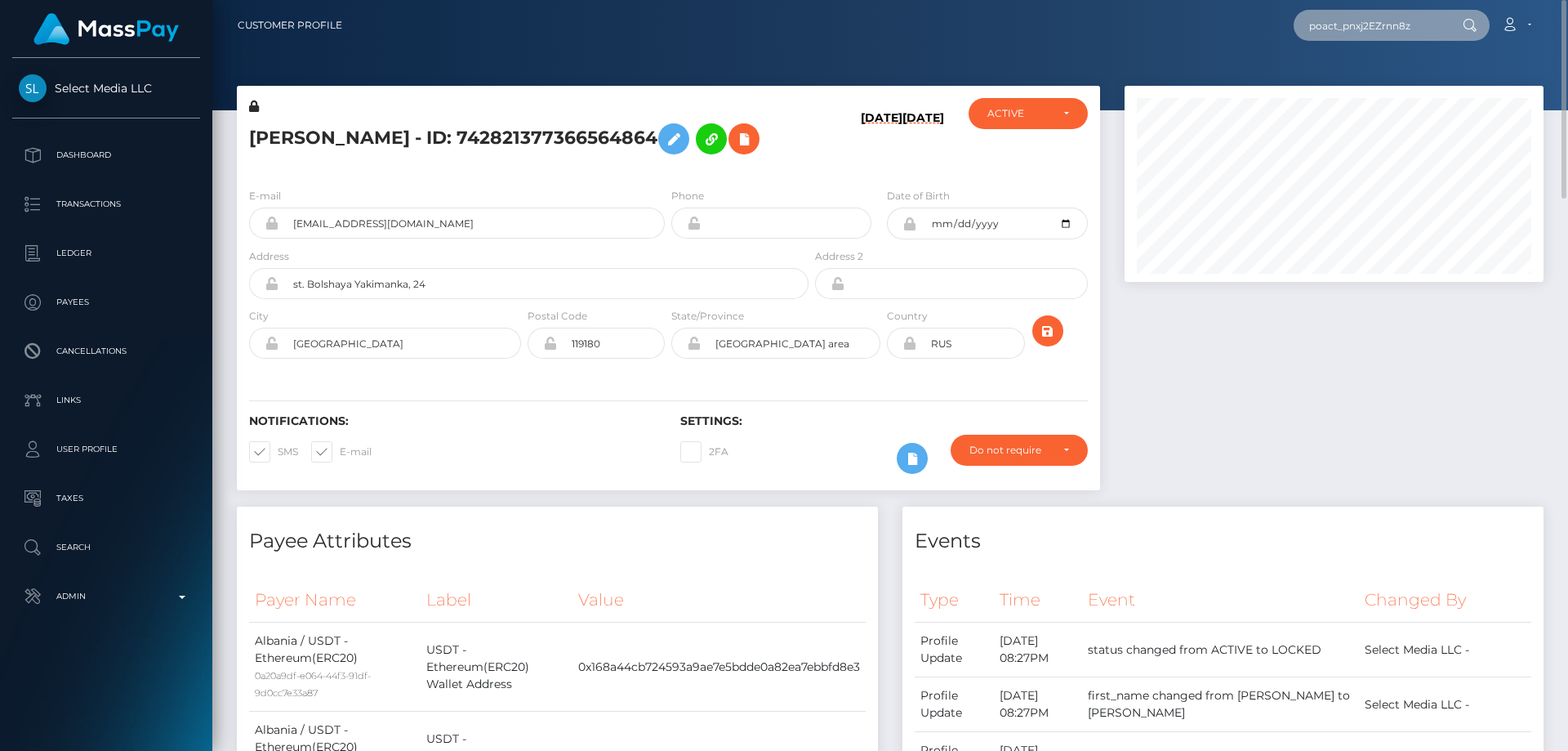
type input "poact_pnxj2EZrnn8z"
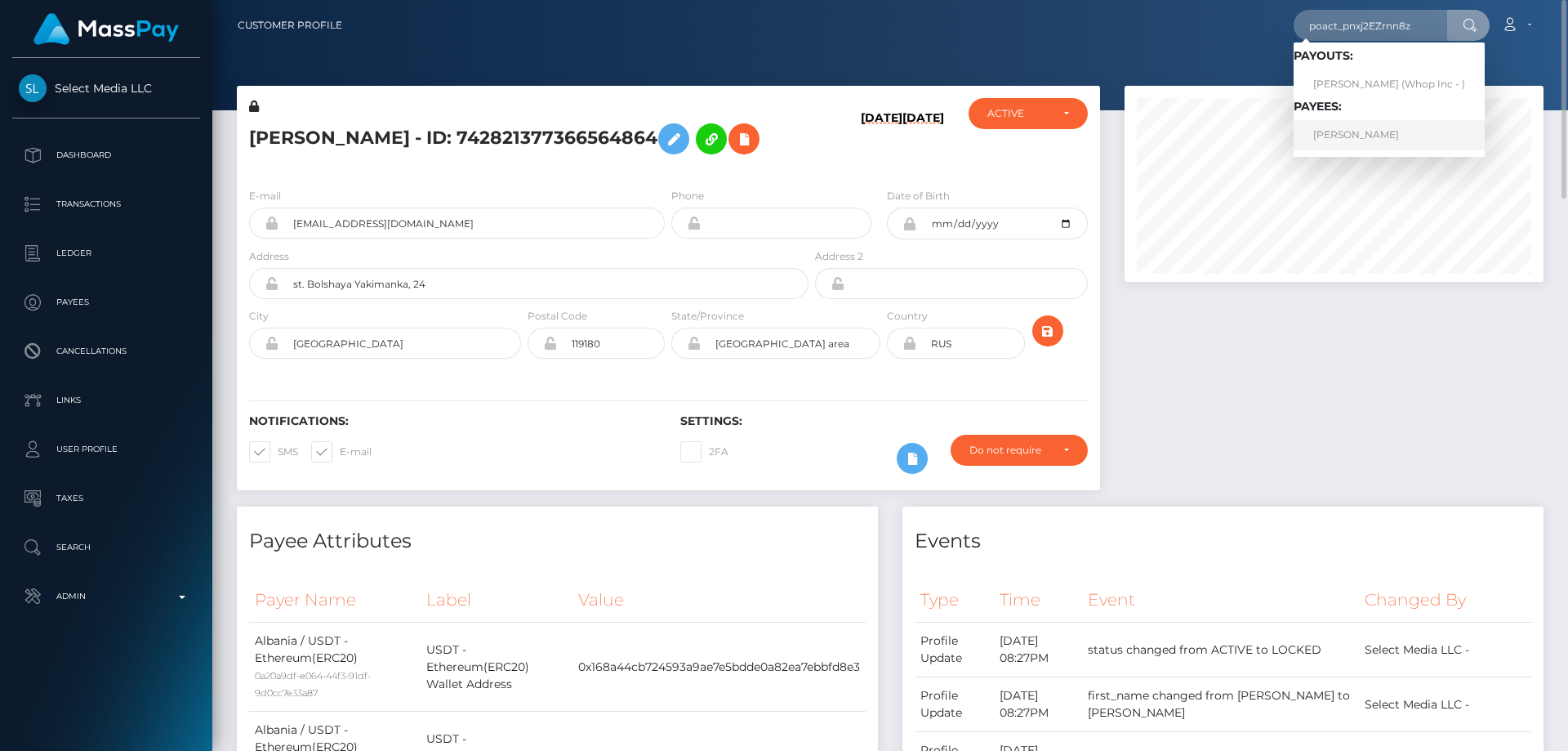
click at [1356, 134] on link "VEACESLAV CREȚU" at bounding box center [1389, 135] width 191 height 30
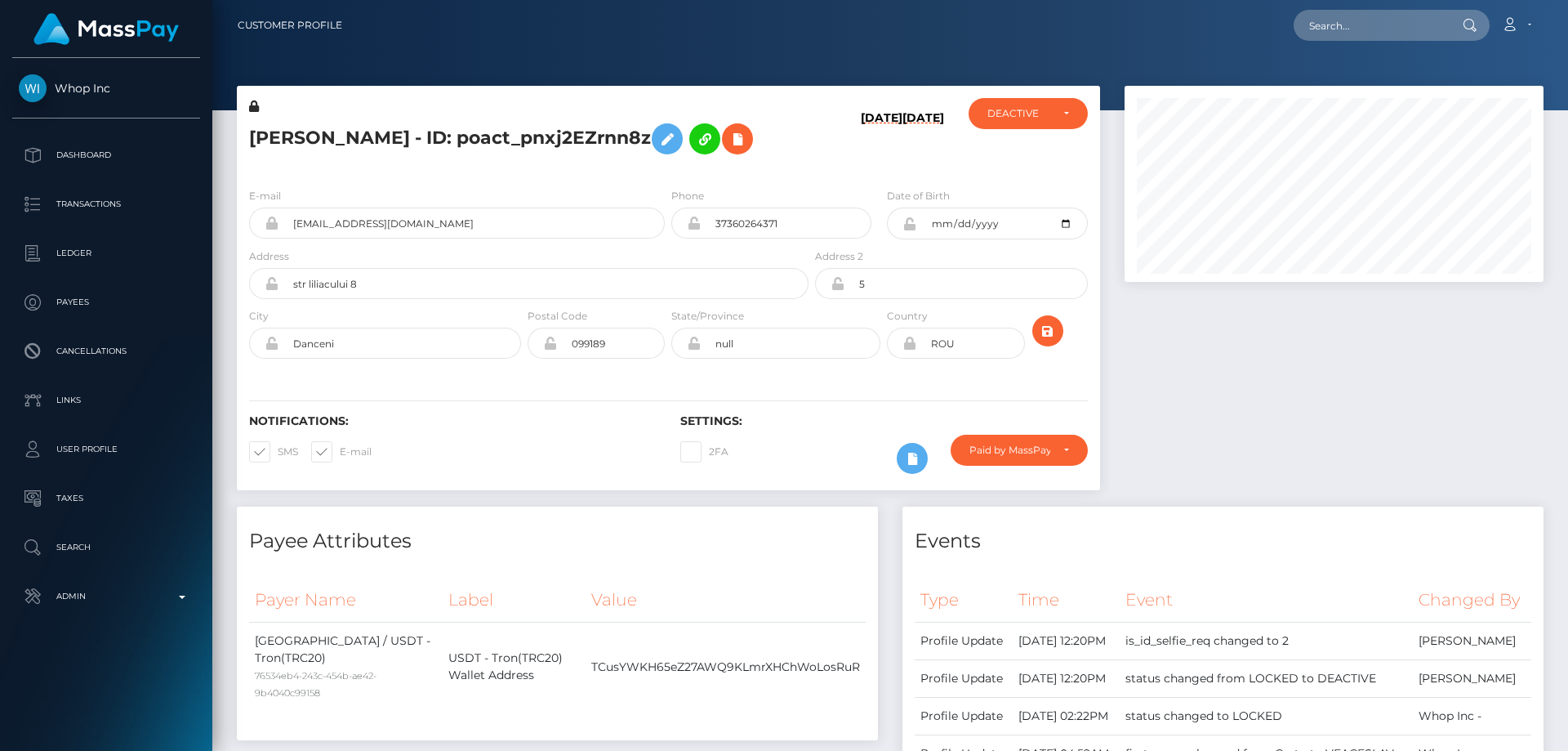
scroll to position [196, 420]
drag, startPoint x: 0, startPoint y: 0, endPoint x: 281, endPoint y: 224, distance: 359.4
click at [281, 224] on input "[EMAIL_ADDRESS][DOMAIN_NAME]" at bounding box center [471, 223] width 386 height 31
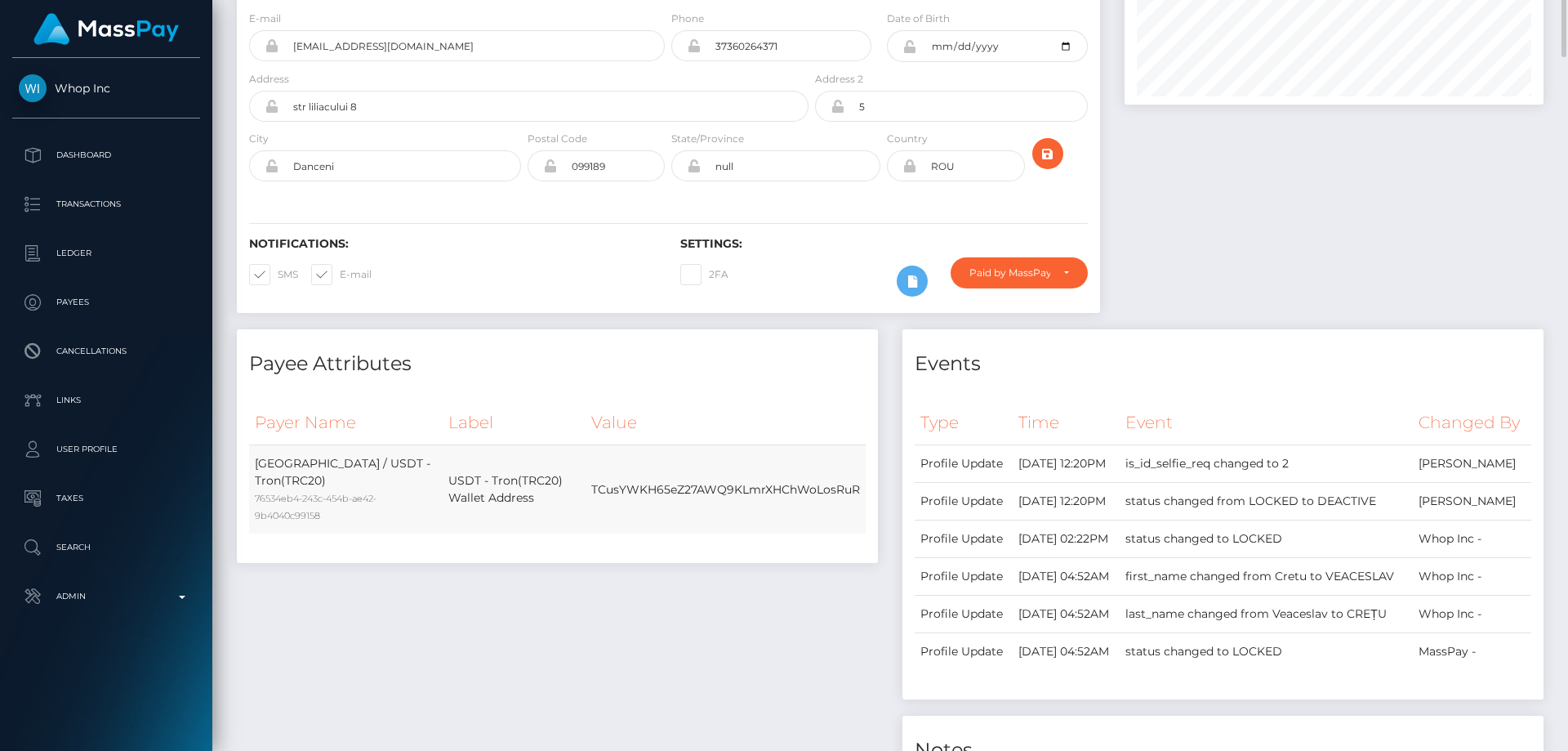
scroll to position [0, 0]
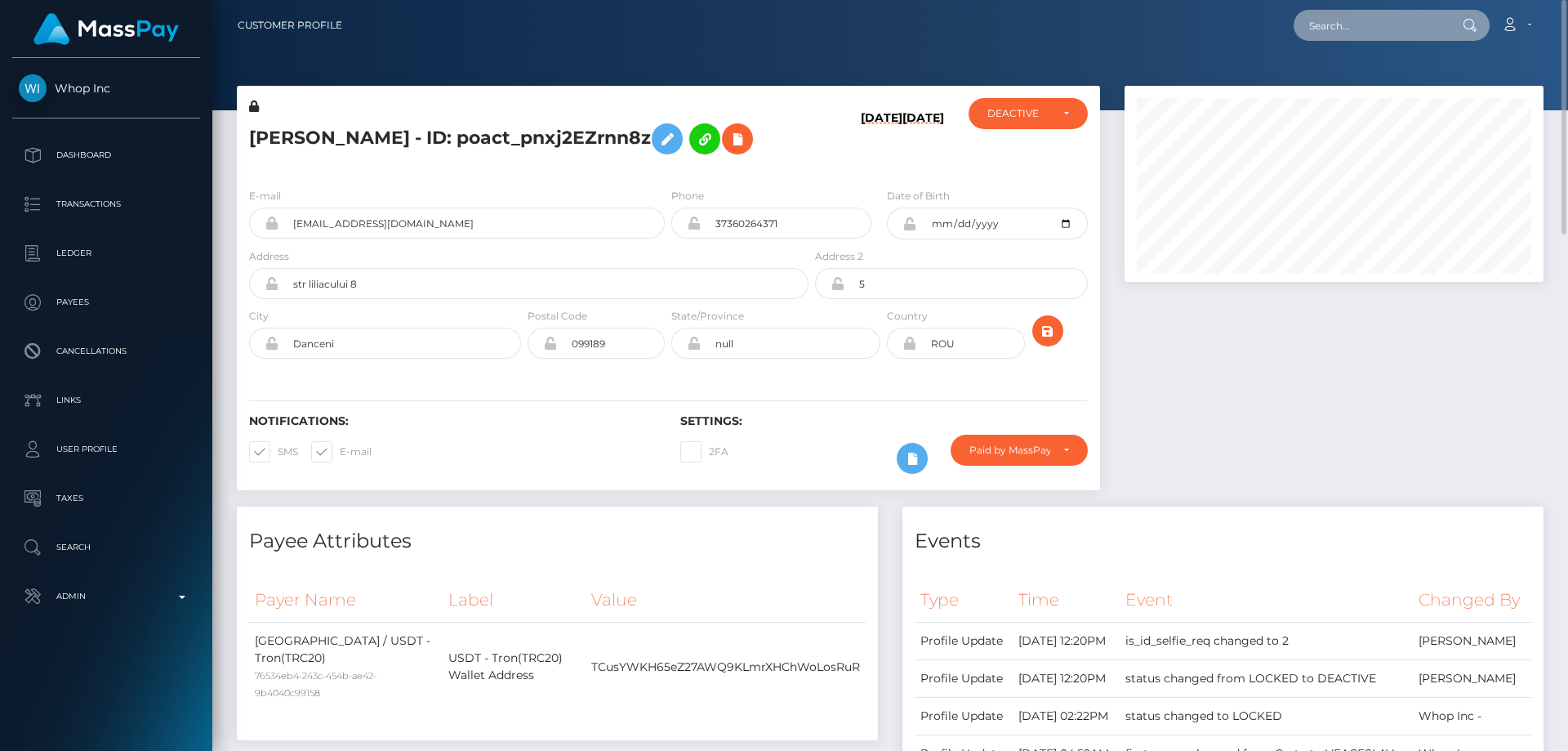
paste input "poact_6TPBCJ9kRH8C"
type input "poact_6TPBCJ9kRH8C"
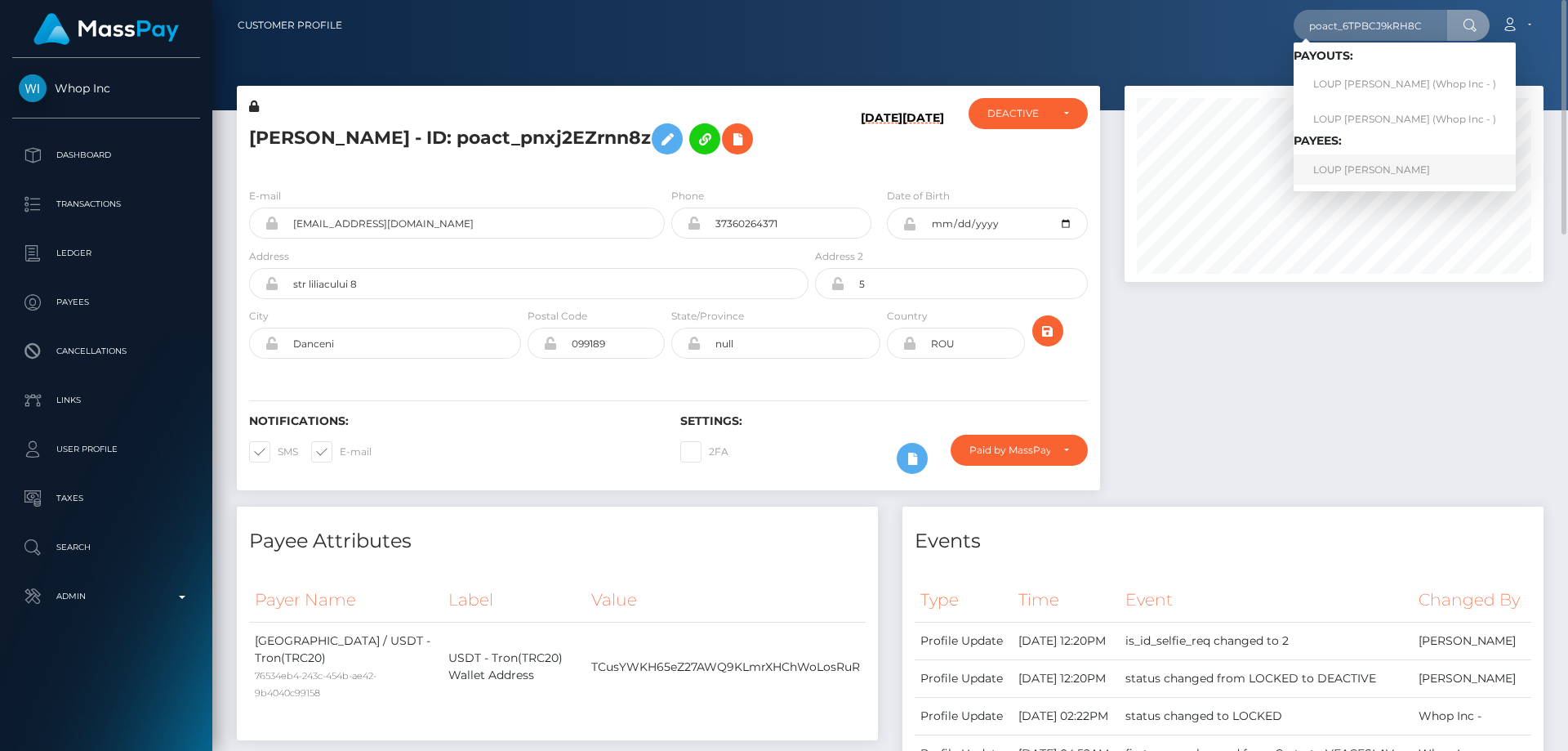
click at [1370, 171] on link "LOUP [PERSON_NAME]" at bounding box center [1404, 169] width 222 height 30
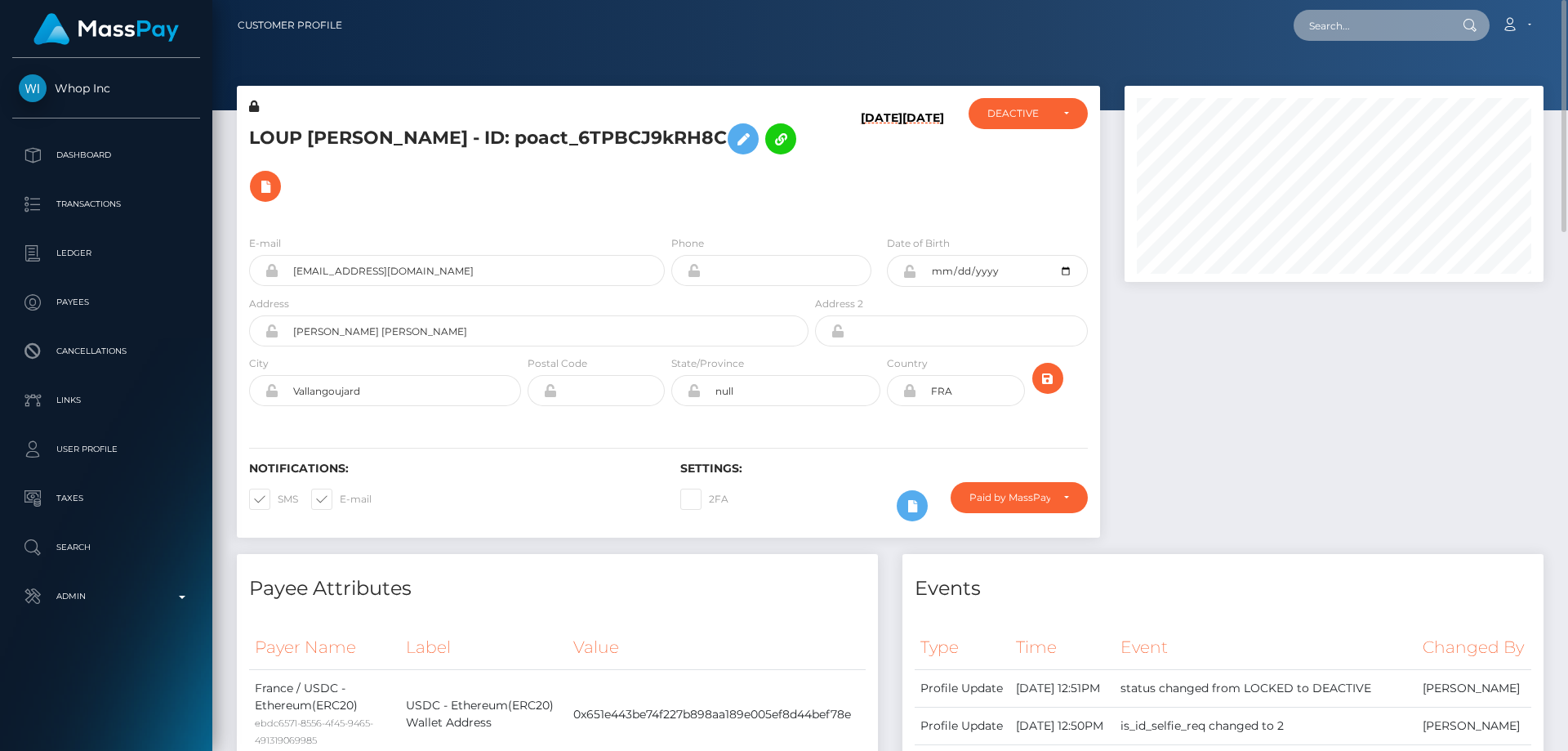
paste input "poact_TVAnDDd56t8W"
type input "poact_TVAnDDd56t8W"
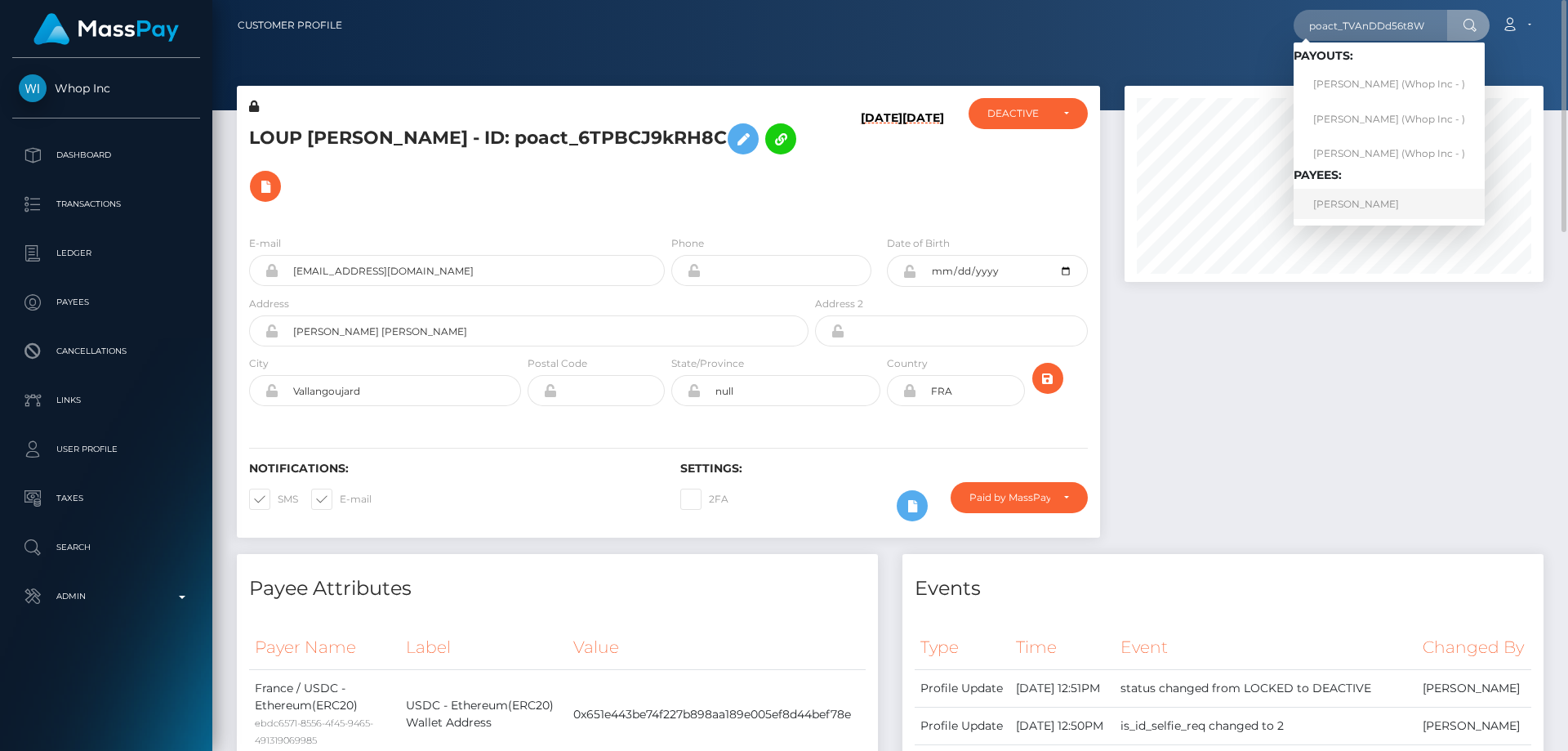
click at [1366, 204] on link "TOMMY CROCKETT" at bounding box center [1389, 203] width 191 height 30
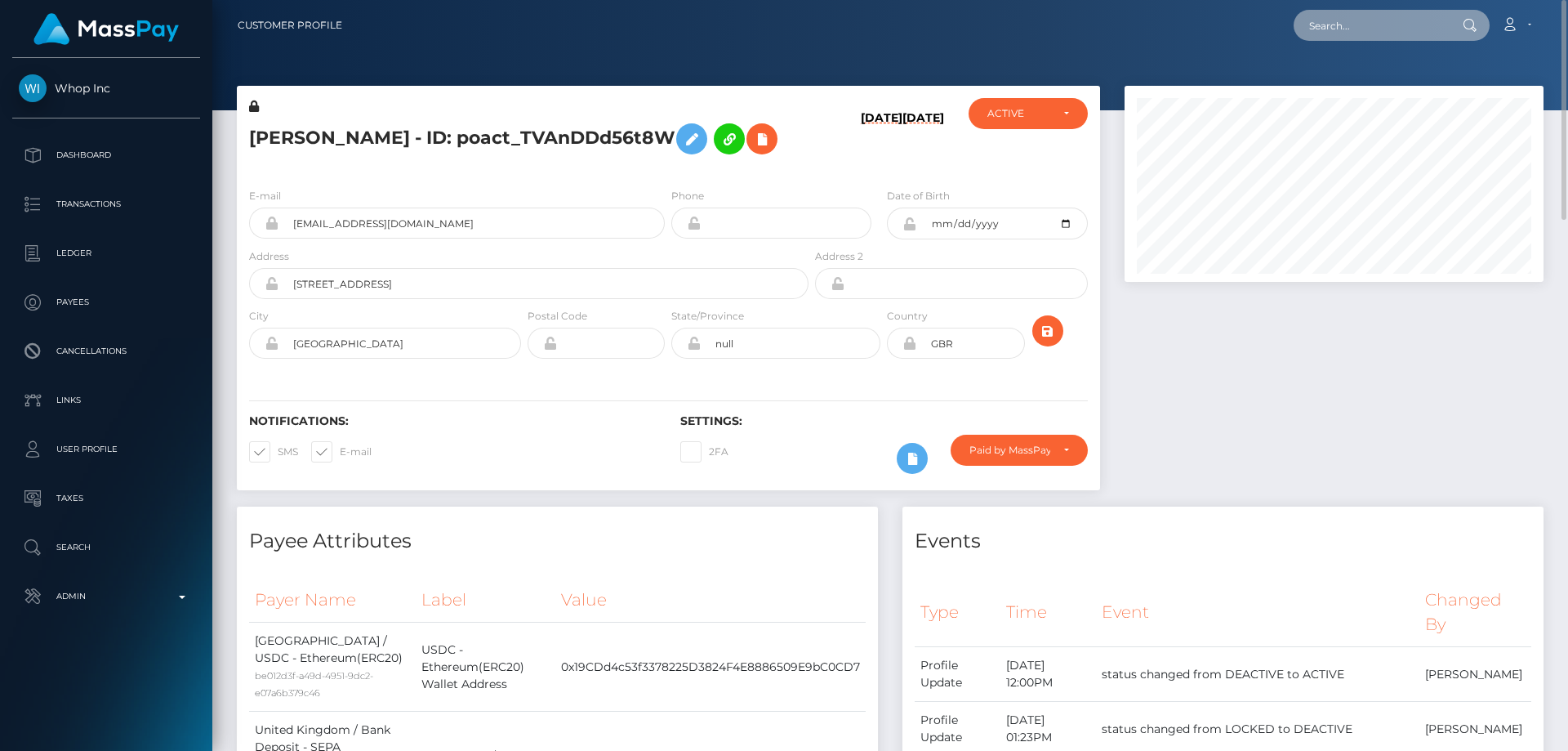
paste input "[EMAIL_ADDRESS][DOMAIN_NAME]"
type input "[EMAIL_ADDRESS][DOMAIN_NAME]"
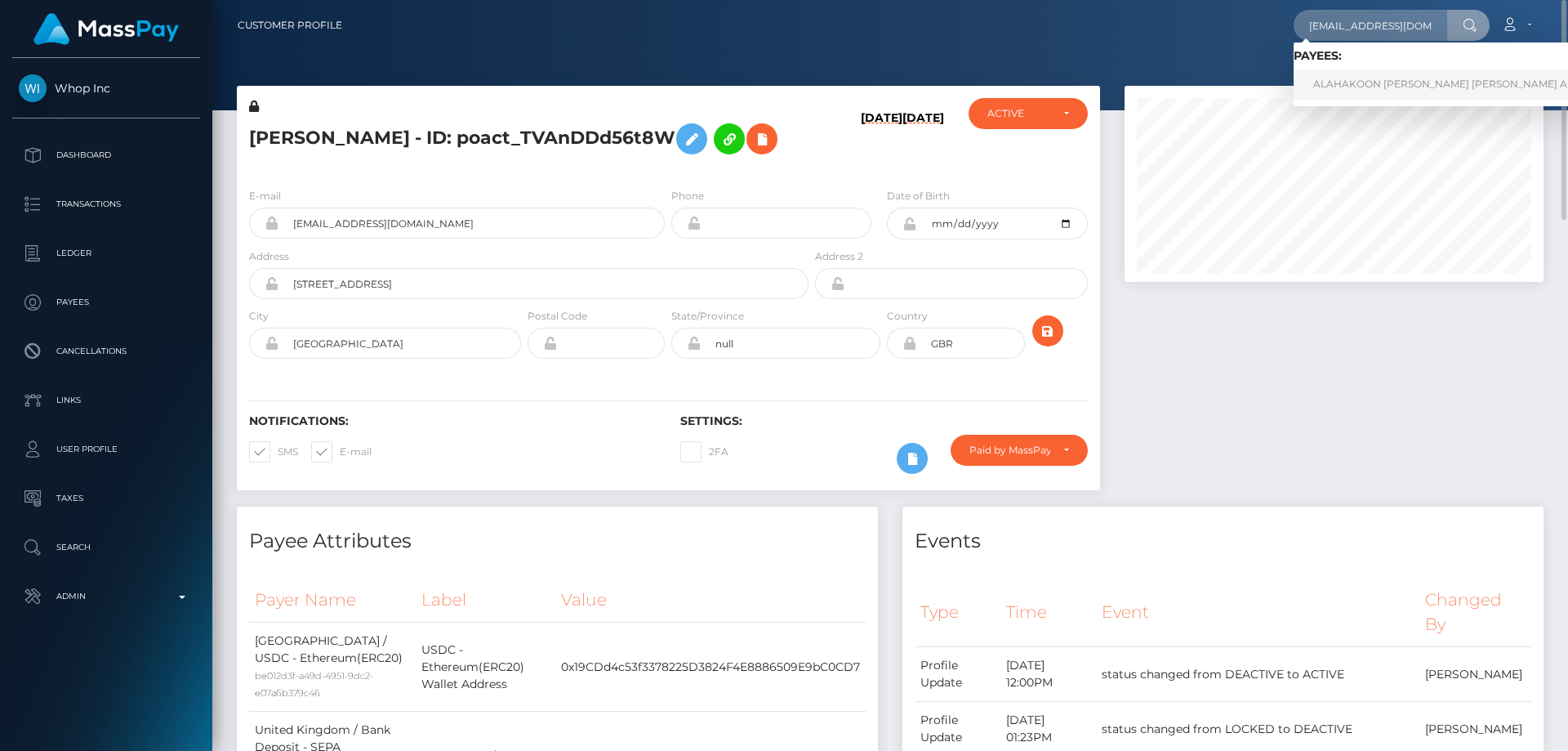
click at [1366, 89] on link "ALAHAKOON MUDIYANSELAGE KASUN PRIYADARSHANA ALAHAKOON" at bounding box center [1470, 84] width 354 height 30
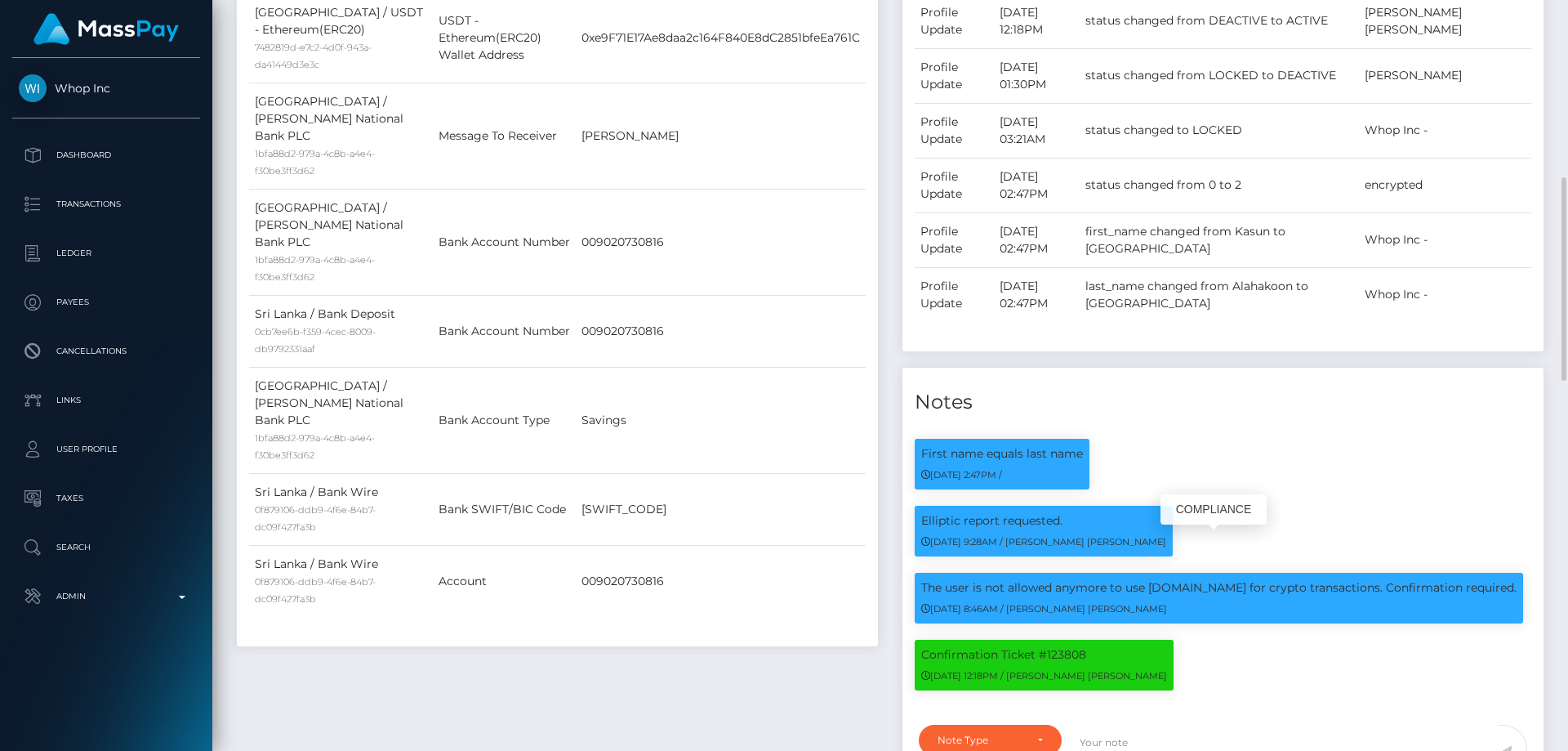
scroll to position [196, 420]
drag, startPoint x: 1144, startPoint y: 613, endPoint x: 1216, endPoint y: 609, distance: 72.1
click at [1216, 596] on p "The user is not allowed anymore to use [DOMAIN_NAME] for crypto transactions. C…" at bounding box center [1218, 587] width 595 height 17
copy p "[DOMAIN_NAME]"
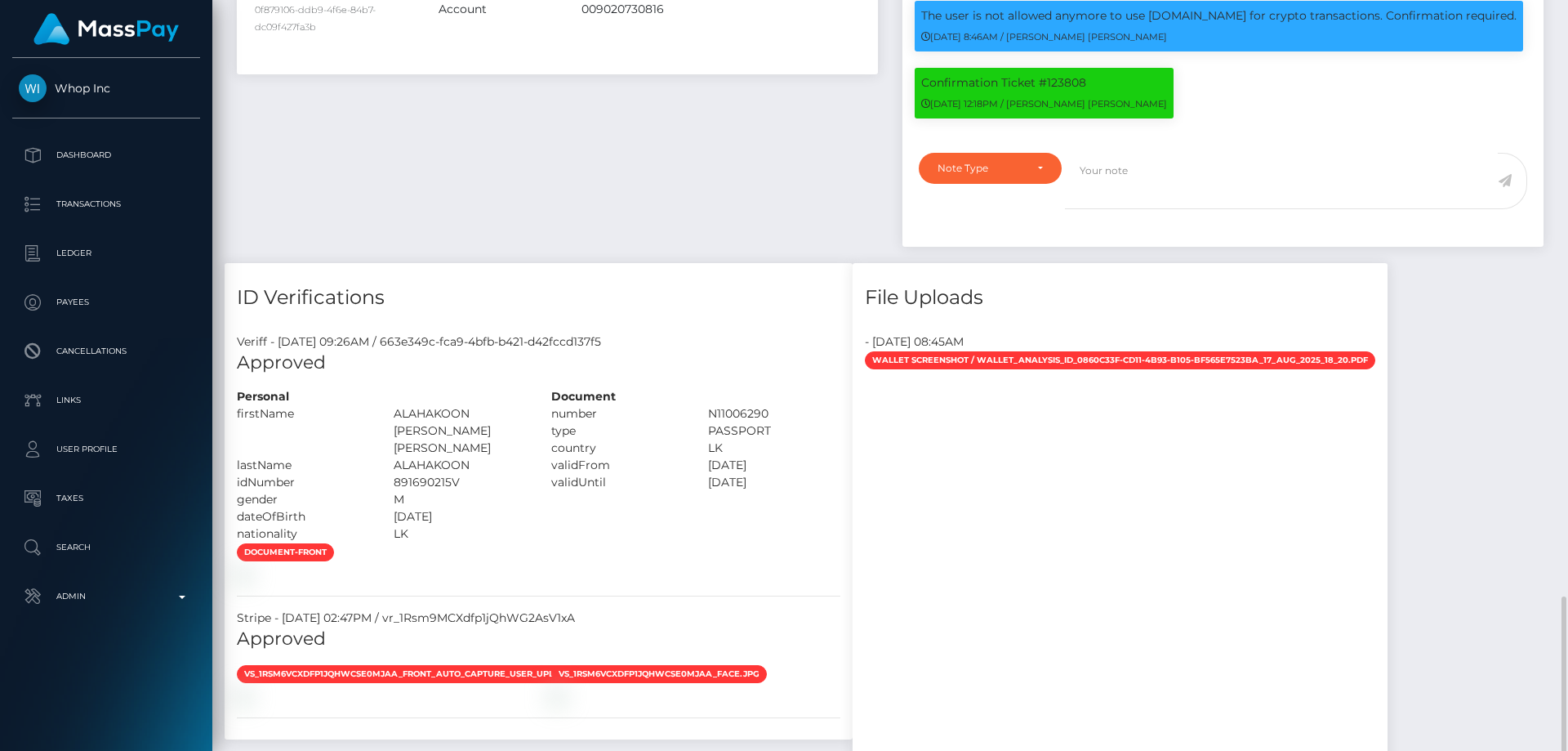
scroll to position [1470, 0]
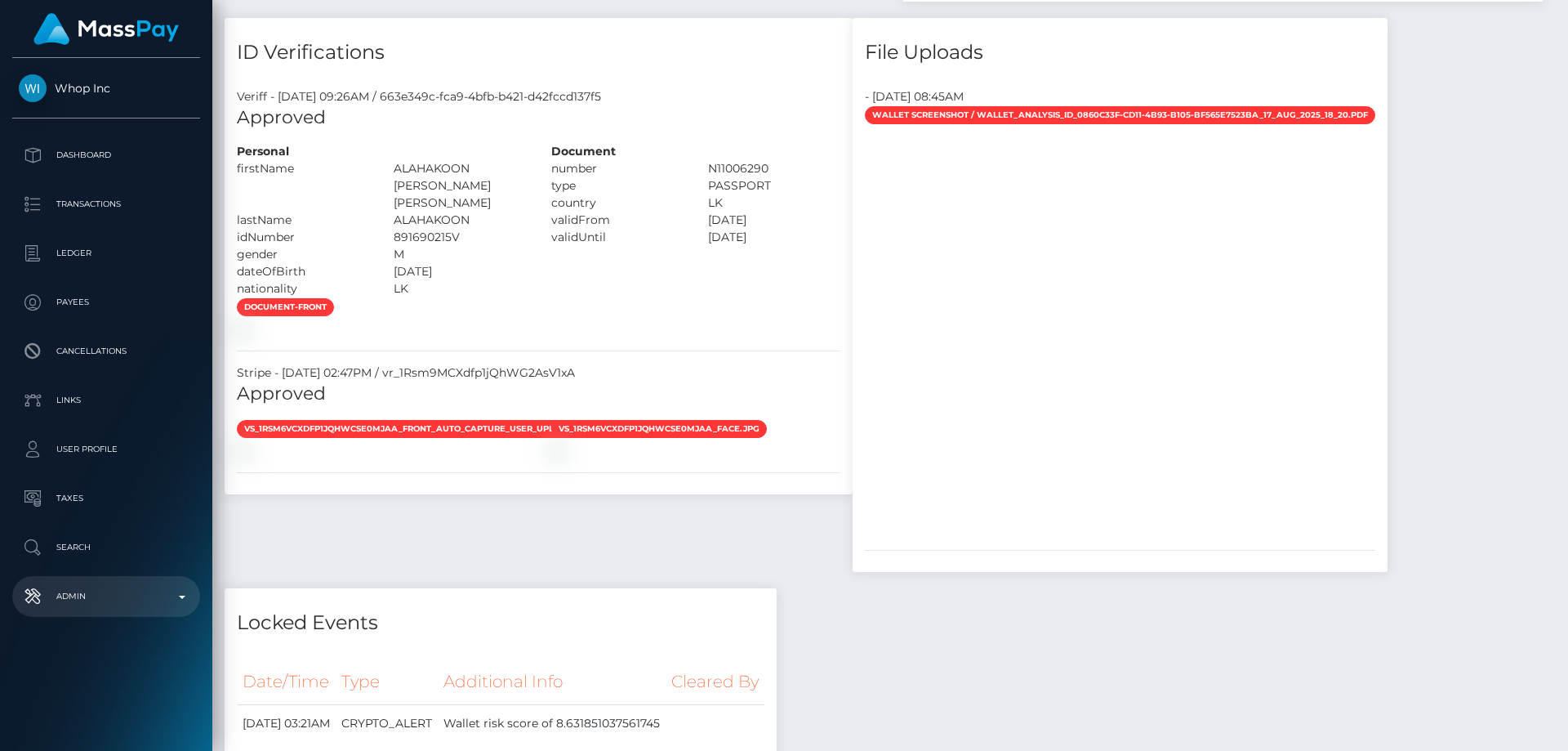
click at [127, 604] on p "Admin" at bounding box center [106, 596] width 174 height 25
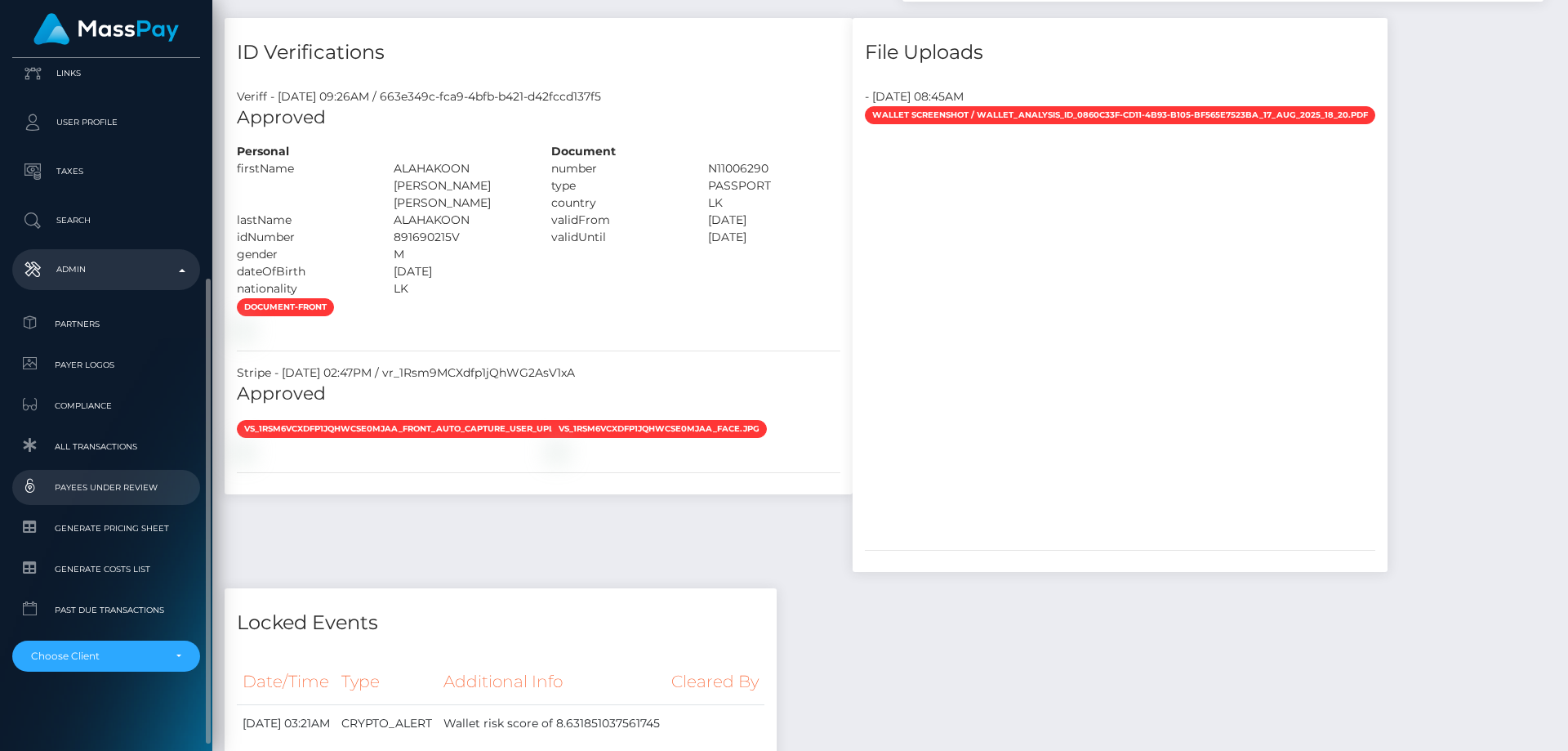
click at [116, 486] on span "Payees under Review" at bounding box center [106, 487] width 174 height 19
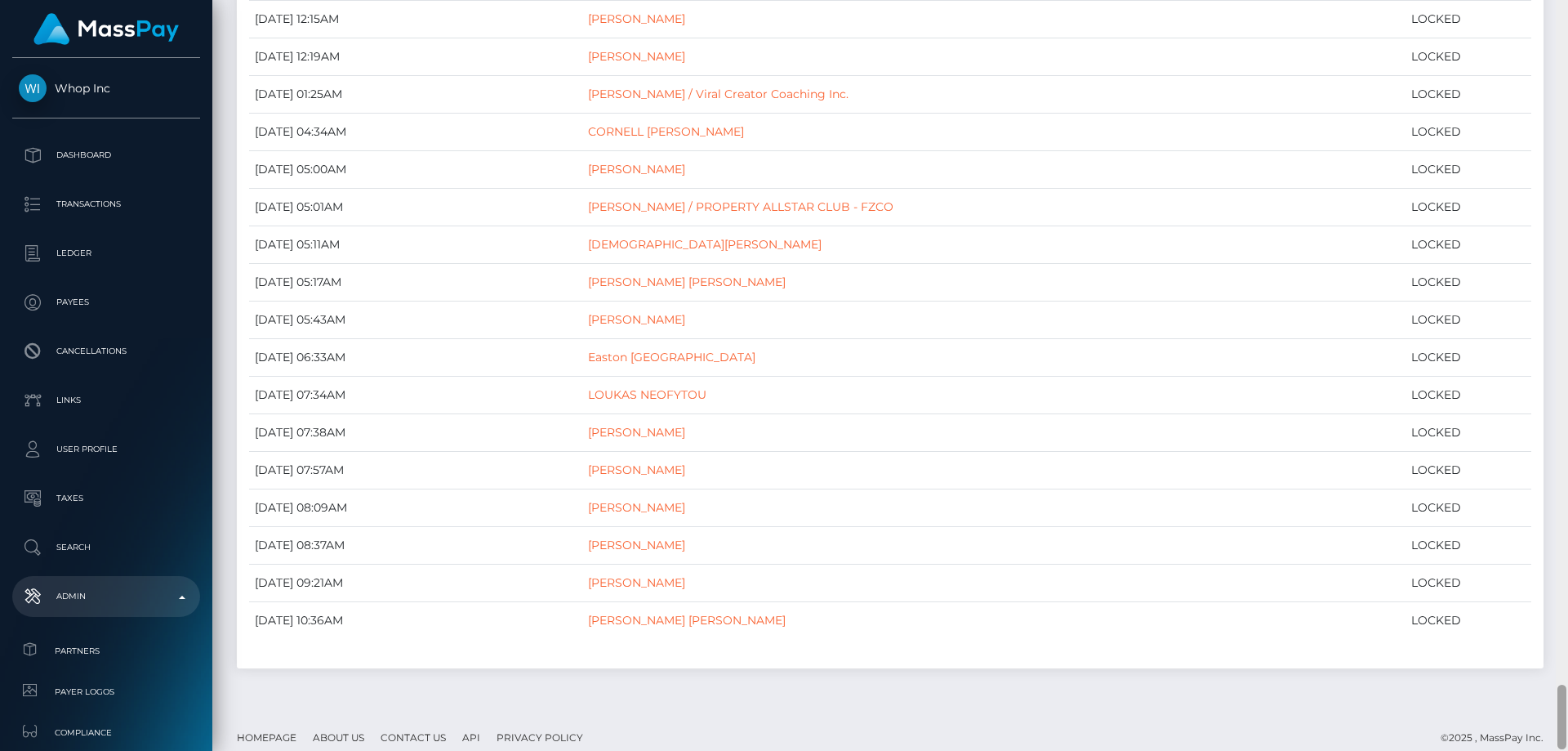
scroll to position [7891, 0]
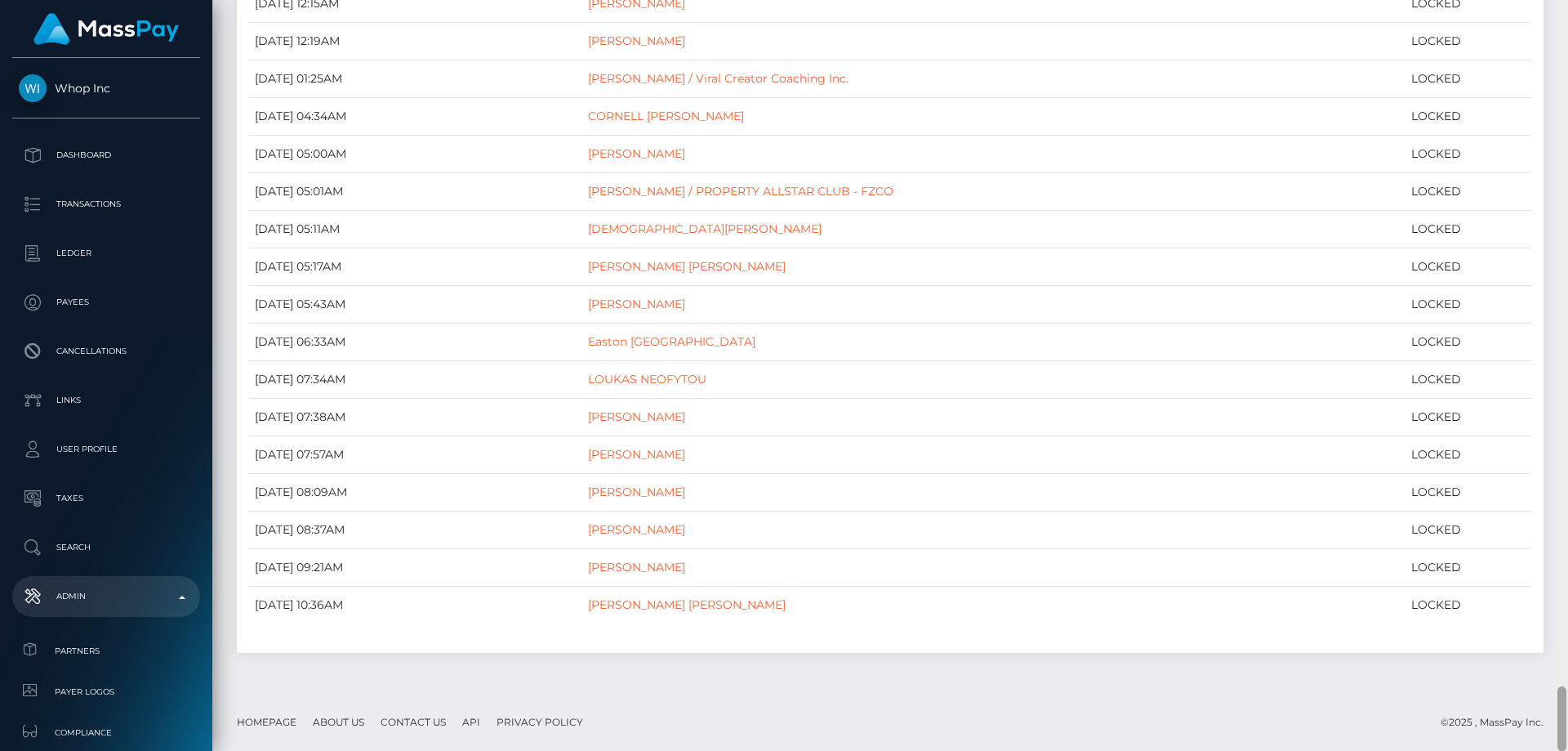
drag, startPoint x: 1565, startPoint y: 60, endPoint x: 1533, endPoint y: 753, distance: 693.7
click at [1533, 750] on html "Whop Inc Dashboard Transactions Ledger Payees Cancellations Links" at bounding box center [784, 376] width 1568 height 751
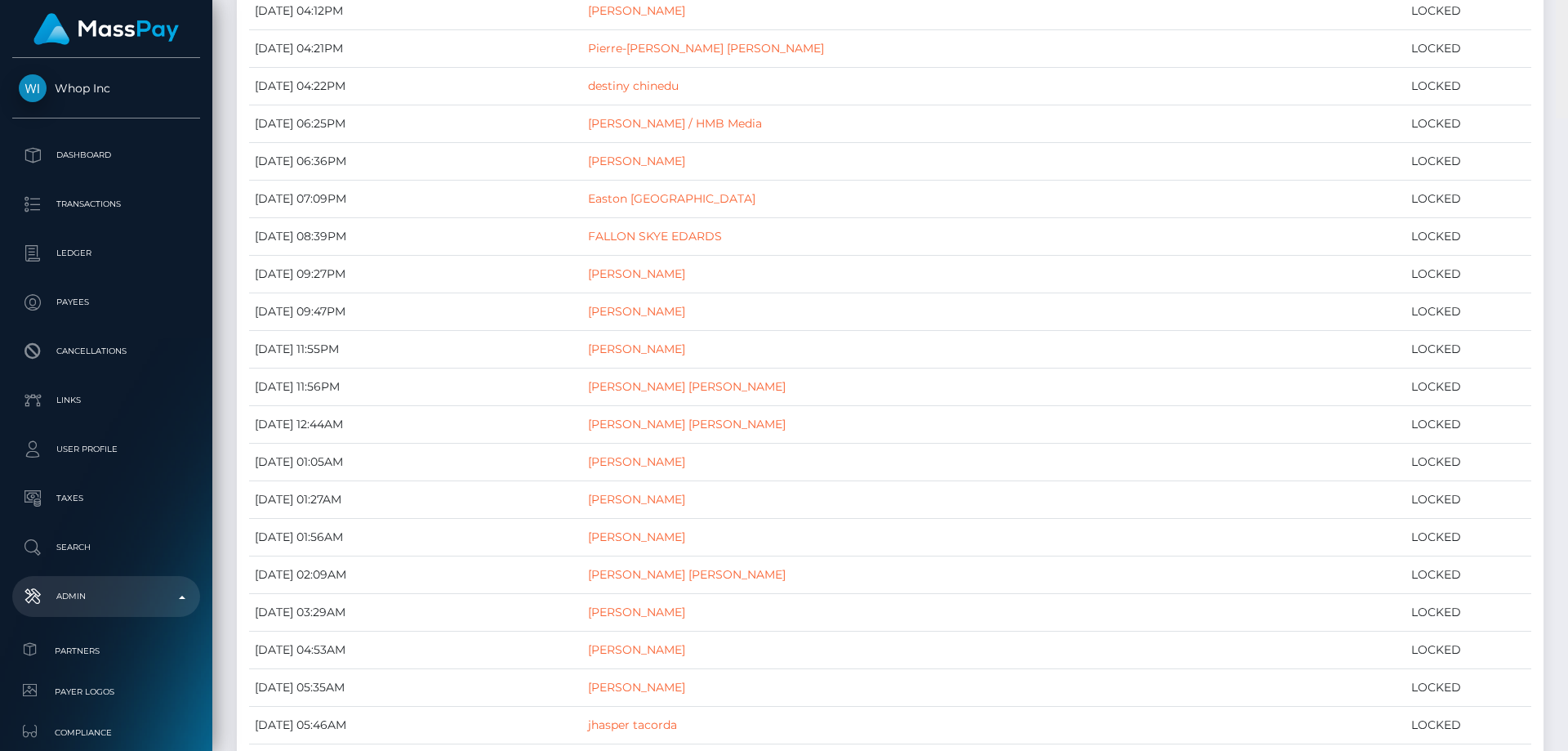
scroll to position [0, 0]
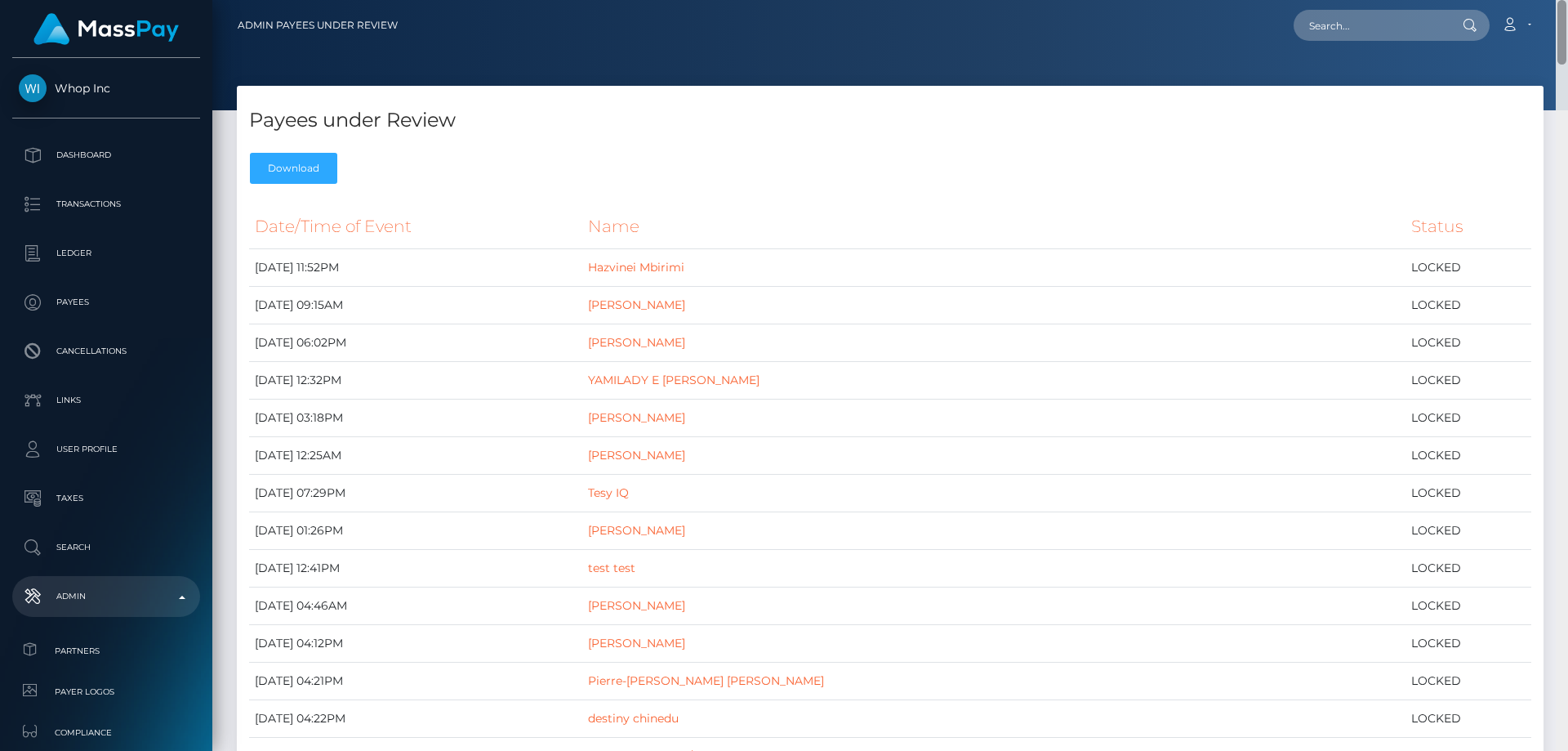
drag, startPoint x: 1562, startPoint y: 702, endPoint x: 1567, endPoint y: -46, distance: 748.0
click at [1567, 0] on html "Whop Inc Dashboard Transactions Ledger Payees Cancellations Links" at bounding box center [784, 376] width 1568 height 751
paste input "userforcheckingsupport1#"
click at [1391, 20] on input "userforcheckingsupport1#" at bounding box center [1370, 26] width 153 height 31
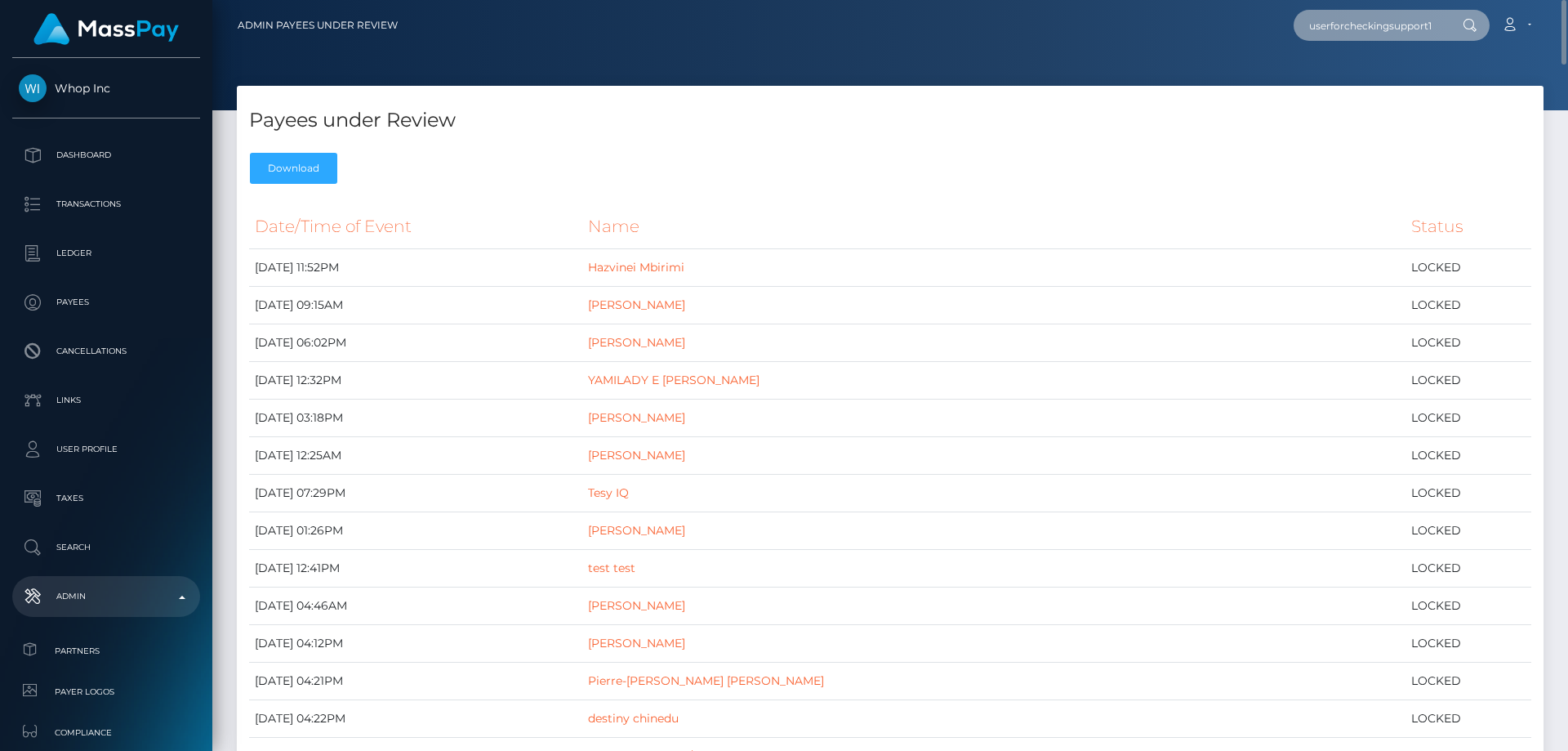
paste input "poact_Yx5If4c21ejz"
type input "poact_Yx5If4c21ejz #"
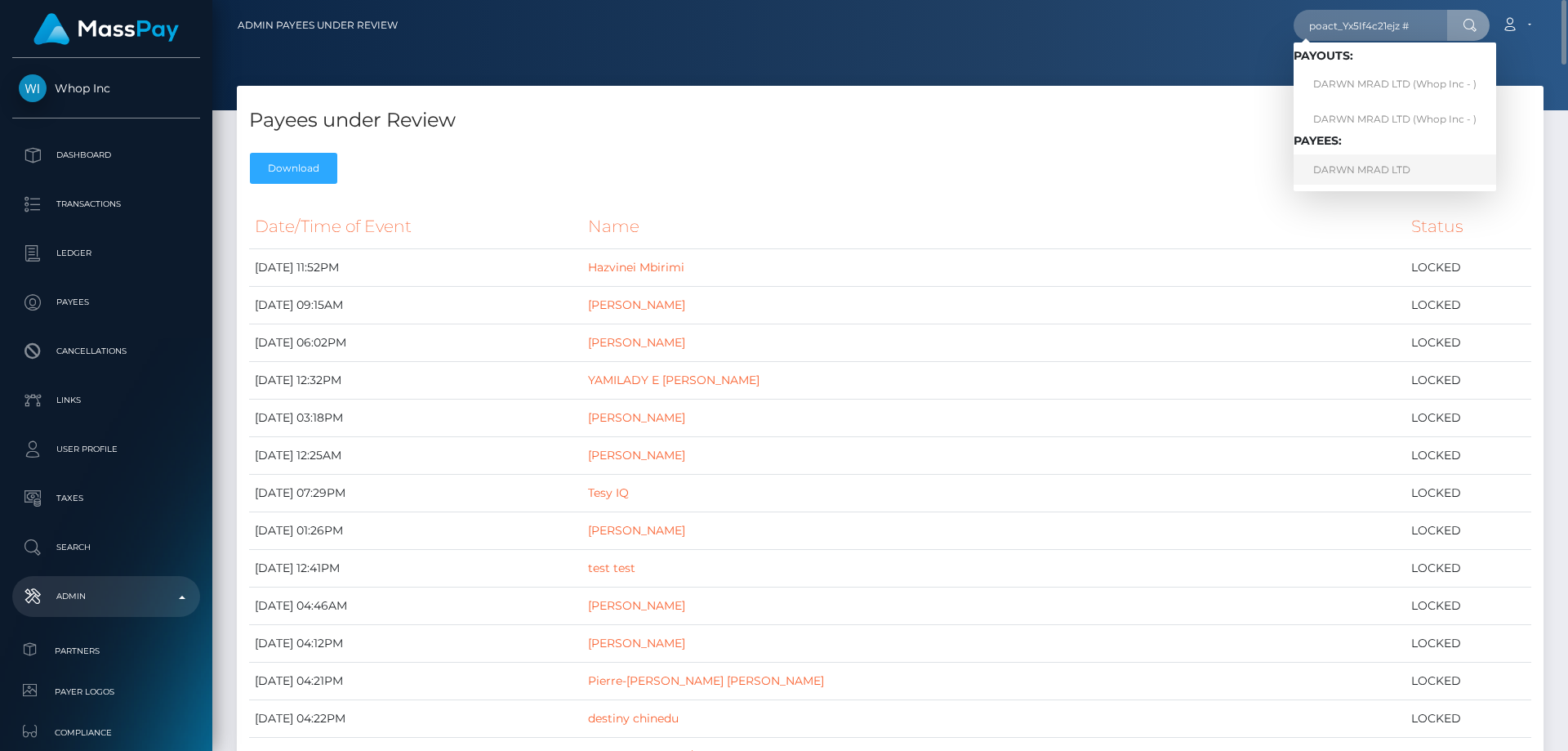
click at [1356, 166] on link "DARWN MRAD LTD" at bounding box center [1394, 169] width 202 height 30
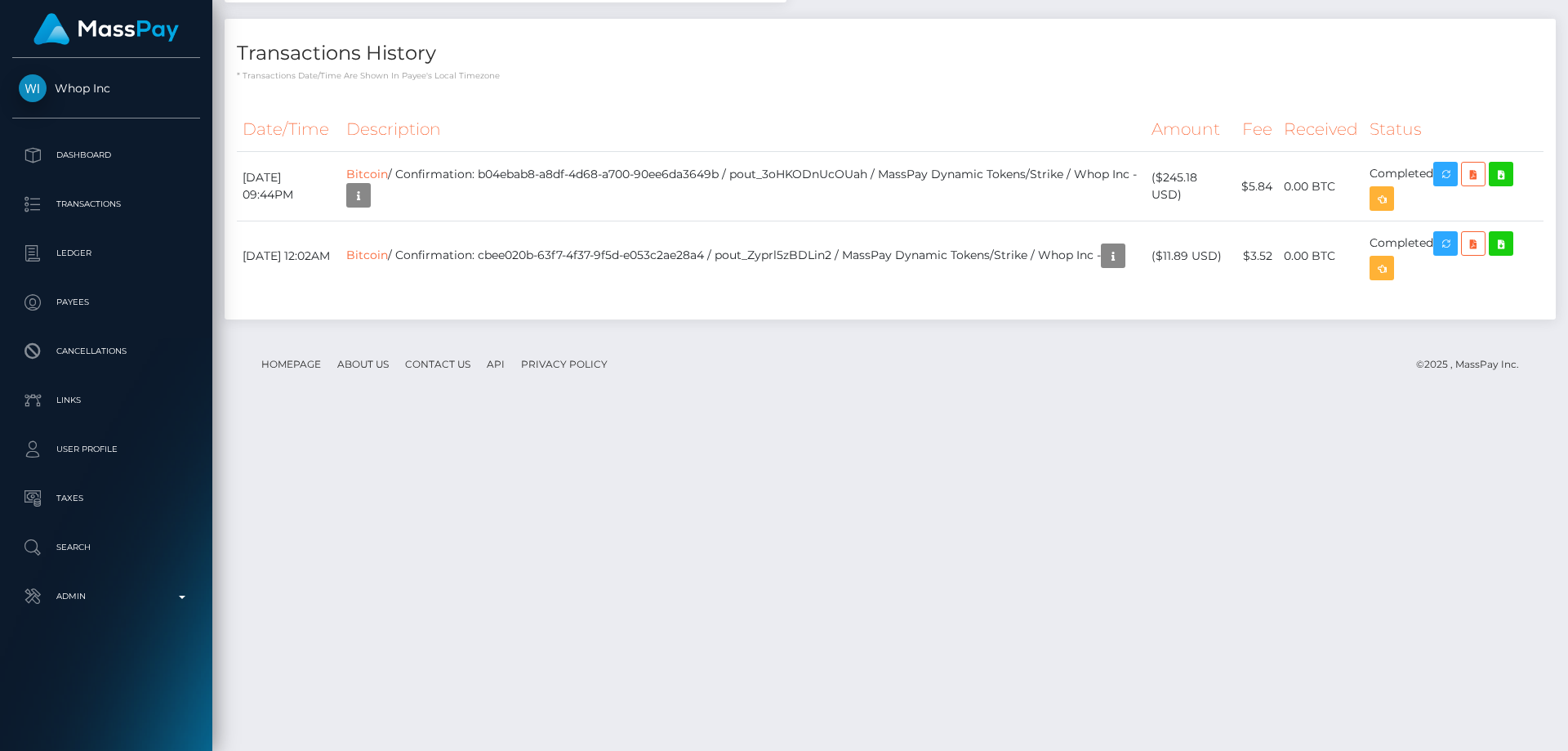
scroll to position [2238, 0]
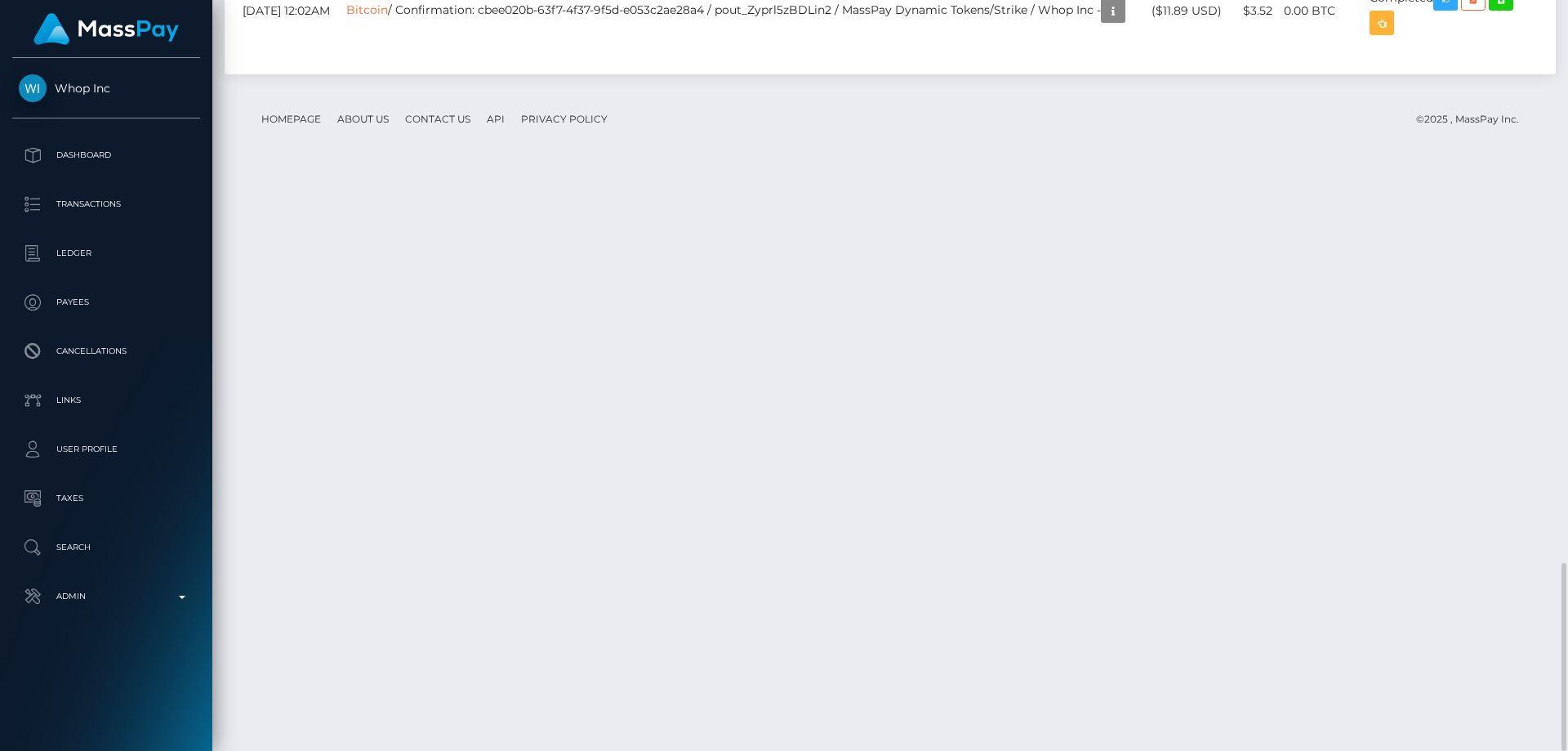
drag, startPoint x: 1187, startPoint y: 529, endPoint x: 1162, endPoint y: 512, distance: 30.2
copy td "$245.18 USD)"
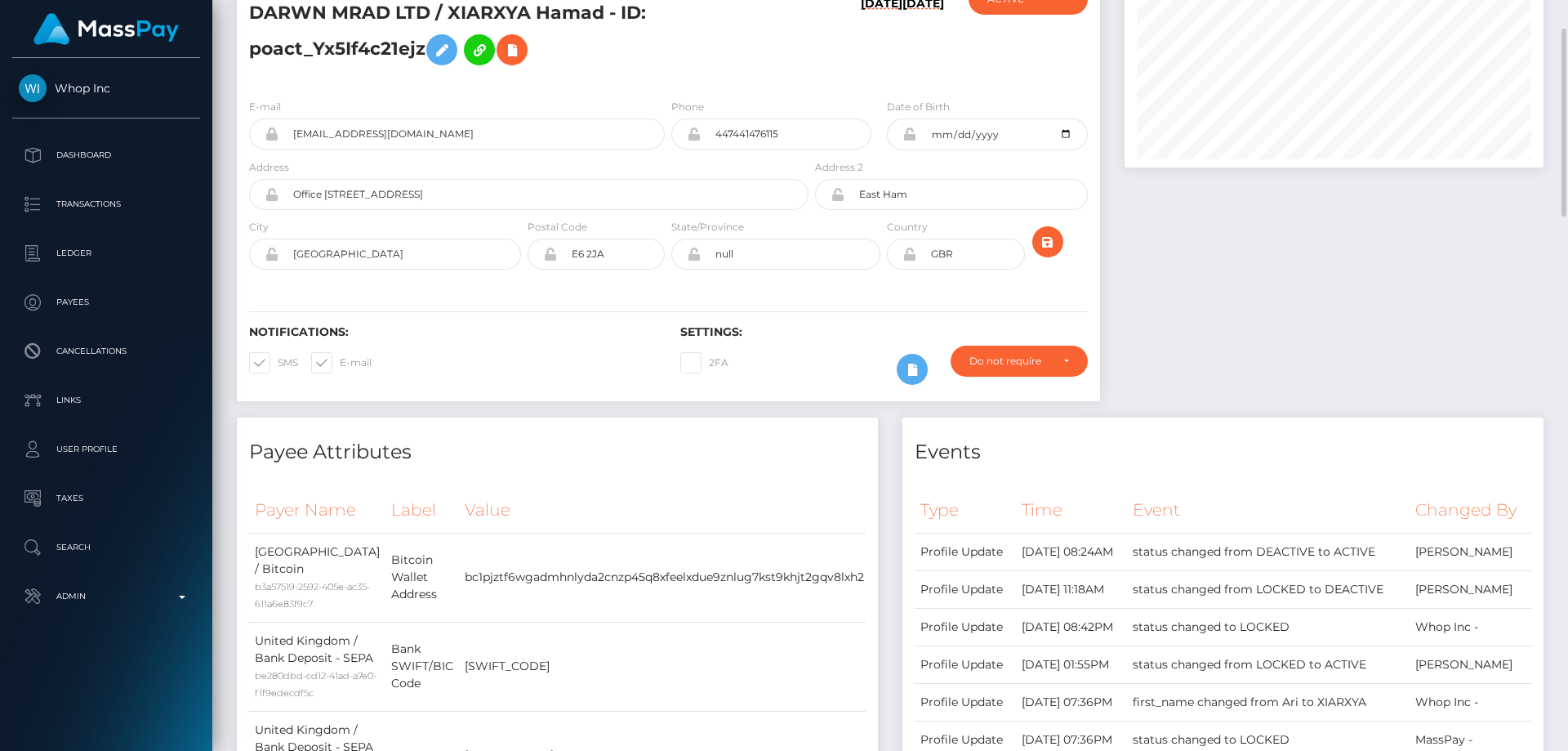
scroll to position [0, 0]
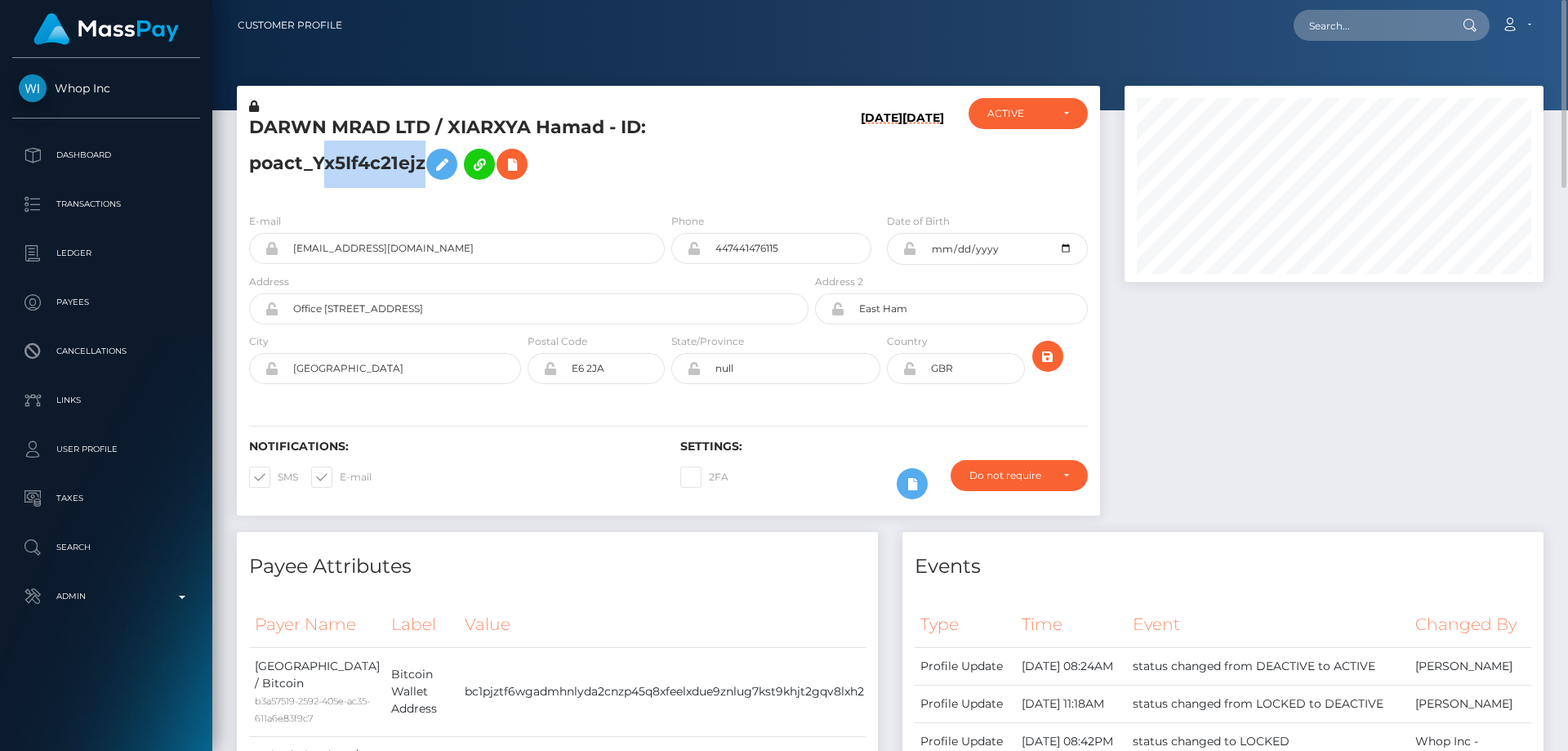
drag, startPoint x: 425, startPoint y: 166, endPoint x: 321, endPoint y: 172, distance: 104.2
click at [321, 172] on h5 "DARWN MRAD LTD / XIARXYA Hamad - ID: poact_Yx5If4c21ejz" at bounding box center [524, 152] width 551 height 72
click at [397, 115] on h5 "DARWN MRAD LTD / XIARXYA Hamad - ID: poact_Yx5If4c21ejz" at bounding box center [524, 152] width 551 height 72
drag, startPoint x: 253, startPoint y: 127, endPoint x: 578, endPoint y: 119, distance: 325.1
click at [599, 126] on h5 "DARWN MRAD LTD / XIARXYA Hamad - ID: poact_Yx5If4c21ejz" at bounding box center [524, 152] width 551 height 72
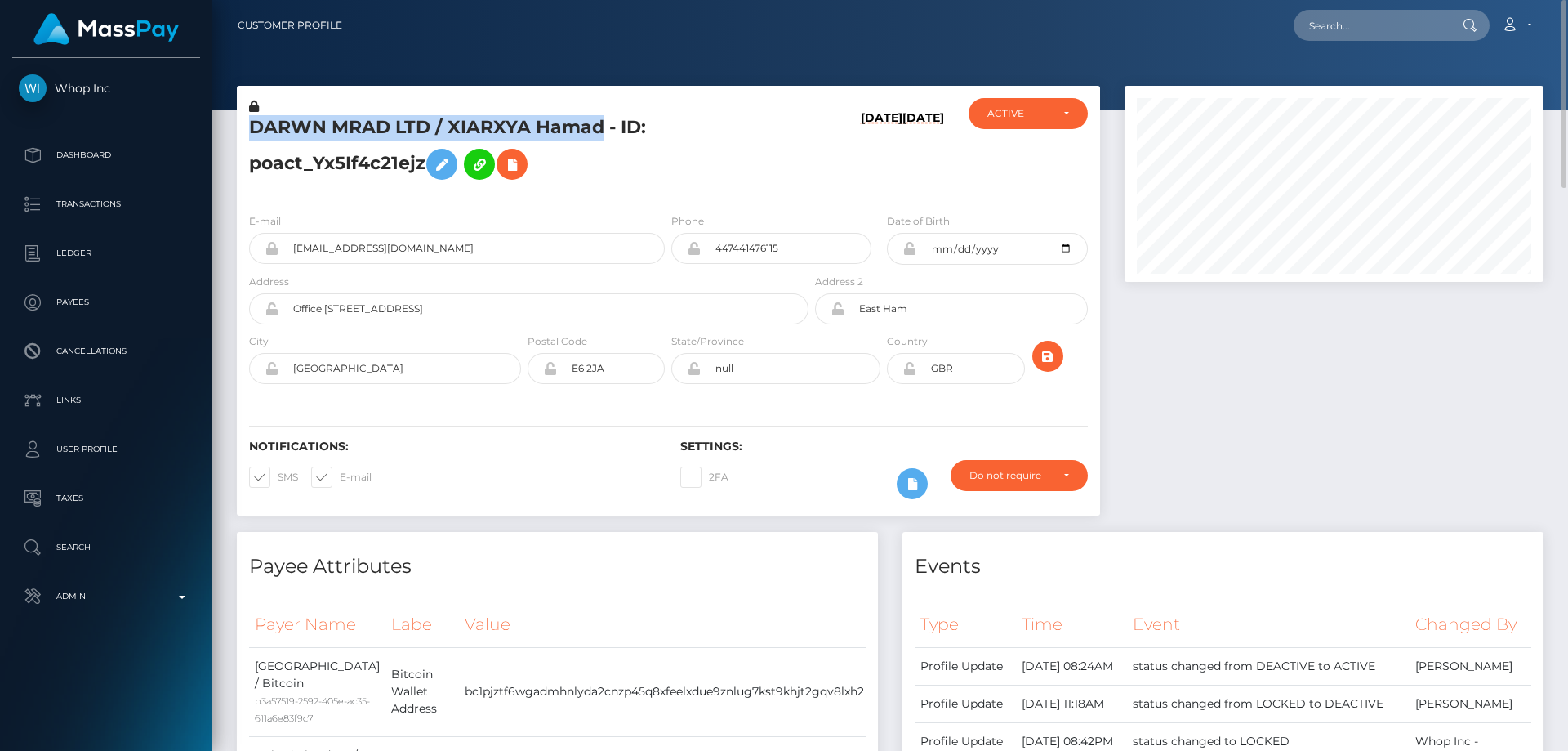
copy h5 "DARWN MRAD LTD / XIARXYA Hamad"
drag, startPoint x: 379, startPoint y: 245, endPoint x: 273, endPoint y: 245, distance: 106.0
click at [273, 245] on div "uchihamadara11002@gmail.com" at bounding box center [457, 249] width 416 height 31
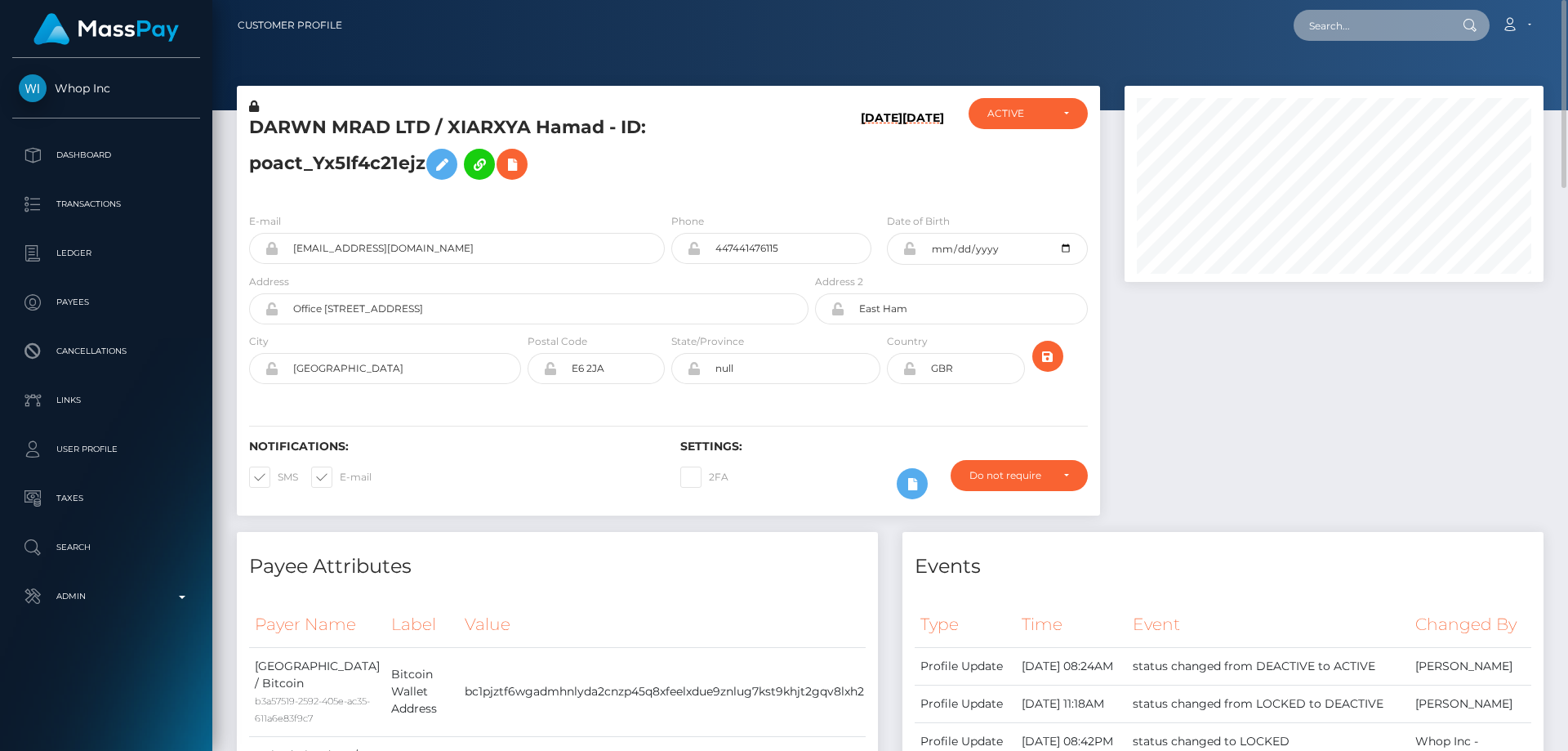
paste input "poact_Y9dD0CW1Ub94"
type input "poact_Y9dD0CW1Ub94"
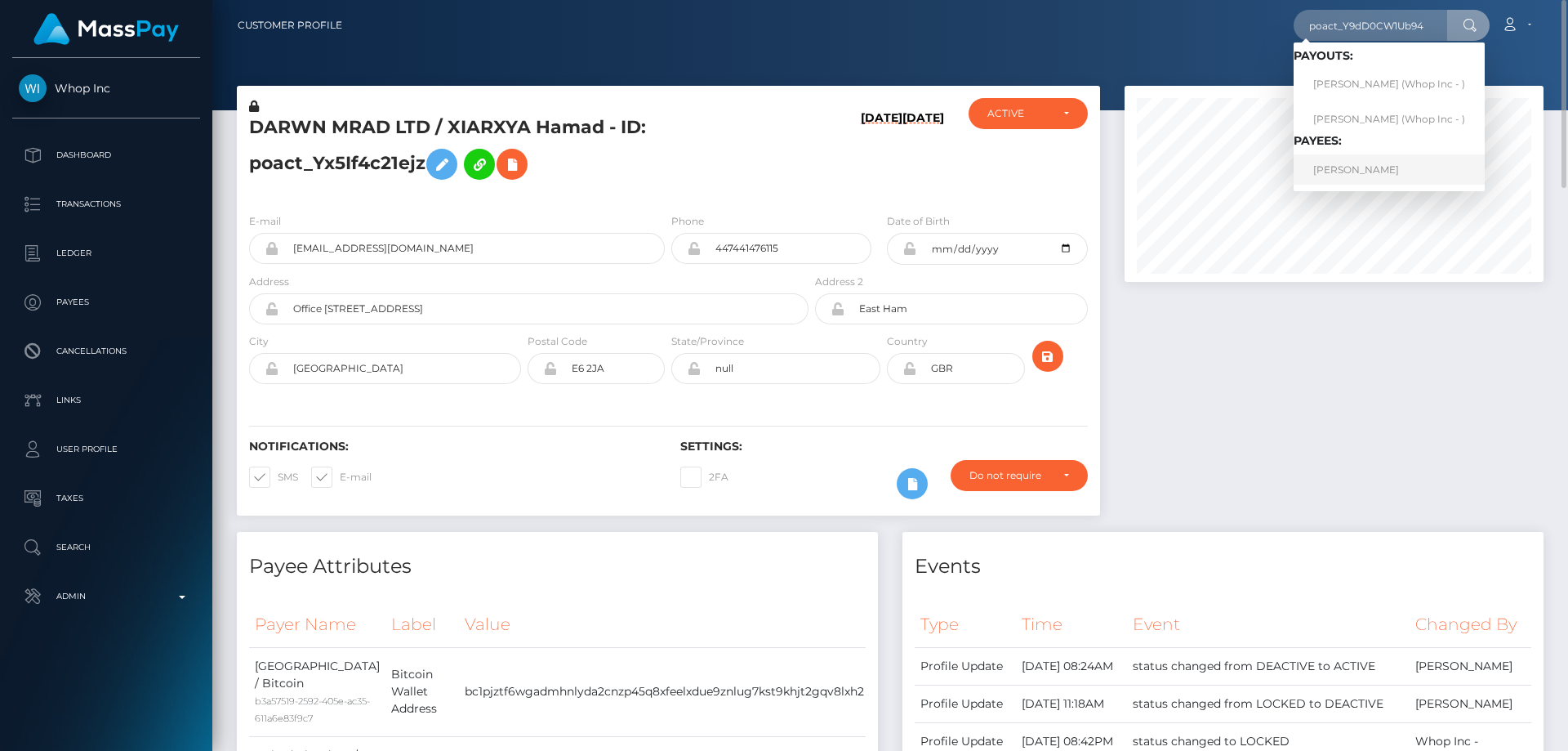
click at [1362, 162] on link "[PERSON_NAME]" at bounding box center [1389, 169] width 191 height 30
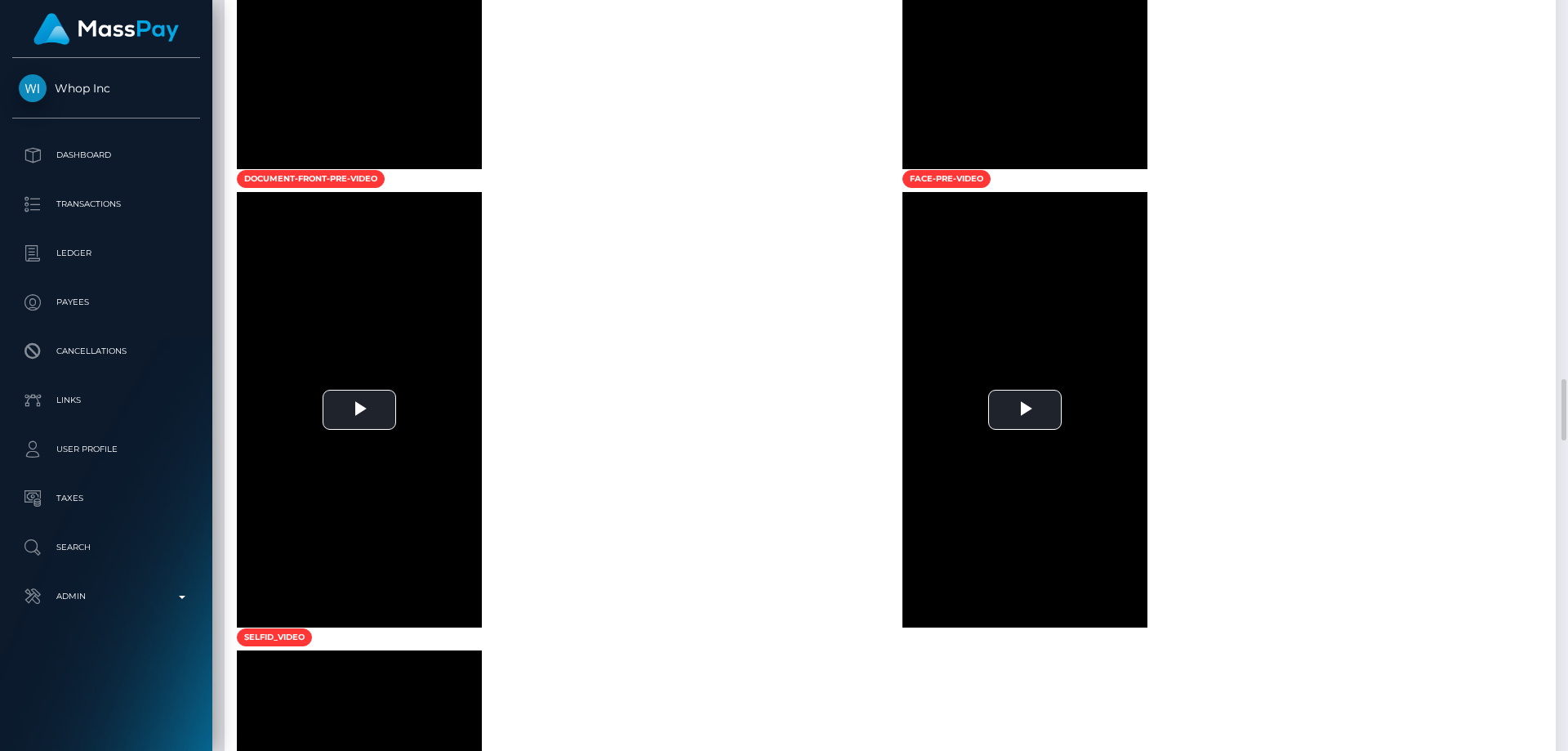
scroll to position [2614, 0]
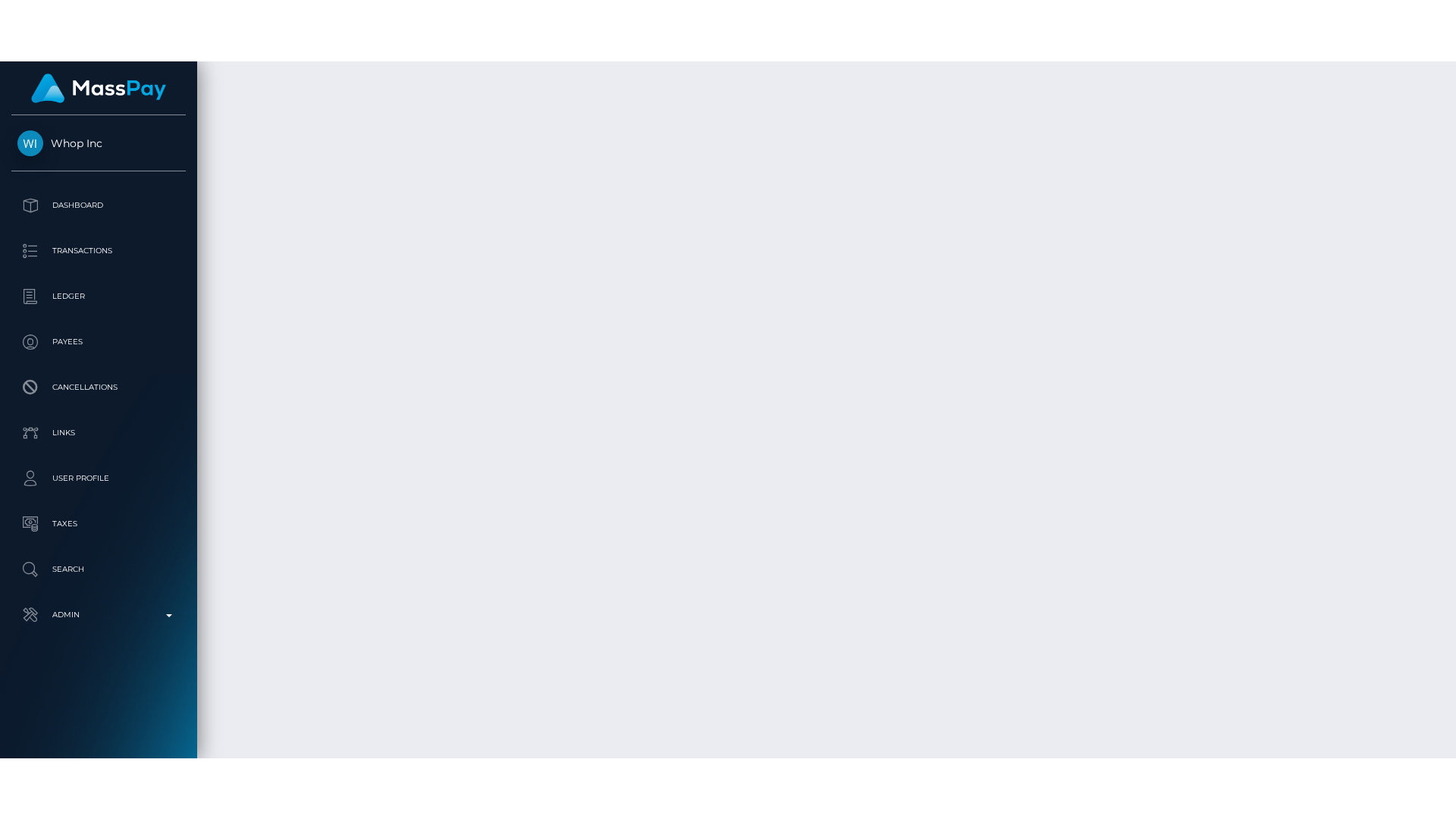
scroll to position [7736, 0]
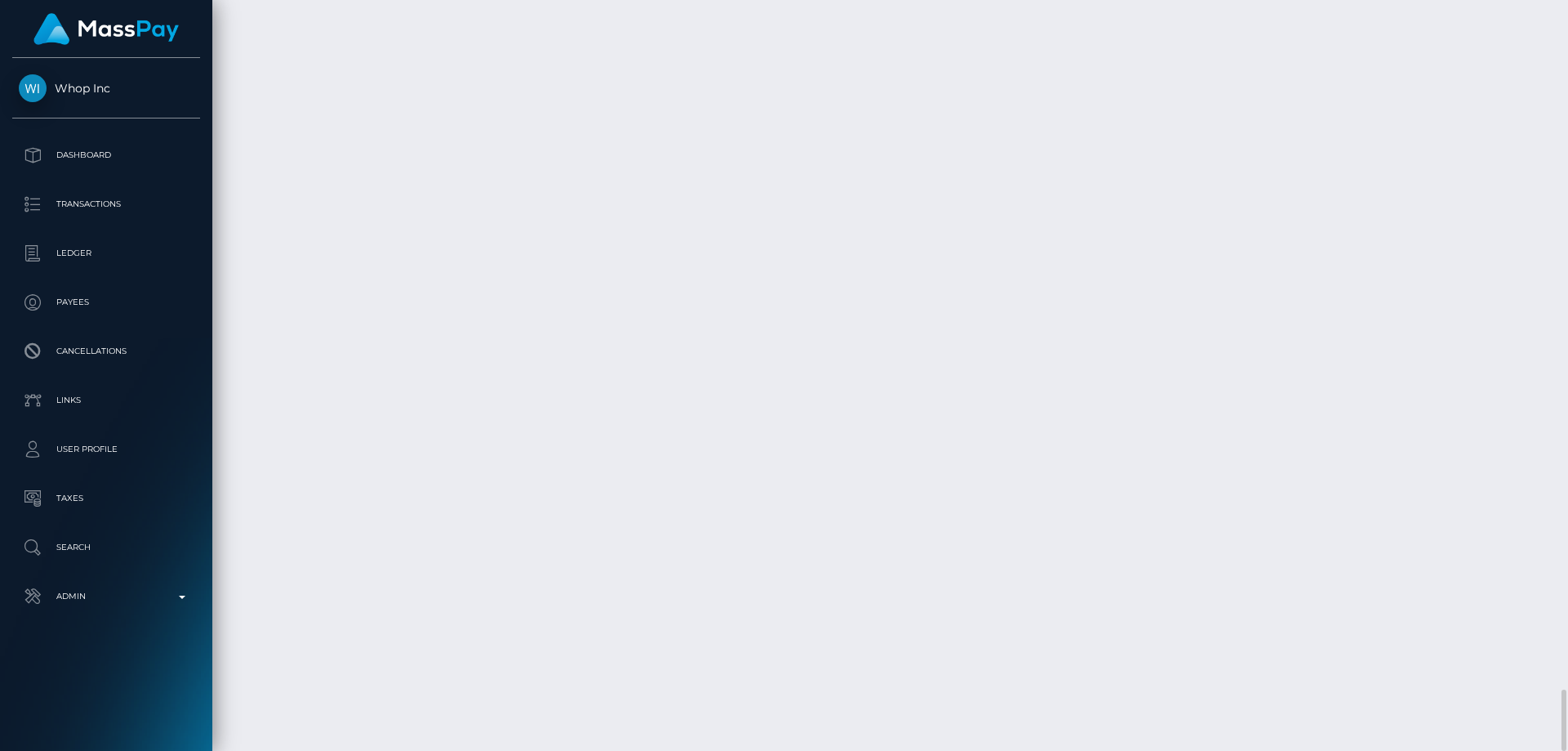
drag, startPoint x: 1183, startPoint y: 594, endPoint x: 1164, endPoint y: 584, distance: 21.5
copy td "$15.04 USD"
drag, startPoint x: 1225, startPoint y: 515, endPoint x: 1175, endPoint y: 515, distance: 50.0
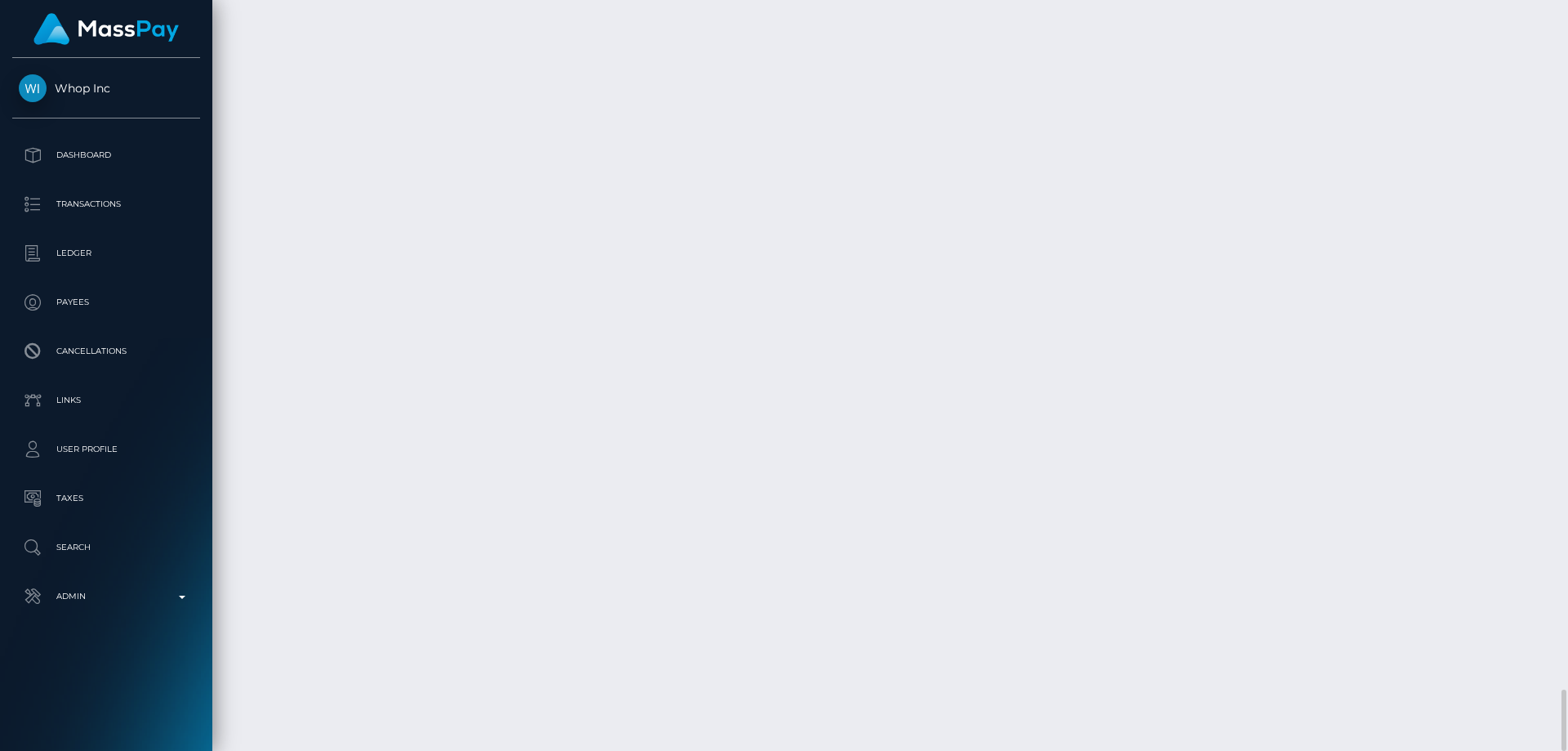
drag, startPoint x: 1175, startPoint y: 515, endPoint x: 1161, endPoint y: 522, distance: 15.7
drag, startPoint x: 1161, startPoint y: 521, endPoint x: 1208, endPoint y: 520, distance: 47.0
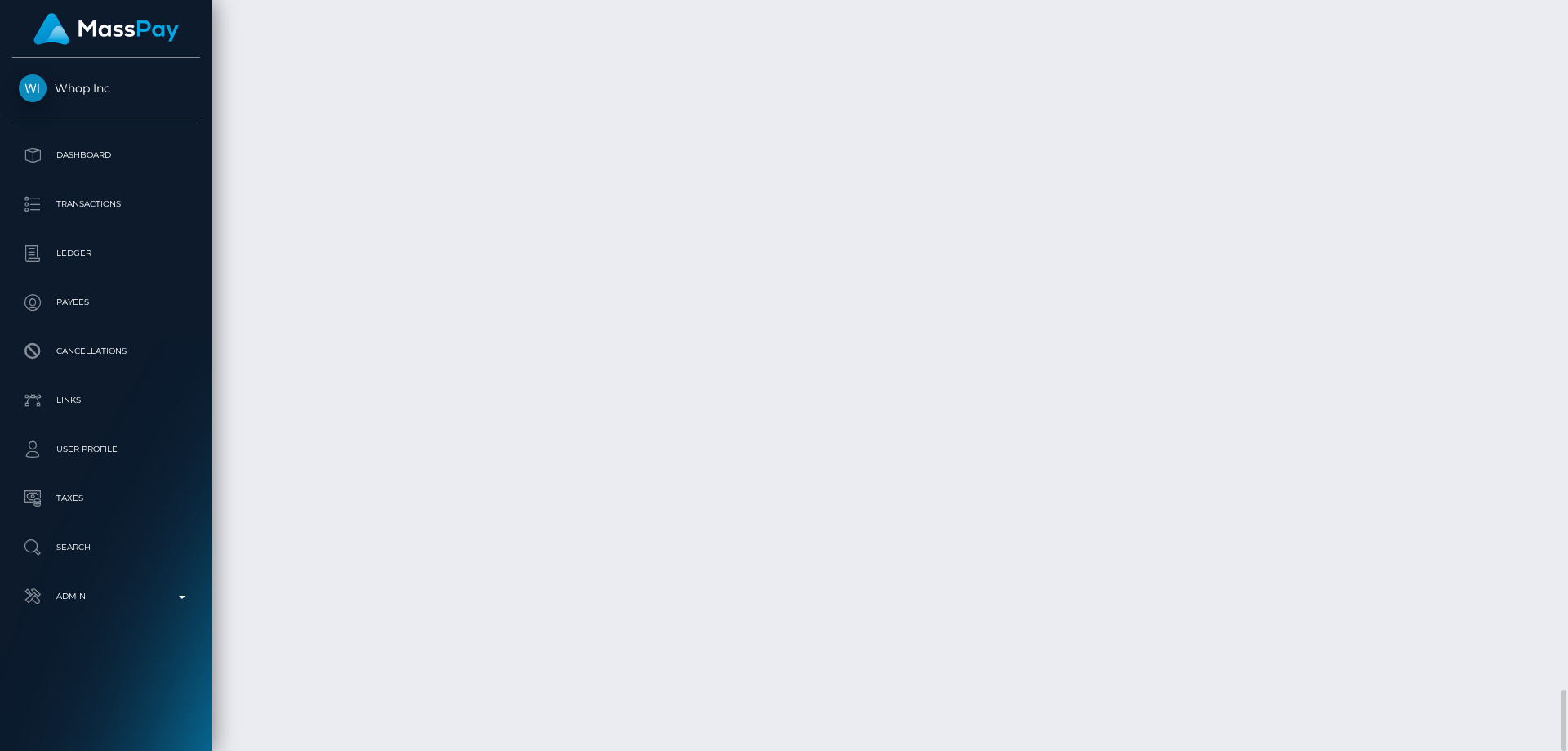
copy td "$57.75 USD"
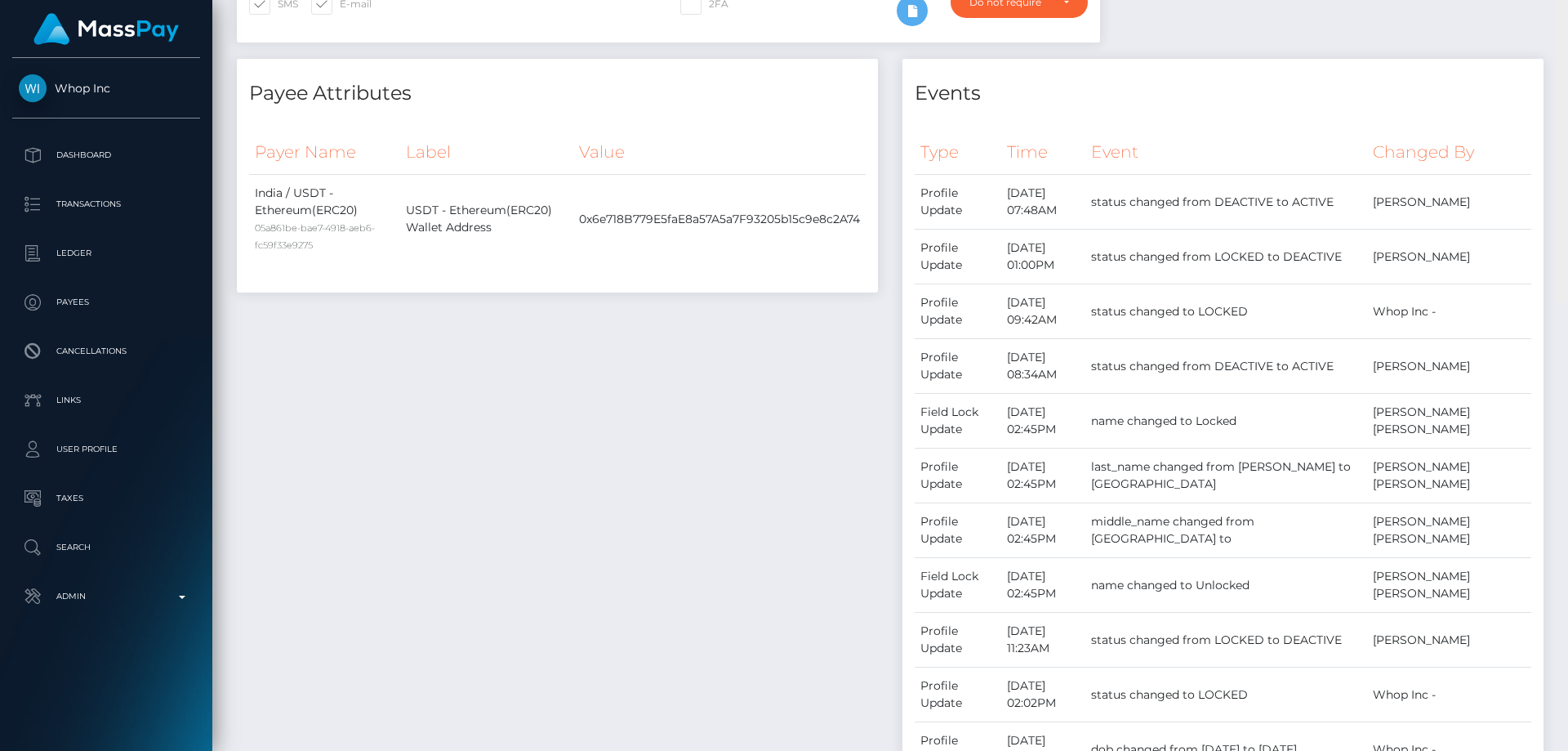
scroll to position [0, 0]
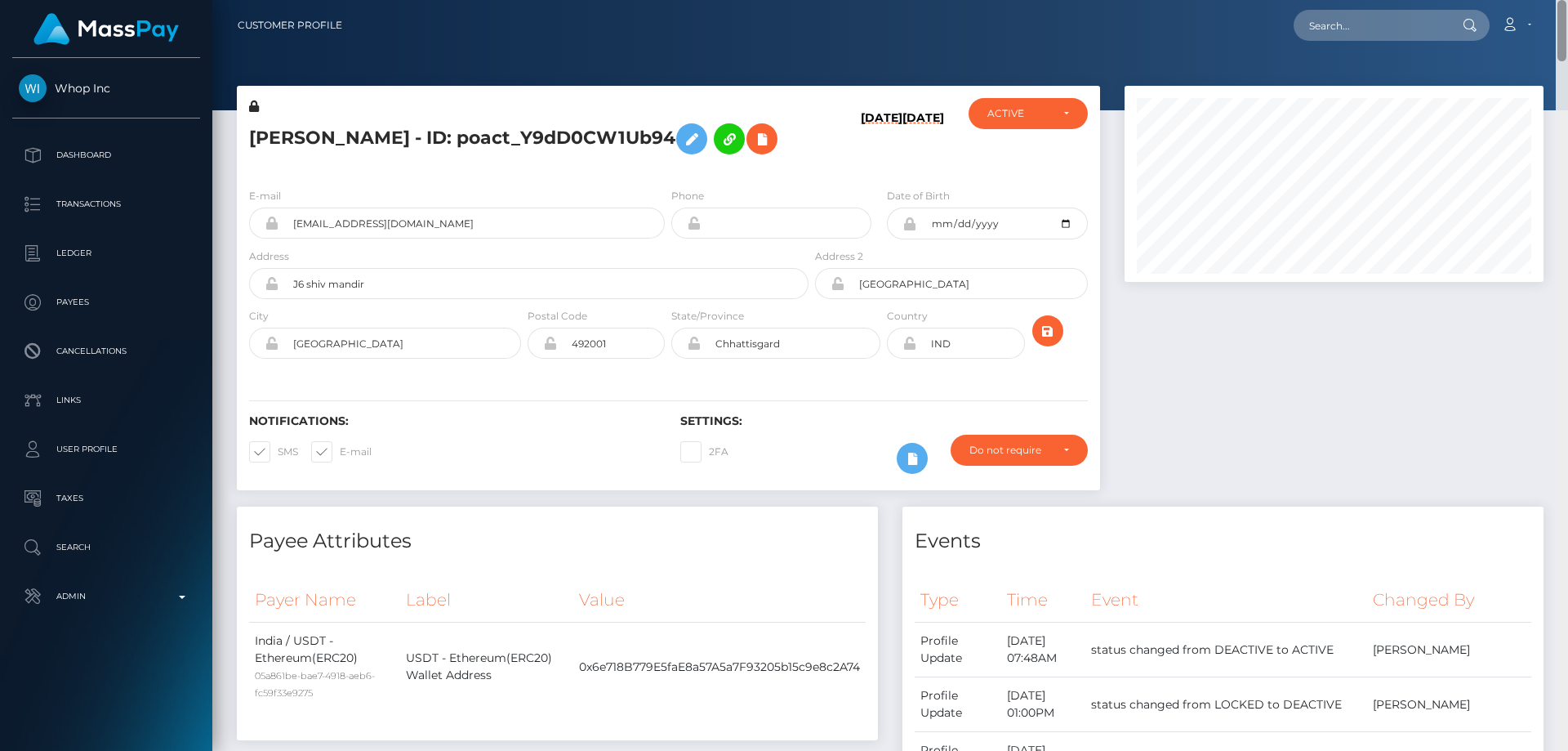
drag, startPoint x: 1565, startPoint y: 352, endPoint x: 1567, endPoint y: -24, distance: 376.0
click at [1567, 0] on html "Whop Inc Dashboard Transactions Ledger Payees Cancellations Links" at bounding box center [784, 376] width 1568 height 751
drag, startPoint x: 398, startPoint y: 137, endPoint x: 253, endPoint y: 142, distance: 145.1
click at [253, 142] on h5 "VANSH MORDIA - ID: poact_Y9dD0CW1Ub94" at bounding box center [524, 139] width 551 height 48
copy h5 "[PERSON_NAME]"
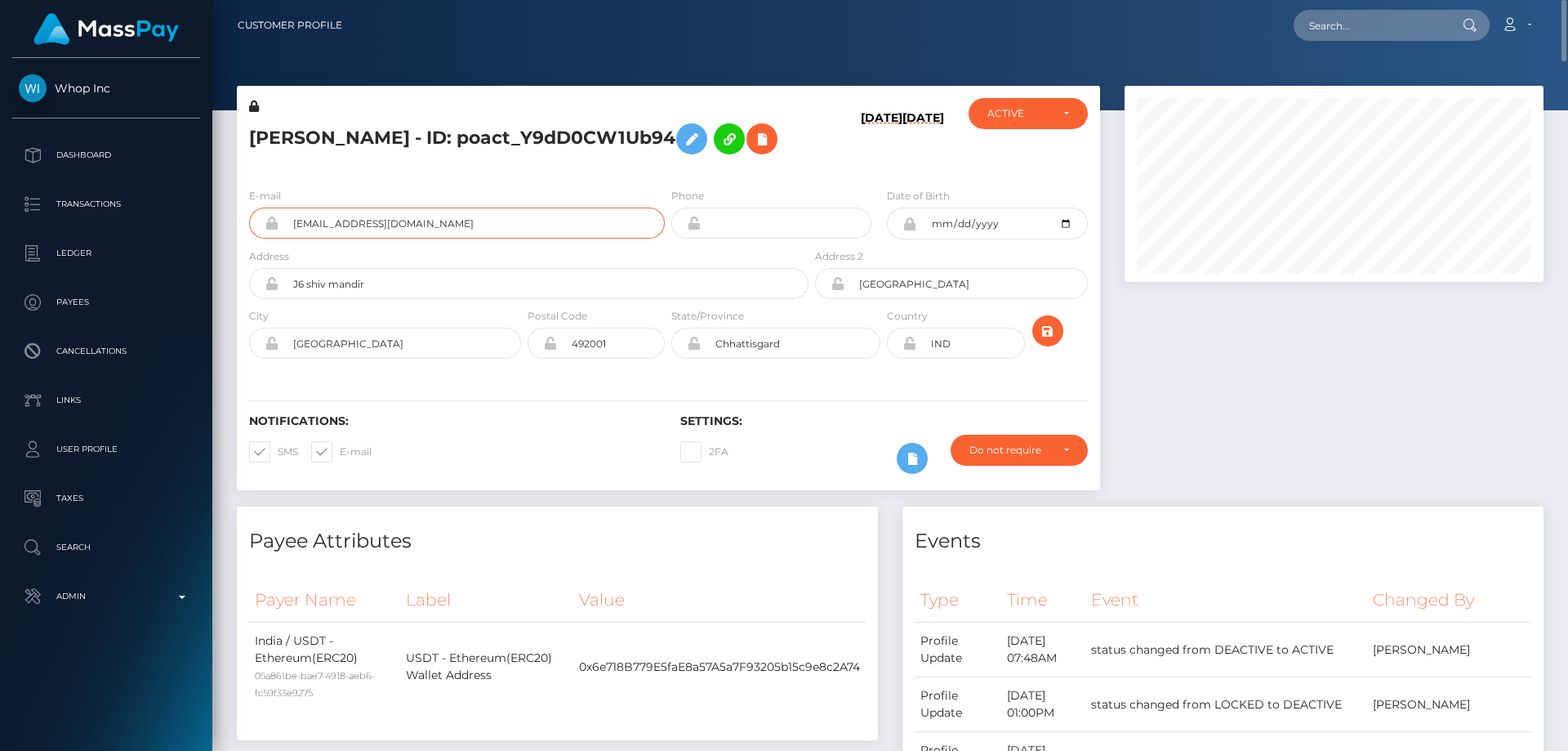
click at [294, 227] on input "lets.do.it.414@gmail.com" at bounding box center [471, 223] width 386 height 31
click at [424, 229] on input "lets.do.it.414@gmail.com" at bounding box center [471, 223] width 386 height 31
drag, startPoint x: 431, startPoint y: 226, endPoint x: 276, endPoint y: 222, distance: 155.1
click at [276, 222] on div "lets.do.it.414@gmail.com" at bounding box center [457, 223] width 416 height 31
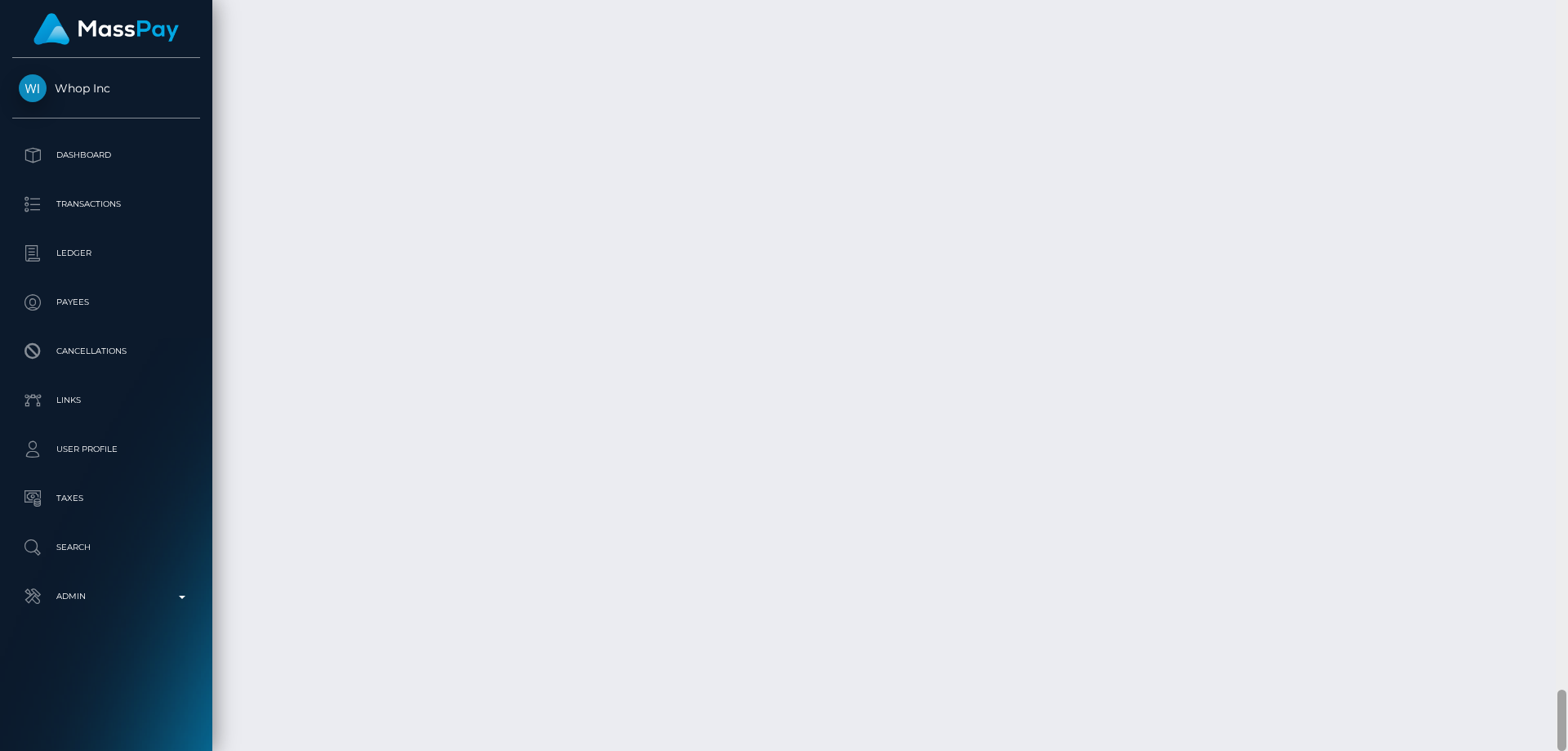
scroll to position [7579, 0]
drag, startPoint x: 1556, startPoint y: 671, endPoint x: 1542, endPoint y: 688, distance: 22.0
click at [1556, 675] on div at bounding box center [1561, 376] width 12 height 751
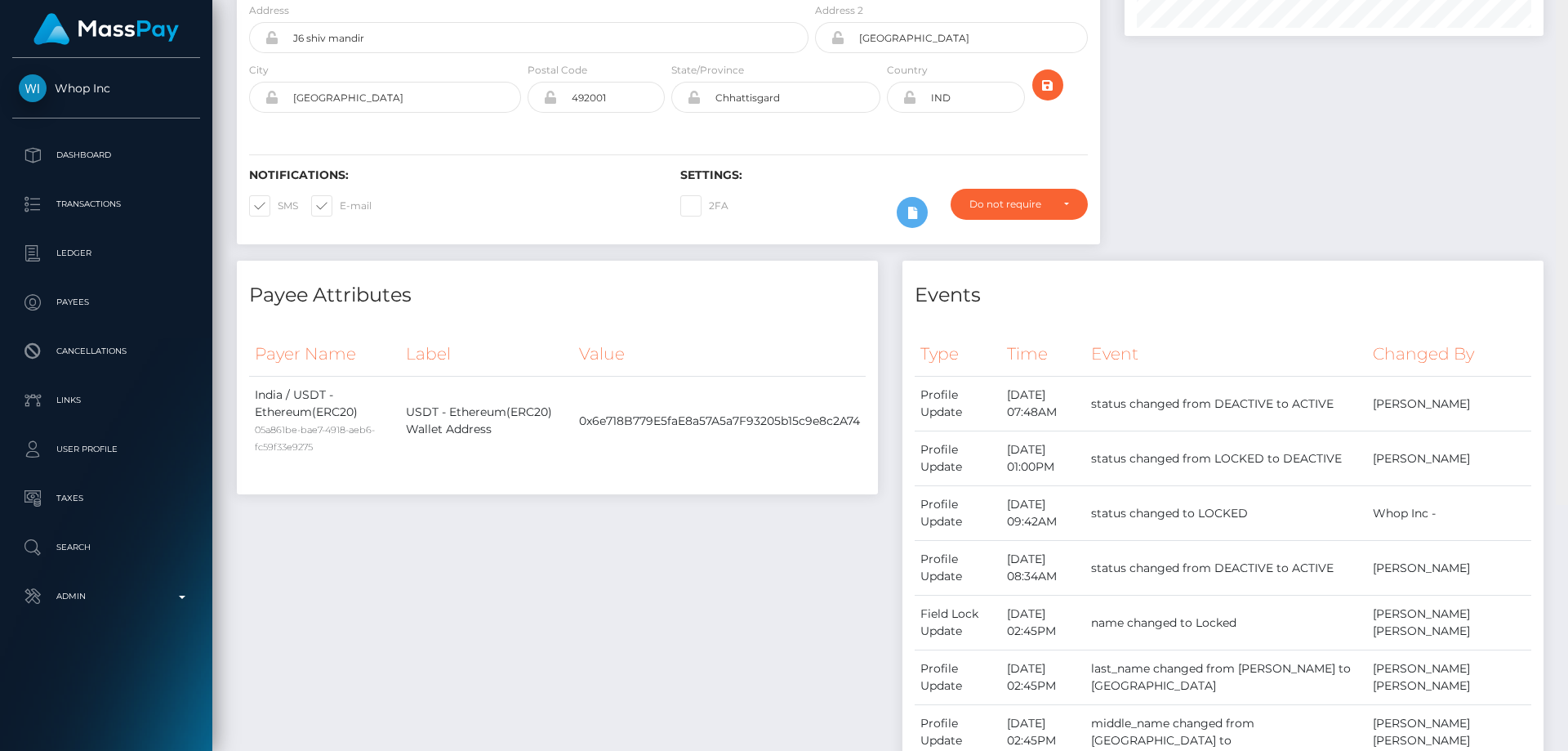
scroll to position [0, 0]
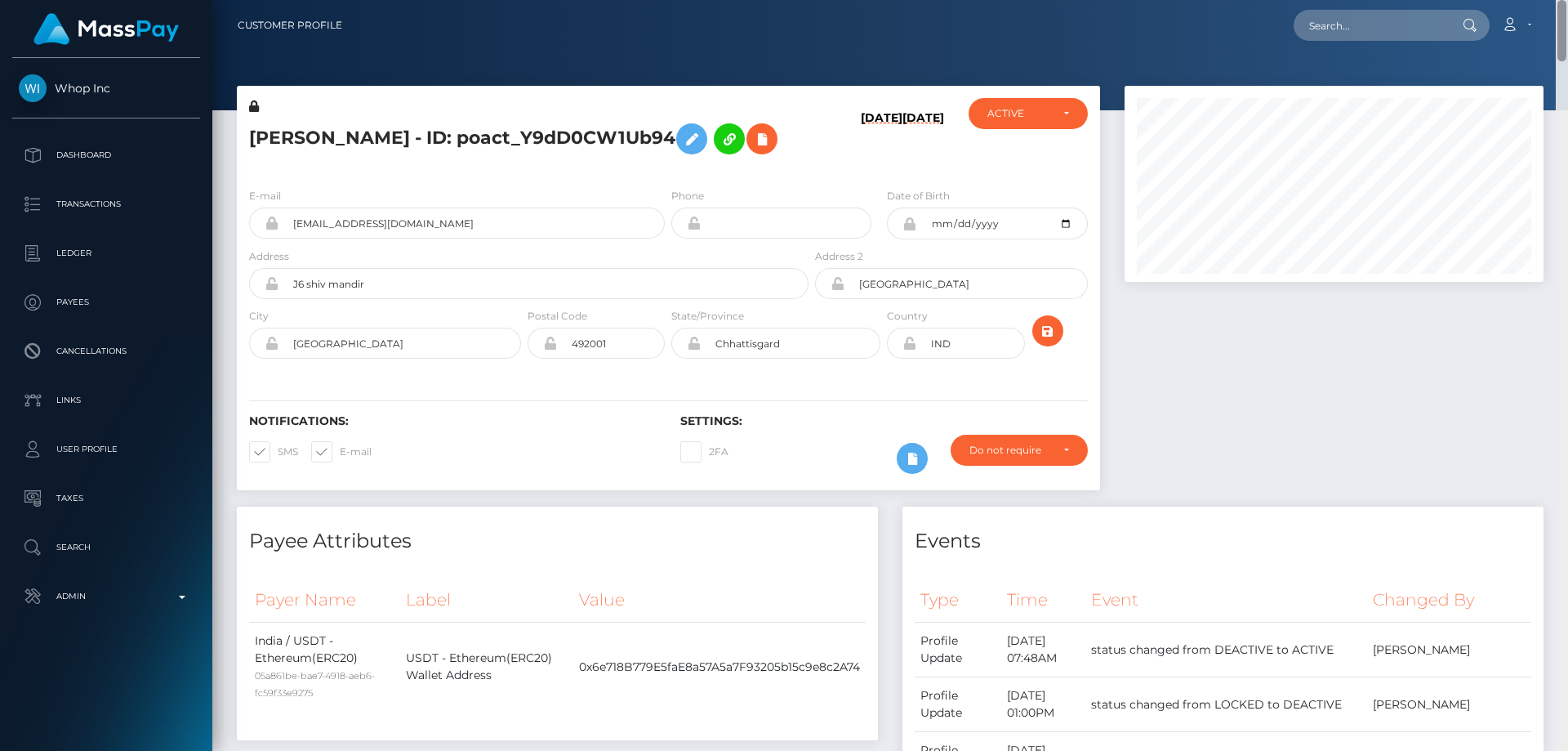
drag, startPoint x: 1558, startPoint y: 666, endPoint x: 1567, endPoint y: 15, distance: 651.1
click at [1567, 15] on div "Customer Profile Loading... Loading..." at bounding box center [890, 376] width 1356 height 751
paste input "poact_1MW4aP5lorEz"
type input "poact_1MW4aP5lorEz"
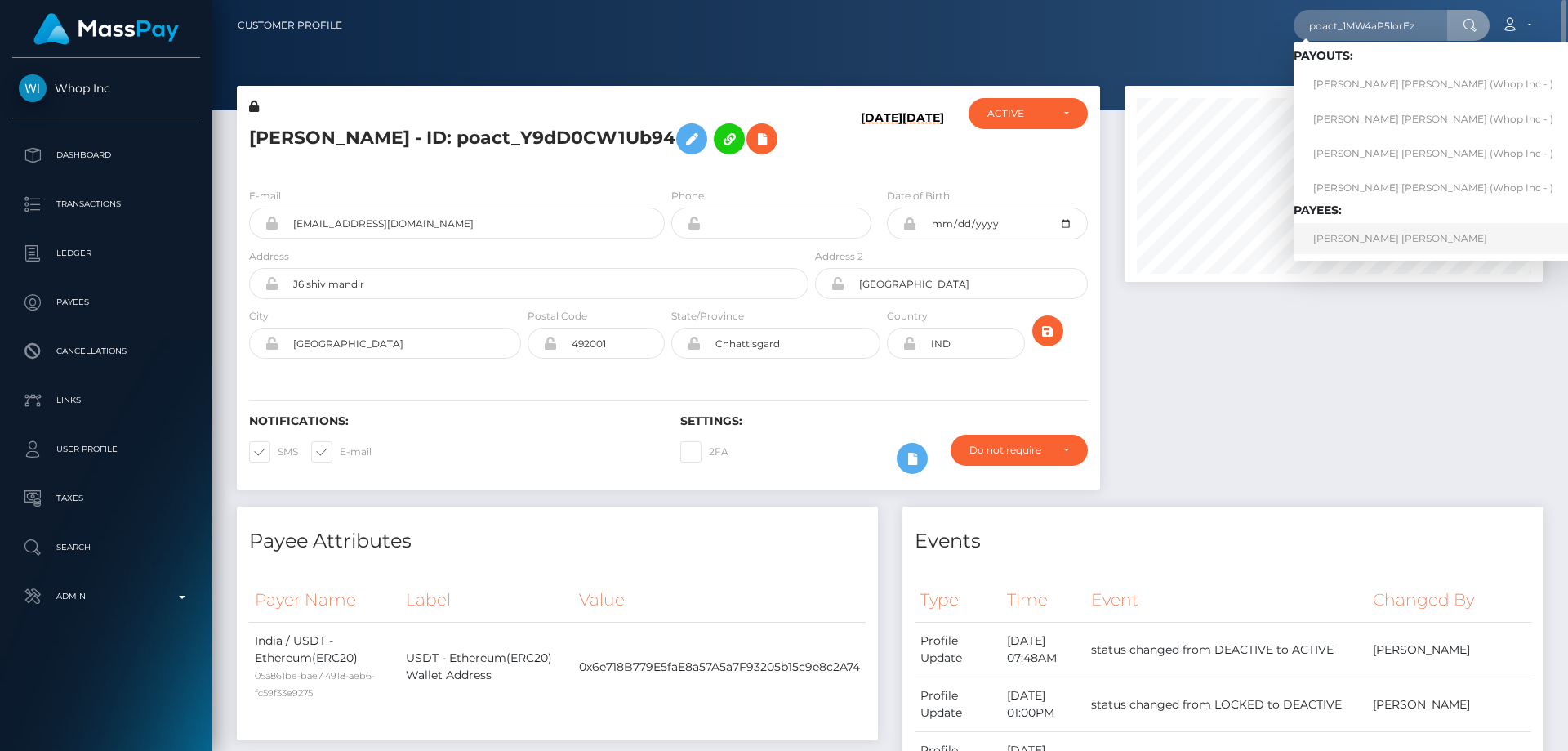
click at [1362, 240] on link "EDUARDO ISRAEL SONTAY HERRERA" at bounding box center [1432, 238] width 279 height 30
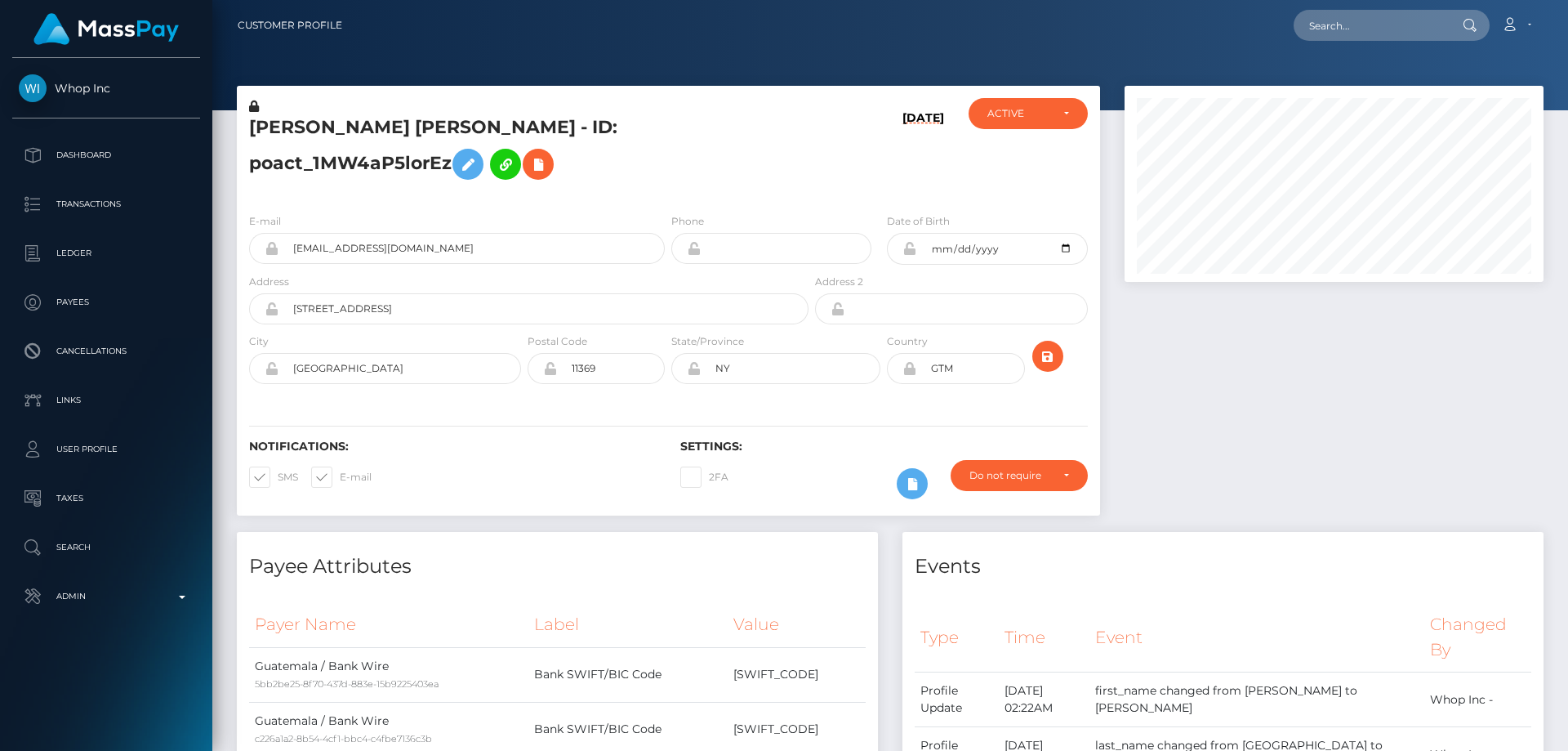
scroll to position [196, 420]
drag, startPoint x: 370, startPoint y: 371, endPoint x: 291, endPoint y: 366, distance: 79.2
click at [291, 366] on input "[GEOGRAPHIC_DATA]" at bounding box center [399, 369] width 243 height 31
click at [910, 369] on icon at bounding box center [909, 368] width 14 height 13
drag, startPoint x: 972, startPoint y: 373, endPoint x: 919, endPoint y: 378, distance: 53.2
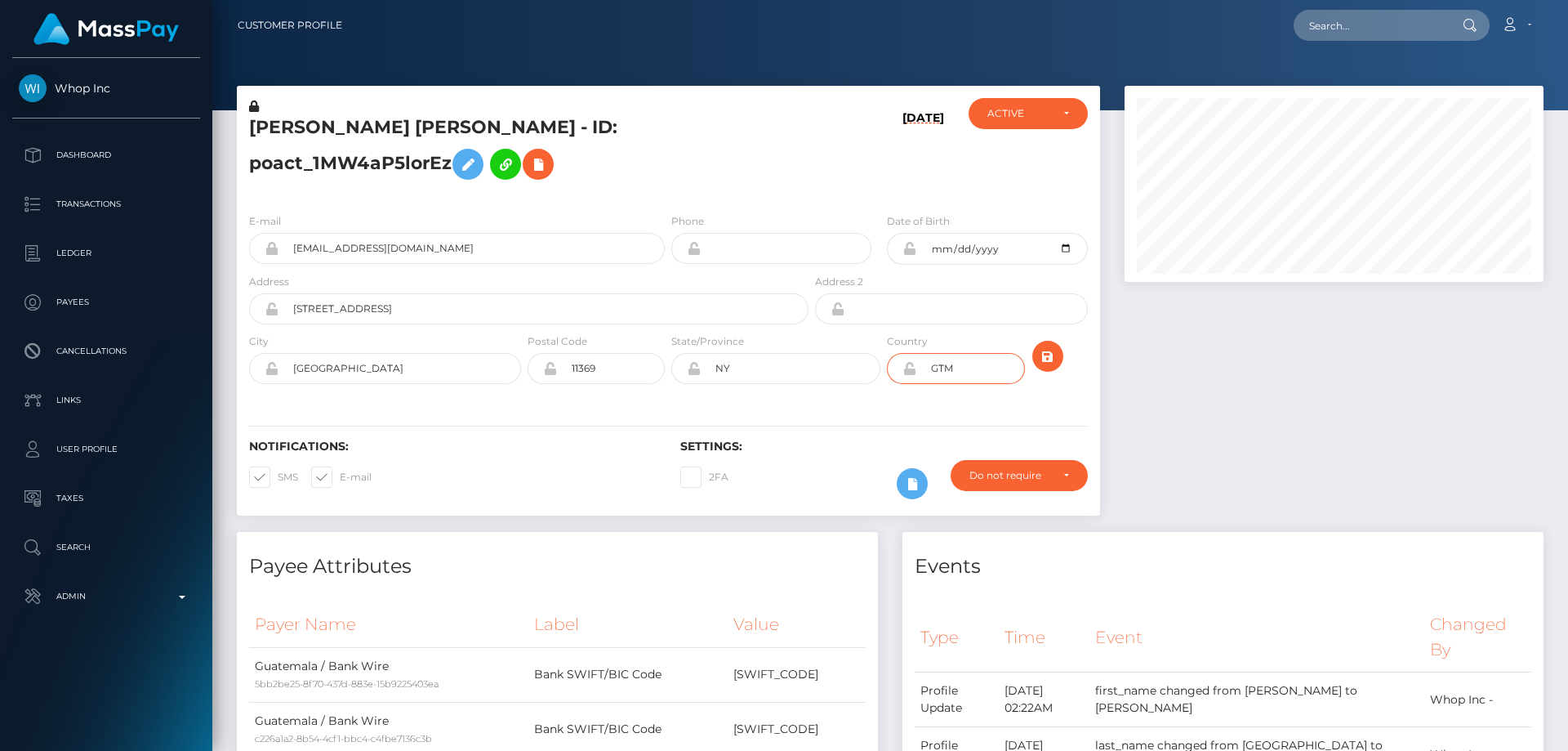
click at [922, 375] on input "GTM" at bounding box center [970, 369] width 108 height 31
type input "[GEOGRAPHIC_DATA]"
click at [1045, 348] on icon "submit" at bounding box center [1048, 357] width 20 height 21
click at [909, 371] on icon at bounding box center [909, 368] width 14 height 13
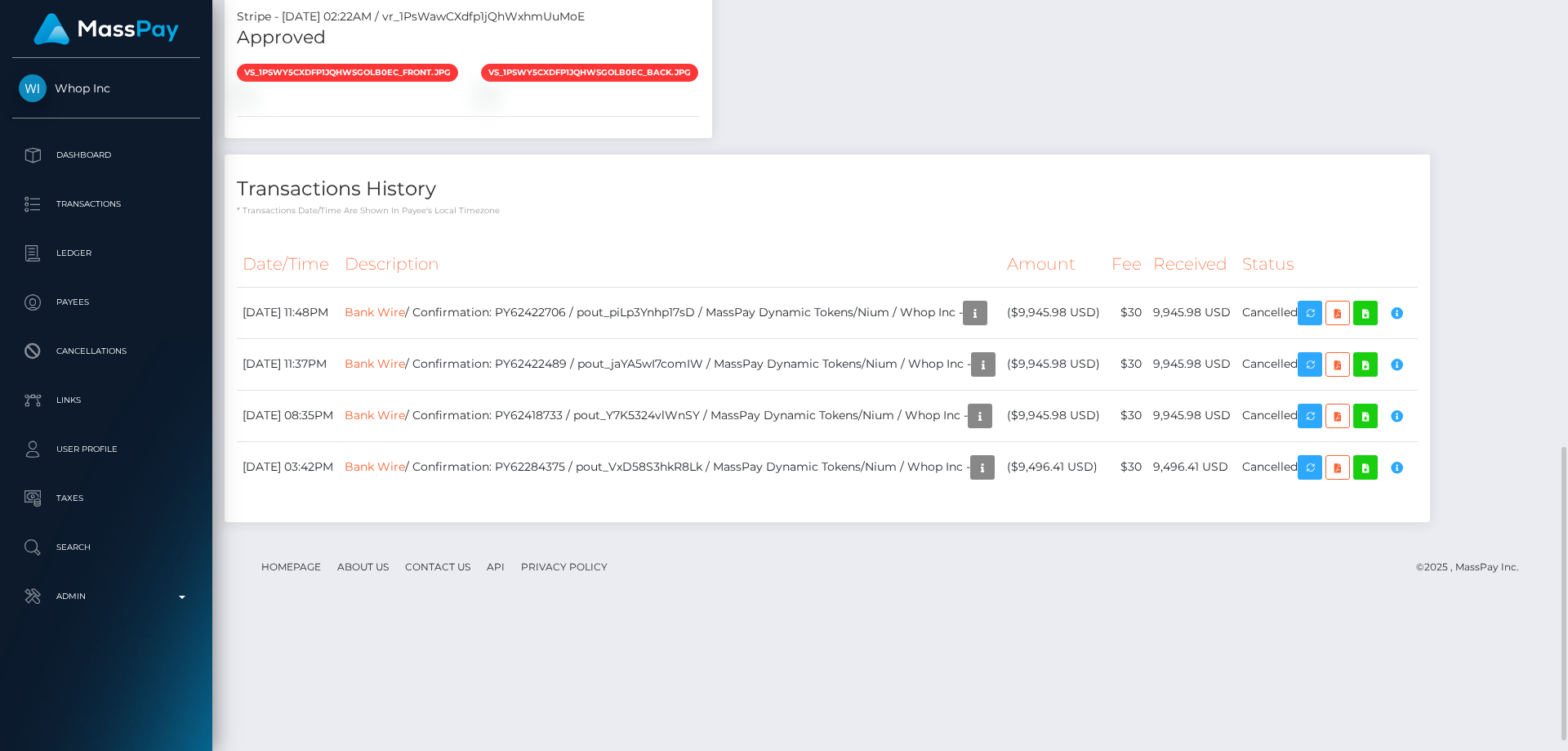
click at [1035, 539] on div "Transactions History * Transactions date/time are shown in payee's local timezo…" at bounding box center [827, 346] width 1230 height 384
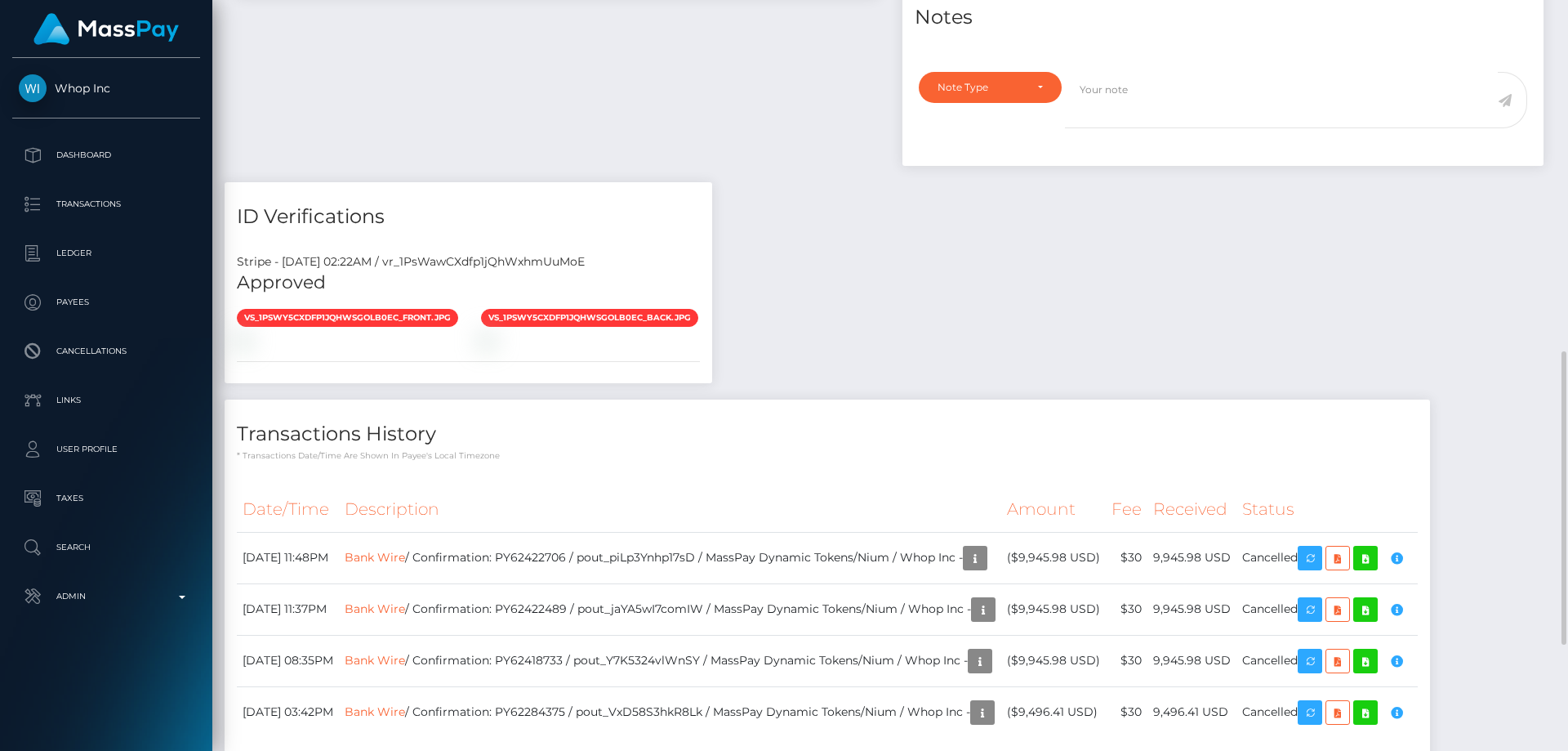
click at [1235, 399] on div "Payee Attributes Payer Name Label Value Guatemala / Bank Wire 5bb2be25-8f70-437…" at bounding box center [890, 208] width 1331 height 1150
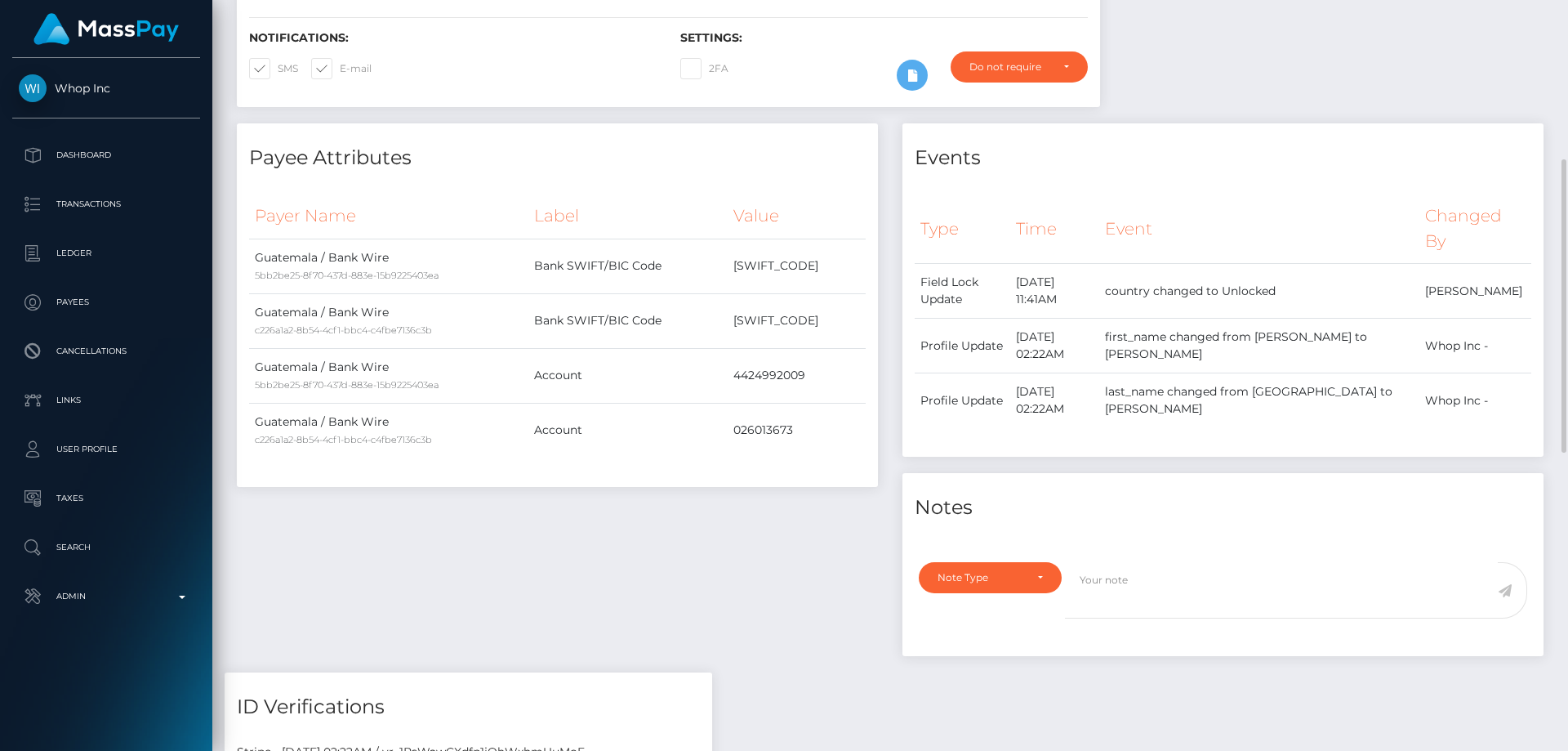
scroll to position [571, 0]
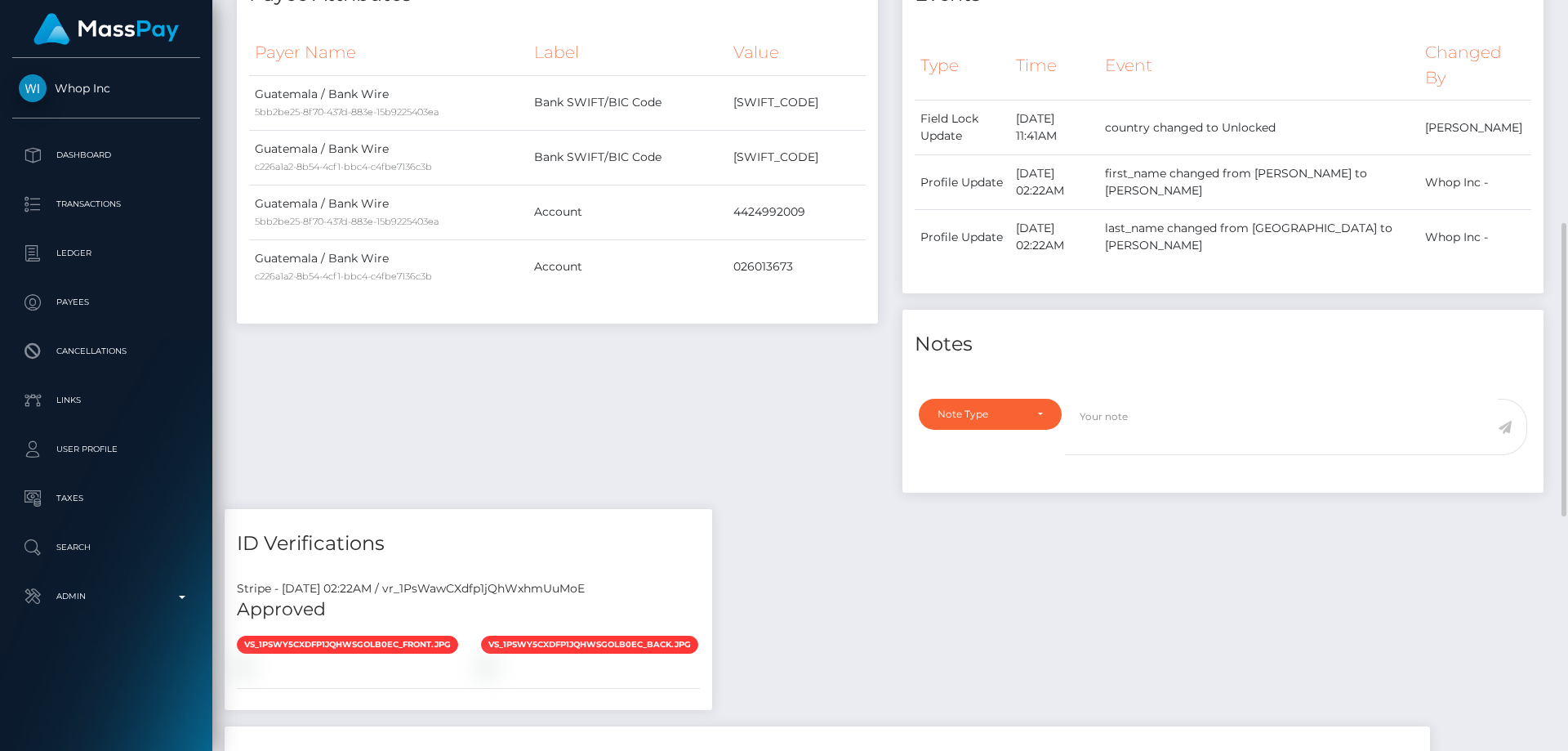
click at [1030, 611] on div "Payee Attributes Payer Name Label Value Guatemala / Bank Wire 5bb2be25-8f70-437…" at bounding box center [890, 534] width 1331 height 1150
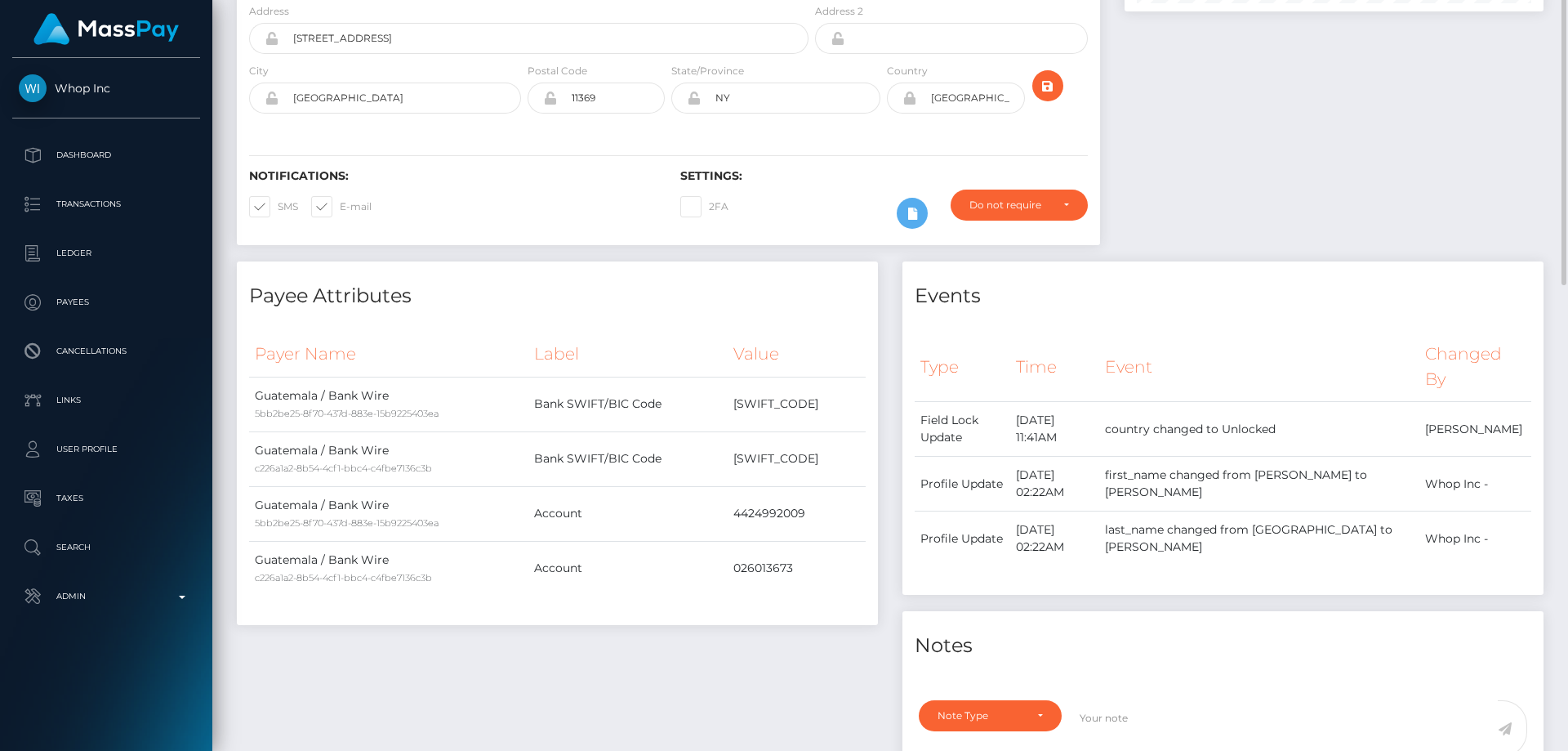
scroll to position [0, 0]
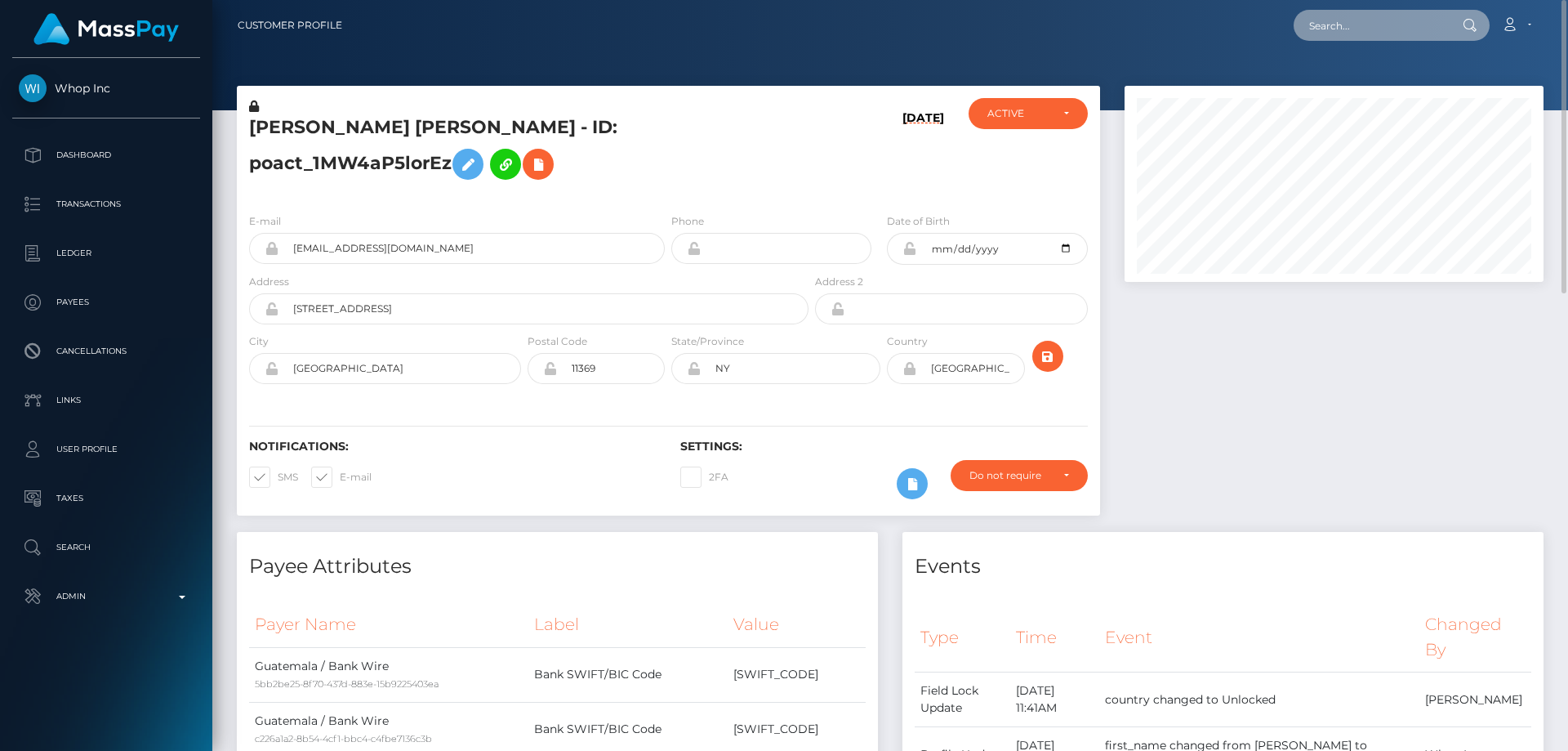
paste input "poact_Ceeskz6cPqV2"
type input "poact_Ceeskz6cPqV2"
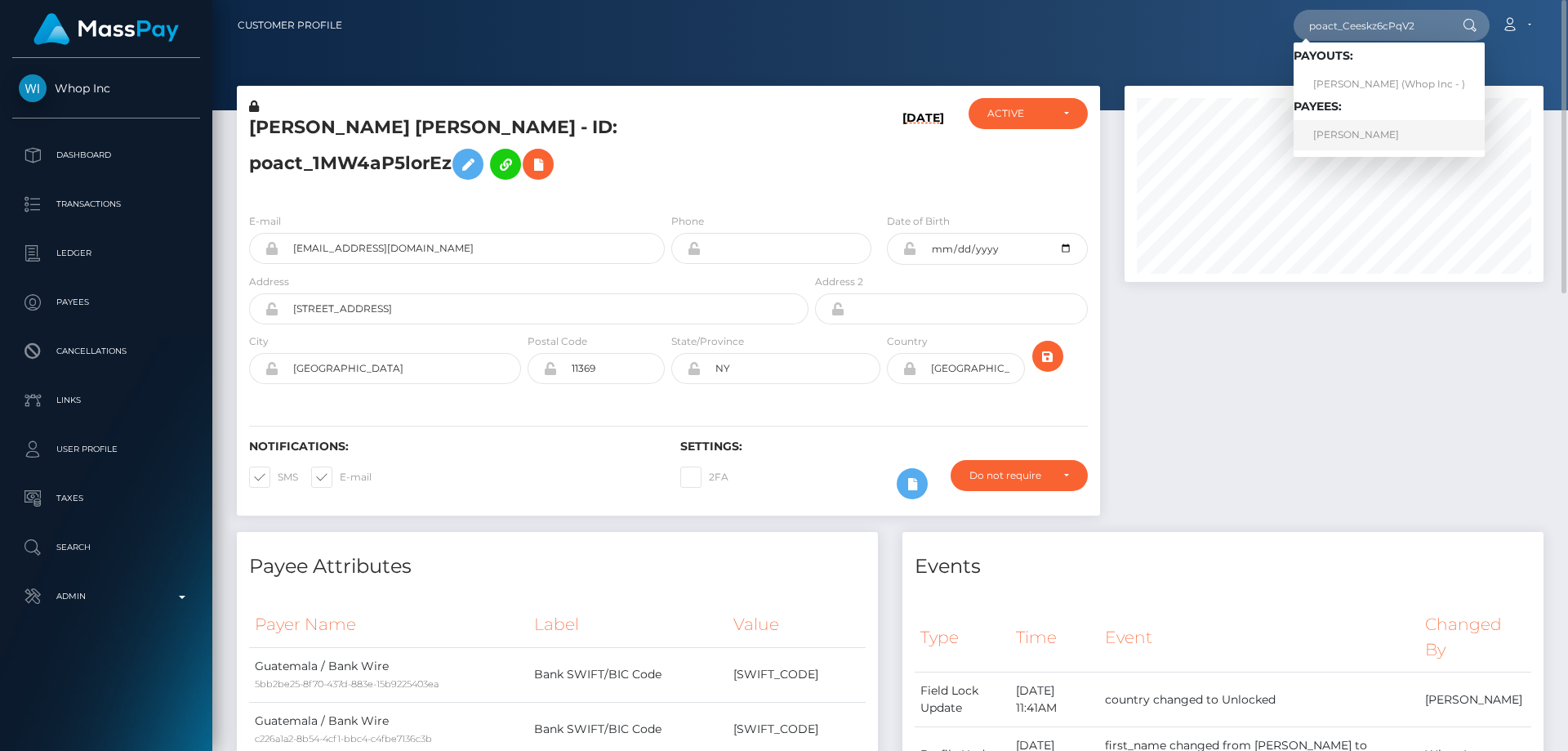
click at [1325, 133] on link "VANSH MORDIA" at bounding box center [1389, 135] width 191 height 30
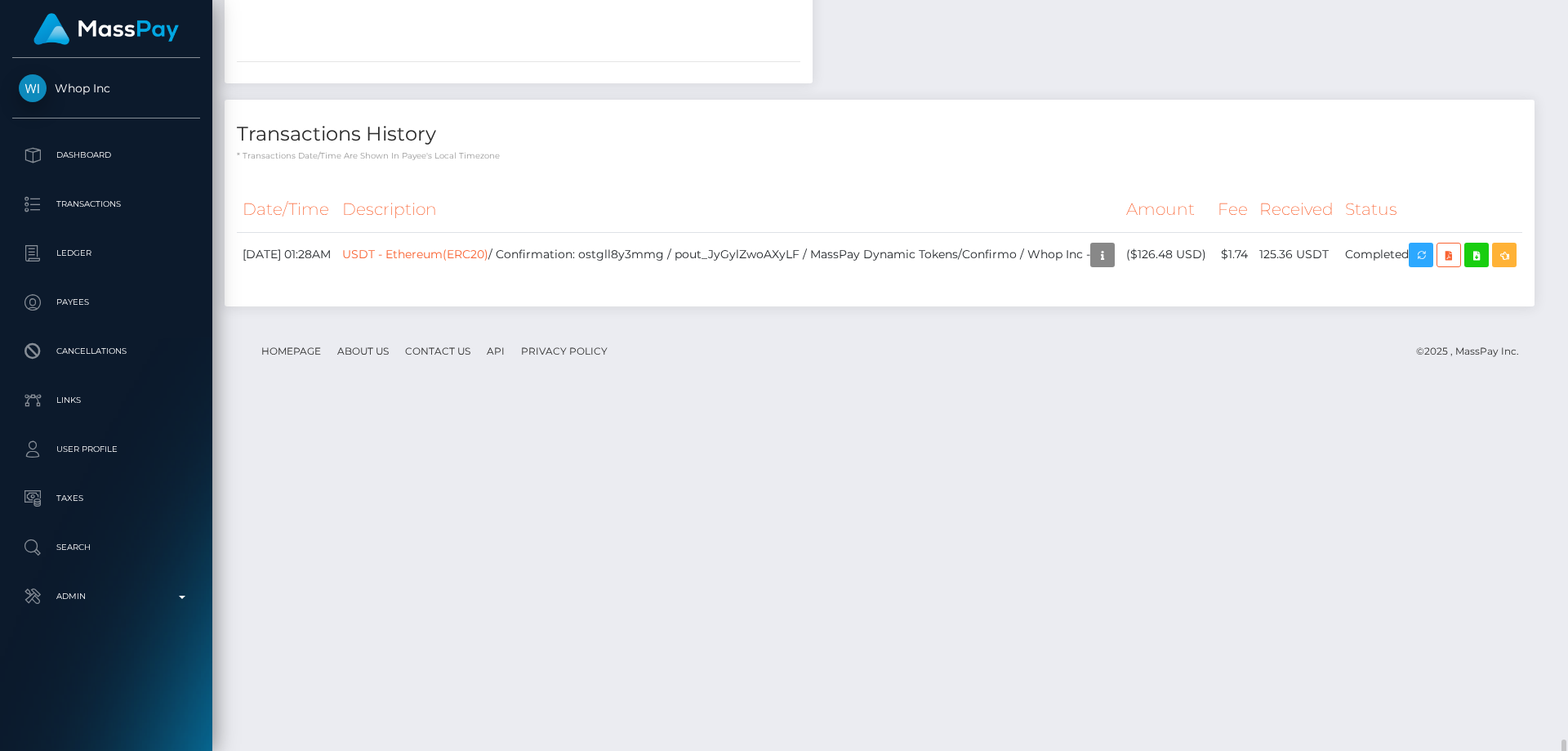
scroll to position [2143, 0]
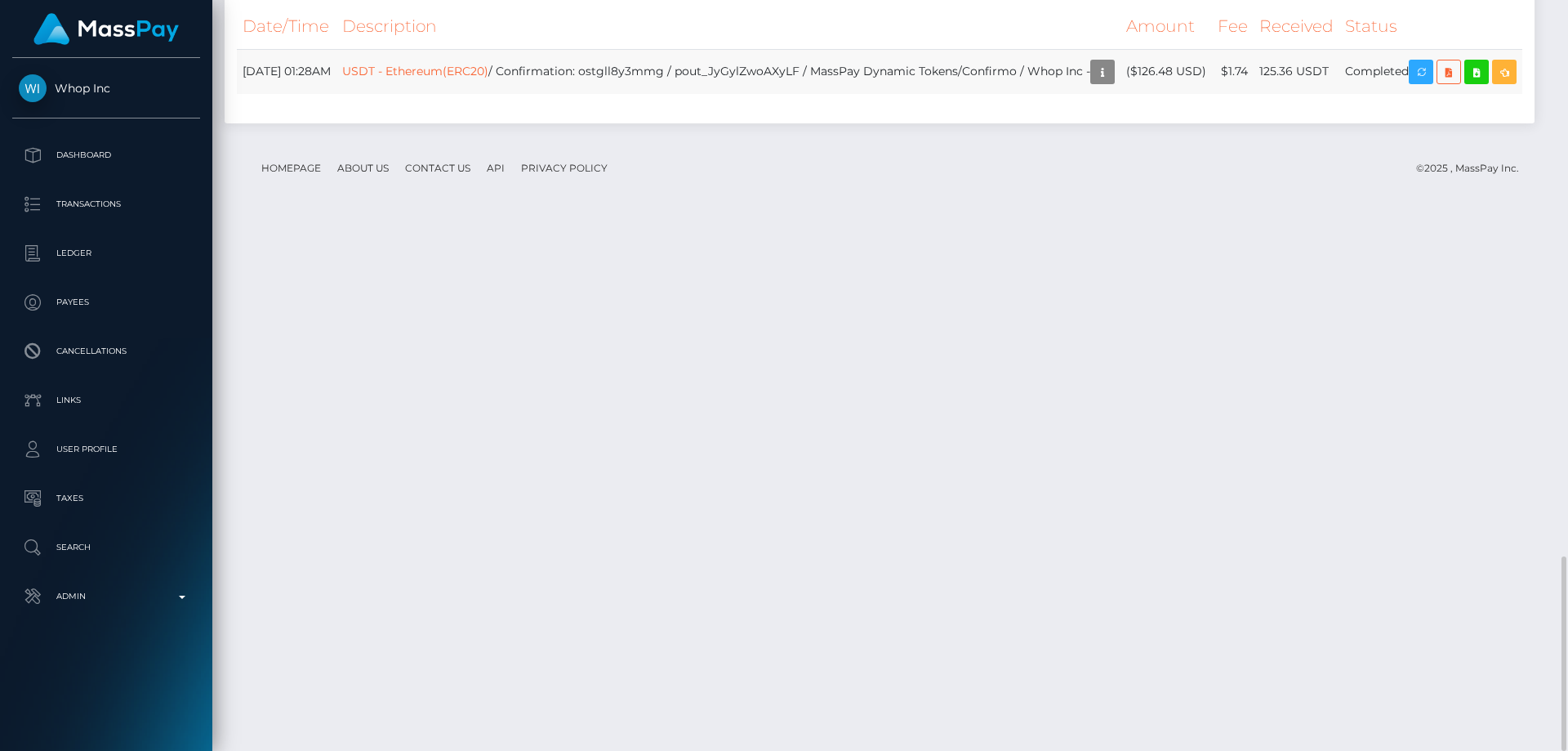
drag, startPoint x: 1175, startPoint y: 599, endPoint x: 1156, endPoint y: 579, distance: 27.6
click at [1156, 94] on td "($126.48 USD)" at bounding box center [1166, 72] width 91 height 45
copy td "$126.48 USD"
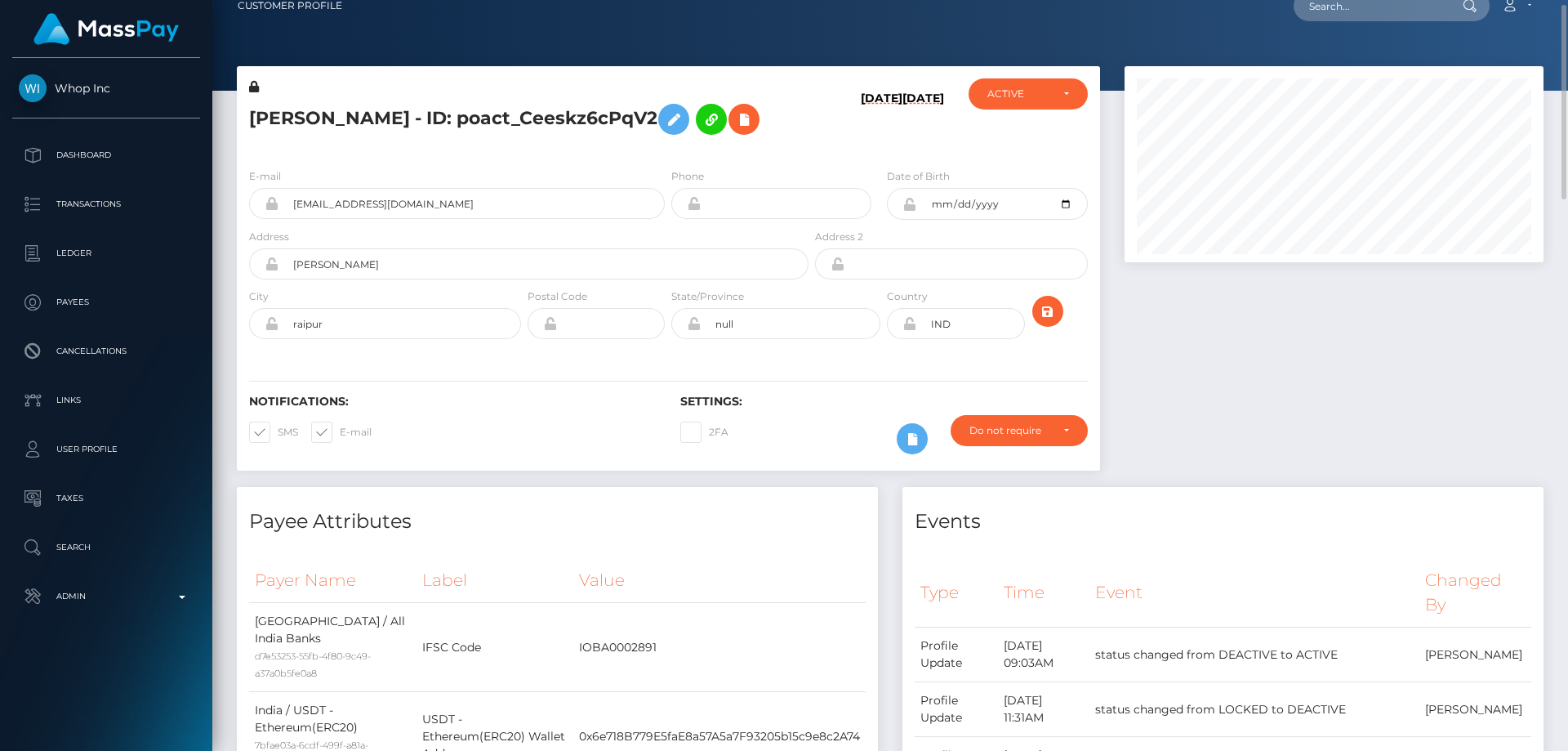
scroll to position [0, 0]
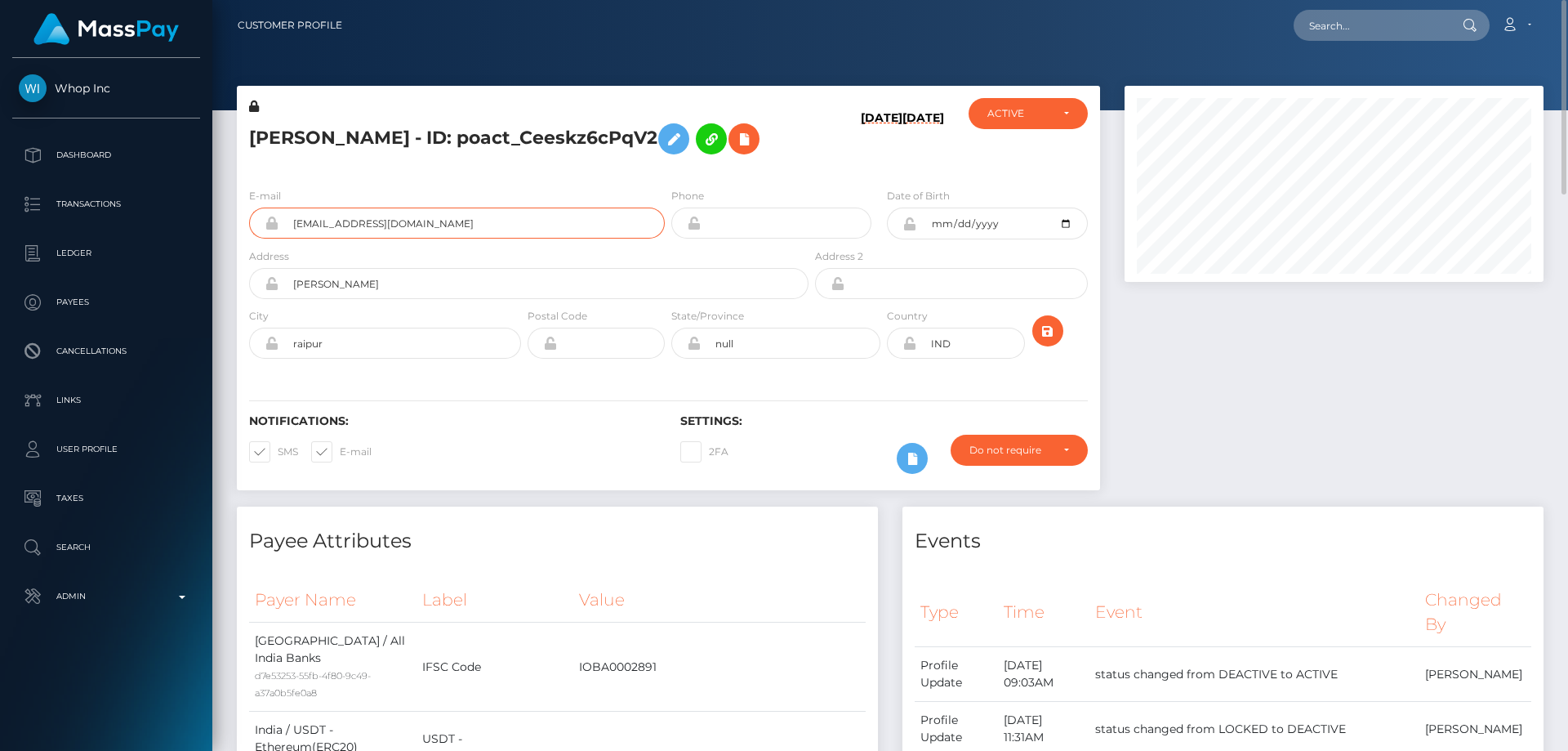
drag, startPoint x: 430, startPoint y: 215, endPoint x: 282, endPoint y: 223, distance: 148.2
click at [282, 223] on input "[EMAIL_ADDRESS][DOMAIN_NAME]" at bounding box center [471, 223] width 386 height 31
click at [1286, 374] on div at bounding box center [1333, 296] width 444 height 421
paste input "poact_VpkHLrxgU1zE"
type input "poact_VpkHLrxgU1zE"
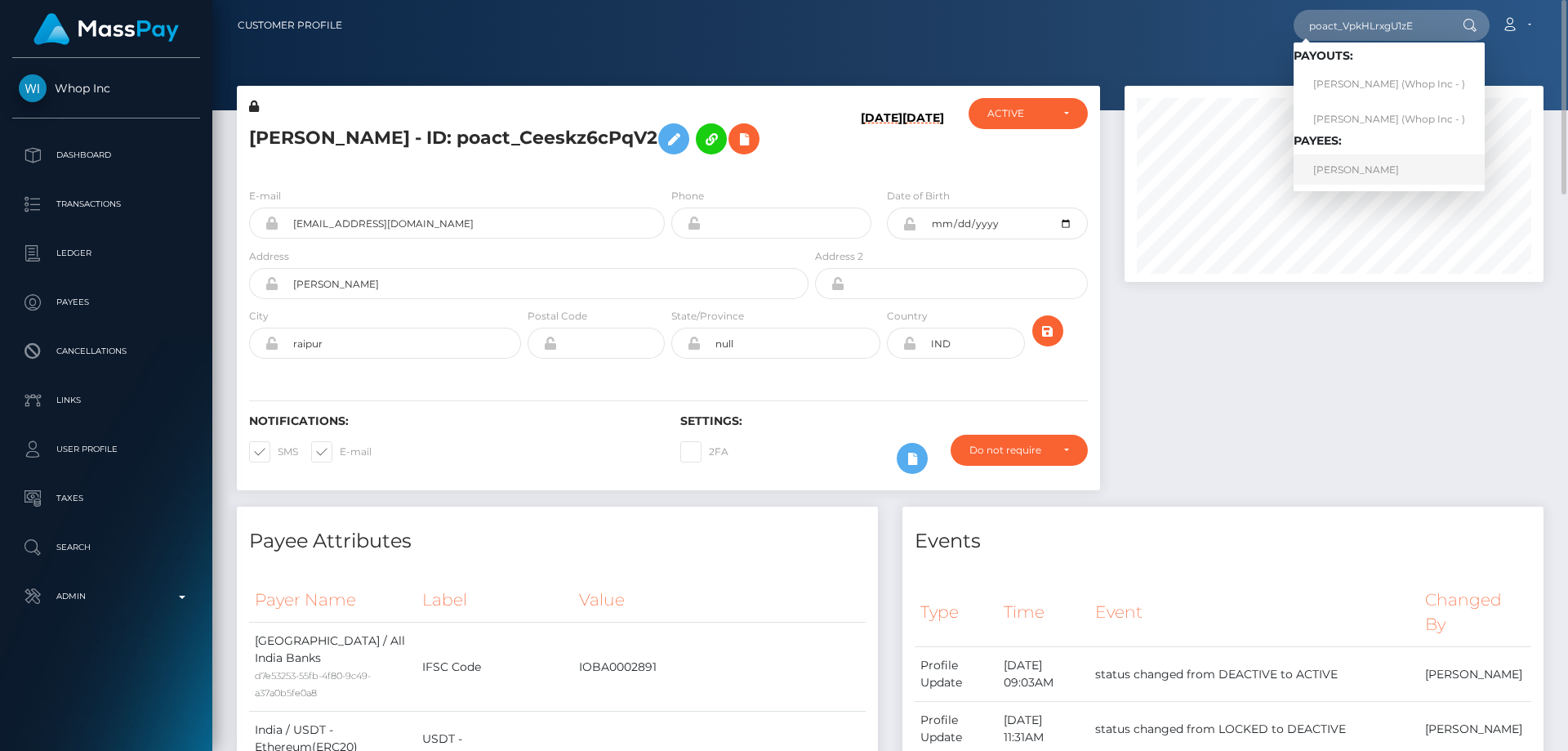
click at [1344, 163] on link "[PERSON_NAME]" at bounding box center [1389, 169] width 191 height 30
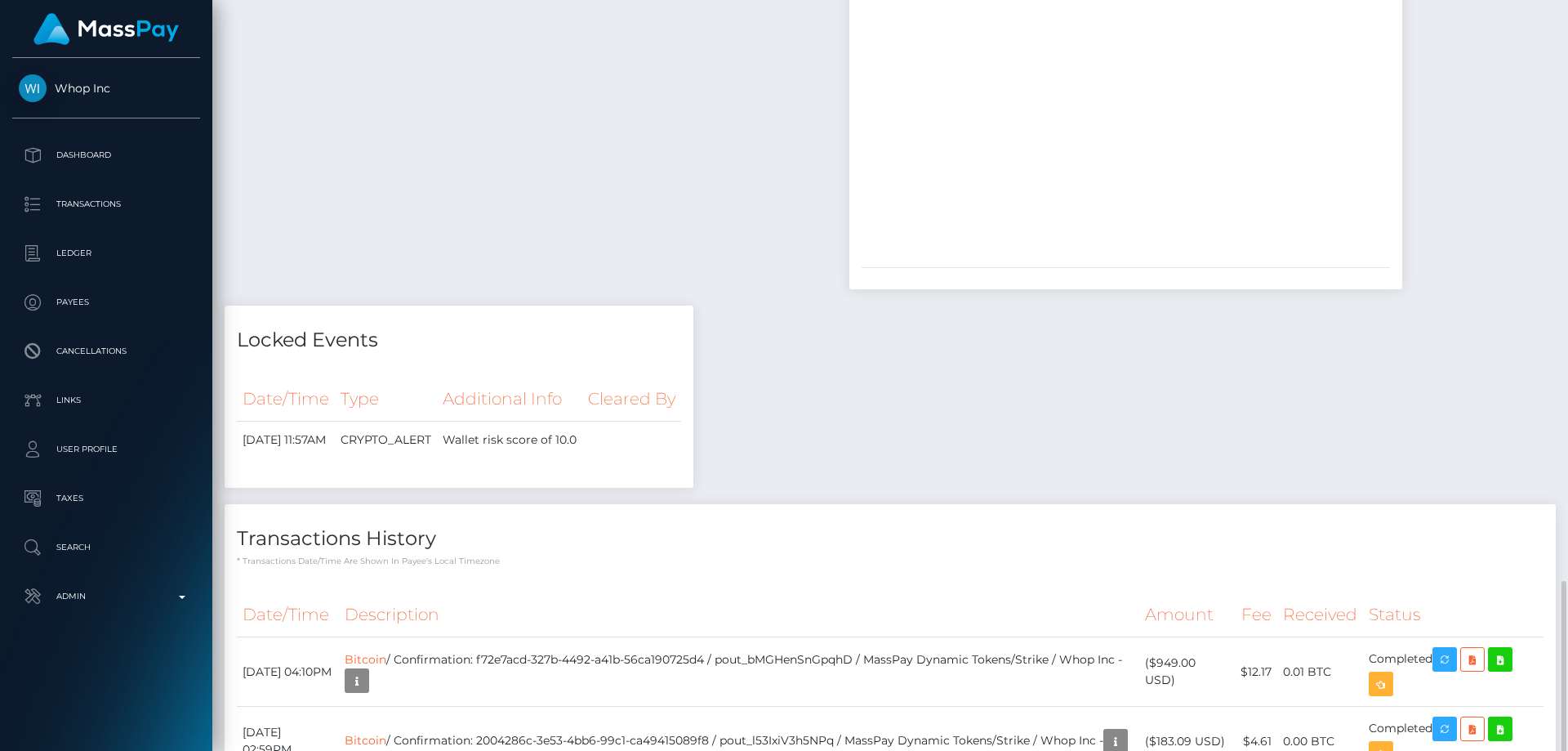
scroll to position [1704, 0]
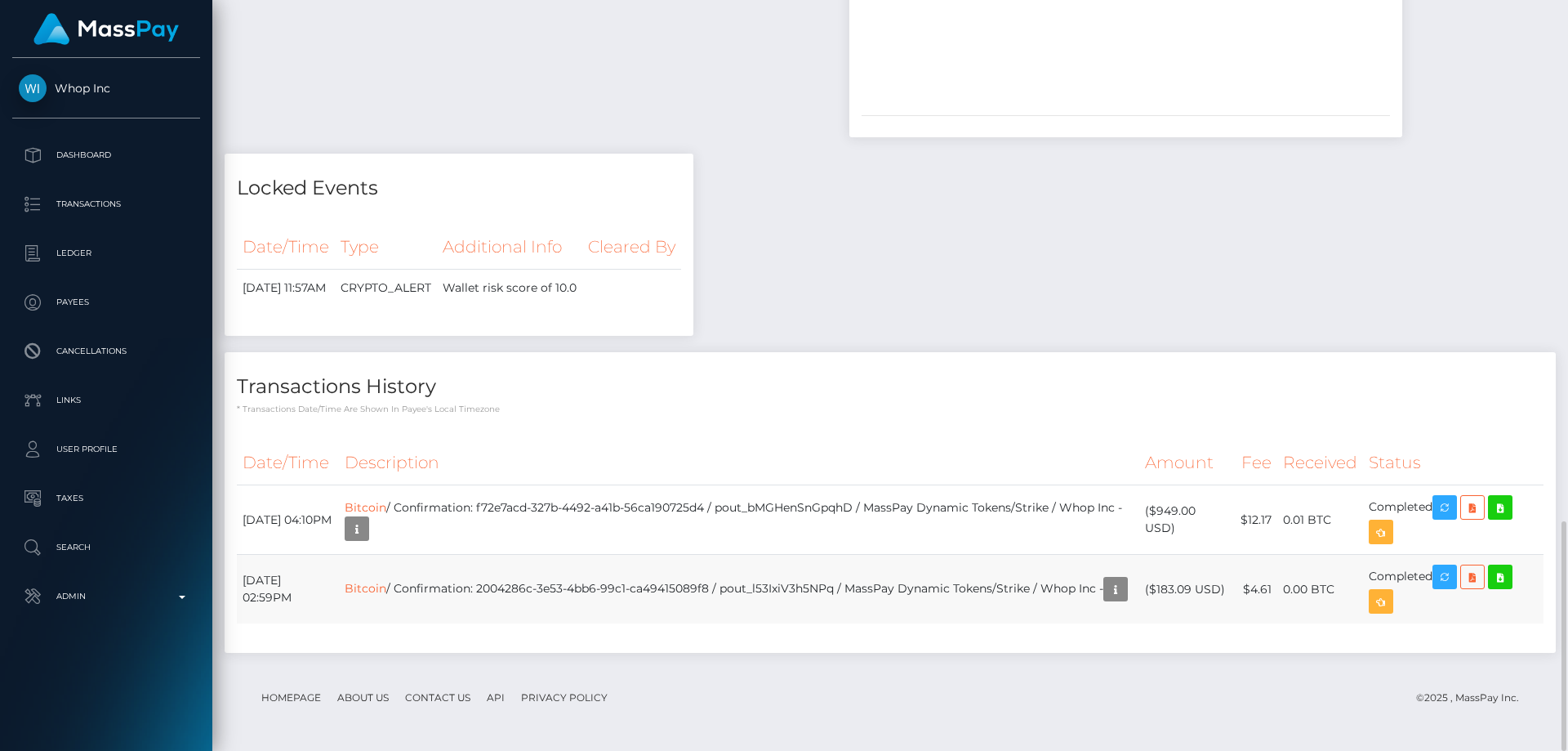
drag, startPoint x: 1224, startPoint y: 588, endPoint x: 1175, endPoint y: 586, distance: 49.0
click at [1165, 589] on td "($183.09 USD)" at bounding box center [1187, 590] width 95 height 69
drag, startPoint x: 1175, startPoint y: 586, endPoint x: 1162, endPoint y: 598, distance: 17.7
click at [1162, 598] on td "($183.09 USD)" at bounding box center [1187, 590] width 95 height 69
drag, startPoint x: 1159, startPoint y: 593, endPoint x: 1224, endPoint y: 588, distance: 65.2
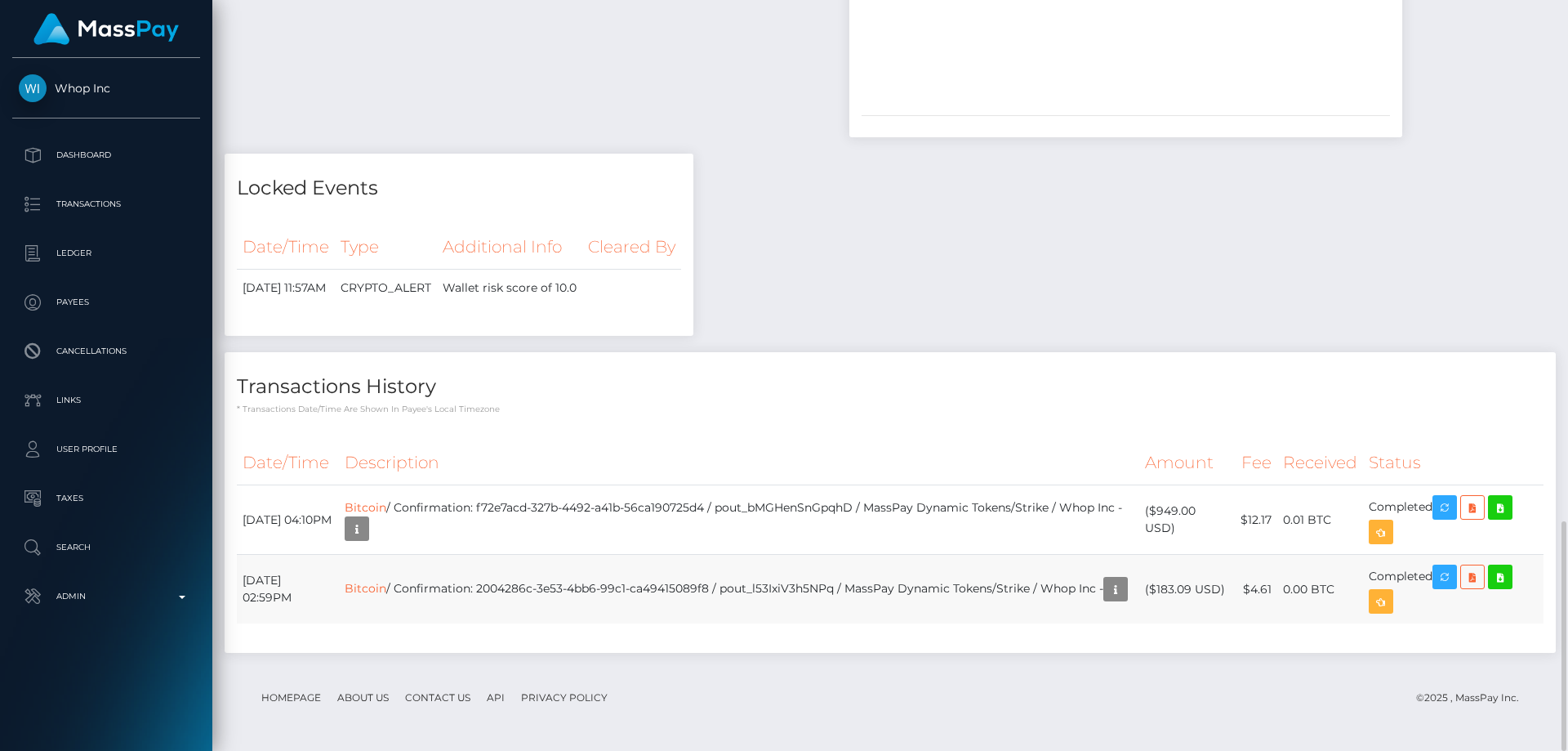
click at [1224, 588] on td "($183.09 USD)" at bounding box center [1187, 590] width 95 height 69
copy td "$183.09 USD"
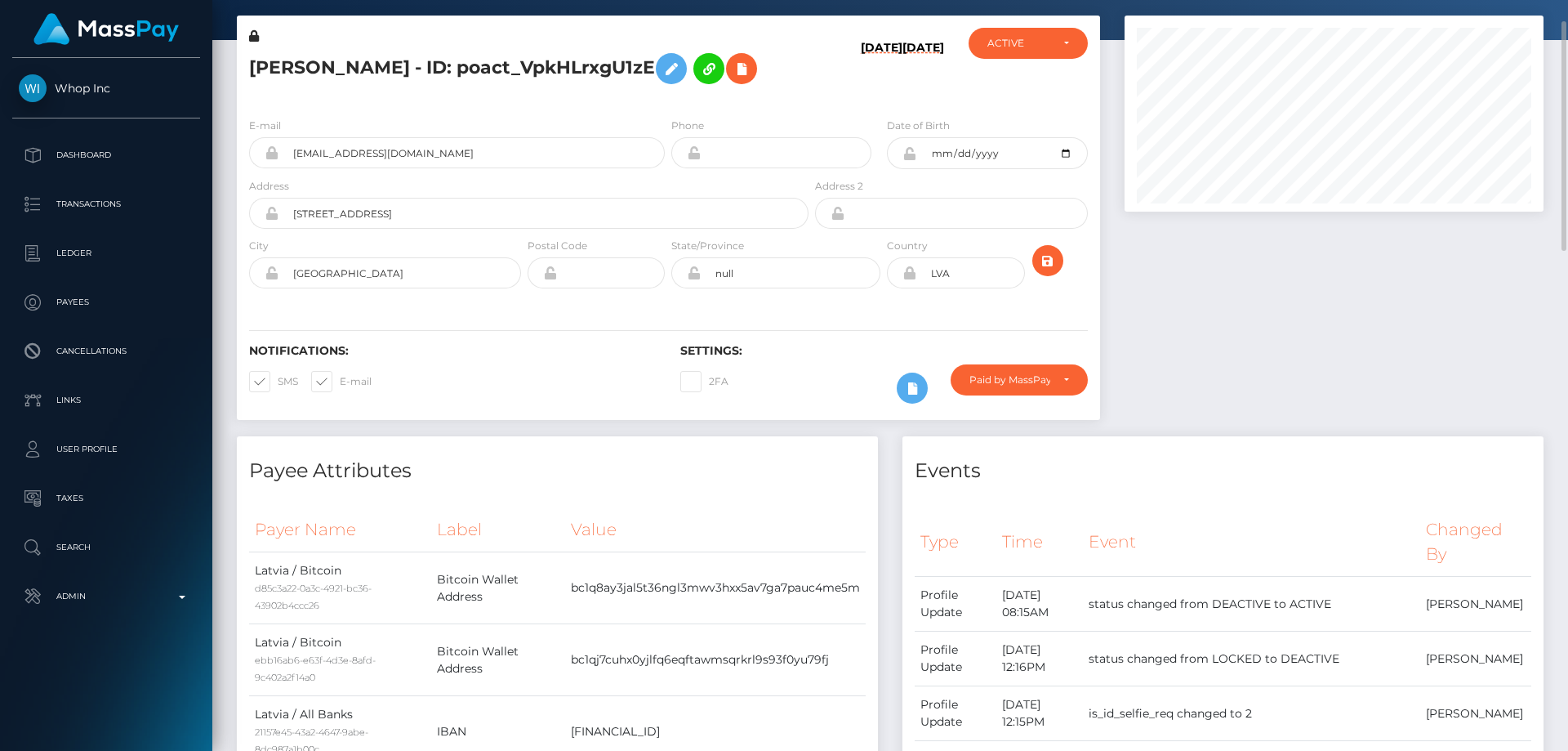
scroll to position [0, 0]
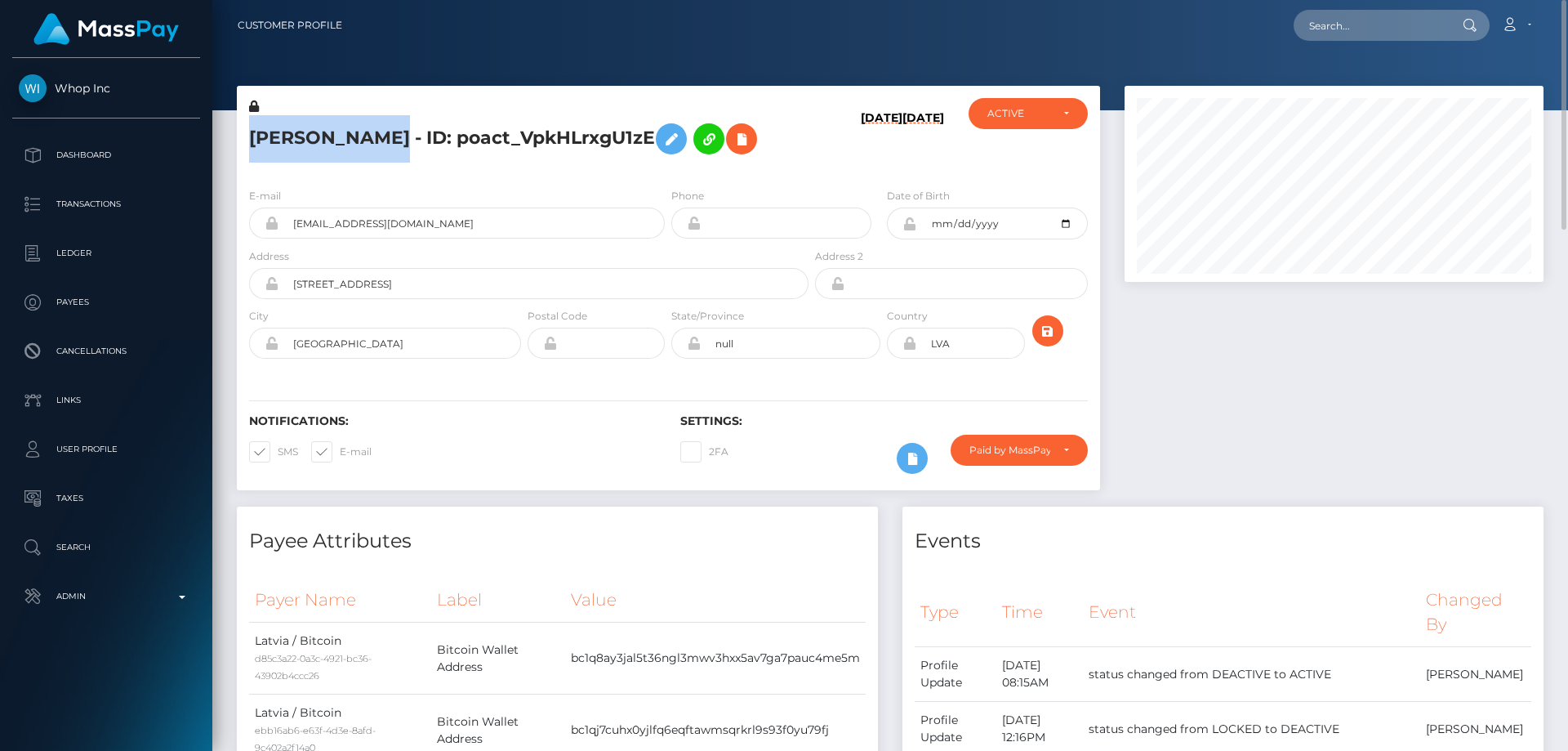
drag, startPoint x: 384, startPoint y: 137, endPoint x: 246, endPoint y: 138, distance: 138.0
click at [246, 138] on div "INESA BREIVO - ID: poact_VpkHLrxgU1zE" at bounding box center [524, 136] width 575 height 77
copy h5 "INESA BREIVO"
drag, startPoint x: 337, startPoint y: 222, endPoint x: 270, endPoint y: 221, distance: 67.0
click at [270, 221] on div "bravotheg@gmail.com" at bounding box center [457, 223] width 416 height 31
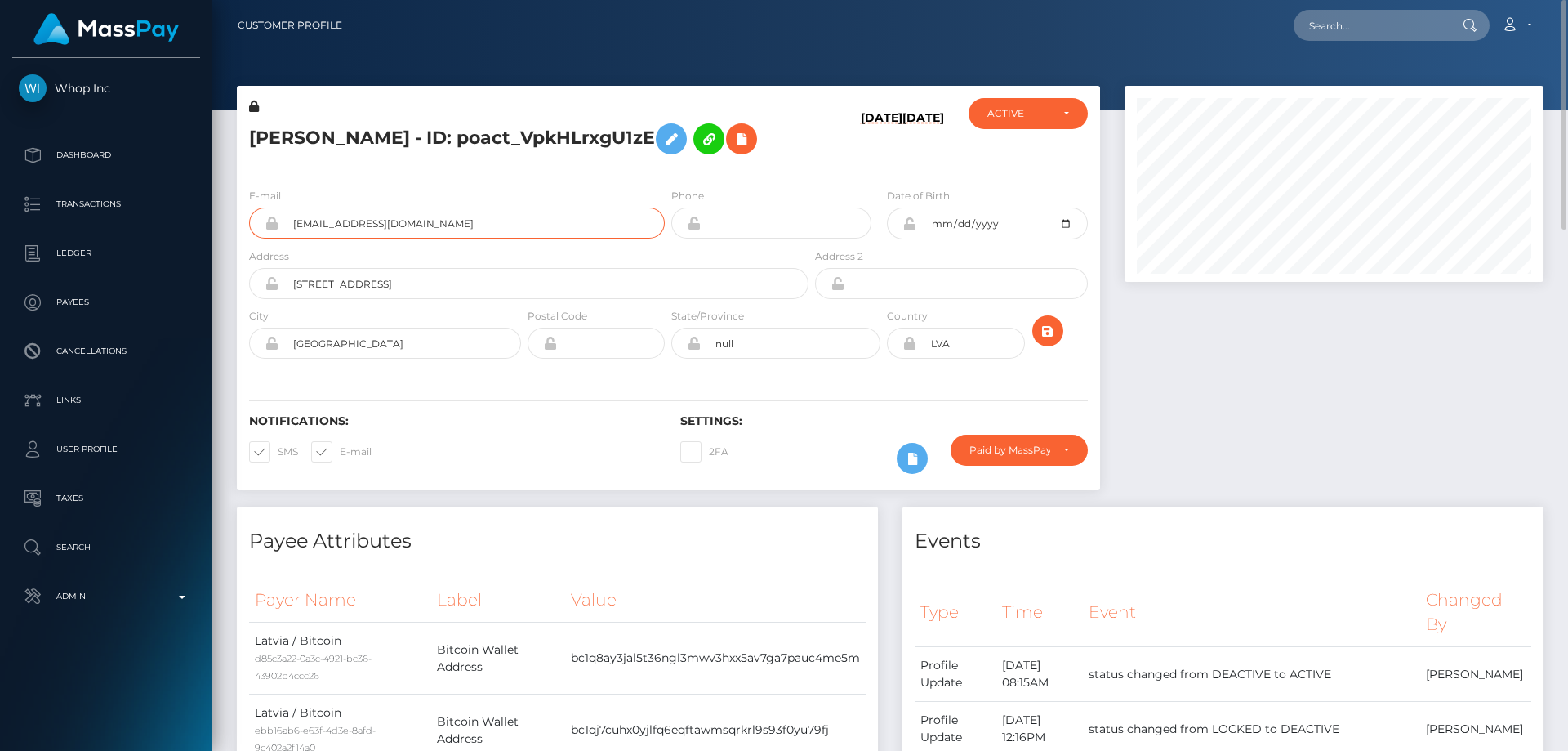
drag, startPoint x: 305, startPoint y: 239, endPoint x: 314, endPoint y: 214, distance: 26.6
paste input "poact_A0yK5yTbd9Mj"
type input "poact_A0yK5yTbd9Mj"
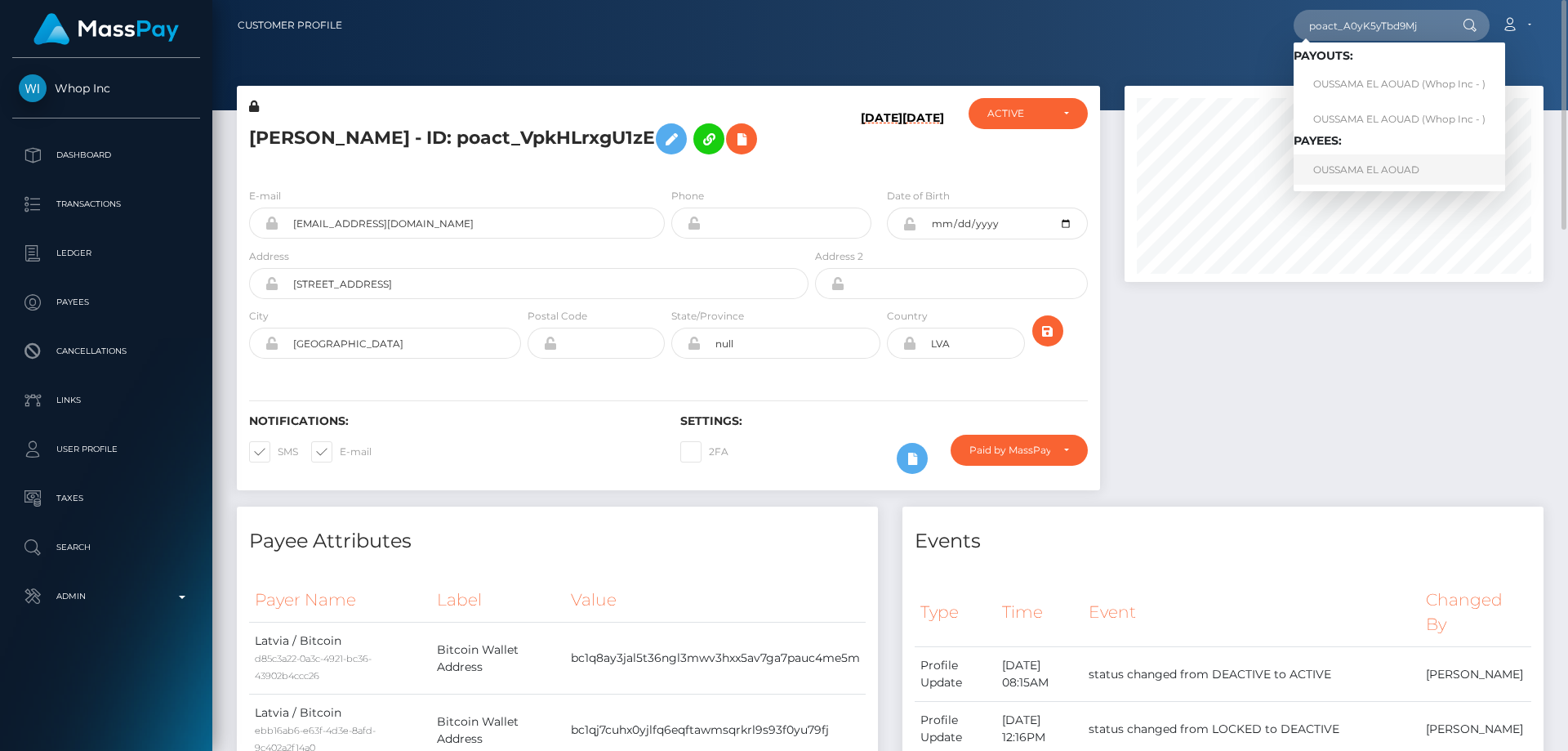
click at [1361, 172] on link "OUSSAMA EL AOUAD" at bounding box center [1398, 169] width 212 height 30
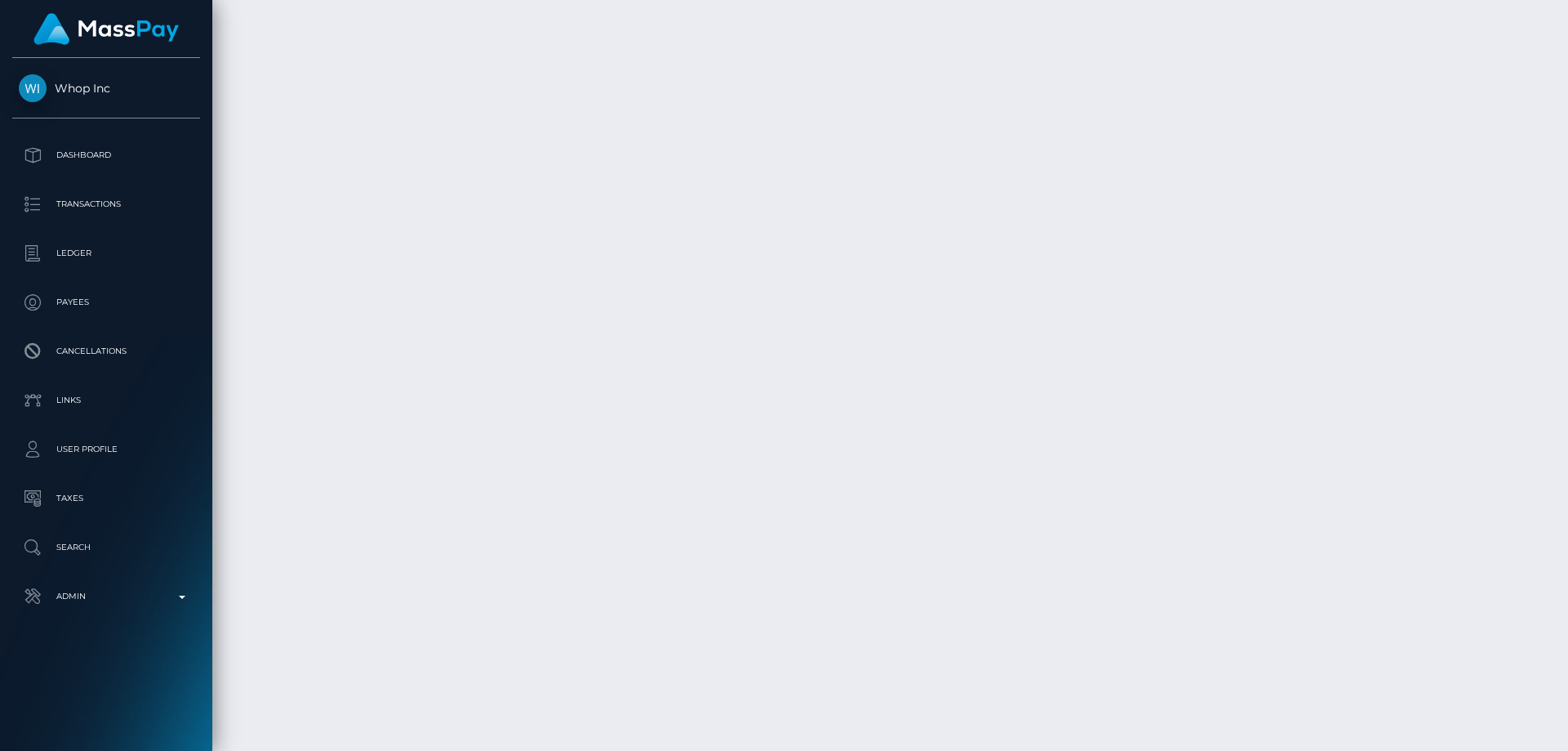
scroll to position [6207, 0]
drag, startPoint x: 1223, startPoint y: 517, endPoint x: 1150, endPoint y: 519, distance: 73.0
copy td "$1,317.09 USD"
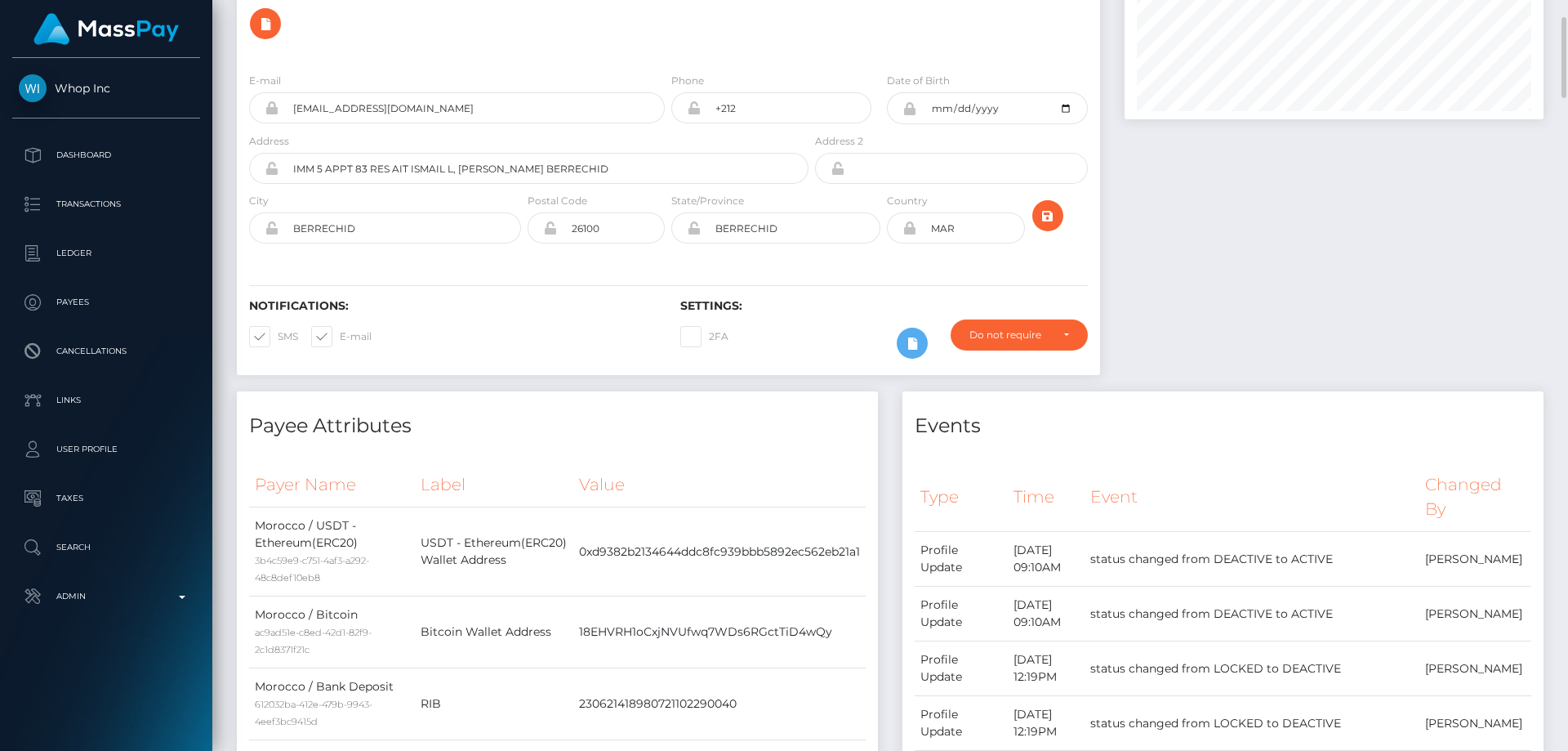
scroll to position [0, 0]
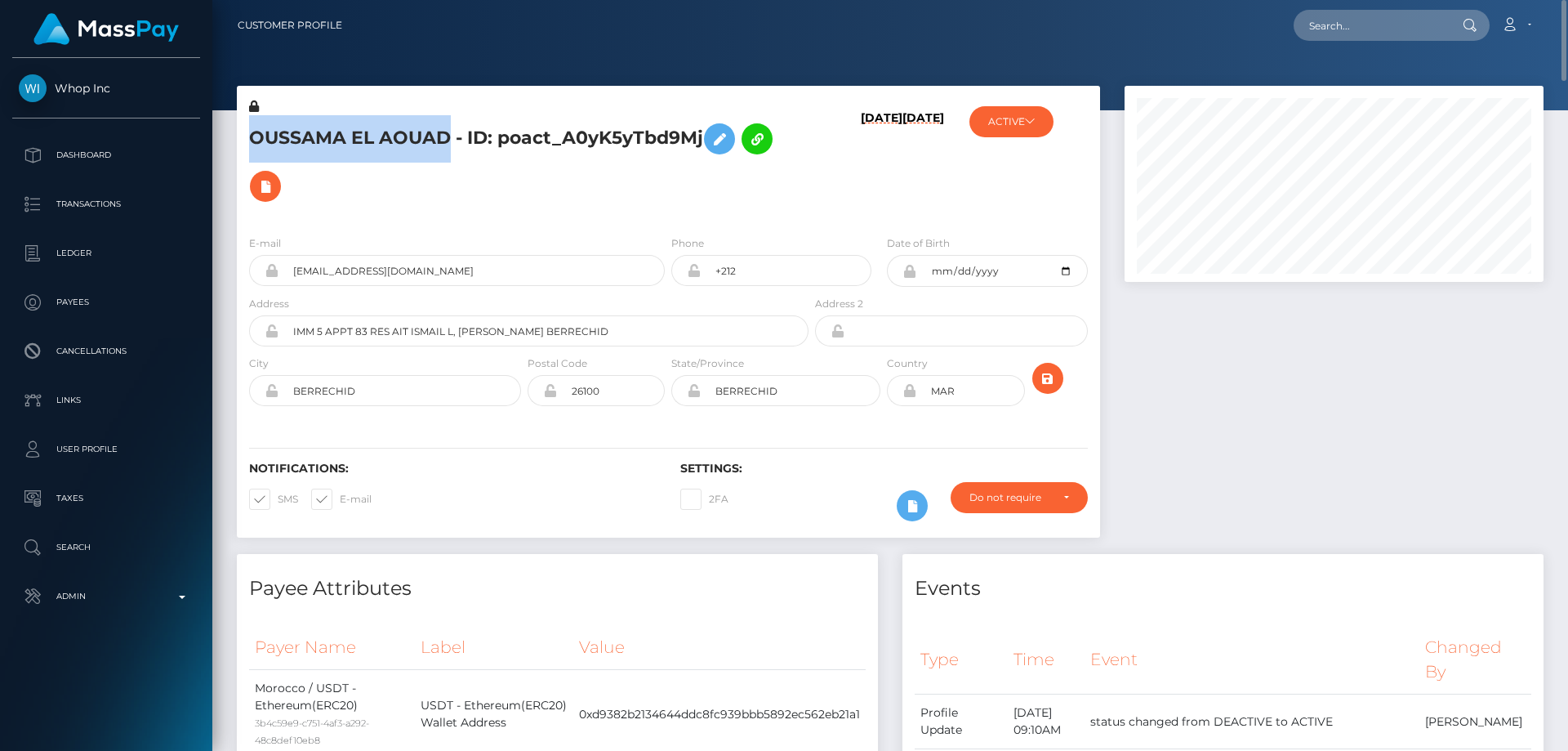
drag, startPoint x: 449, startPoint y: 142, endPoint x: 249, endPoint y: 153, distance: 200.3
click at [249, 153] on div "OUSSAMA EL AOUAD - ID: poact_A0yK5yTbd9Mj" at bounding box center [524, 160] width 575 height 124
copy h5 "OUSSAMA EL AOUAD"
drag, startPoint x: 467, startPoint y: 273, endPoint x: 281, endPoint y: 278, distance: 186.1
click at [281, 278] on input "oussamaelaouad001@gmail.com" at bounding box center [471, 270] width 386 height 31
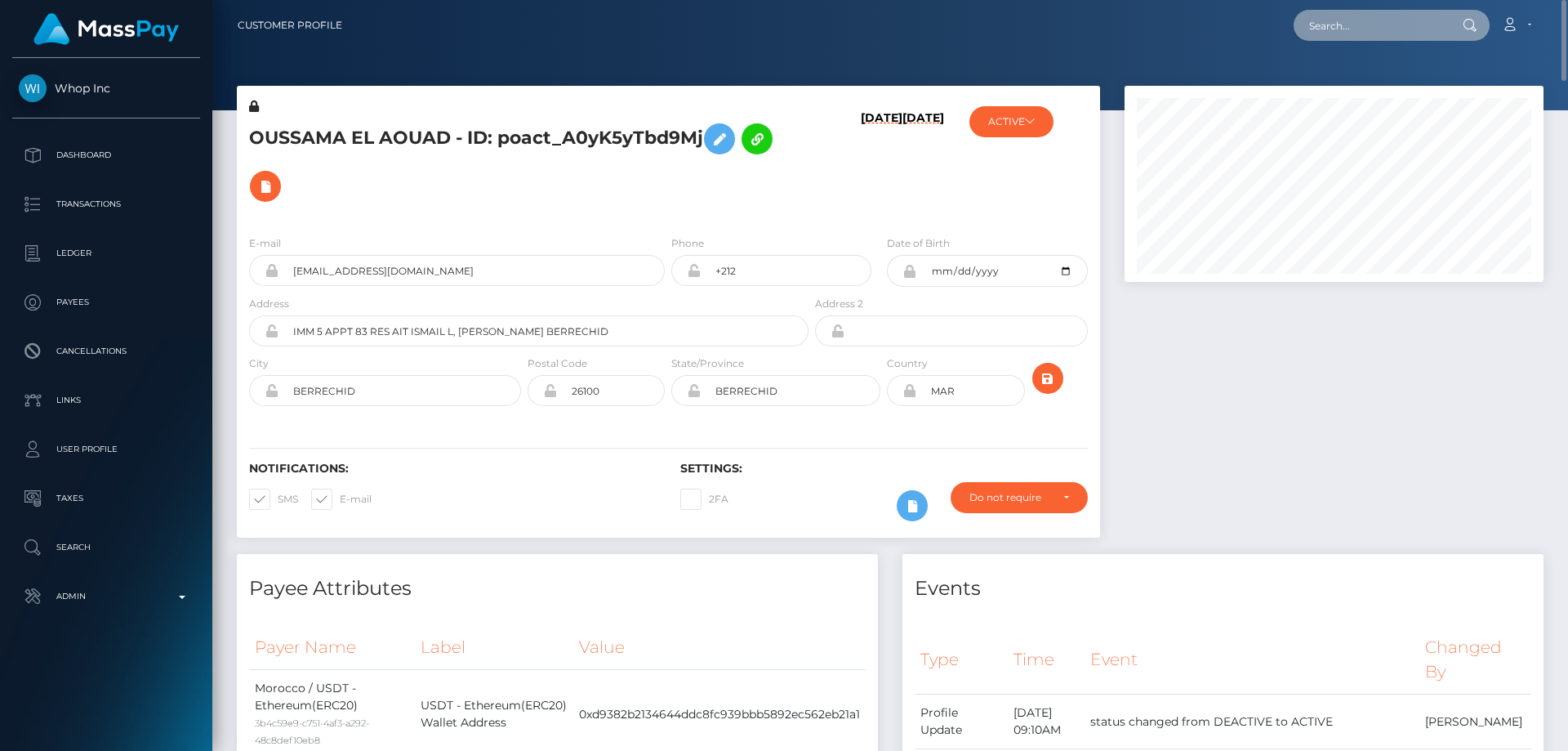
paste input "poact_snY0kYTJZwfl"
type input "poact_snY0kYTJZwfl"
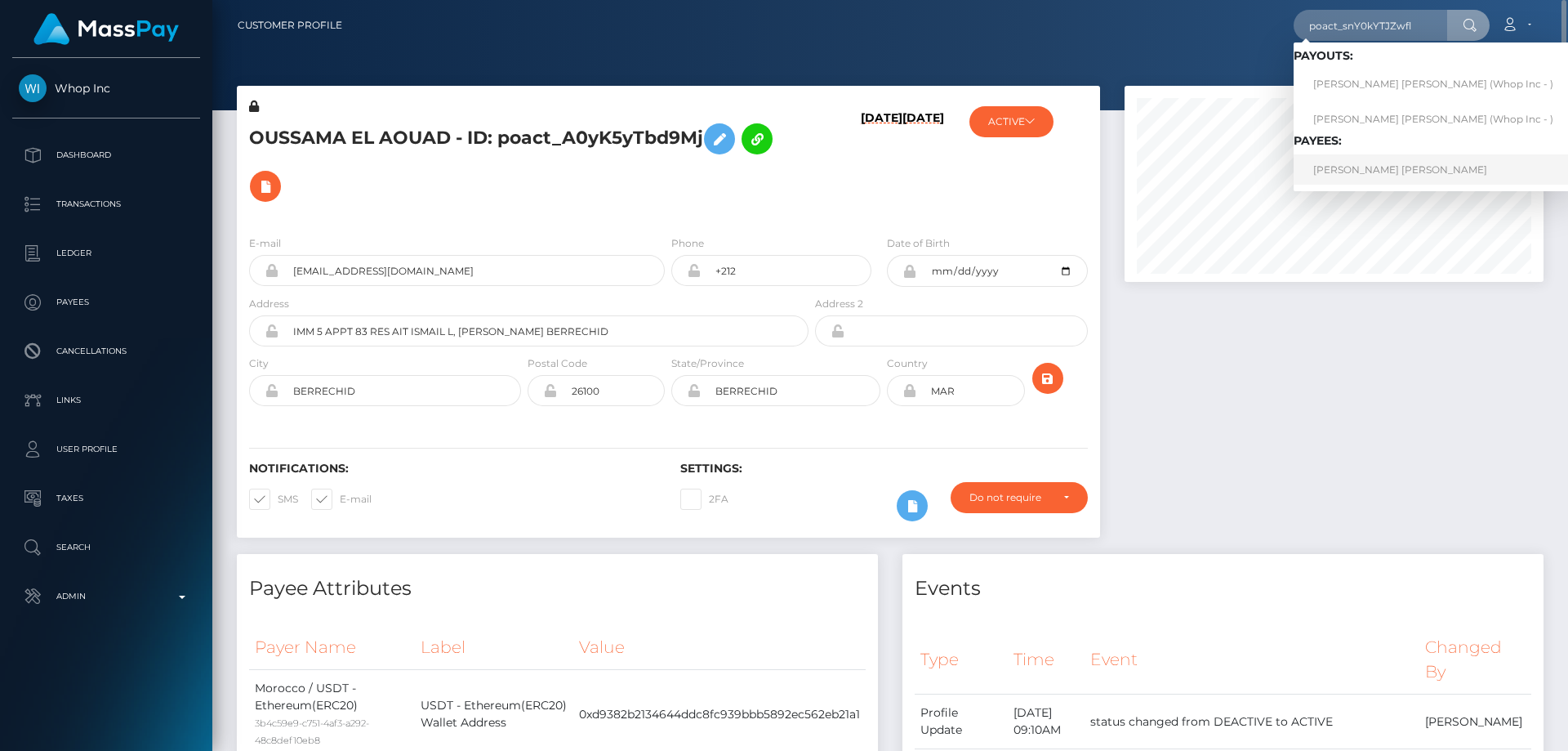
click at [1381, 166] on link "[PERSON_NAME] [PERSON_NAME]" at bounding box center [1432, 169] width 279 height 30
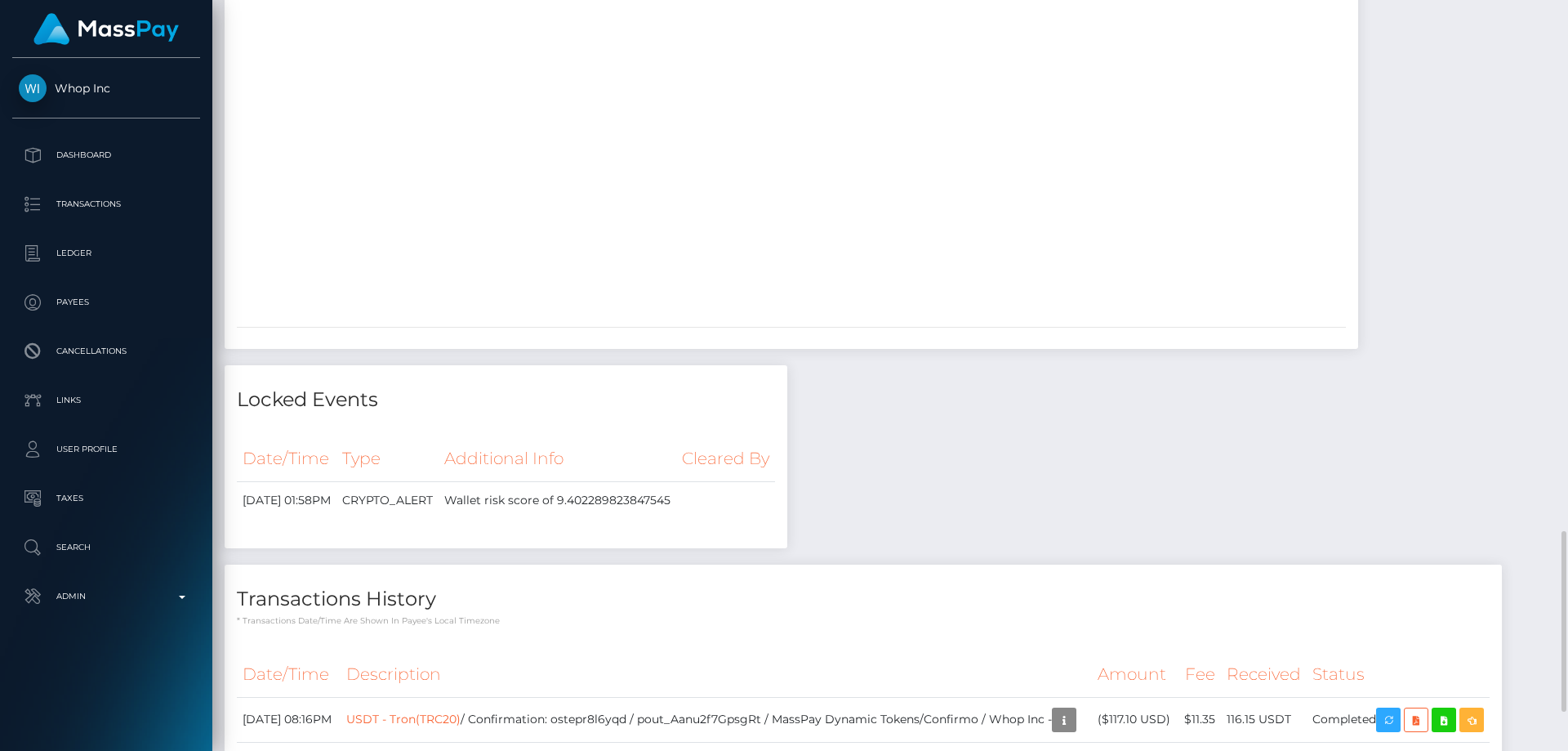
scroll to position [2368, 0]
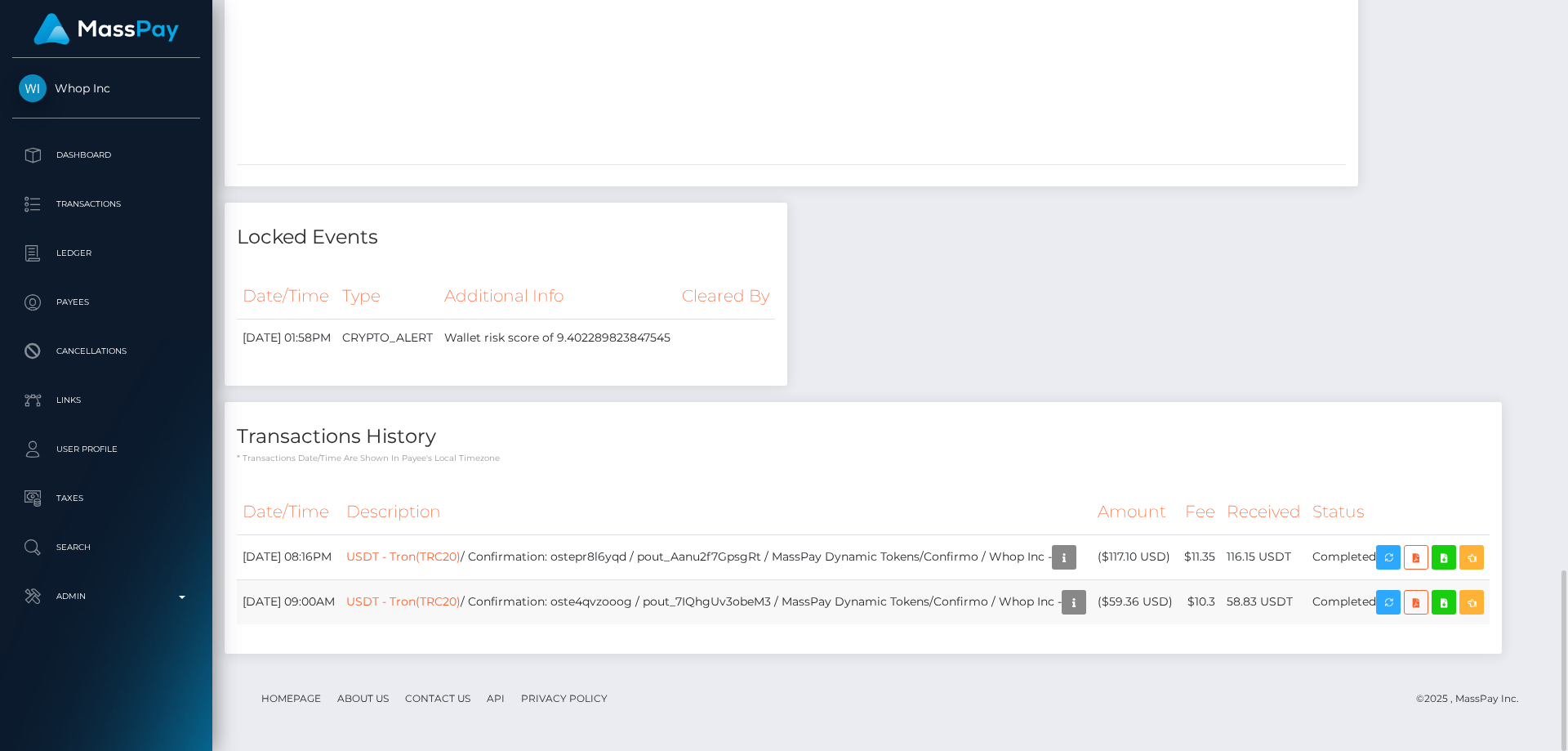
drag, startPoint x: 1212, startPoint y: 601, endPoint x: 1151, endPoint y: 596, distance: 61.2
click at [1151, 596] on td "($59.36 USD)" at bounding box center [1134, 601] width 86 height 45
copy td "$59.36 USD"
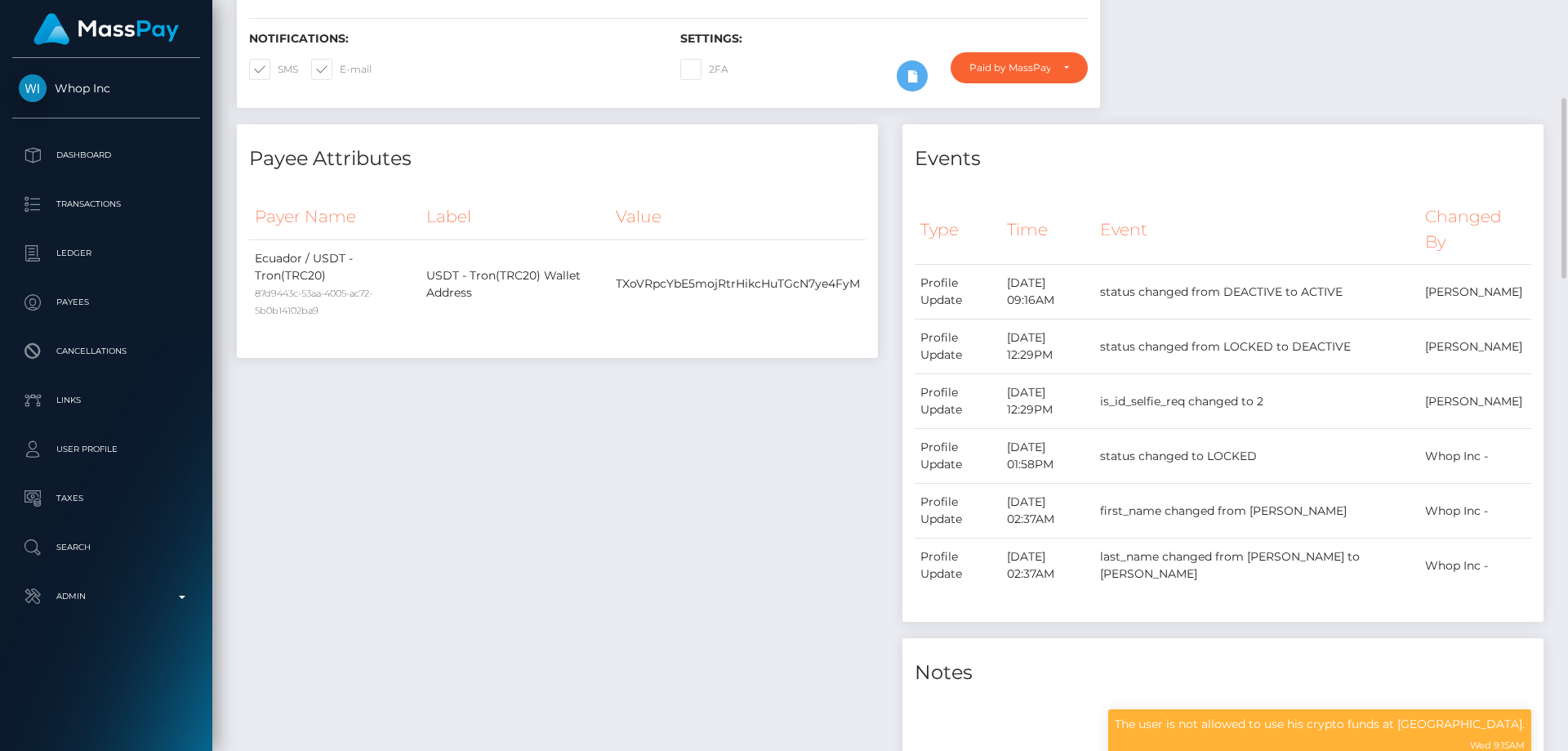
scroll to position [0, 0]
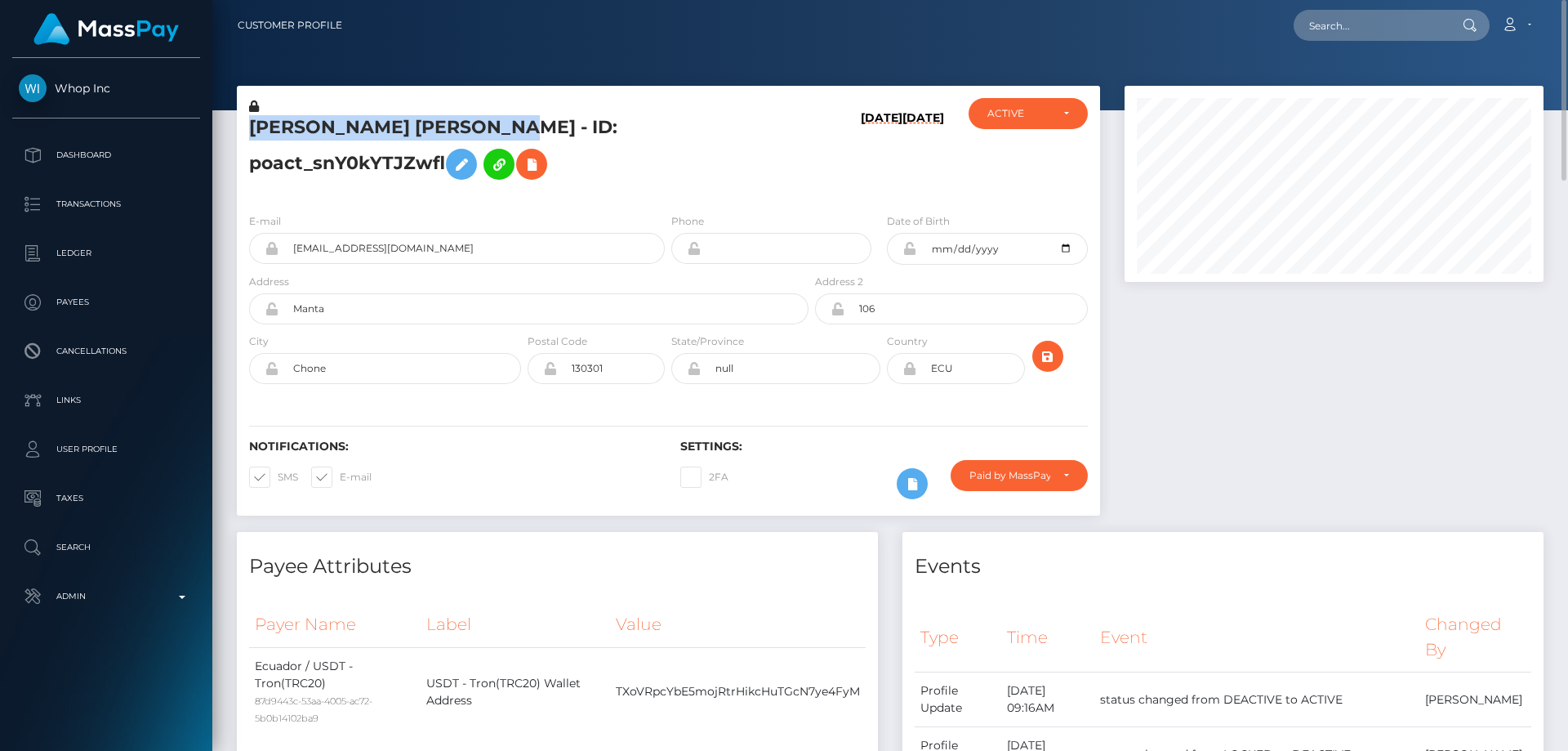
drag, startPoint x: 527, startPoint y: 130, endPoint x: 249, endPoint y: 124, distance: 278.1
click at [249, 124] on div "[PERSON_NAME] [PERSON_NAME] - ID: poact_snY0kYTJZwfl" at bounding box center [524, 149] width 575 height 102
copy h5 "[PERSON_NAME] [PERSON_NAME]"
drag, startPoint x: 416, startPoint y: 250, endPoint x: 291, endPoint y: 253, distance: 125.0
click at [291, 253] on input "[EMAIL_ADDRESS][DOMAIN_NAME]" at bounding box center [471, 249] width 386 height 31
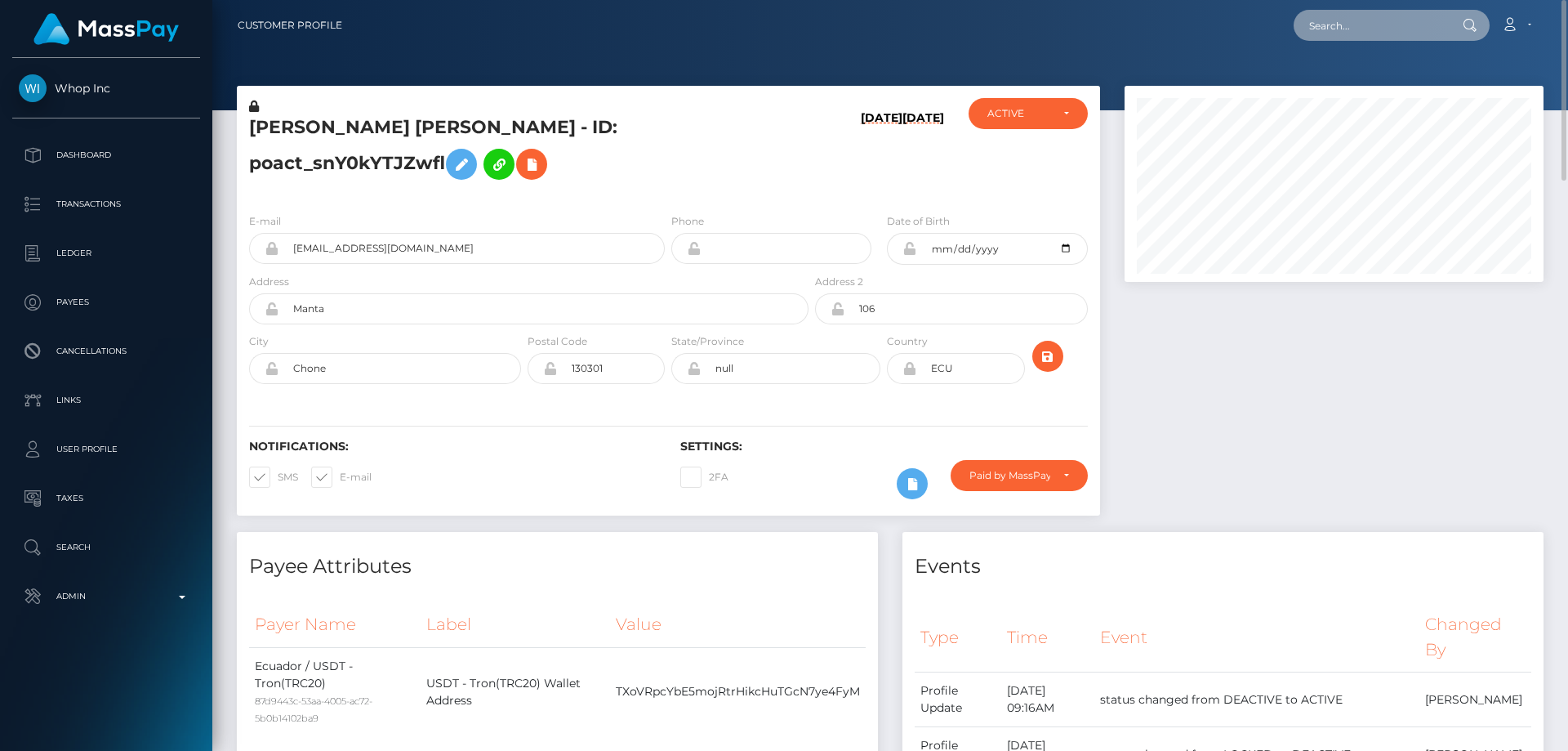
paste input "poact_ilEzycgOCRIT"
type input "poact_ilEzycgOCRIT"
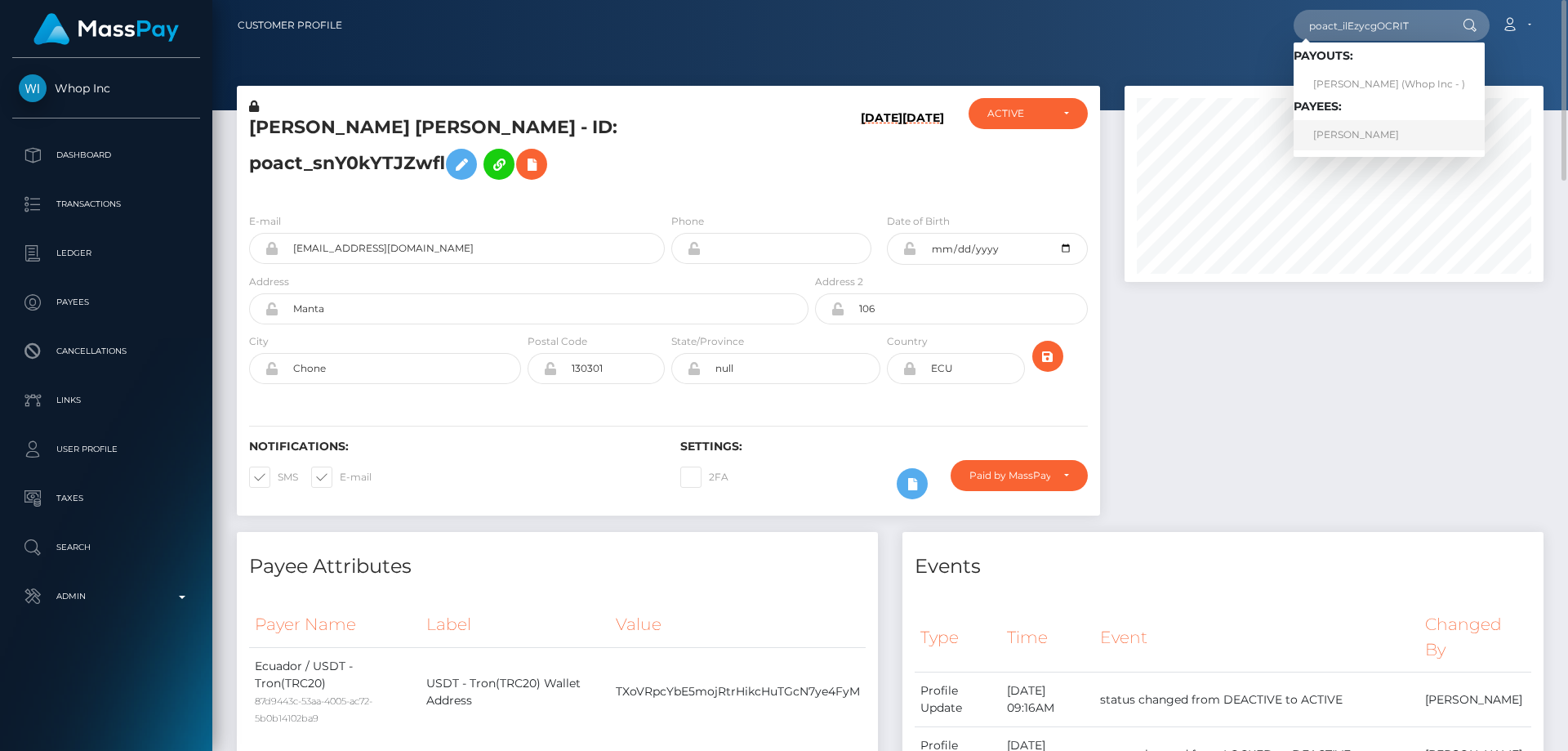
click at [1343, 138] on link "[PERSON_NAME]" at bounding box center [1389, 135] width 191 height 30
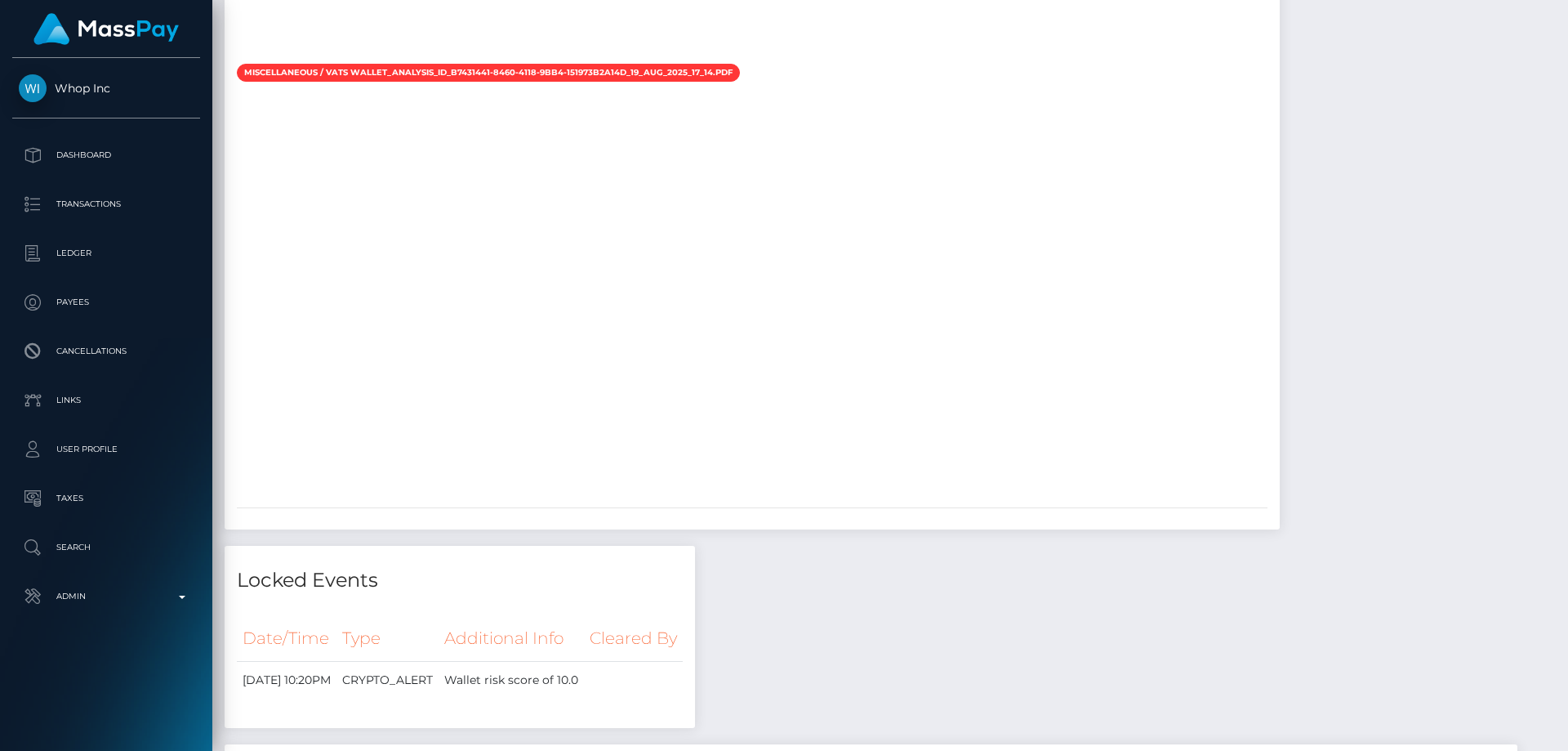
scroll to position [2283, 0]
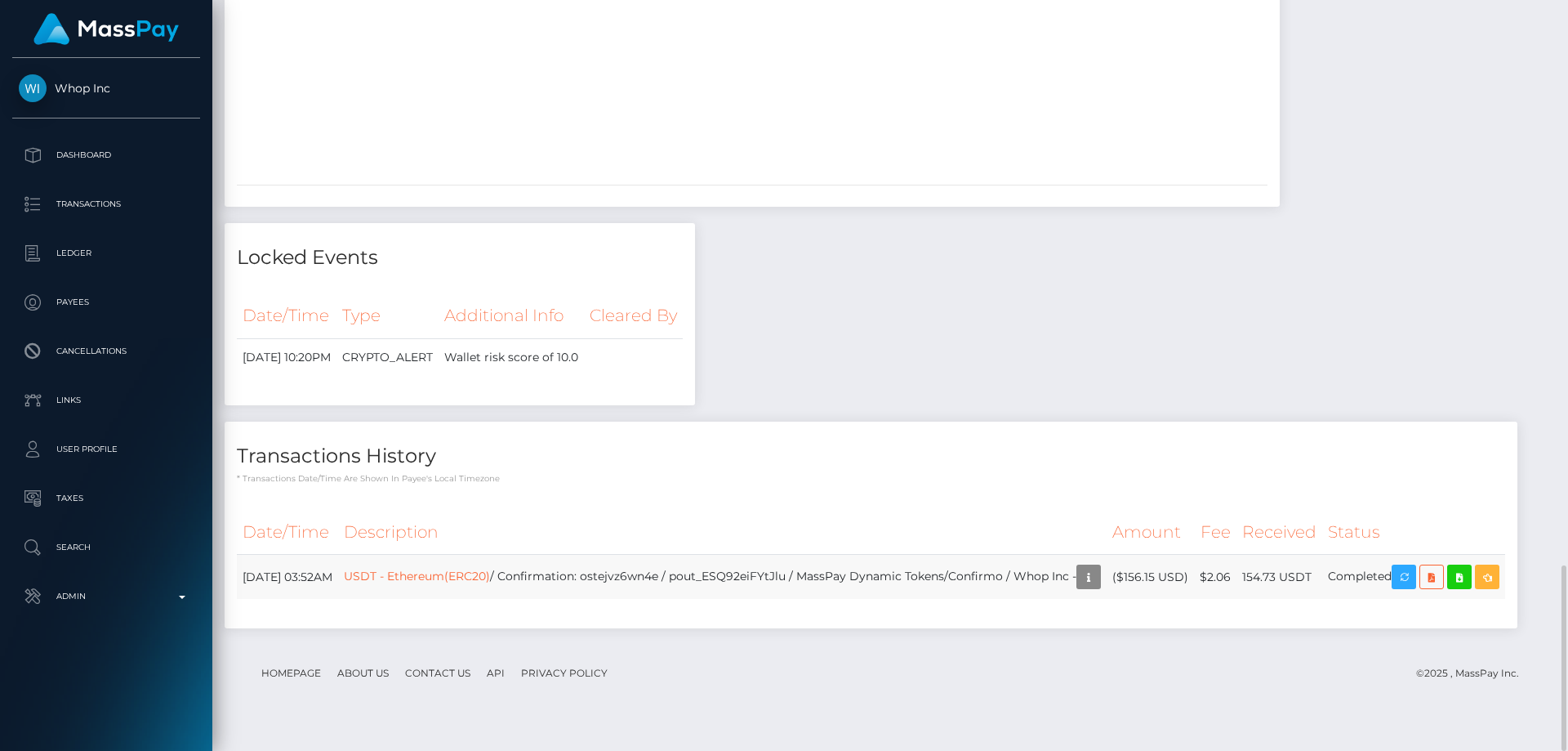
drag, startPoint x: 1180, startPoint y: 602, endPoint x: 1164, endPoint y: 577, distance: 29.7
click at [1156, 584] on td "($156.15 USD)" at bounding box center [1150, 577] width 87 height 45
copy td "$156.15 USD)"
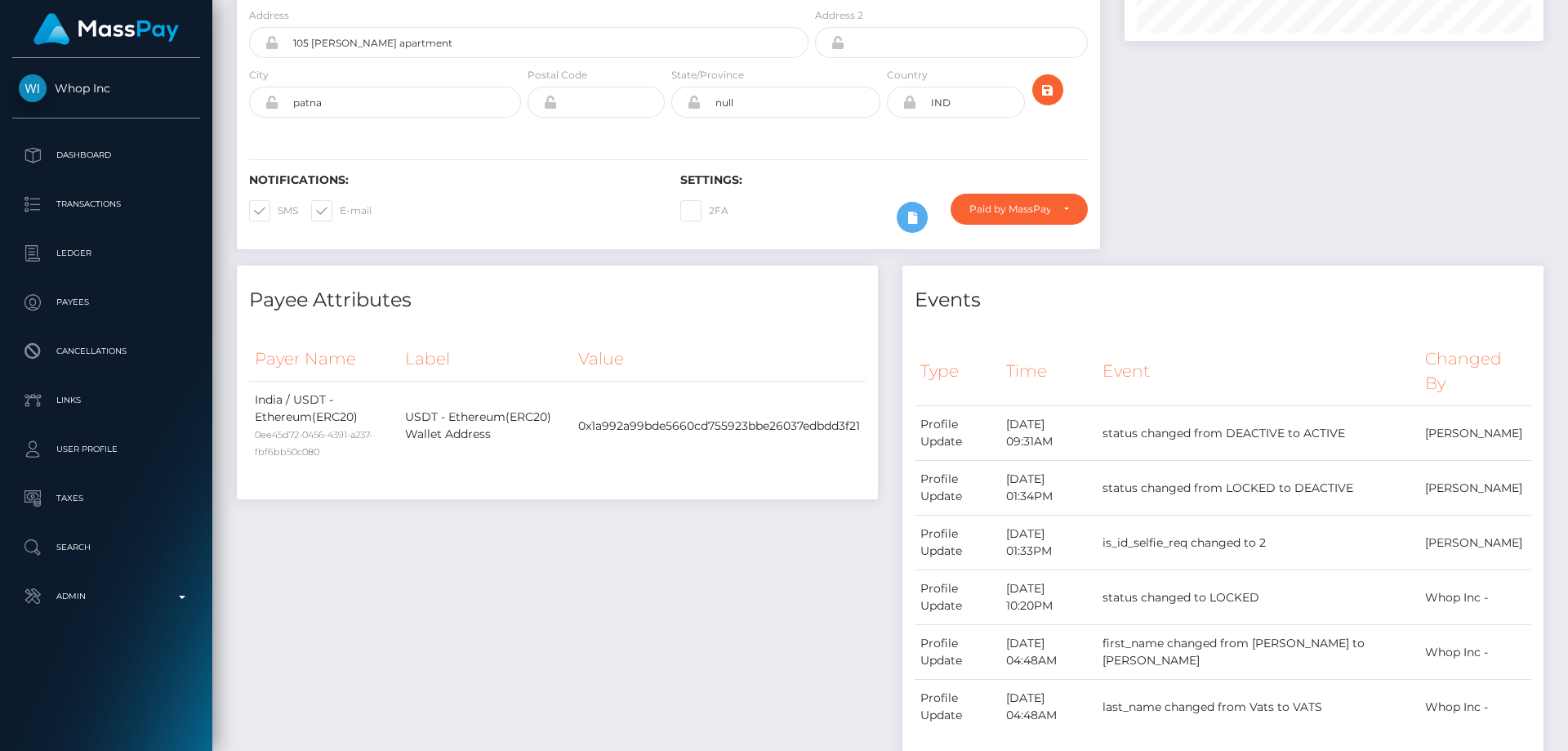
scroll to position [0, 0]
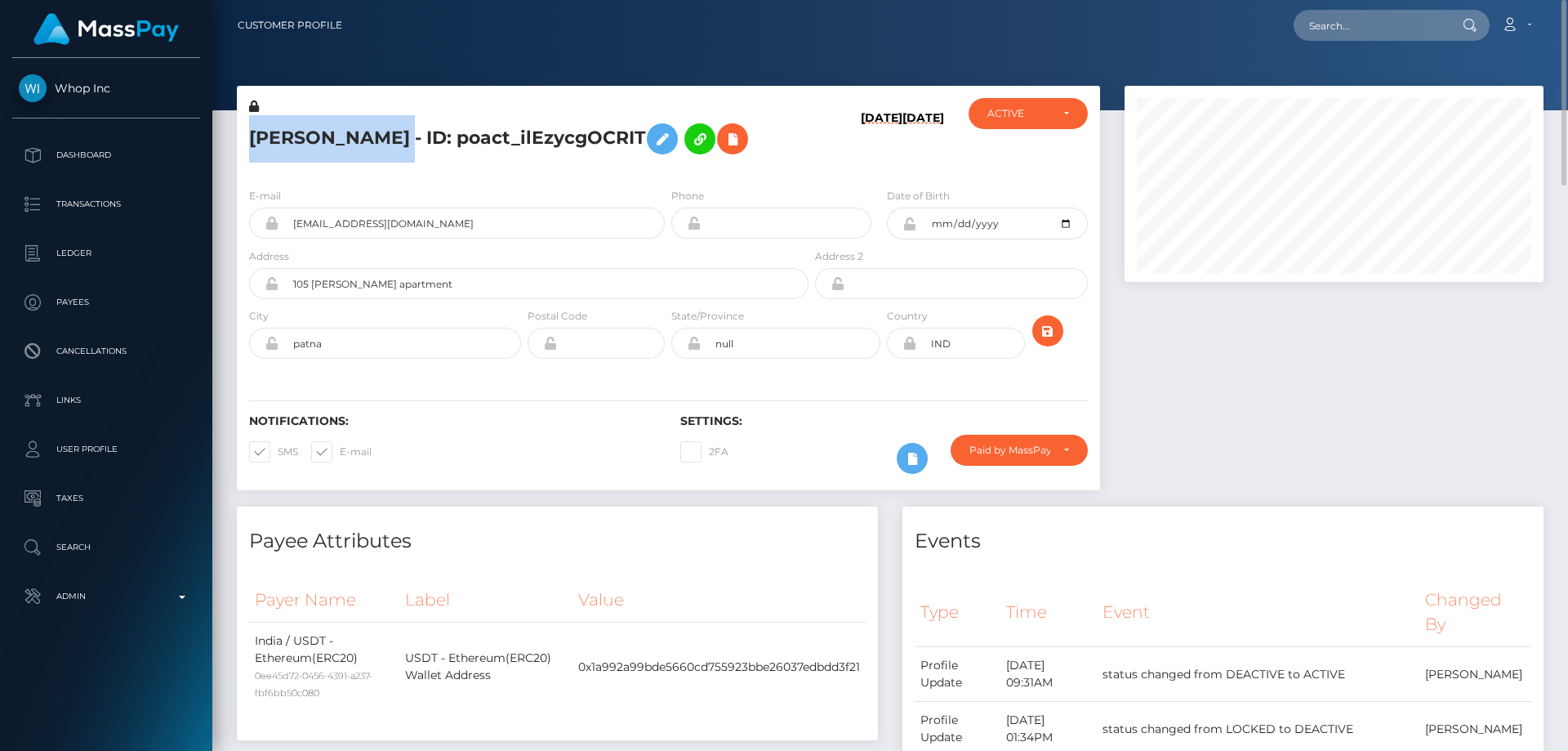
drag, startPoint x: 402, startPoint y: 142, endPoint x: 249, endPoint y: 148, distance: 153.1
click at [249, 148] on h5 "[PERSON_NAME] - ID: poact_ilEzycgOCRIT" at bounding box center [524, 139] width 551 height 48
copy h5 "SIDDHANT VATS"
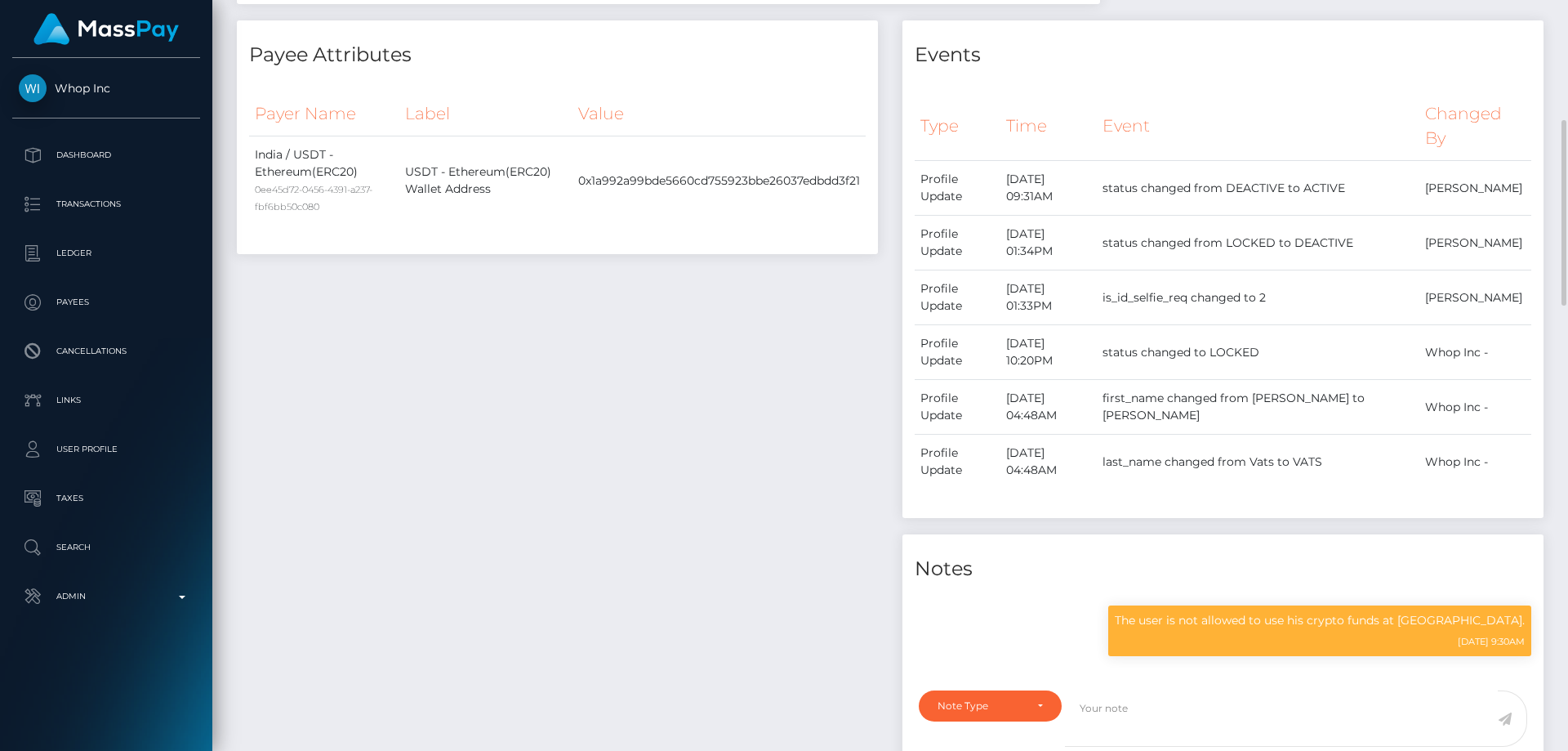
scroll to position [77, 0]
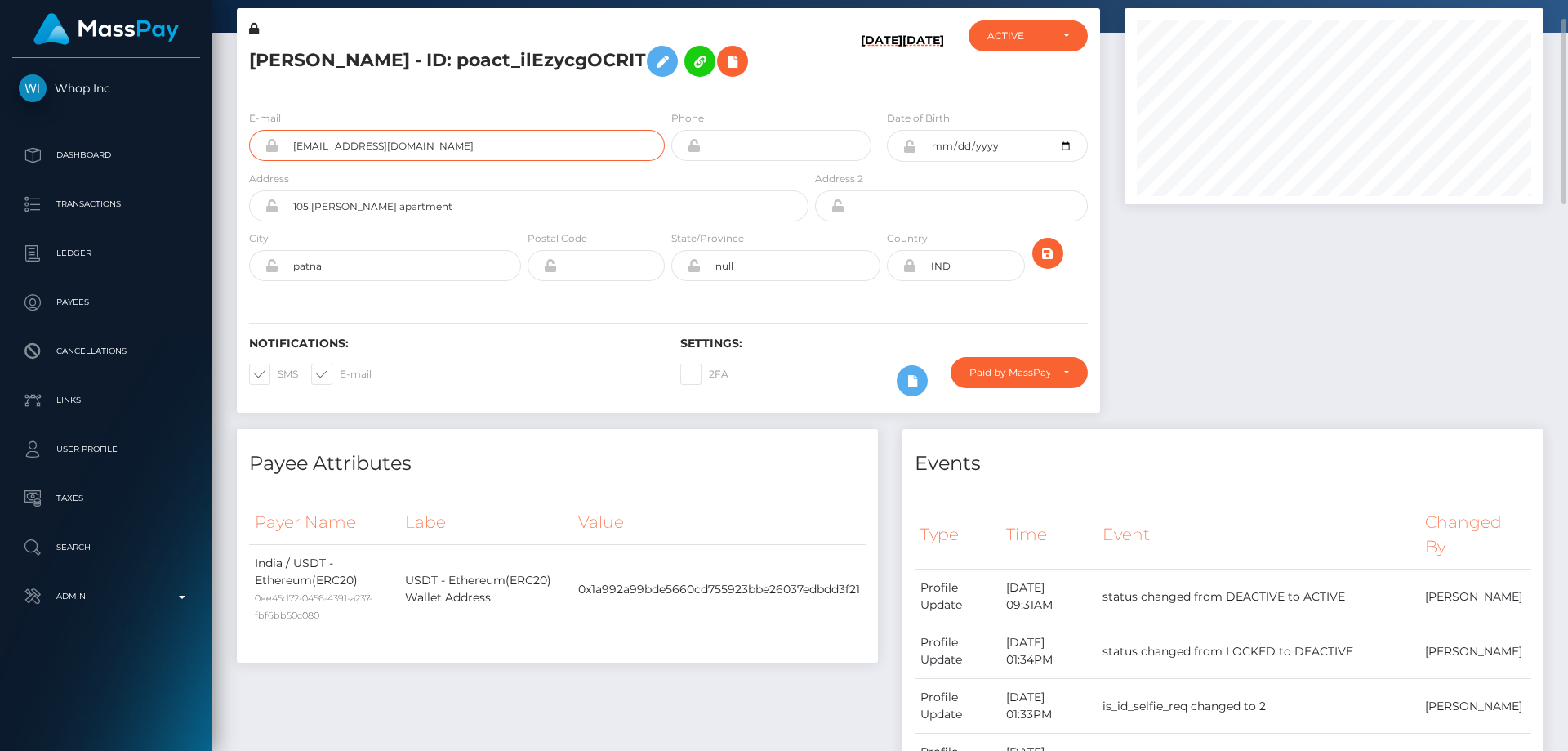
drag, startPoint x: 425, startPoint y: 152, endPoint x: 283, endPoint y: 154, distance: 142.0
click at [283, 154] on input "siddhantvats@gmail.com" at bounding box center [471, 146] width 386 height 31
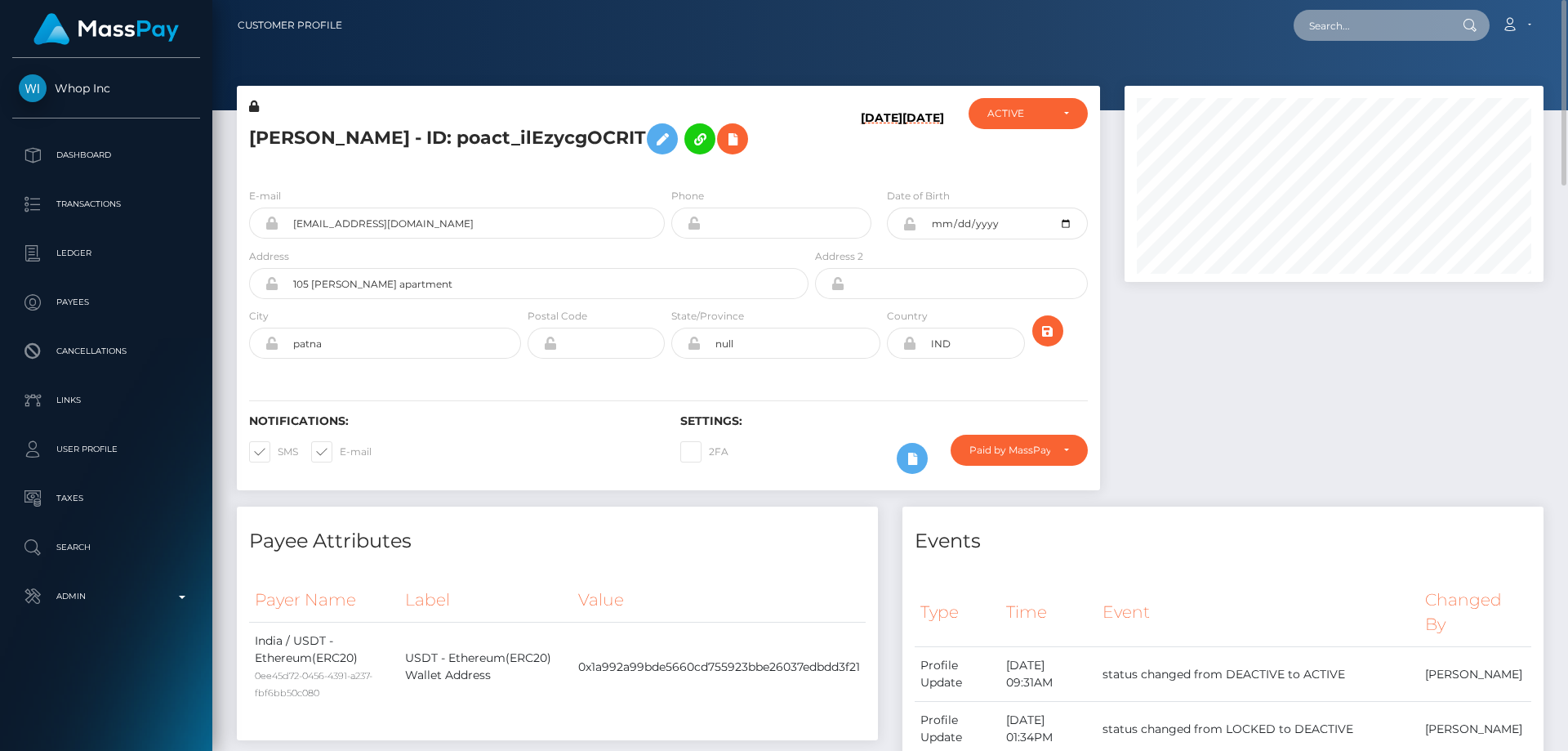
paste input "poact_1ZaFsc6l3QYb"
type input "poact_1ZaFsc6l3QYb"
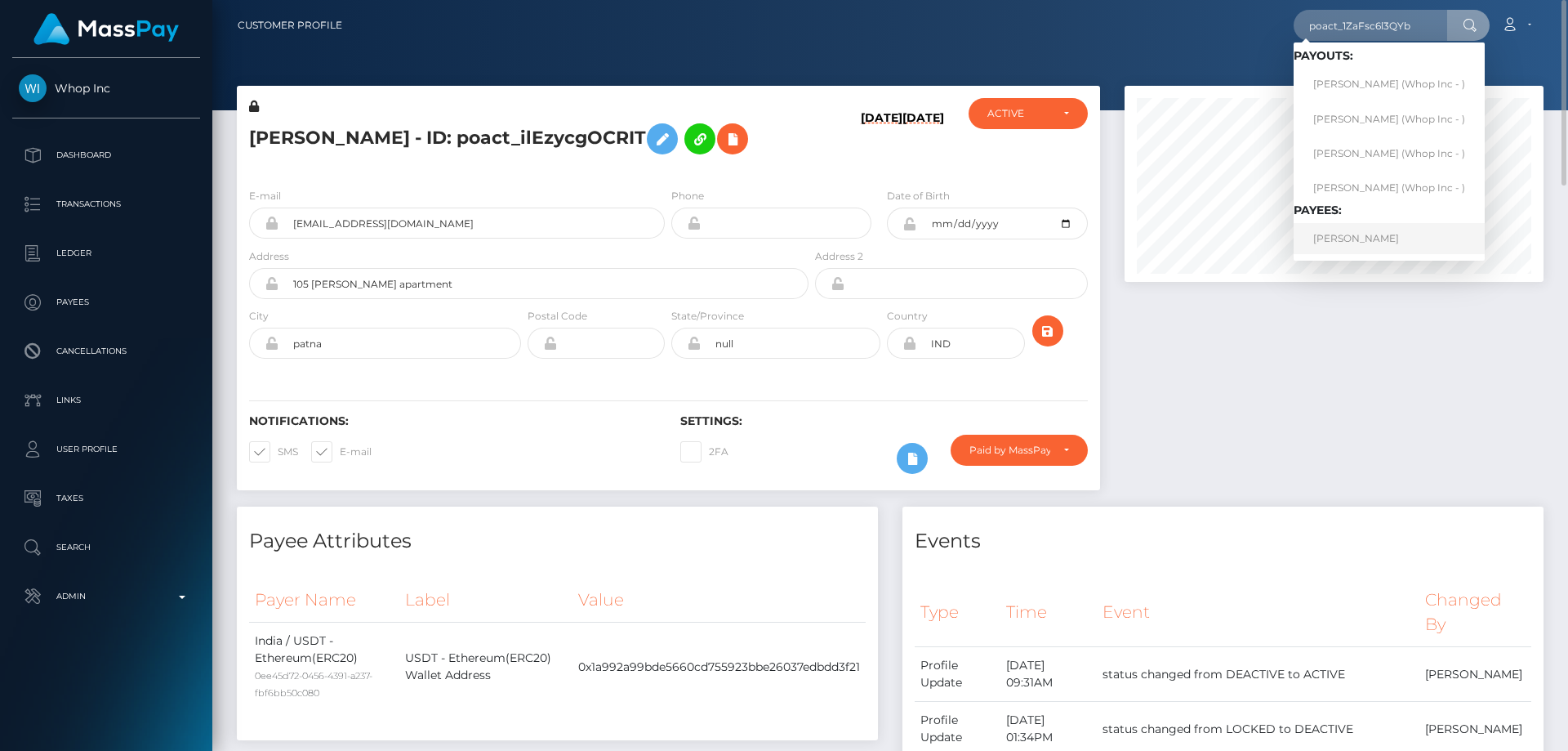
click at [1354, 235] on link "[PERSON_NAME]" at bounding box center [1389, 238] width 191 height 30
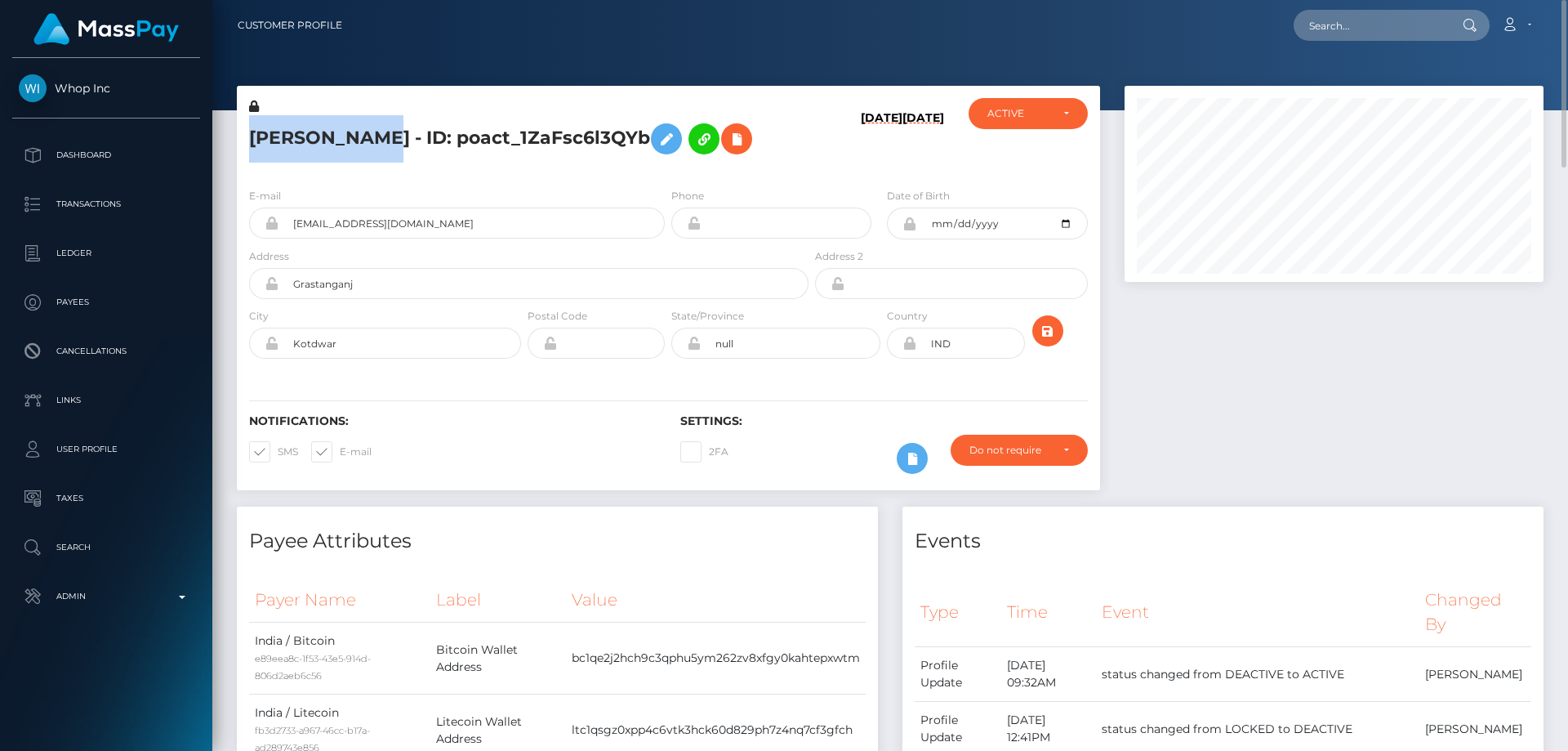
drag, startPoint x: 381, startPoint y: 139, endPoint x: 261, endPoint y: 145, distance: 120.1
click at [249, 149] on div "[PERSON_NAME] - ID: poact_1ZaFsc6l3QYb" at bounding box center [524, 136] width 575 height 77
copy h5 "[PERSON_NAME]"
drag, startPoint x: 1561, startPoint y: 358, endPoint x: 1567, endPoint y: -7, distance: 365.0
click at [1567, 0] on html "Whop Inc Dashboard Transactions Ledger Payees Cancellations Links" at bounding box center [784, 376] width 1568 height 751
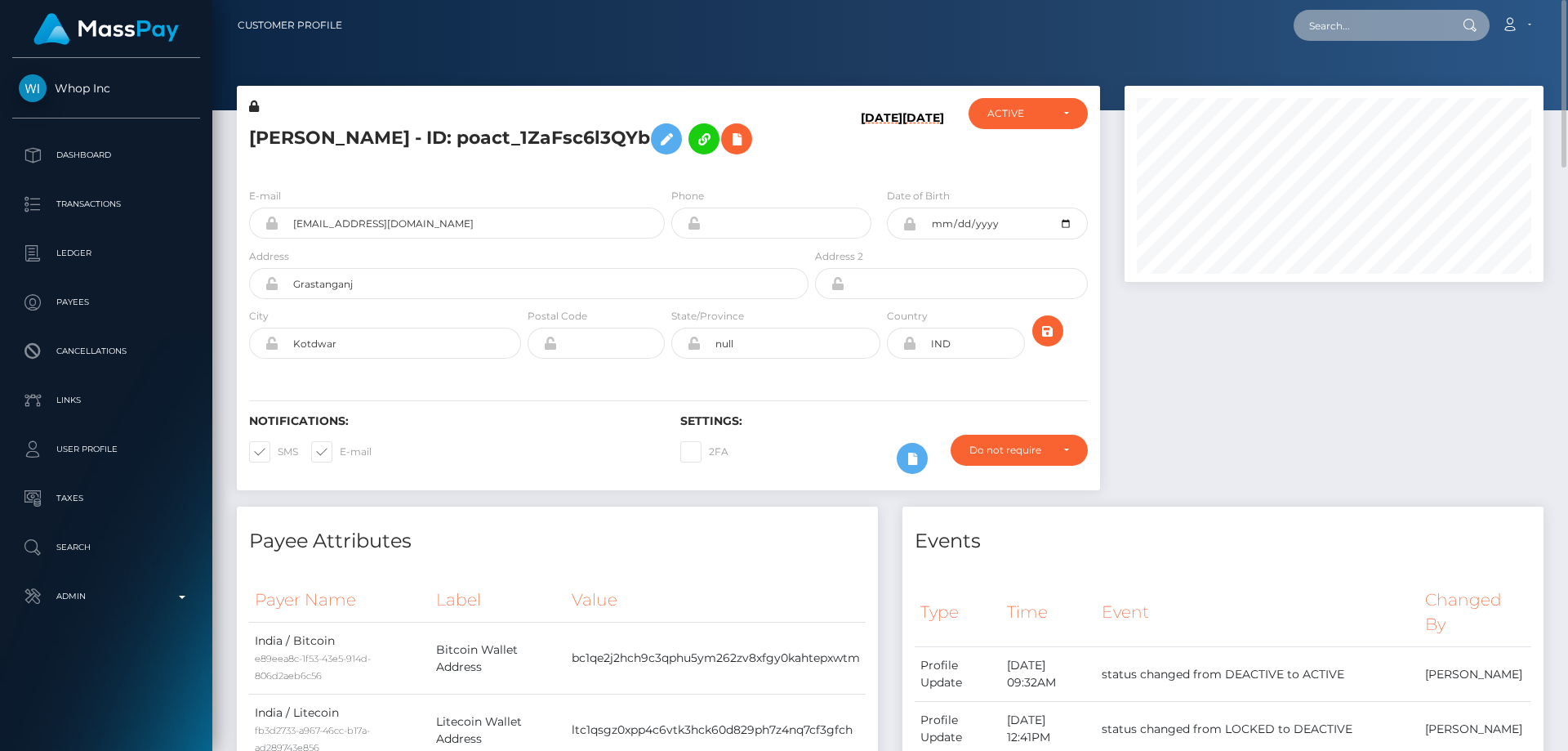
paste input "poact_DkXNMHcihDSf"
type input "poact_DkXNMHcihDSf"
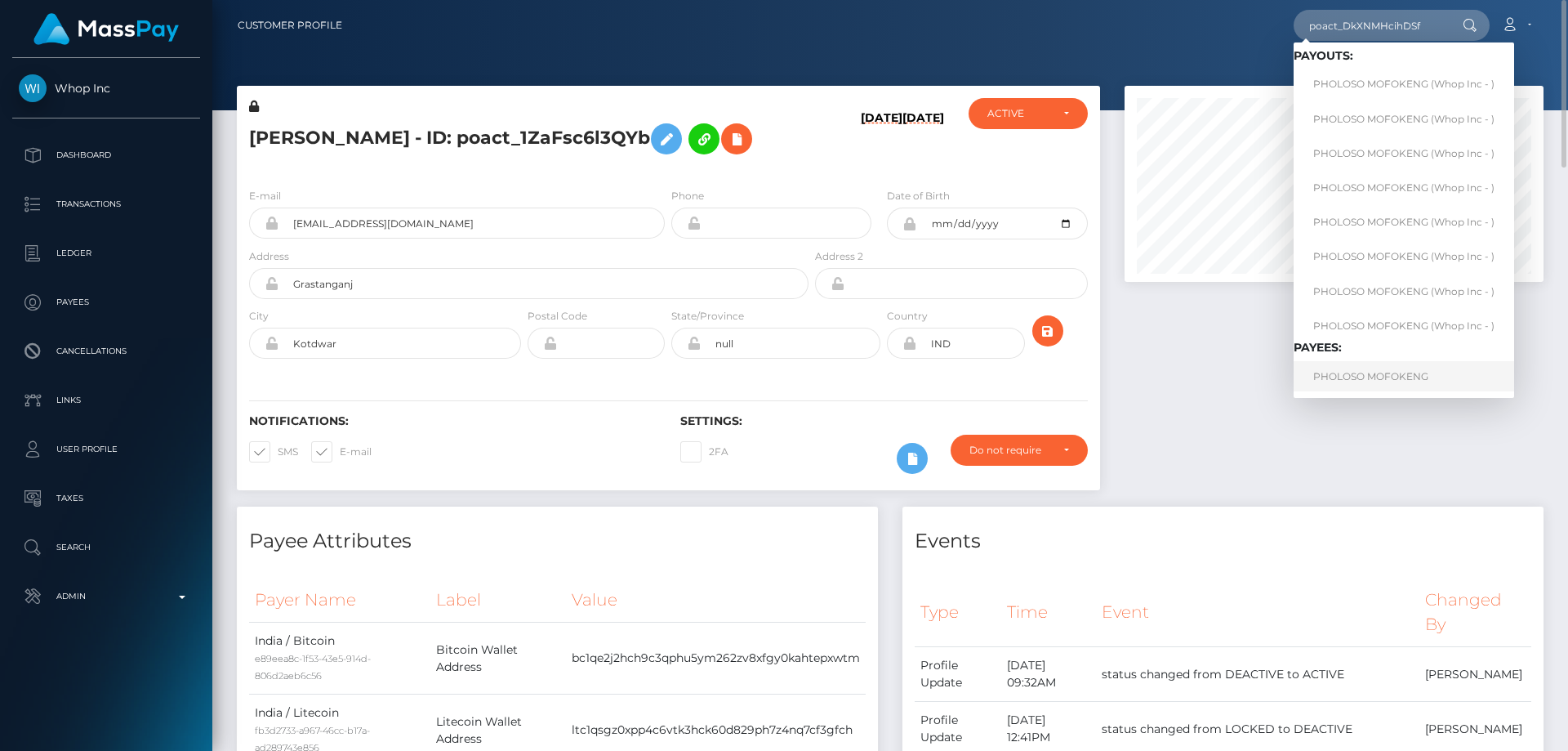
click at [1373, 371] on link "PHOLOSO MOFOKENG" at bounding box center [1403, 376] width 221 height 30
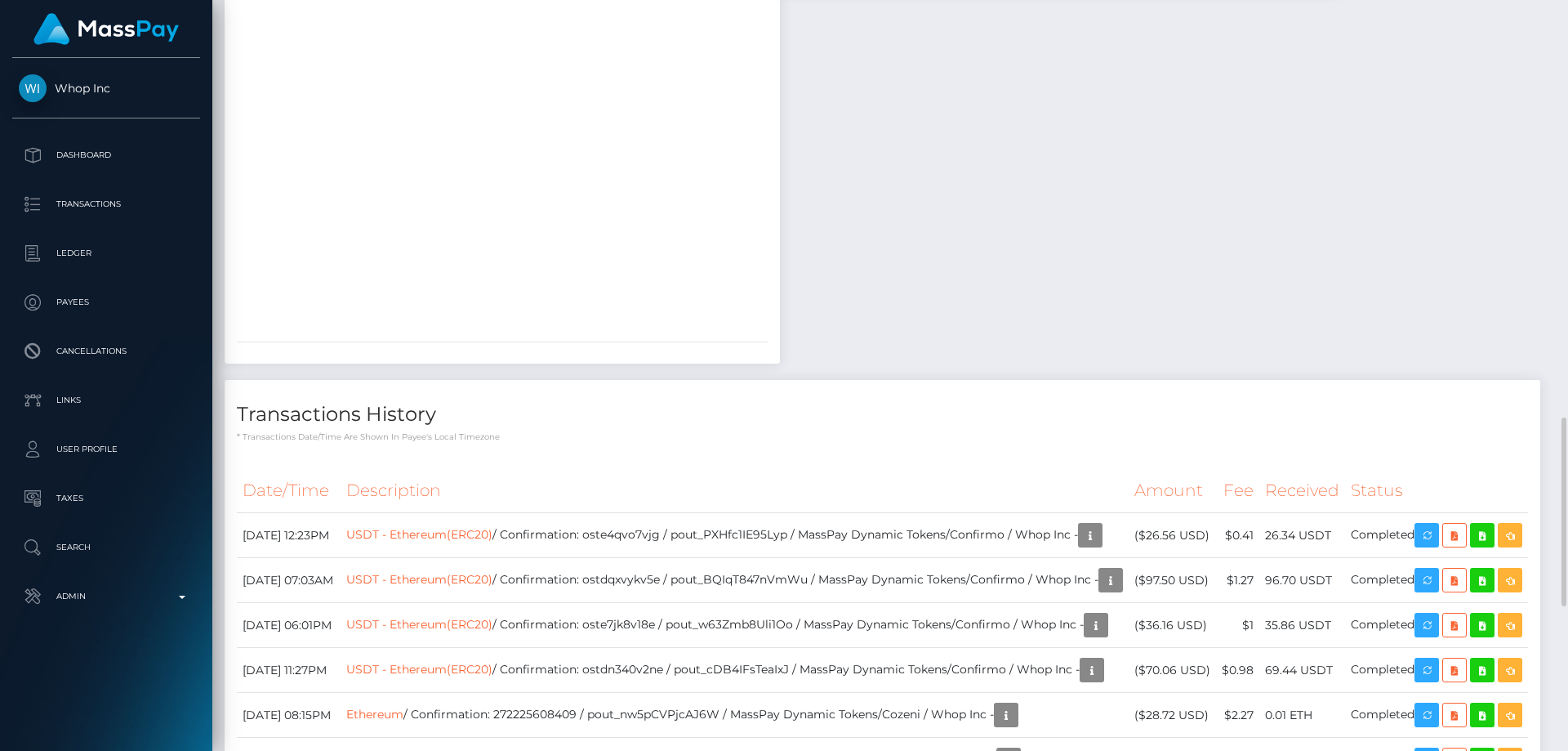
scroll to position [1980, 0]
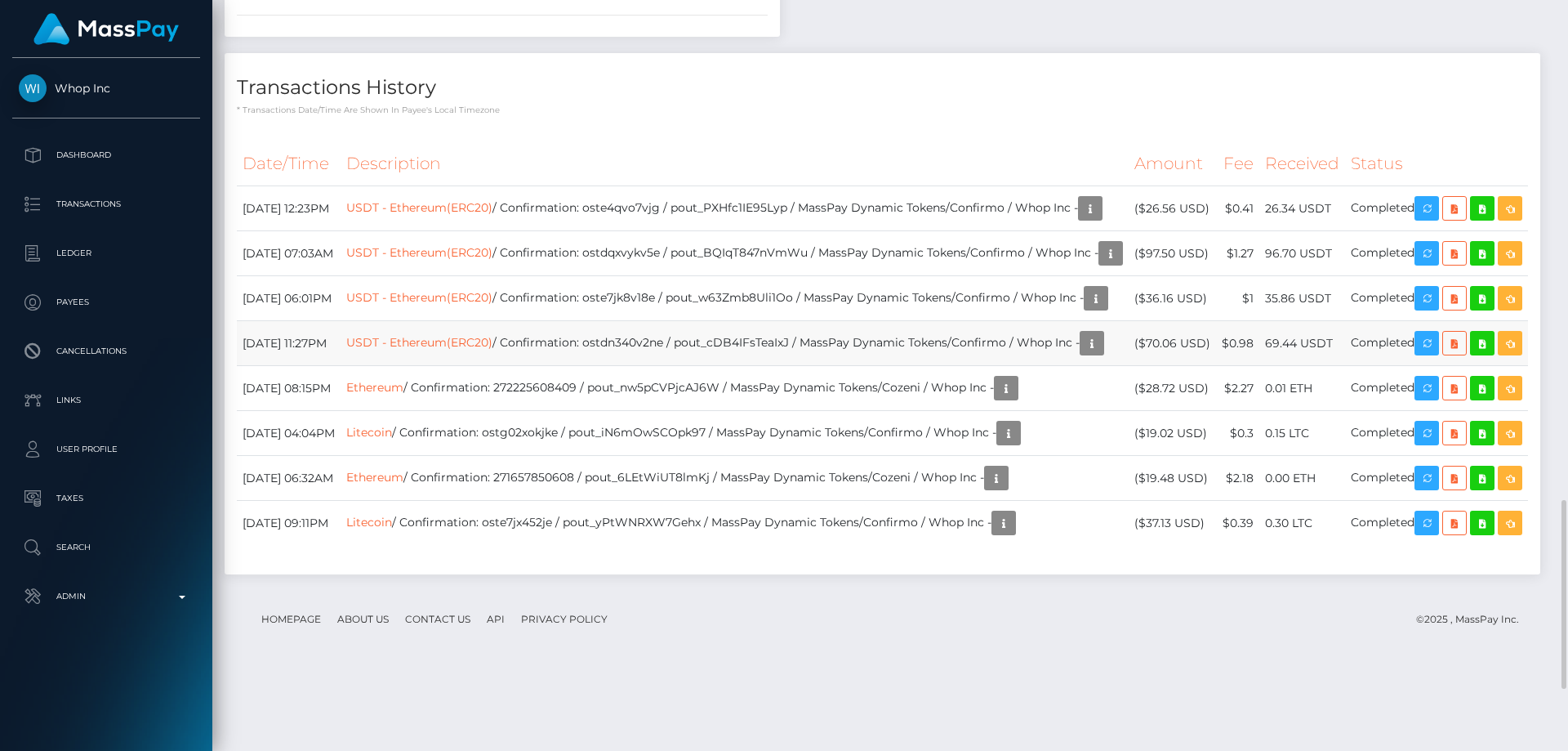
drag, startPoint x: 1176, startPoint y: 566, endPoint x: 1162, endPoint y: 554, distance: 18.4
click at [1162, 366] on td "($70.06 USD)" at bounding box center [1172, 343] width 87 height 45
copy td "$70.06 USD"
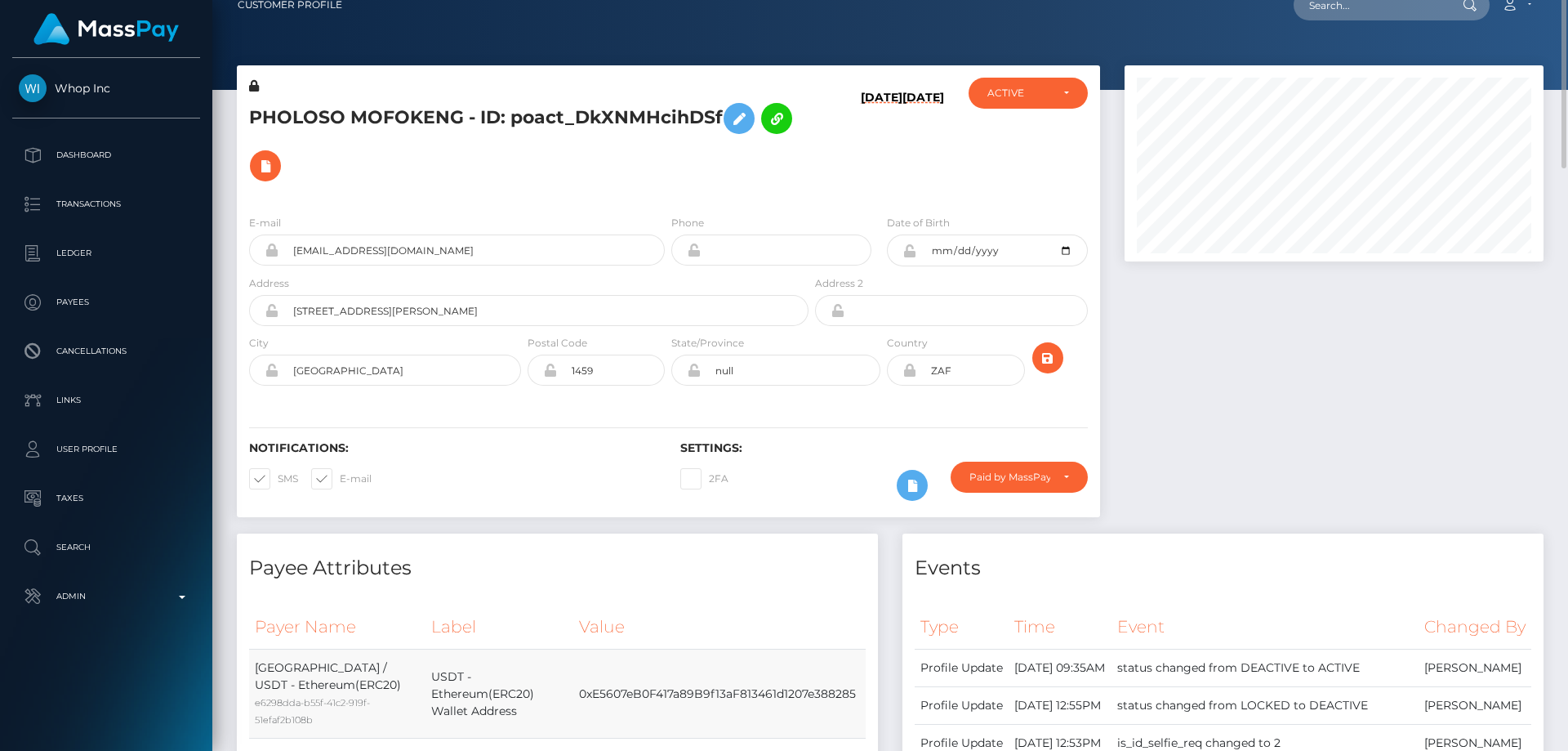
scroll to position [0, 0]
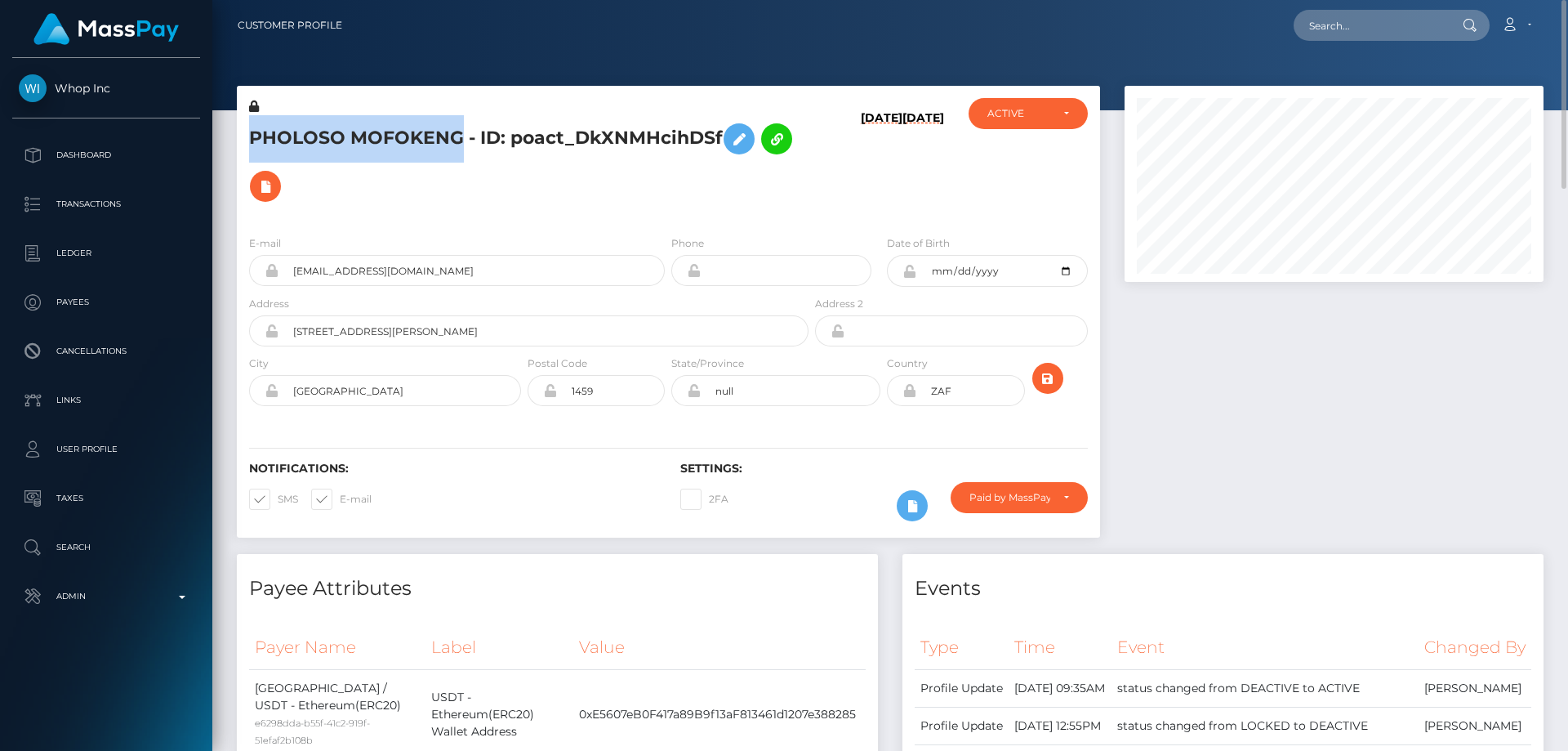
drag, startPoint x: 462, startPoint y: 133, endPoint x: 253, endPoint y: 147, distance: 209.5
click at [253, 147] on h5 "PHOLOSO MOFOKENG - ID: poact_DkXNMHcihDSf" at bounding box center [524, 162] width 551 height 95
copy h5 "PHOLOSO MOFOKENG"
drag, startPoint x: 440, startPoint y: 267, endPoint x: 291, endPoint y: 273, distance: 149.1
click at [291, 273] on input "[EMAIL_ADDRESS][DOMAIN_NAME]" at bounding box center [471, 270] width 386 height 31
